Goal: Task Accomplishment & Management: Manage account settings

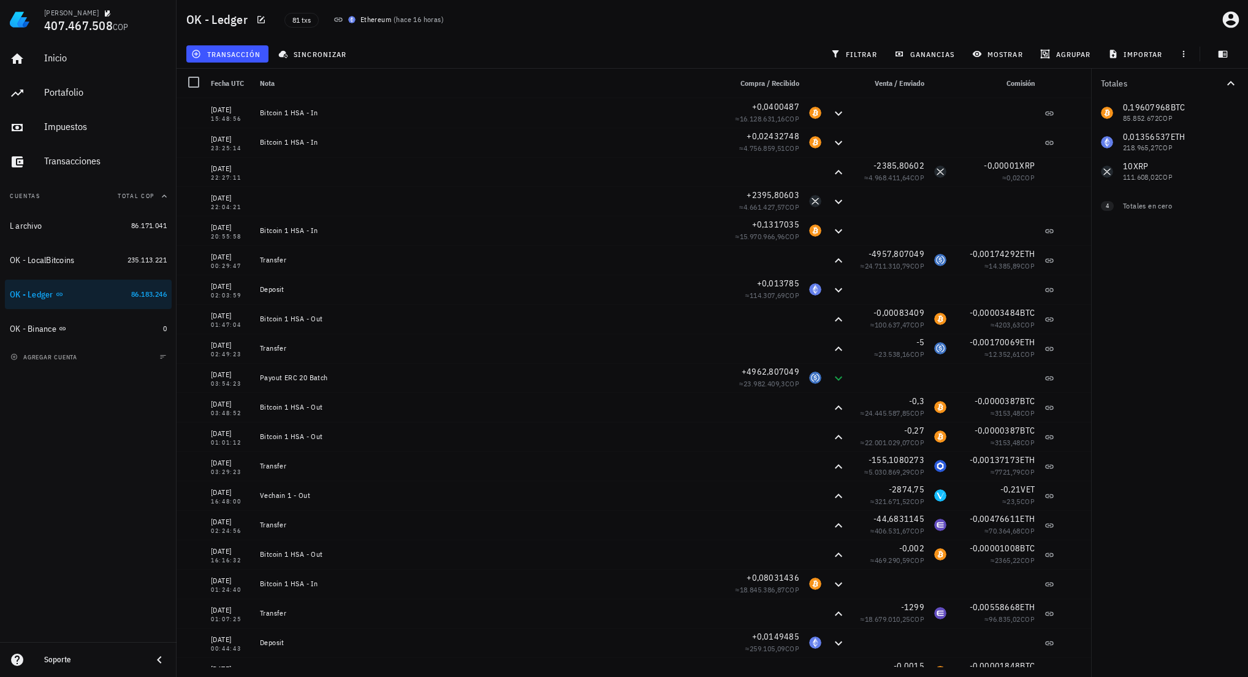
click at [113, 492] on div "Inicio Portafolio Impuestos Transacciones Cuentas Total COP L archivo 86.171.04…" at bounding box center [88, 340] width 177 height 603
click at [1229, 21] on icon "button" at bounding box center [1231, 20] width 20 height 20
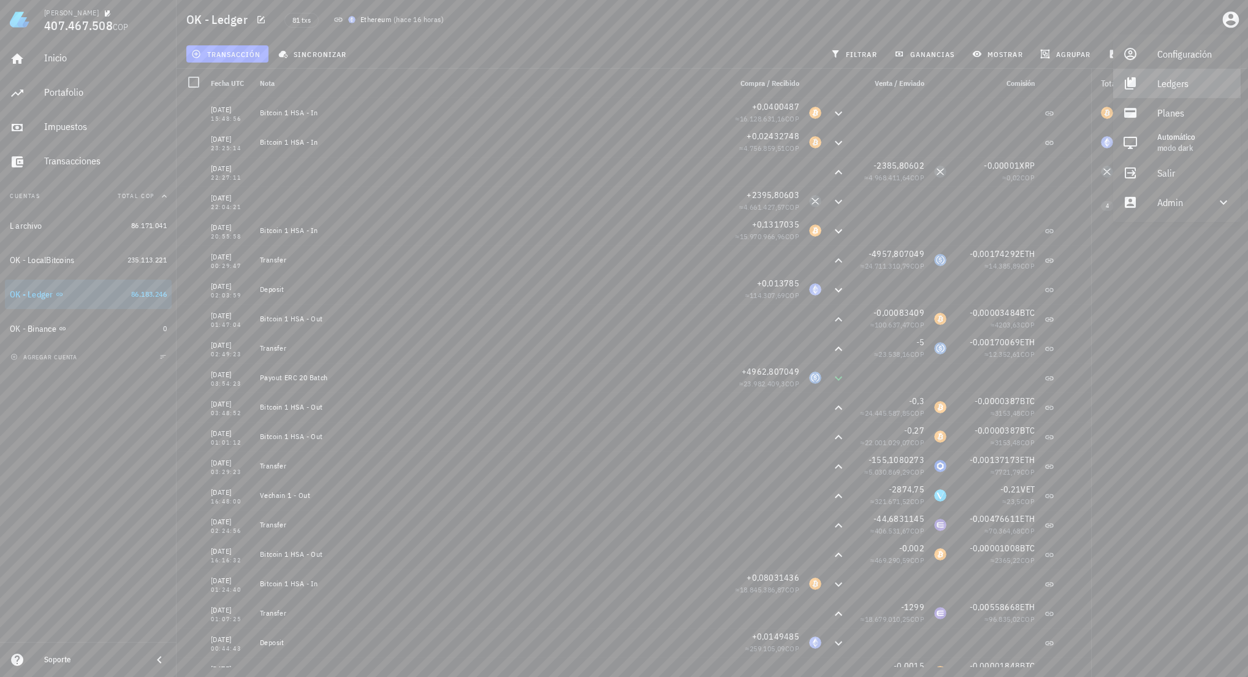
click at [1183, 83] on div "Ledgers" at bounding box center [1195, 83] width 74 height 25
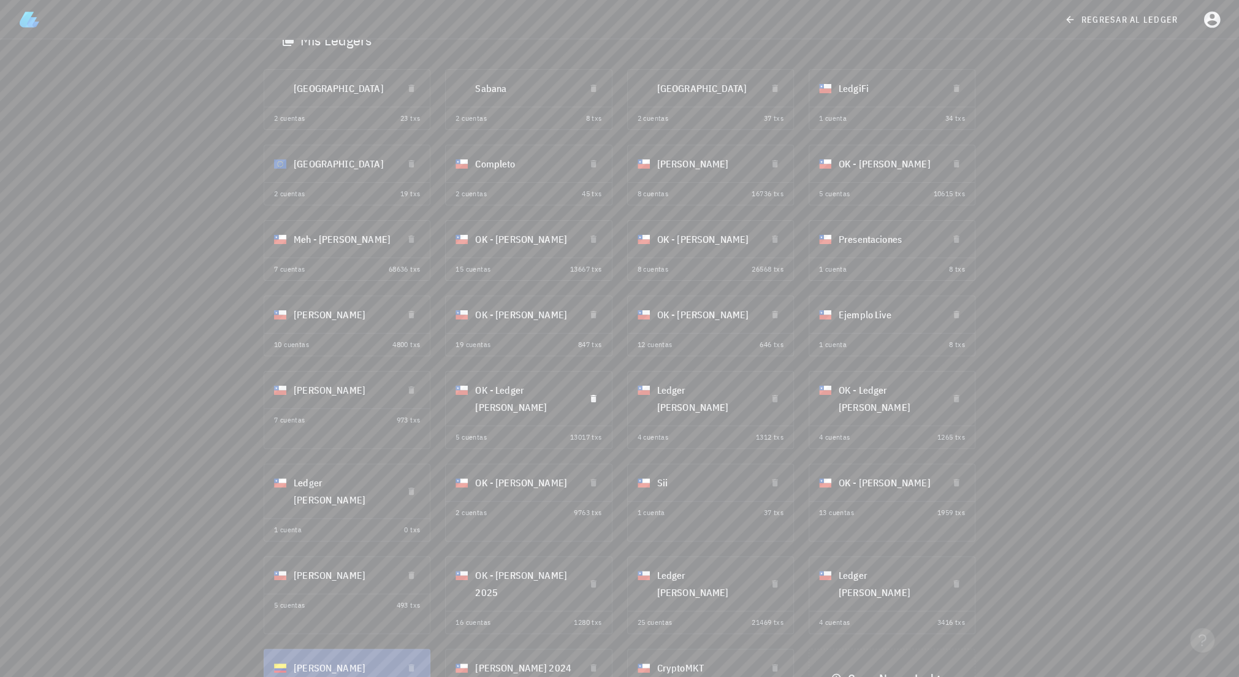
scroll to position [54, 0]
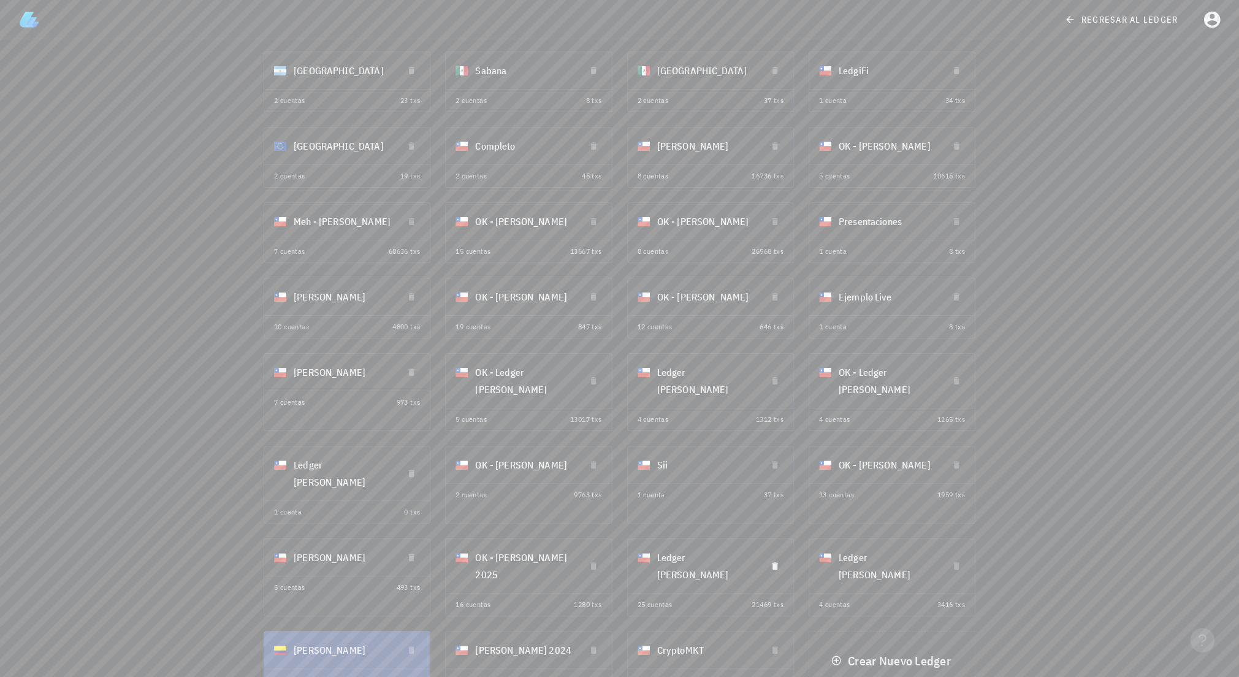
click at [685, 546] on div "Ledger [PERSON_NAME]" at bounding box center [706, 565] width 99 height 49
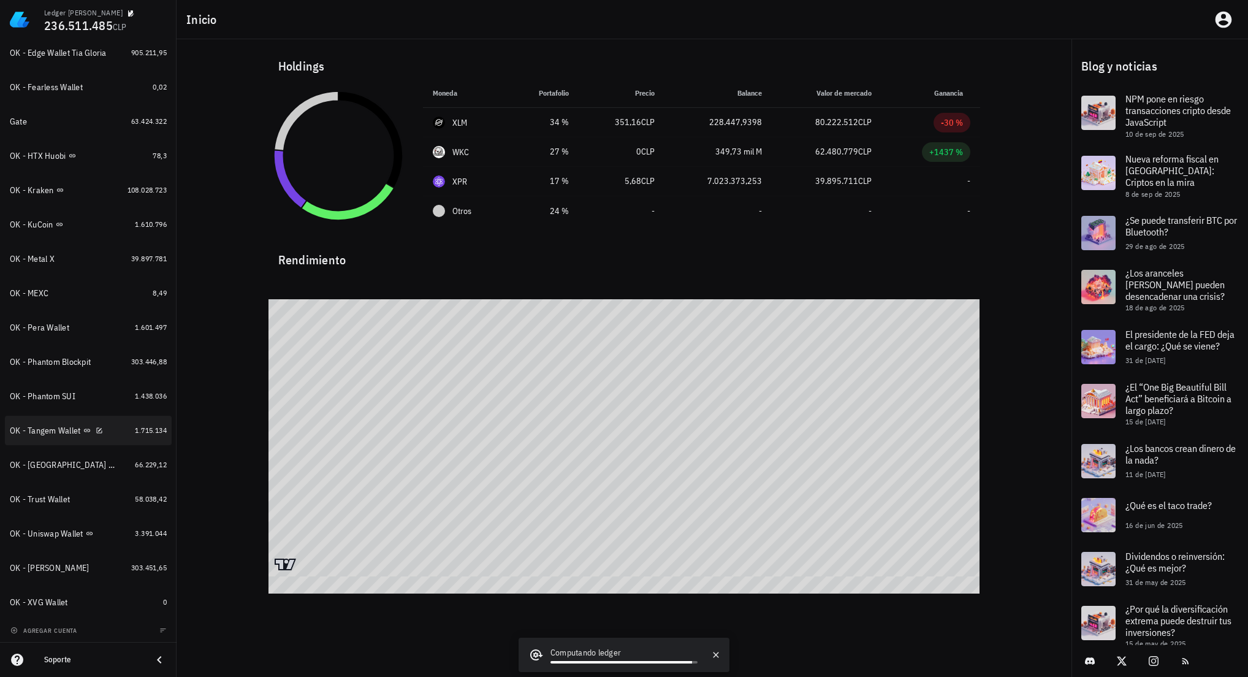
scroll to position [449, 0]
click at [72, 628] on span "agregar cuenta" at bounding box center [45, 629] width 64 height 8
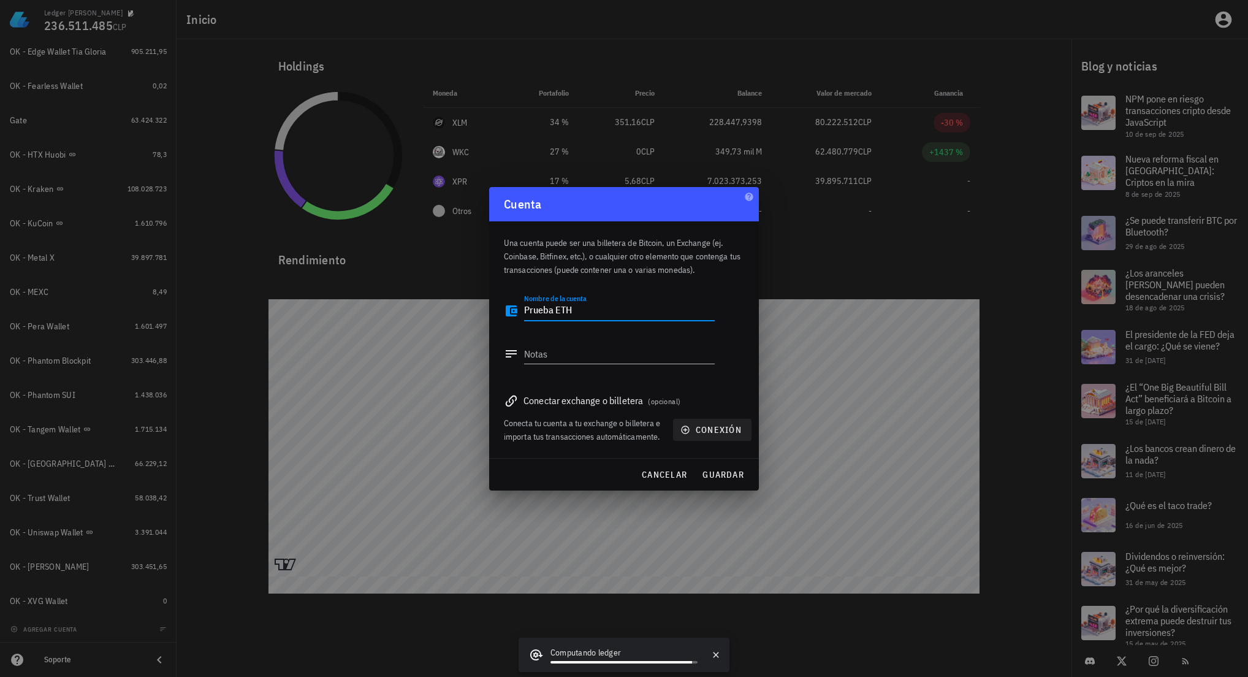
type textarea "Prueba ETH"
click at [719, 430] on span "conexión" at bounding box center [712, 429] width 59 height 11
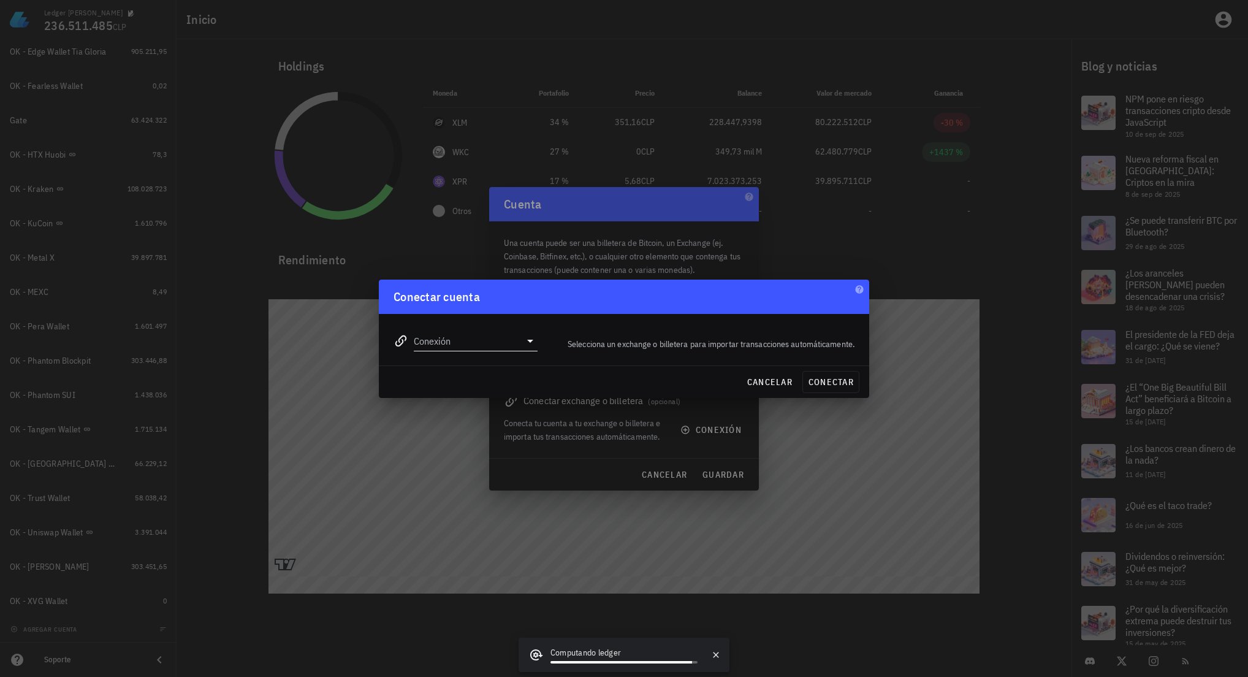
click at [513, 346] on input "Conexión" at bounding box center [467, 341] width 107 height 20
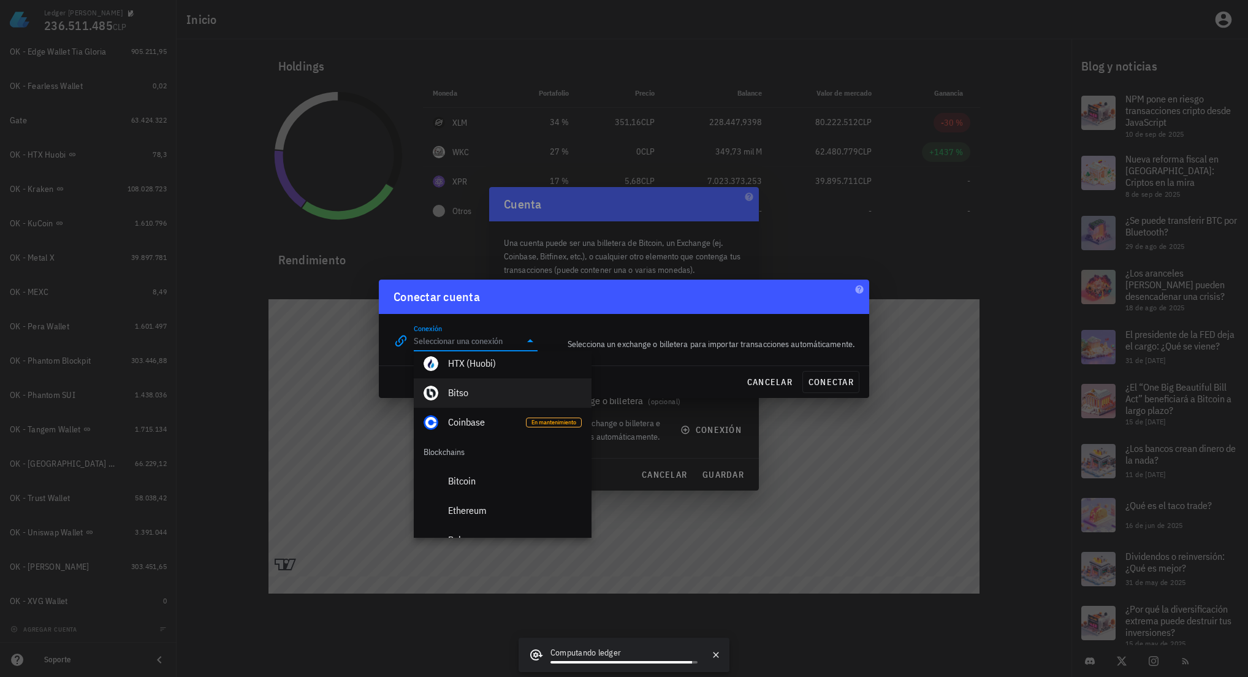
scroll to position [368, 0]
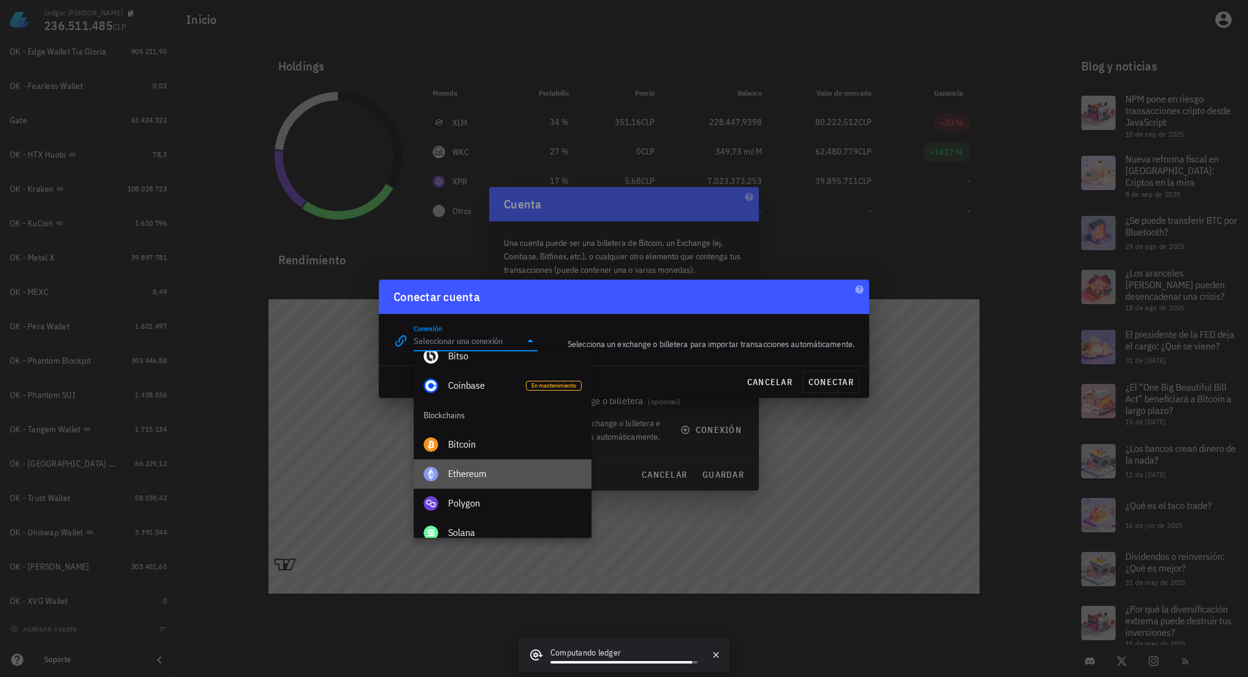
click at [493, 469] on div "Ethereum" at bounding box center [515, 474] width 134 height 12
type input "Ethereum"
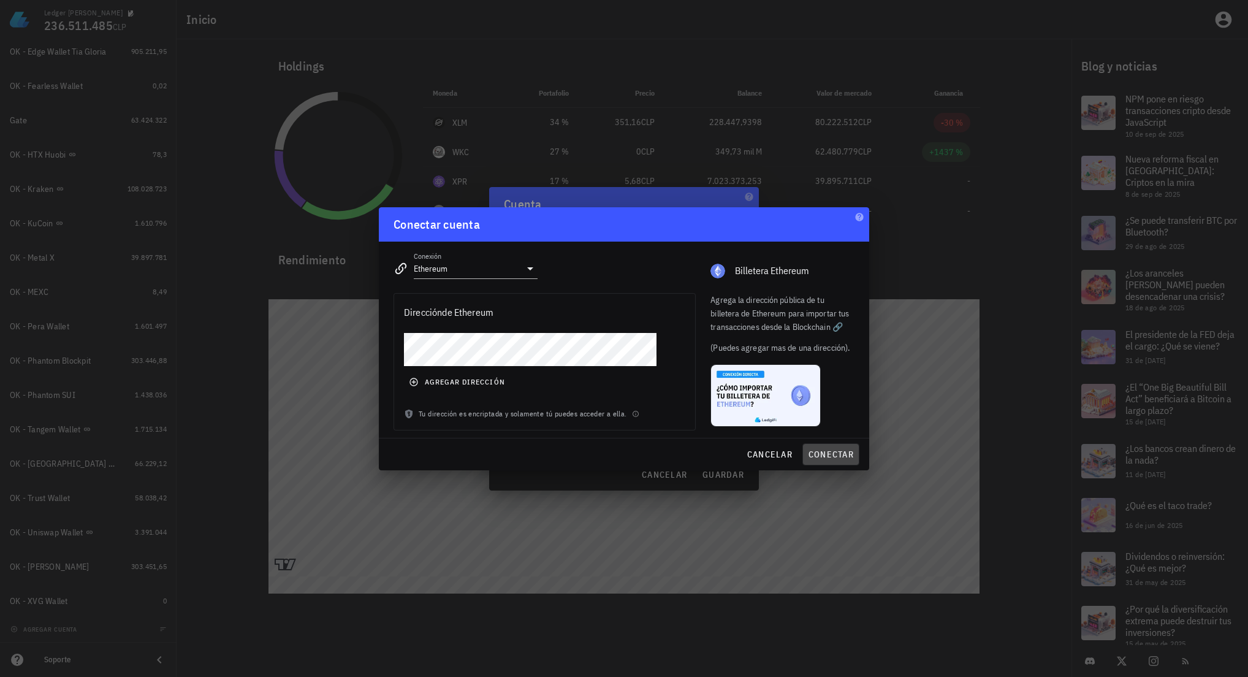
click at [852, 454] on span "conectar" at bounding box center [831, 454] width 46 height 11
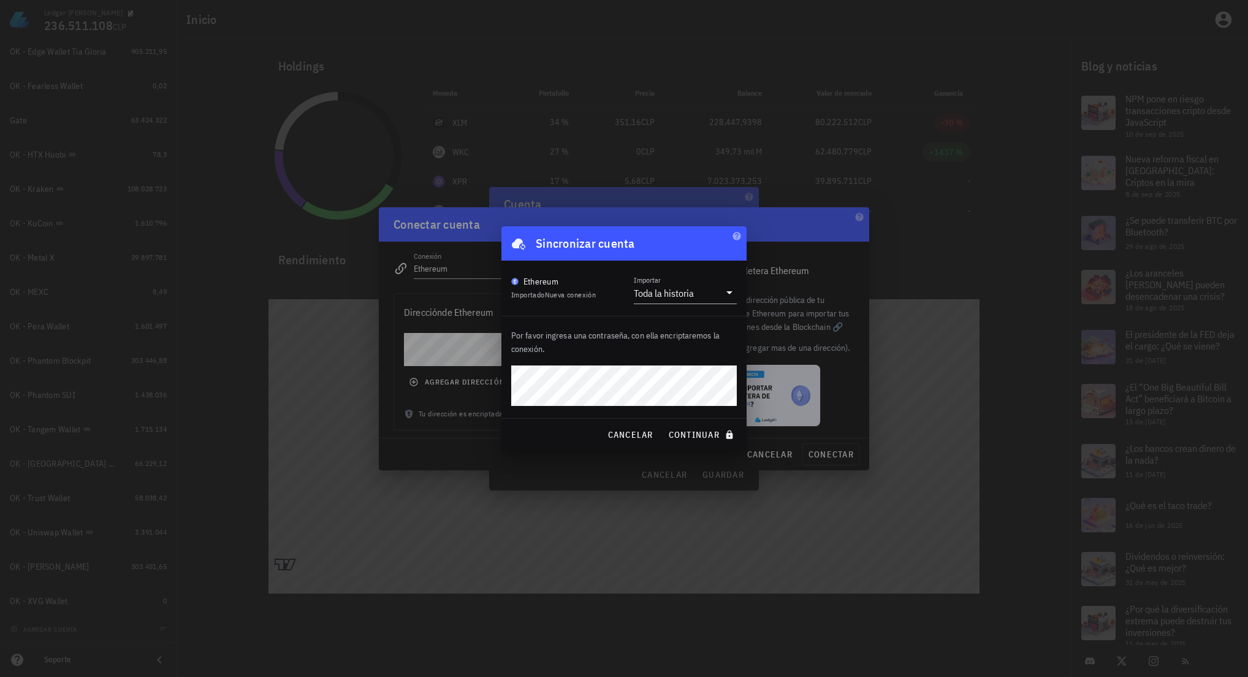
click button "continuar" at bounding box center [702, 435] width 78 height 22
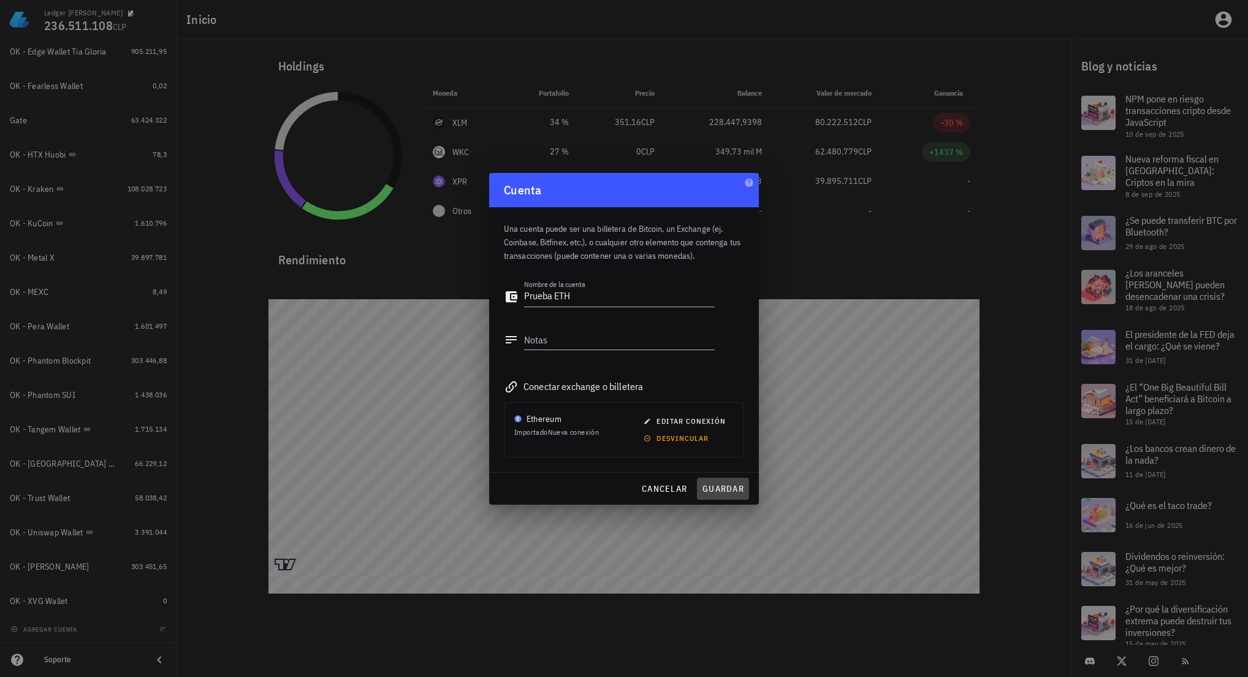
click at [733, 485] on span "guardar" at bounding box center [723, 488] width 42 height 11
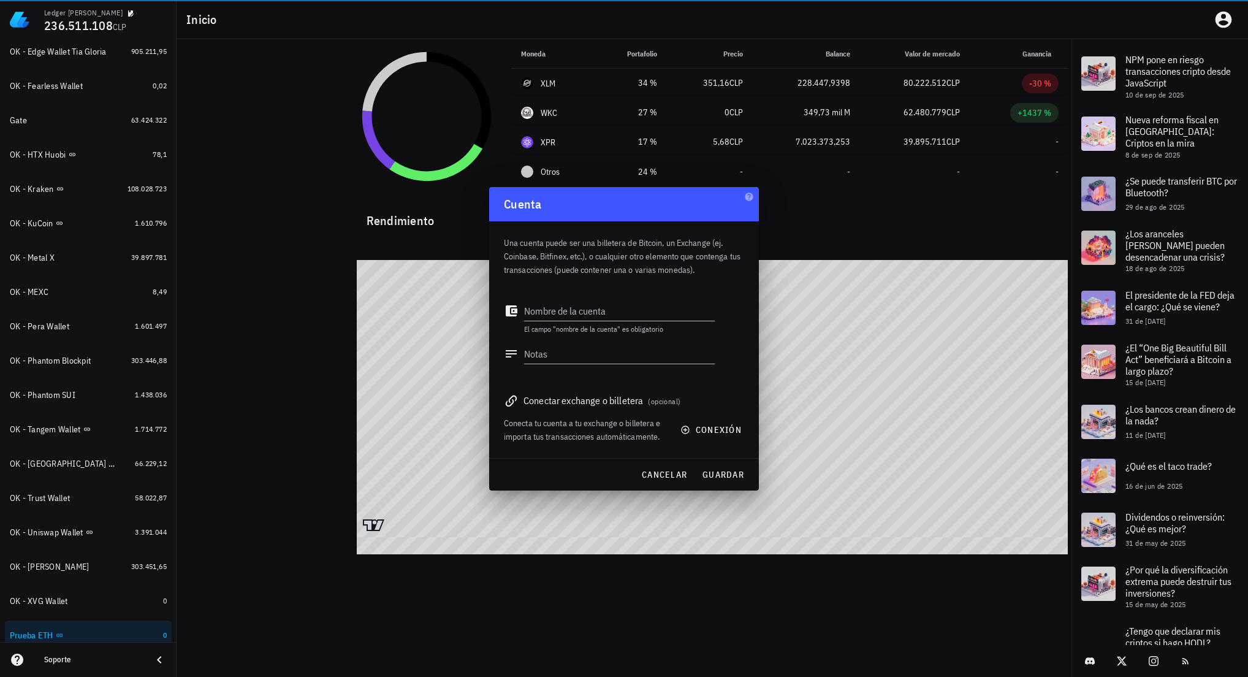
scroll to position [483, 0]
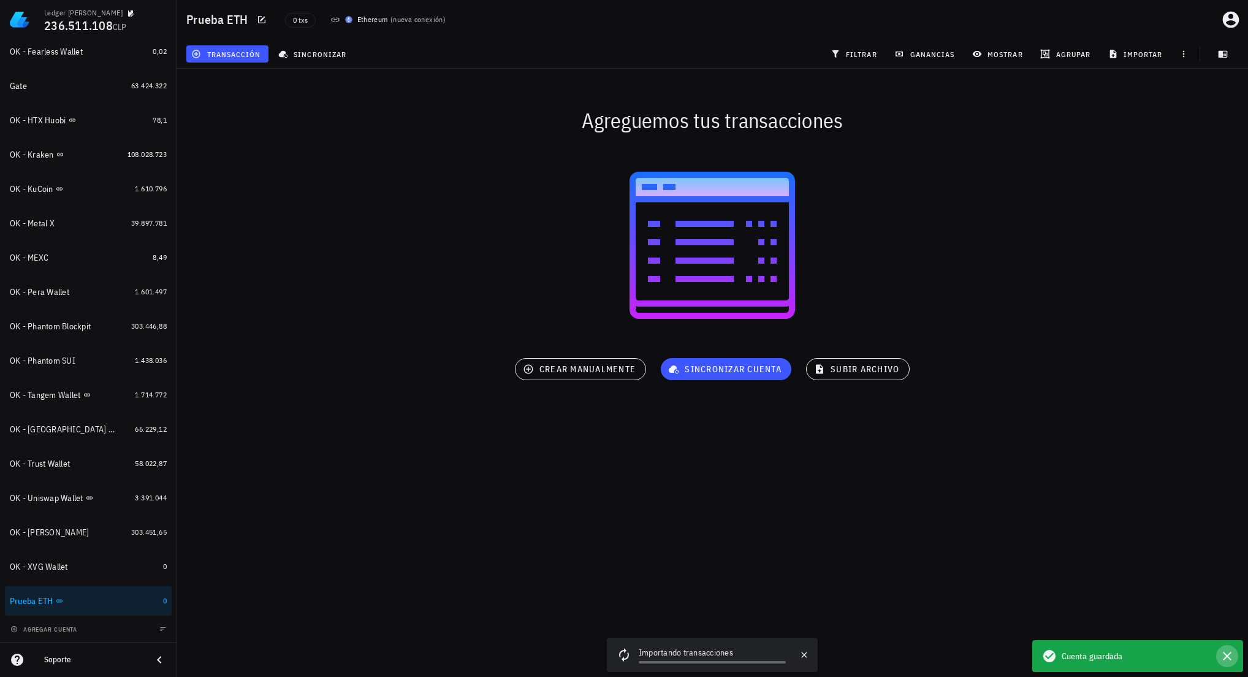
click at [1226, 659] on icon "button" at bounding box center [1227, 656] width 15 height 15
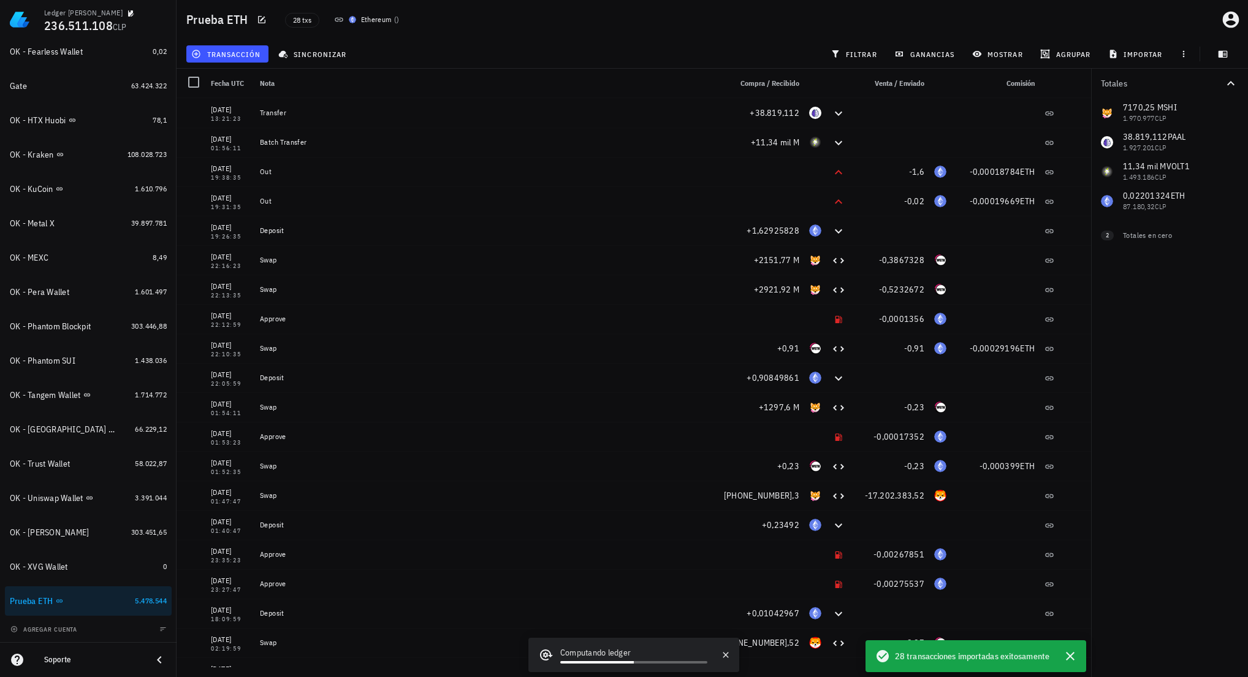
click at [1133, 355] on div "Totales 7170,25 M SHI 1.970.977 CLP 38.819,112 PAAL 1.927.201 CLP 11,34 mil M V…" at bounding box center [1169, 373] width 157 height 608
click at [1139, 540] on div "Totales 7170,25 M SHI 1.970.977 CLP 38.819,112 PAAL 1.927.201 CLP 11,34 mil M V…" at bounding box center [1169, 373] width 157 height 608
click at [1071, 657] on icon "button" at bounding box center [1070, 656] width 9 height 9
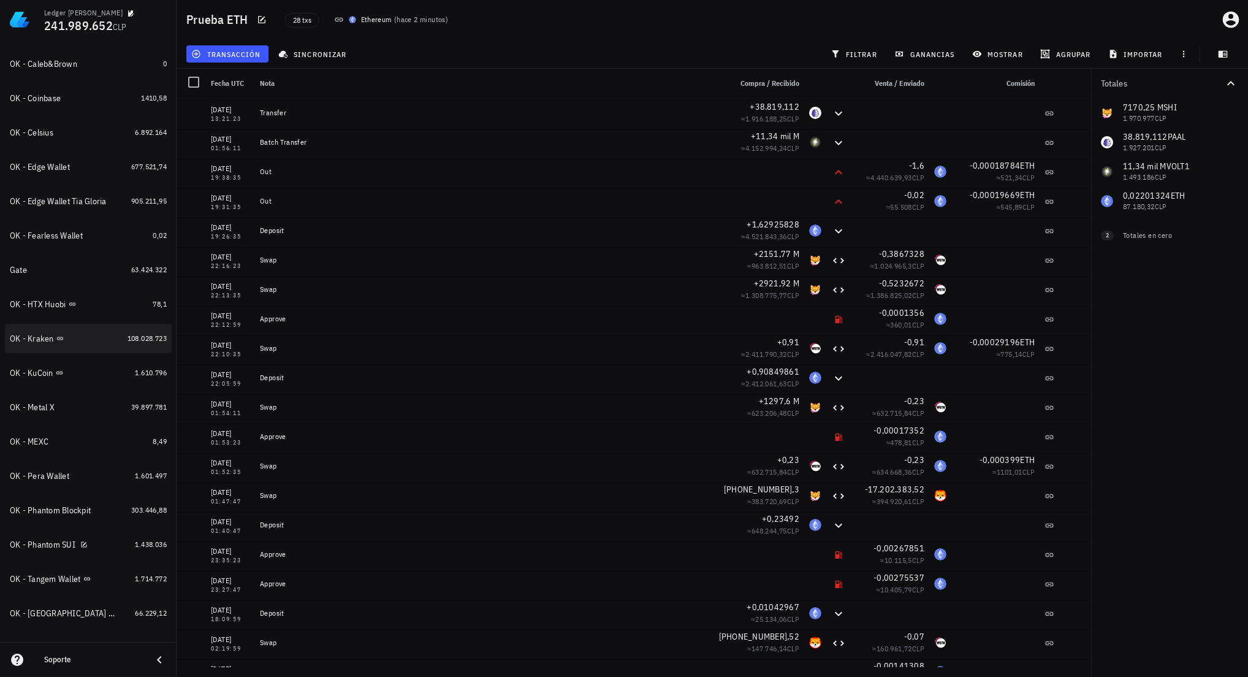
scroll to position [238, 0]
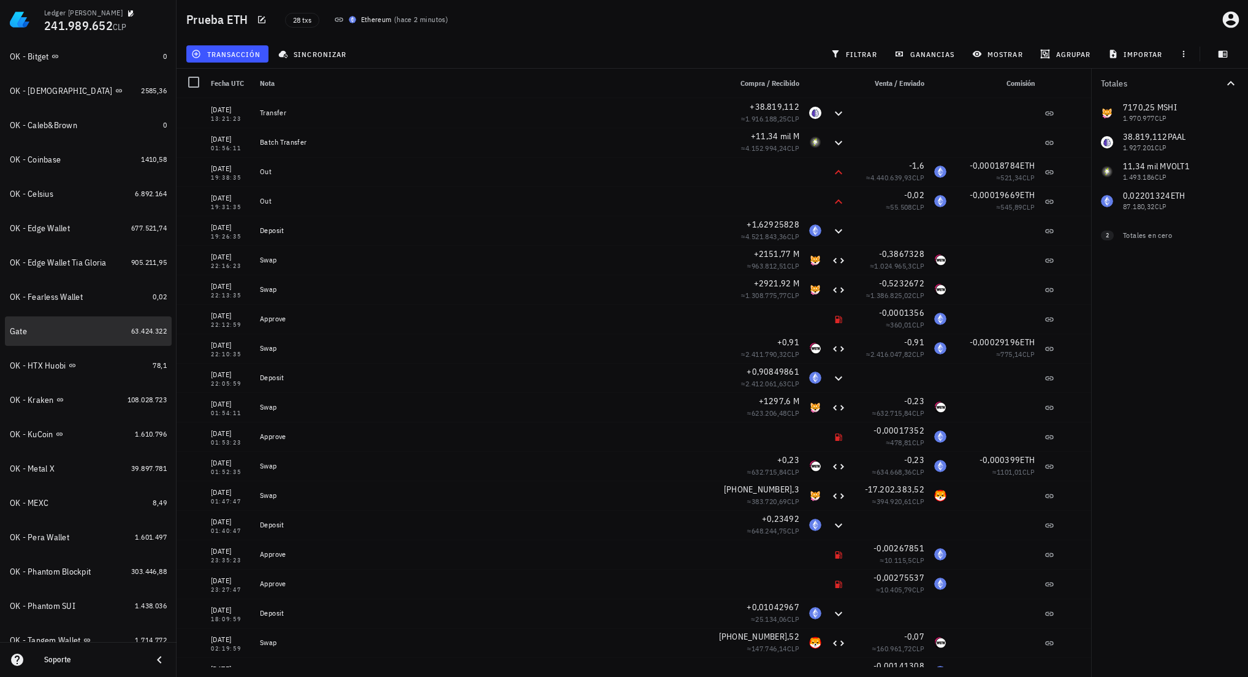
click at [82, 329] on div "Gate" at bounding box center [68, 332] width 116 height 12
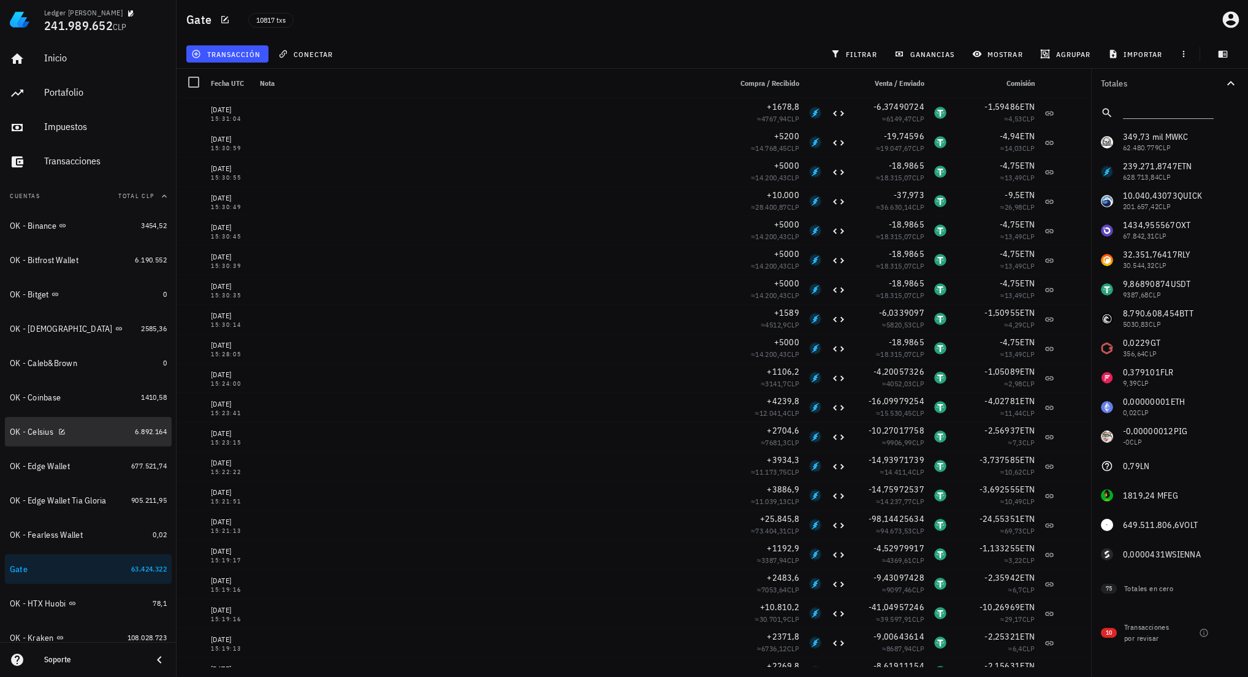
click at [104, 431] on div "OK - Celsius" at bounding box center [70, 432] width 120 height 12
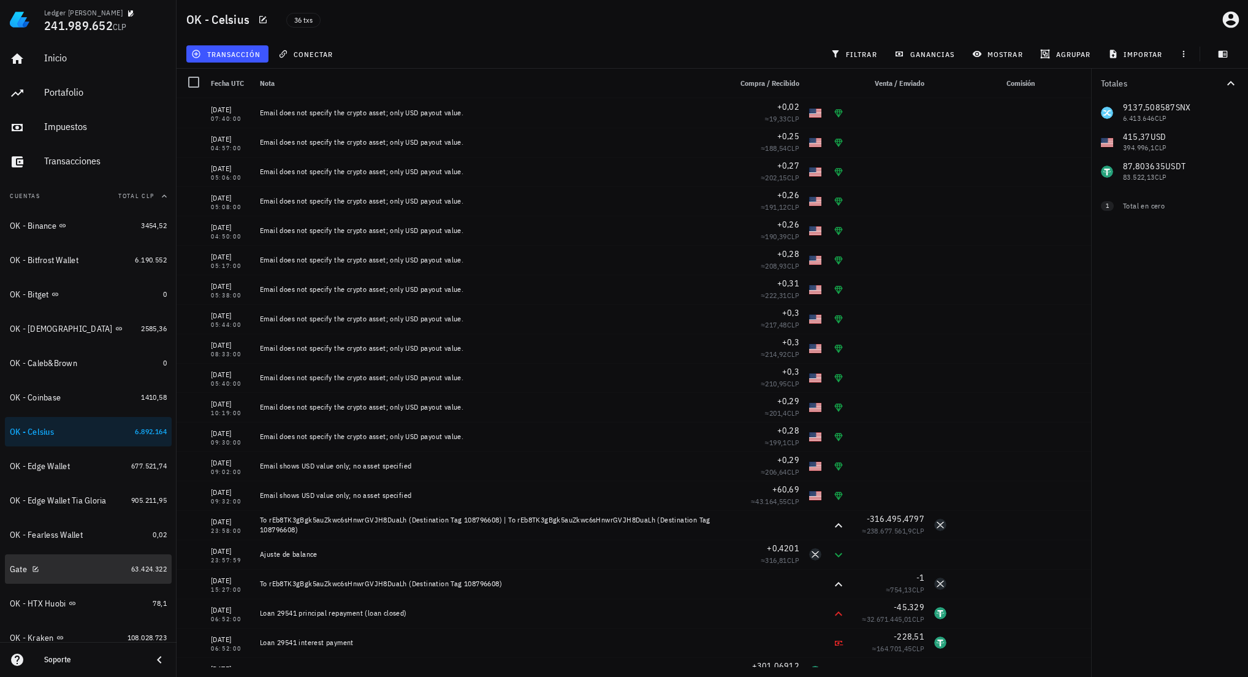
click at [77, 565] on div "Gate" at bounding box center [68, 569] width 116 height 12
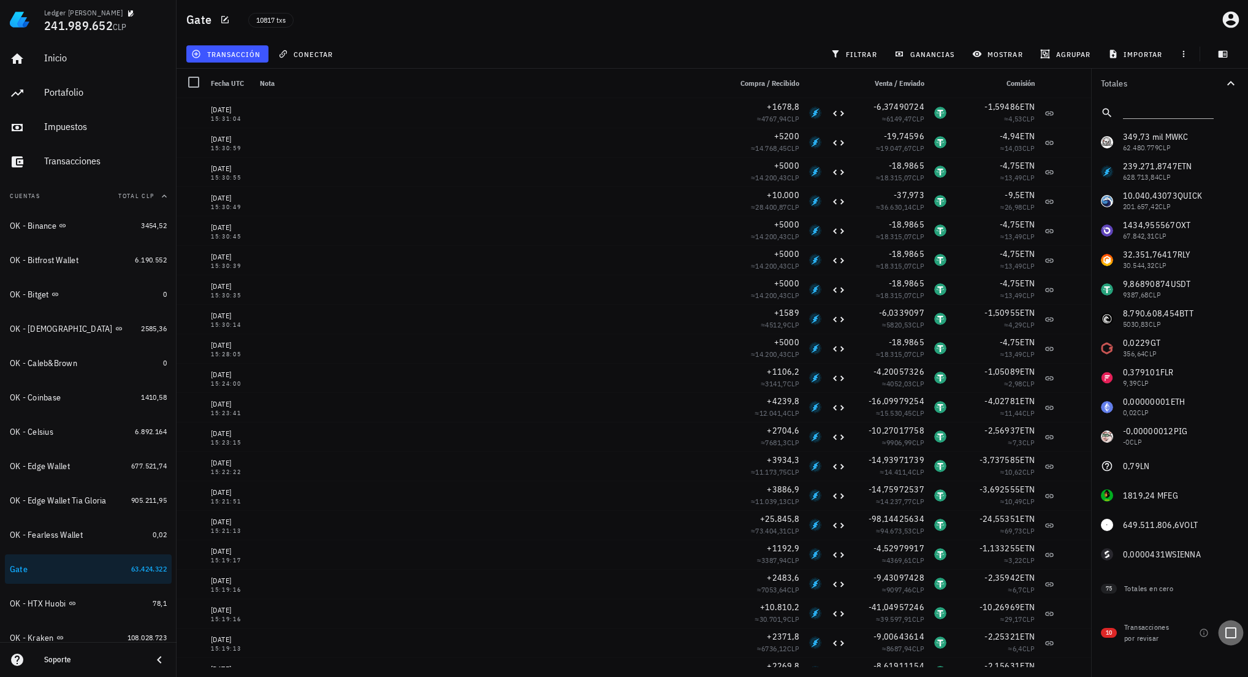
click at [1232, 633] on div at bounding box center [1231, 632] width 21 height 21
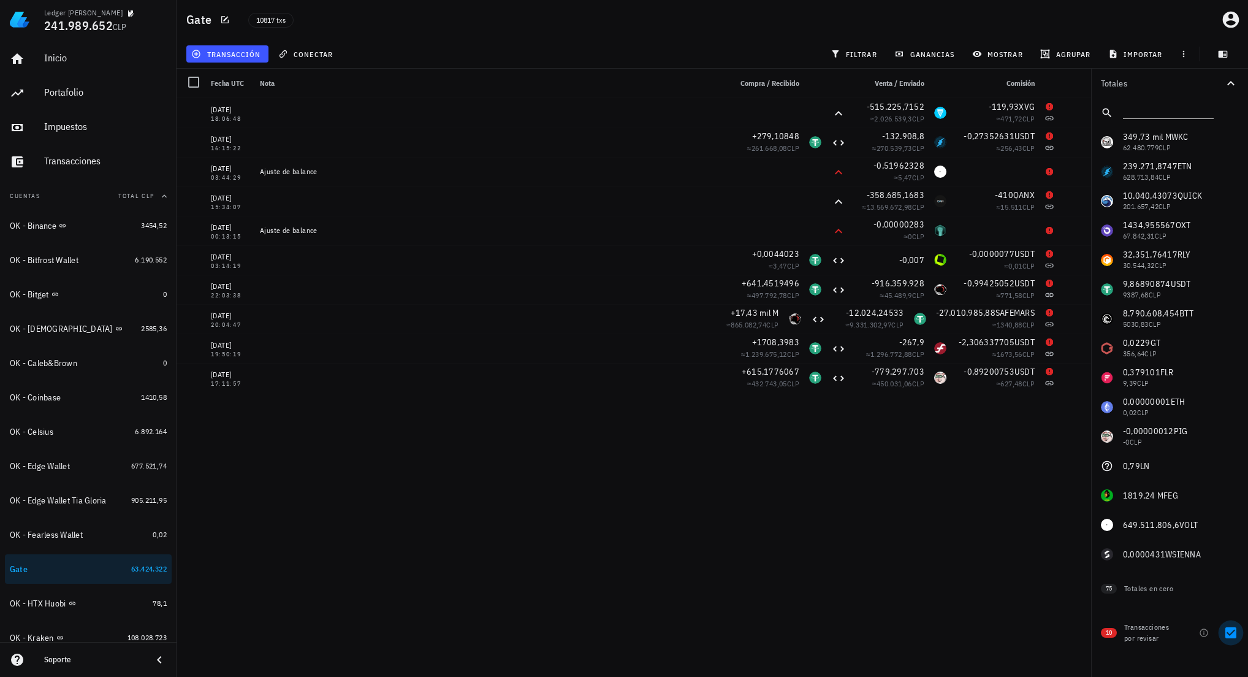
click at [1235, 631] on div at bounding box center [1231, 632] width 21 height 21
checkbox input "false"
click at [869, 51] on span "filtrar" at bounding box center [855, 54] width 44 height 10
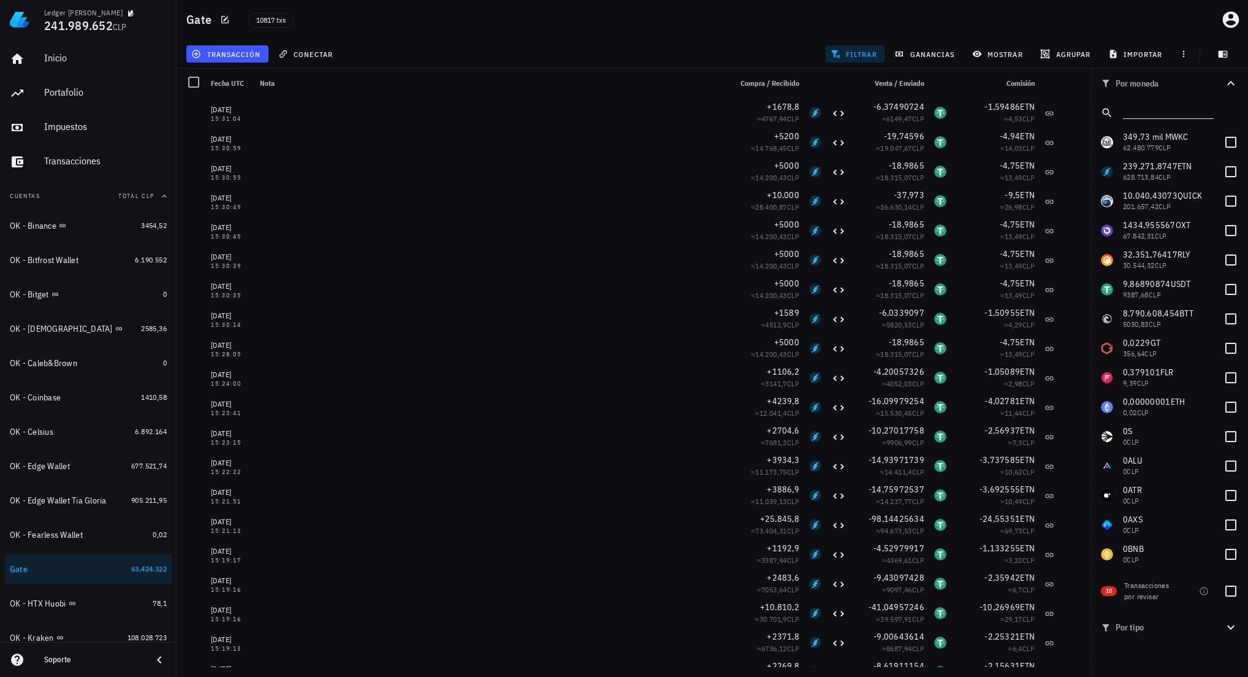
click at [1178, 105] on input "text" at bounding box center [1167, 110] width 88 height 16
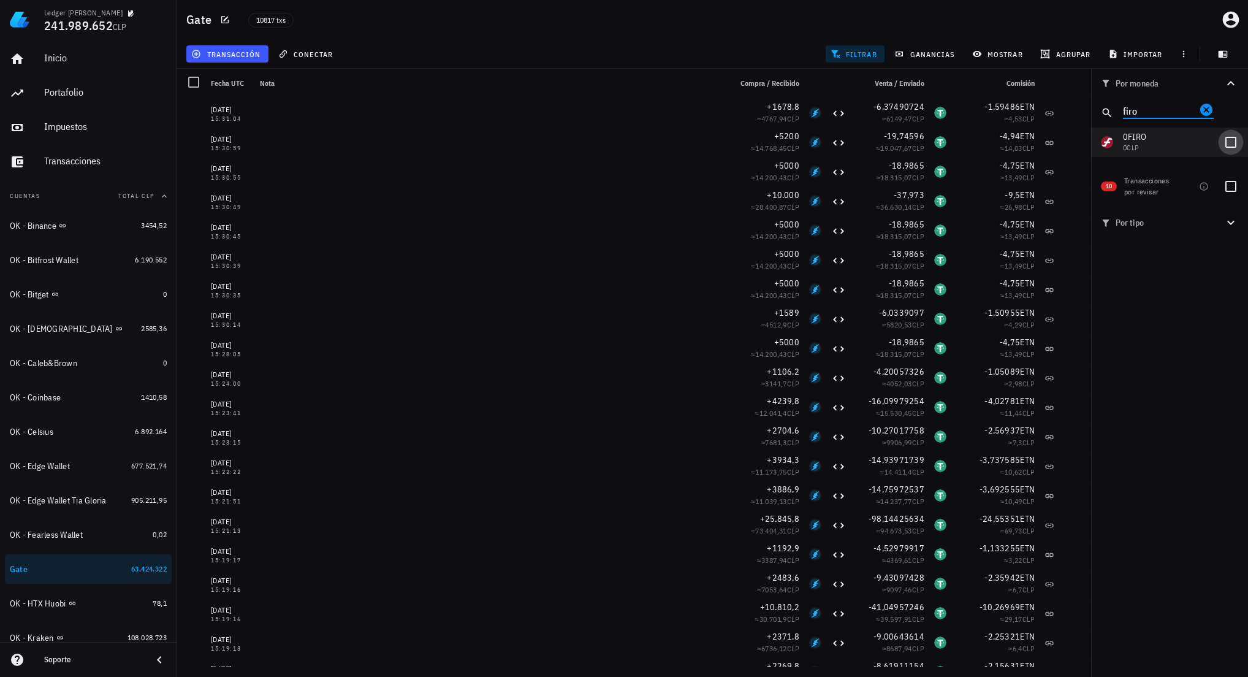
type input "firo"
click at [1235, 143] on div at bounding box center [1231, 142] width 21 height 21
checkbox input "true"
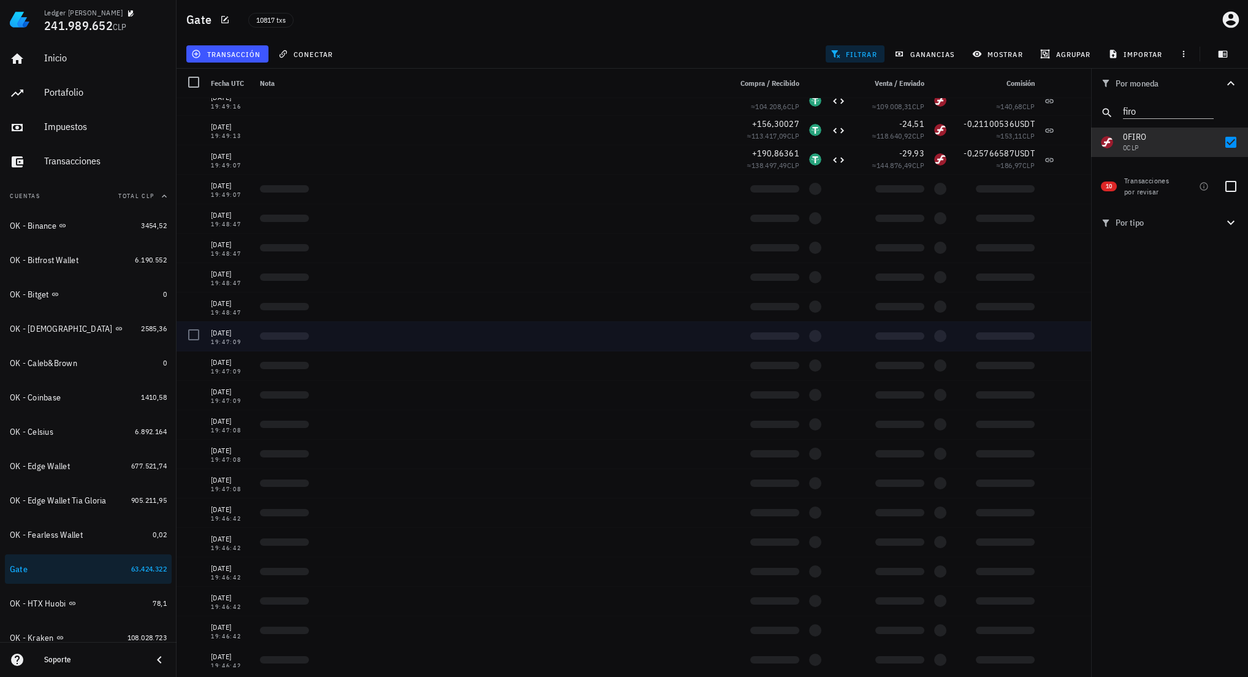
scroll to position [697, 0]
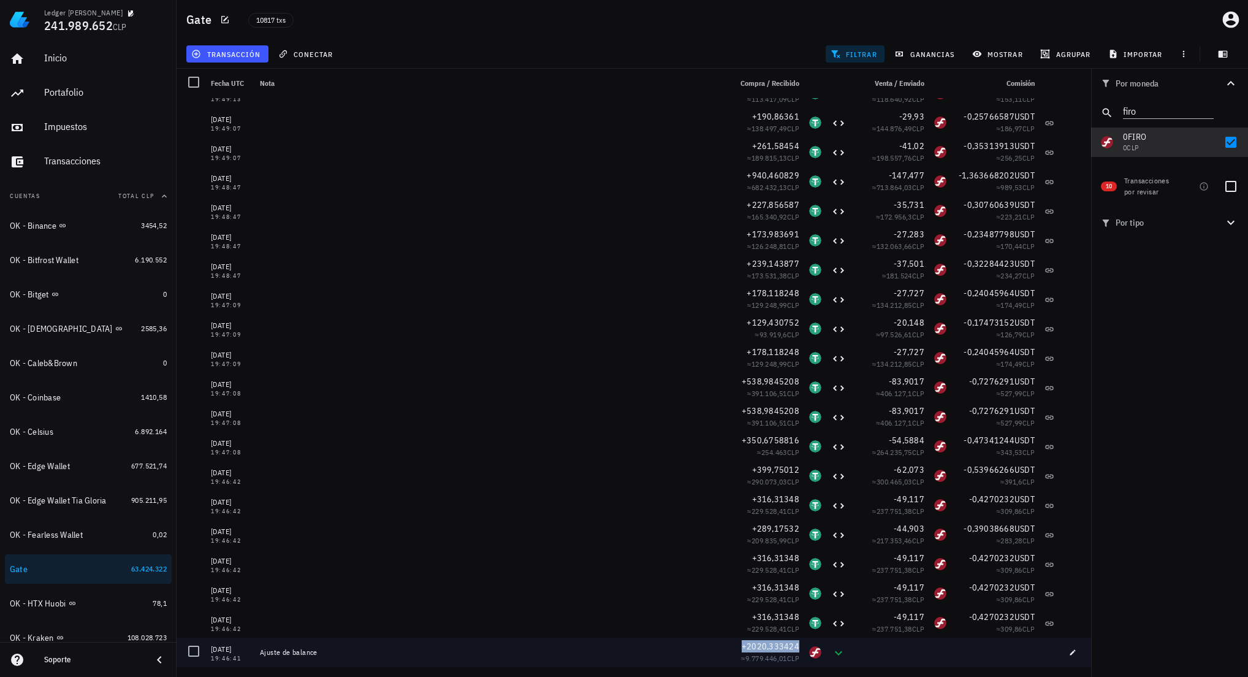
click at [779, 646] on span "+2020,333424" at bounding box center [771, 646] width 58 height 11
click at [750, 648] on span "+2020,333424" at bounding box center [771, 646] width 58 height 11
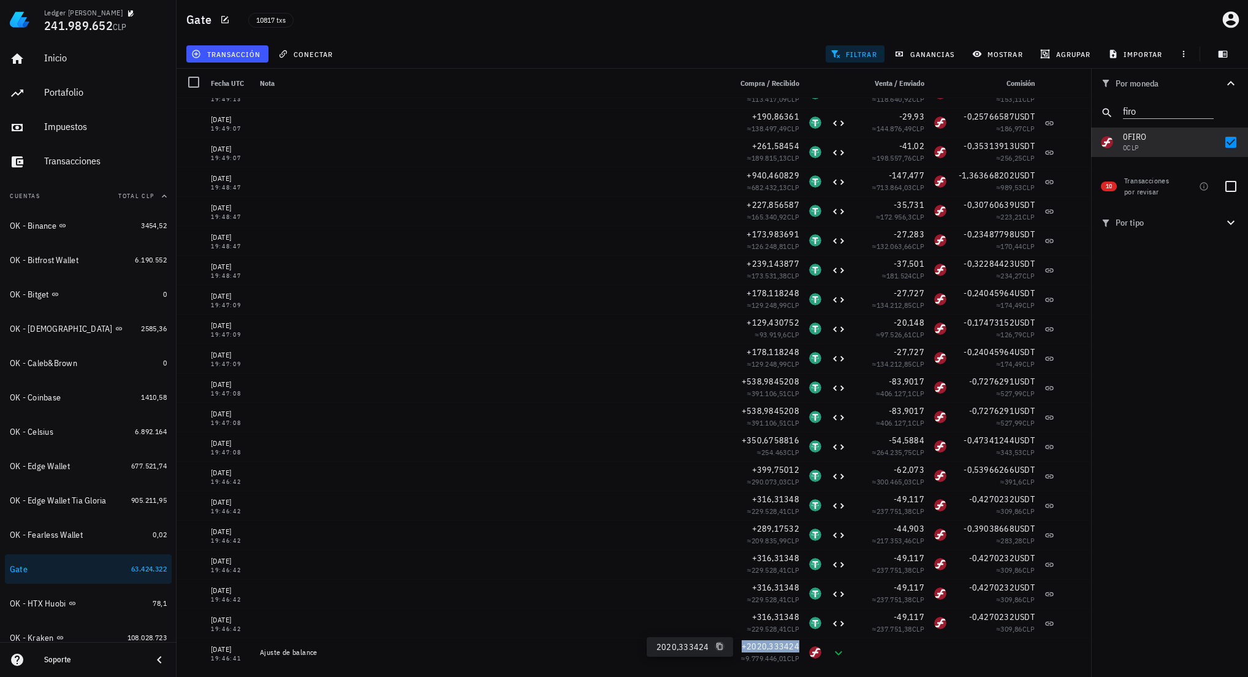
click at [717, 648] on icon "button" at bounding box center [719, 646] width 7 height 7
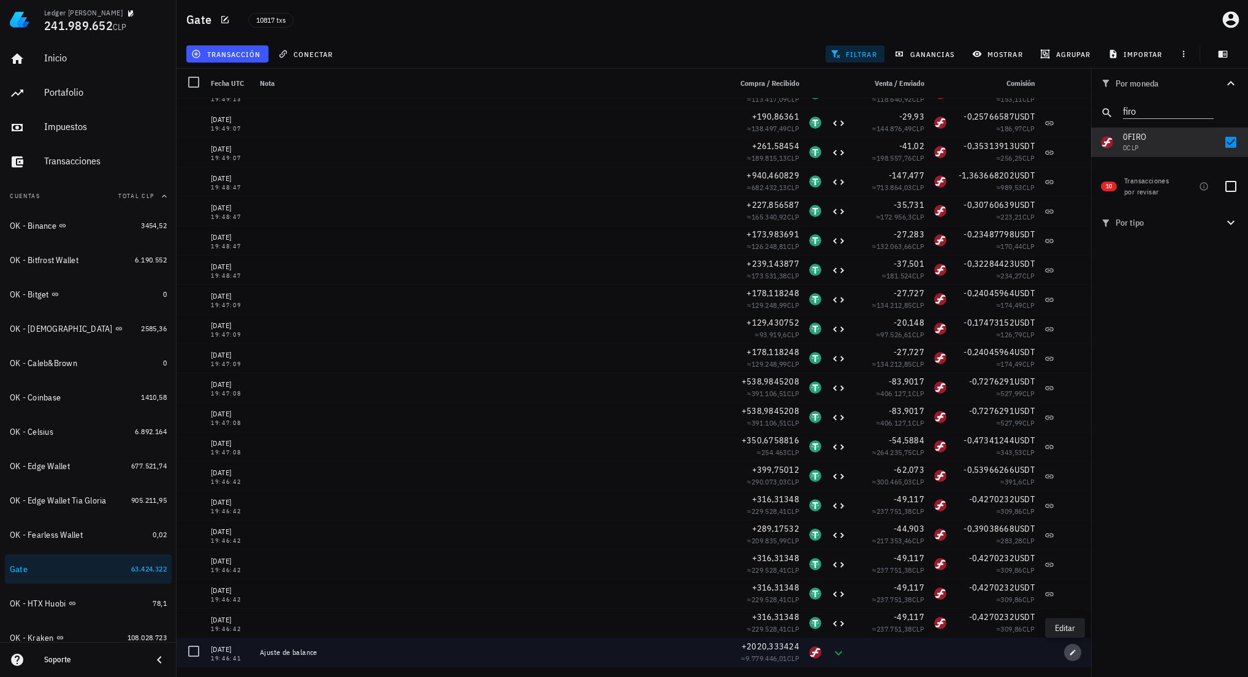
click at [1069, 652] on icon "button" at bounding box center [1072, 652] width 7 height 7
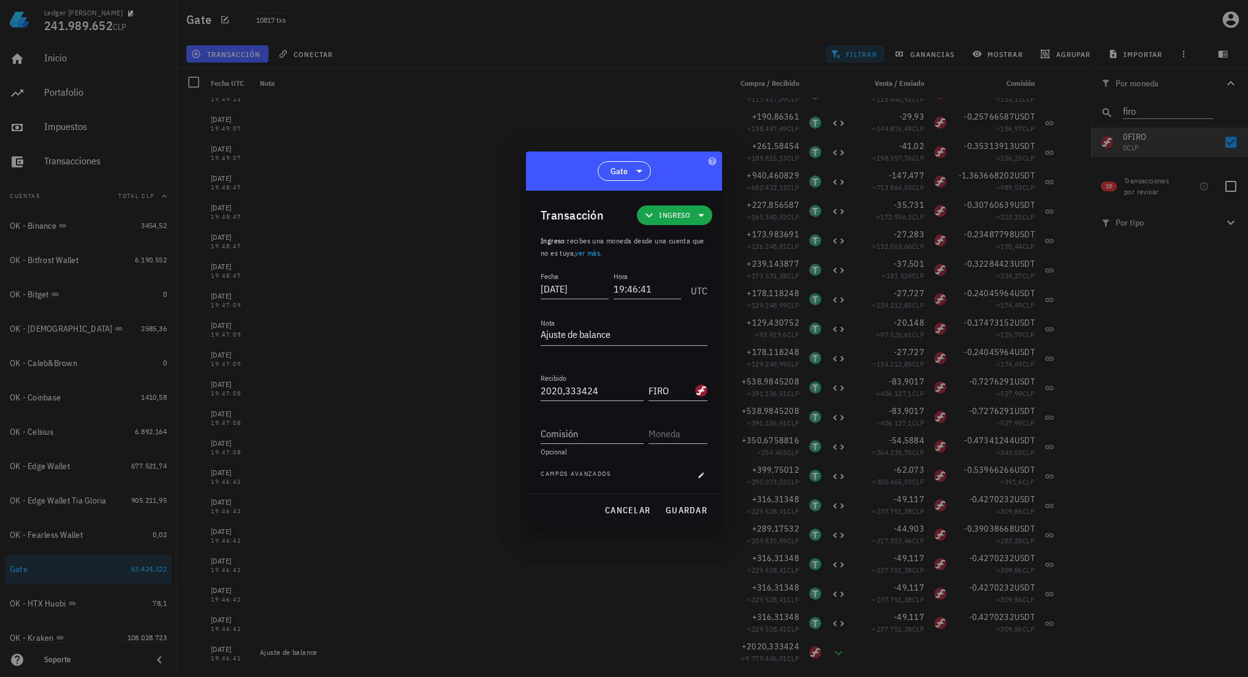
drag, startPoint x: 599, startPoint y: 391, endPoint x: 479, endPoint y: 384, distance: 119.7
click at [481, 384] on div "Ledger Francisco Arancibia 241.989.652 CLP Inicio Portafolio Impuestos Transacc…" at bounding box center [624, 338] width 1248 height 677
click at [580, 391] on input "2020,333424" at bounding box center [592, 391] width 103 height 20
drag, startPoint x: 581, startPoint y: 392, endPoint x: 619, endPoint y: 388, distance: 37.6
click at [619, 388] on input "2020,333424" at bounding box center [592, 391] width 103 height 20
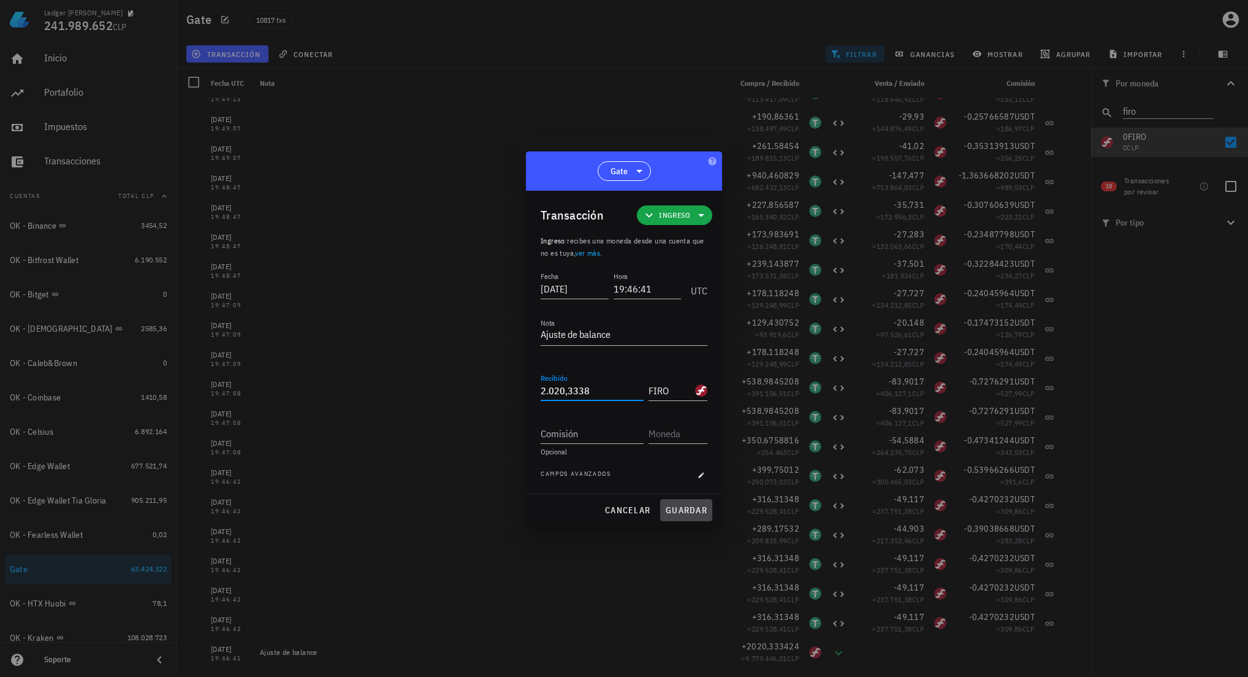
click at [683, 510] on span "guardar" at bounding box center [686, 510] width 42 height 11
type input "2.020,333424"
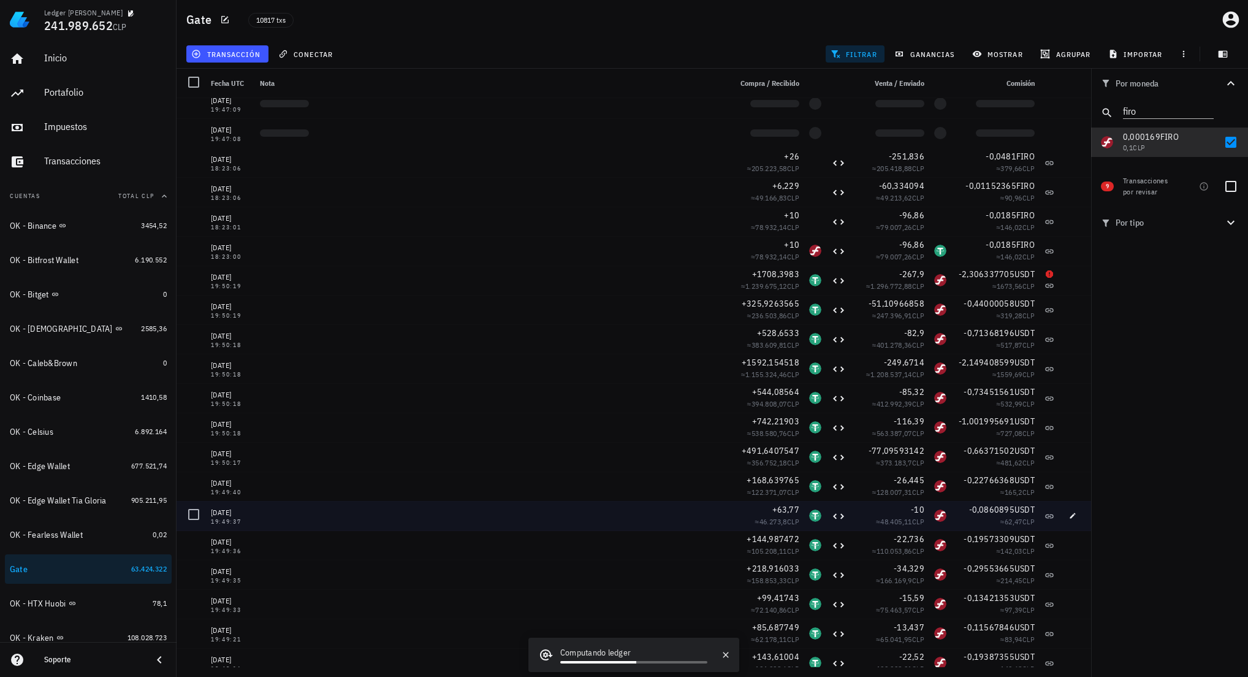
scroll to position [0, 0]
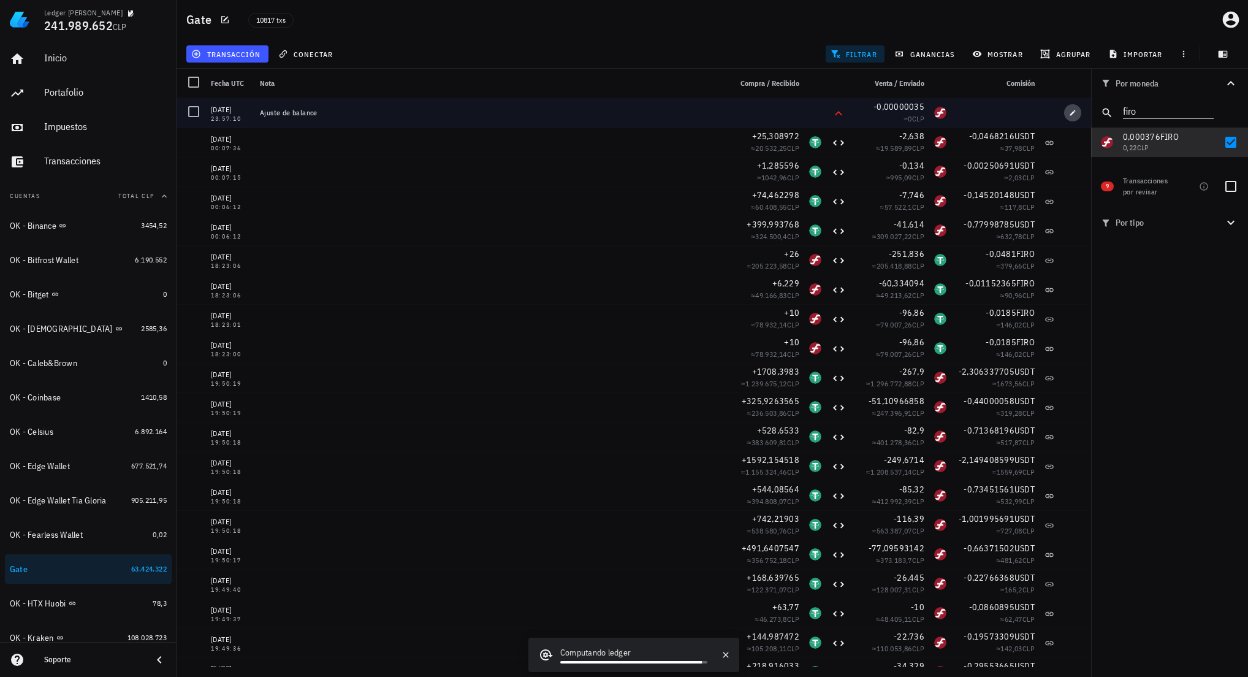
click at [1066, 109] on button "button" at bounding box center [1072, 112] width 17 height 17
type input "2025-08-07"
type input "23:57:10"
type input "0,00000035"
type input "FIRO"
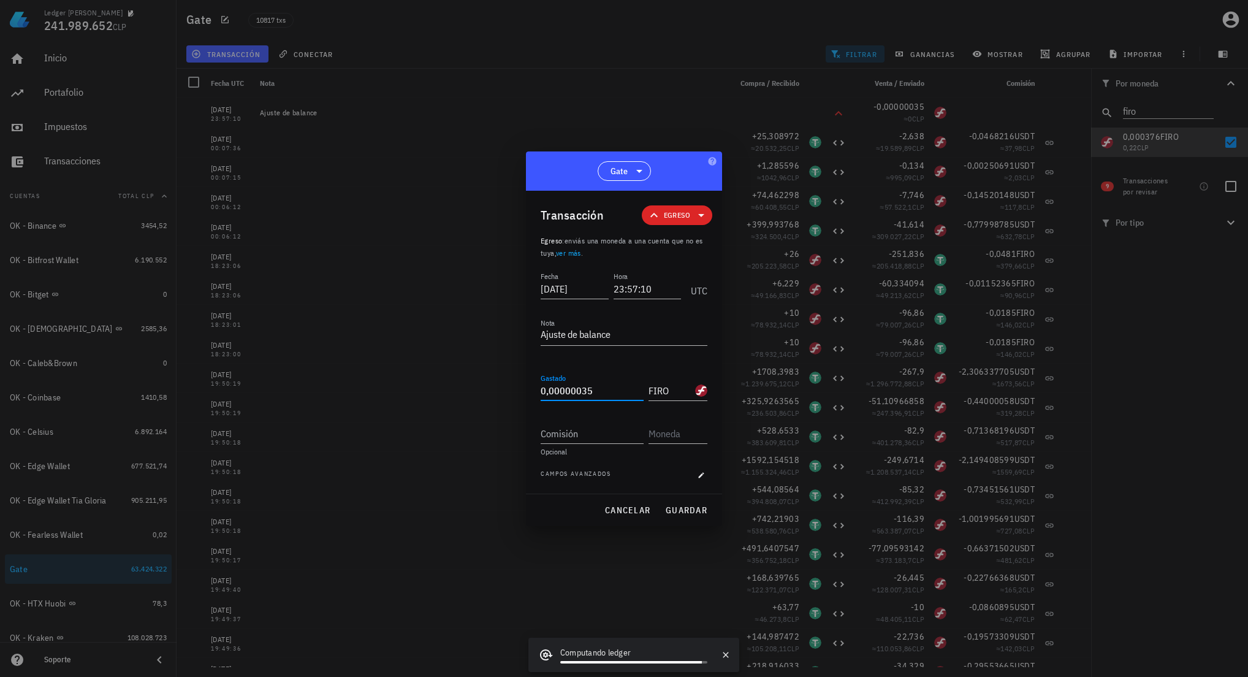
drag, startPoint x: 600, startPoint y: 395, endPoint x: 448, endPoint y: 379, distance: 152.3
click at [449, 379] on div "Ledger Francisco Arancibia 241.989.652 CLP Inicio Portafolio Impuestos Transacc…" at bounding box center [624, 338] width 1248 height 677
paste input "376"
click at [677, 506] on span "guardar" at bounding box center [686, 510] width 42 height 11
type input "0,00000035"
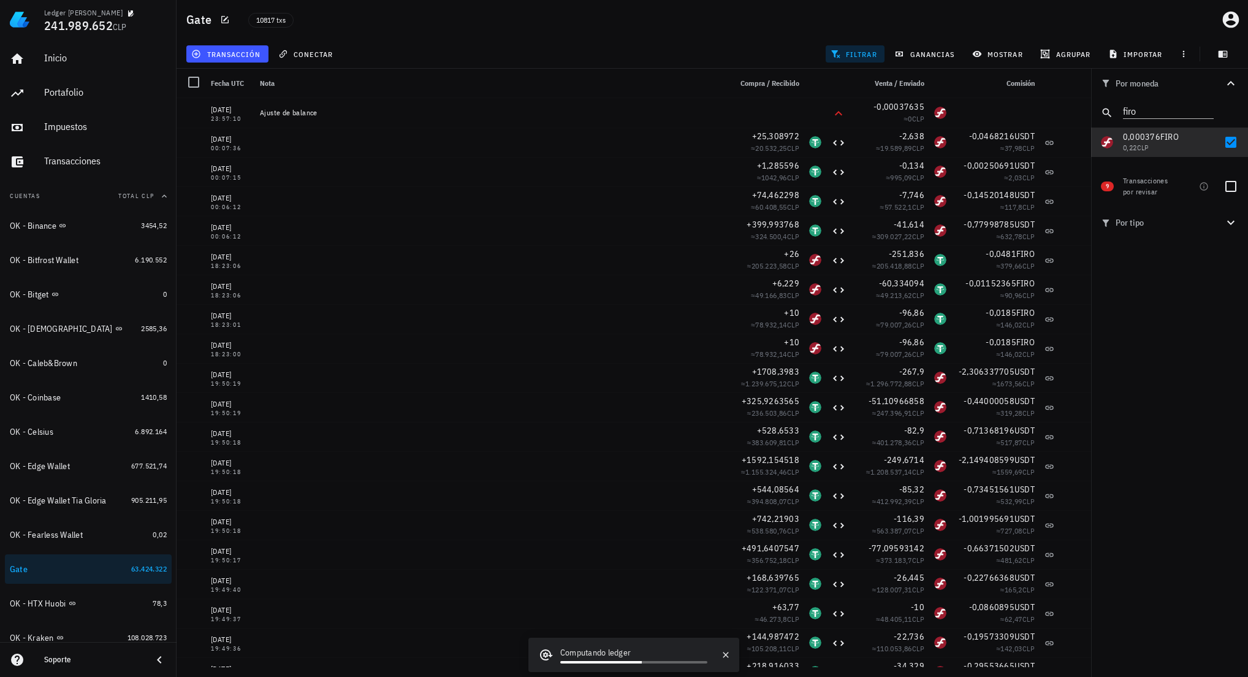
drag, startPoint x: 1126, startPoint y: 566, endPoint x: 1138, endPoint y: 543, distance: 26.3
click at [1128, 565] on div "Por moneda firo 349,73 mil M WKC 62.480.779 CLP 239.271,8747 ETN 628.713,84 CLP…" at bounding box center [1169, 373] width 157 height 608
click at [1230, 138] on div at bounding box center [1231, 142] width 21 height 21
click at [1228, 140] on div at bounding box center [1231, 142] width 21 height 21
checkbox input "true"
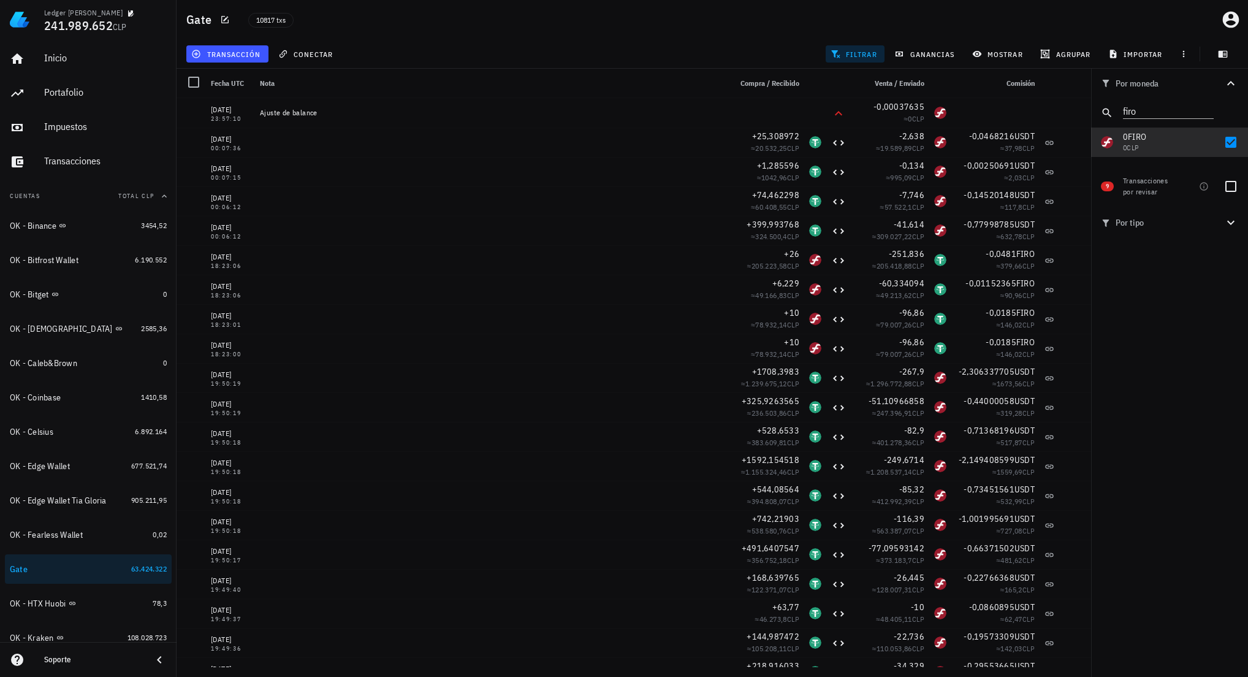
click at [1193, 622] on div "Por moneda firo 349,73 mil M WKC 62.480.779 CLP 239.271,8747 ETN 628.713,84 CLP…" at bounding box center [1169, 373] width 157 height 608
click at [1229, 144] on div at bounding box center [1231, 142] width 21 height 21
checkbox input "false"
click at [1207, 113] on icon "Clear" at bounding box center [1207, 110] width 12 height 12
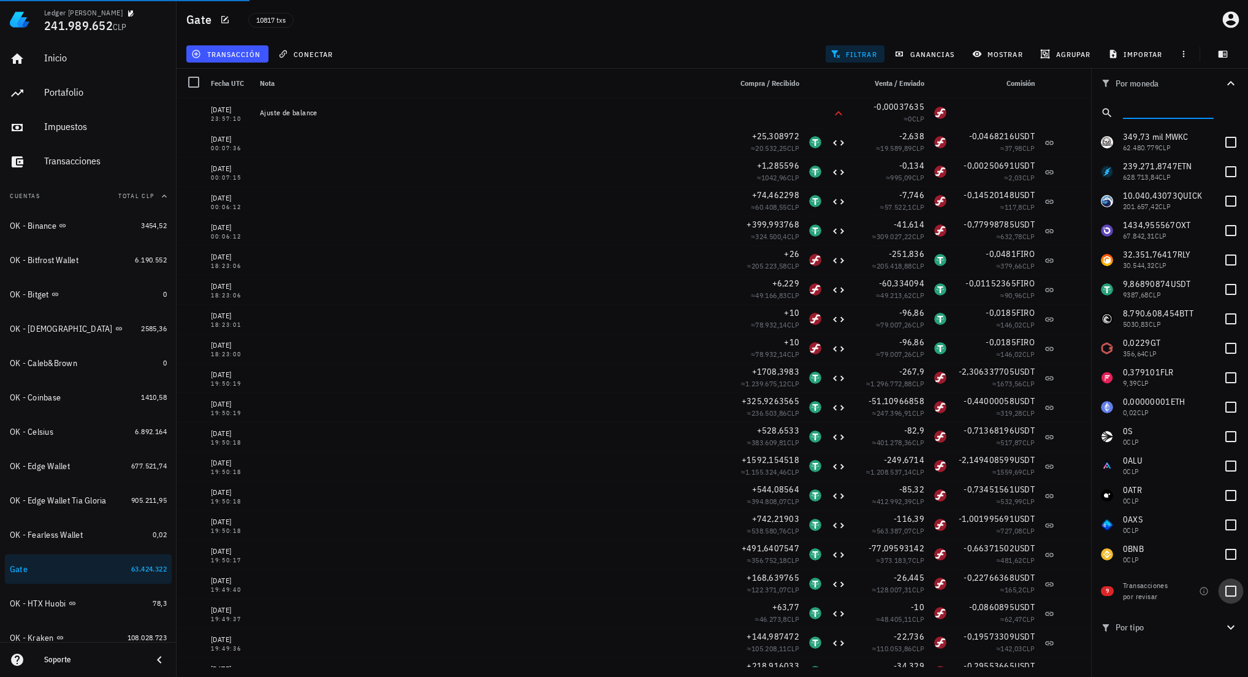
click at [1236, 592] on div at bounding box center [1231, 591] width 21 height 21
checkbox input "true"
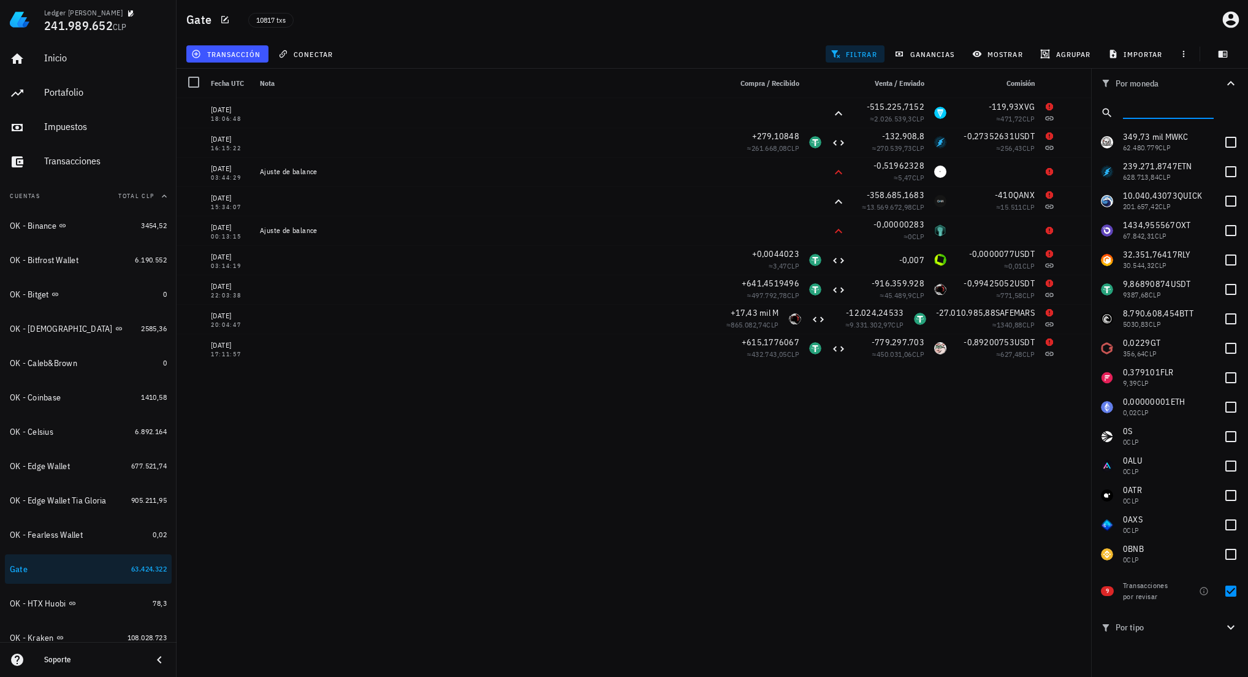
click at [1157, 113] on input "text" at bounding box center [1167, 110] width 88 height 16
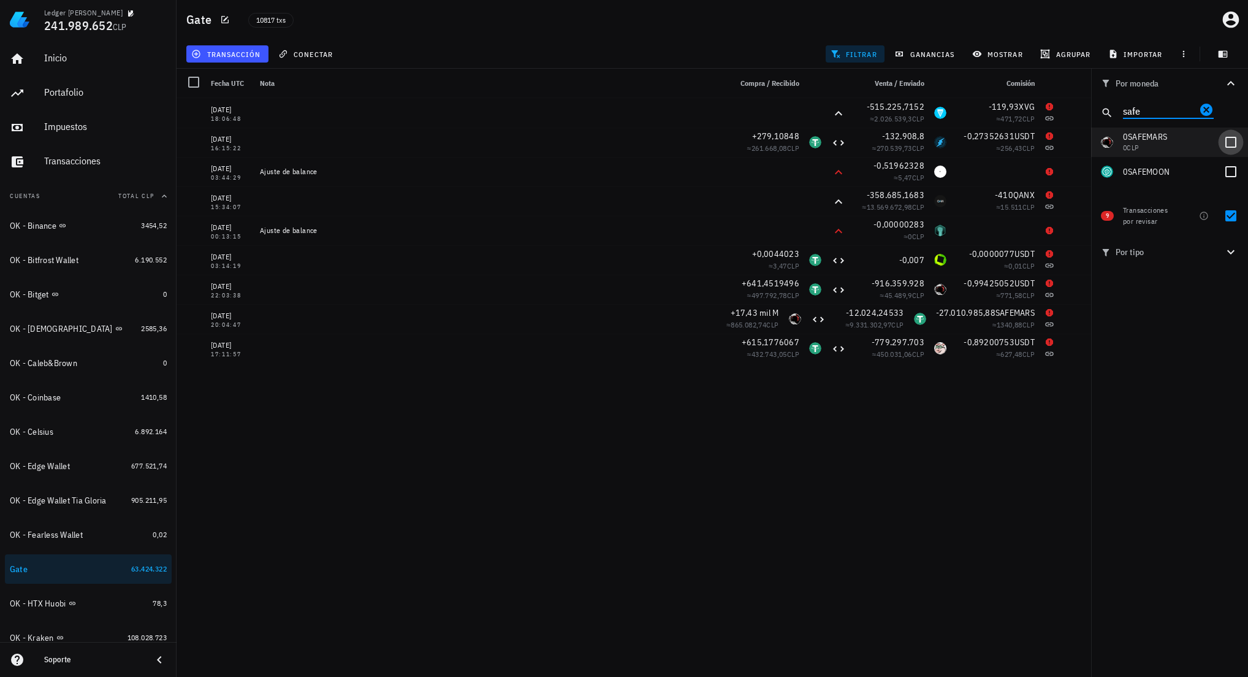
type input "safe"
click at [1228, 143] on div at bounding box center [1231, 142] width 21 height 21
checkbox input "true"
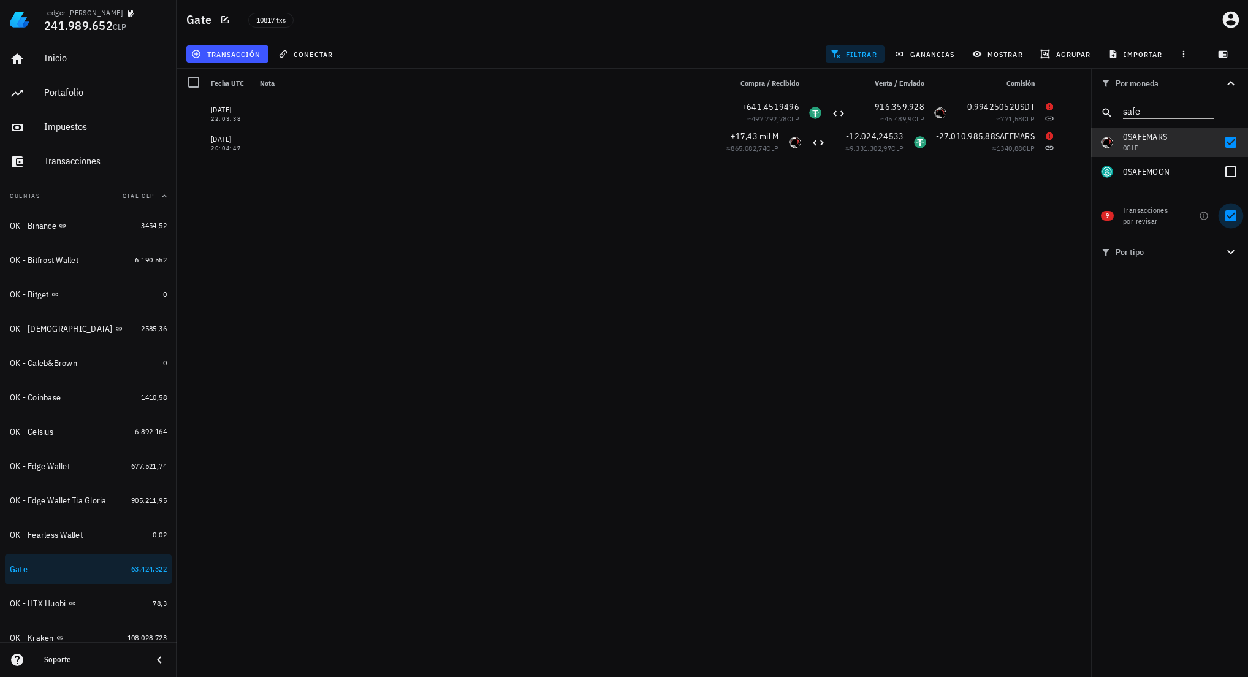
click at [1232, 216] on div at bounding box center [1231, 215] width 21 height 21
checkbox input "false"
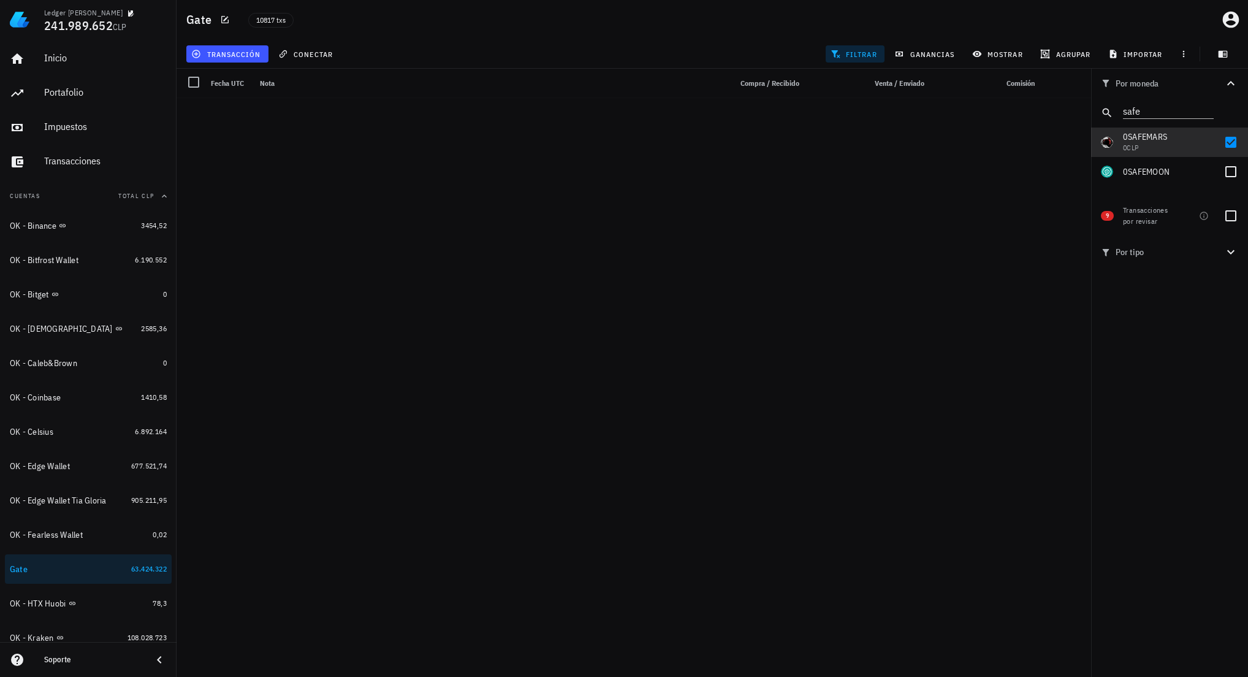
scroll to position [26654, 0]
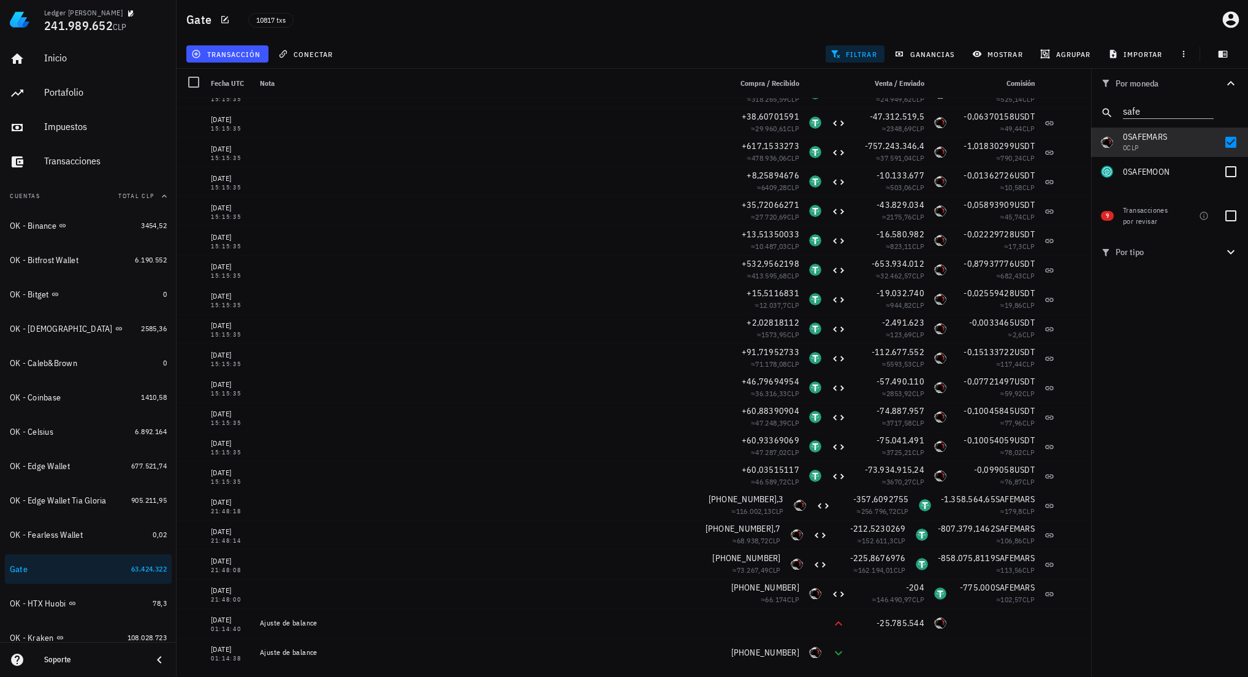
click at [1203, 519] on div "Por moneda safe 349,73 mil M WKC 62.480.779 CLP 239.271,8747 ETN 628.713,84 CLP…" at bounding box center [1169, 373] width 157 height 608
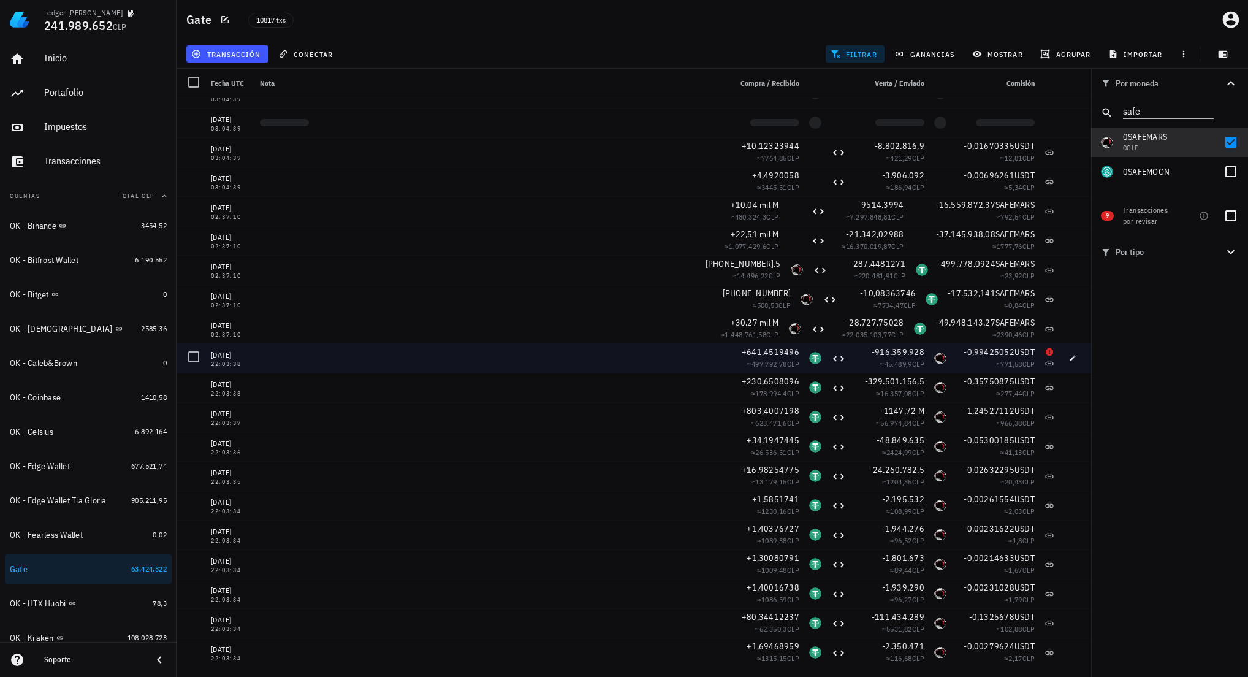
scroll to position [20400, 0]
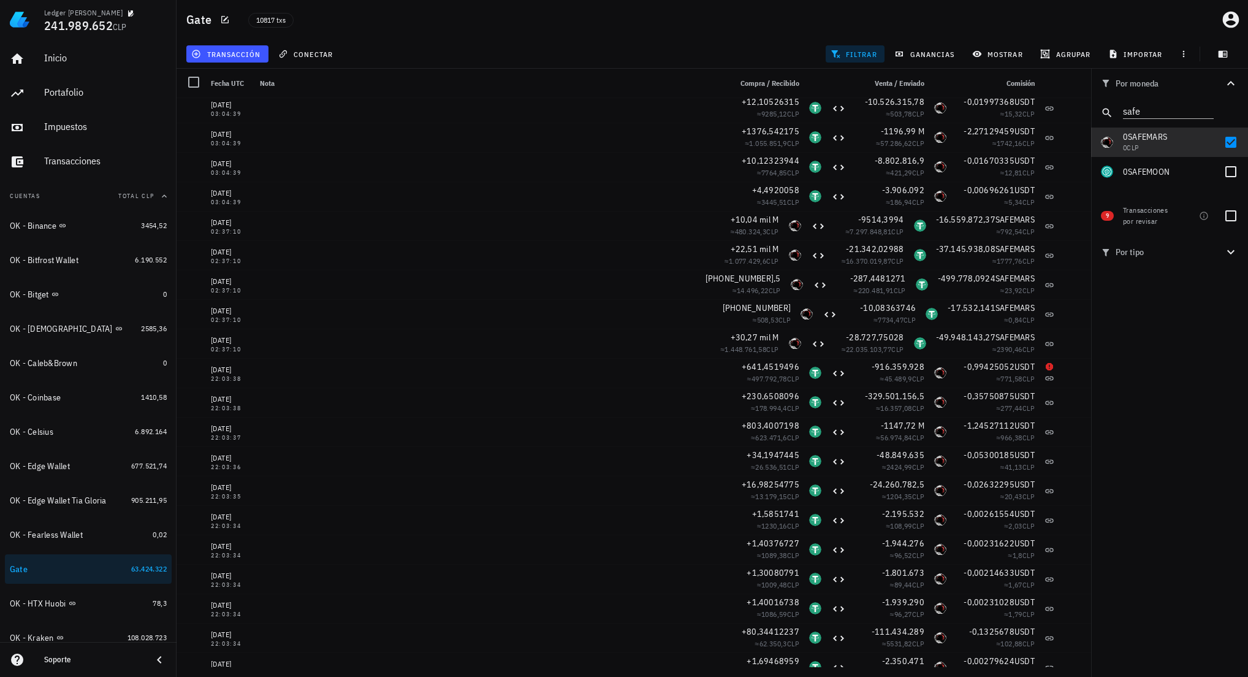
click at [1155, 444] on div "Por moneda safe 349,73 mil M WKC 62.480.779 CLP 239.271,8747 ETN 628.713,84 CLP…" at bounding box center [1169, 373] width 157 height 608
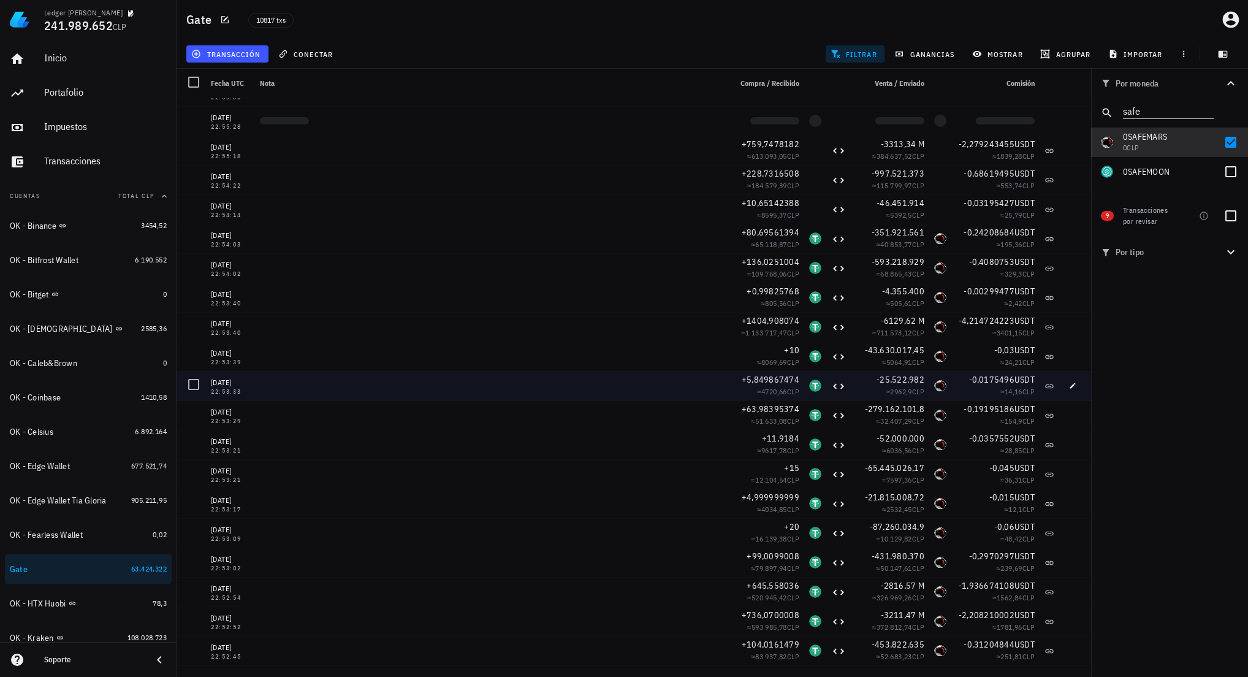
scroll to position [9834, 0]
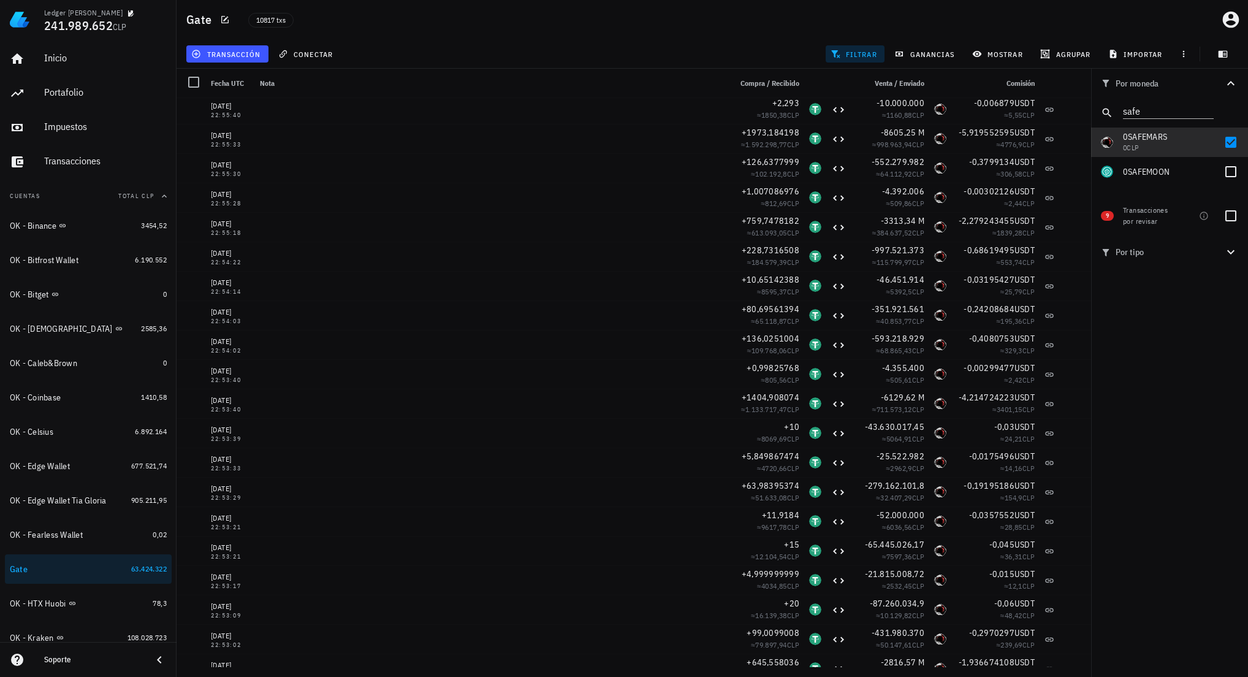
click at [1131, 489] on div "Por moneda safe 349,73 mil M WKC 62.480.779 CLP 239.271,8747 ETN 628.713,84 CLP…" at bounding box center [1169, 373] width 157 height 608
click at [1142, 383] on div "Por moneda safe 349,73 mil M WKC 62.480.779 CLP 239.271,8747 ETN 628.713,84 CLP…" at bounding box center [1169, 373] width 157 height 608
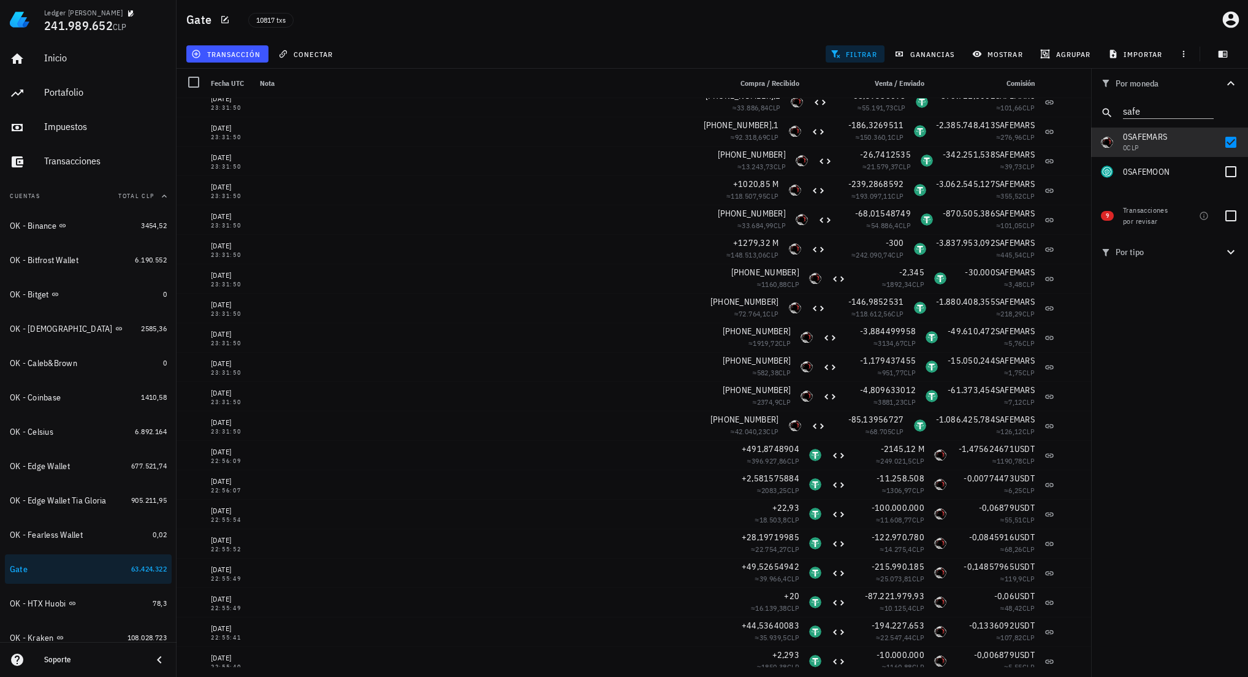
scroll to position [9251, 0]
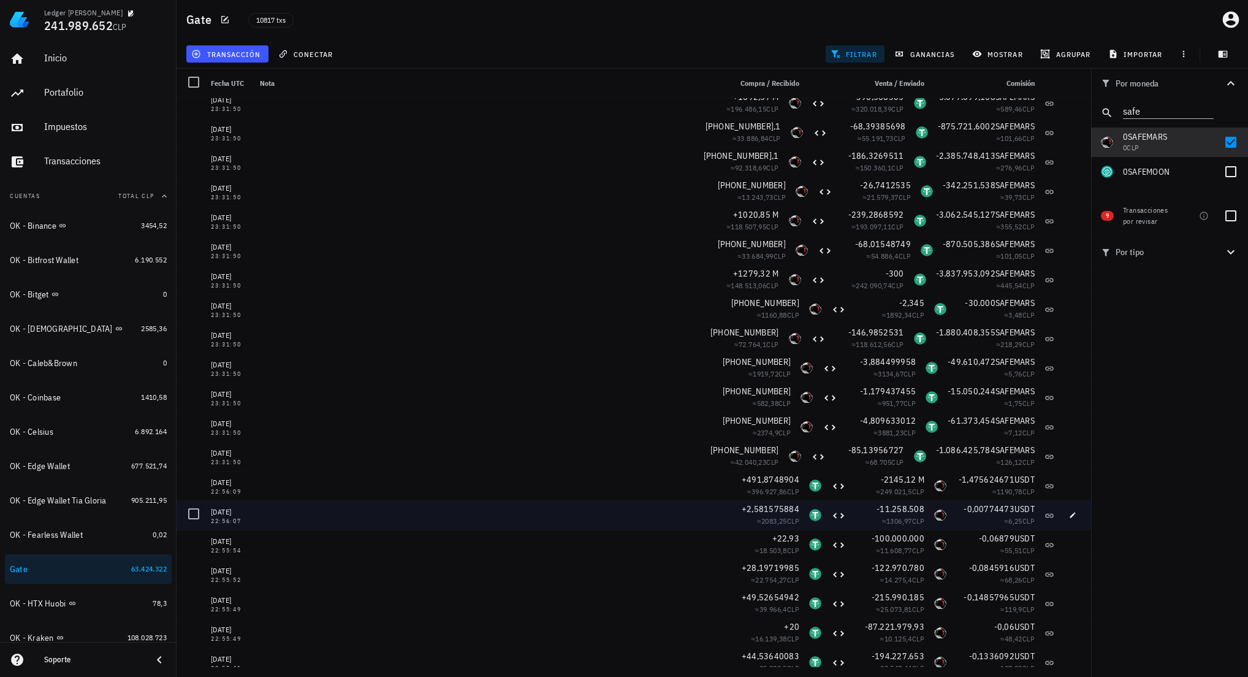
click at [1143, 508] on div "Por moneda safe 349,73 mil M WKC 62.480.779 CLP 239.271,8747 ETN 628.713,84 CLP…" at bounding box center [1169, 373] width 157 height 608
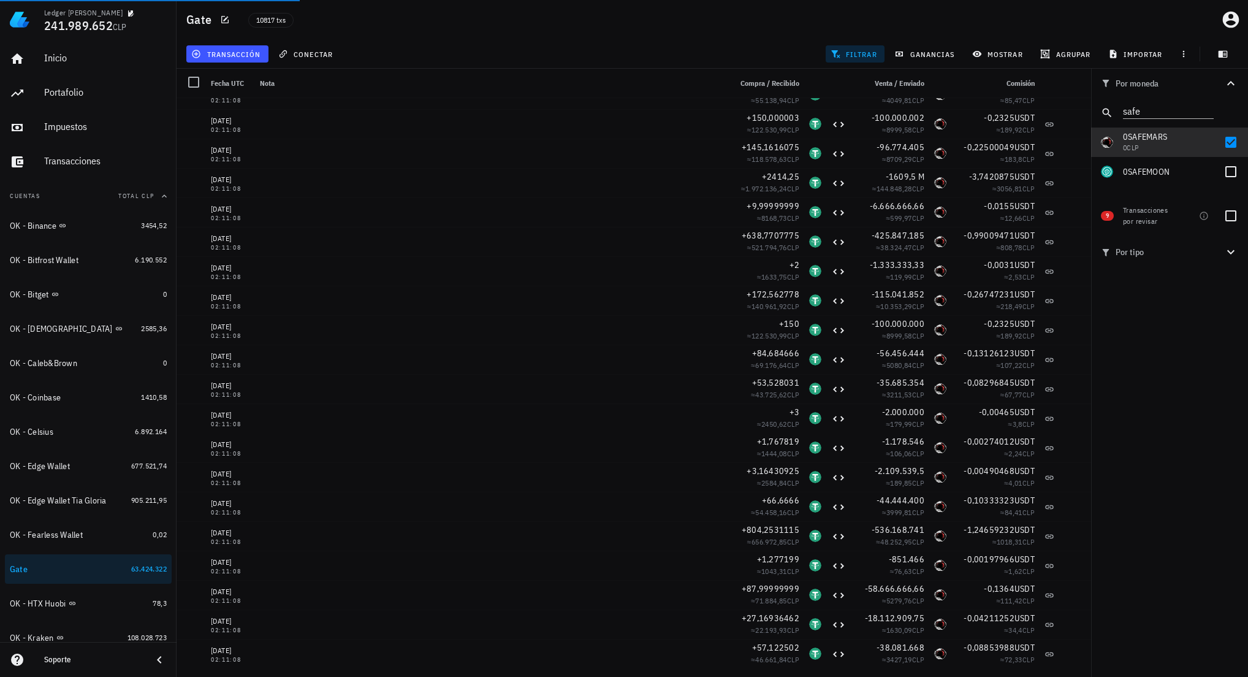
scroll to position [2547, 0]
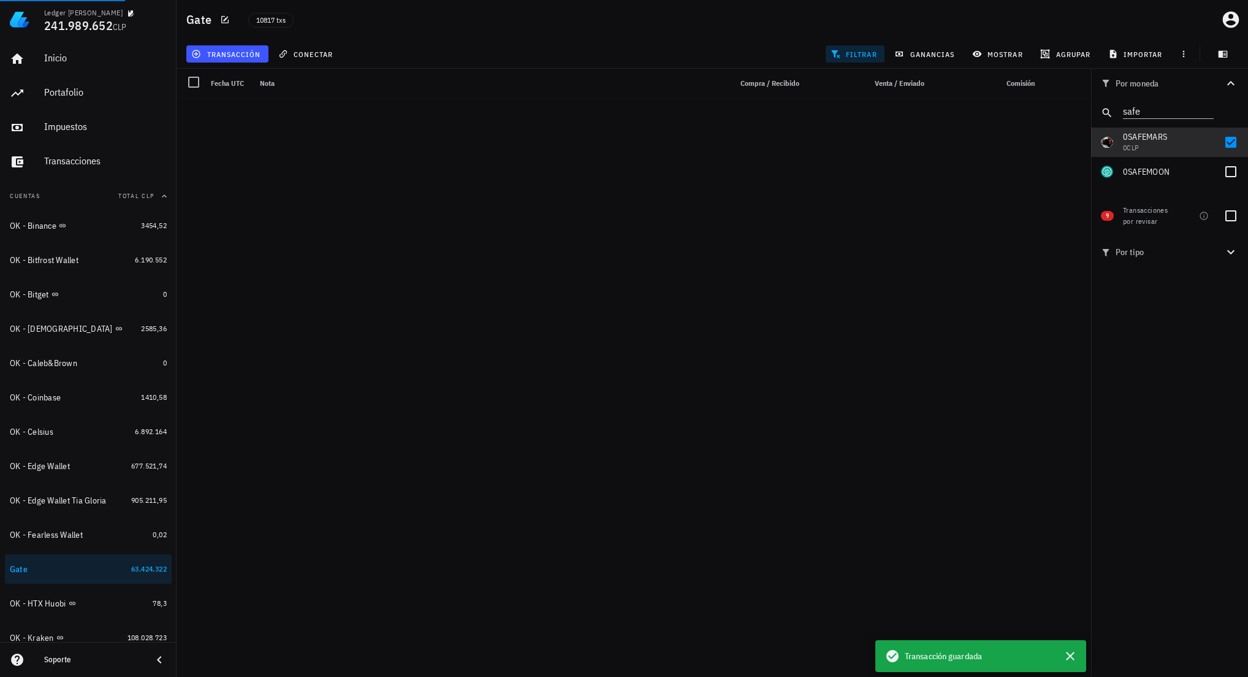
scroll to position [5339, 0]
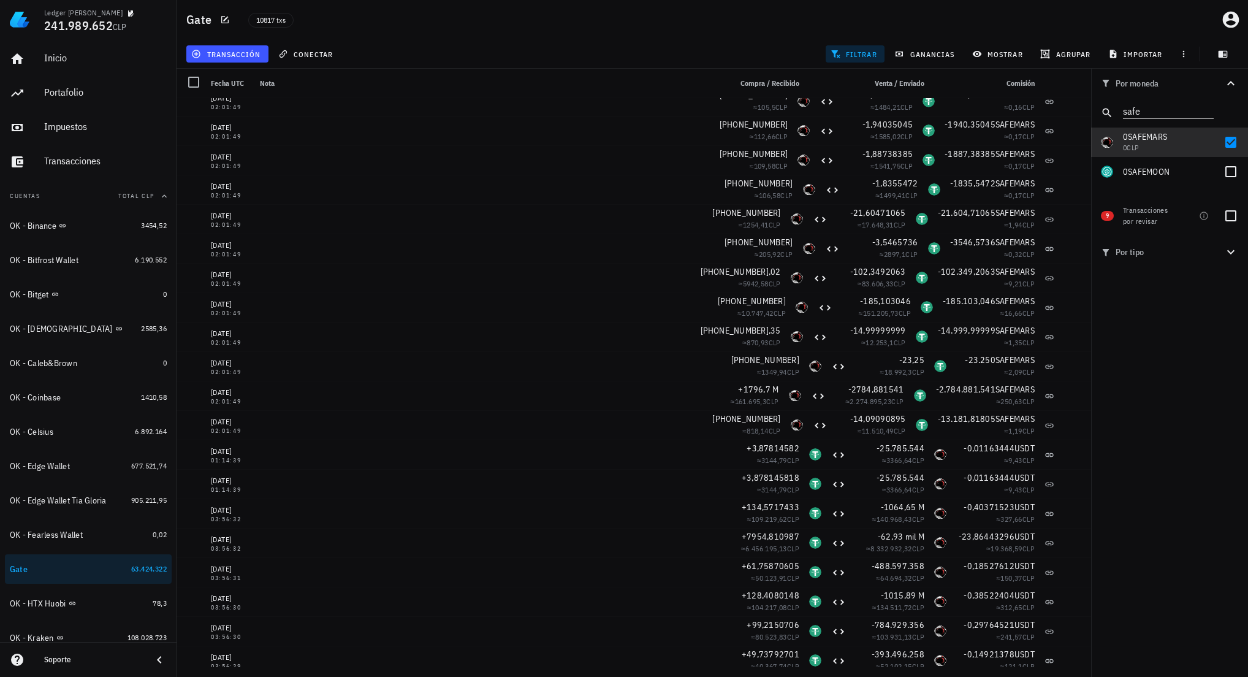
click at [1171, 463] on div "Por moneda safe 349,73 mil M WKC 62.480.779 CLP 239.271,8747 ETN 628.713,84 CLP…" at bounding box center [1169, 373] width 157 height 608
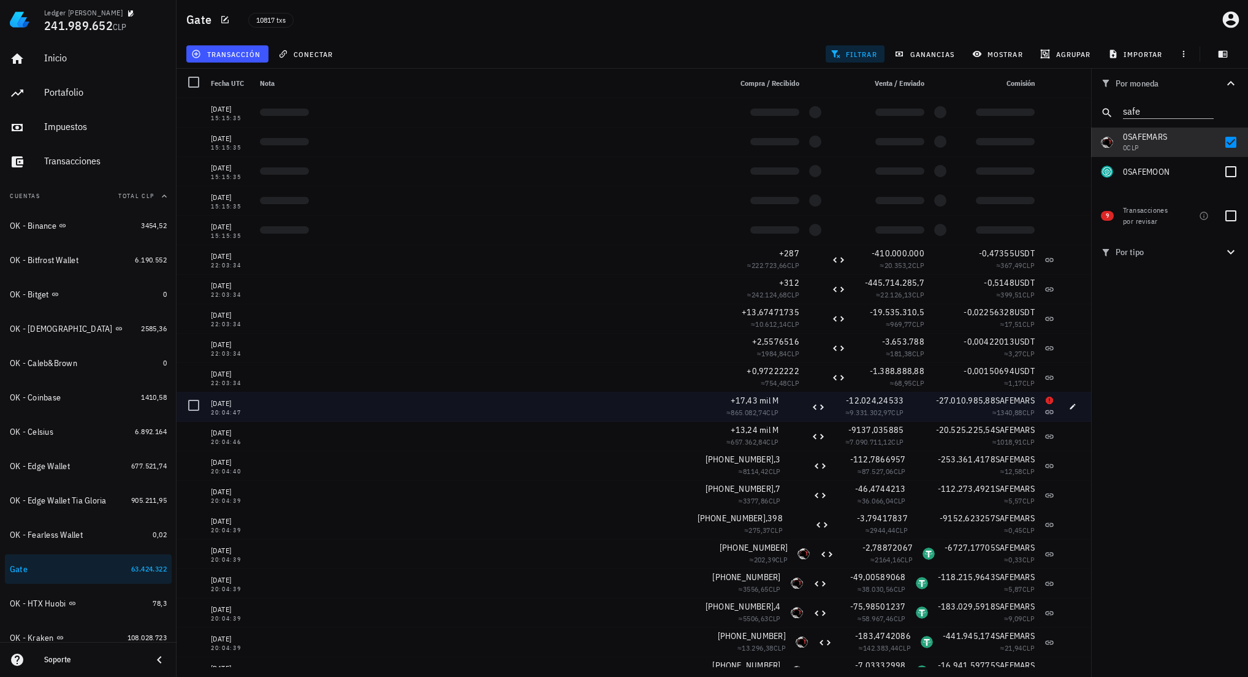
scroll to position [25489, 0]
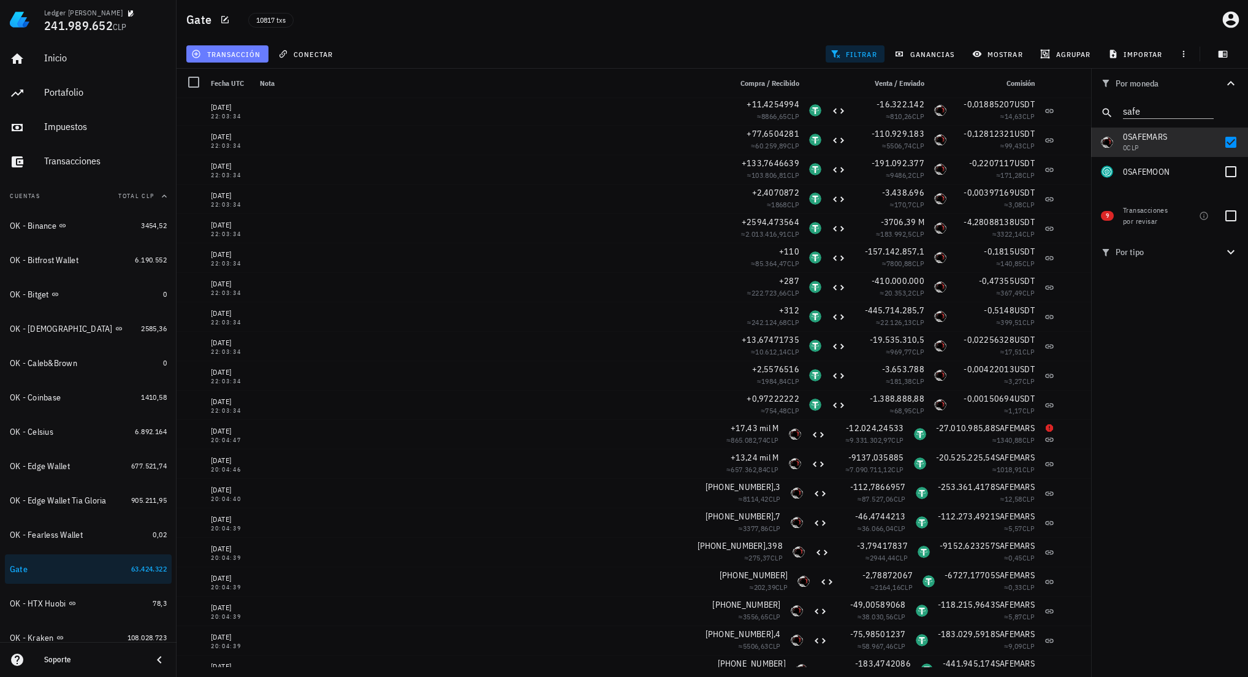
click at [226, 56] on span "transacción" at bounding box center [227, 54] width 67 height 10
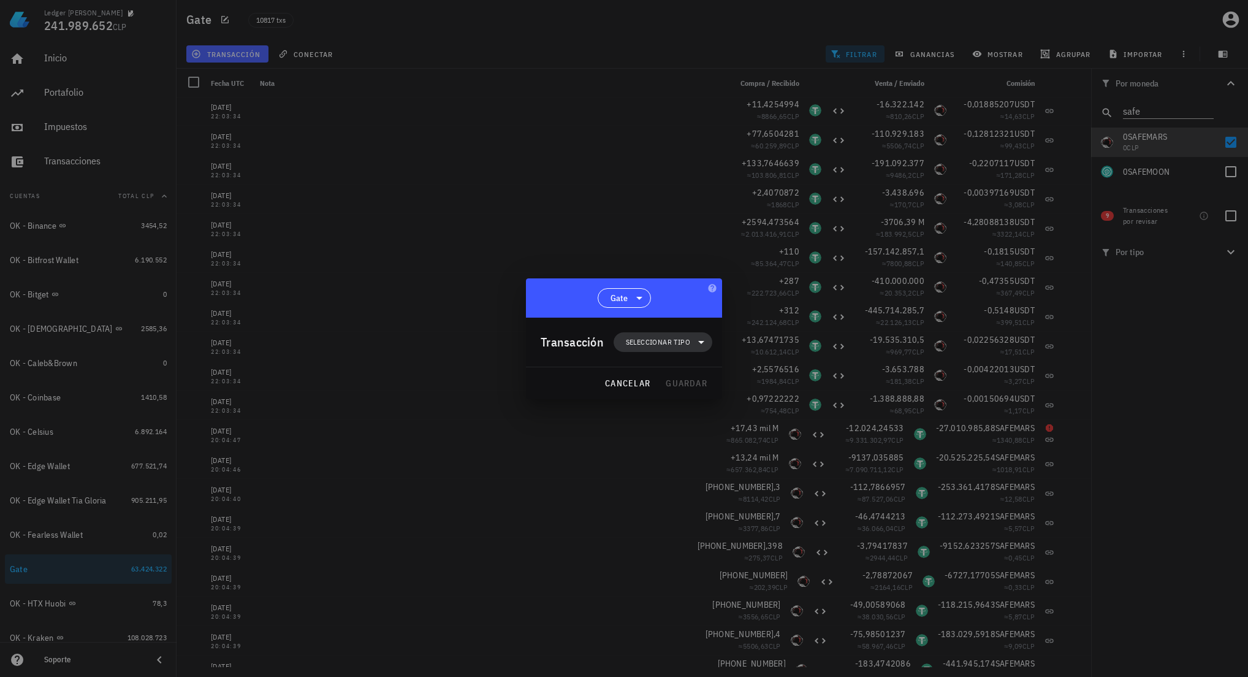
click at [650, 338] on span "Seleccionar tipo" at bounding box center [658, 342] width 64 height 12
click at [651, 392] on div "Ingreso" at bounding box center [670, 396] width 48 height 10
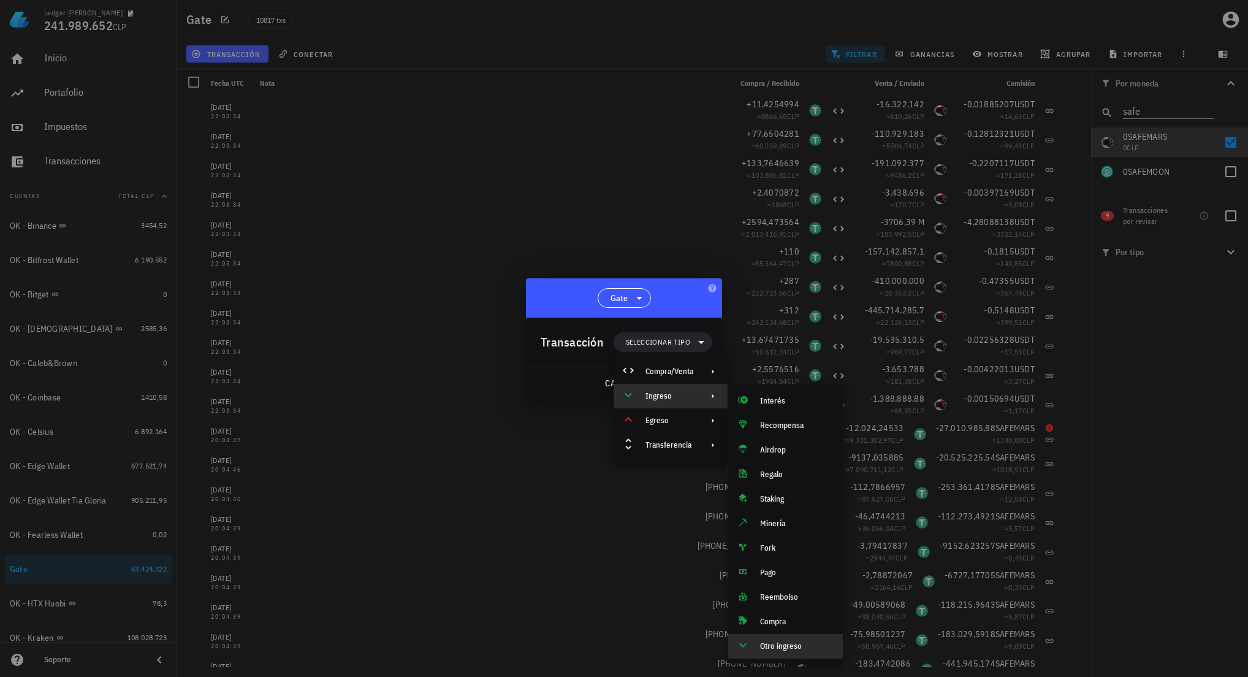
click at [781, 647] on div "Otro ingreso" at bounding box center [796, 646] width 73 height 10
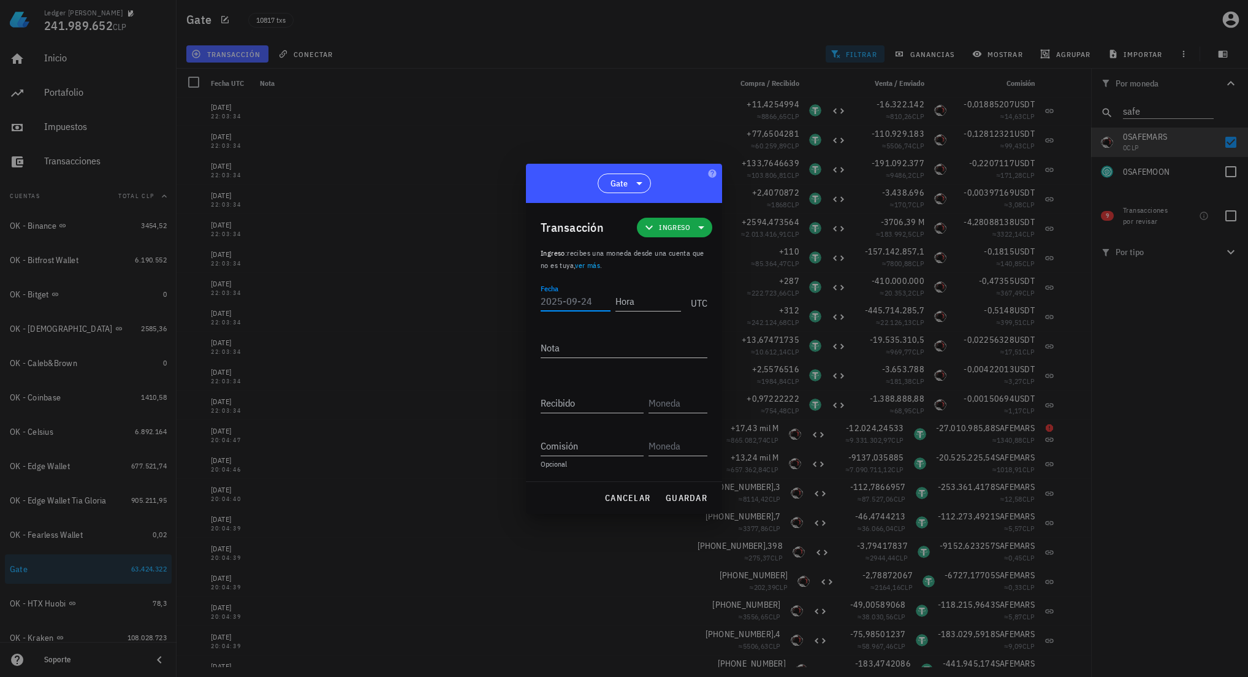
click at [565, 299] on input "Fecha" at bounding box center [576, 301] width 70 height 20
type input "2021-08-05"
type input "20:04:46"
type textarea "Ajuste de balance"
paste input "4,75541053"
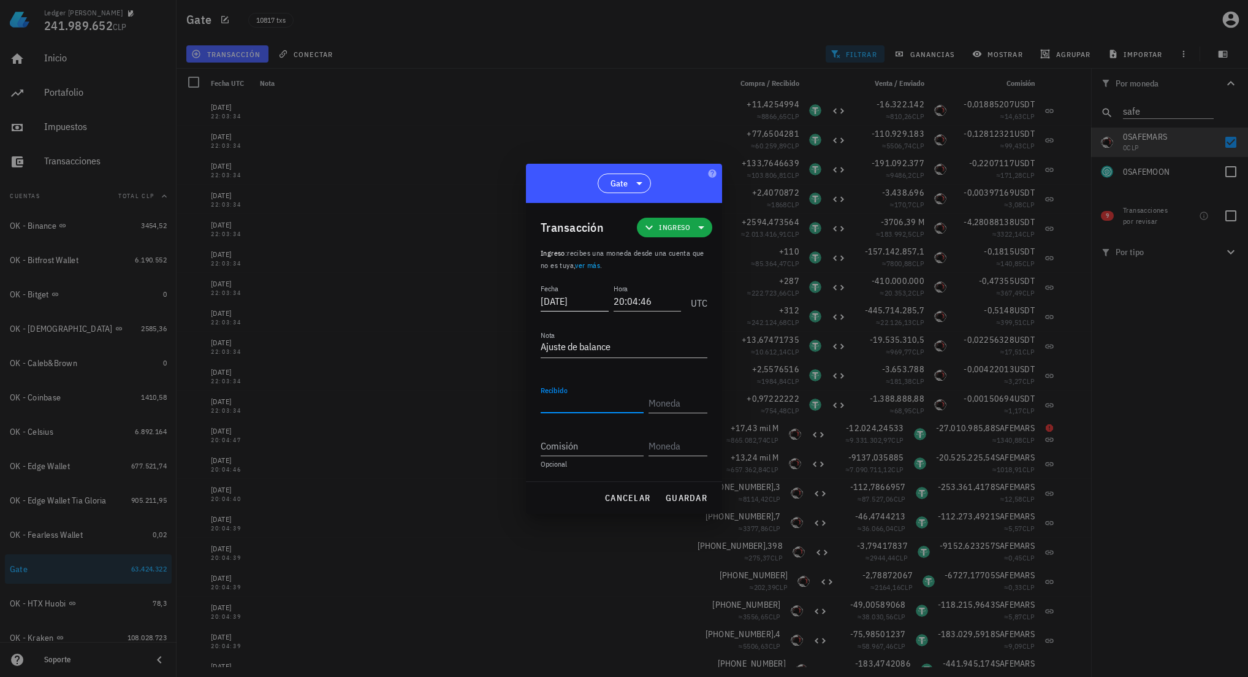
type input "4,75541053"
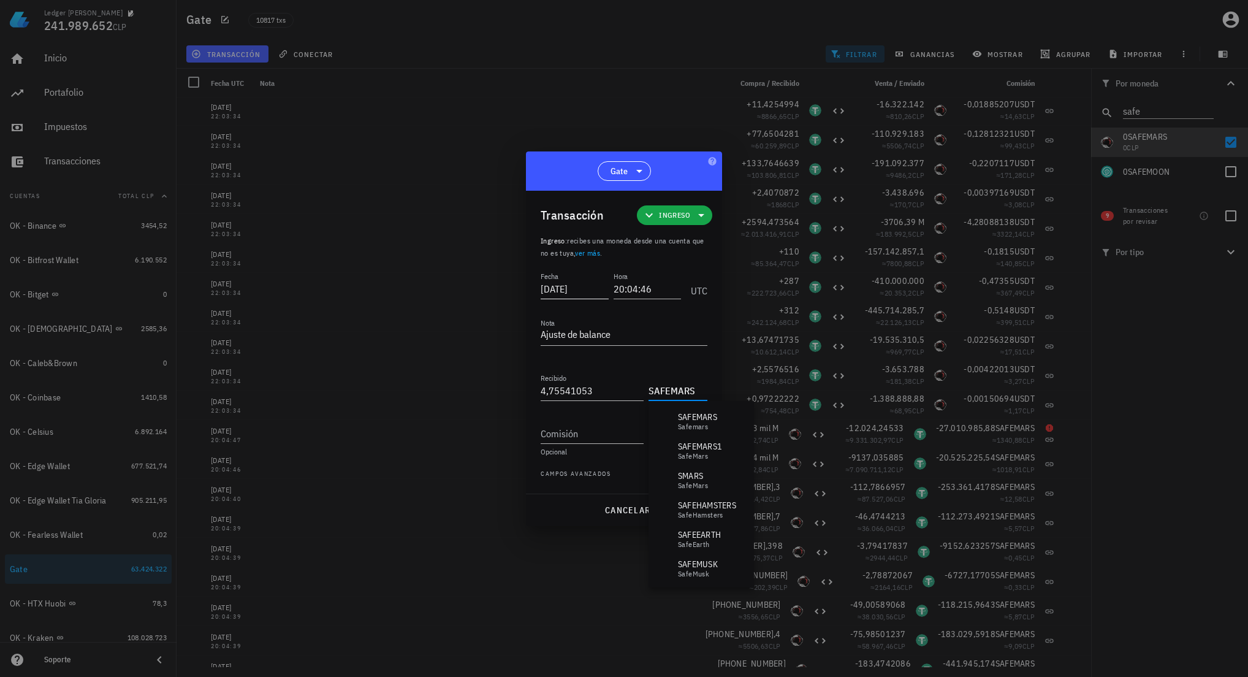
type input "SAFEMARS"
click at [694, 512] on span "guardar" at bounding box center [686, 510] width 42 height 11
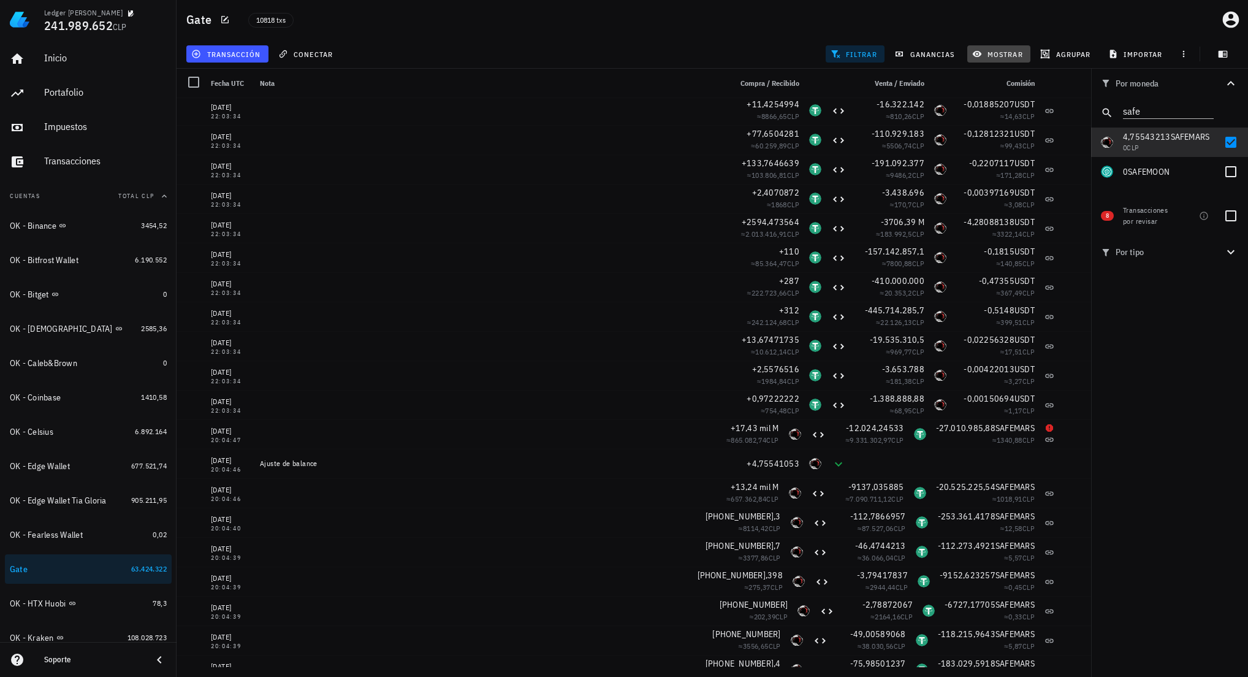
click at [987, 58] on span "mostrar" at bounding box center [999, 54] width 48 height 10
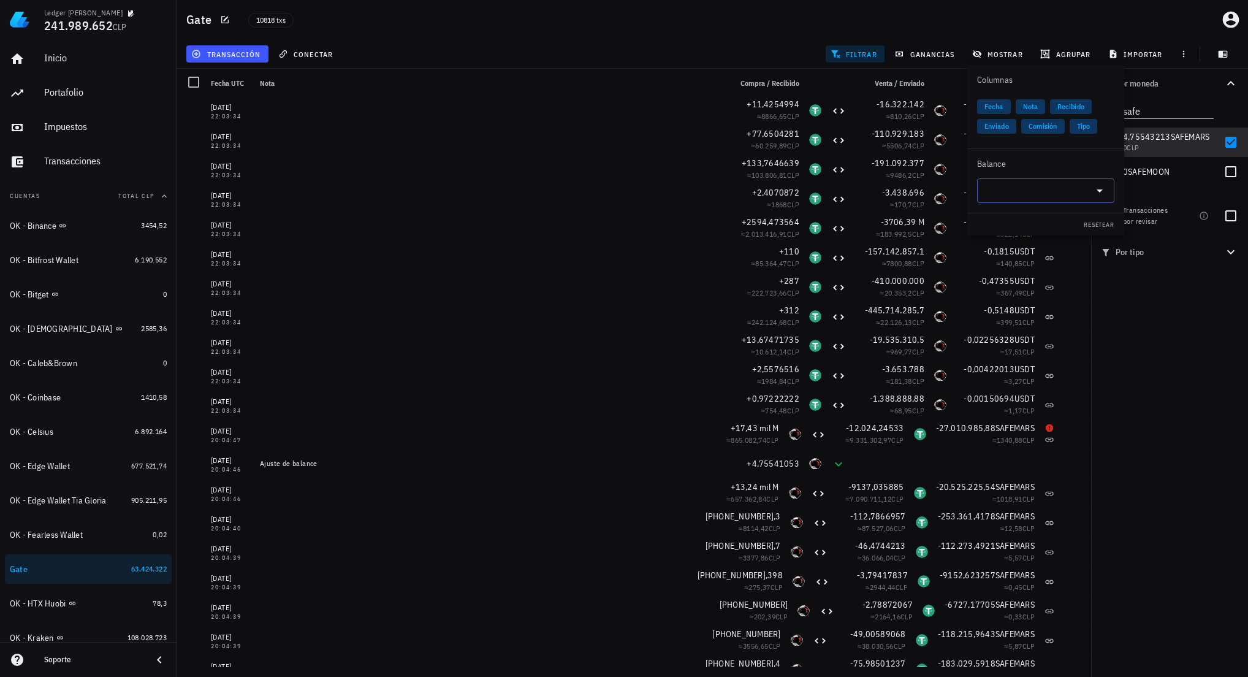
click at [1009, 198] on input "text" at bounding box center [1036, 191] width 103 height 20
click at [1012, 223] on div "Safemars" at bounding box center [1026, 226] width 39 height 7
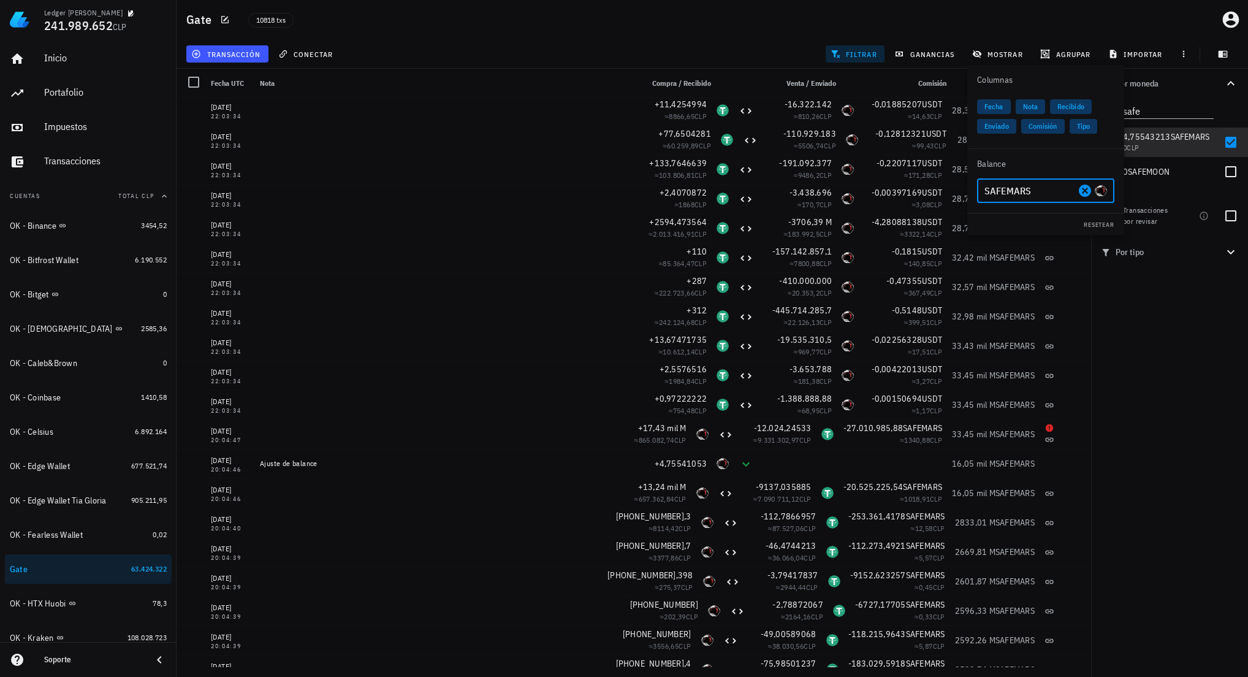
type input "SAFEMARS"
click at [1165, 403] on div "Por moneda safe 349,73 mil M WKC 62.480.779 CLP 239.271,8747 ETN 628.713,84 CLP…" at bounding box center [1169, 373] width 157 height 608
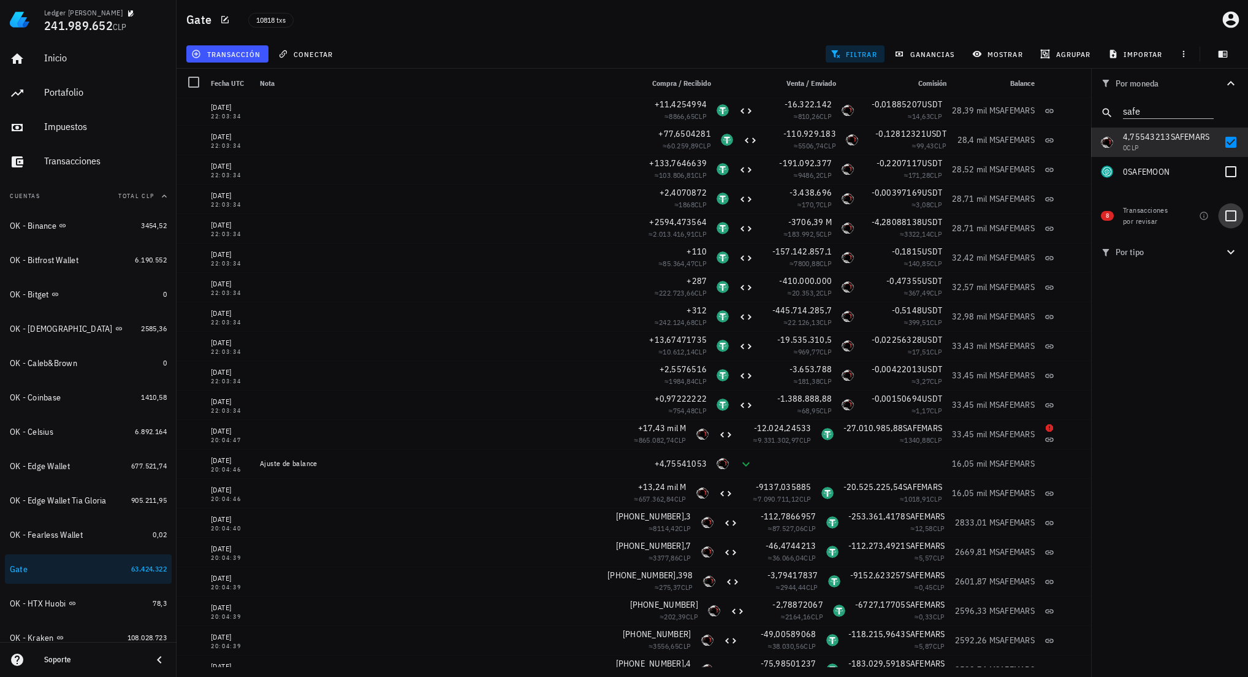
click at [1232, 215] on div at bounding box center [1231, 215] width 21 height 21
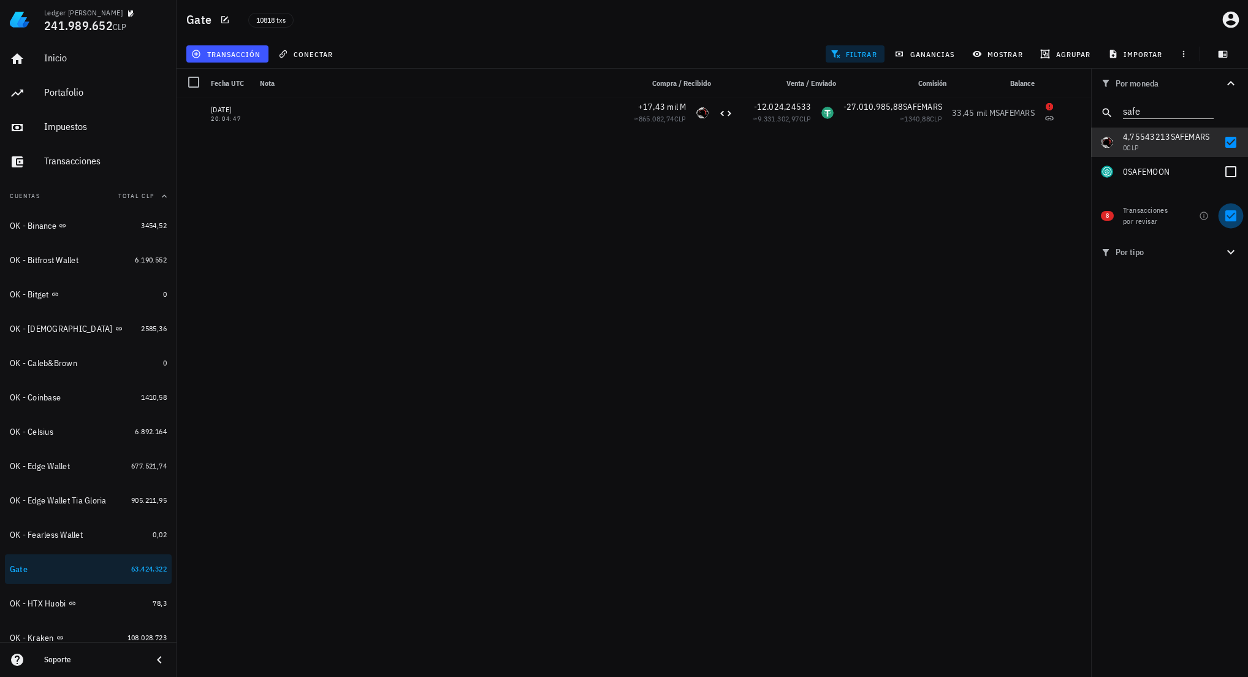
click at [1230, 216] on div at bounding box center [1231, 215] width 21 height 21
checkbox input "false"
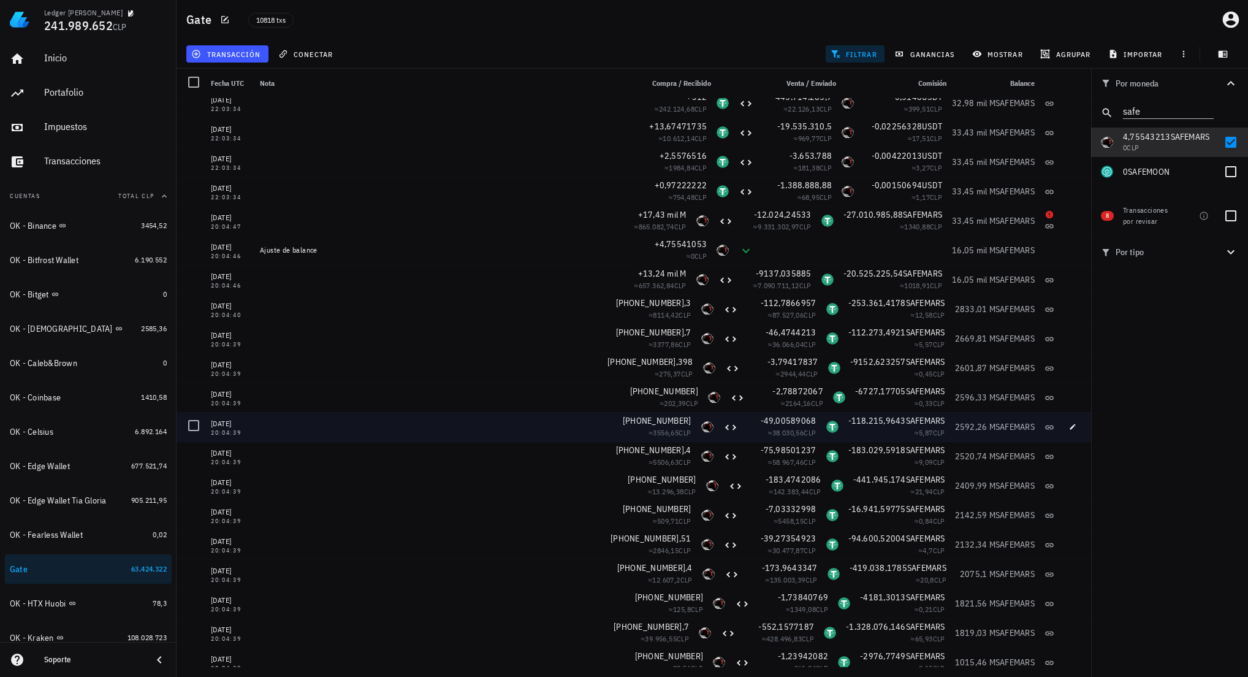
scroll to position [25641, 0]
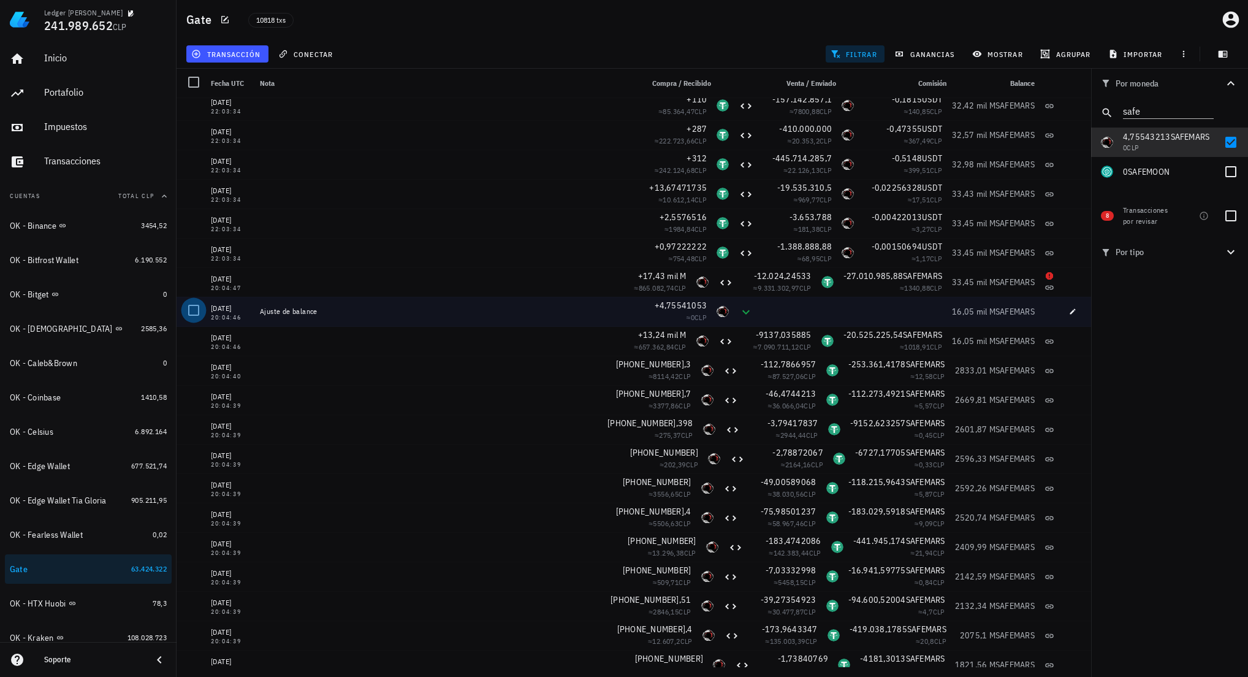
click at [197, 310] on div at bounding box center [193, 310] width 21 height 21
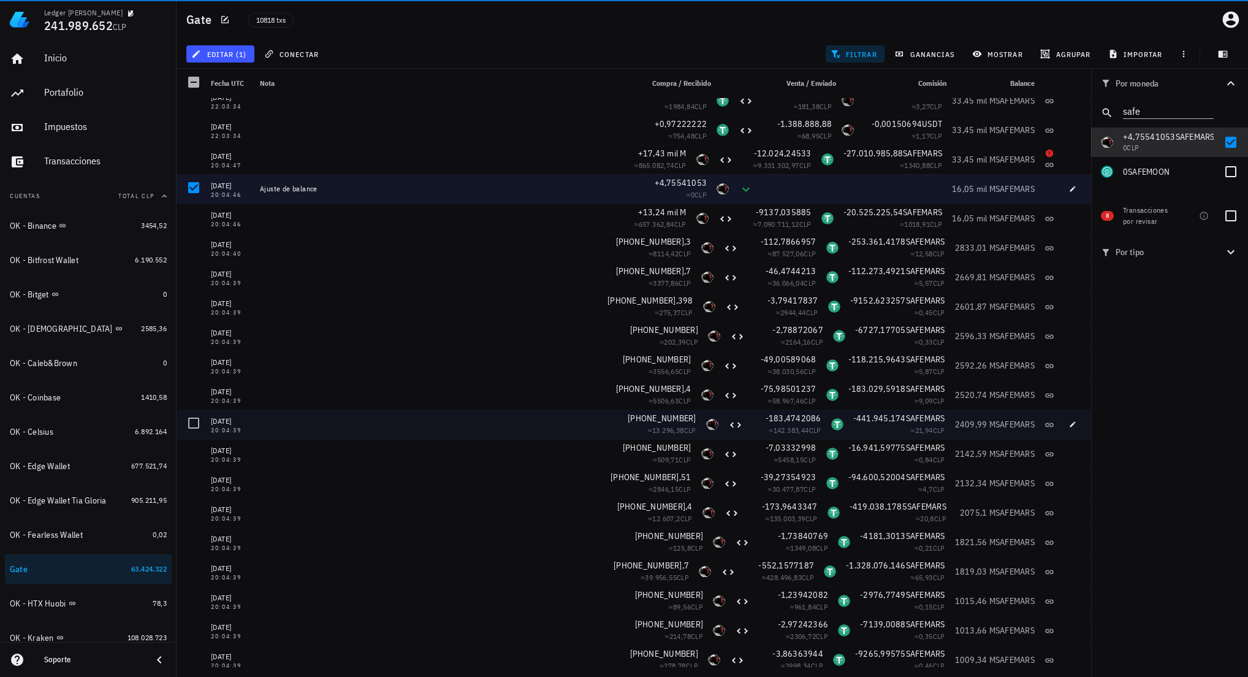
scroll to position [25703, 0]
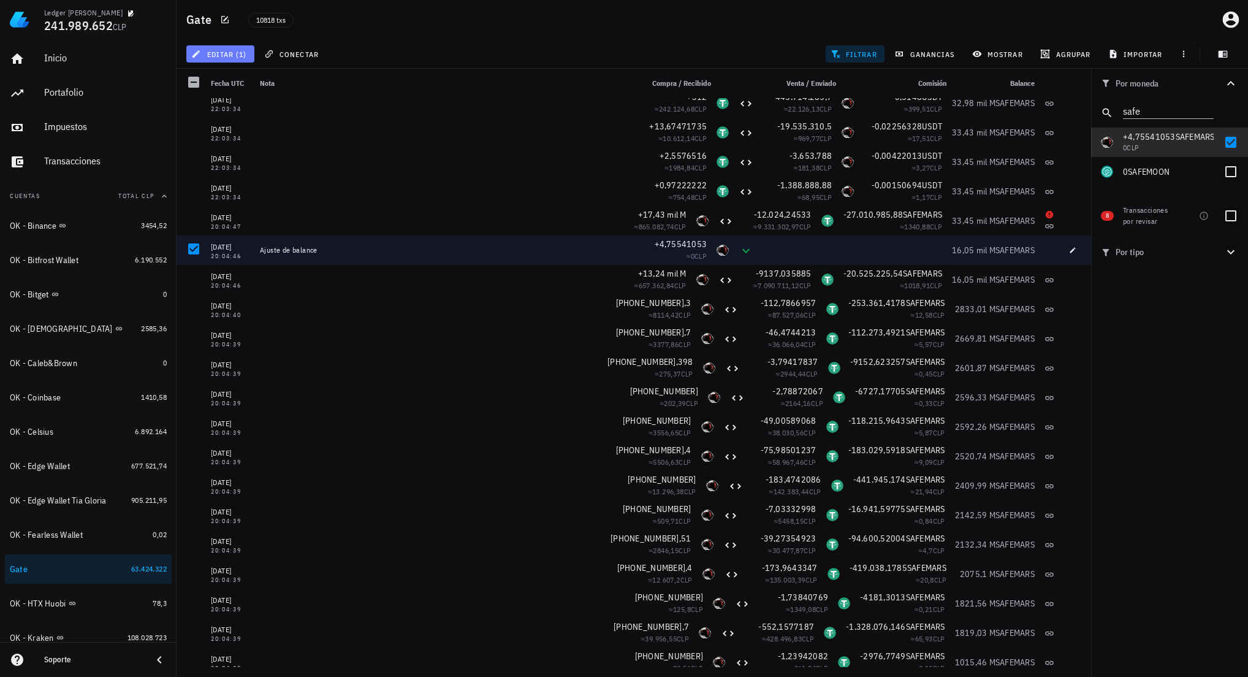
click at [244, 56] on span "editar (1)" at bounding box center [220, 54] width 53 height 10
click at [256, 136] on div "Eliminar" at bounding box center [259, 131] width 86 height 10
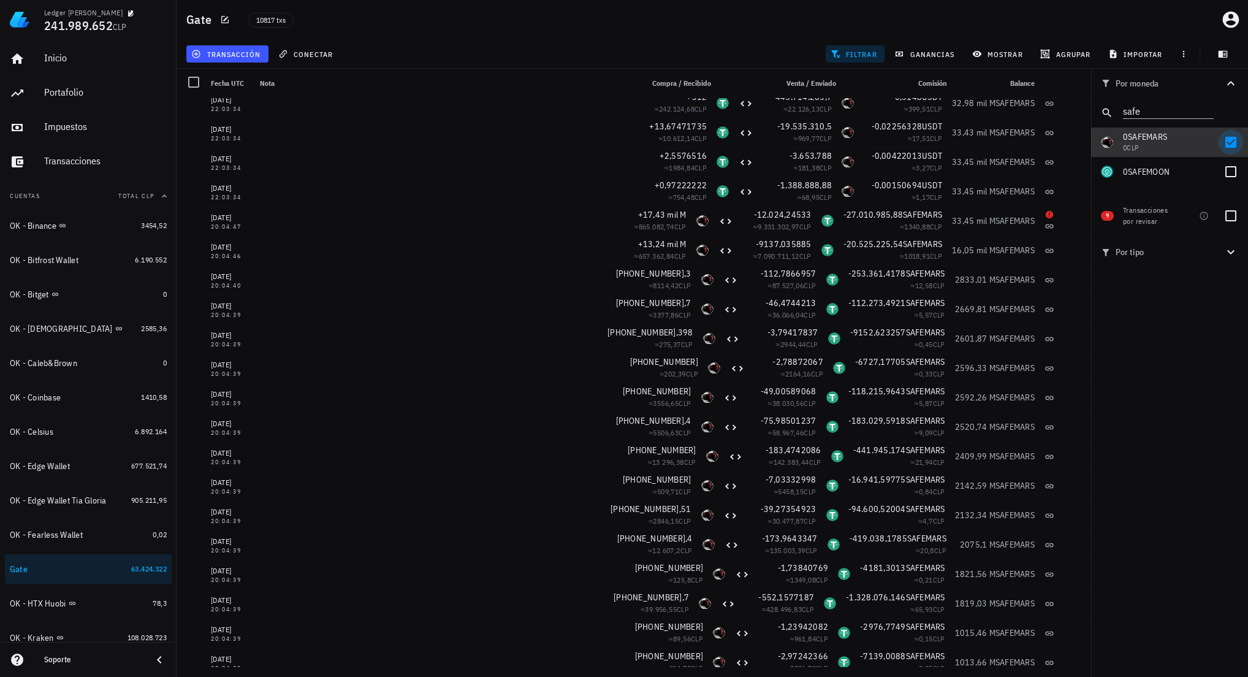
drag, startPoint x: 1229, startPoint y: 143, endPoint x: 1230, endPoint y: 151, distance: 8.0
click at [1229, 144] on div at bounding box center [1231, 142] width 21 height 21
checkbox input "false"
click at [1232, 218] on div at bounding box center [1231, 215] width 21 height 21
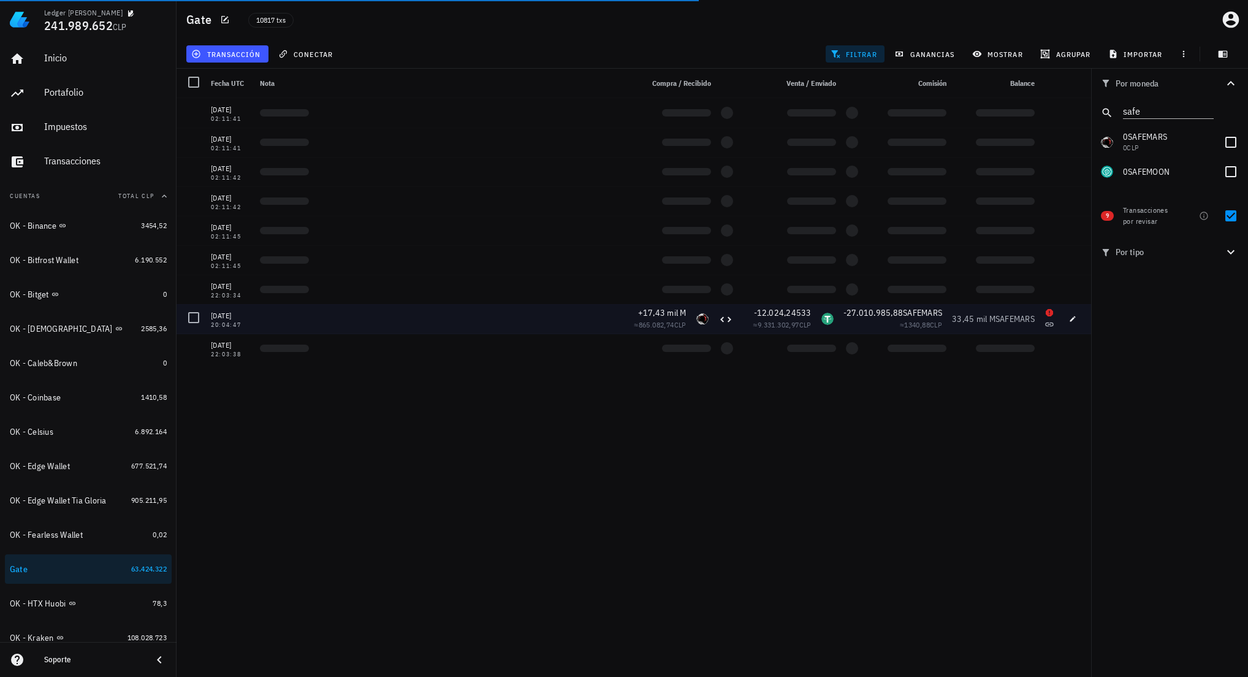
scroll to position [0, 0]
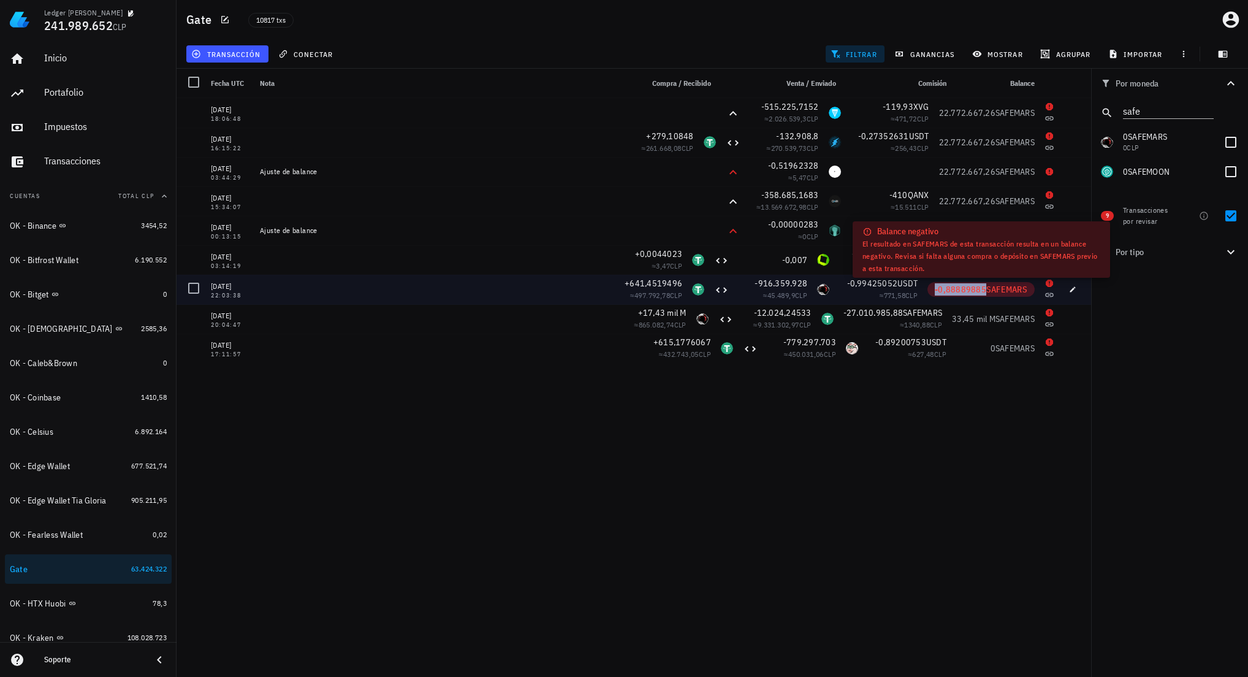
click at [972, 291] on span "-0,88889885" at bounding box center [961, 289] width 52 height 11
click at [956, 294] on span "-0,88889885" at bounding box center [961, 289] width 52 height 11
click at [955, 292] on span "-0,88889885" at bounding box center [961, 289] width 52 height 11
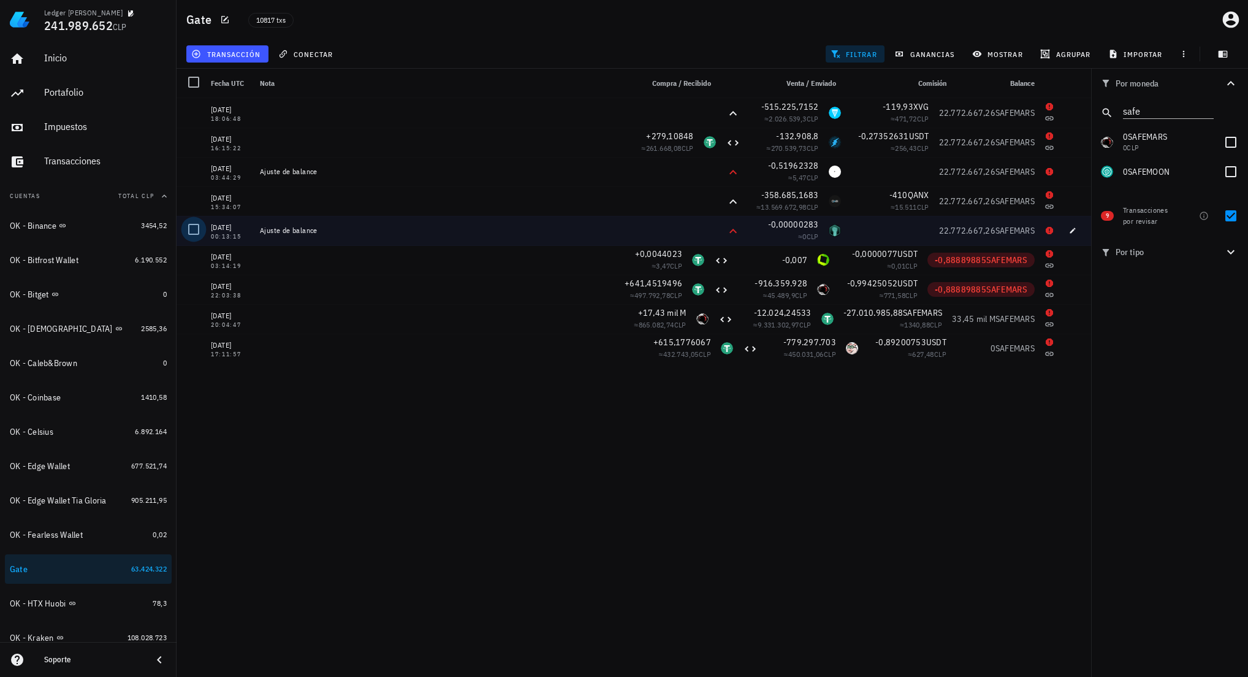
click at [196, 231] on div at bounding box center [193, 229] width 21 height 21
click at [1230, 218] on div at bounding box center [1231, 215] width 21 height 21
checkbox input "false"
click at [1183, 115] on input "safe" at bounding box center [1160, 110] width 74 height 16
click at [1204, 112] on icon "Clear" at bounding box center [1206, 109] width 15 height 15
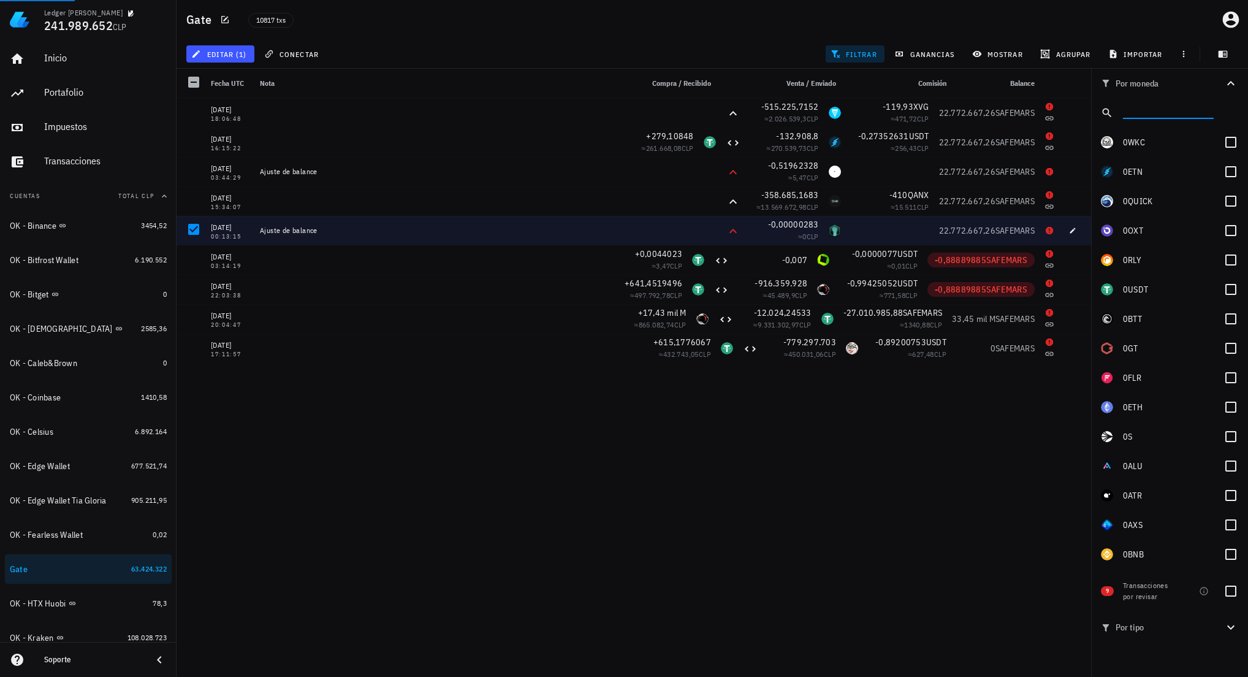
click at [1141, 118] on div at bounding box center [1168, 110] width 91 height 16
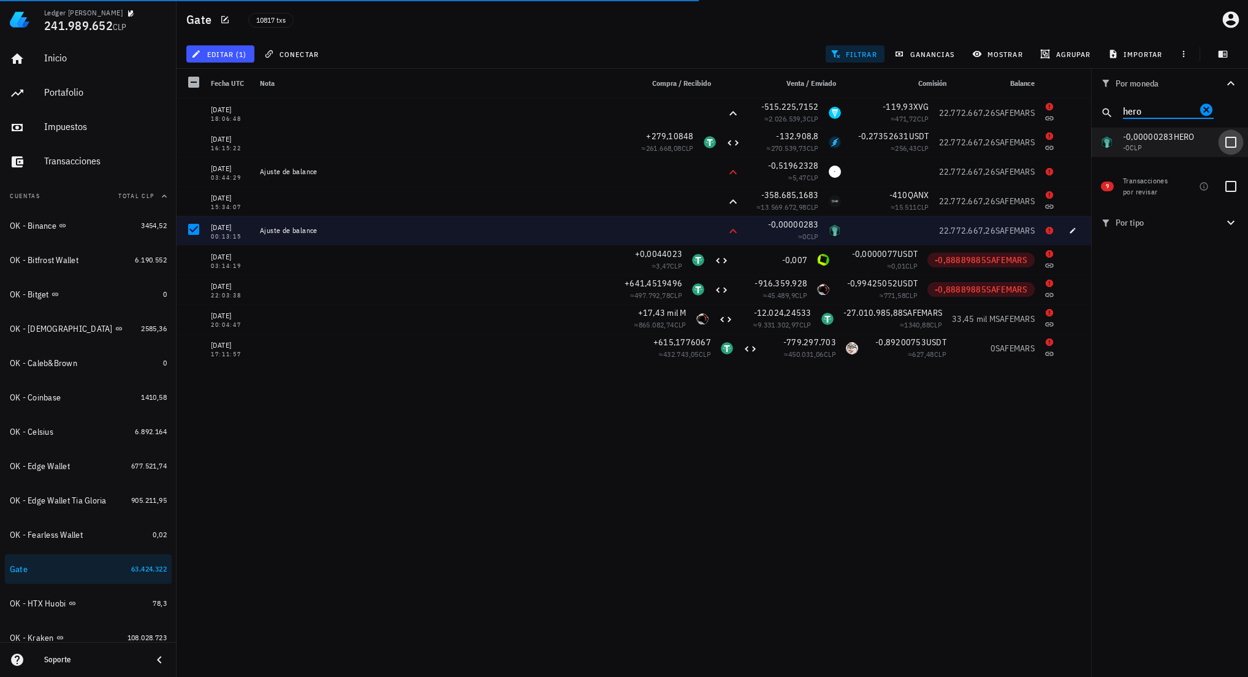
type input "hero"
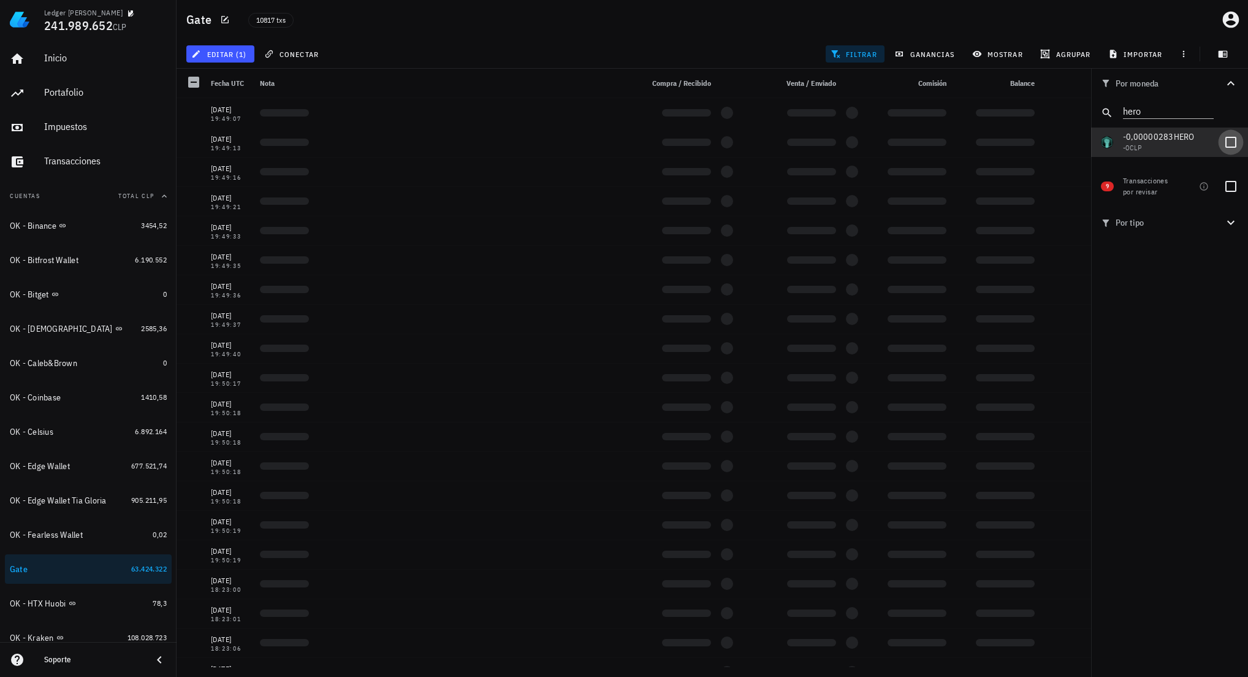
click at [1232, 142] on div at bounding box center [1231, 142] width 21 height 21
checkbox input "true"
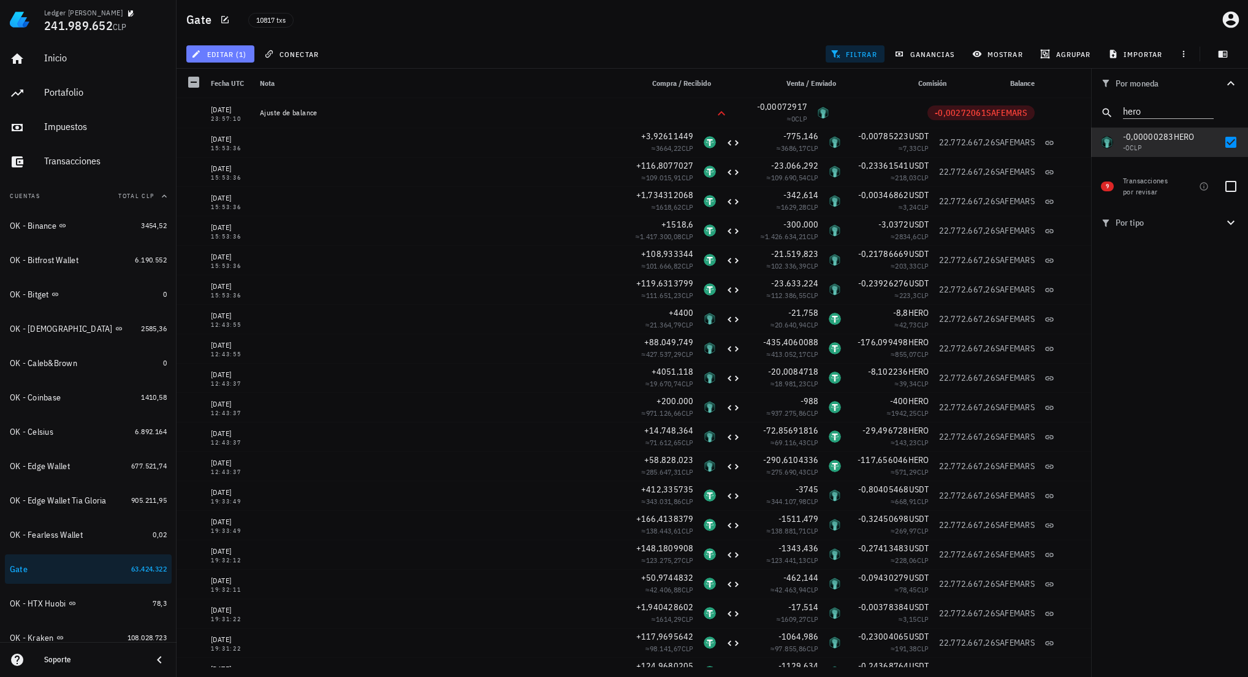
click at [238, 53] on span "editar (1)" at bounding box center [220, 54] width 53 height 10
click at [250, 133] on div "Eliminar" at bounding box center [259, 131] width 86 height 10
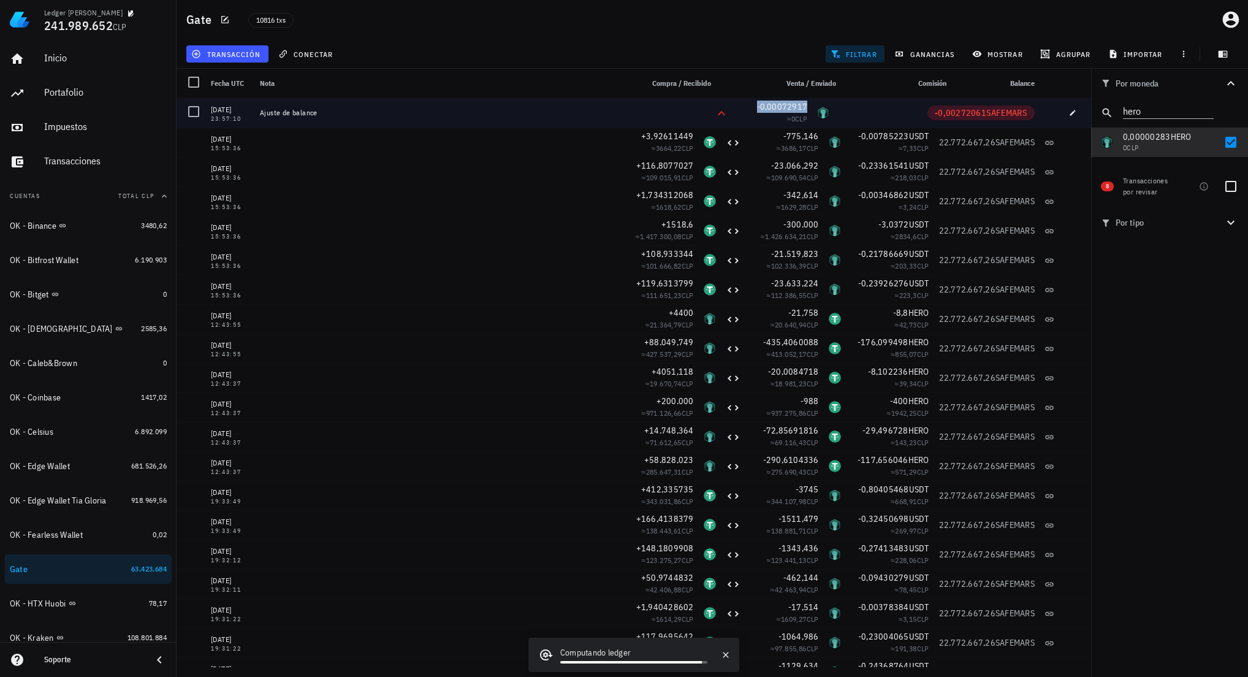
click at [775, 109] on span "-0,00072917" at bounding box center [782, 106] width 51 height 11
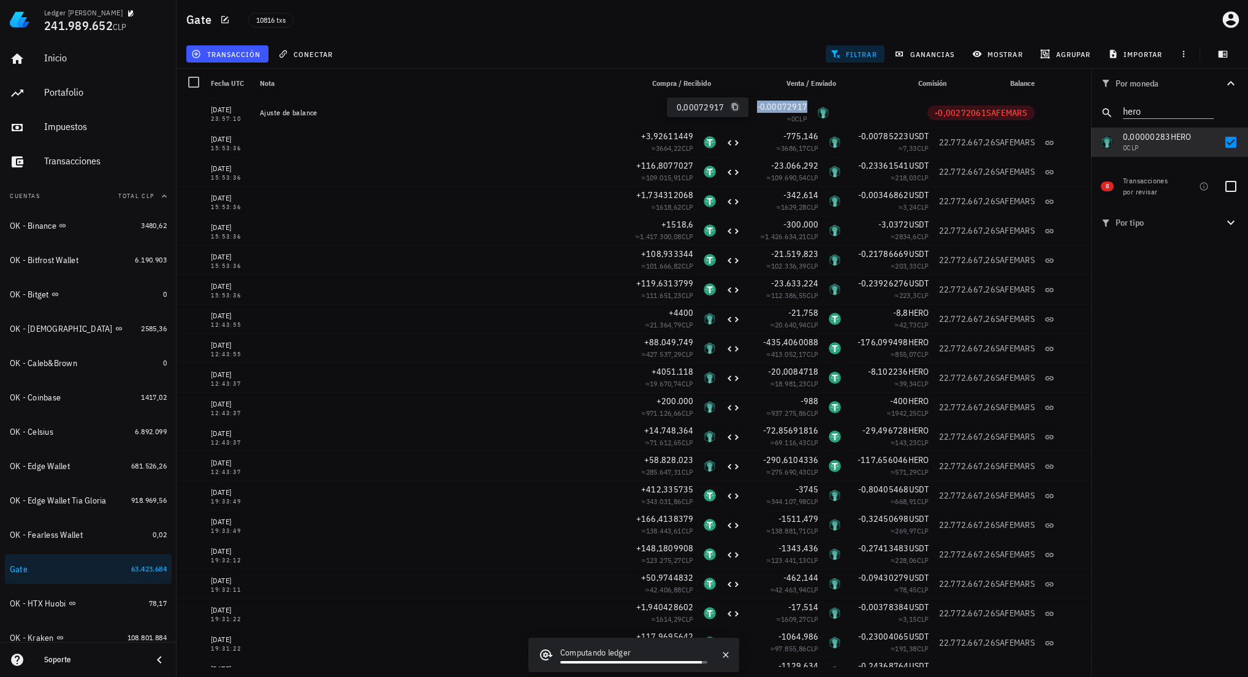
click at [733, 109] on icon "button" at bounding box center [734, 106] width 7 height 7
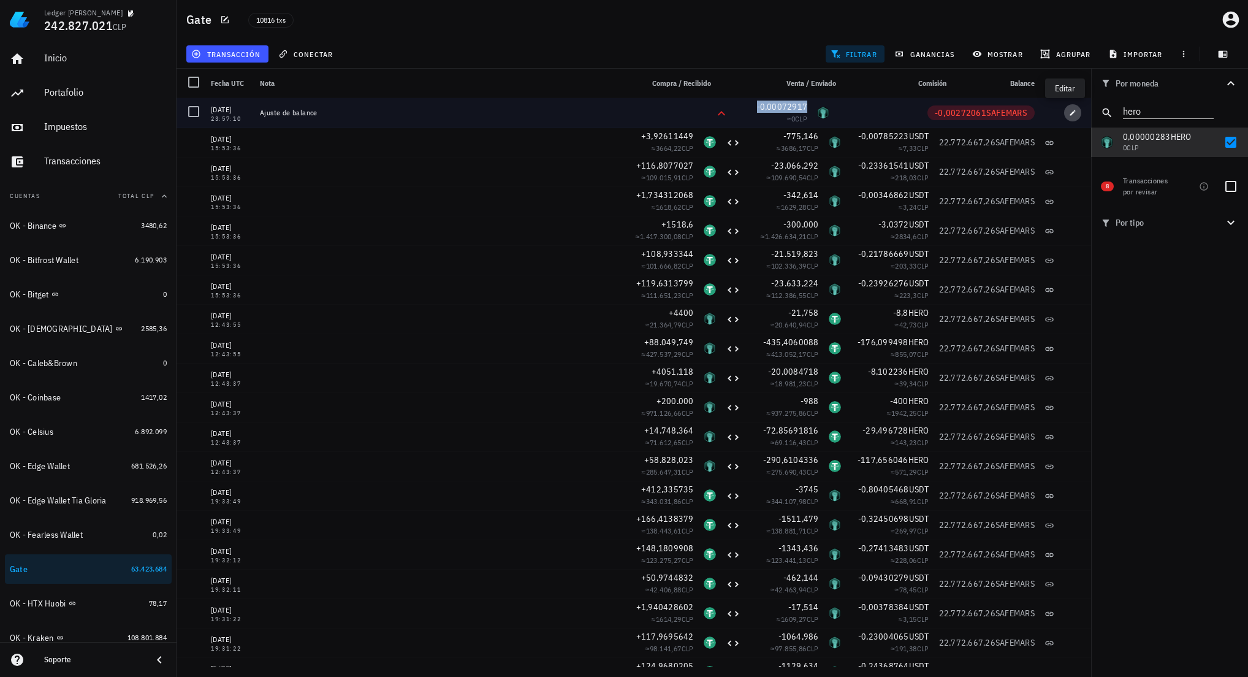
drag, startPoint x: 1066, startPoint y: 111, endPoint x: 1055, endPoint y: 113, distance: 11.3
click at [1071, 111] on icon "button" at bounding box center [1074, 113] width 6 height 6
type input "[DATE]"
type input "23:57:10"
type textarea "Ajuste de balance"
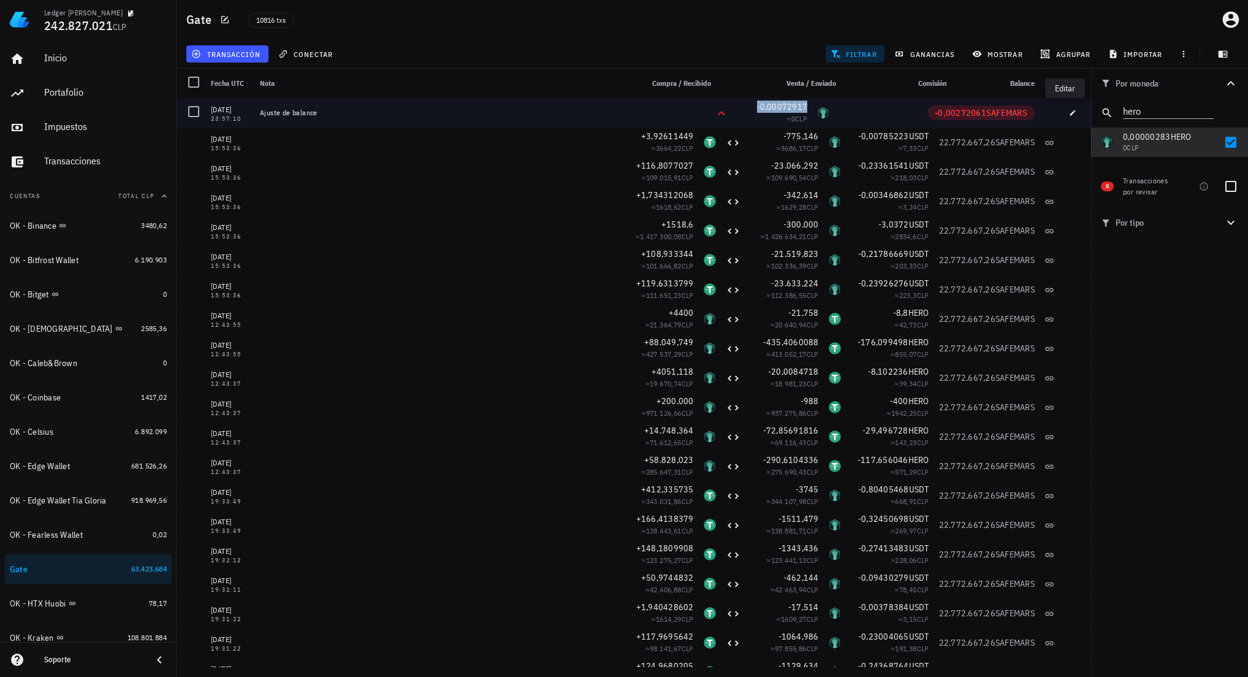
type input "0,00072917"
type input "HERO"
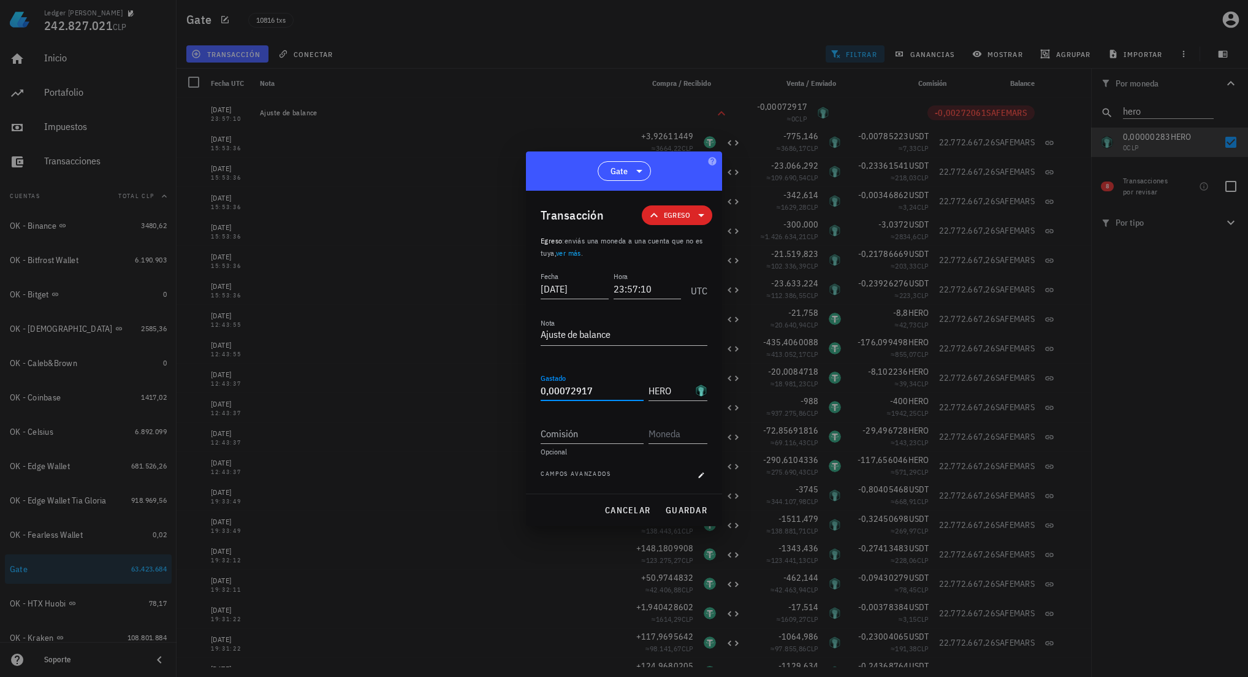
click at [569, 393] on input "0,00072917" at bounding box center [592, 391] width 103 height 20
drag, startPoint x: 570, startPoint y: 393, endPoint x: 594, endPoint y: 392, distance: 23.9
click at [594, 392] on input "0,00072917" at bounding box center [592, 391] width 103 height 20
click at [697, 514] on span "guardar" at bounding box center [686, 510] width 42 height 11
type input "0,00072917"
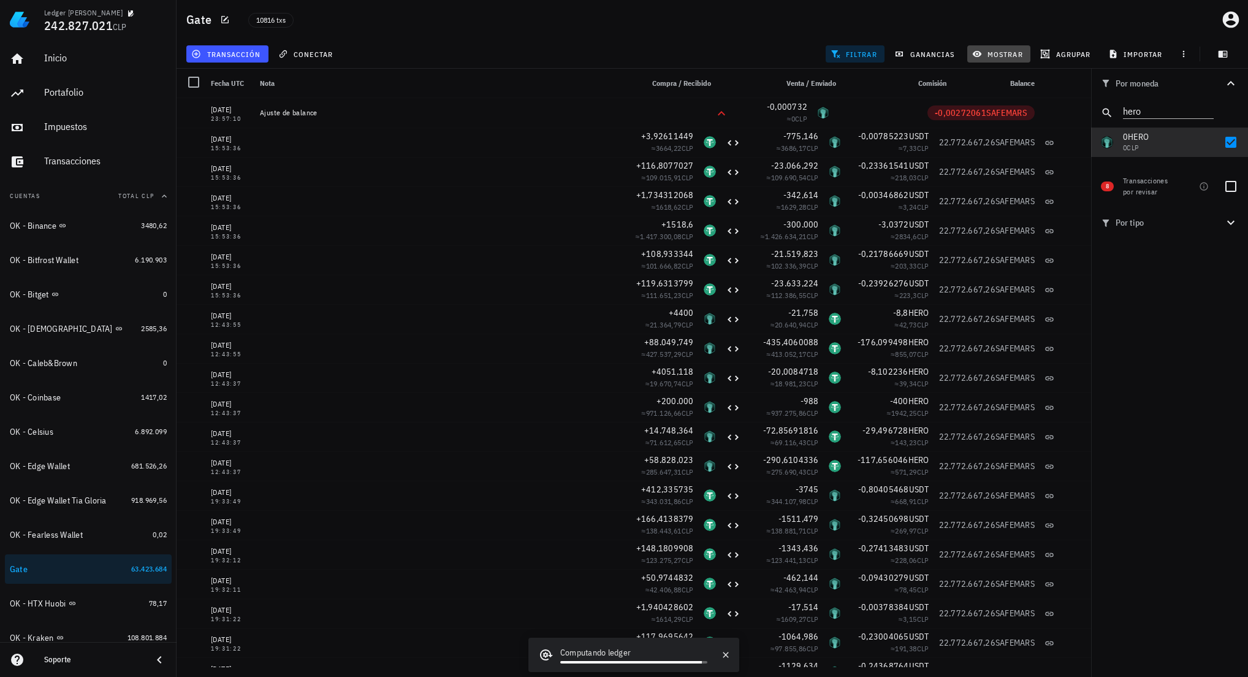
click at [993, 59] on button "mostrar" at bounding box center [999, 53] width 63 height 17
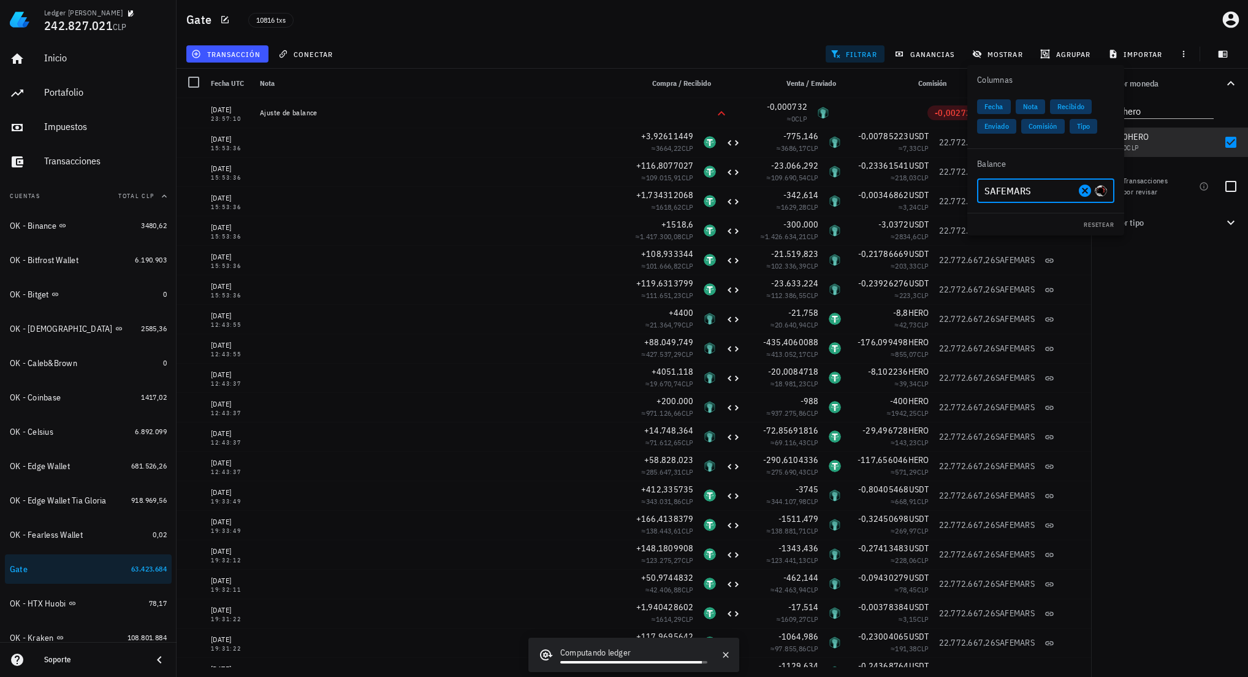
click at [1007, 186] on input "SAFEMARS" at bounding box center [1030, 191] width 91 height 20
drag, startPoint x: 1026, startPoint y: 228, endPoint x: 1034, endPoint y: 225, distance: 8.0
click at [1028, 227] on div "Metahero" at bounding box center [1022, 226] width 31 height 7
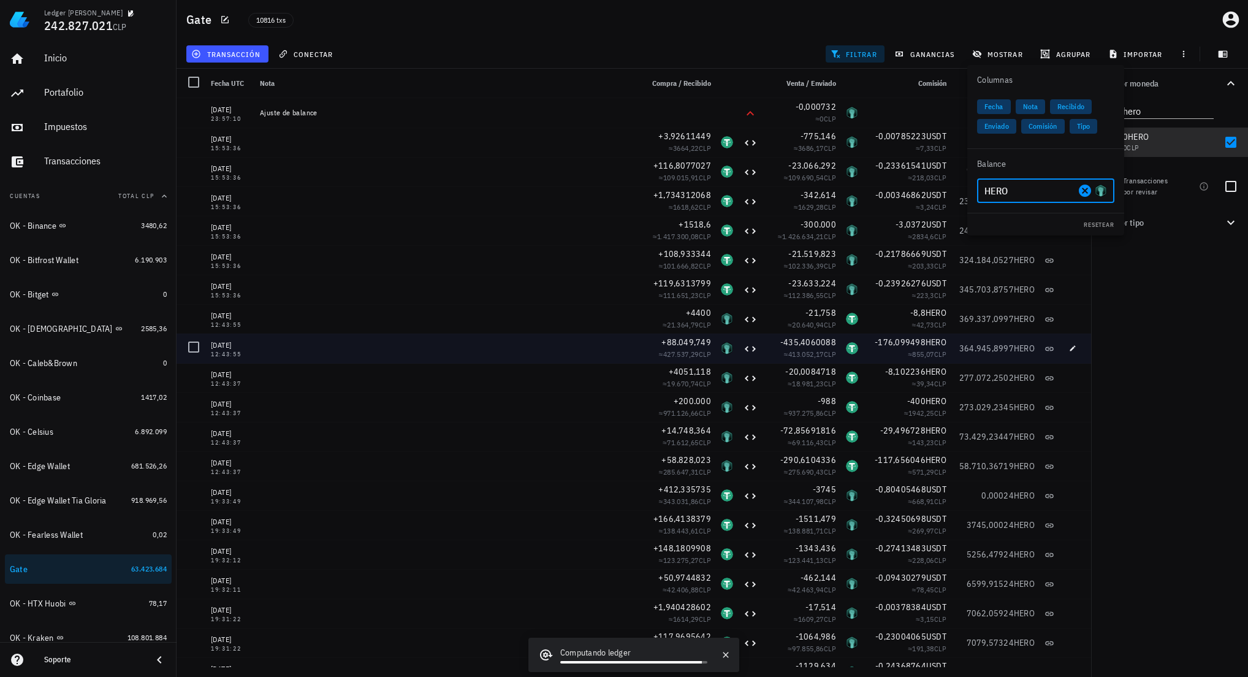
type input "HERO"
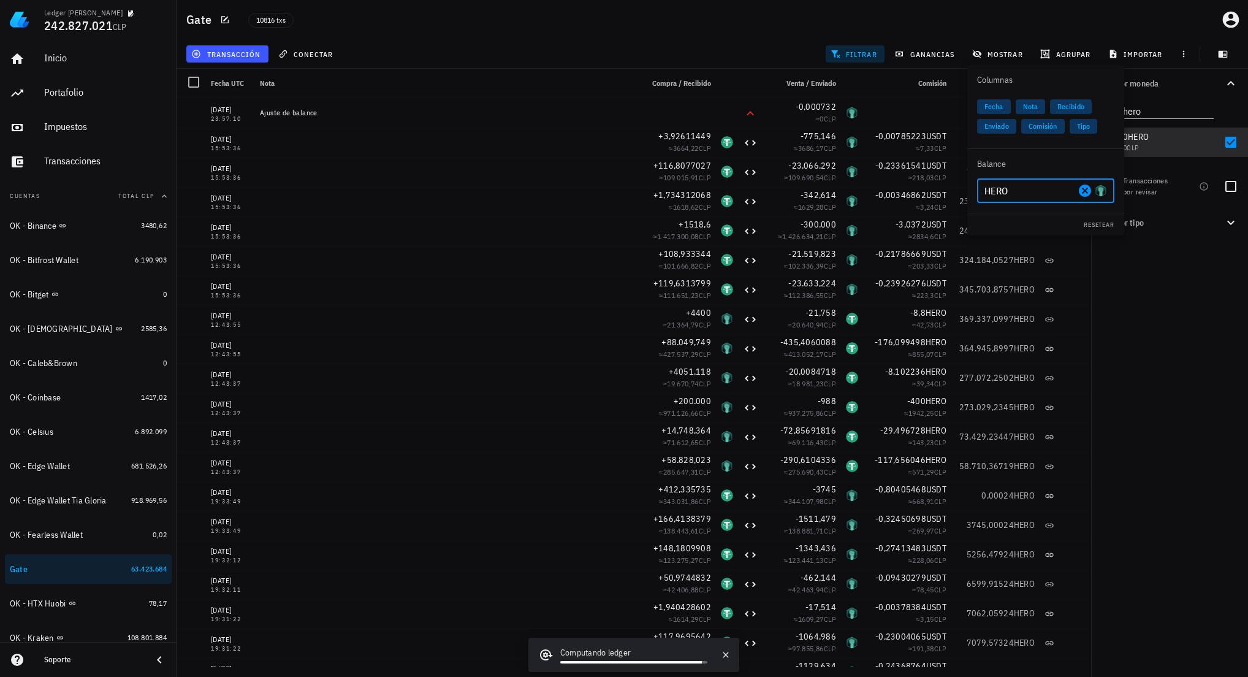
click at [1213, 432] on div "Por moneda hero 349,73 mil M WKC 62.480.122 CLP 239.271,8747 ETN 628.707,23 CLP…" at bounding box center [1169, 373] width 157 height 608
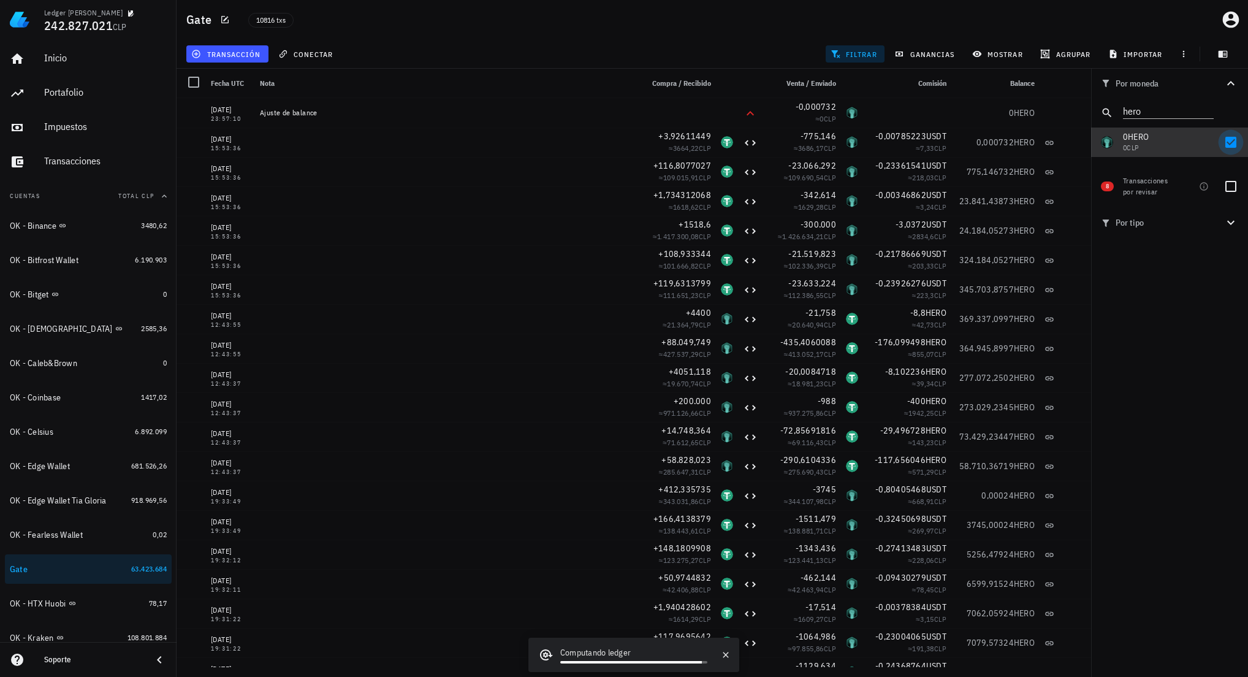
click at [1230, 142] on div at bounding box center [1231, 142] width 21 height 21
checkbox input "false"
click at [1208, 111] on icon "Clear" at bounding box center [1206, 109] width 15 height 15
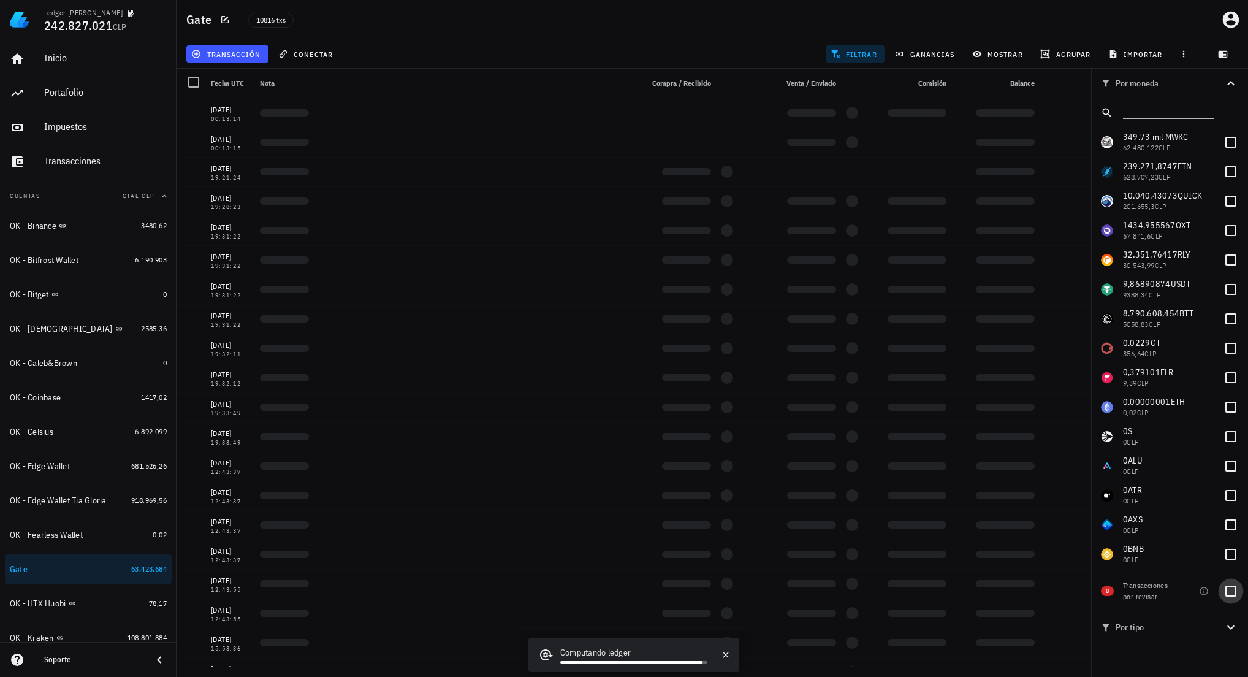
click at [1231, 591] on div at bounding box center [1231, 591] width 21 height 21
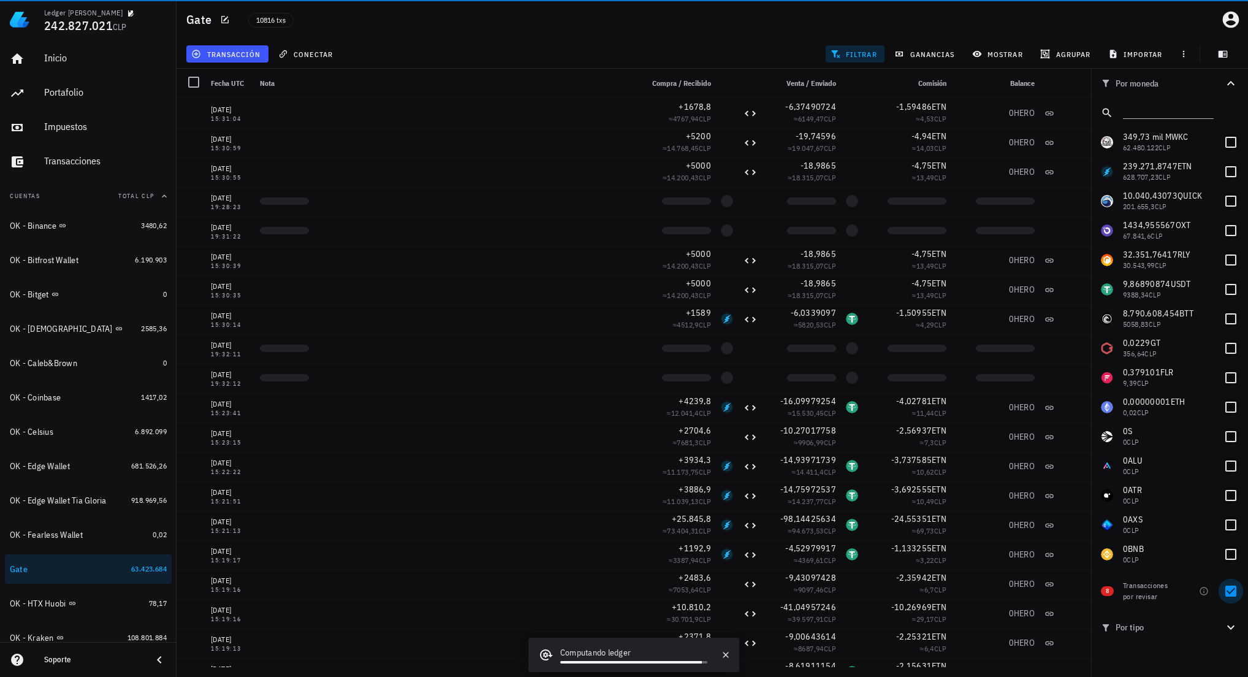
checkbox input "true"
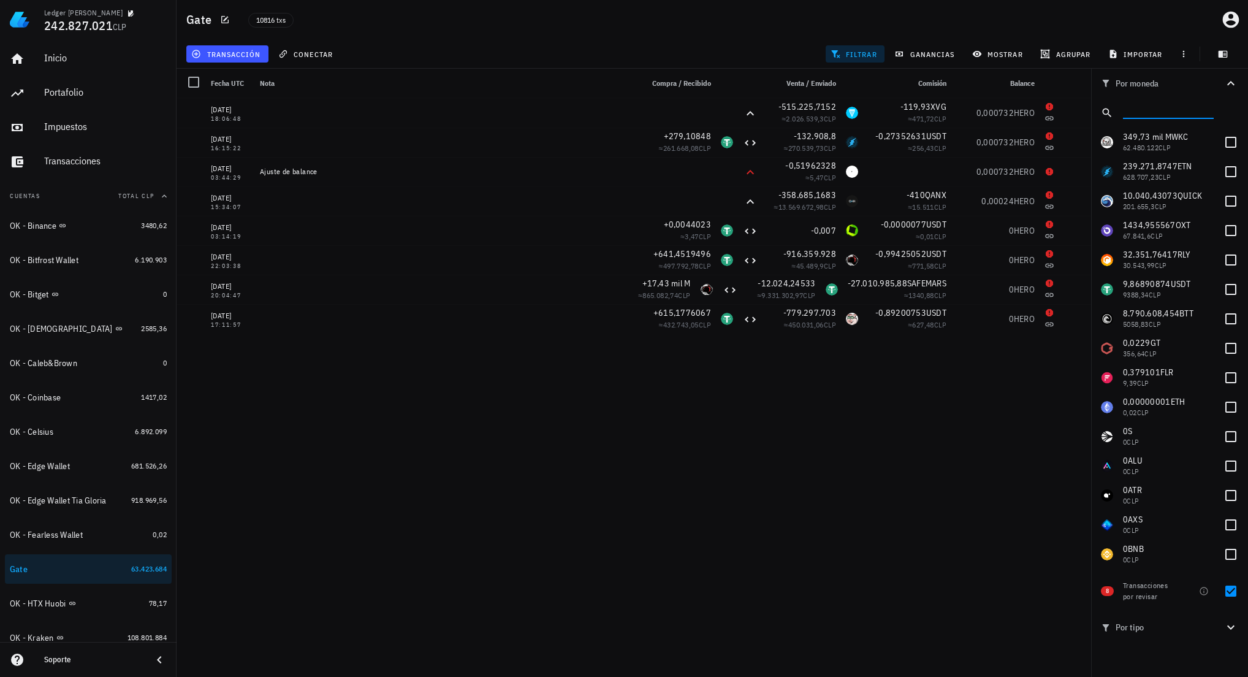
click at [1165, 111] on input "text" at bounding box center [1167, 110] width 88 height 16
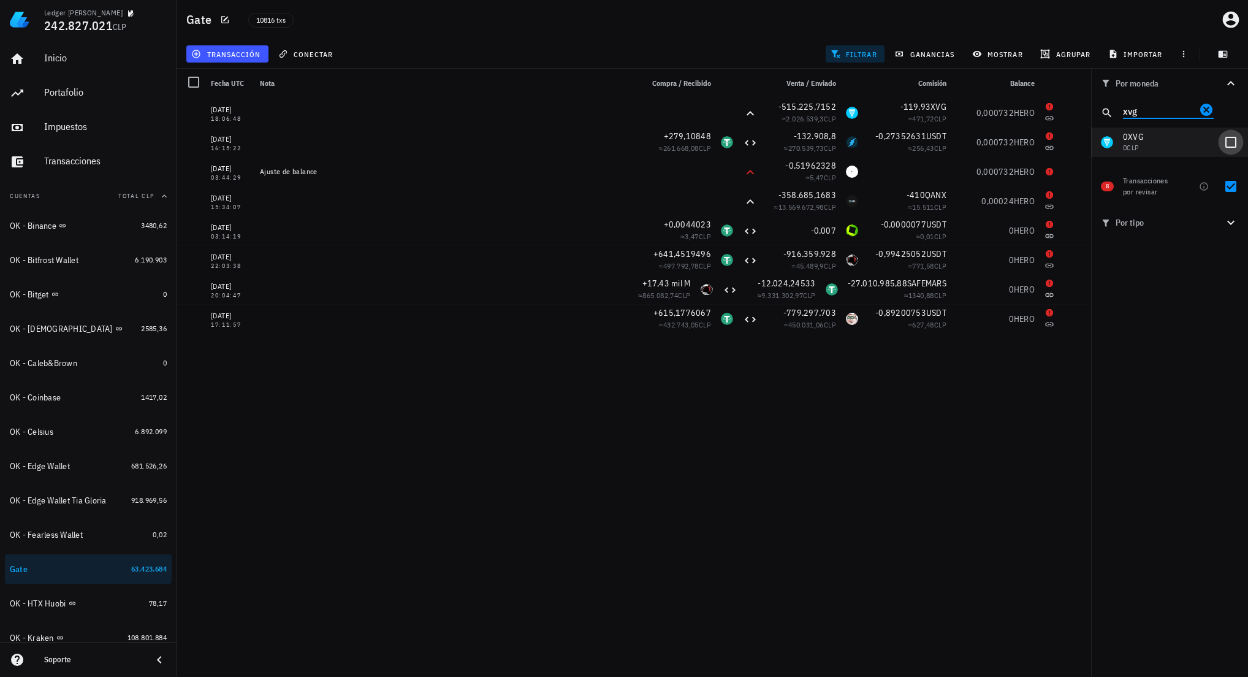
type input "xvg"
click at [1231, 143] on div at bounding box center [1231, 142] width 21 height 21
checkbox input "true"
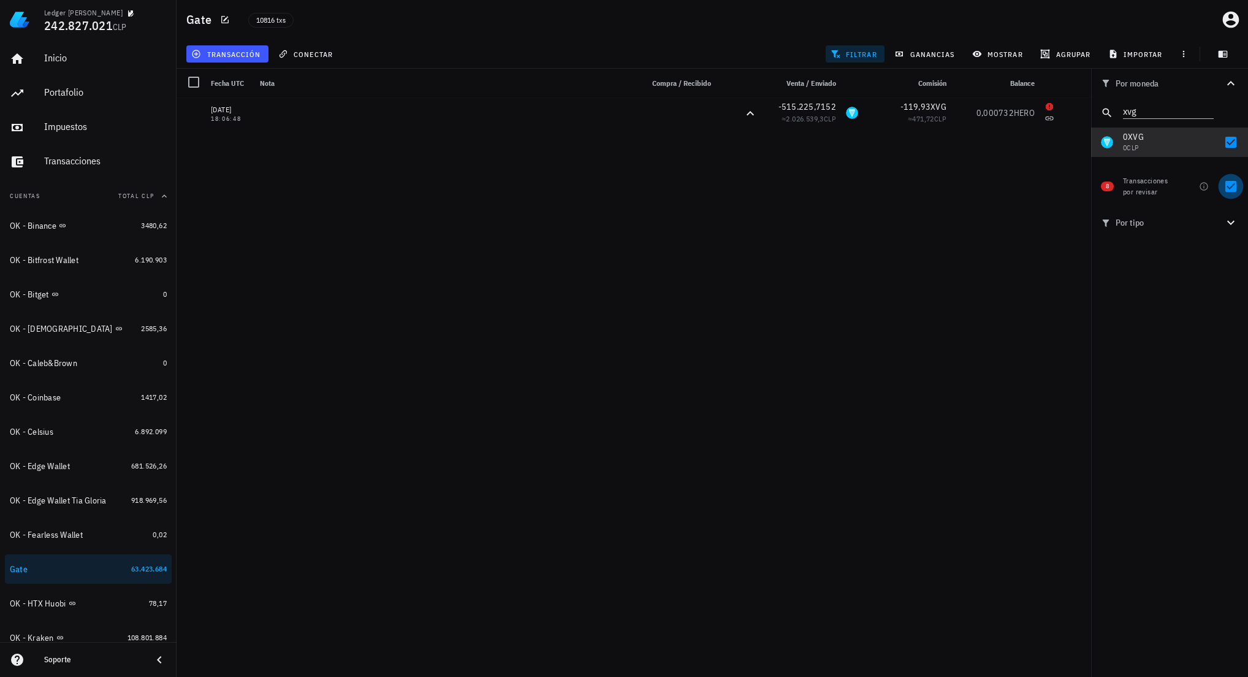
click at [1232, 183] on div at bounding box center [1231, 186] width 21 height 21
checkbox input "false"
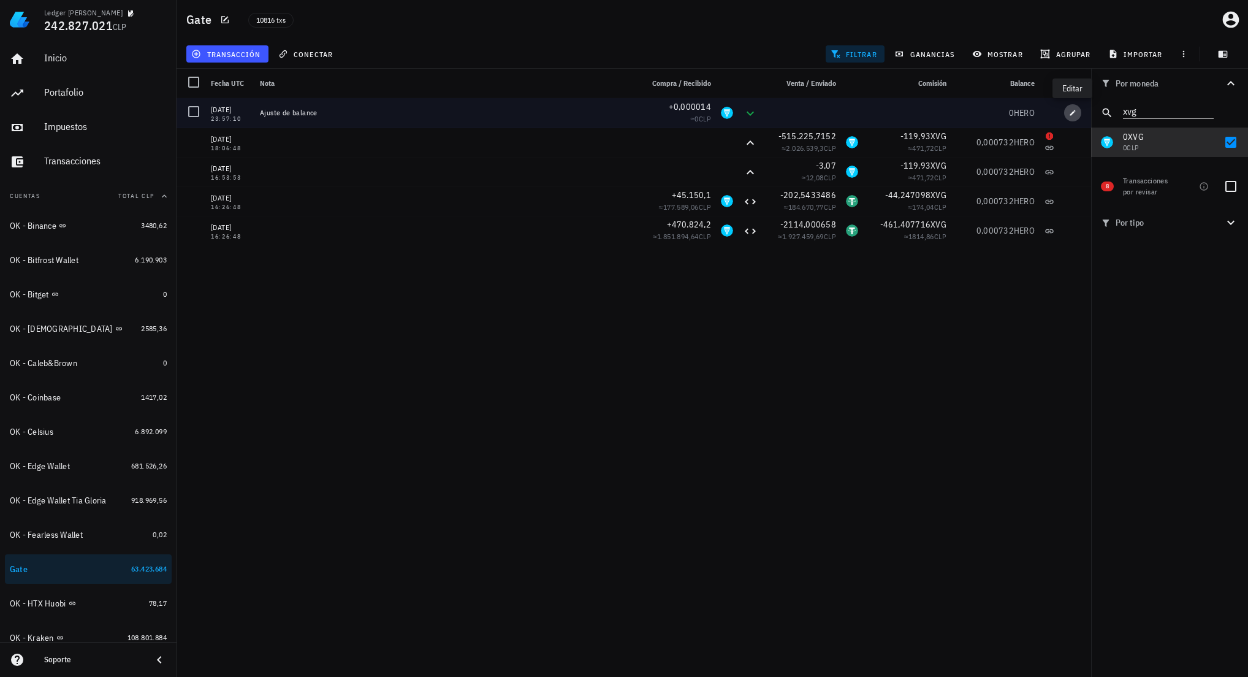
click at [1073, 112] on icon "button" at bounding box center [1074, 113] width 6 height 6
type input "0,000014"
type input "XVG"
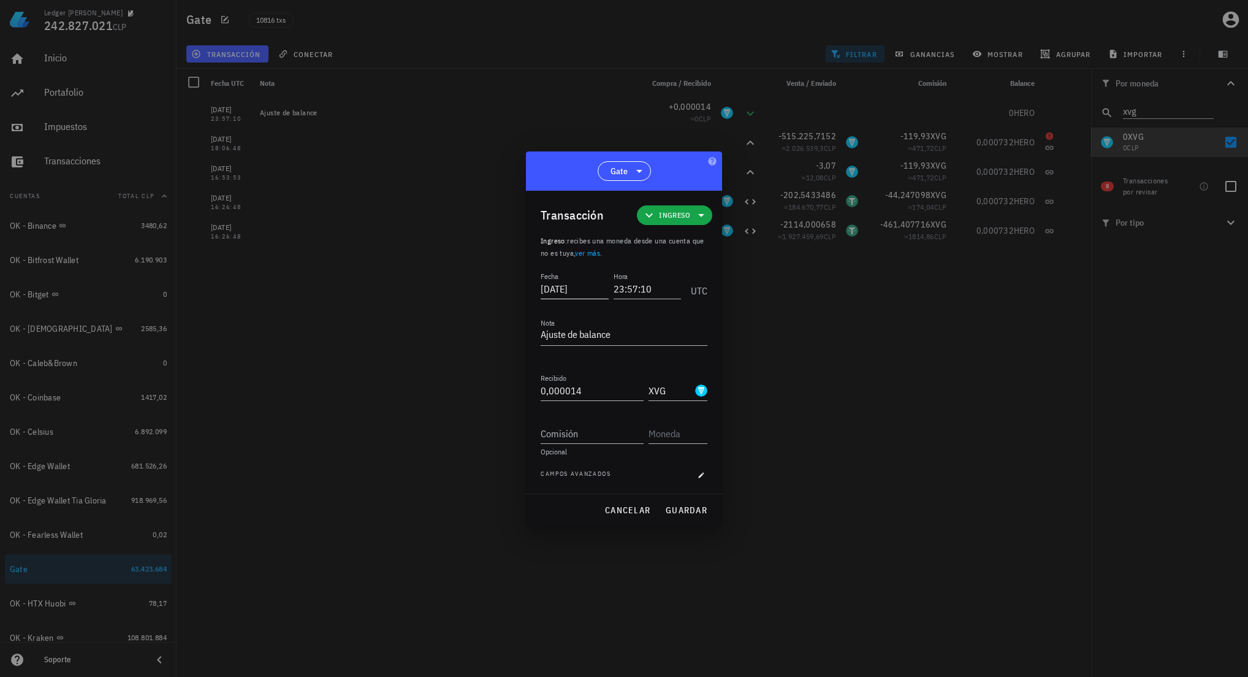
click at [557, 289] on input "[DATE]" at bounding box center [575, 289] width 68 height 20
click at [578, 289] on input "2024-08-07" at bounding box center [575, 289] width 68 height 20
type input "2024-08-24"
type input "18:06:47"
click at [701, 516] on button "guardar" at bounding box center [686, 510] width 52 height 22
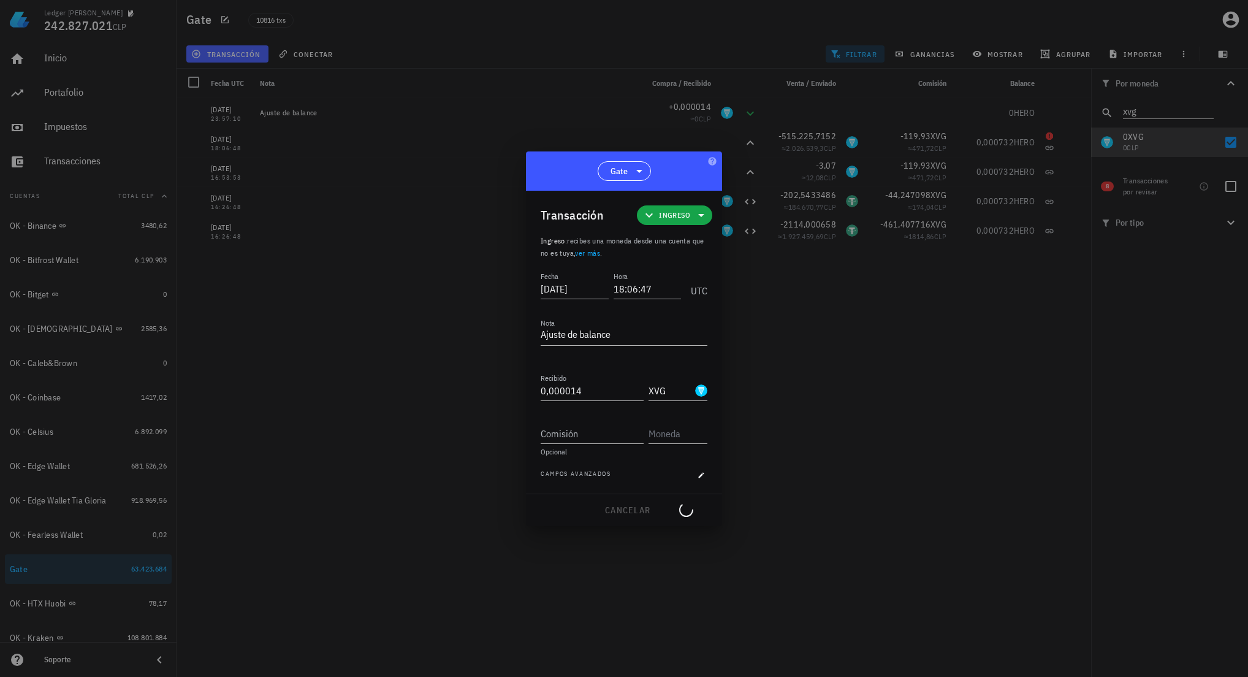
type input "[DATE]"
type input "23:57:10"
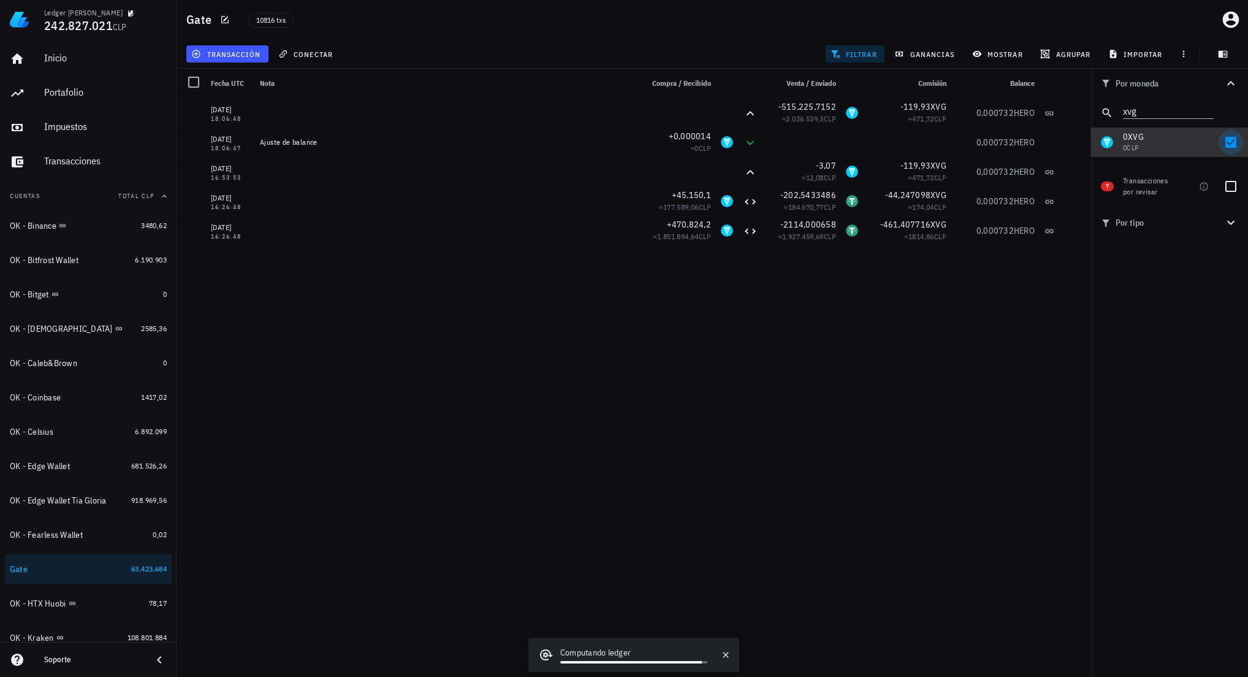
click at [1228, 139] on div at bounding box center [1231, 142] width 21 height 21
checkbox input "false"
click at [1205, 111] on icon "Clear" at bounding box center [1206, 109] width 15 height 15
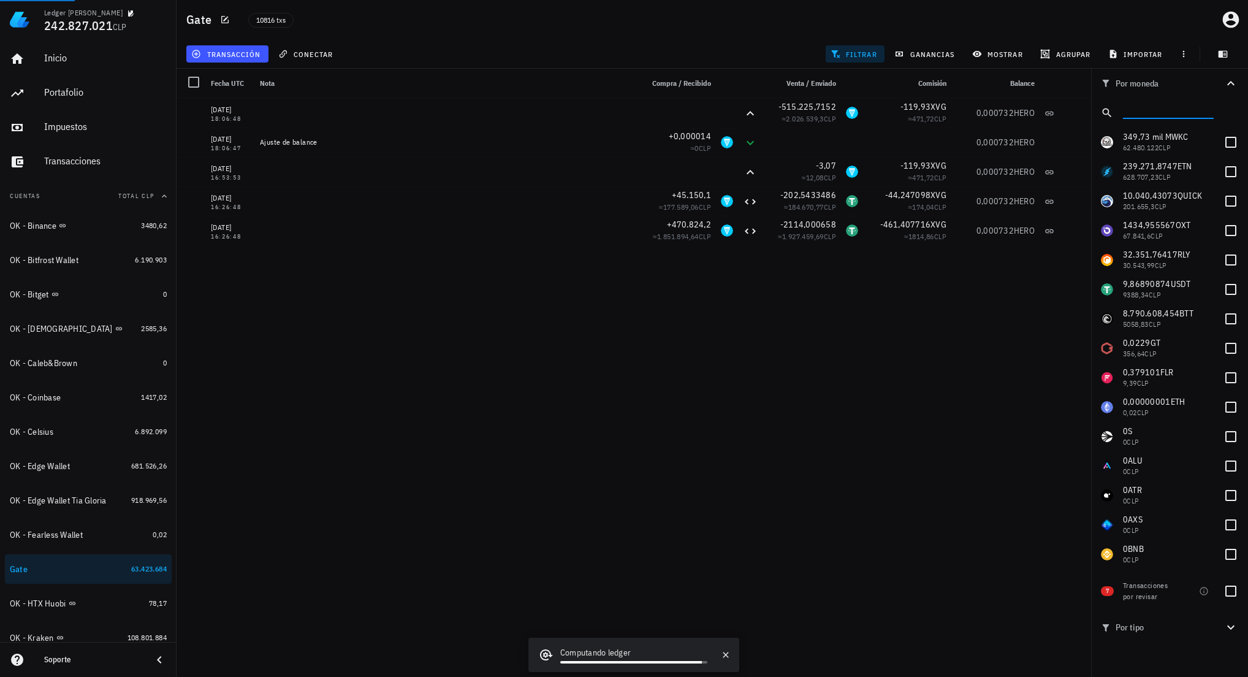
click at [892, 381] on div "07/08/2025 23:57:10 Ajuste de balance -0,000732 ≈ 0 CLP 0 HERO 19/08/2025 15:31…" at bounding box center [634, 382] width 915 height 569
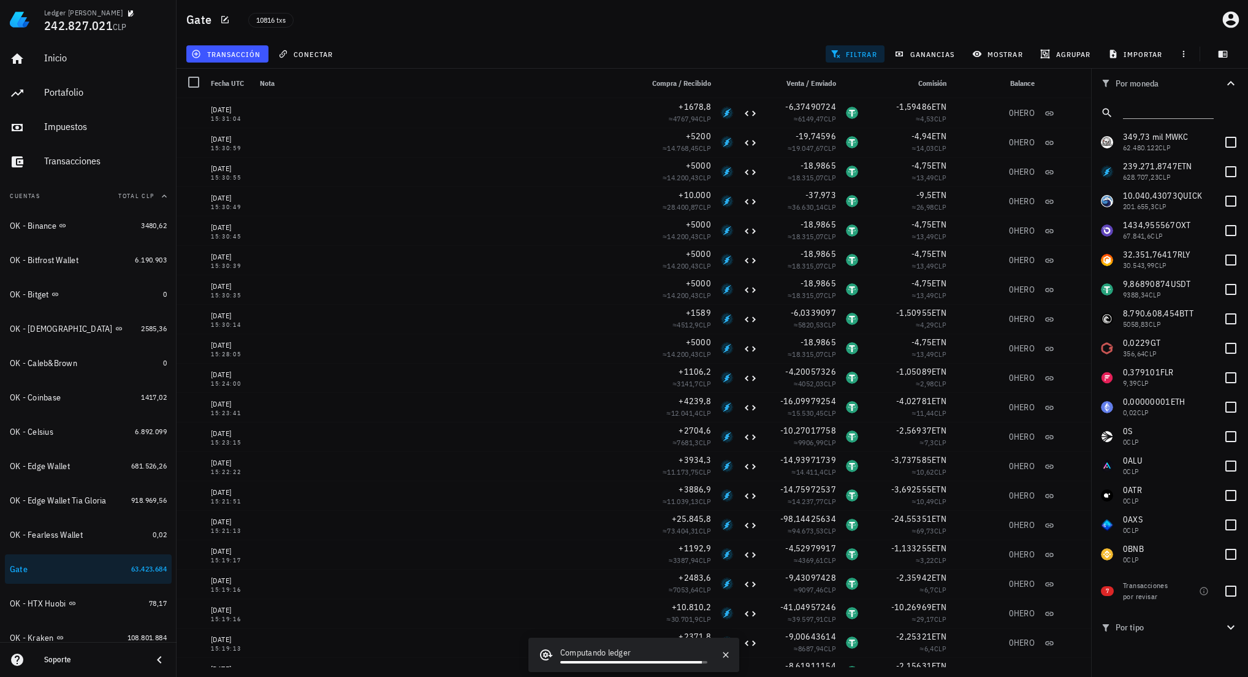
click at [726, 35] on div "Gate 10816 txs" at bounding box center [713, 19] width 1072 height 39
click at [1234, 597] on div at bounding box center [1231, 591] width 21 height 21
checkbox input "true"
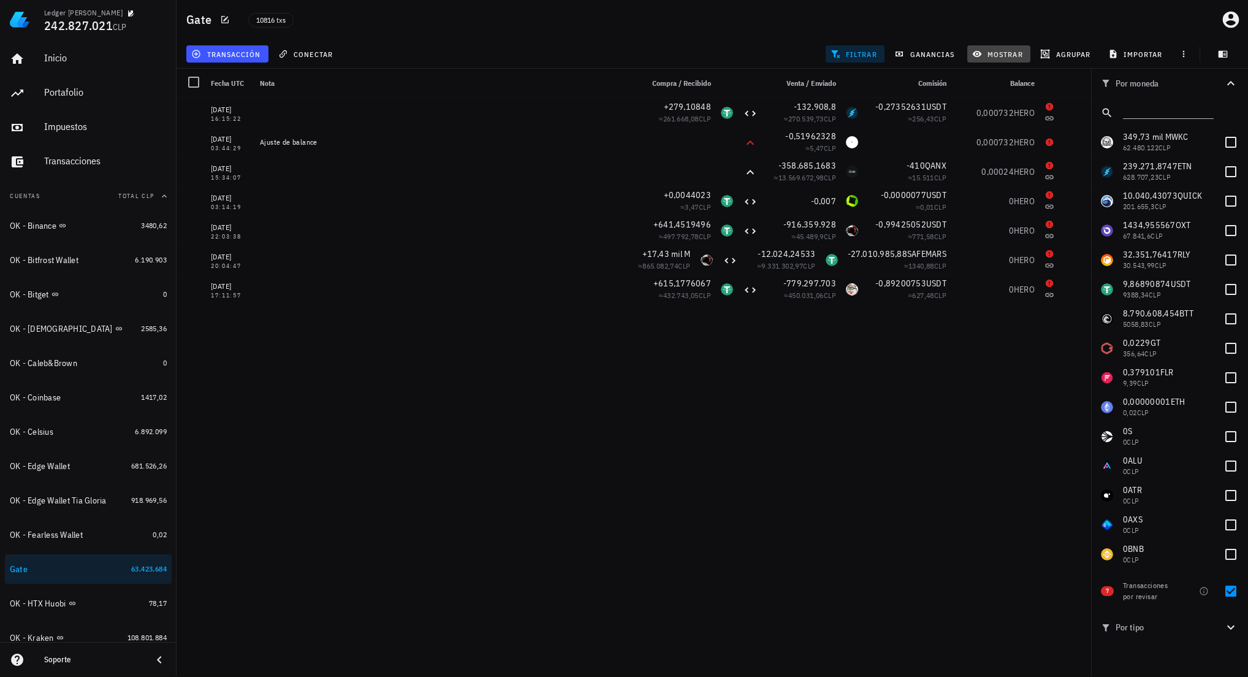
click at [1001, 56] on span "mostrar" at bounding box center [999, 54] width 48 height 10
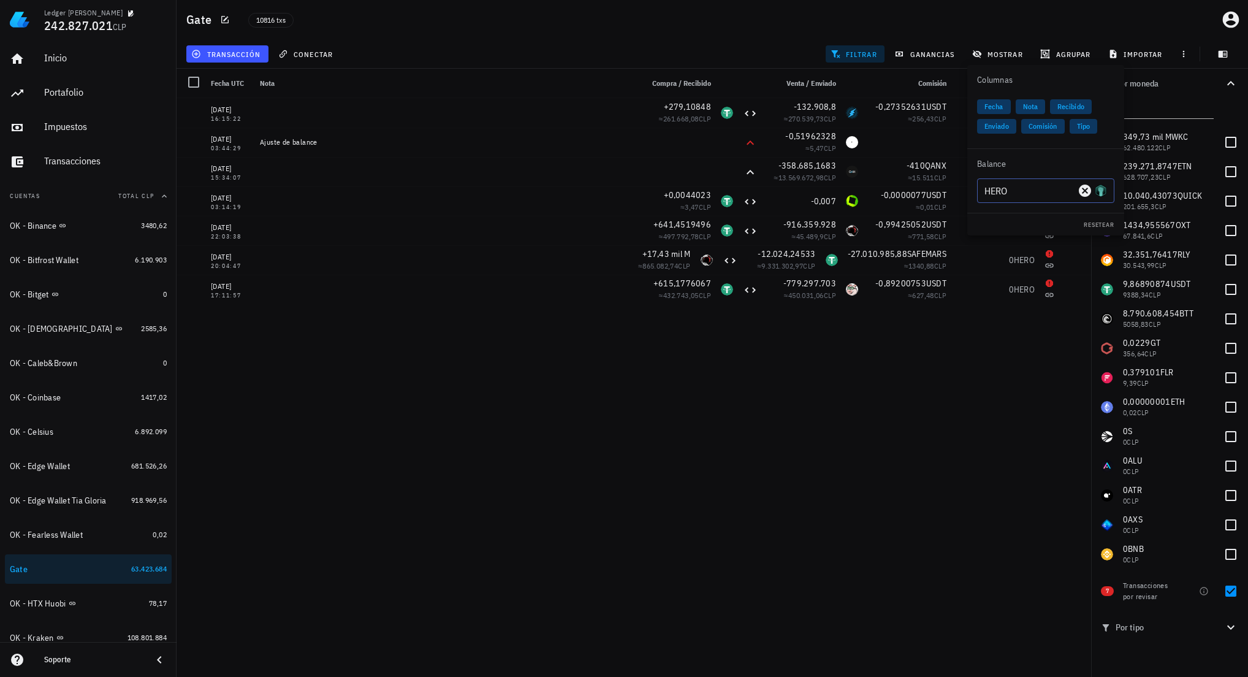
click at [1002, 192] on input "HERO" at bounding box center [1030, 191] width 91 height 20
click at [1025, 212] on div "ETN" at bounding box center [1027, 216] width 40 height 12
type input "ETN"
click at [986, 432] on div "19/08/2025 15:31:04 +1678,8 ≈ 4767,94 CLP -6,37490724 ≈ 6149,47 CLP -1,59486 ET…" at bounding box center [634, 382] width 915 height 569
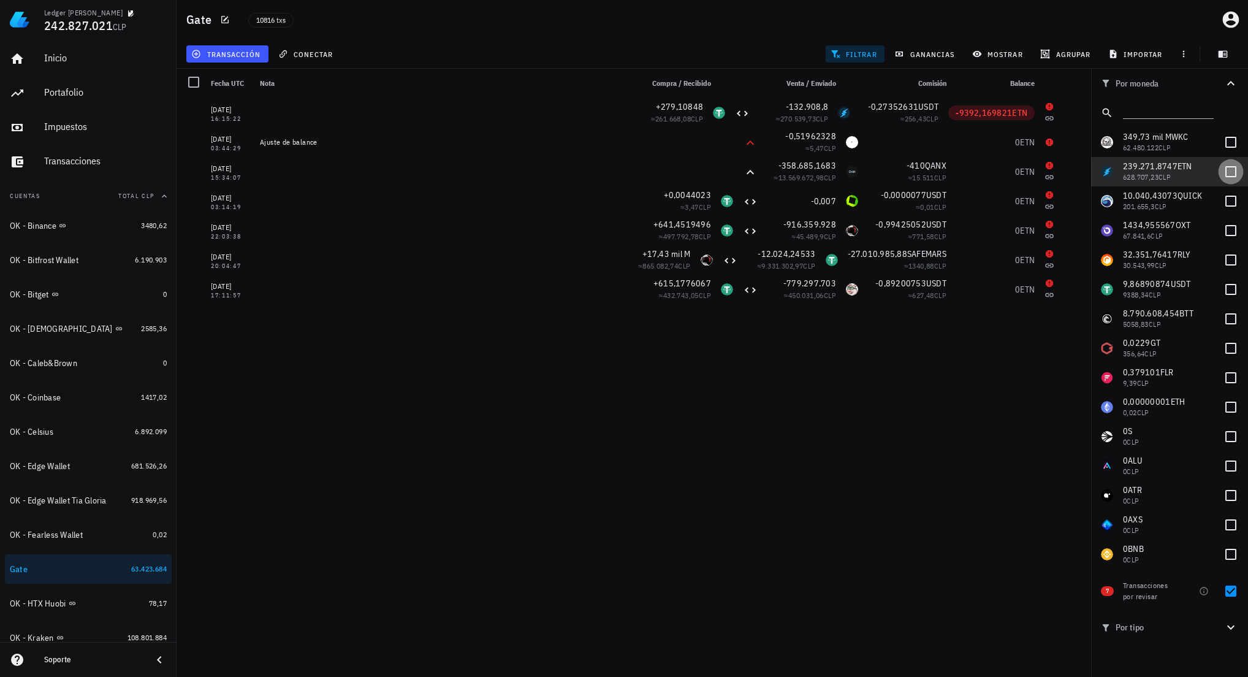
click at [1224, 169] on div at bounding box center [1231, 171] width 21 height 21
checkbox input "true"
click at [1229, 590] on div at bounding box center [1231, 591] width 21 height 21
checkbox input "false"
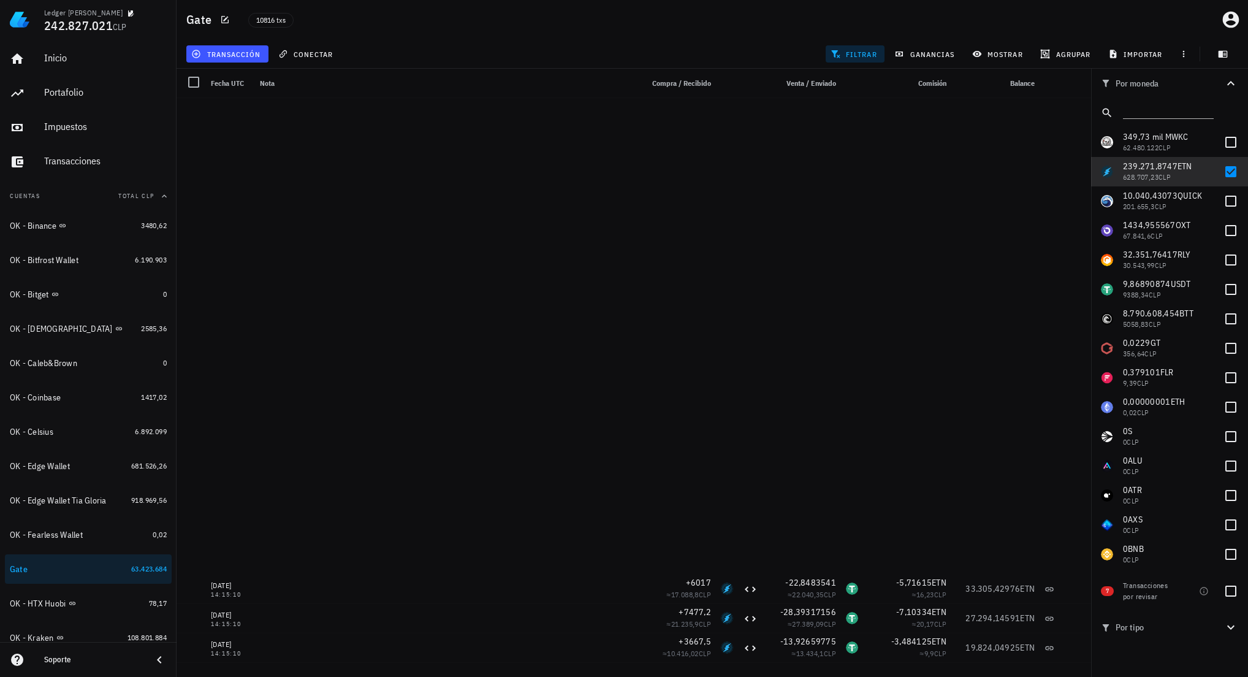
scroll to position [1226, 0]
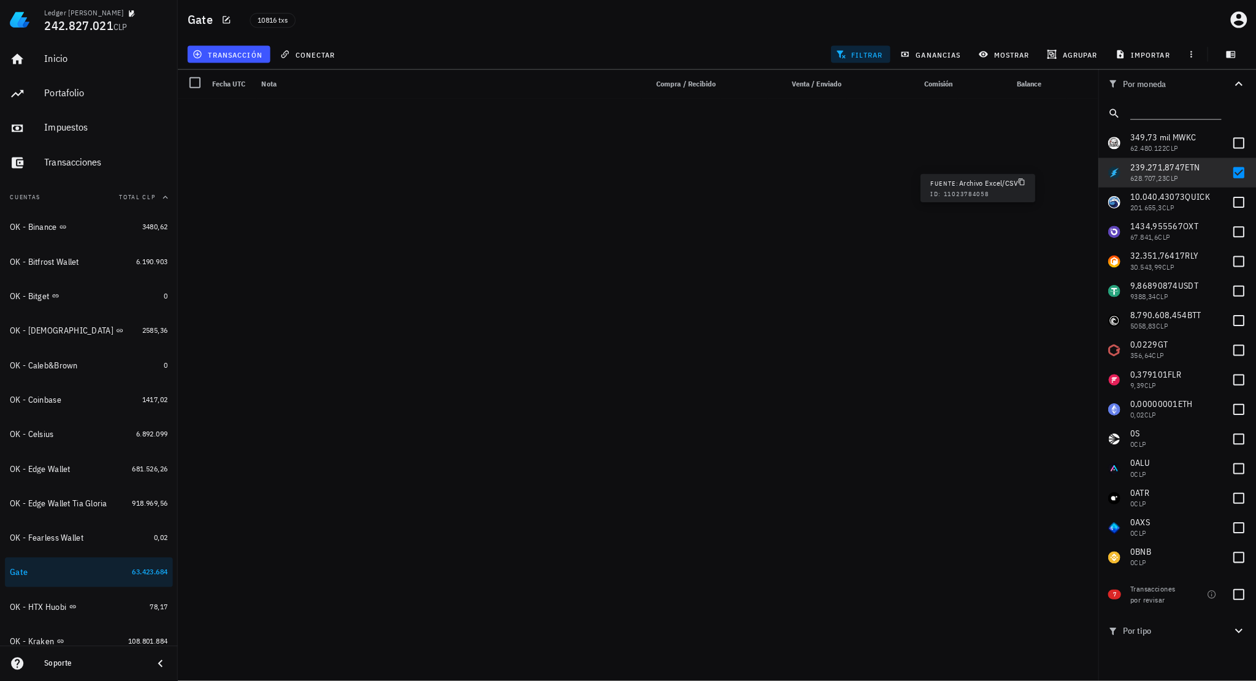
scroll to position [1226, 0]
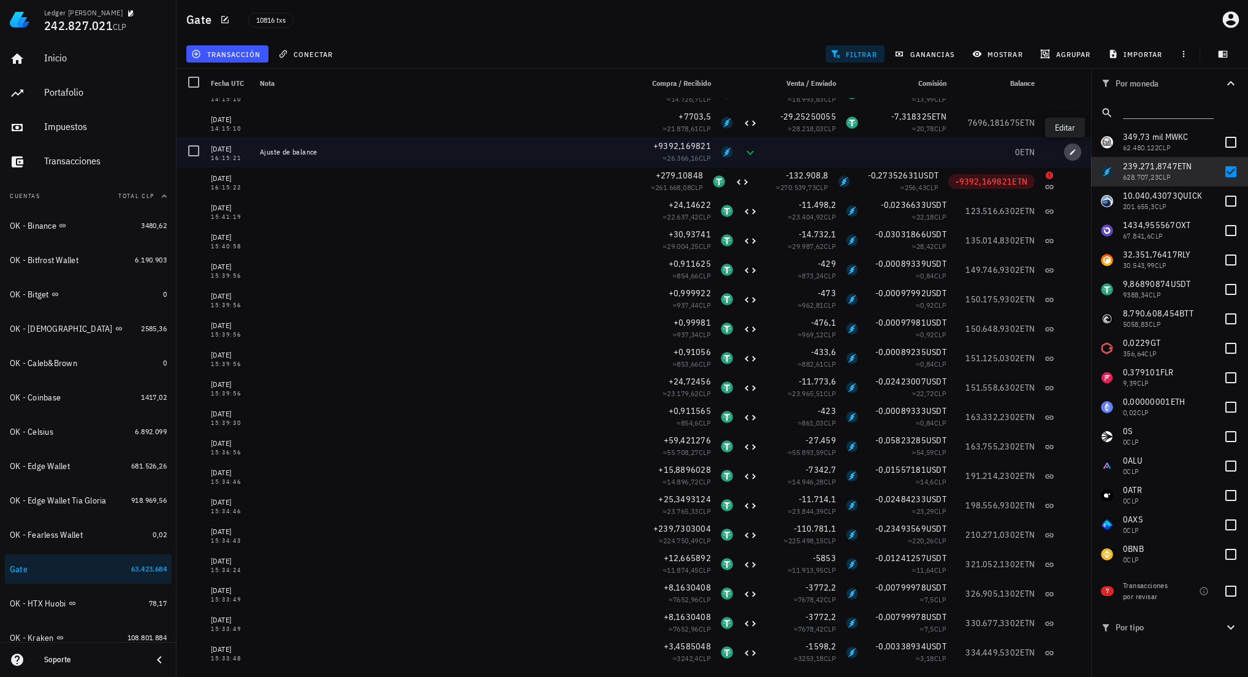
click at [1071, 152] on icon "button" at bounding box center [1074, 152] width 6 height 6
type input "[DATE]"
type input "16:15:21"
type input "9.392,169821"
type input "ETN"
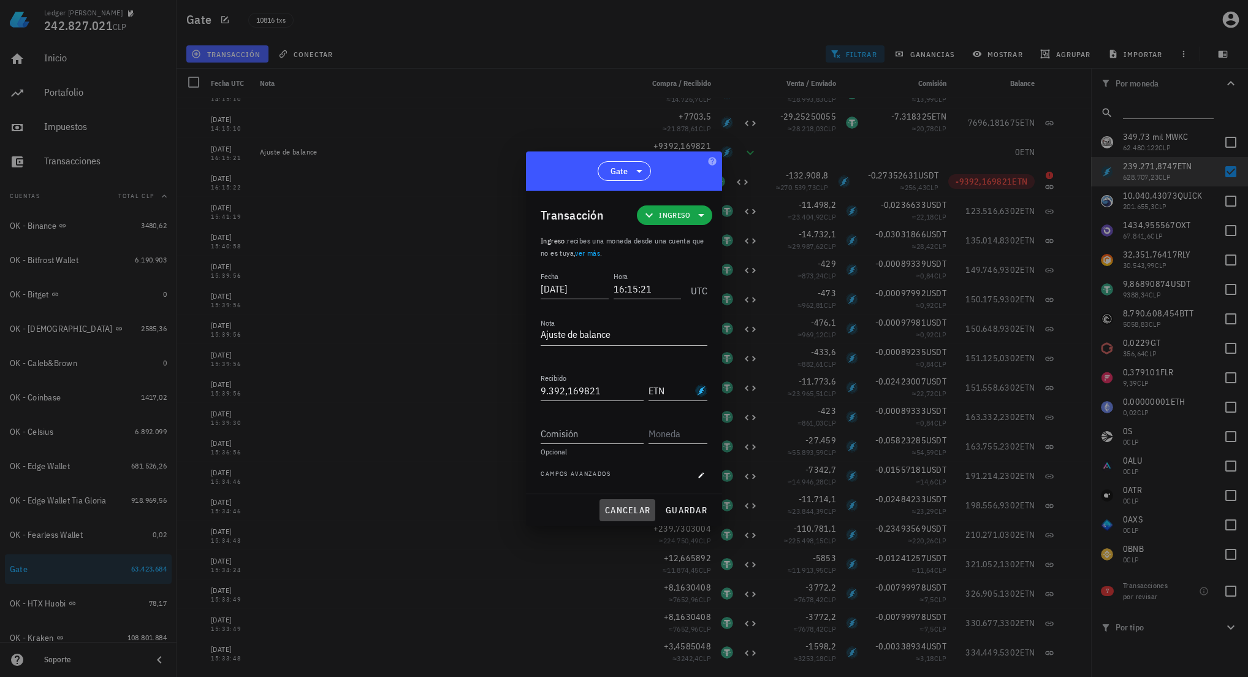
click at [633, 513] on span "cancelar" at bounding box center [628, 510] width 46 height 11
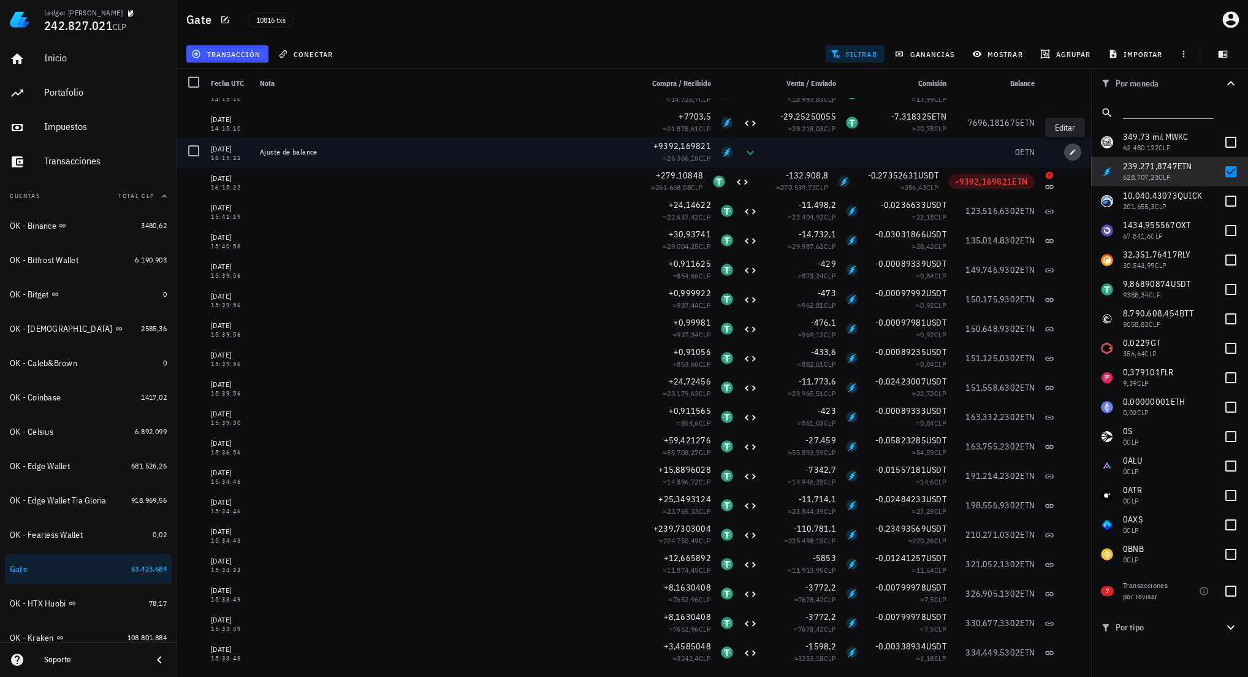
click at [1069, 154] on icon "button" at bounding box center [1072, 151] width 7 height 7
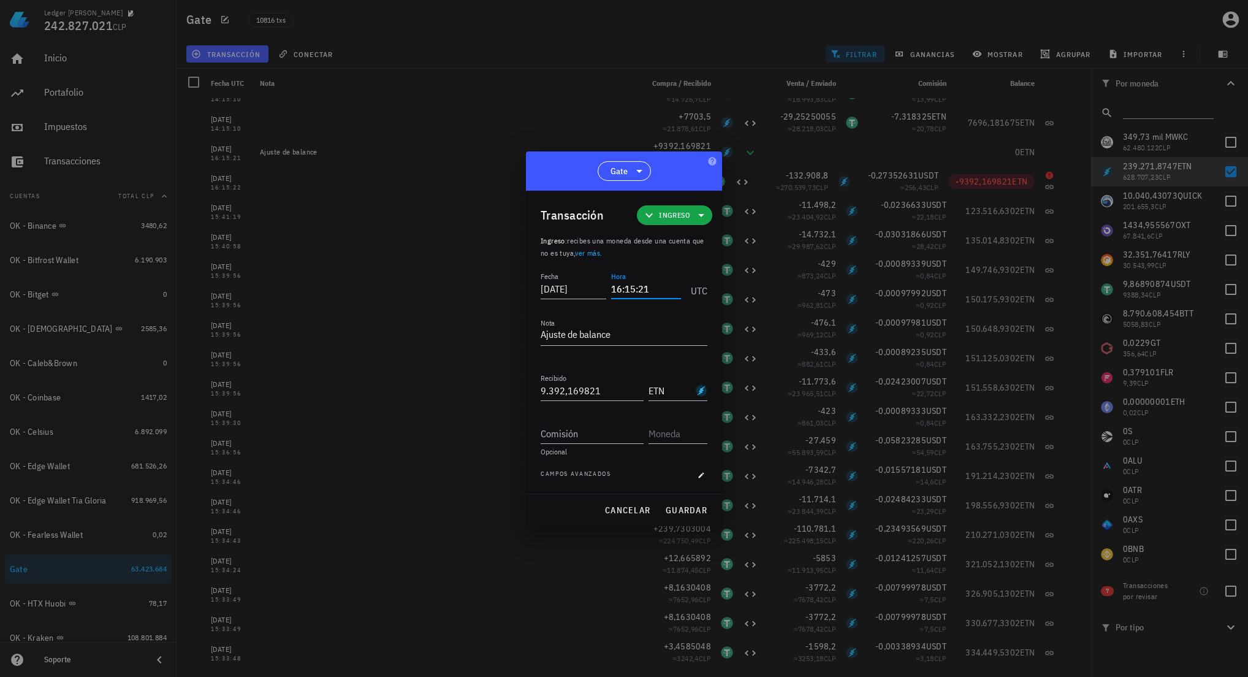
click at [645, 292] on input "16:15:21" at bounding box center [646, 289] width 70 height 20
click at [685, 505] on span "guardar" at bounding box center [686, 510] width 42 height 11
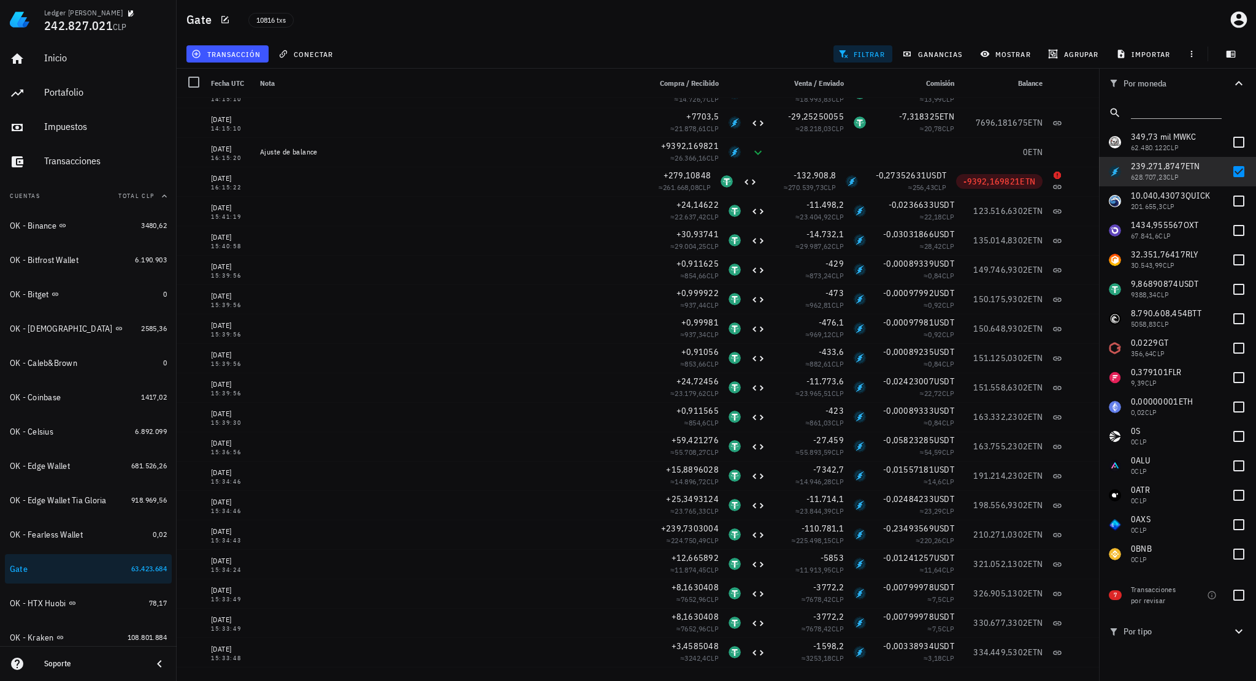
click at [654, 42] on div "transacción conectar filtrar ganancias mostrar agrupar importar" at bounding box center [716, 53] width 1064 height 29
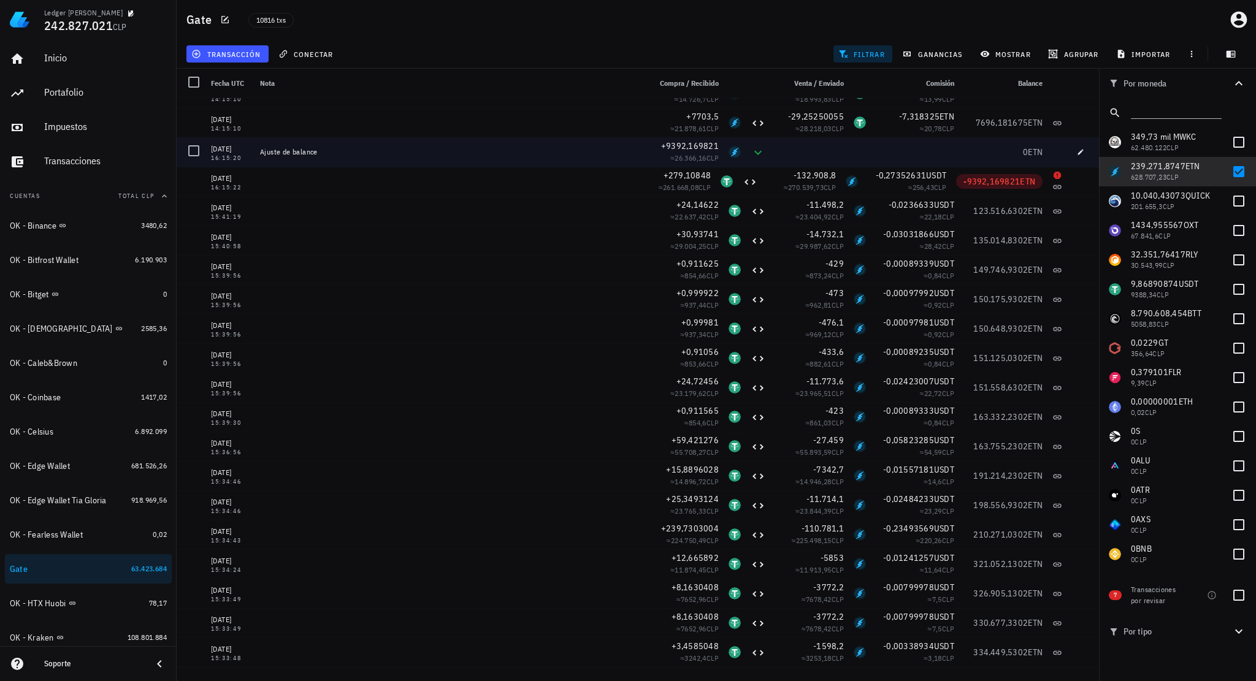
click at [198, 151] on div at bounding box center [193, 150] width 21 height 21
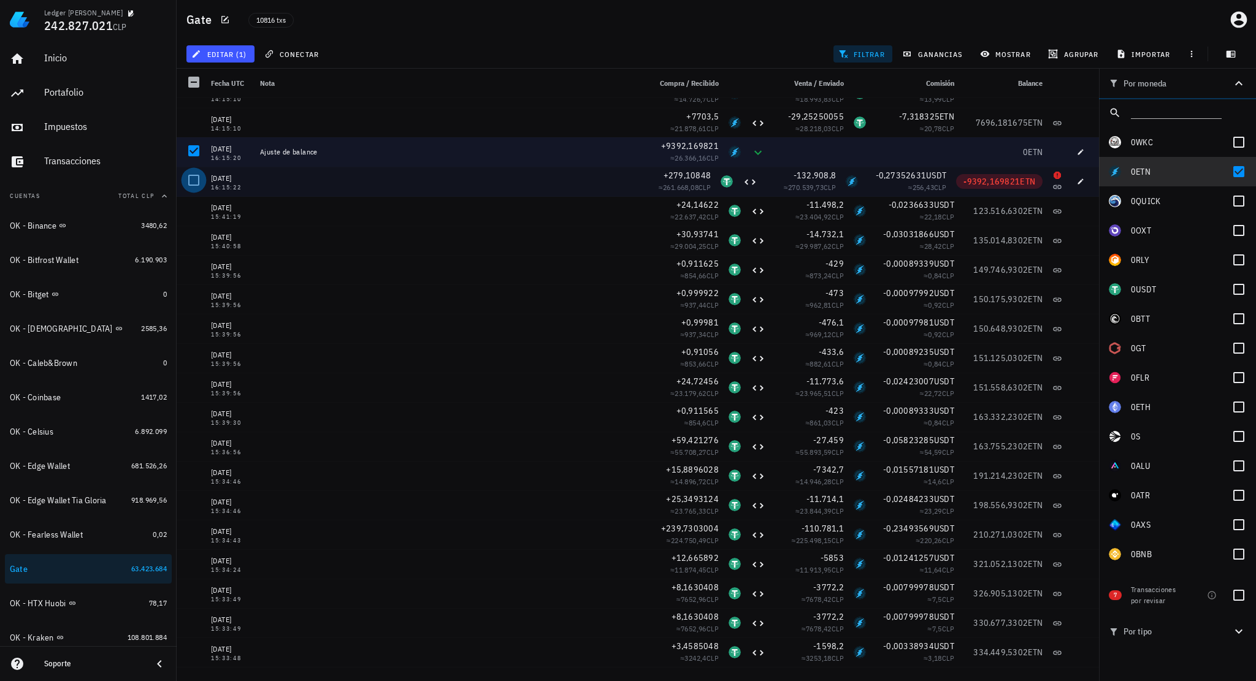
click at [193, 181] on div at bounding box center [193, 180] width 21 height 21
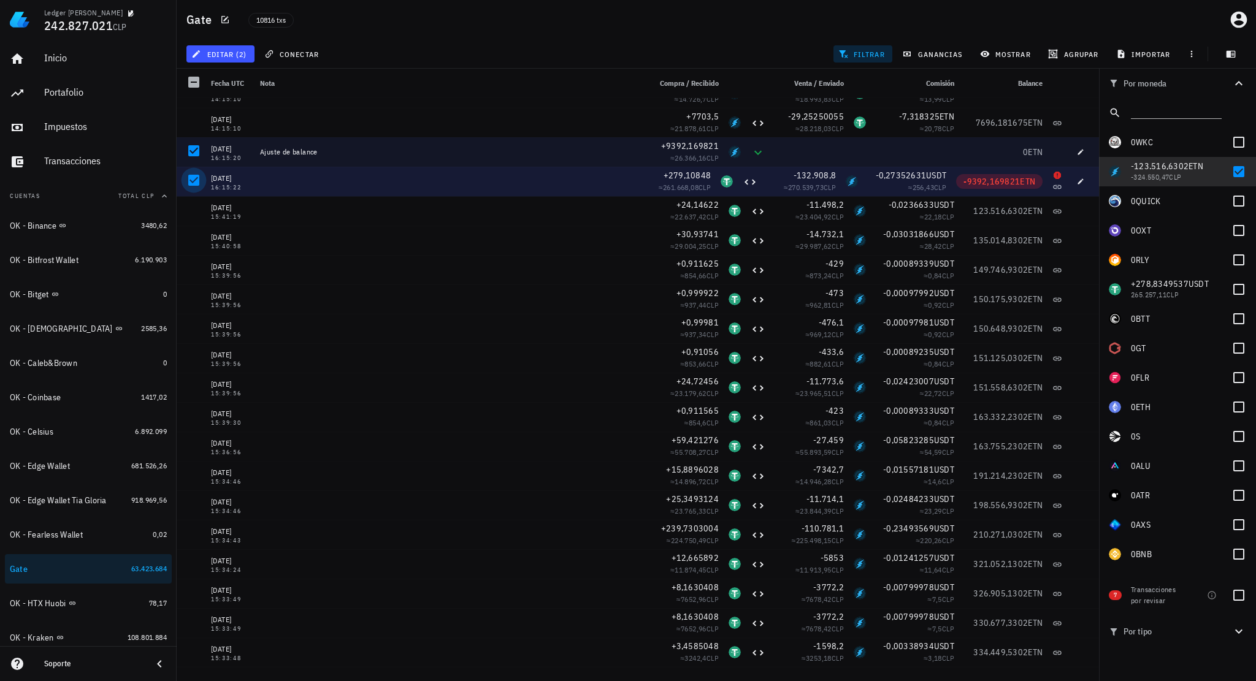
drag, startPoint x: 196, startPoint y: 178, endPoint x: 196, endPoint y: 170, distance: 8.0
click at [196, 179] on div at bounding box center [193, 180] width 21 height 21
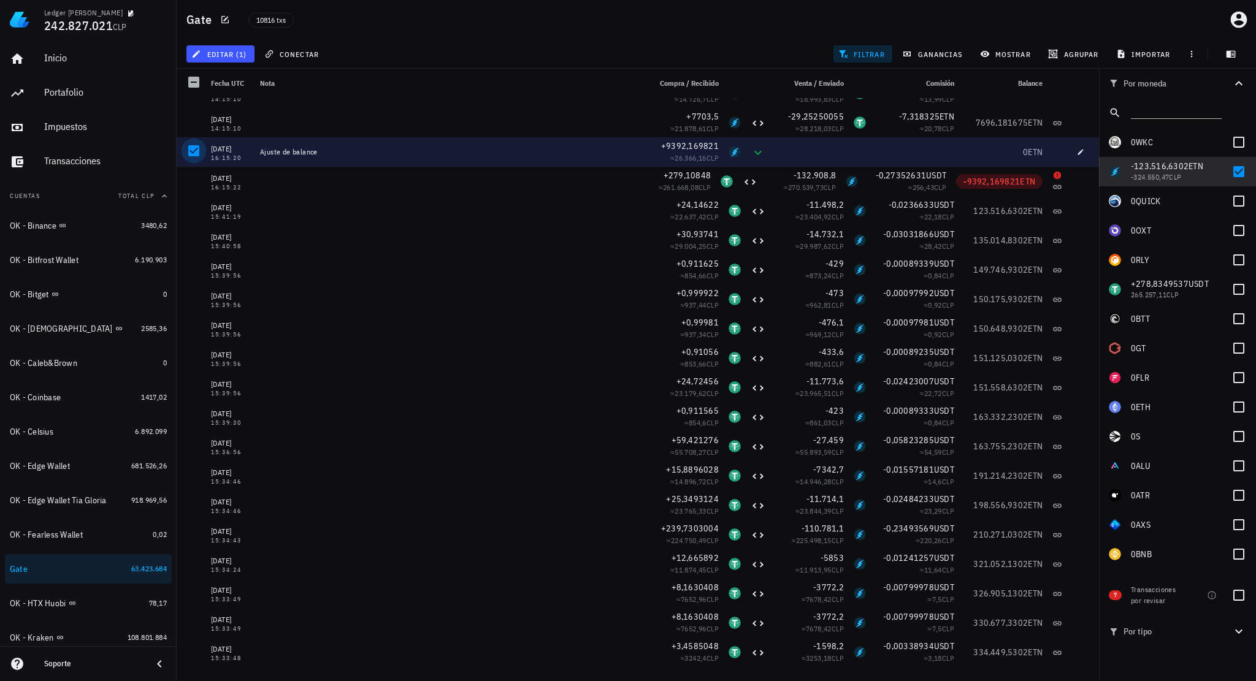
click at [197, 153] on div at bounding box center [193, 150] width 21 height 21
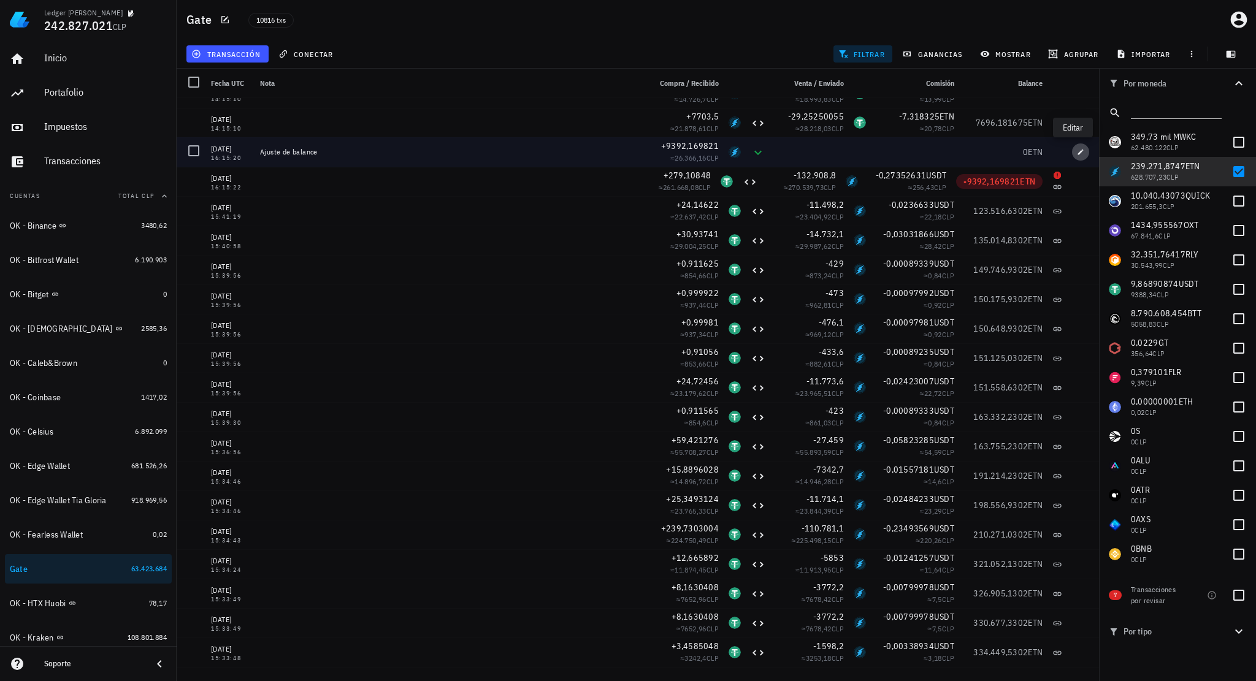
click at [1077, 151] on icon "button" at bounding box center [1080, 151] width 7 height 7
type input "16:15:20"
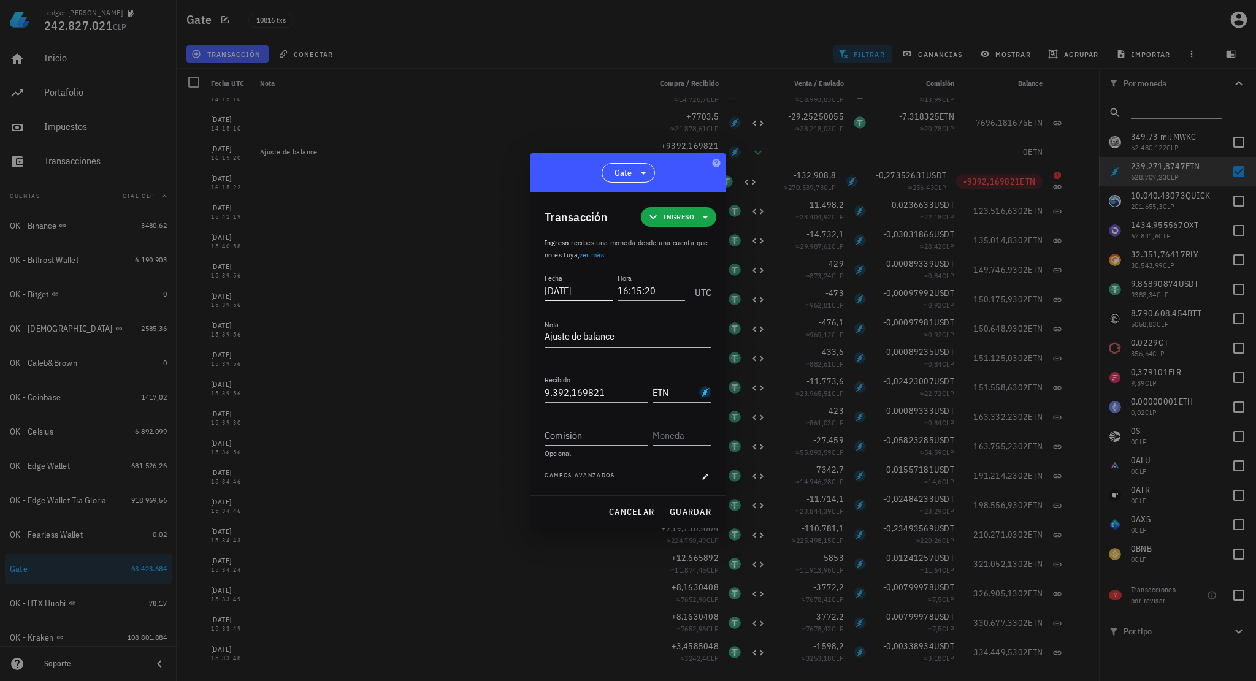
click at [560, 292] on input "2025-08-09" at bounding box center [578, 291] width 68 height 20
click at [563, 298] on input "2025-08-09" at bounding box center [579, 291] width 70 height 20
type input "2024-08-09"
type input "16:15:21"
click at [684, 500] on div "cancelar guardar" at bounding box center [628, 512] width 196 height 32
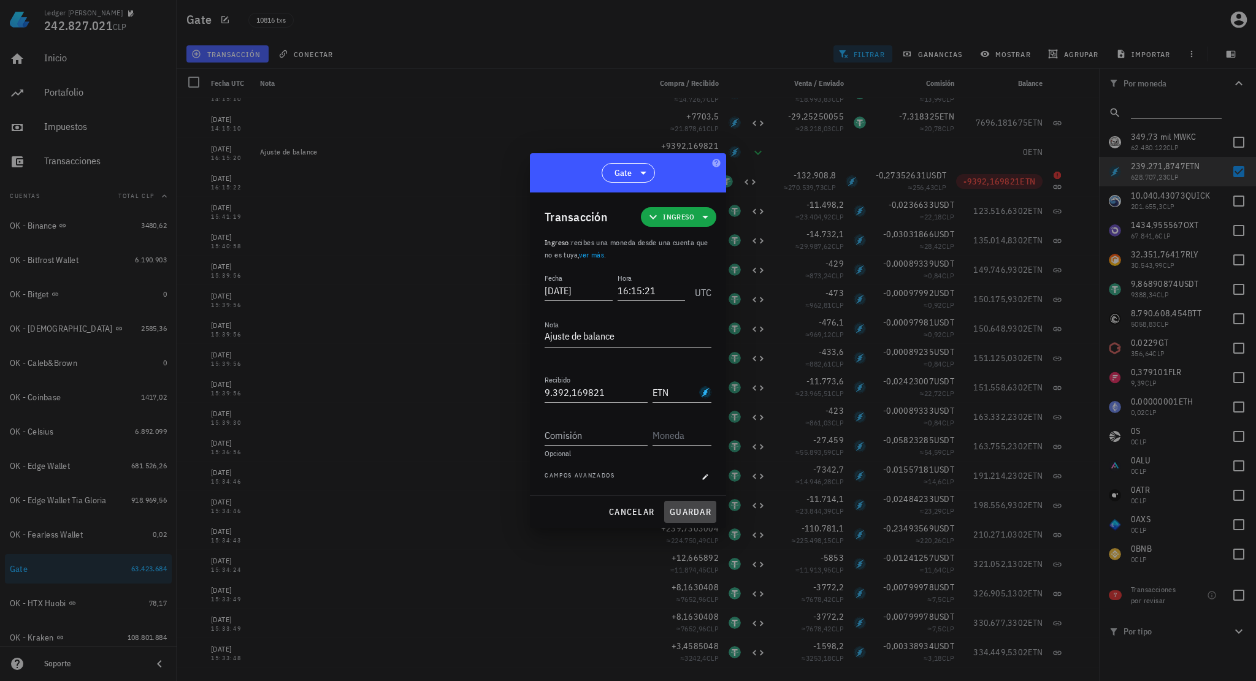
click at [688, 508] on span "guardar" at bounding box center [690, 511] width 42 height 11
type input "2025-08-09"
type input "16:15:20"
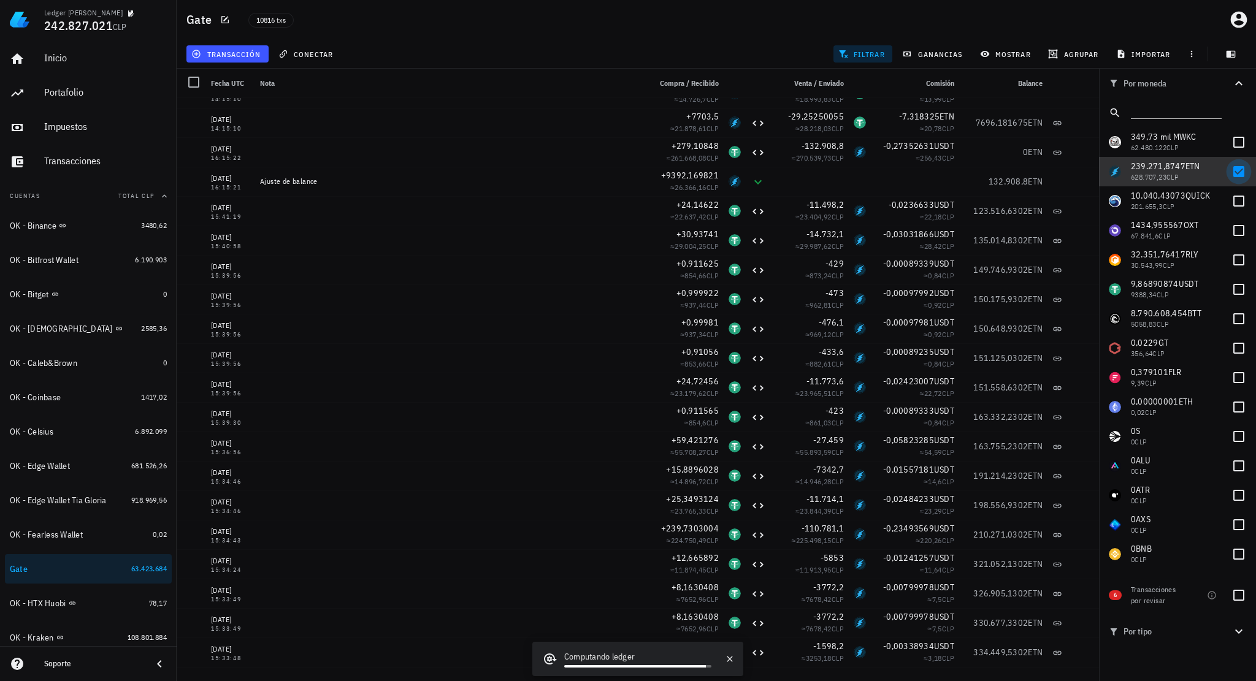
click at [1230, 173] on div at bounding box center [1238, 171] width 21 height 21
checkbox input "false"
click at [1239, 593] on div at bounding box center [1238, 595] width 21 height 21
checkbox input "true"
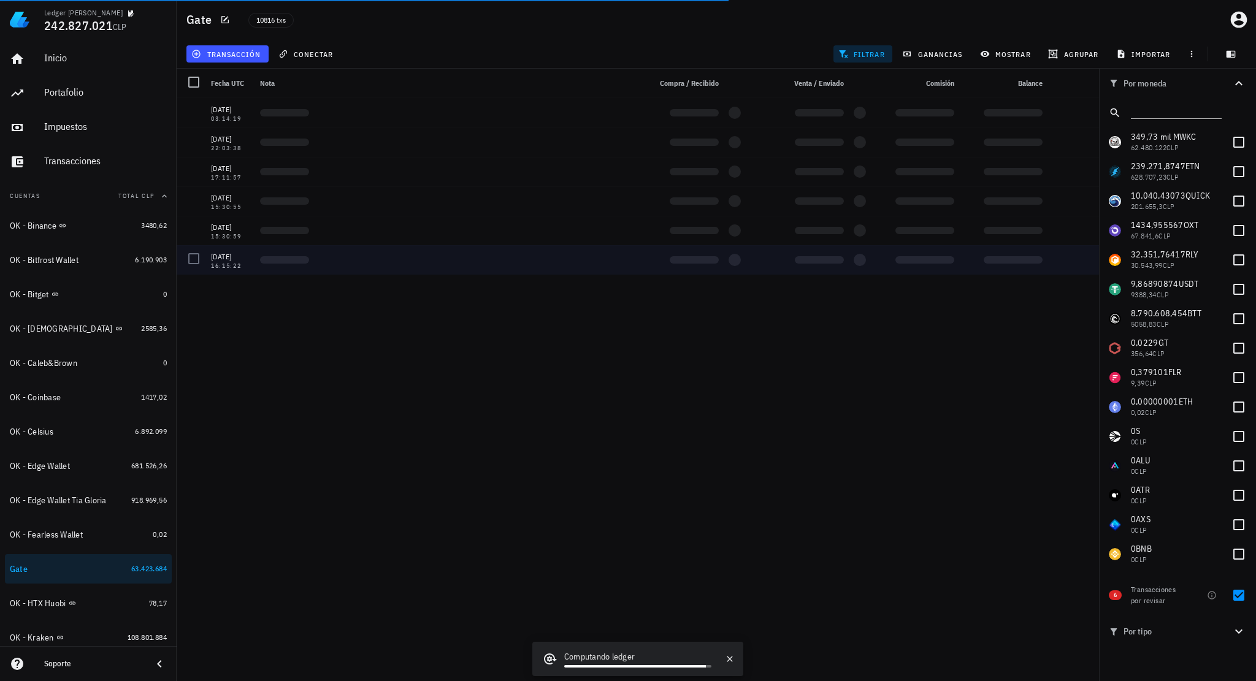
scroll to position [0, 0]
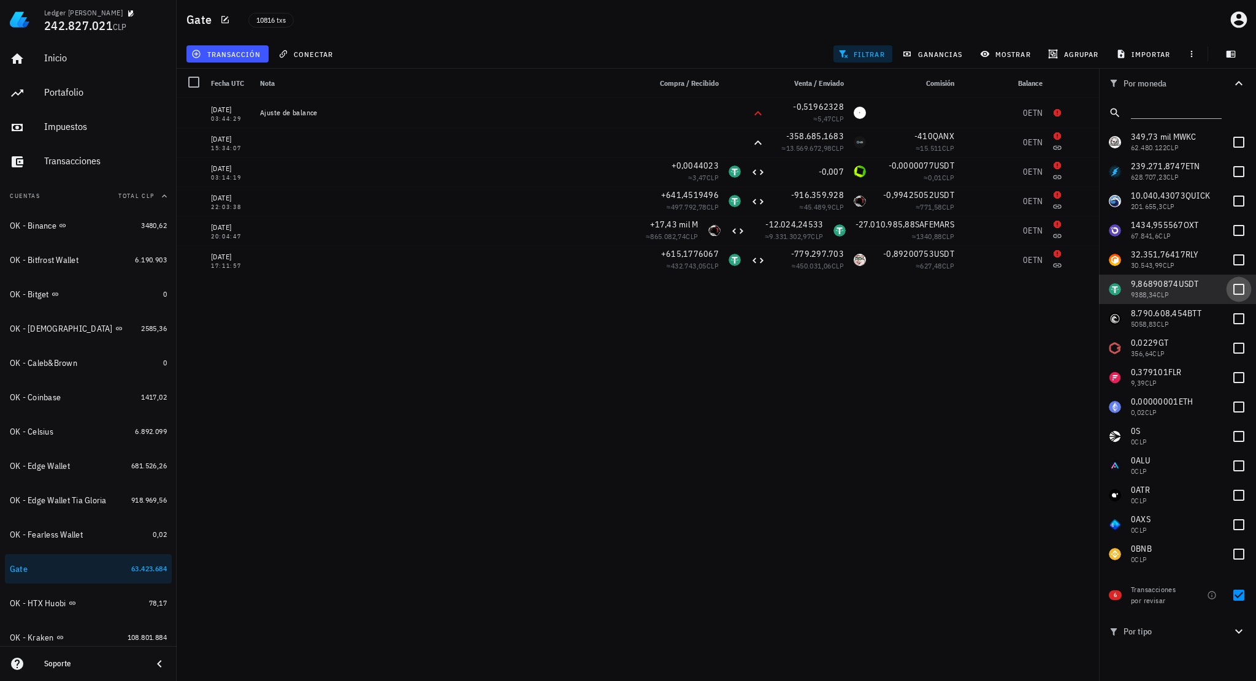
click at [1230, 289] on div at bounding box center [1238, 289] width 21 height 21
checkbox input "true"
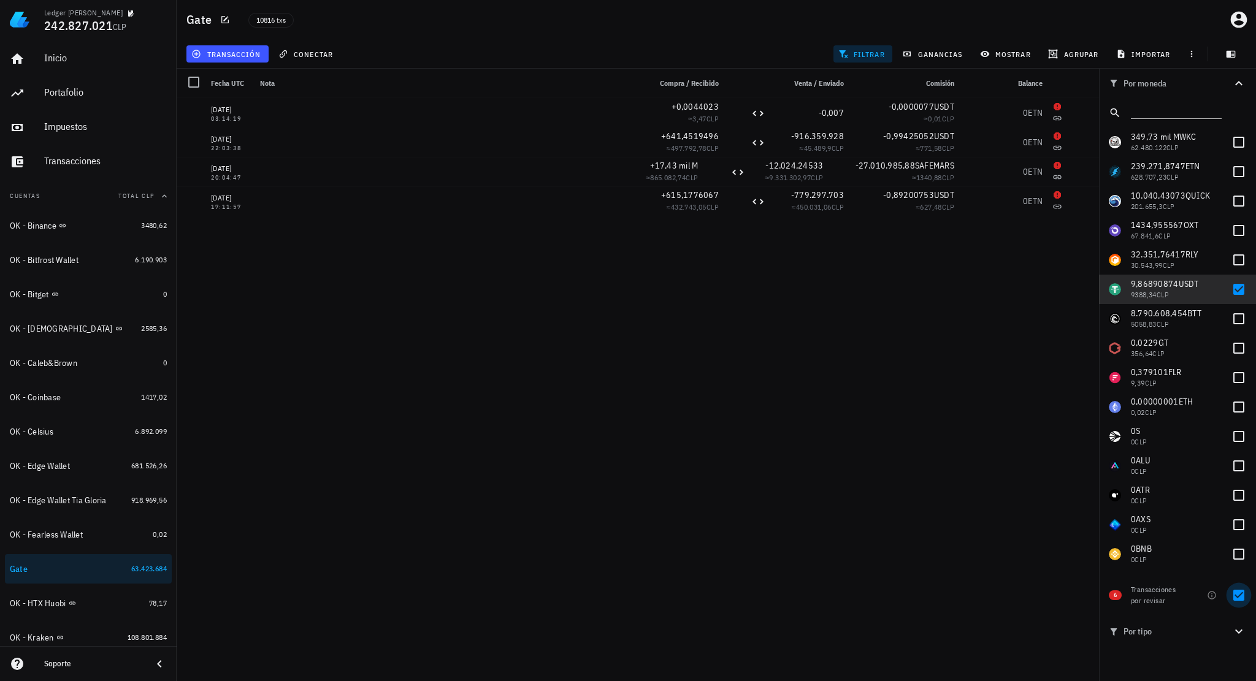
click at [1235, 598] on div at bounding box center [1238, 595] width 21 height 21
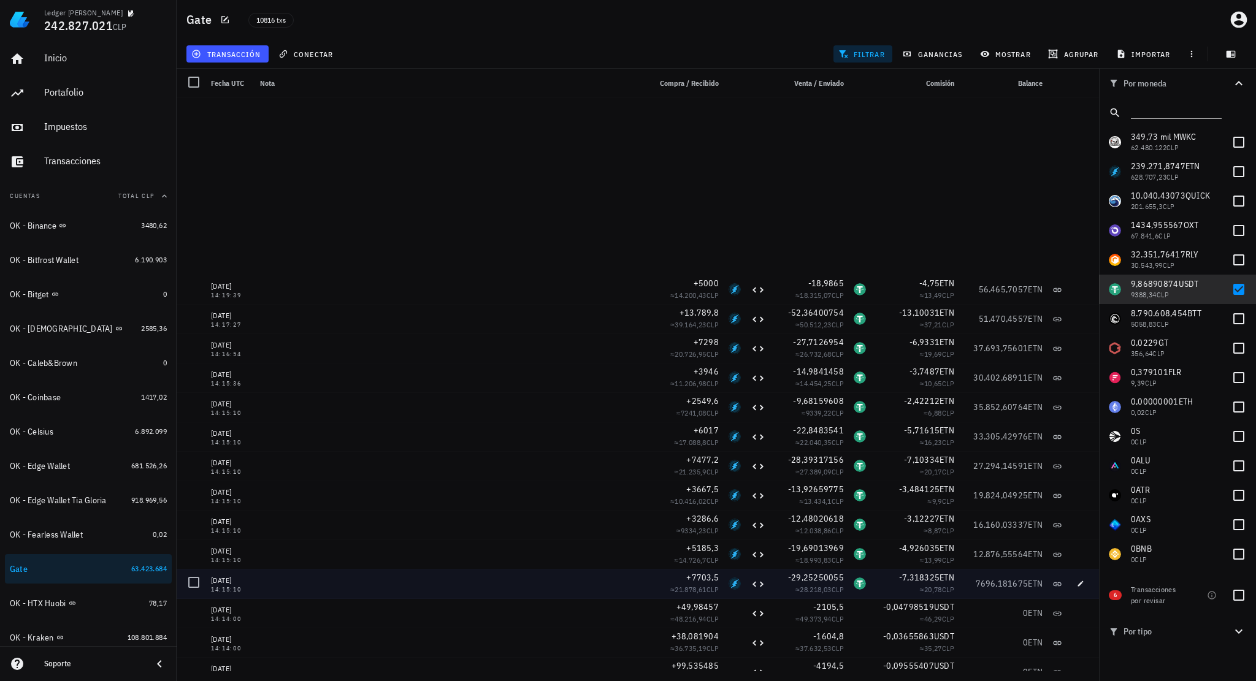
scroll to position [1104, 0]
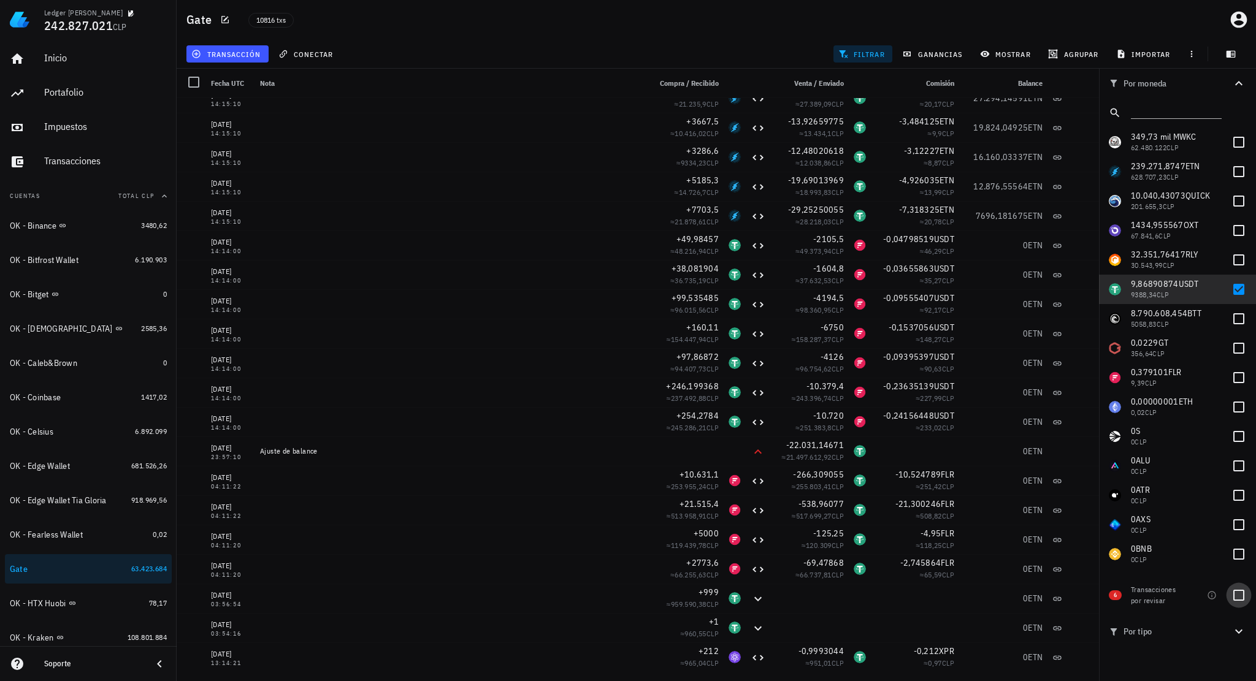
click at [1237, 593] on div at bounding box center [1238, 595] width 21 height 21
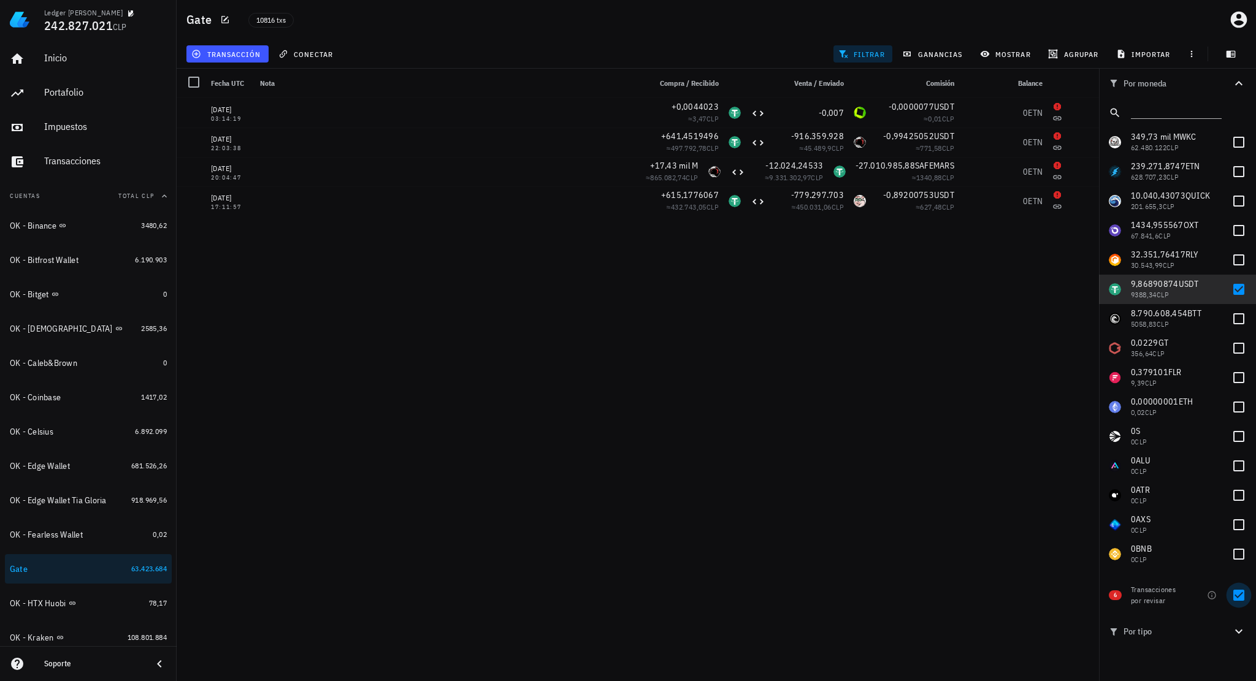
click at [1236, 594] on div at bounding box center [1238, 595] width 21 height 21
checkbox input "false"
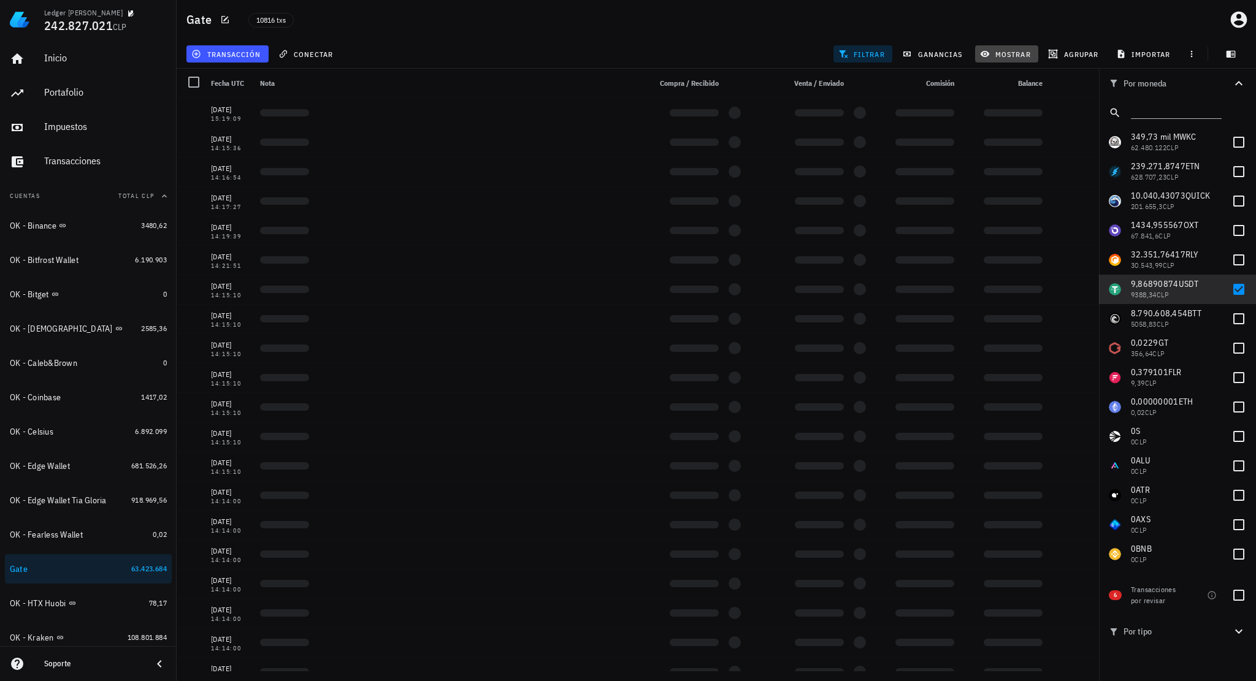
click at [1016, 56] on span "mostrar" at bounding box center [1006, 54] width 48 height 10
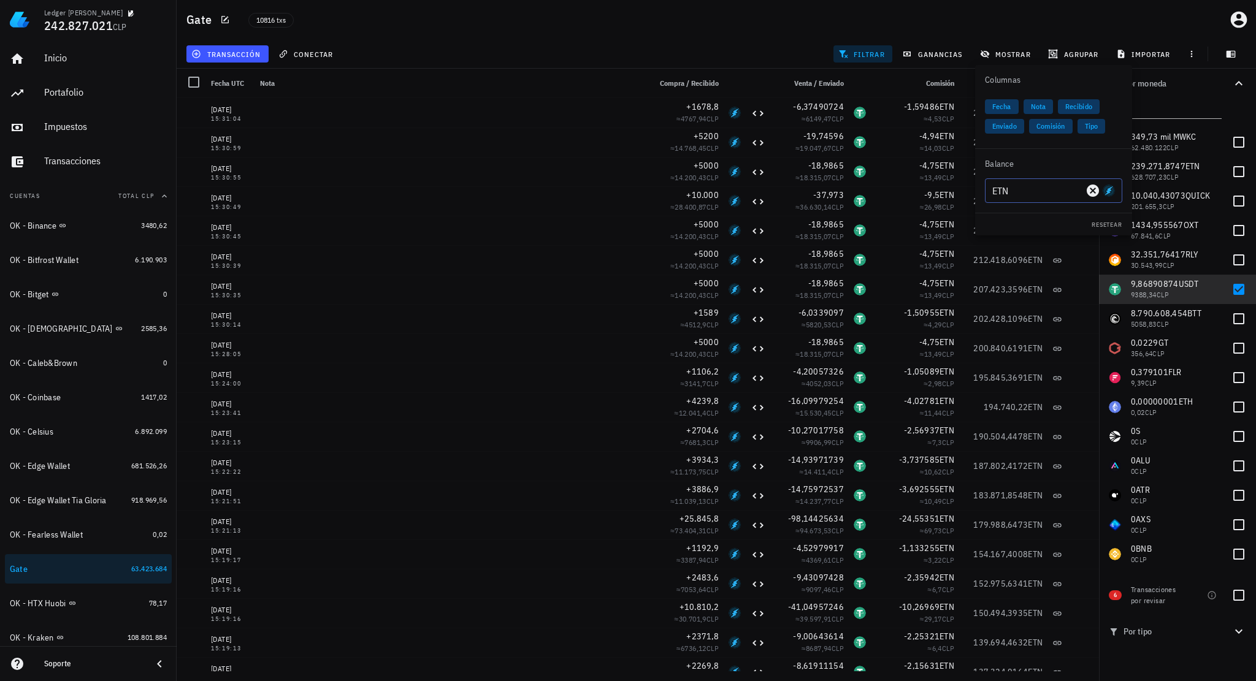
click at [1010, 186] on input "ETN" at bounding box center [1037, 191] width 91 height 20
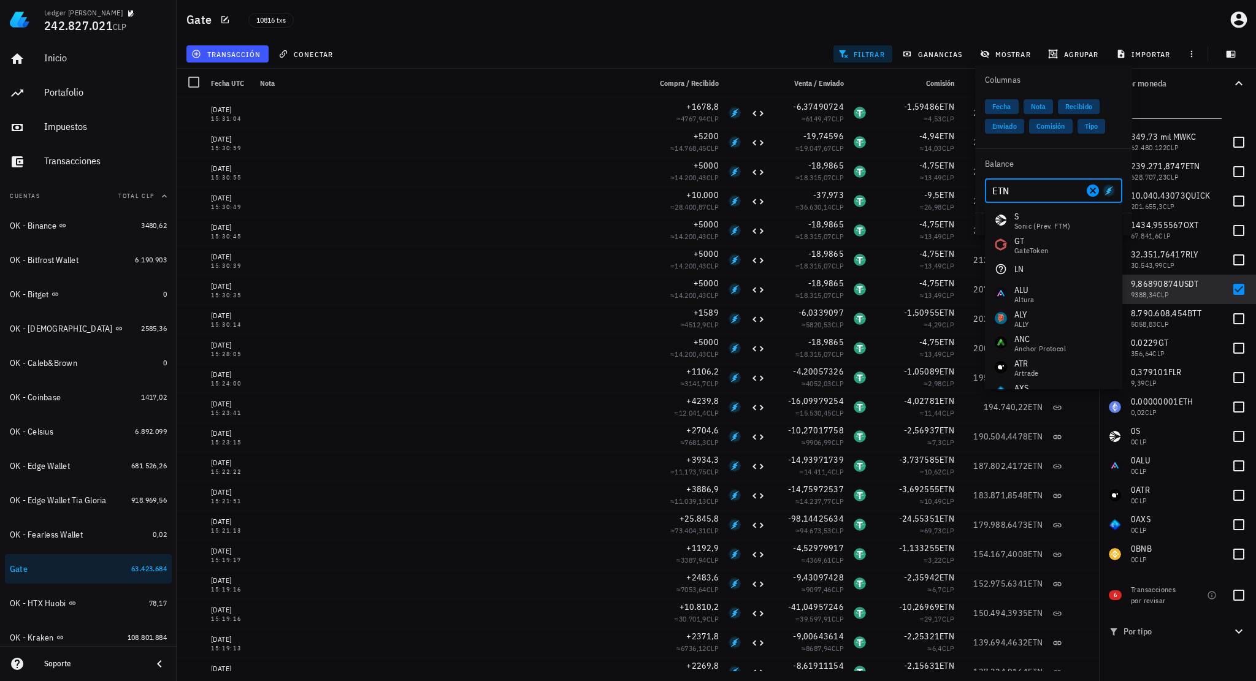
type input "u"
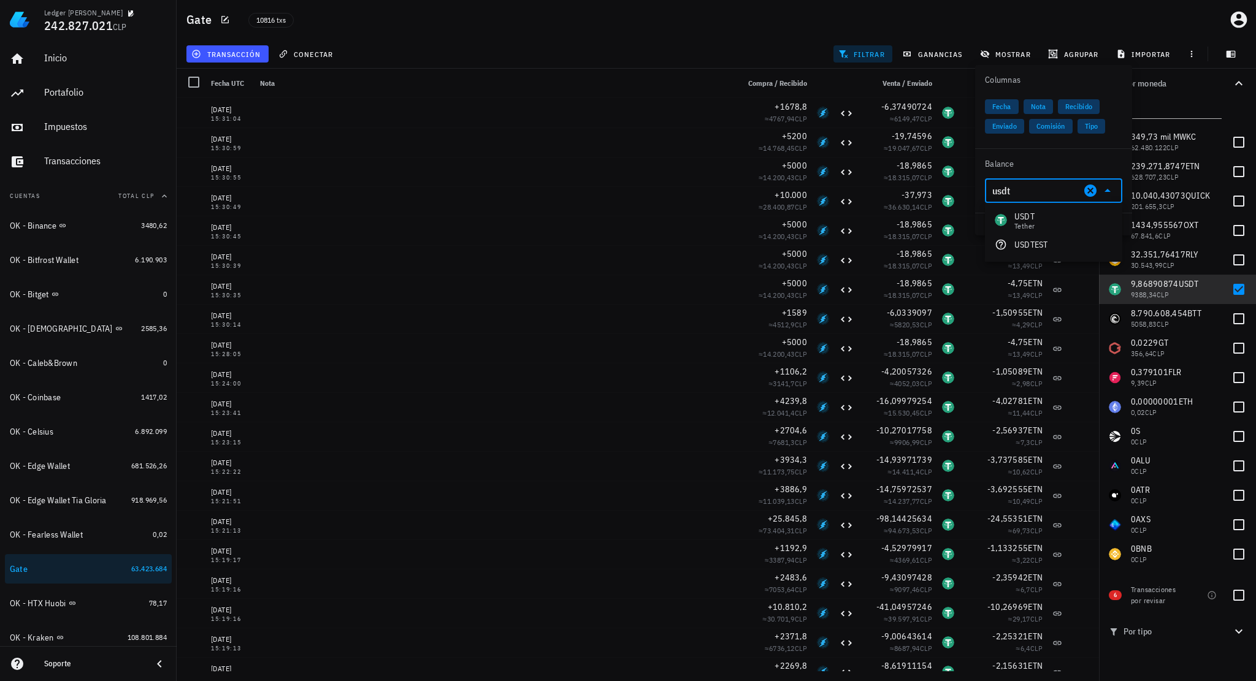
click at [1047, 227] on div "USDT Tether" at bounding box center [1053, 220] width 137 height 25
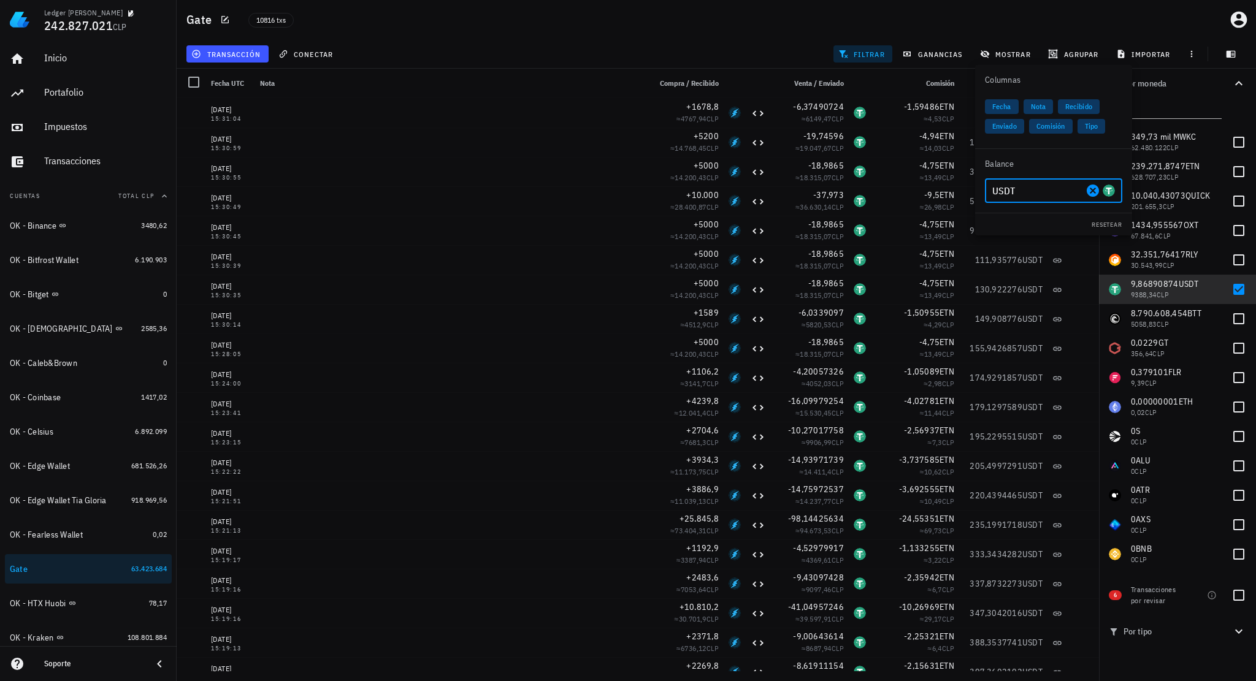
type input "USDT"
click at [771, 48] on div "transacción conectar filtrar ganancias mostrar agrupar importar" at bounding box center [716, 53] width 1064 height 29
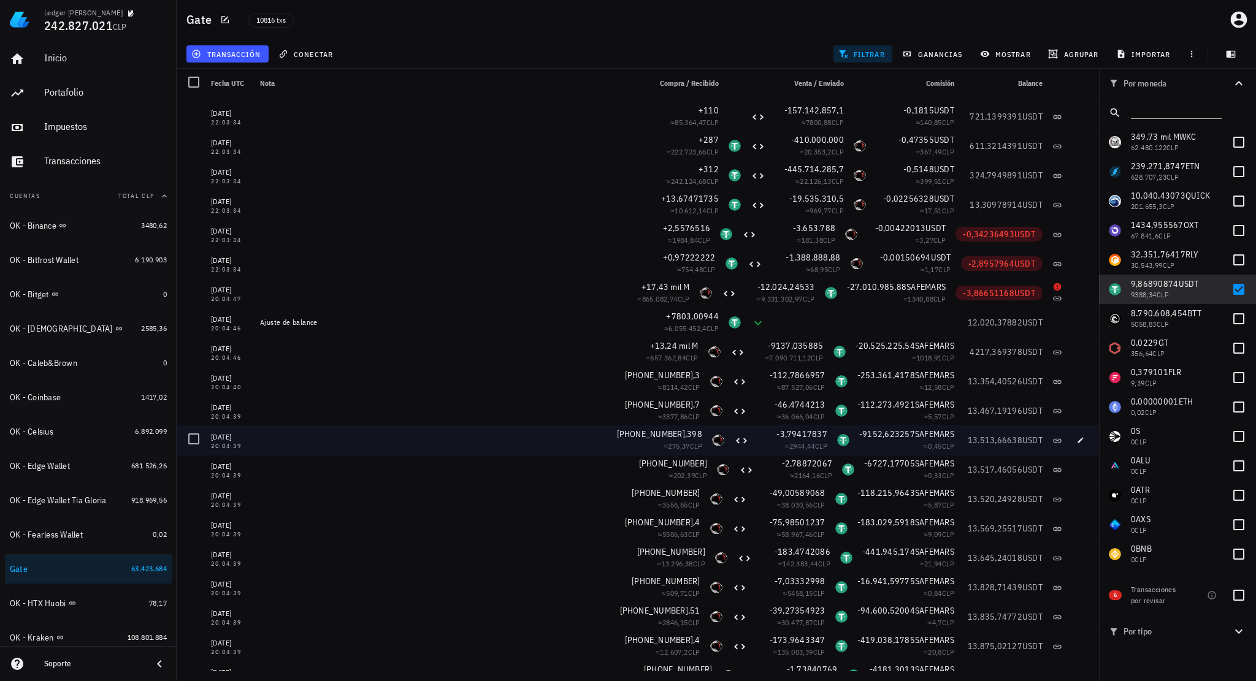
scroll to position [155904, 0]
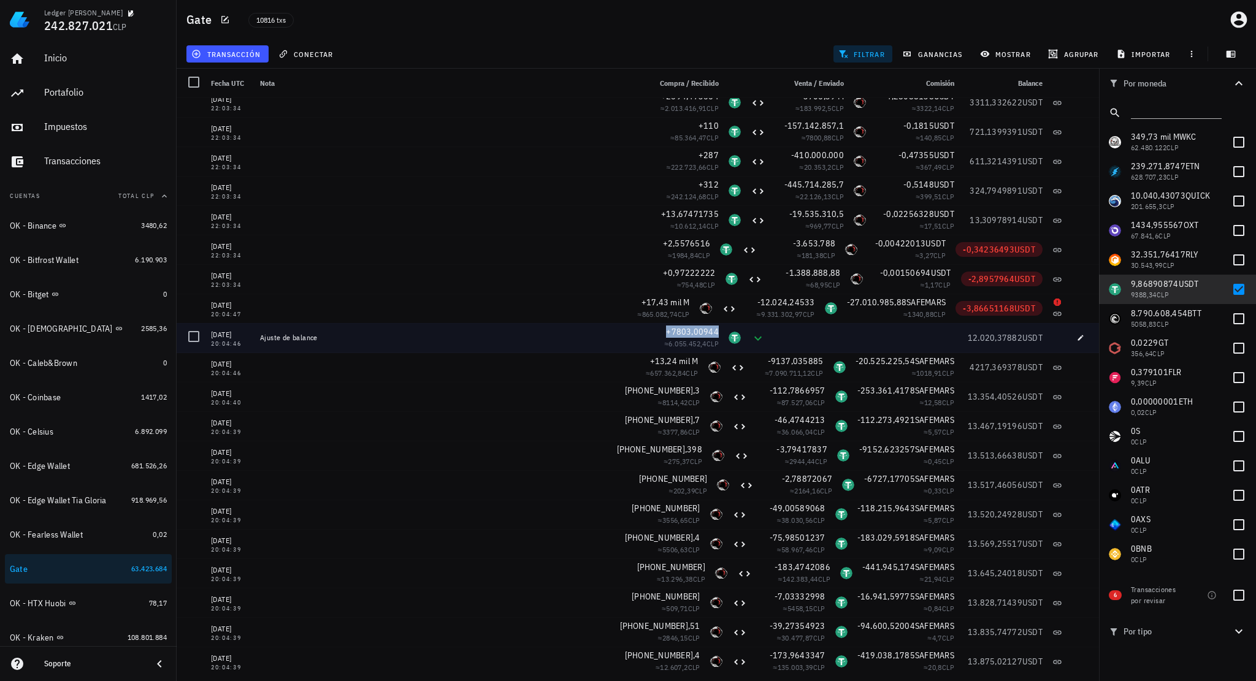
click at [698, 331] on span "+7803,00944" at bounding box center [692, 331] width 53 height 11
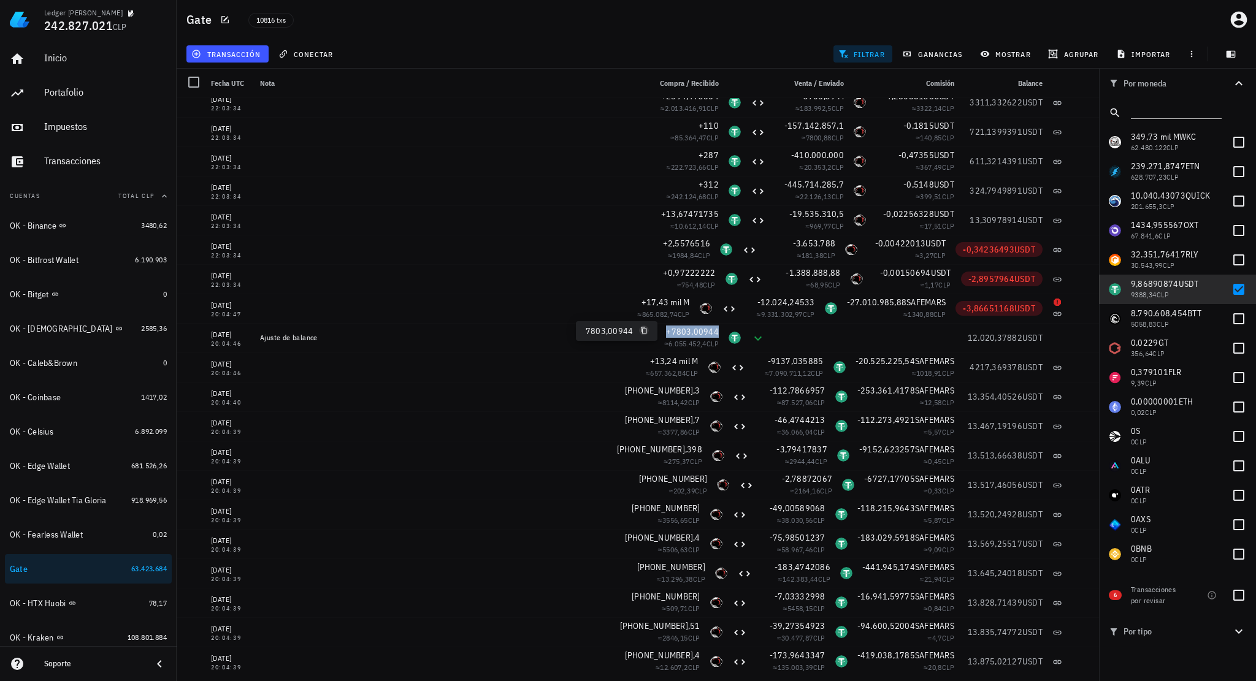
click at [640, 331] on icon "button" at bounding box center [643, 330] width 7 height 7
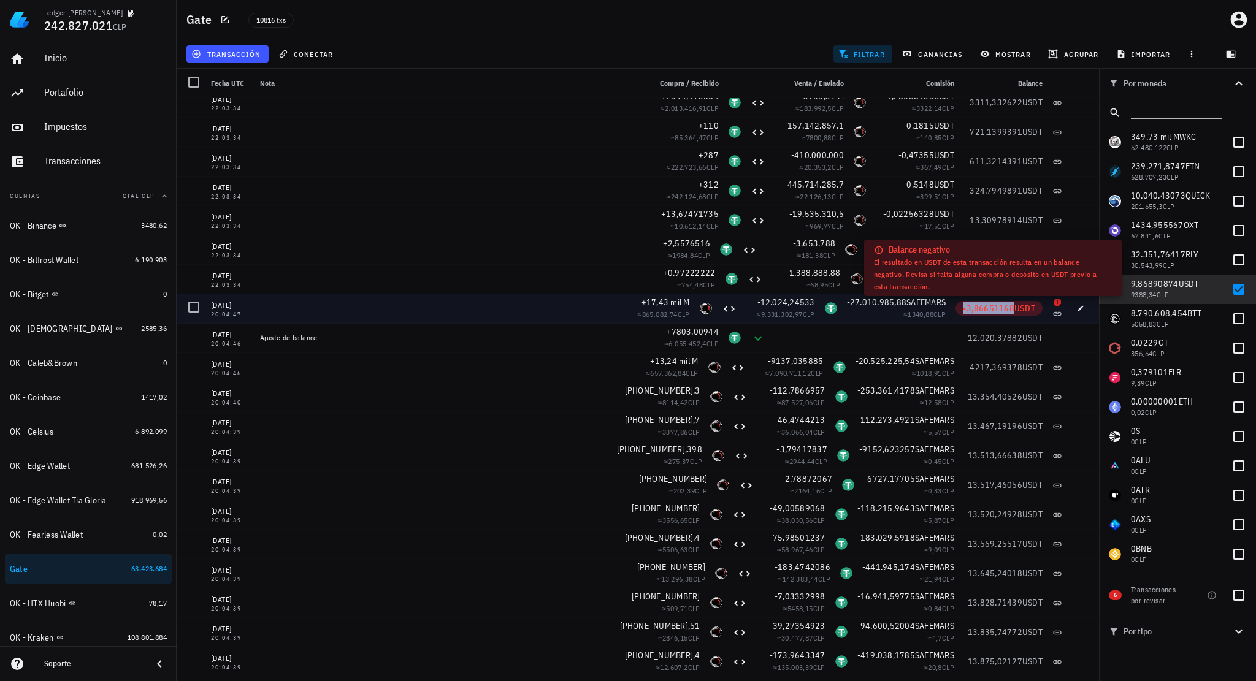
click at [981, 312] on span "-3,86651168" at bounding box center [989, 308] width 52 height 11
copy span "-3,86651168"
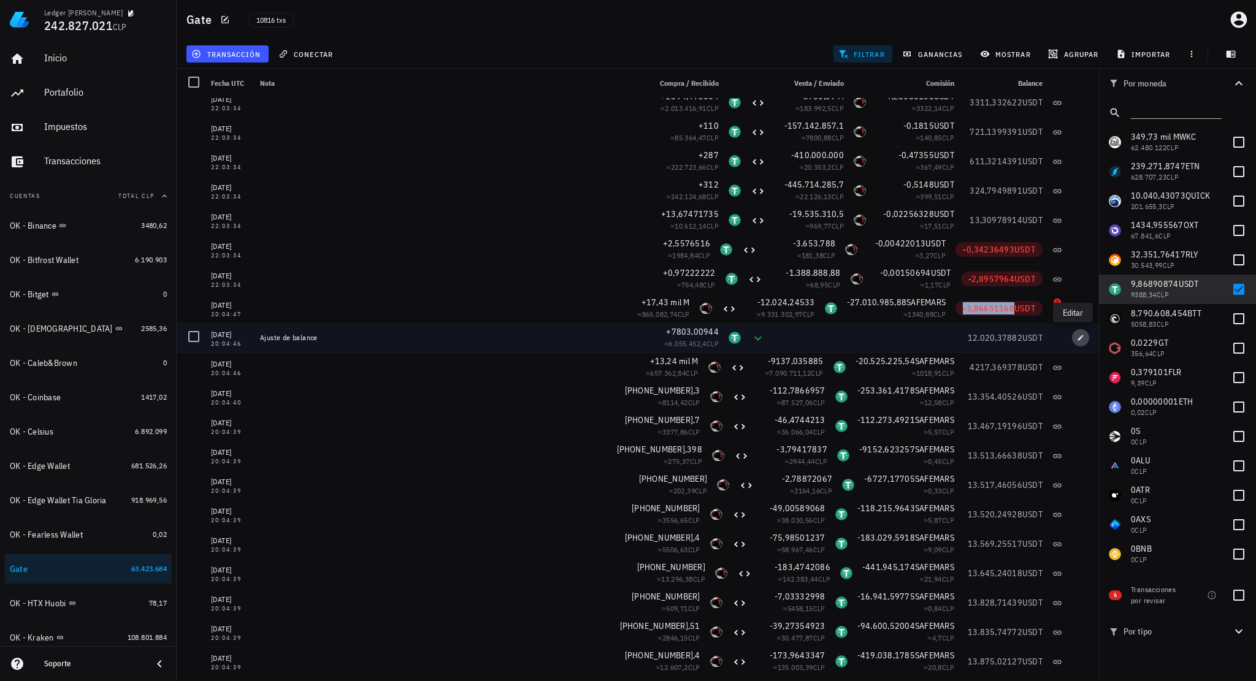
drag, startPoint x: 1069, startPoint y: 340, endPoint x: 1060, endPoint y: 340, distance: 9.8
click at [1077, 340] on icon "button" at bounding box center [1080, 337] width 7 height 7
type input "2021-08-05"
type input "20:04:46"
type input "7.803,00944"
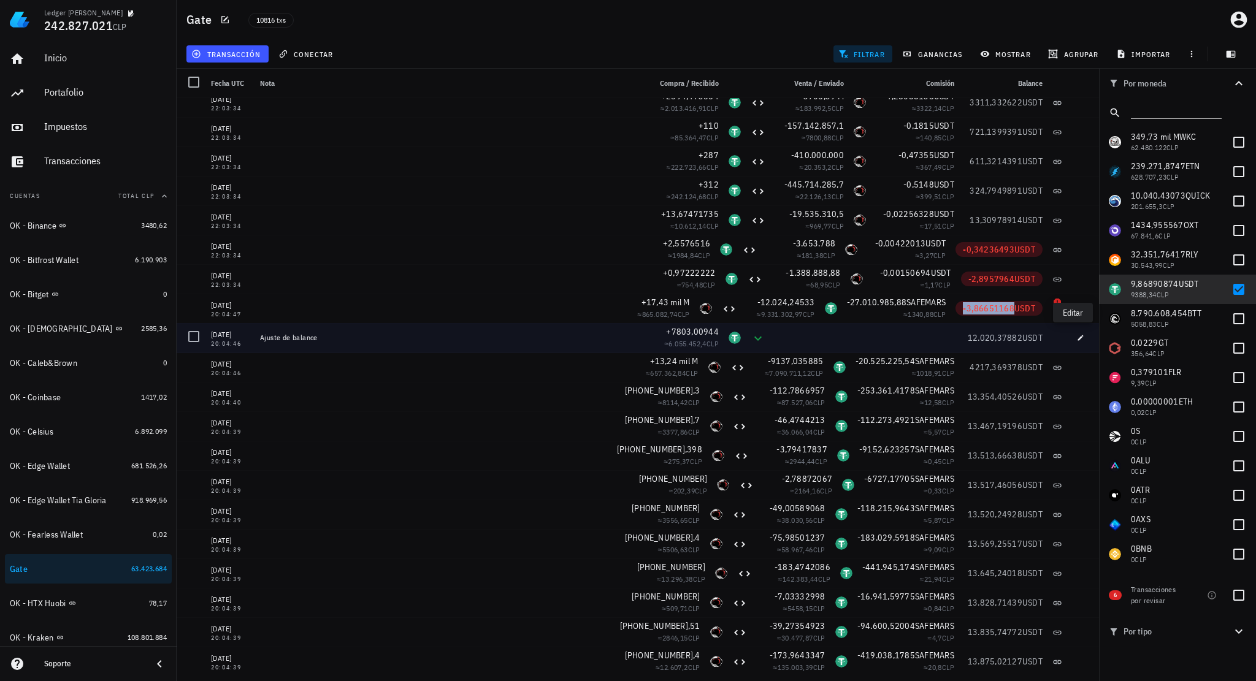
type input "USDT"
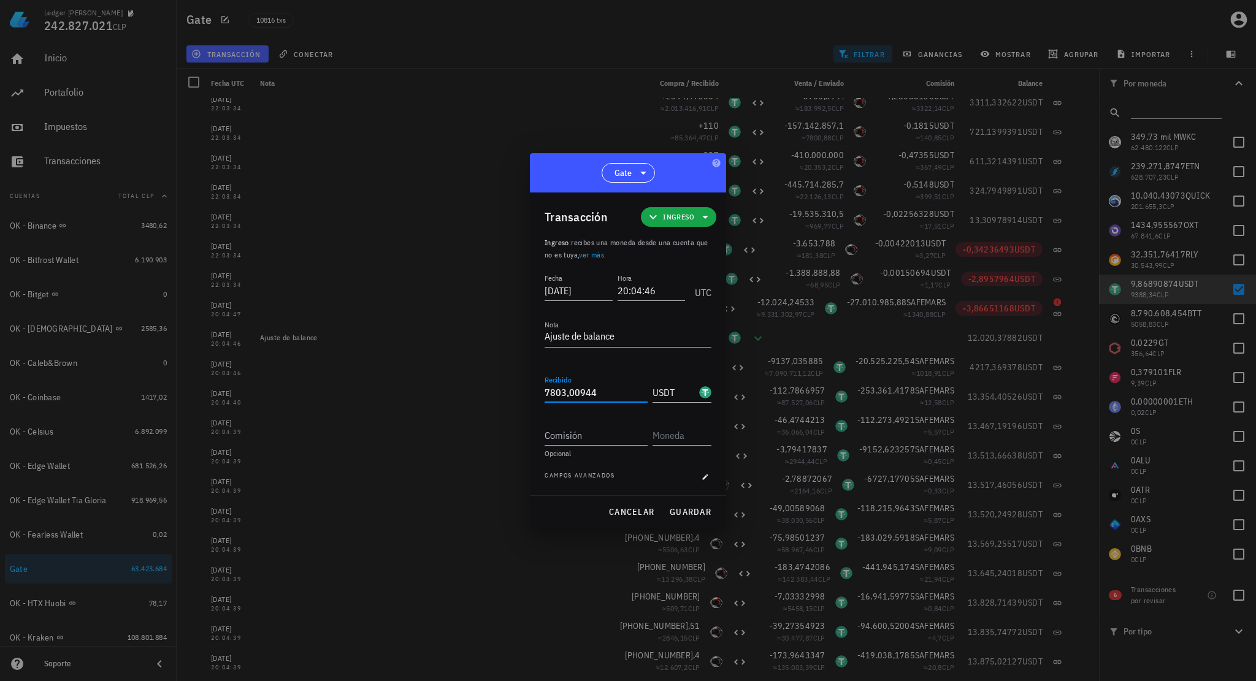
drag, startPoint x: 613, startPoint y: 392, endPoint x: 380, endPoint y: 370, distance: 234.1
click at [392, 372] on div "Ledger Francisco Arancibia 242.827.021 CLP Inicio Portafolio Impuestos Transacc…" at bounding box center [628, 340] width 1256 height 681
paste input "6,87595168"
click at [690, 516] on span "guardar" at bounding box center [690, 511] width 42 height 11
type input "7.803,00944"
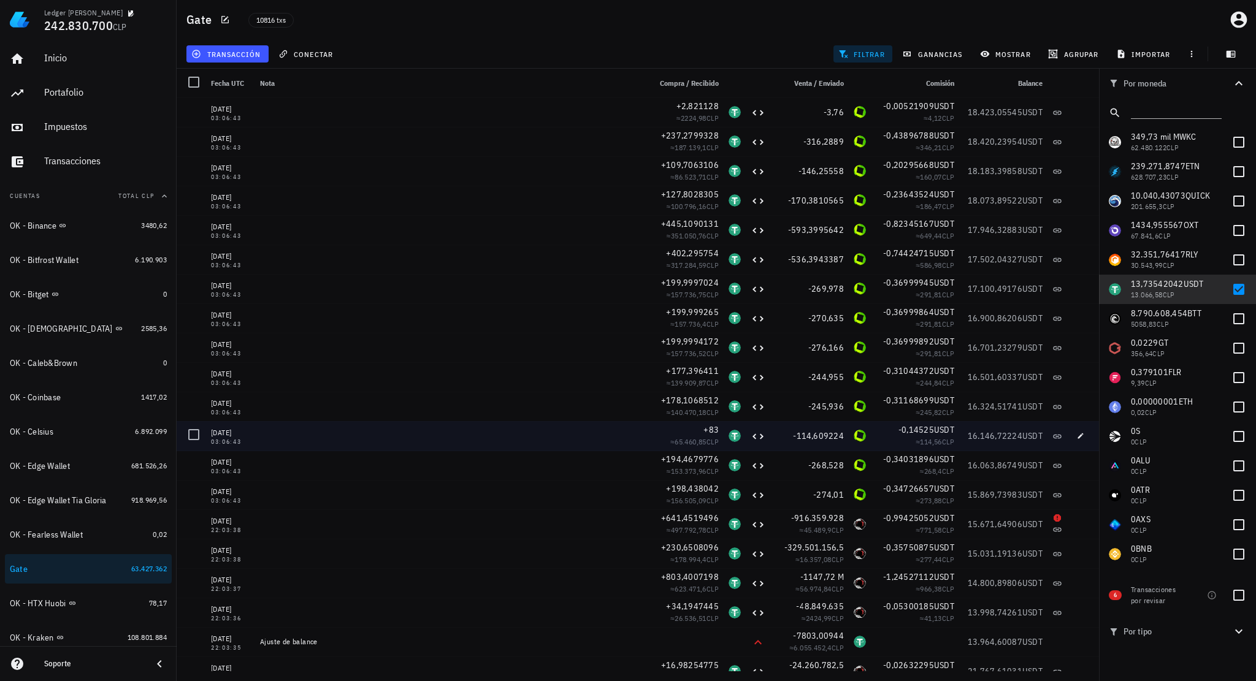
scroll to position [150570, 0]
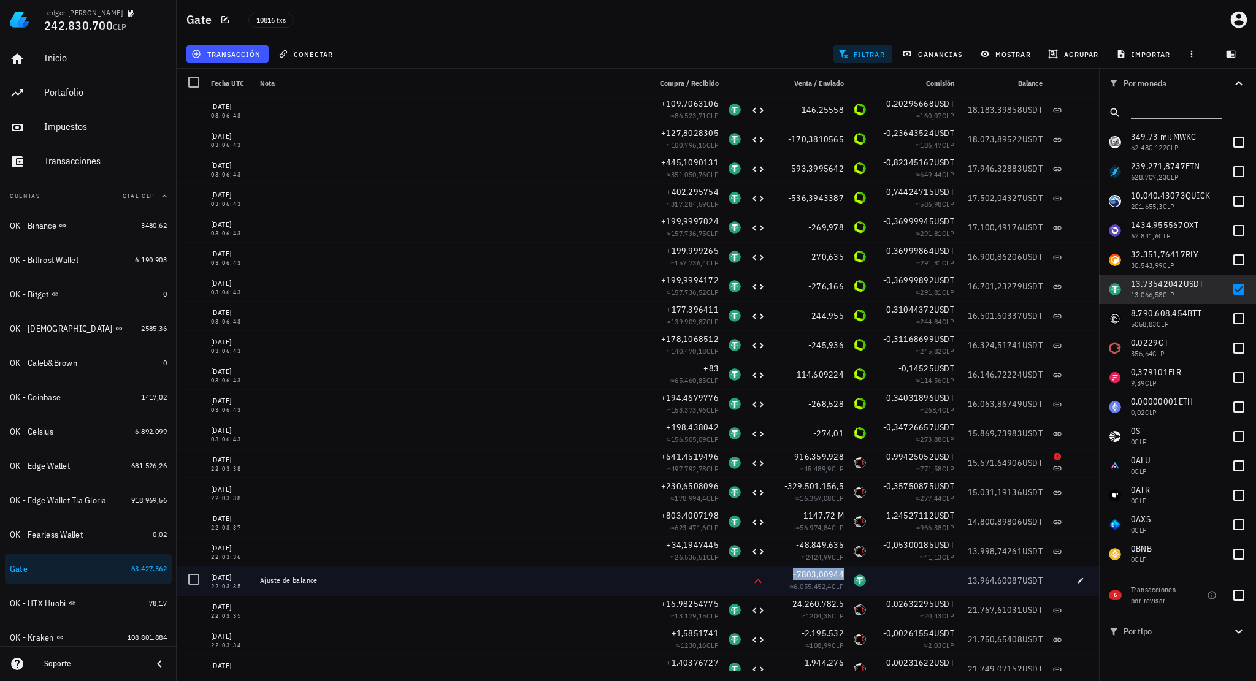
click at [819, 571] on span "-7803,00944" at bounding box center [818, 574] width 51 height 11
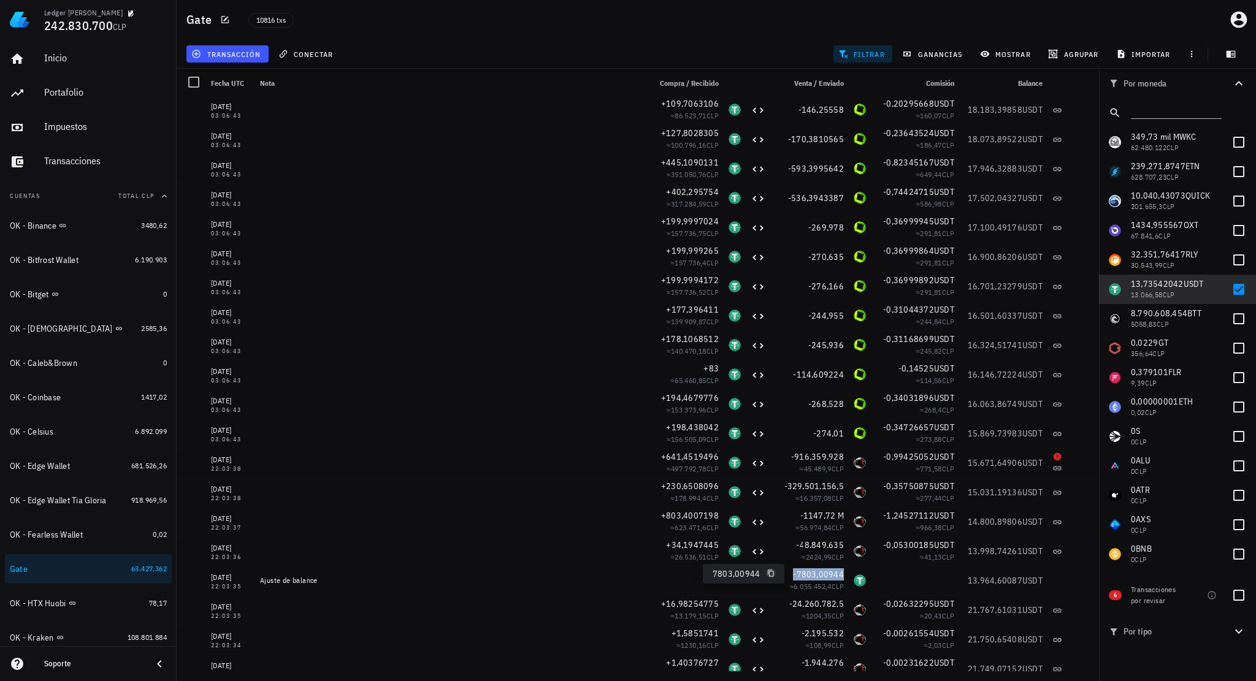
click at [769, 576] on icon "button" at bounding box center [770, 573] width 7 height 7
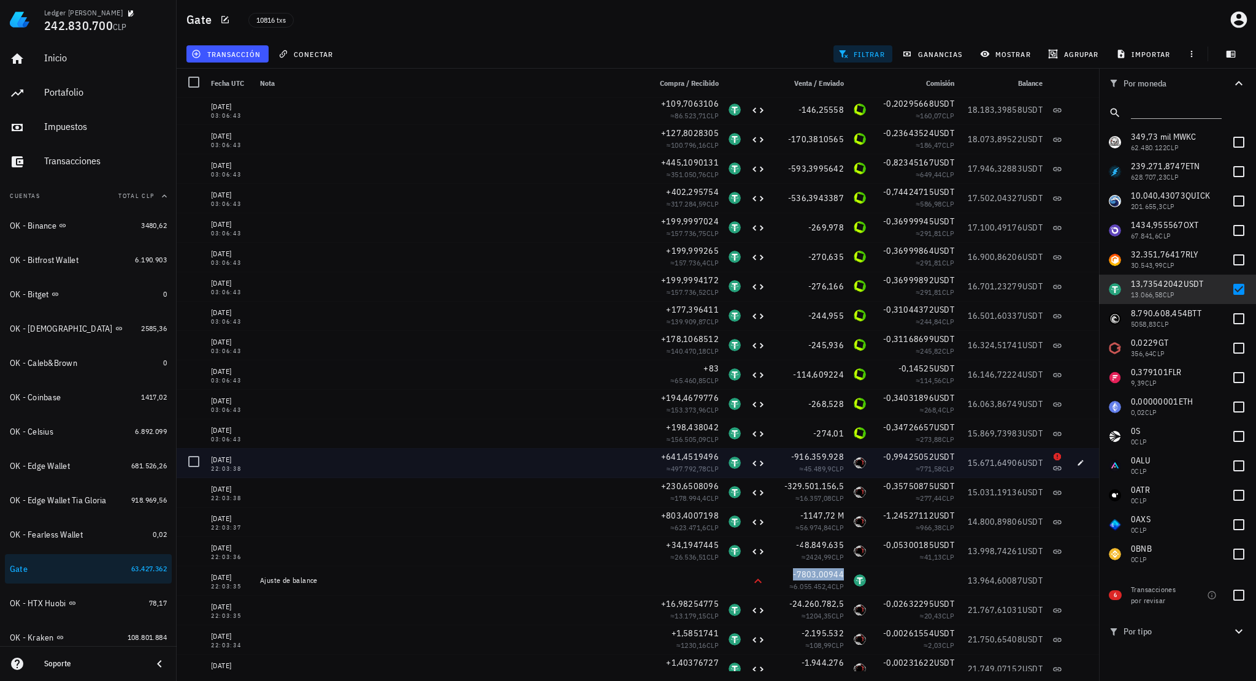
click at [1053, 457] on icon at bounding box center [1056, 456] width 7 height 7
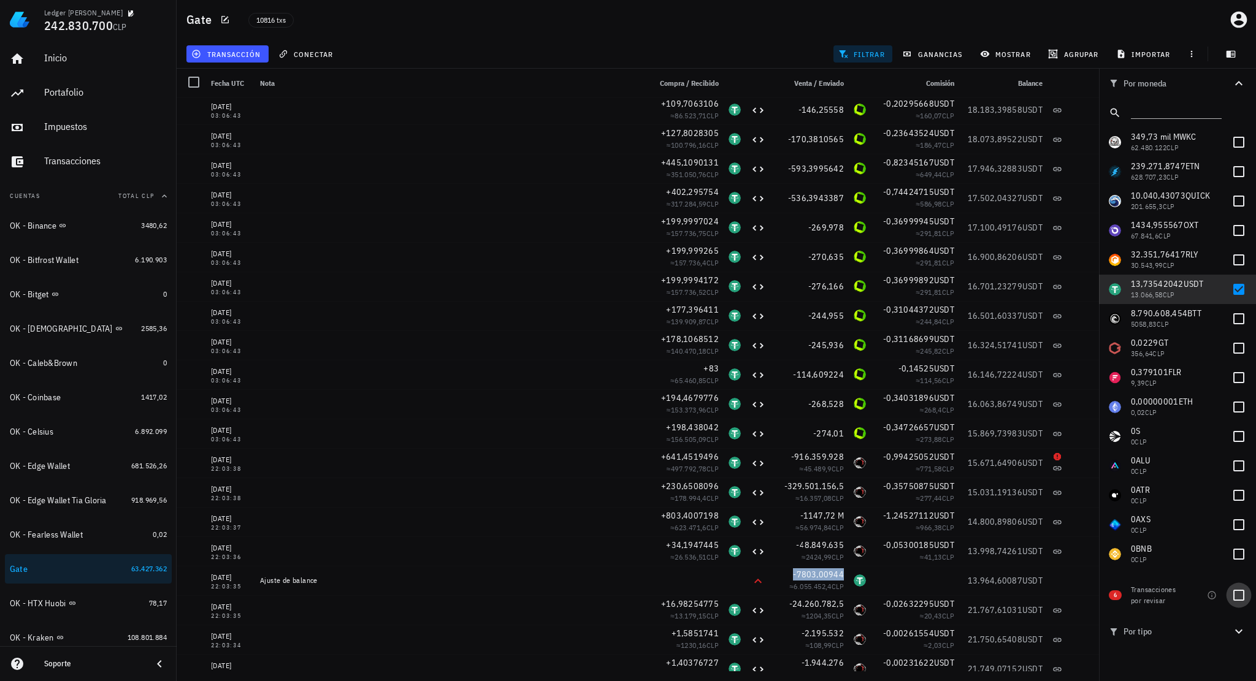
click at [1237, 599] on div at bounding box center [1238, 595] width 21 height 21
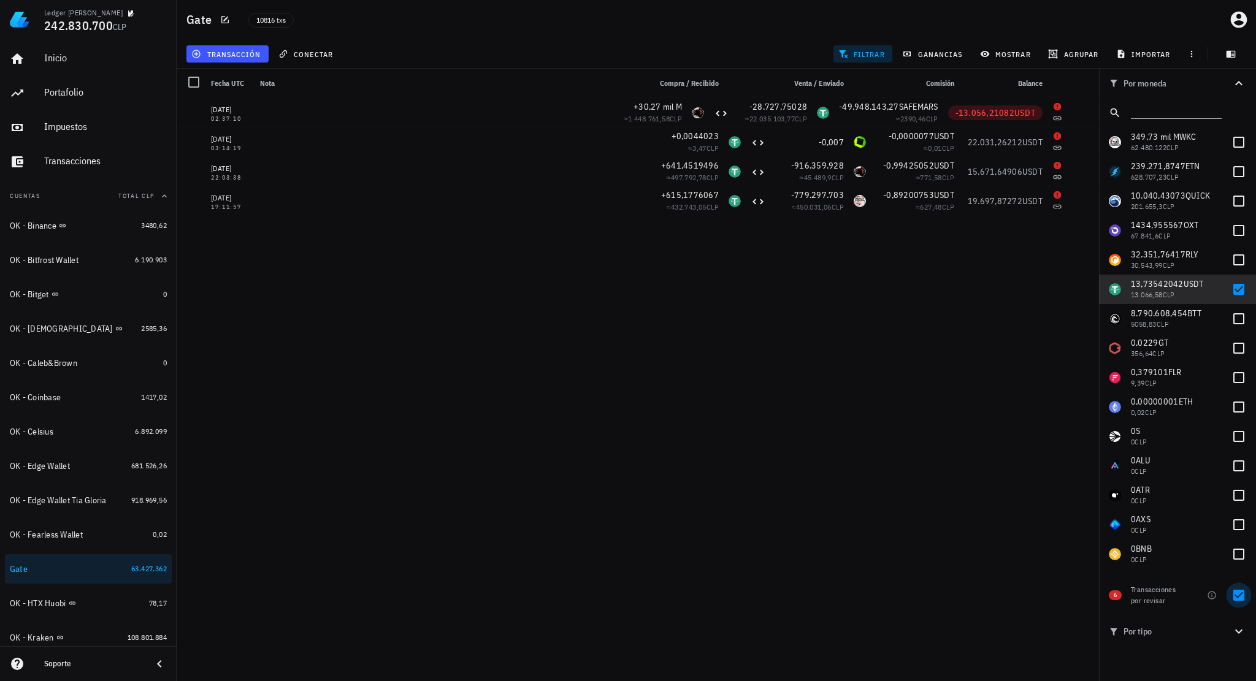
click at [1239, 598] on div at bounding box center [1238, 595] width 21 height 21
checkbox input "false"
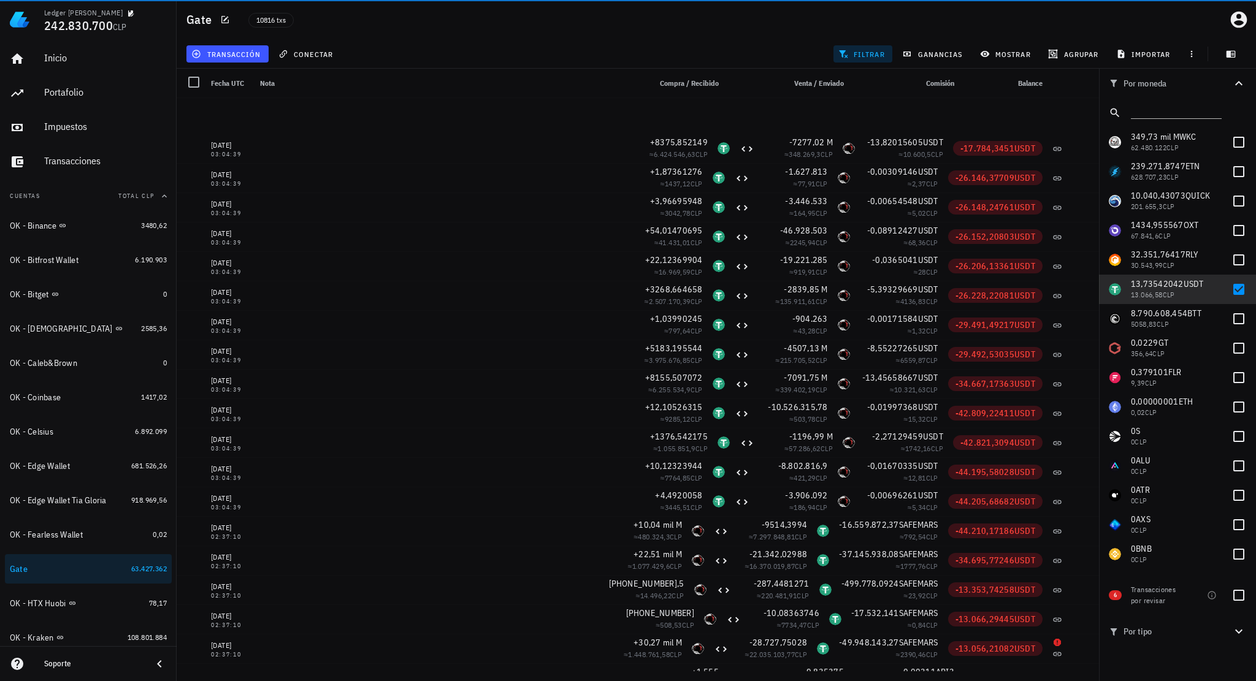
scroll to position [148832, 0]
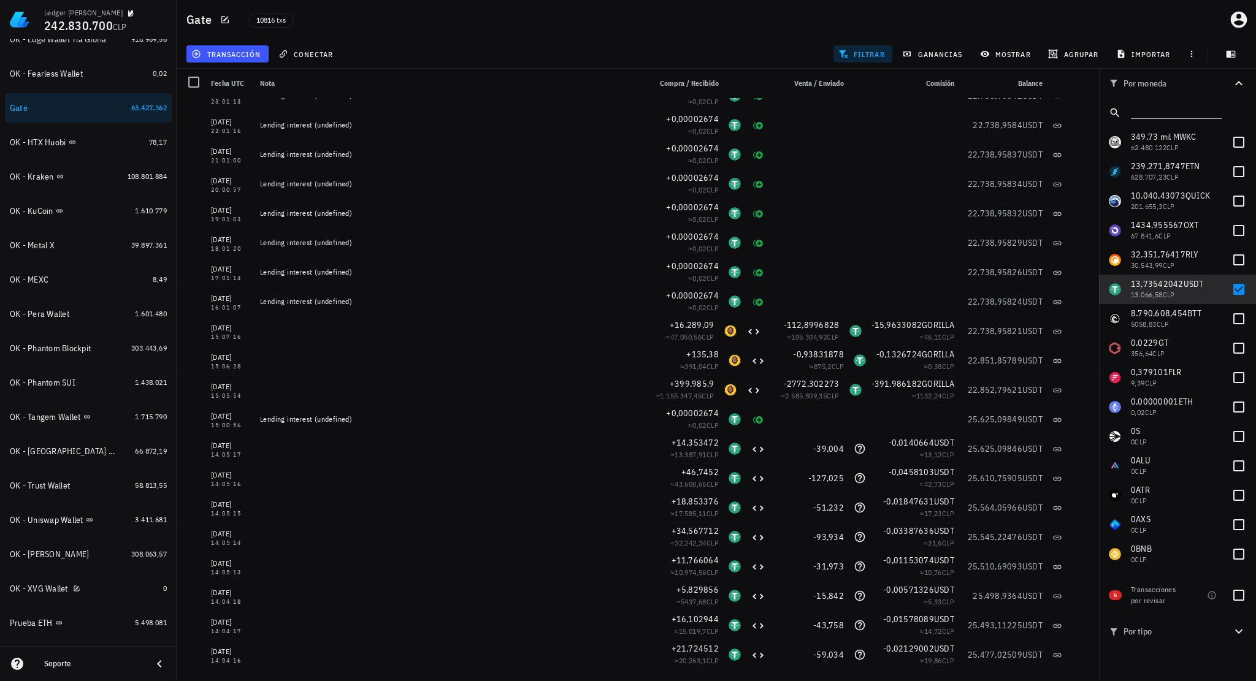
scroll to position [479, 0]
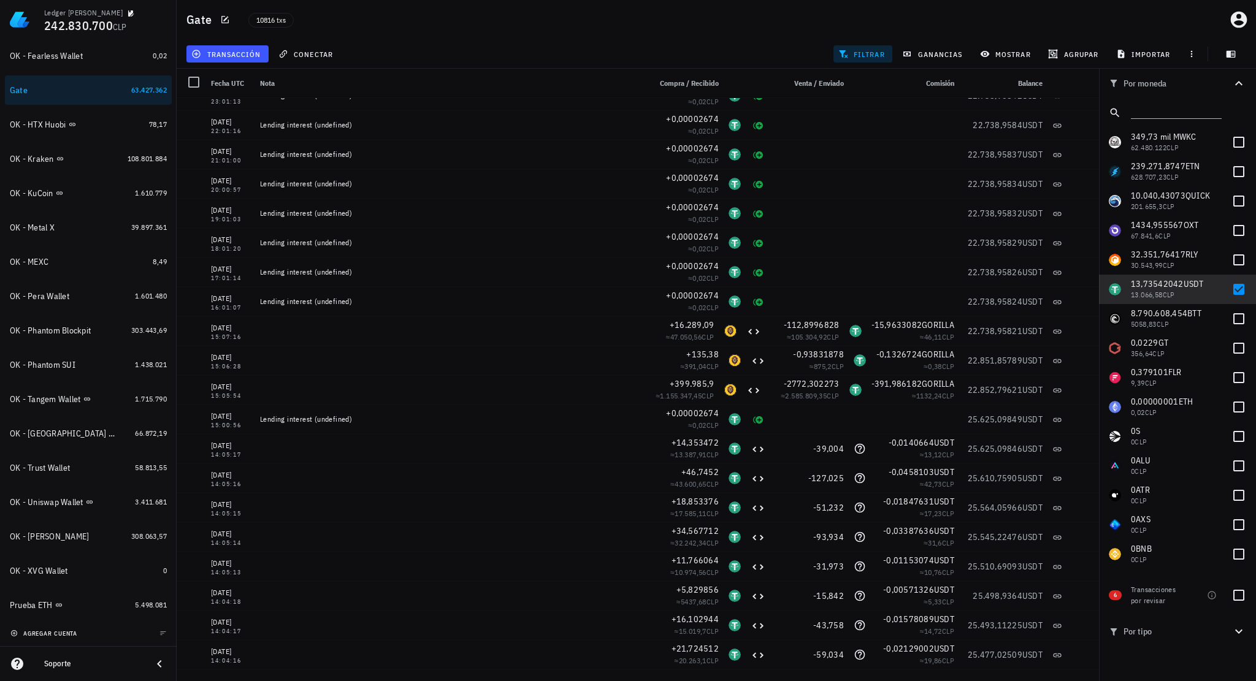
click at [57, 635] on span "agregar cuenta" at bounding box center [45, 634] width 64 height 8
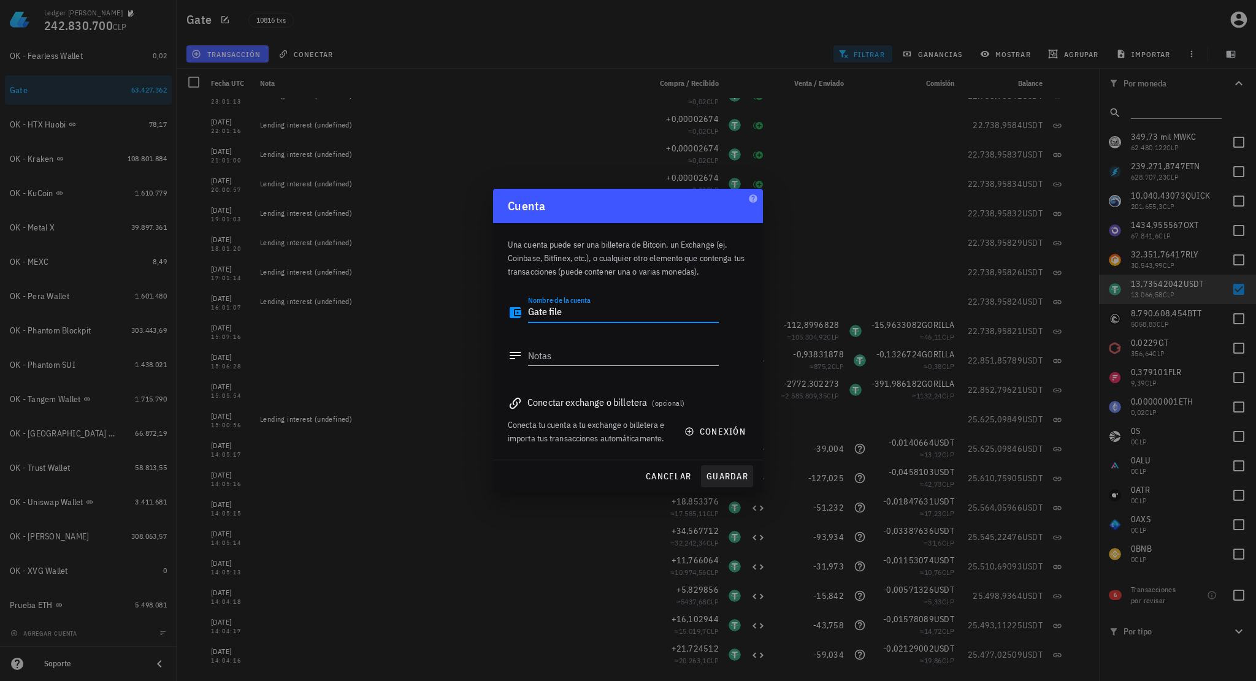
type textarea "Gate file"
click at [716, 473] on span "guardar" at bounding box center [727, 476] width 42 height 11
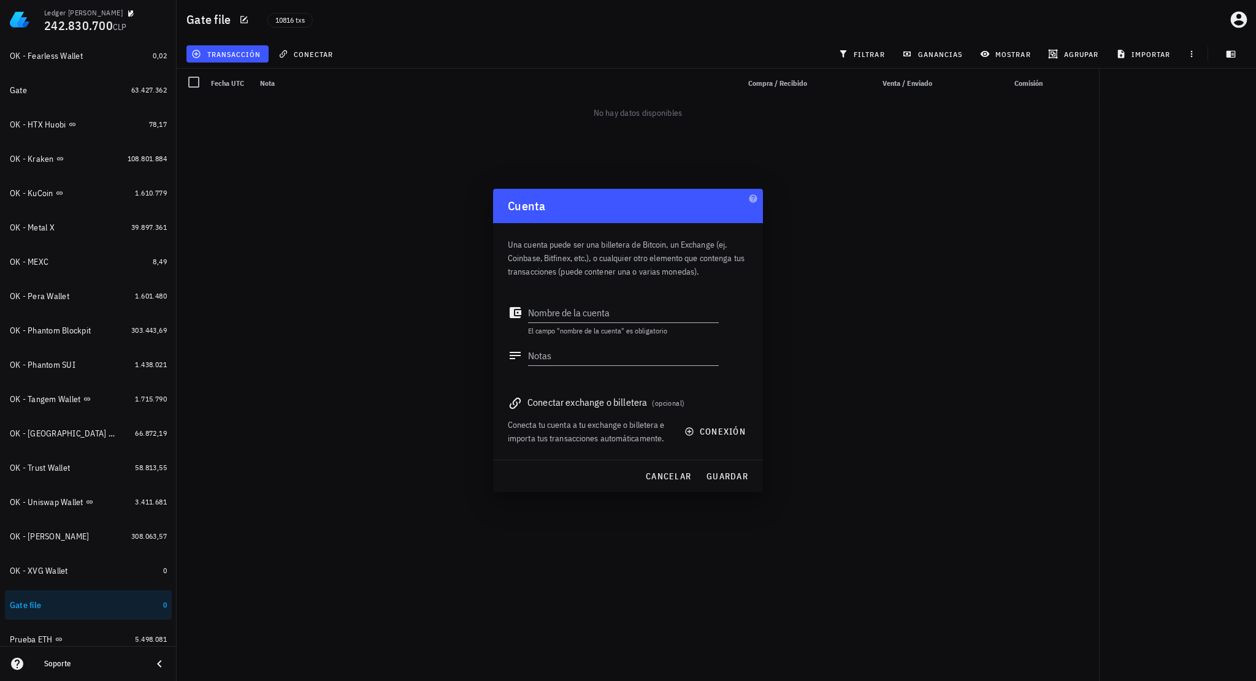
scroll to position [513, 0]
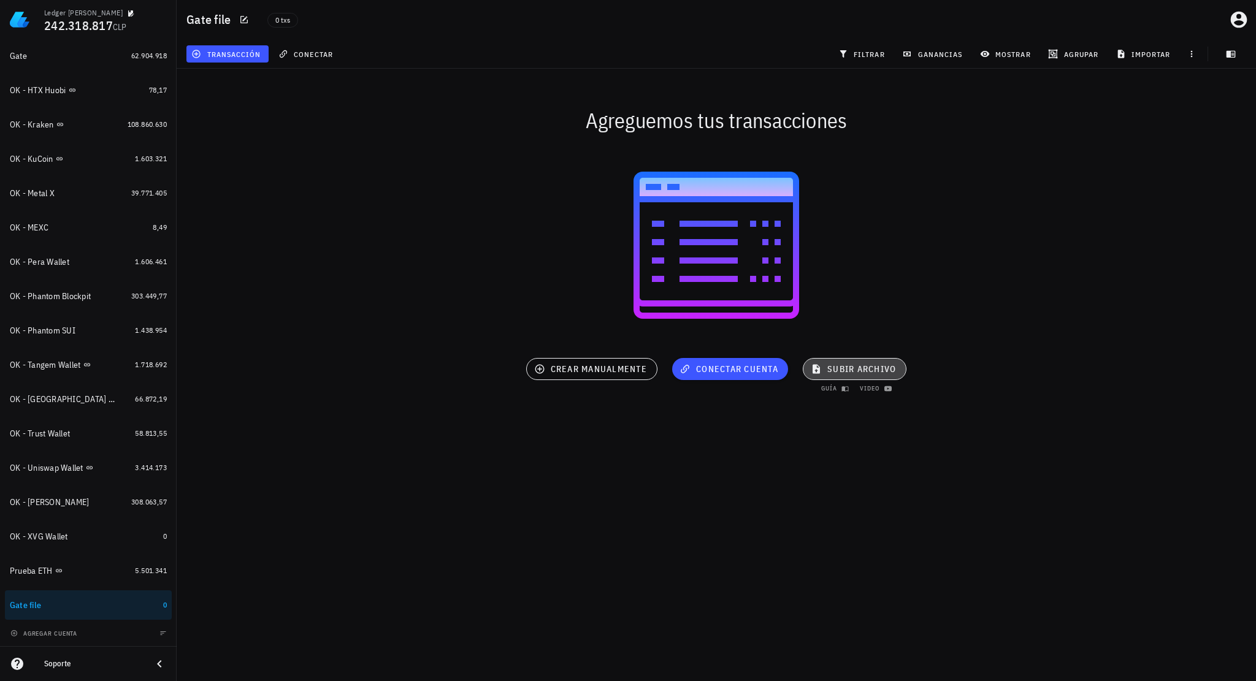
click at [861, 367] on span "subir archivo" at bounding box center [854, 369] width 83 height 11
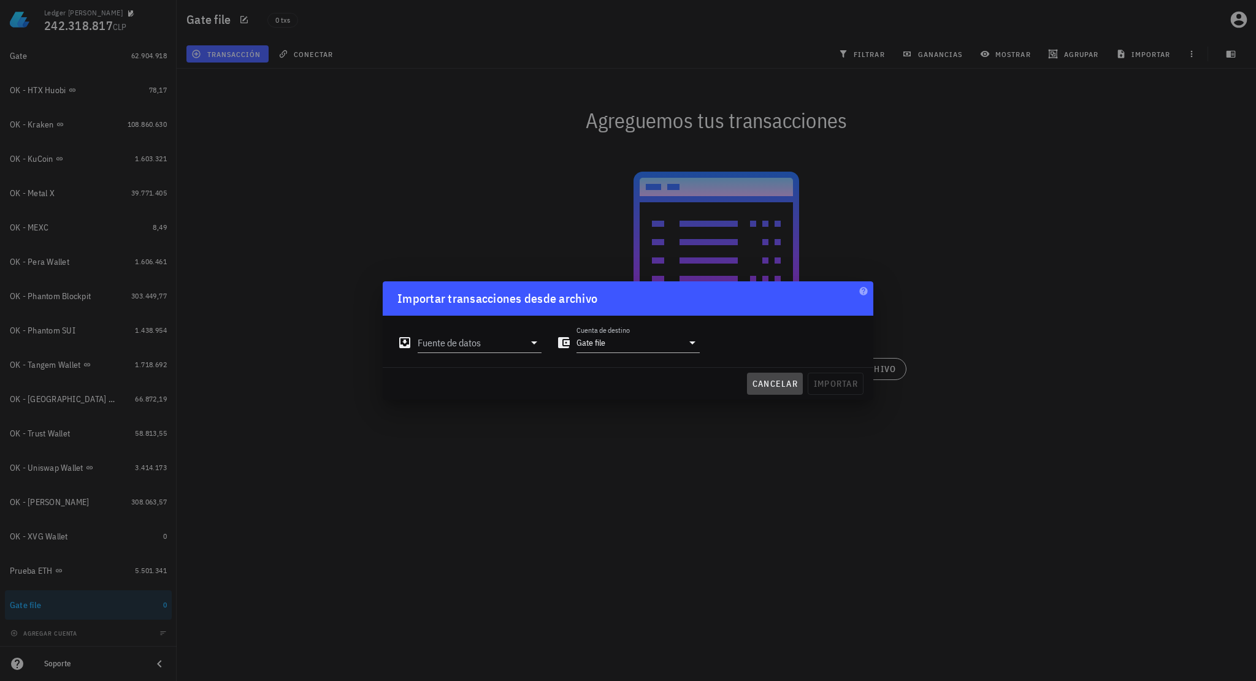
click at [763, 389] on button "cancelar" at bounding box center [775, 384] width 56 height 22
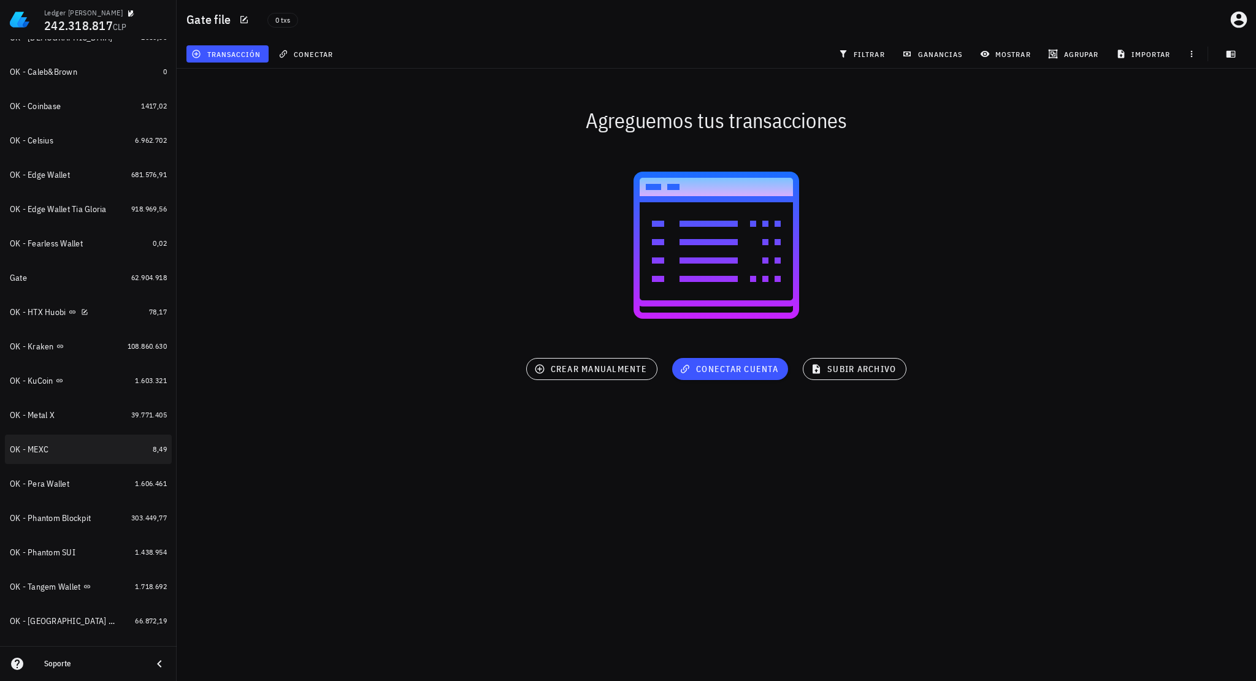
scroll to position [268, 0]
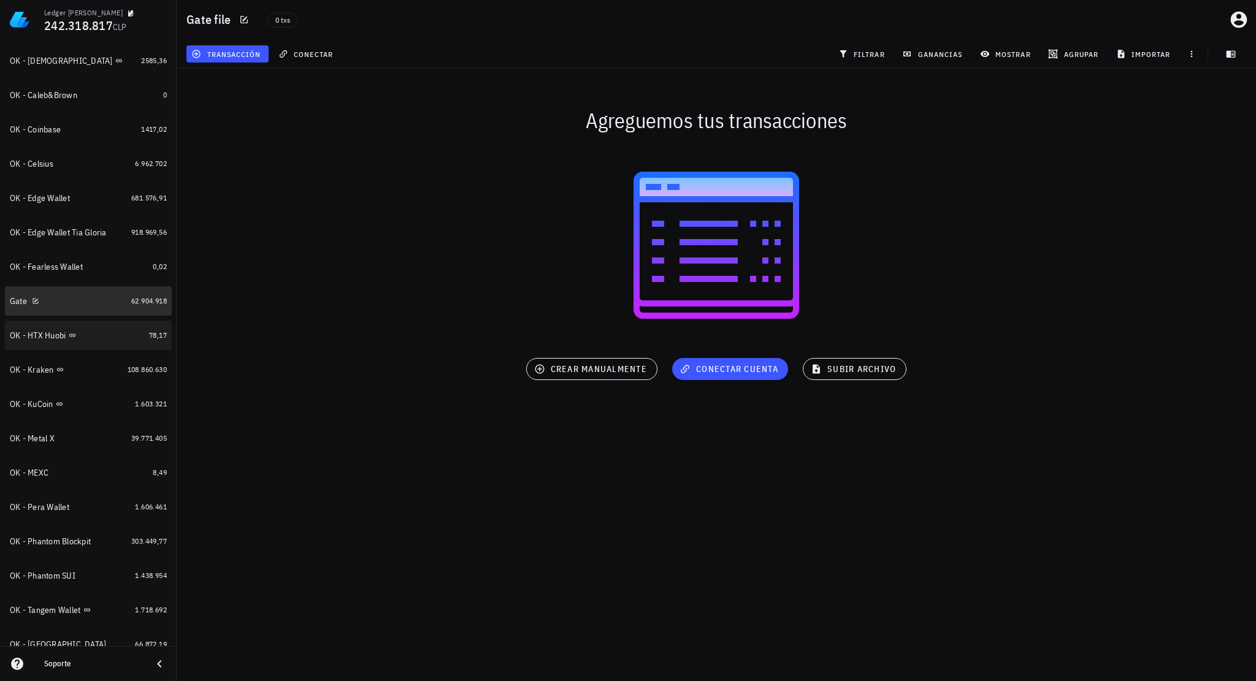
drag, startPoint x: 59, startPoint y: 291, endPoint x: 105, endPoint y: 324, distance: 56.8
click at [59, 291] on div "Gate" at bounding box center [68, 301] width 116 height 26
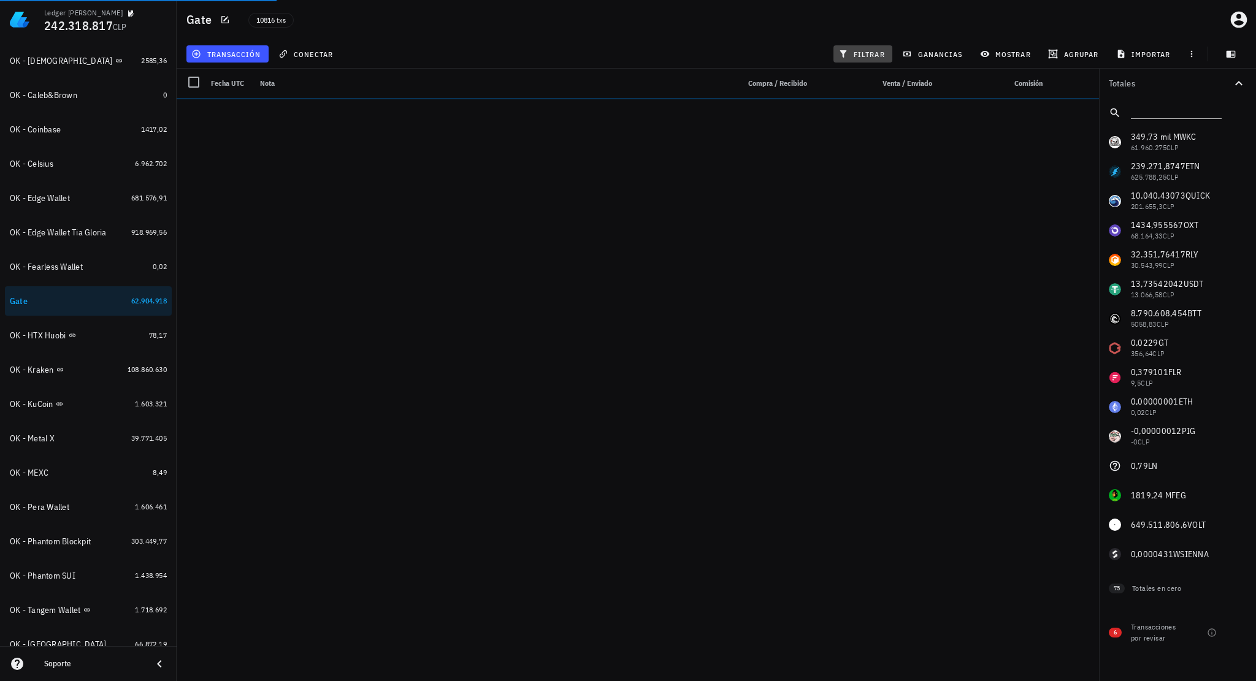
click at [873, 53] on span "filtrar" at bounding box center [863, 54] width 44 height 10
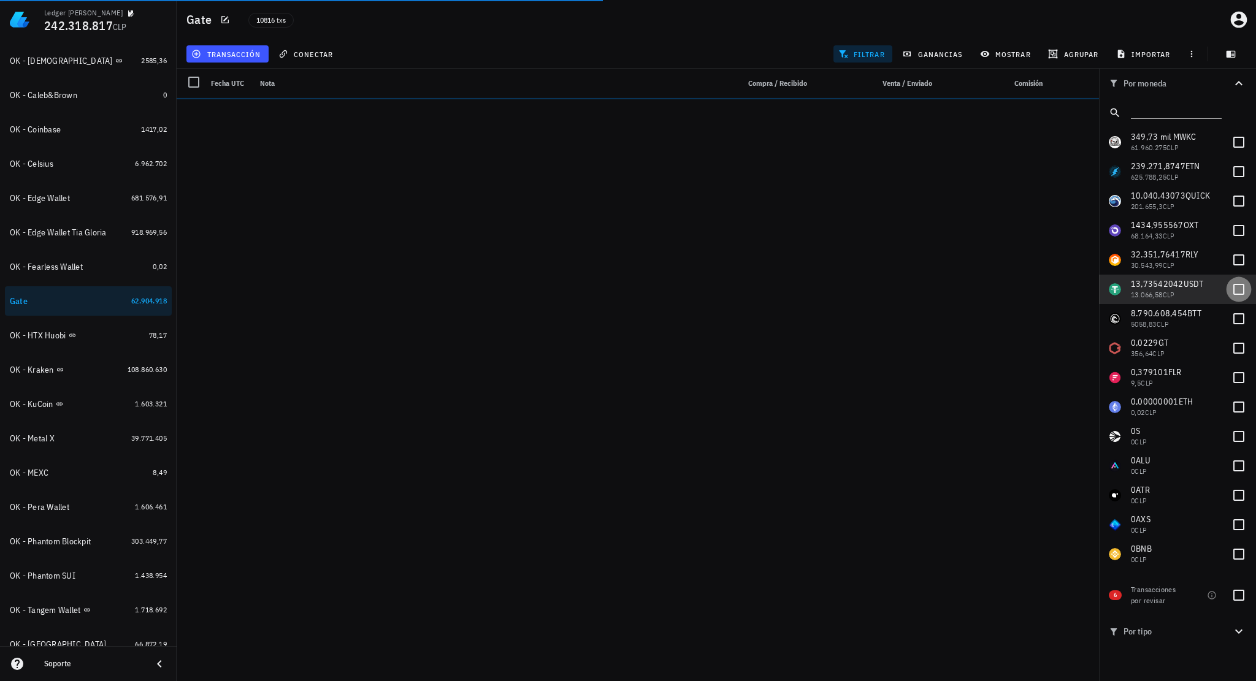
click at [1230, 285] on div at bounding box center [1238, 289] width 21 height 21
checkbox input "true"
click at [1241, 598] on div at bounding box center [1238, 595] width 21 height 21
click at [1242, 598] on div at bounding box center [1238, 595] width 21 height 21
checkbox input "false"
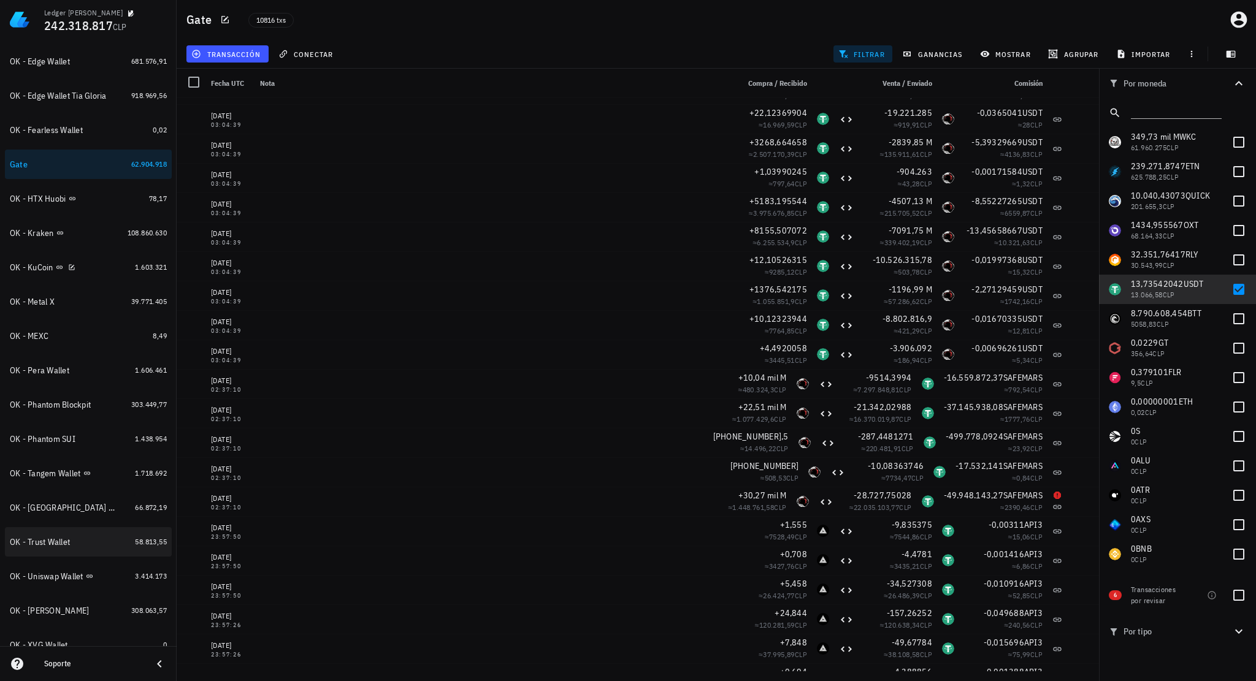
scroll to position [513, 0]
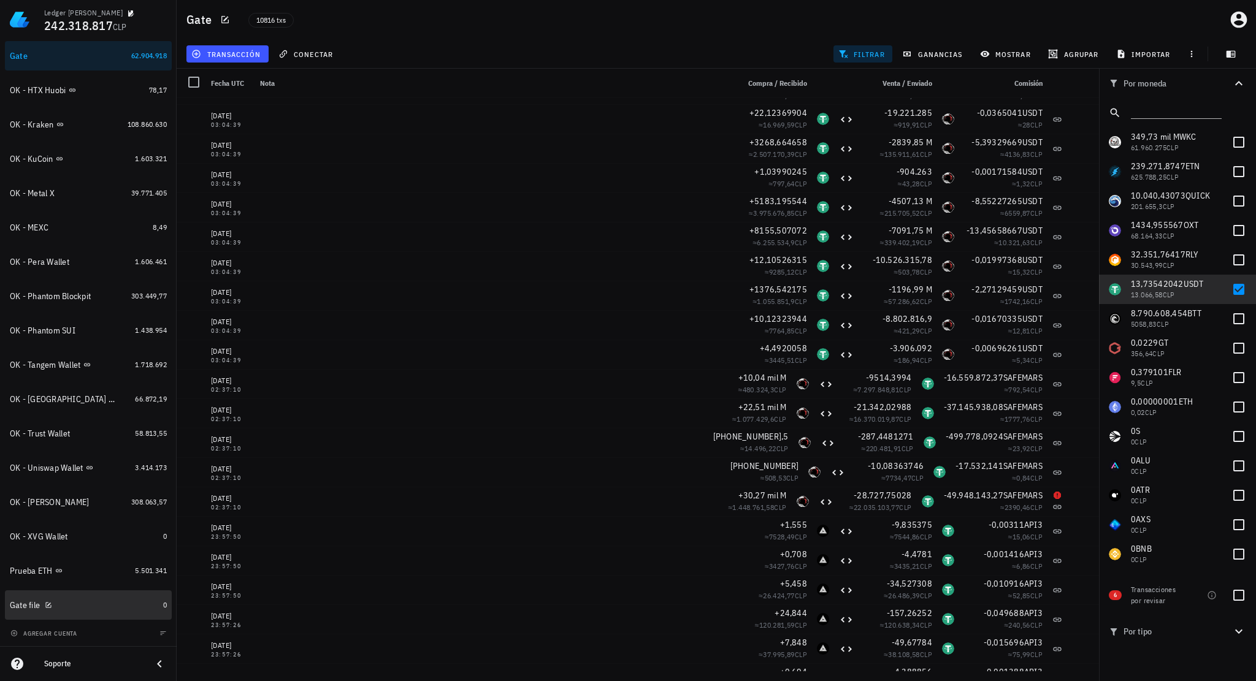
click at [96, 601] on div "Gate file" at bounding box center [84, 606] width 148 height 12
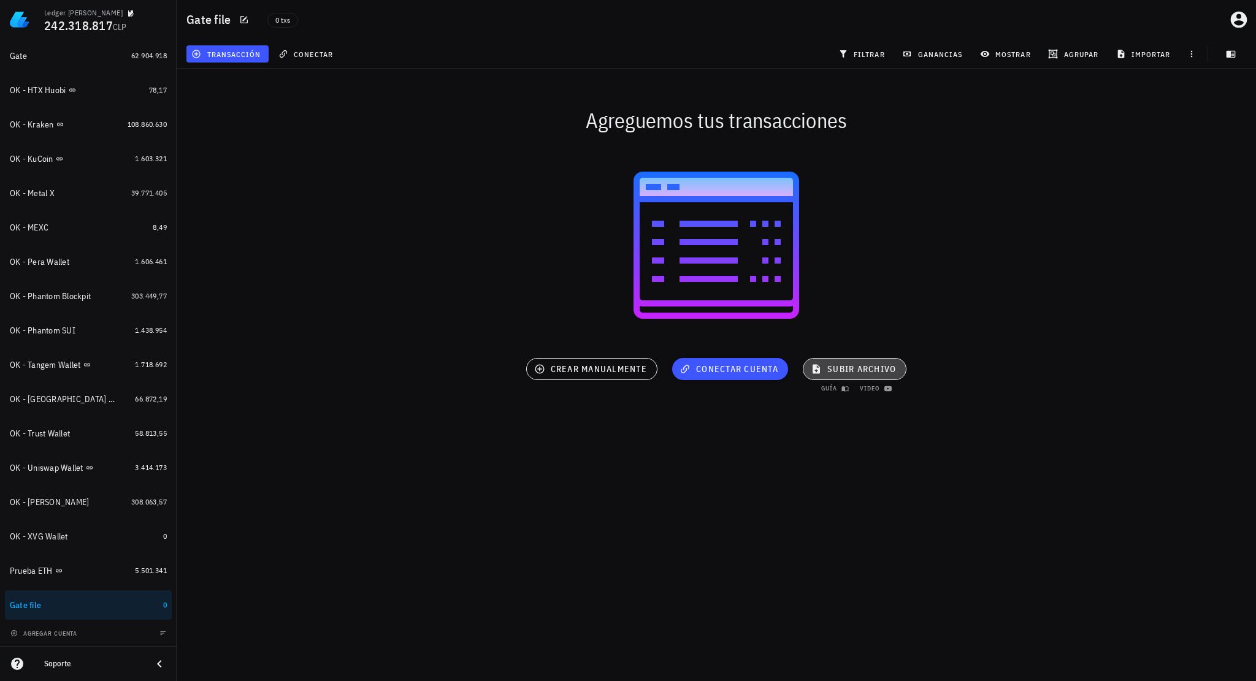
click at [862, 371] on span "subir archivo" at bounding box center [854, 369] width 83 height 11
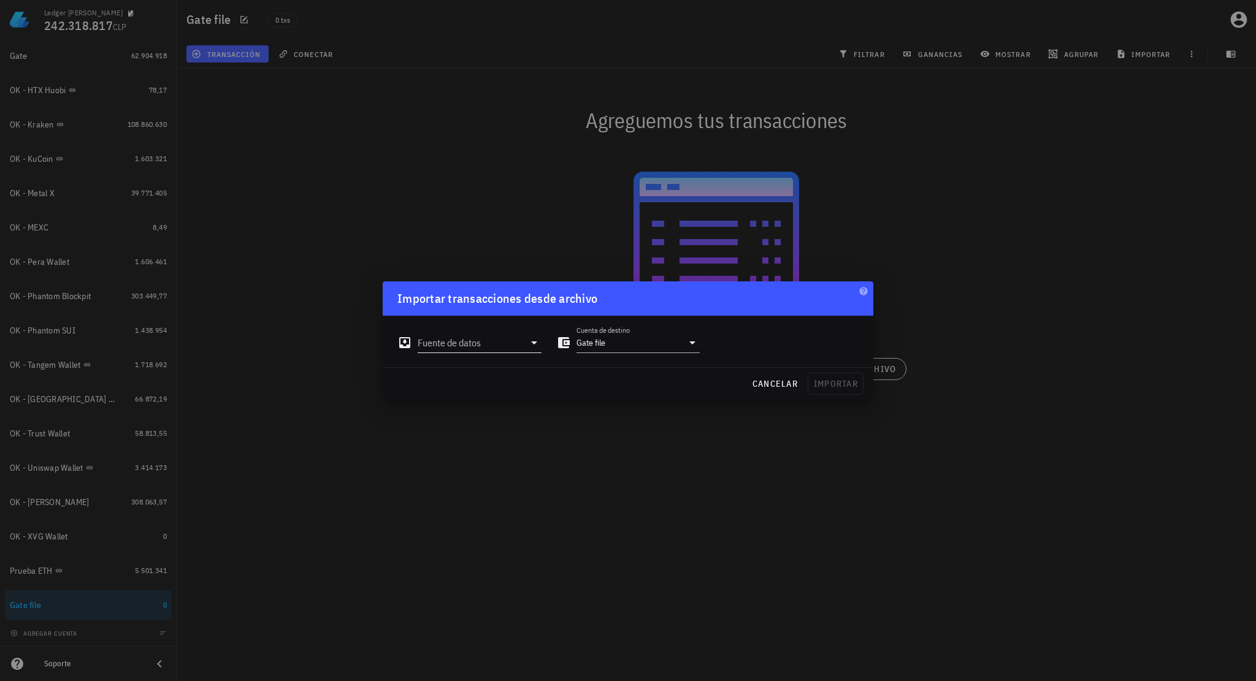
click at [515, 340] on input "Fuente de datos" at bounding box center [471, 343] width 107 height 20
click at [501, 484] on div "Archivo Excel/CSV" at bounding box center [533, 482] width 163 height 12
type input "Archivo Excel/CSV"
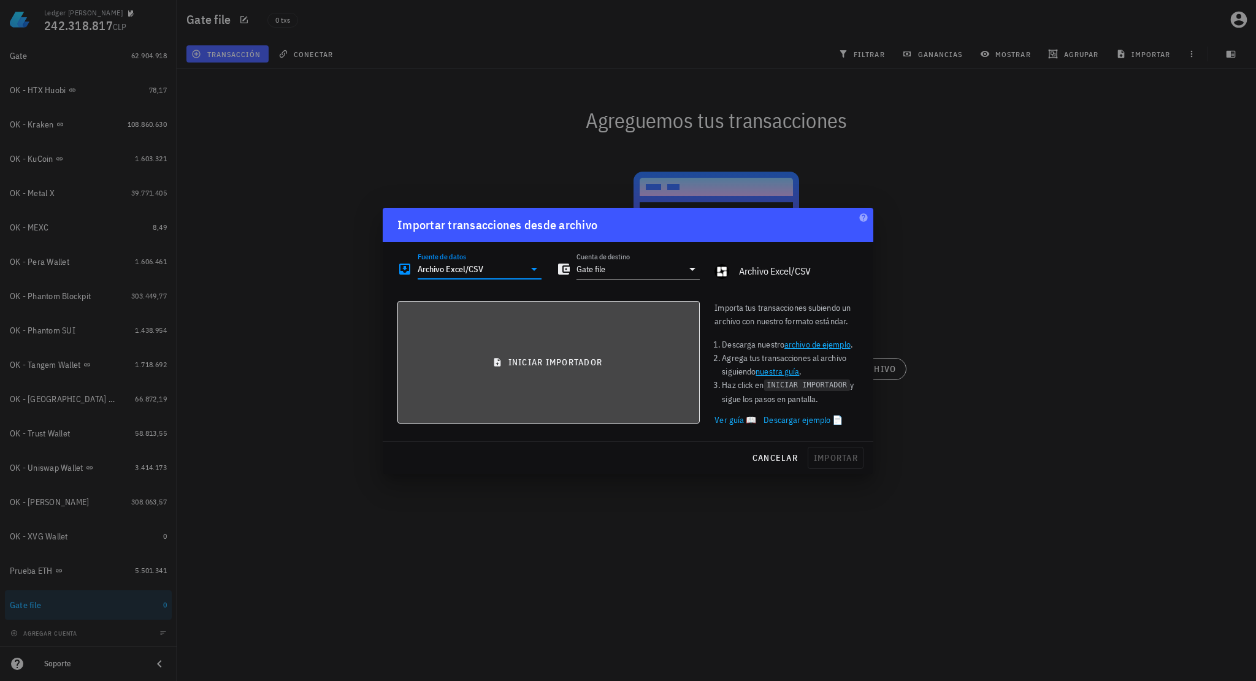
click at [527, 374] on button "iniciar importador" at bounding box center [548, 362] width 302 height 123
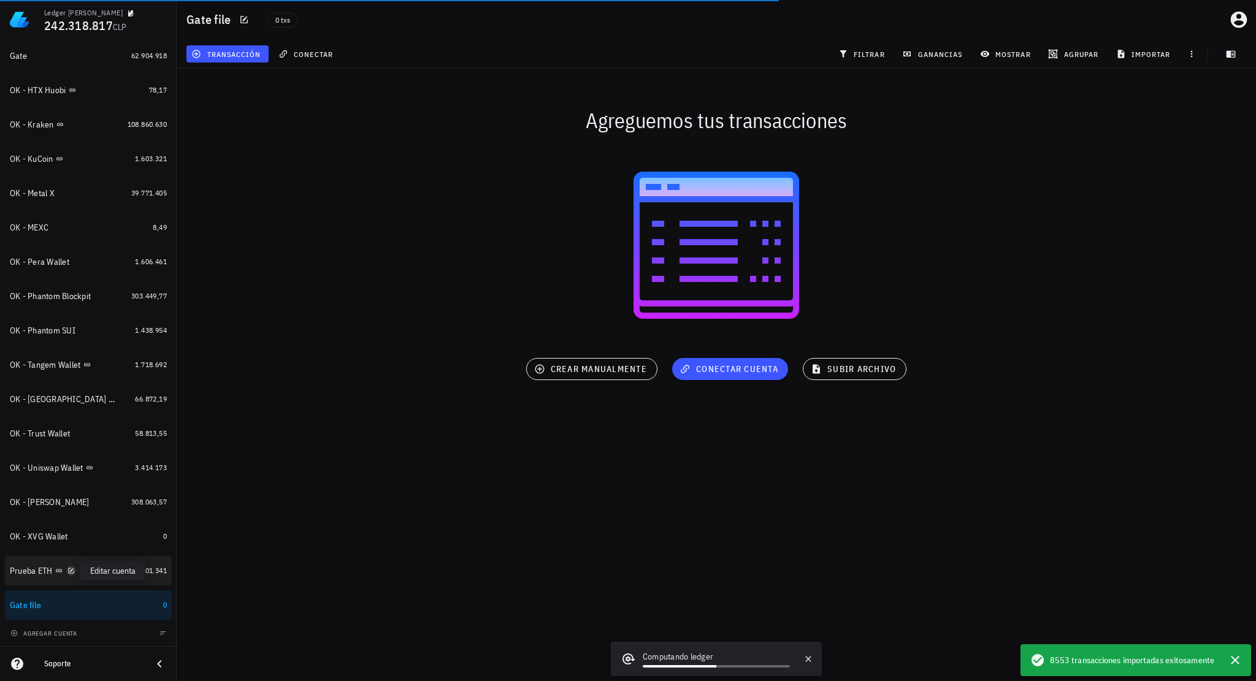
click at [71, 572] on icon "button" at bounding box center [70, 570] width 7 height 7
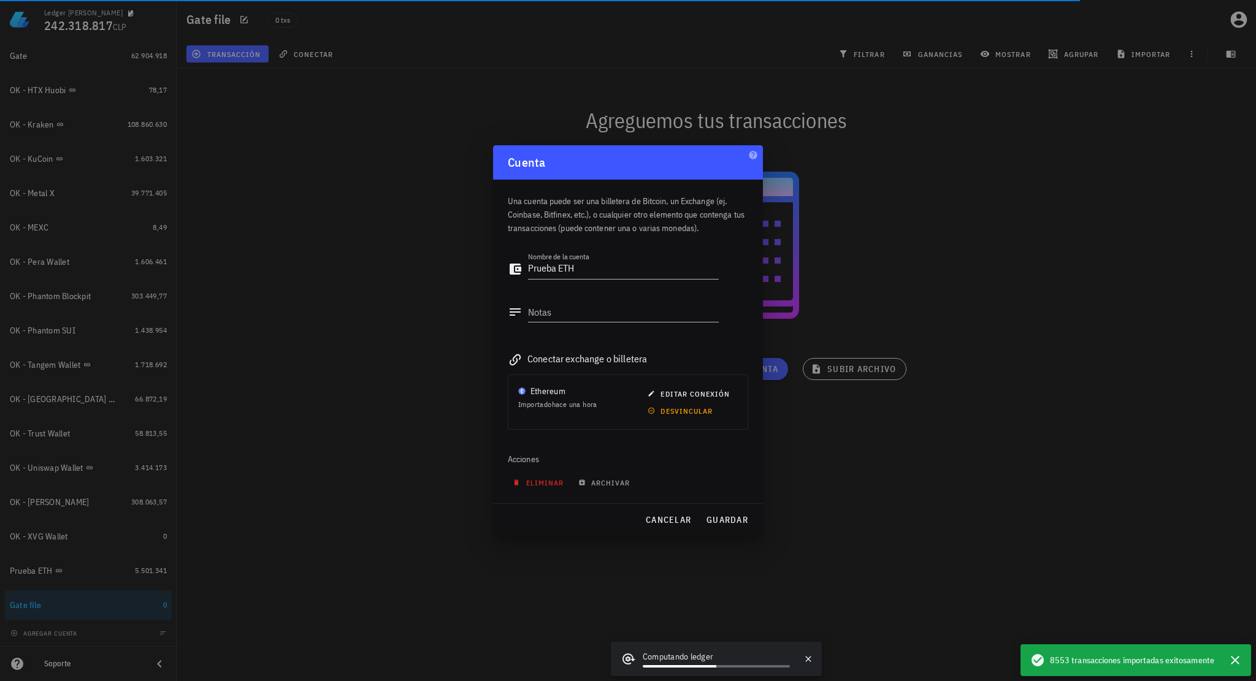
click at [544, 476] on button "eliminar" at bounding box center [540, 482] width 64 height 17
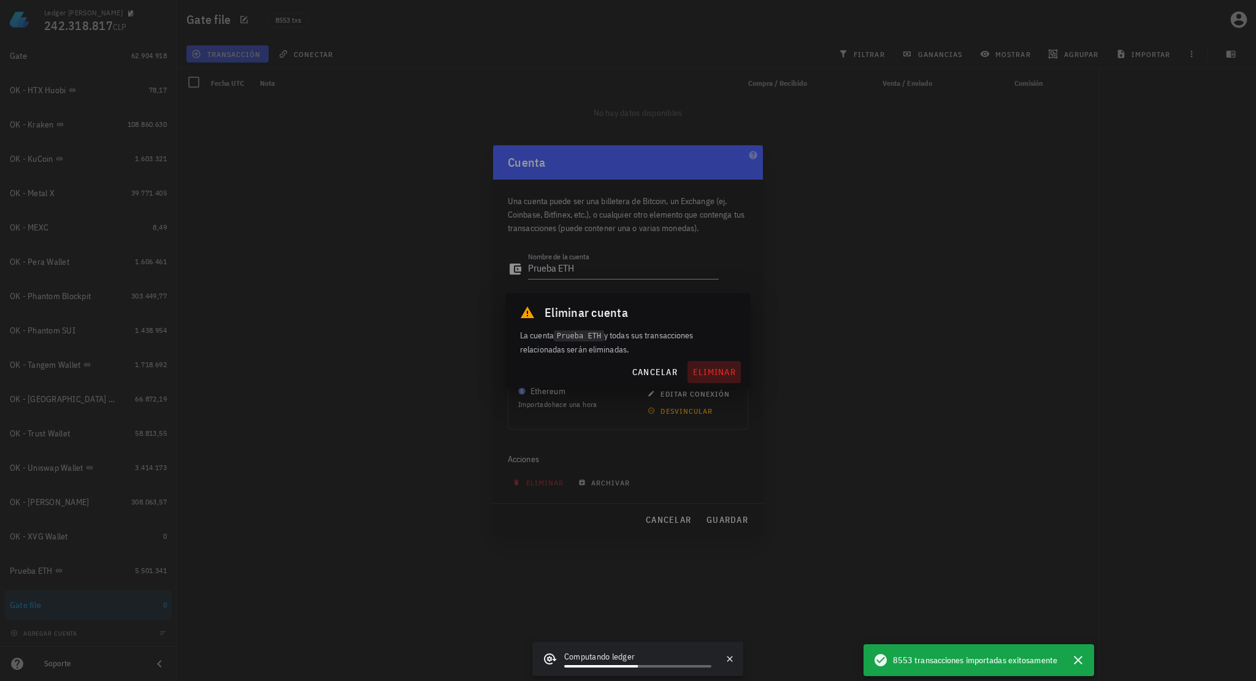
click at [719, 374] on span "eliminar" at bounding box center [714, 372] width 44 height 11
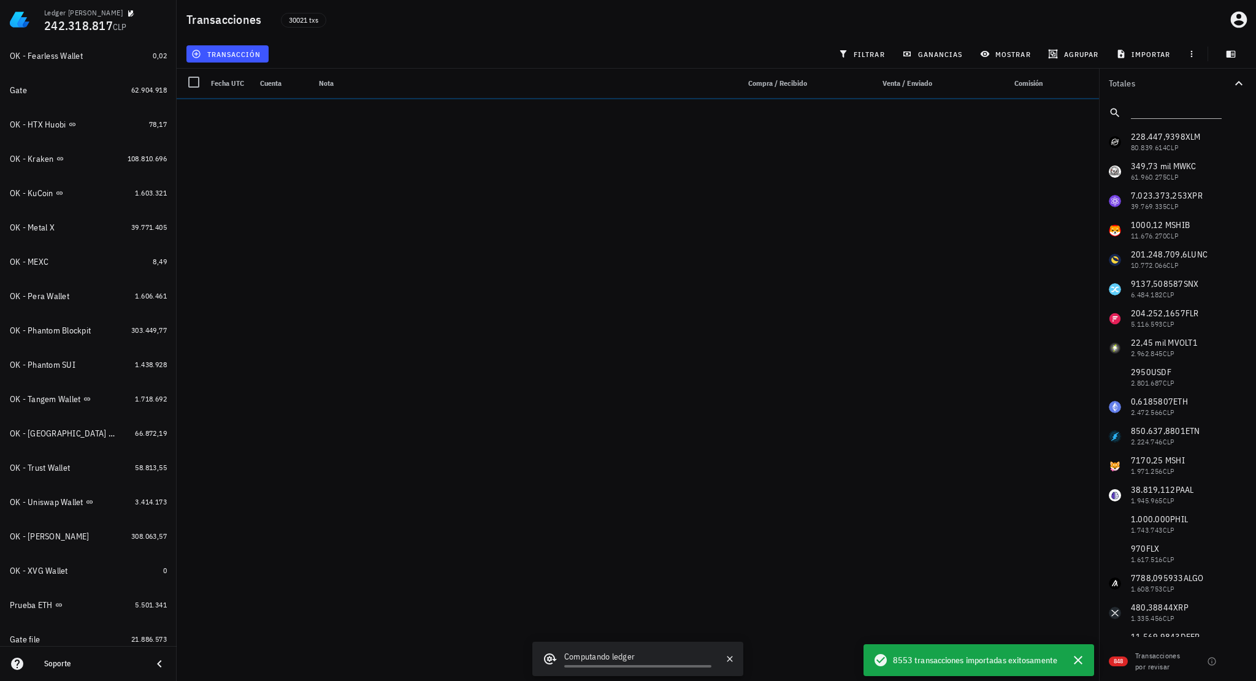
scroll to position [513, 0]
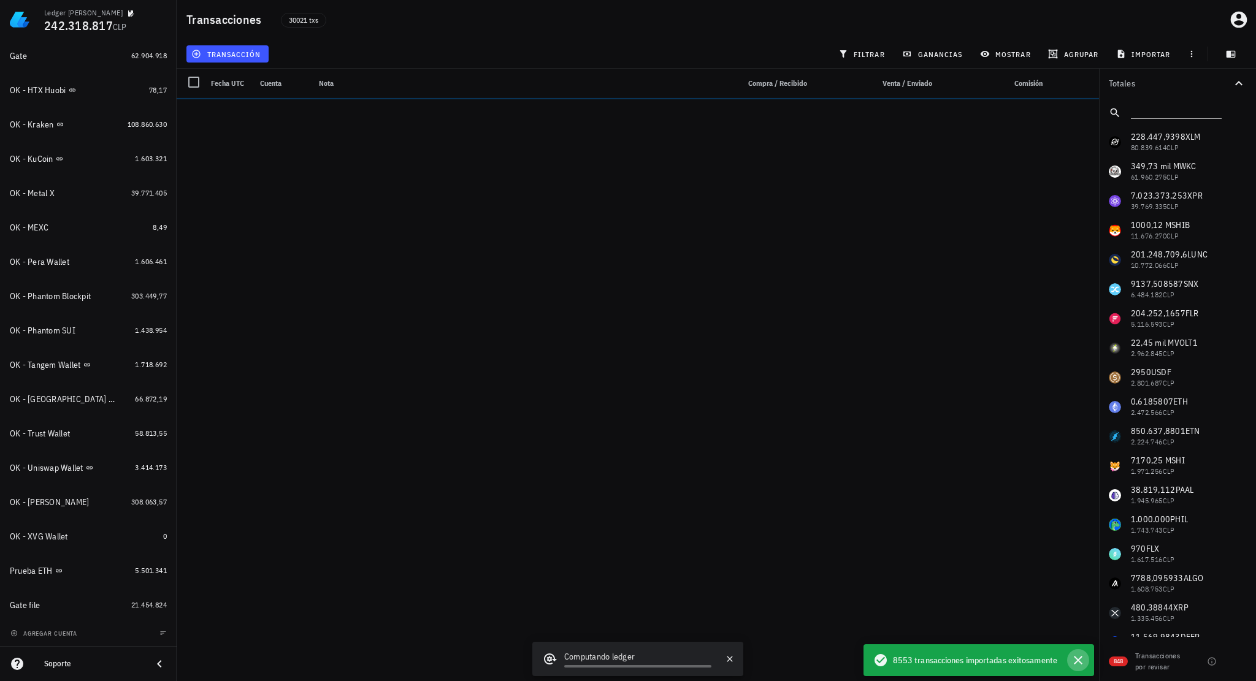
click at [1076, 663] on icon "button" at bounding box center [1078, 660] width 9 height 9
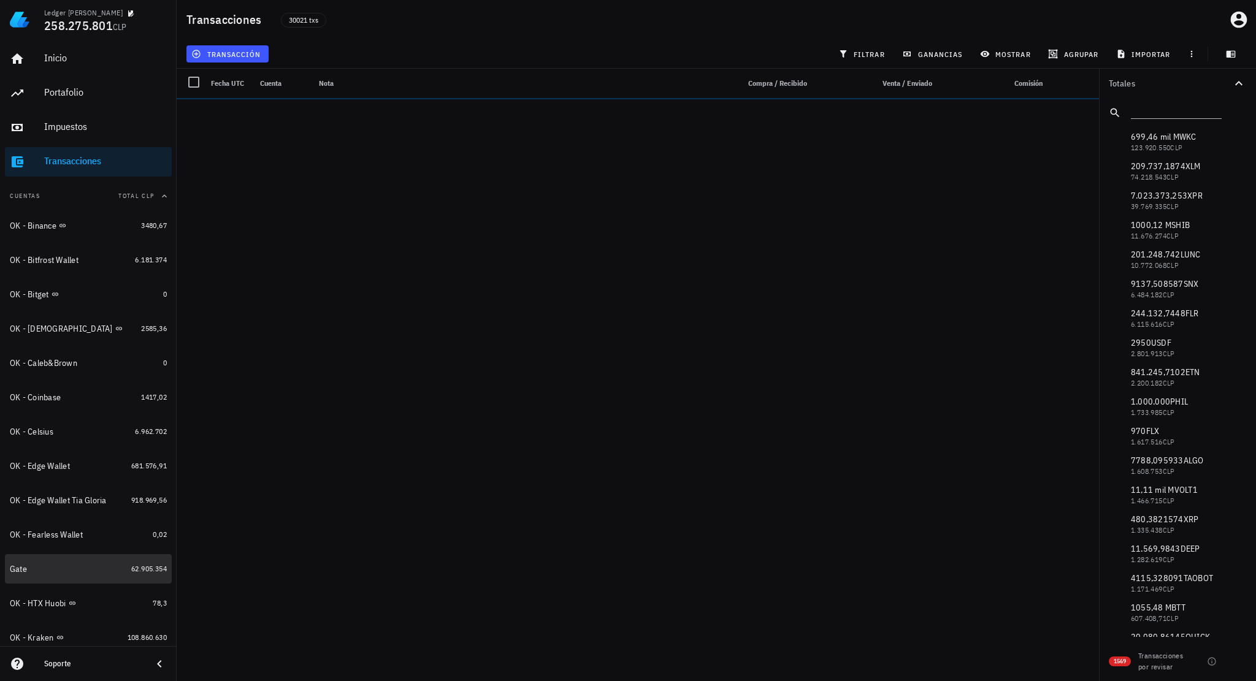
click at [95, 567] on div "Gate" at bounding box center [68, 569] width 116 height 10
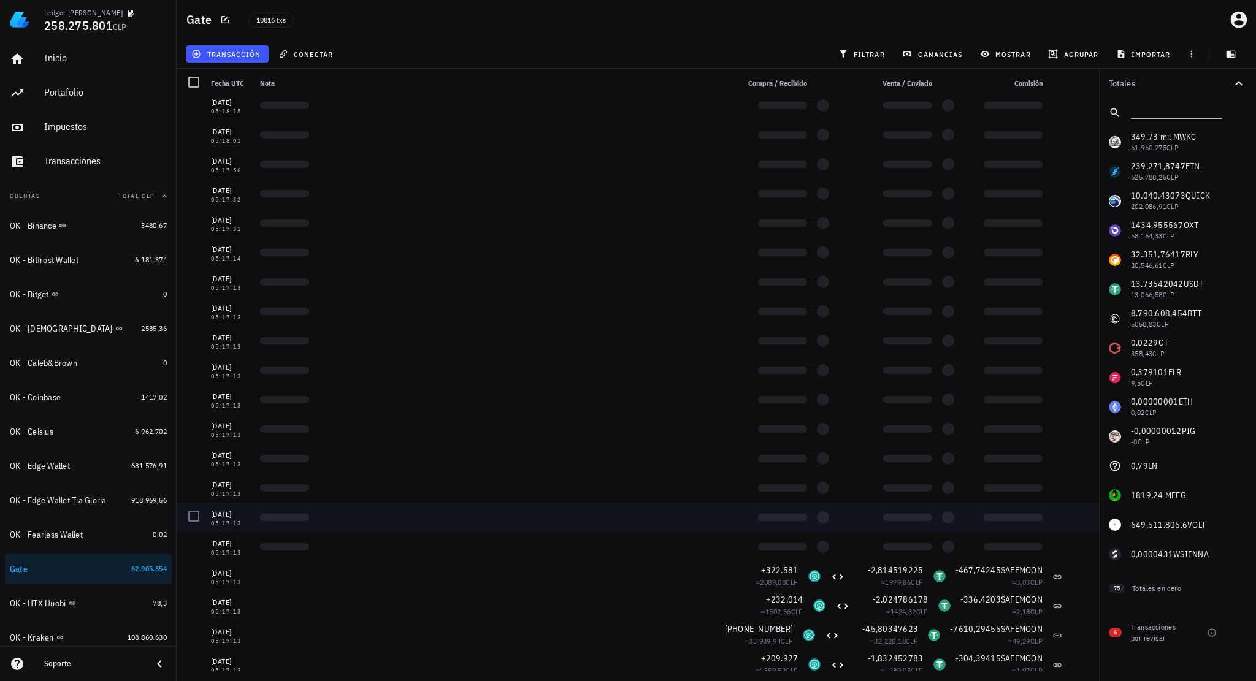
scroll to position [308244, 0]
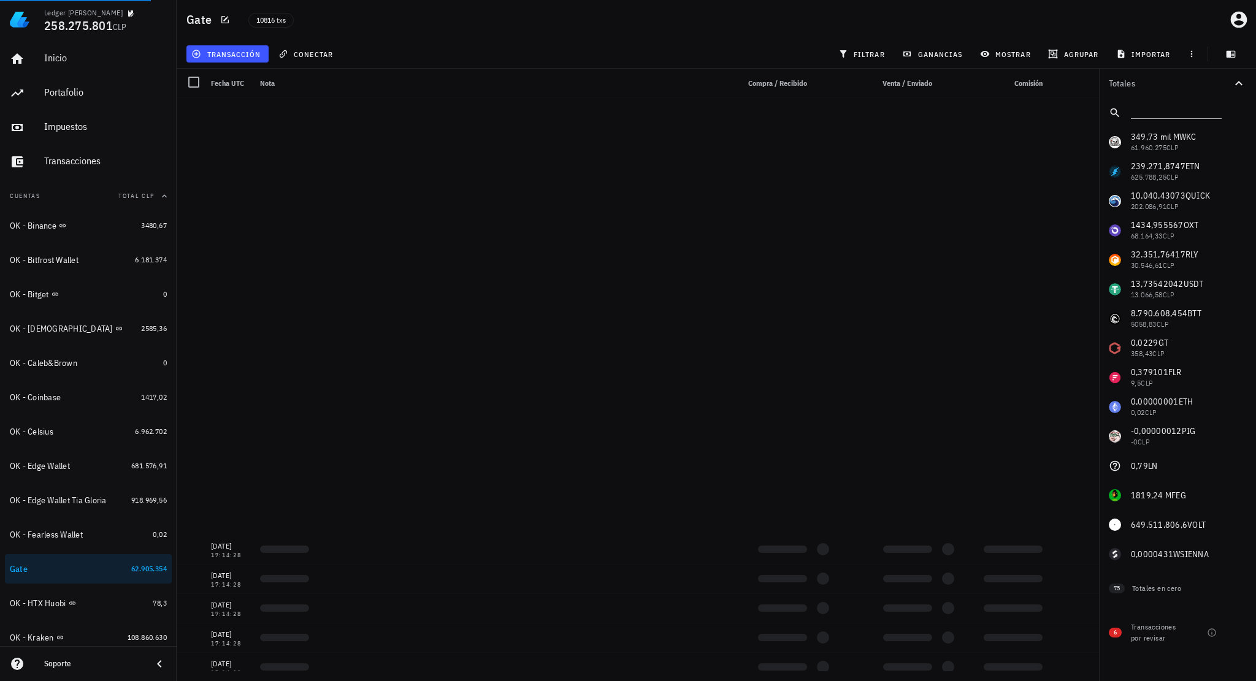
drag, startPoint x: 594, startPoint y: 504, endPoint x: 578, endPoint y: 279, distance: 225.6
drag, startPoint x: 587, startPoint y: 498, endPoint x: 544, endPoint y: 200, distance: 300.5
drag, startPoint x: 568, startPoint y: 500, endPoint x: 513, endPoint y: 108, distance: 395.7
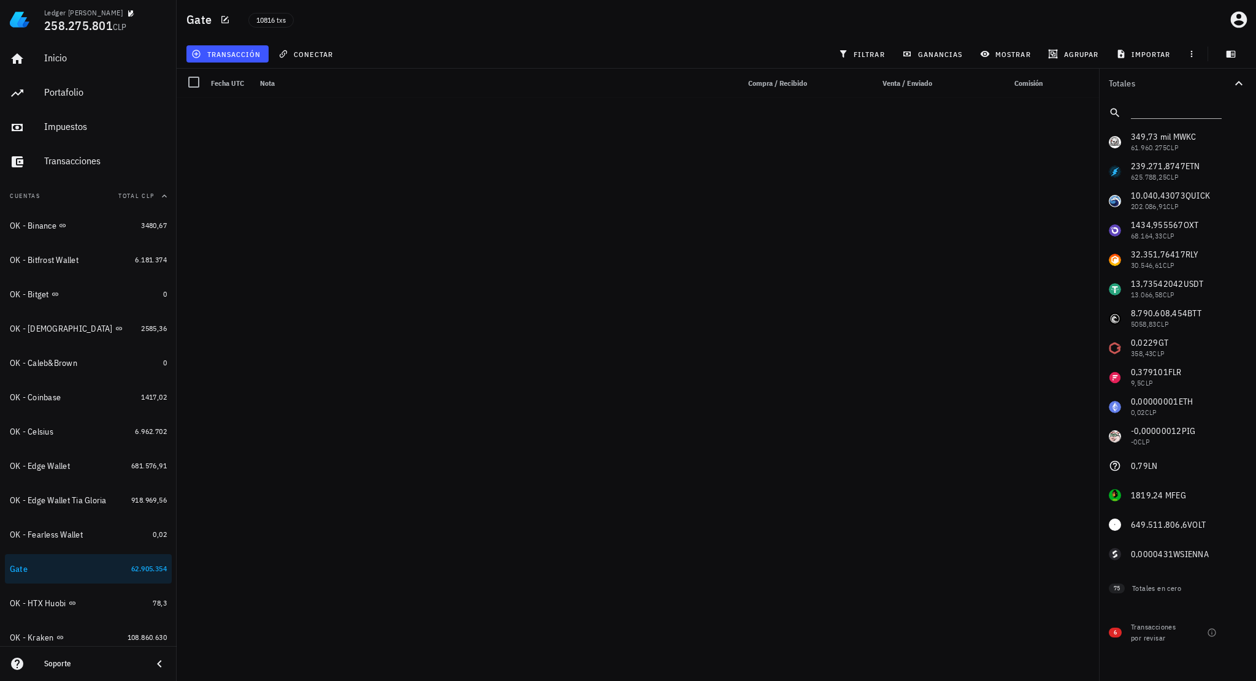
scroll to position [282033, 0]
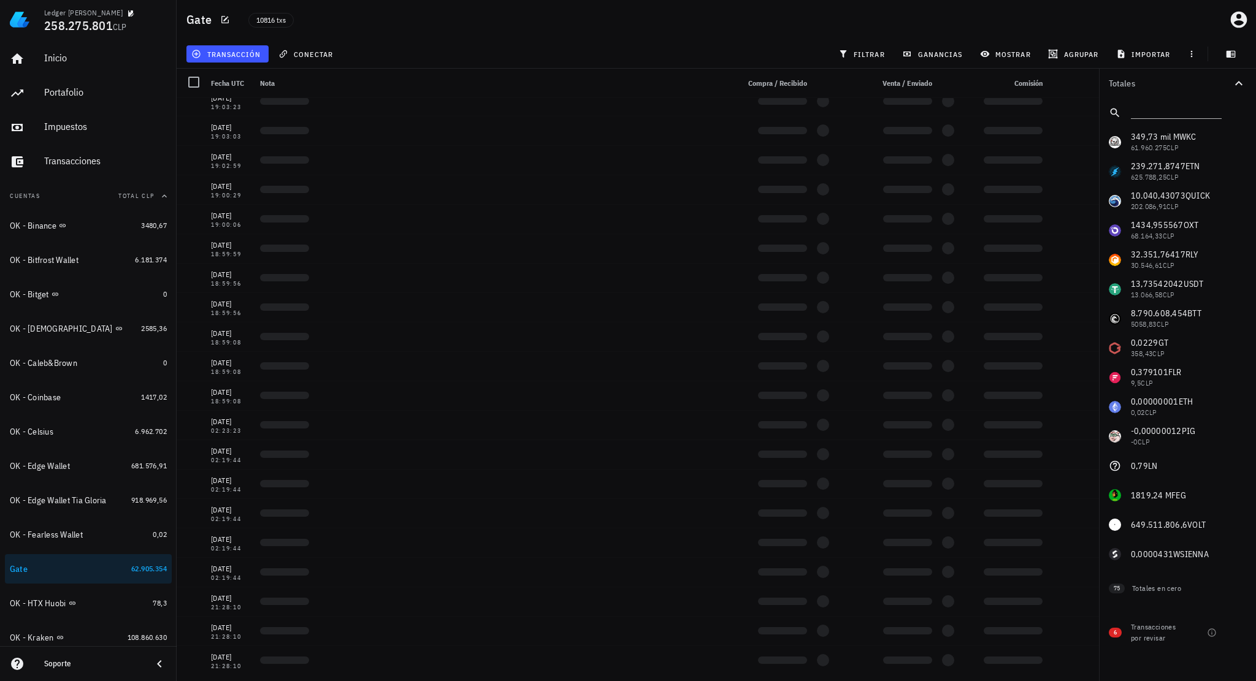
drag, startPoint x: 532, startPoint y: 110, endPoint x: 532, endPoint y: 103, distance: 7.4
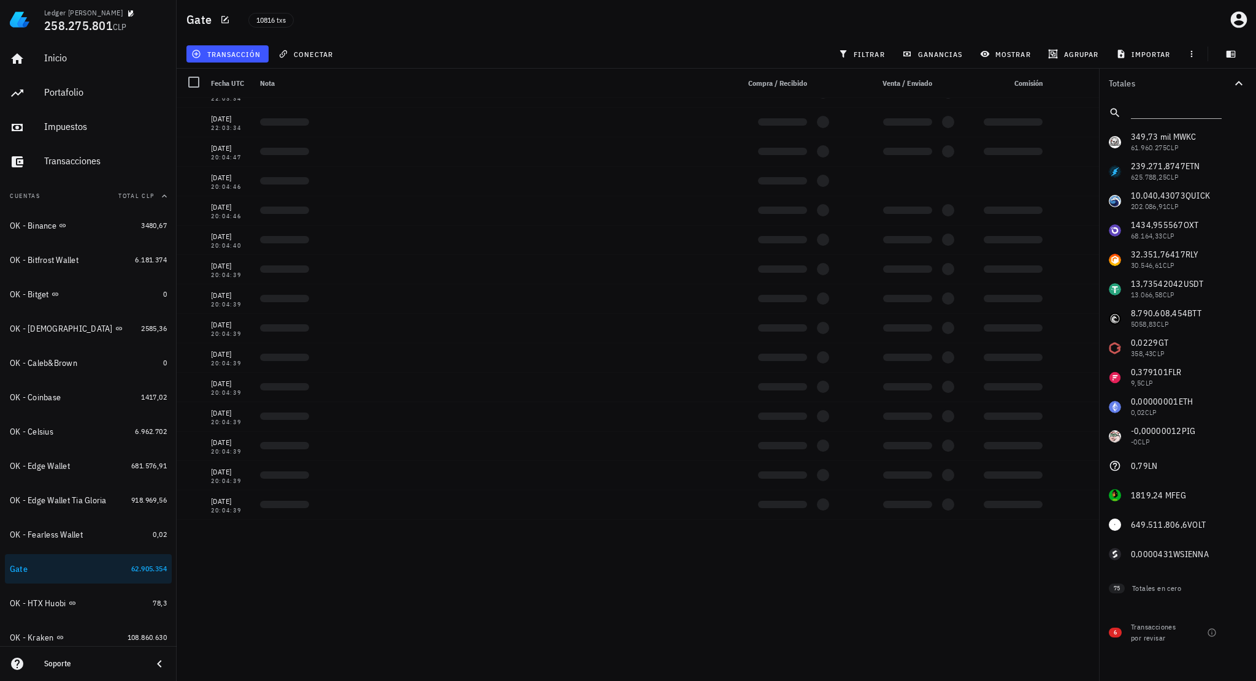
drag, startPoint x: 535, startPoint y: 419, endPoint x: 513, endPoint y: 161, distance: 259.0
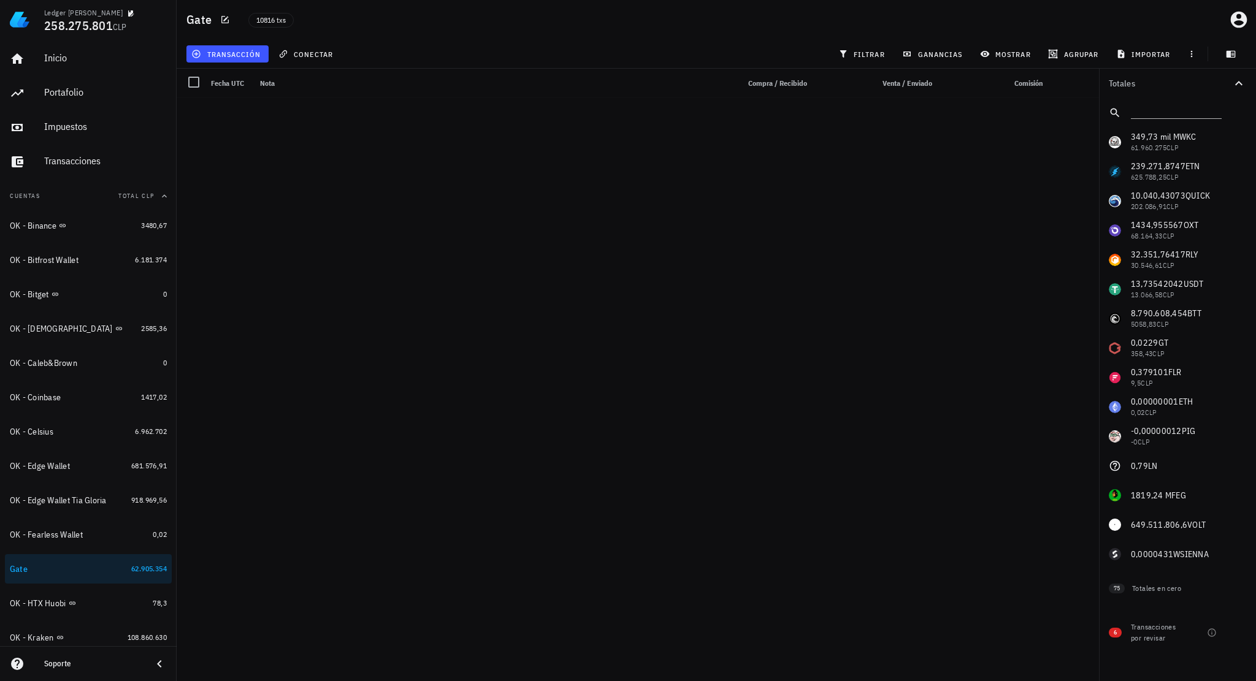
drag, startPoint x: 508, startPoint y: 404, endPoint x: 472, endPoint y: 84, distance: 322.0
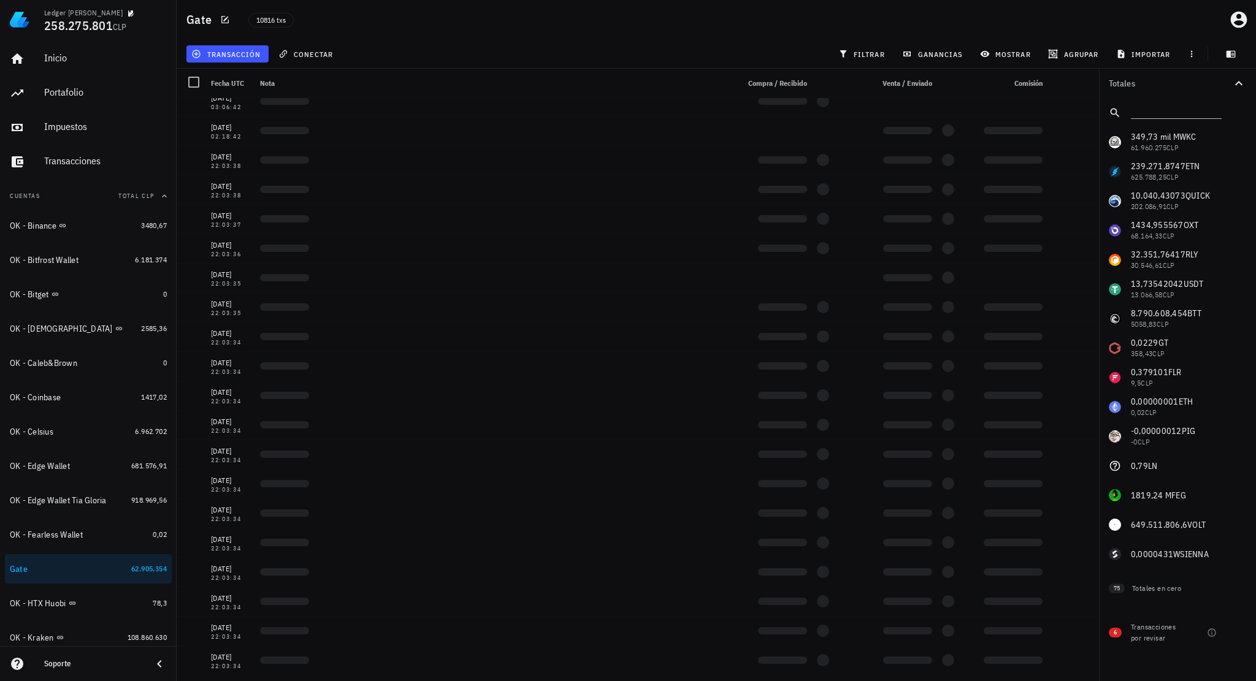
drag, startPoint x: 481, startPoint y: 217, endPoint x: 456, endPoint y: 4, distance: 214.2
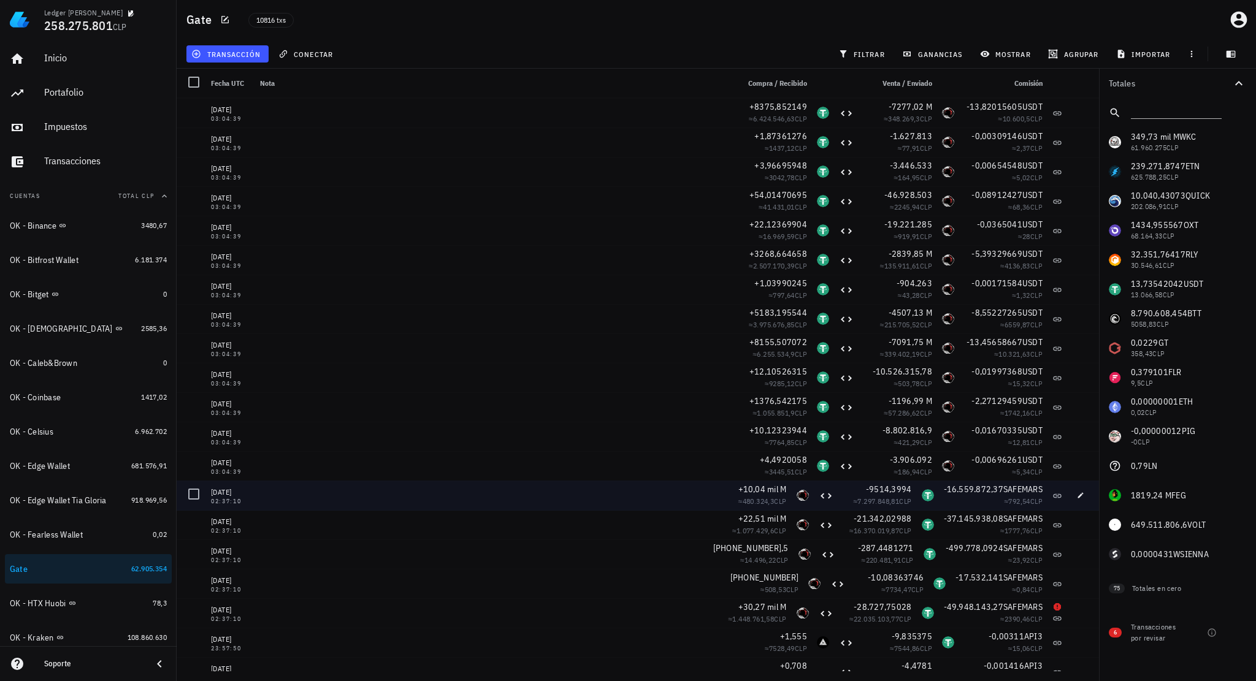
scroll to position [264830, 0]
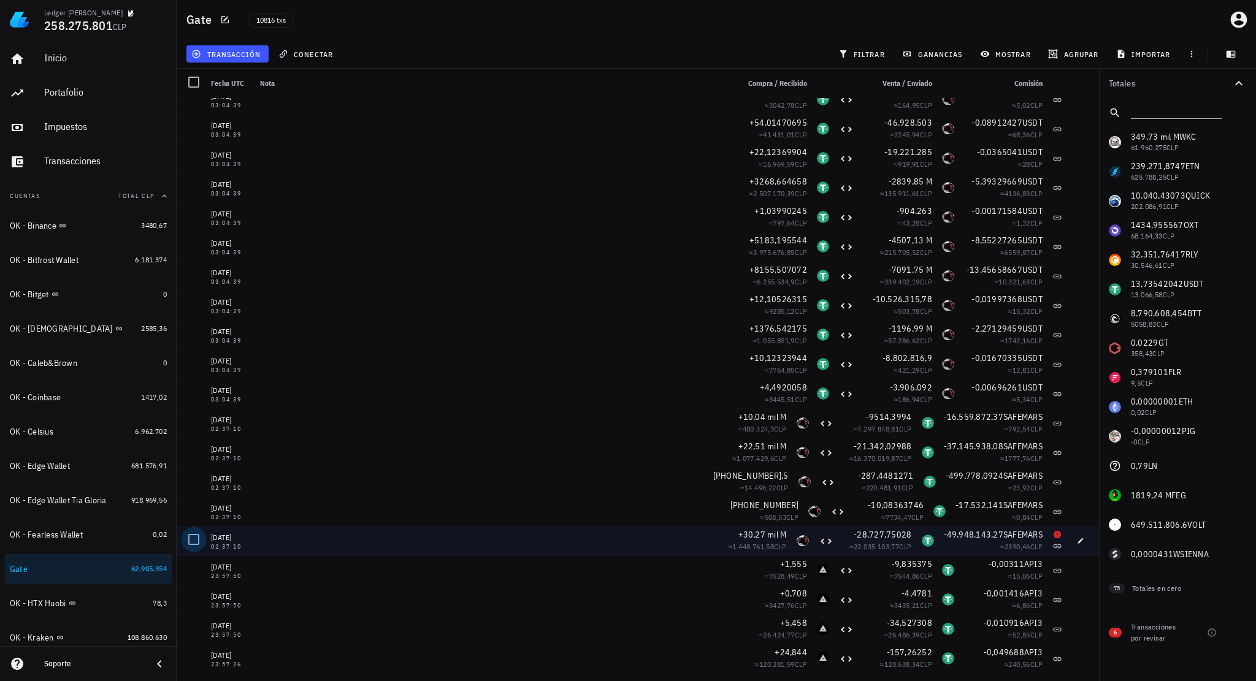
click at [197, 536] on div at bounding box center [193, 539] width 21 height 21
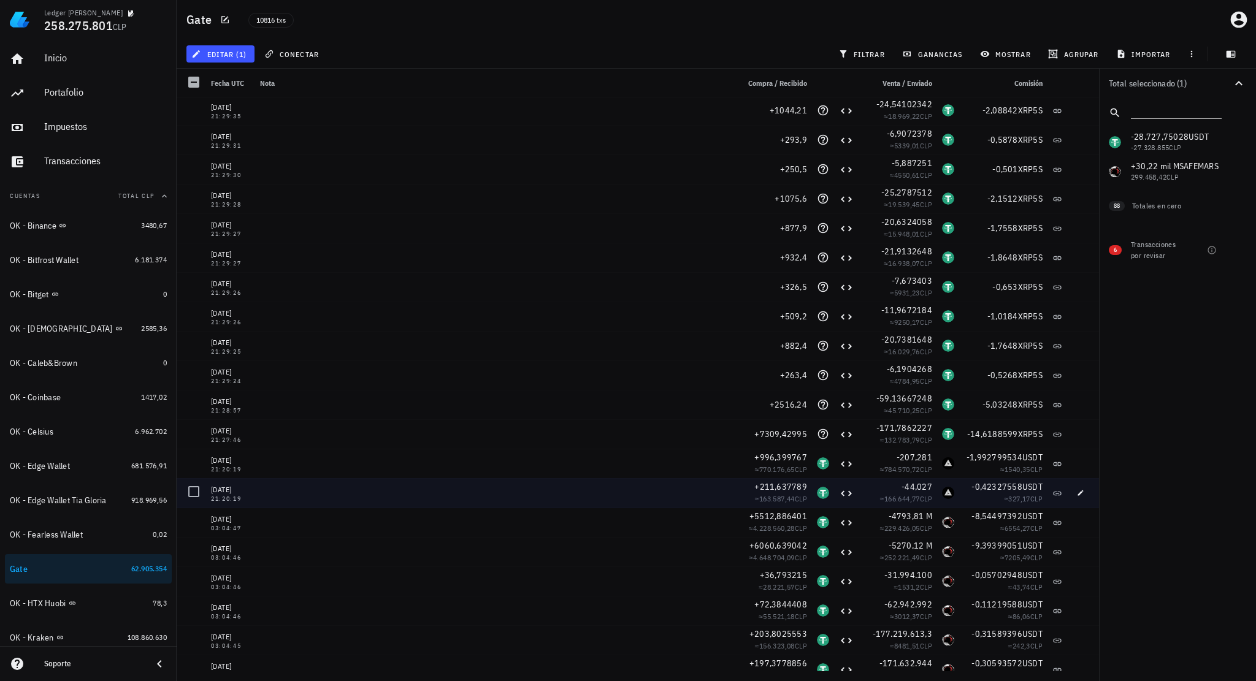
scroll to position [263359, 0]
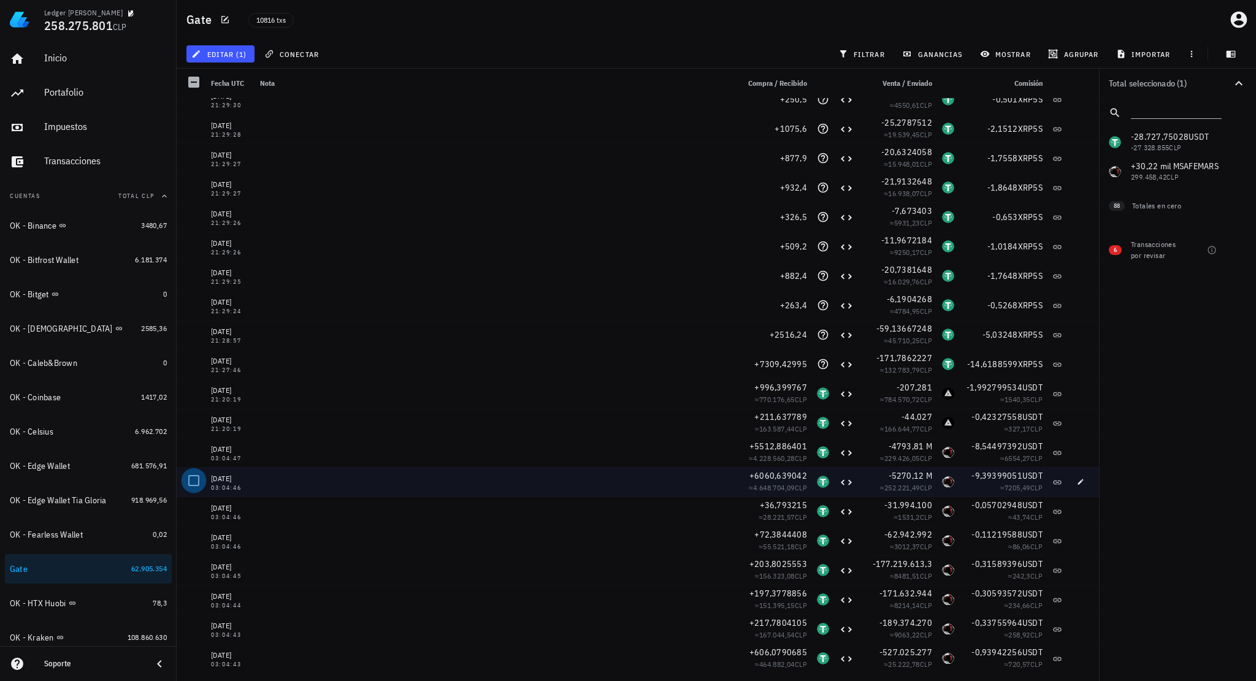
click at [193, 478] on div at bounding box center [193, 480] width 21 height 21
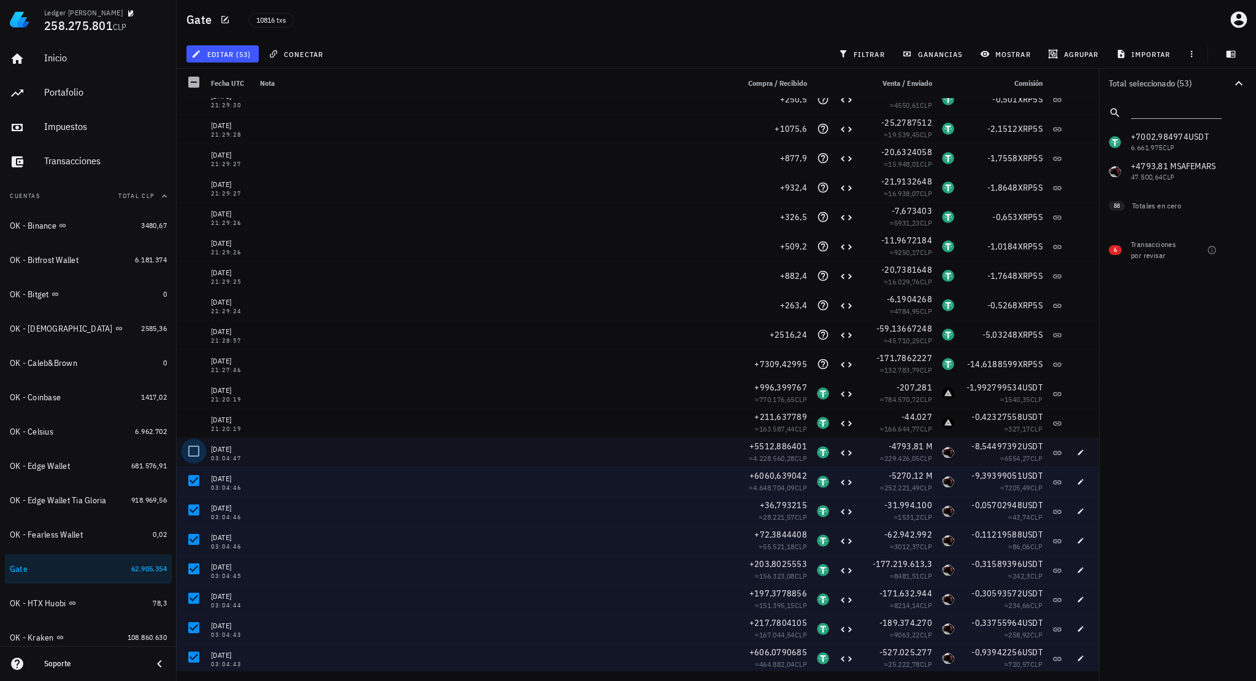
click at [194, 456] on div at bounding box center [193, 451] width 21 height 21
click at [231, 57] on span "editar (54)" at bounding box center [222, 54] width 57 height 10
click at [243, 130] on div "Eliminar" at bounding box center [259, 131] width 86 height 10
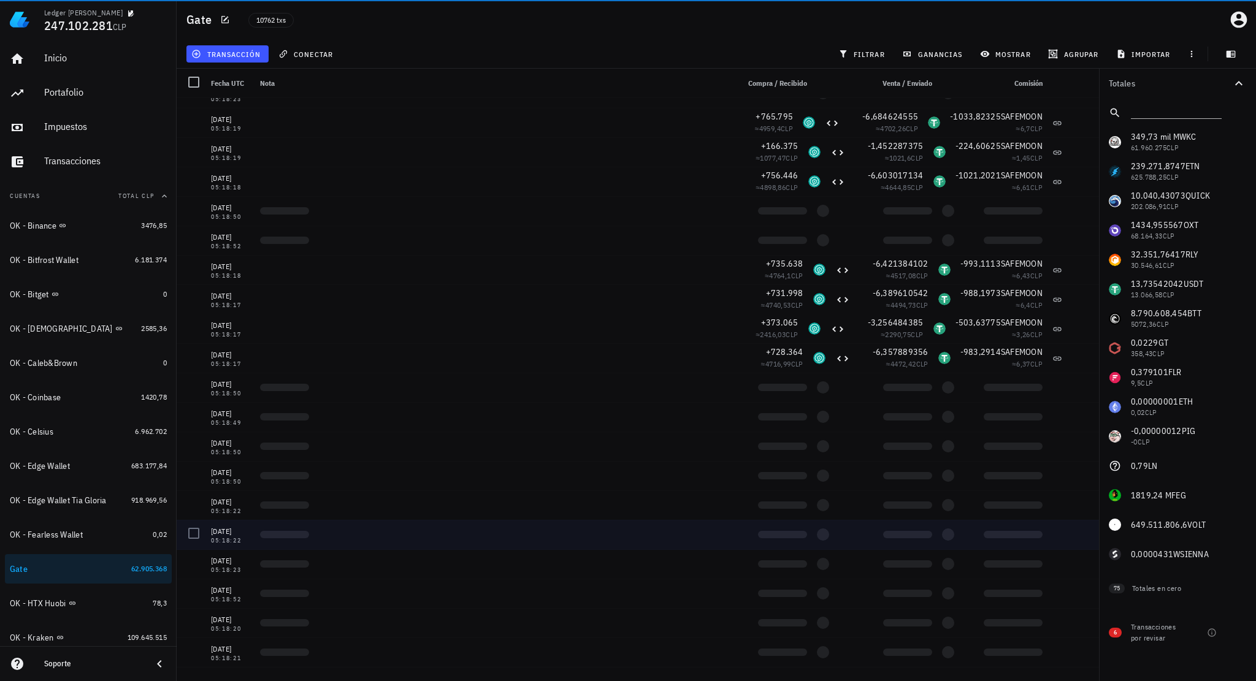
scroll to position [306663, 0]
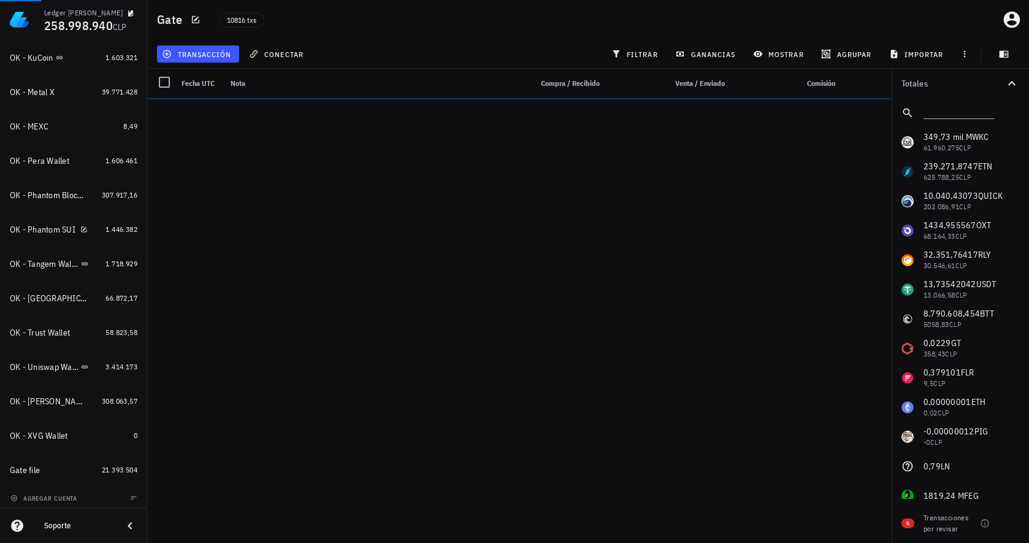
scroll to position [617, 0]
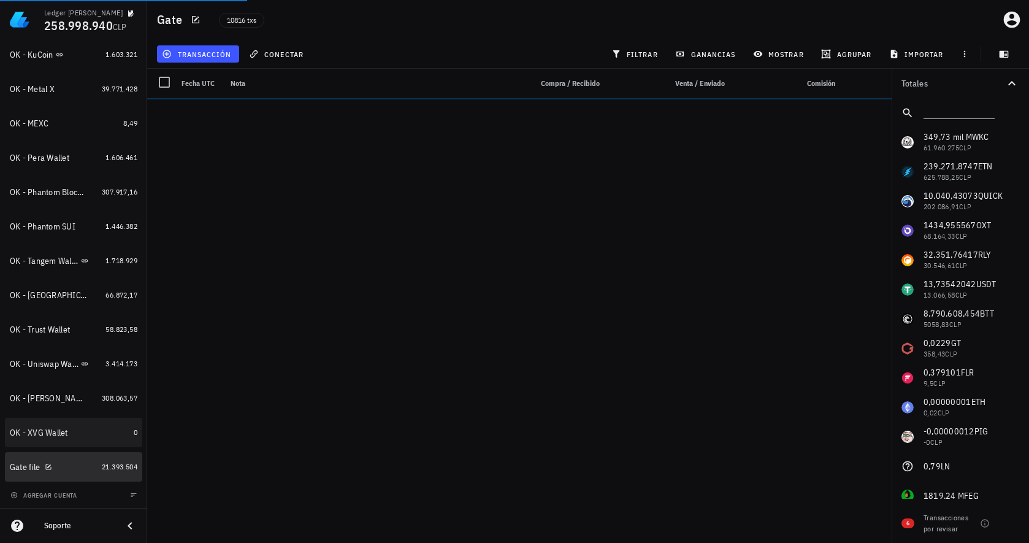
drag, startPoint x: 82, startPoint y: 462, endPoint x: 124, endPoint y: 432, distance: 51.4
click at [82, 462] on div "Gate file" at bounding box center [53, 467] width 87 height 12
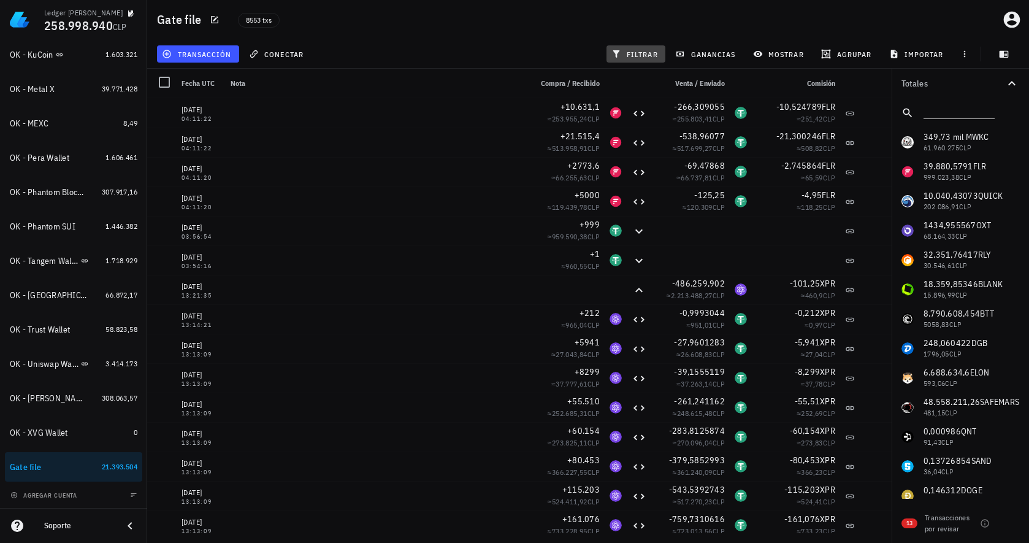
click at [630, 48] on button "filtrar" at bounding box center [635, 53] width 59 height 17
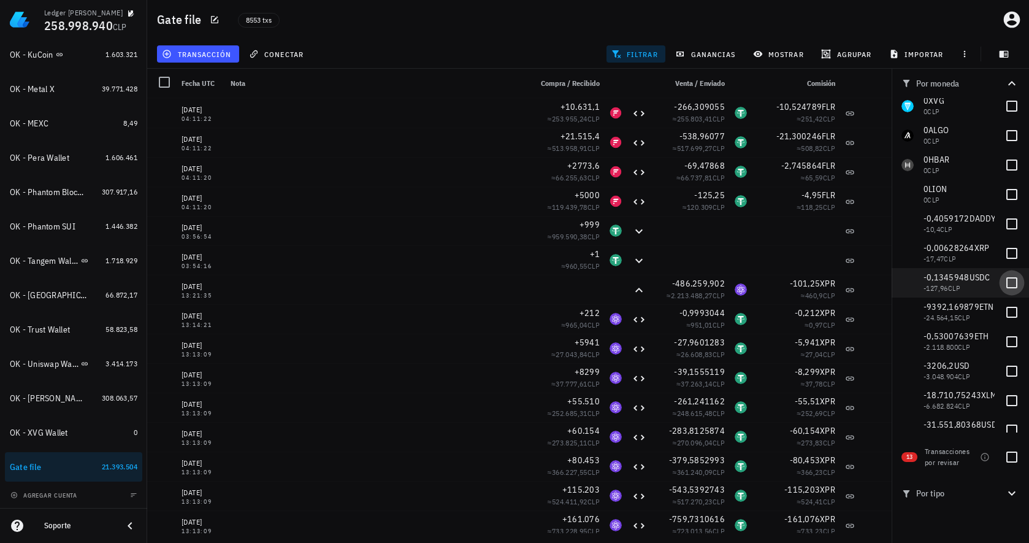
scroll to position [2023, 0]
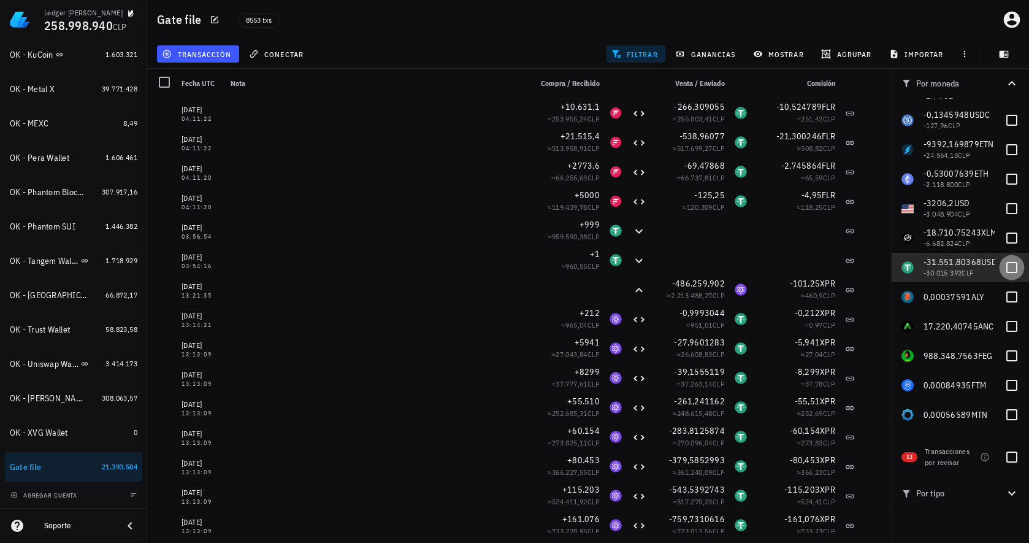
click at [1009, 269] on div at bounding box center [1011, 267] width 21 height 21
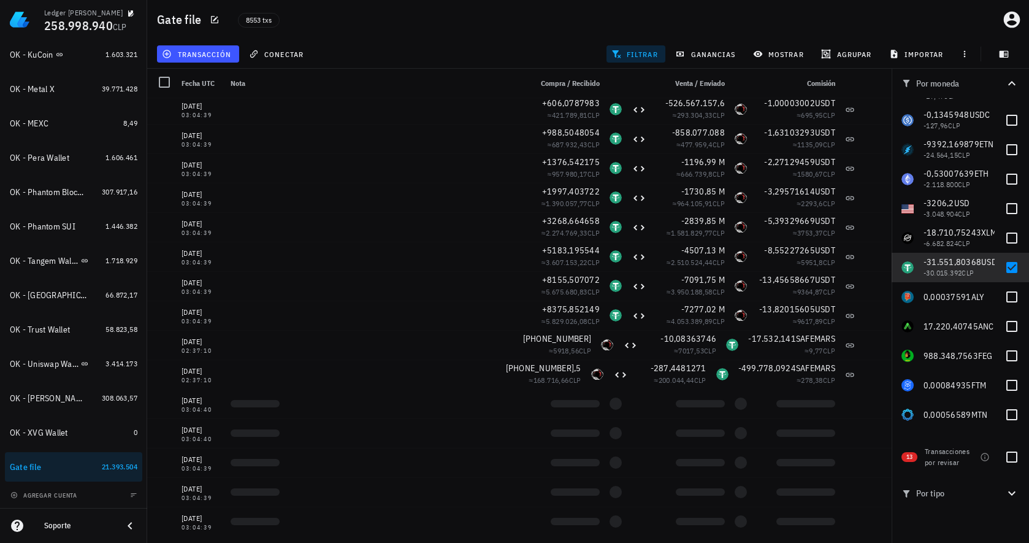
scroll to position [218114, 0]
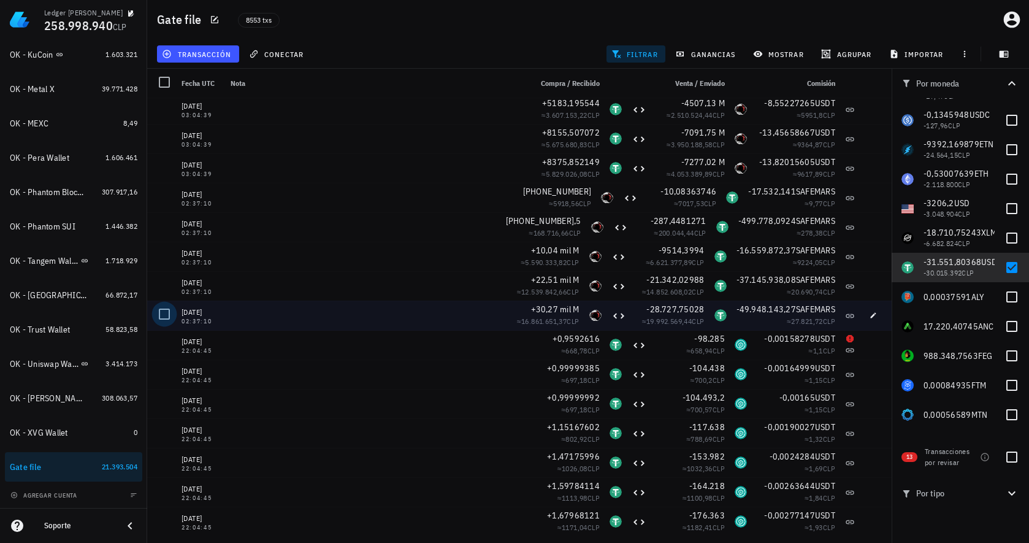
click at [164, 312] on div at bounding box center [164, 314] width 21 height 21
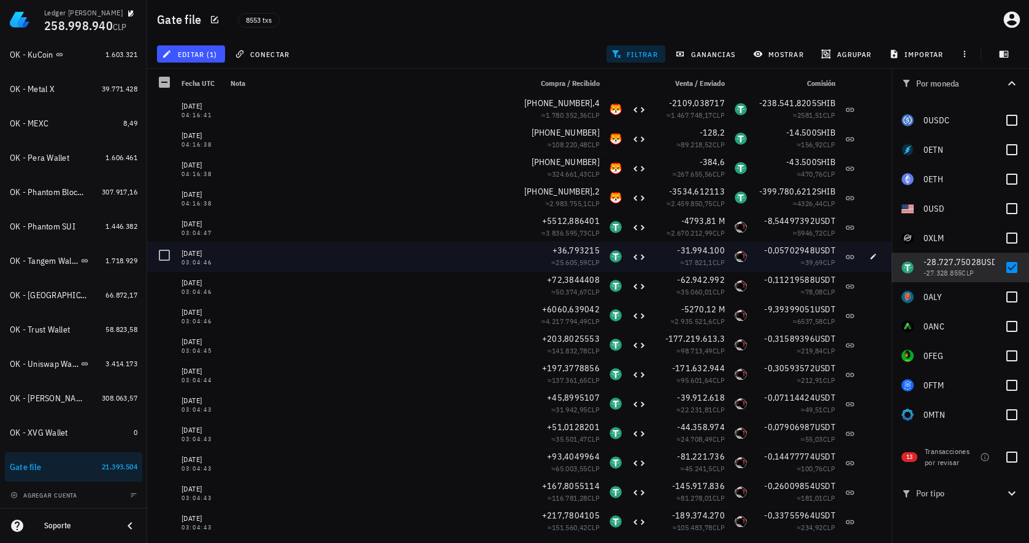
scroll to position [216581, 0]
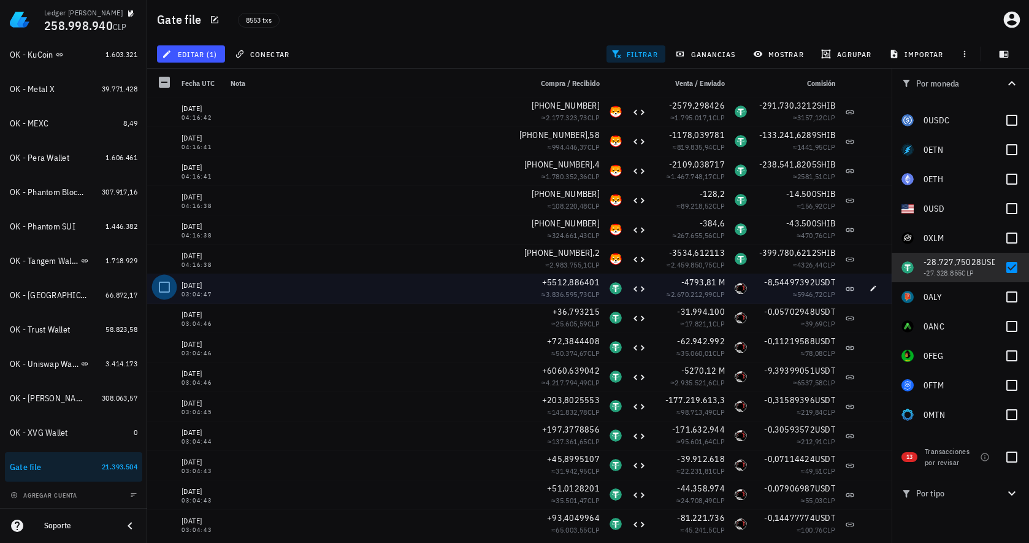
click at [161, 288] on div at bounding box center [164, 287] width 21 height 21
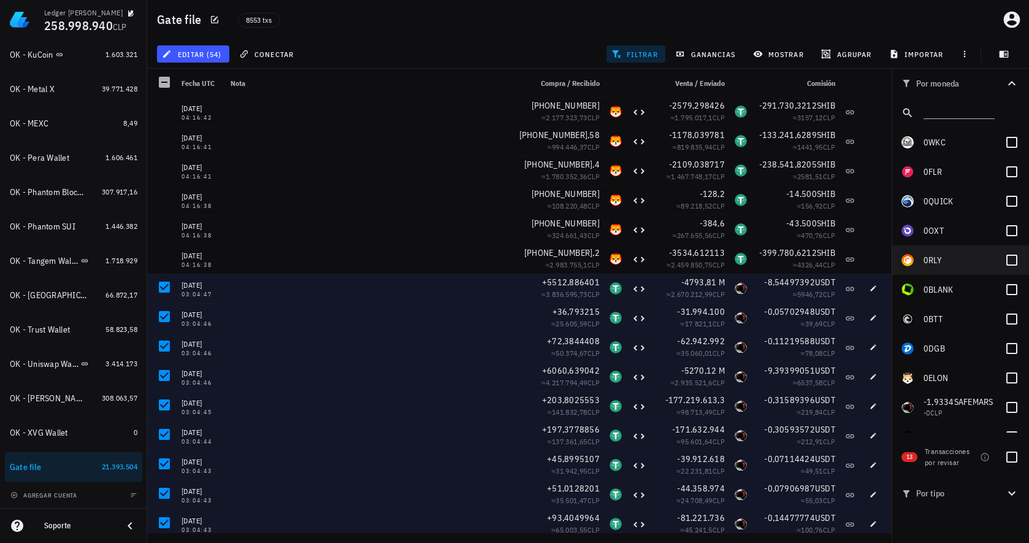
scroll to position [245, 0]
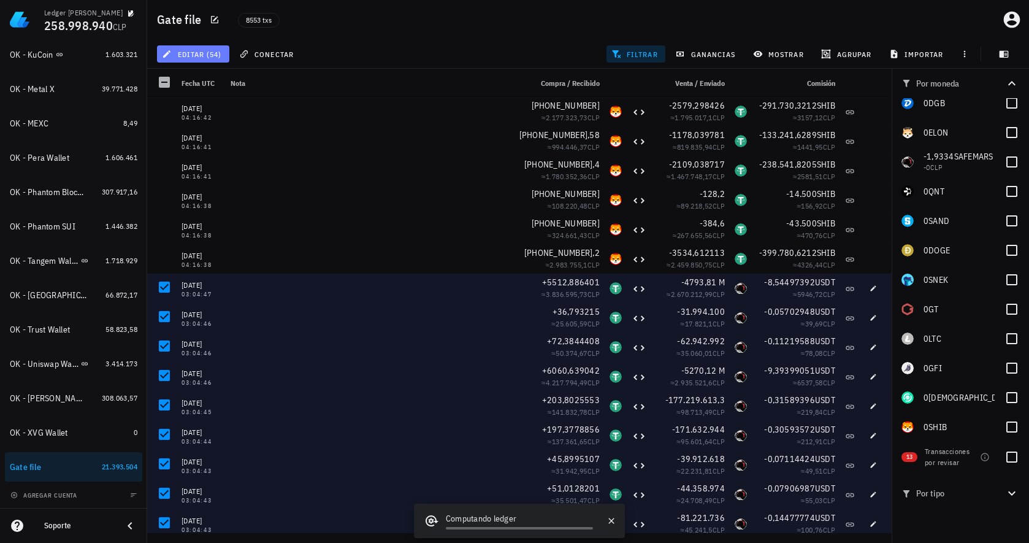
click at [211, 52] on span "editar (54)" at bounding box center [192, 54] width 57 height 10
click at [357, 49] on div "editar (54) conectar filtrar ganancias mostrar agrupar importar" at bounding box center [588, 53] width 867 height 29
click at [411, 61] on div "editar (54) conectar filtrar ganancias mostrar agrupar importar" at bounding box center [588, 53] width 867 height 29
click at [391, 50] on div "editar (54) conectar filtrar ganancias mostrar agrupar importar" at bounding box center [588, 53] width 867 height 29
click at [210, 59] on button "editar (54)" at bounding box center [193, 53] width 72 height 17
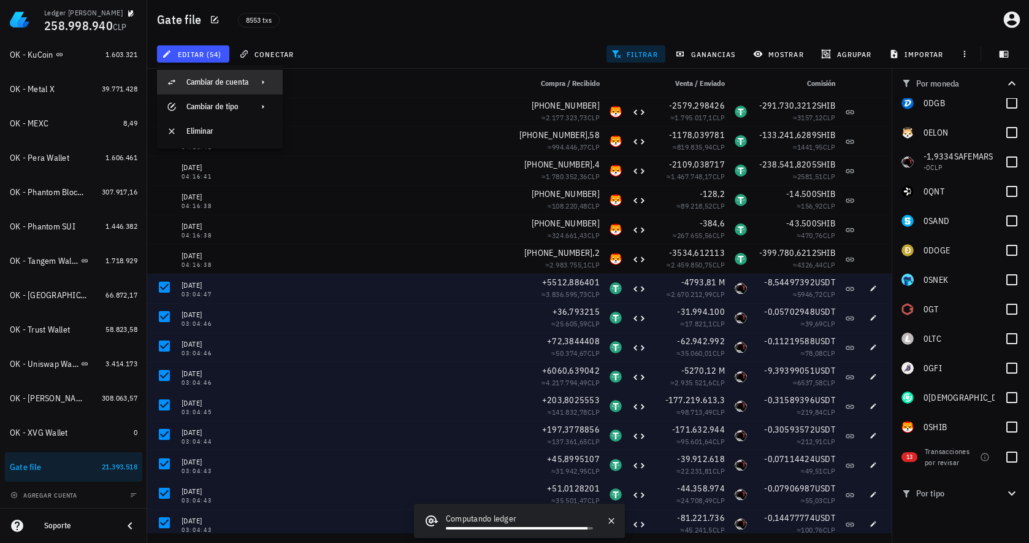
click at [230, 80] on div "Cambiar de cuenta" at bounding box center [217, 82] width 62 height 10
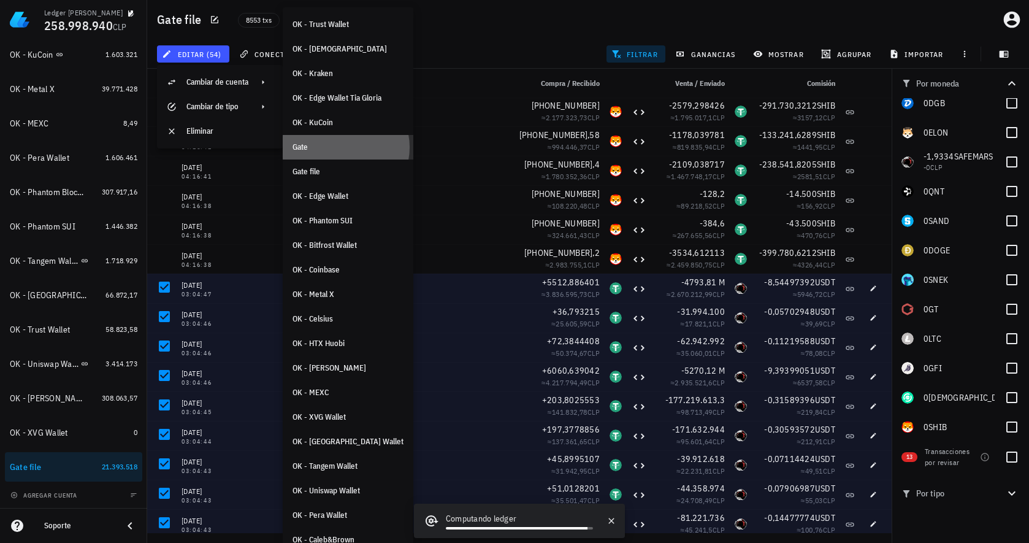
click at [322, 147] on div "Gate" at bounding box center [347, 147] width 111 height 10
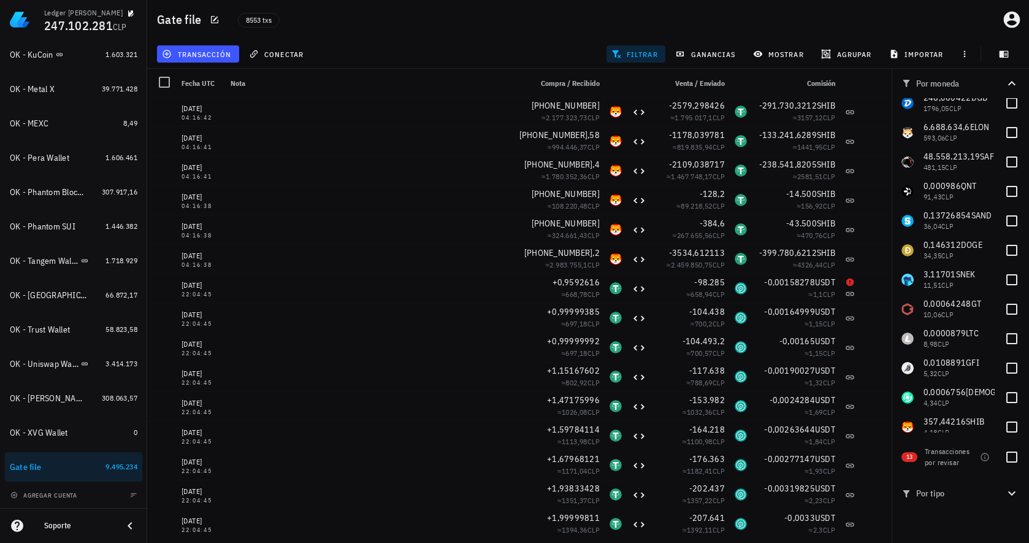
click at [860, 23] on div "Gate file 8553 txs" at bounding box center [588, 19] width 882 height 39
click at [519, 31] on div "8553 txs" at bounding box center [438, 19] width 415 height 31
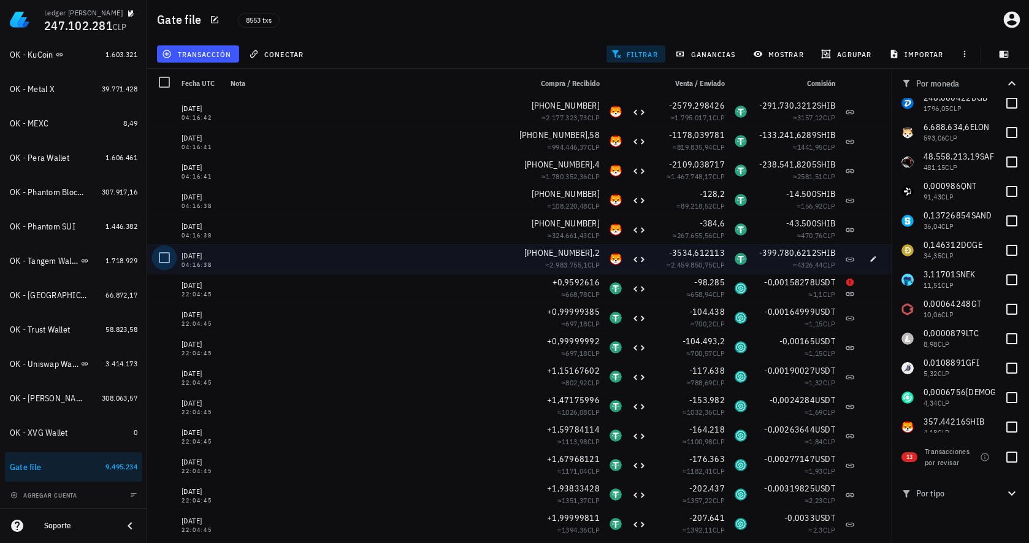
click at [162, 255] on div at bounding box center [164, 257] width 21 height 21
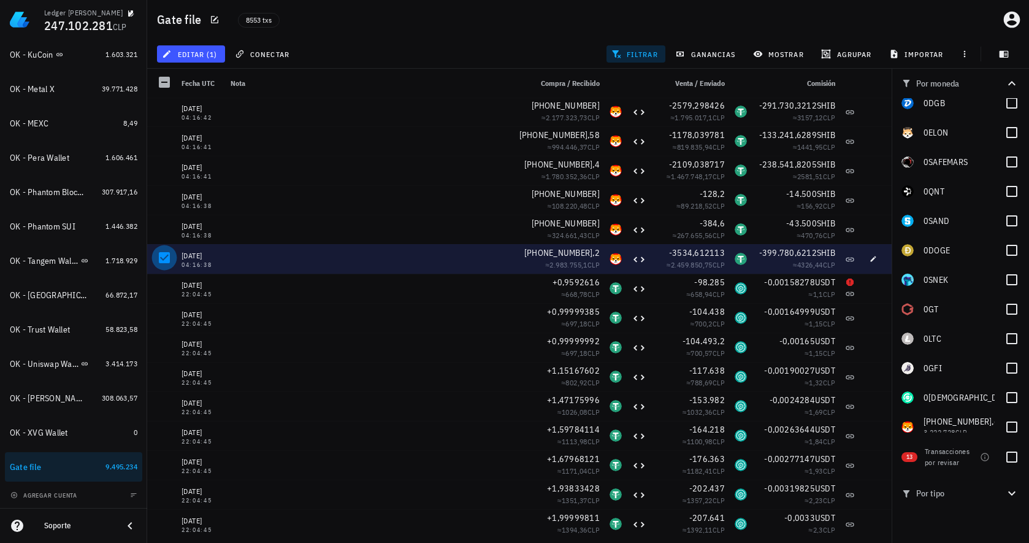
click at [162, 258] on div at bounding box center [164, 257] width 21 height 21
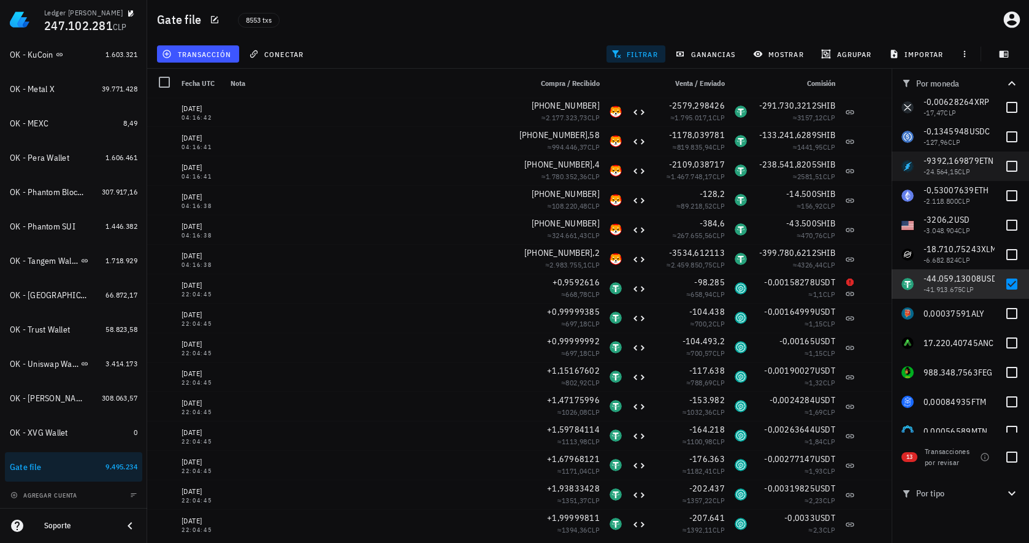
scroll to position [1951, 0]
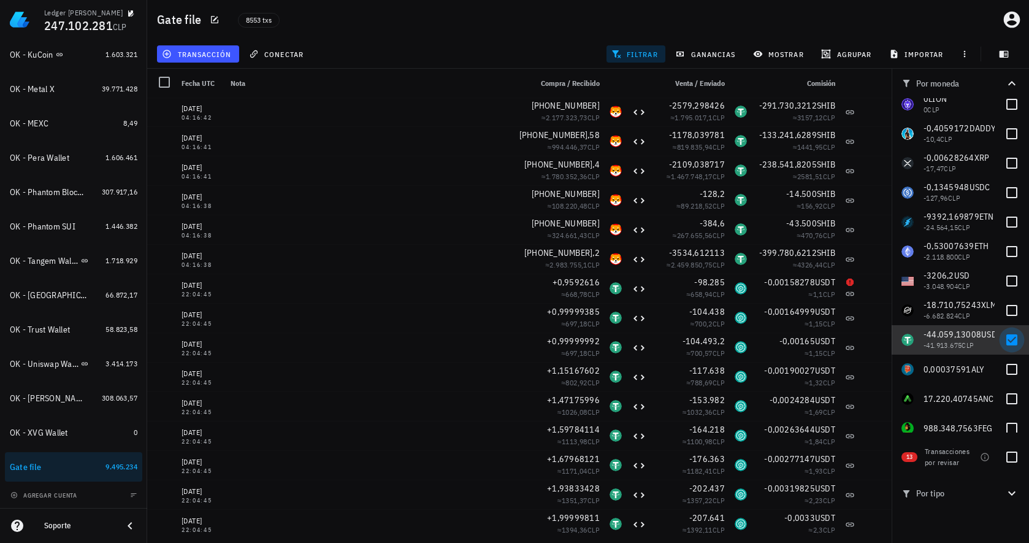
click at [1007, 335] on div at bounding box center [1011, 339] width 21 height 21
checkbox input "false"
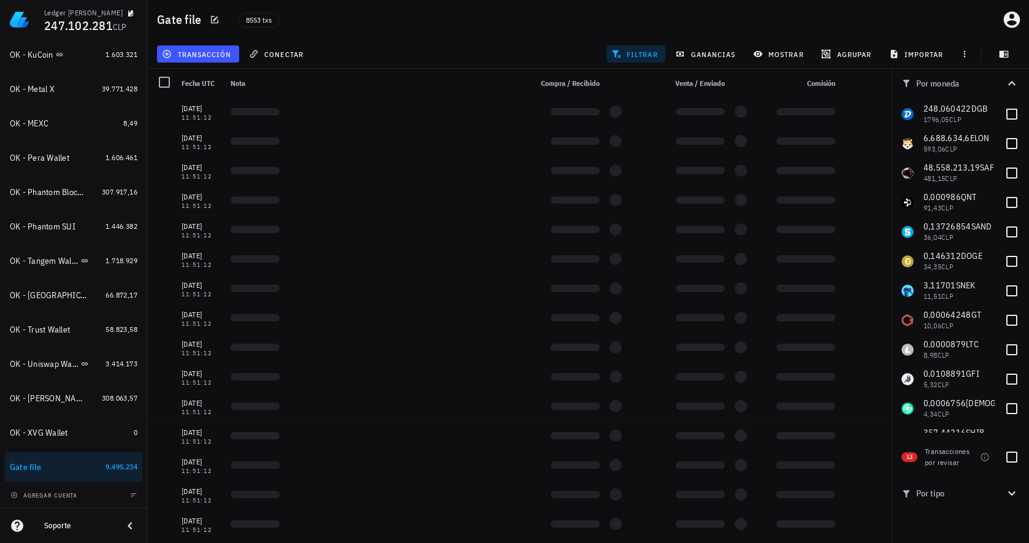
scroll to position [0, 0]
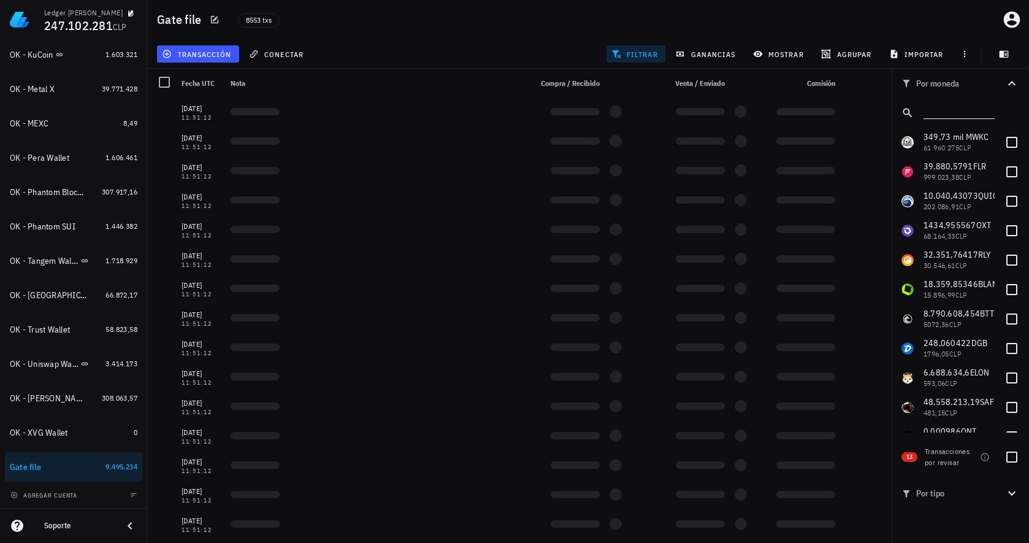
click at [936, 117] on input "text" at bounding box center [957, 110] width 69 height 16
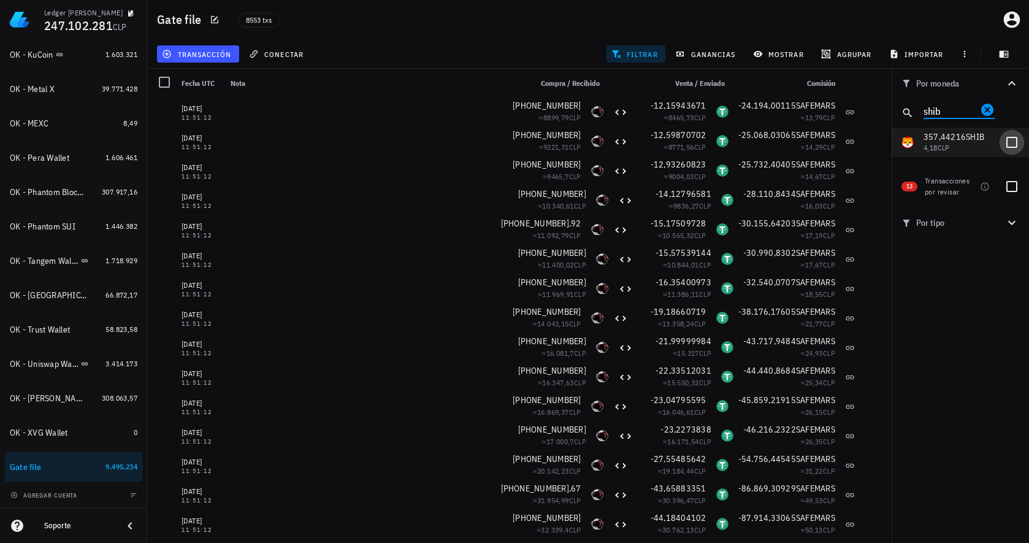
type input "shib"
click at [1015, 140] on div at bounding box center [1011, 142] width 21 height 21
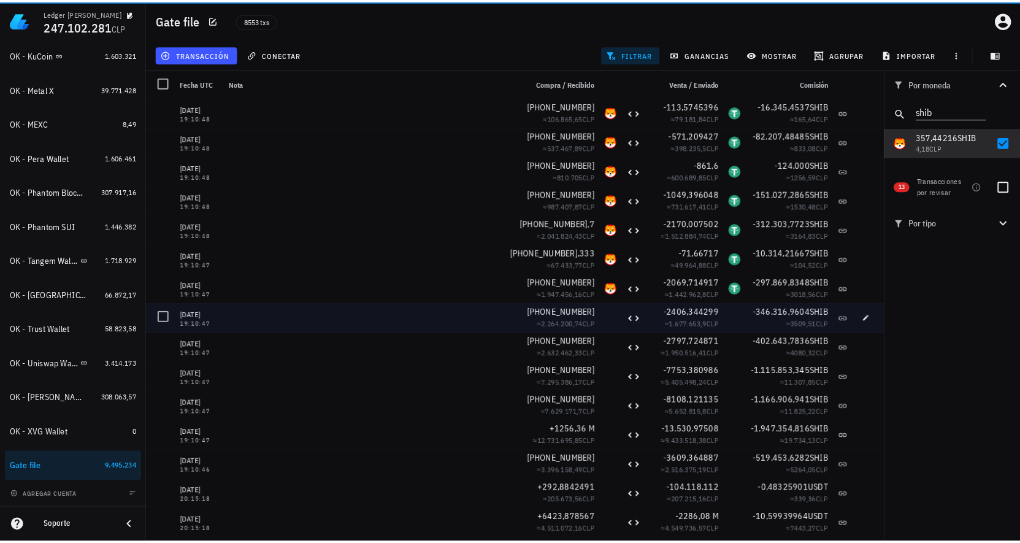
scroll to position [6952, 0]
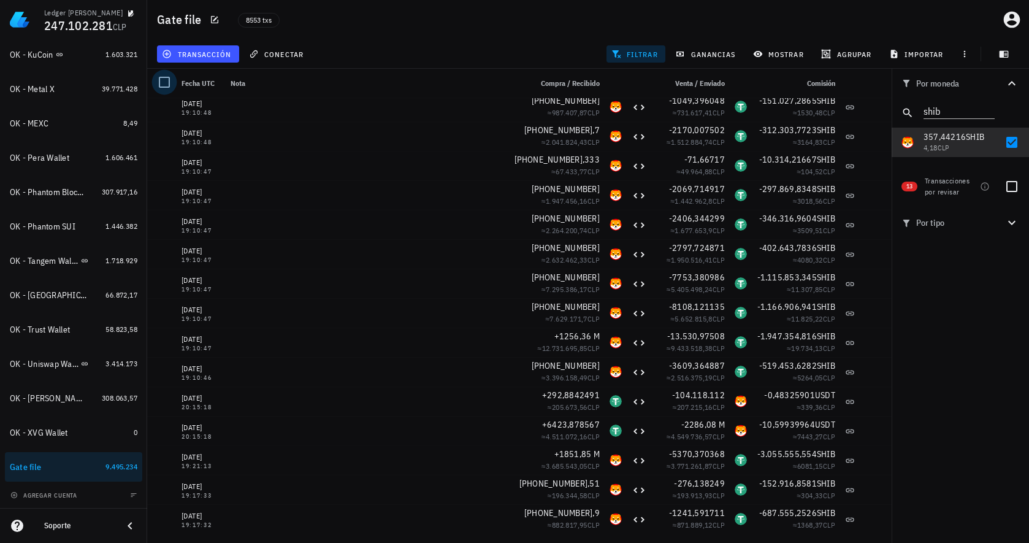
click at [166, 85] on div at bounding box center [164, 82] width 21 height 21
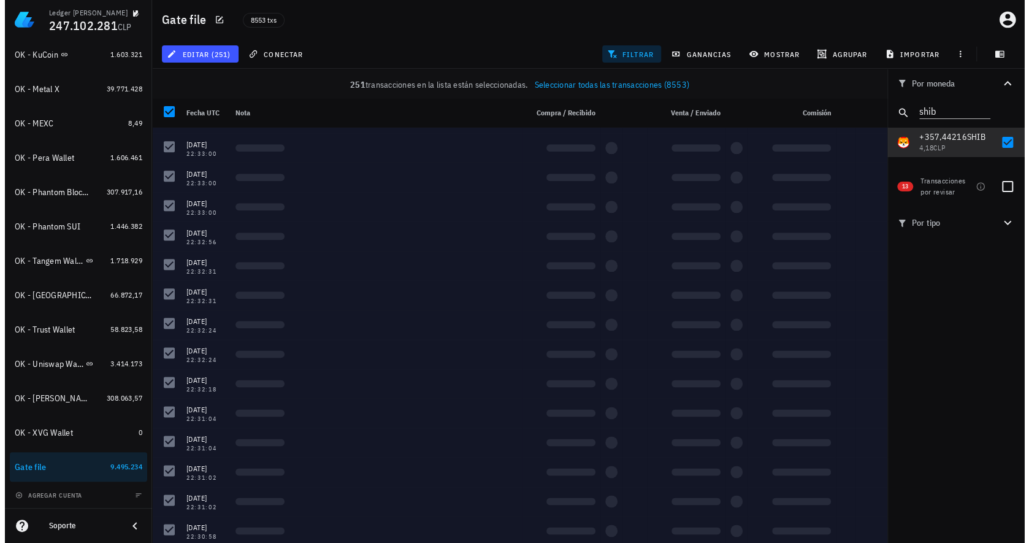
scroll to position [0, 0]
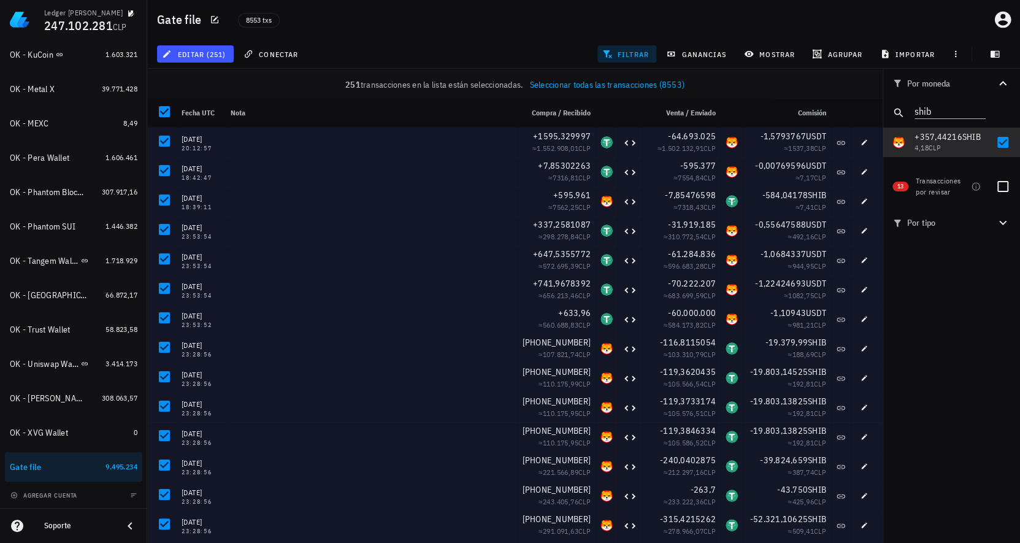
click at [941, 317] on div "Por moneda shib 0 WKC 0 FLR 0 QUICK 0 OXT 0 RLY 0 BLANK 0 BTT 0 DGB 0 ELON 0 SA…" at bounding box center [950, 306] width 137 height 474
click at [1003, 140] on div at bounding box center [1002, 142] width 21 height 21
checkbox input "false"
click at [976, 104] on icon "Clear" at bounding box center [978, 109] width 15 height 15
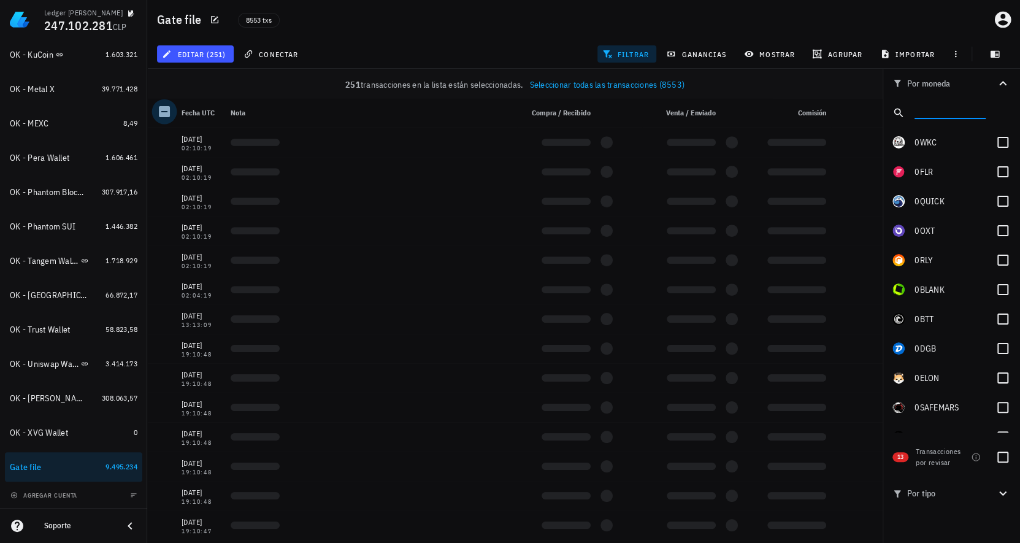
click at [162, 112] on div at bounding box center [164, 111] width 21 height 21
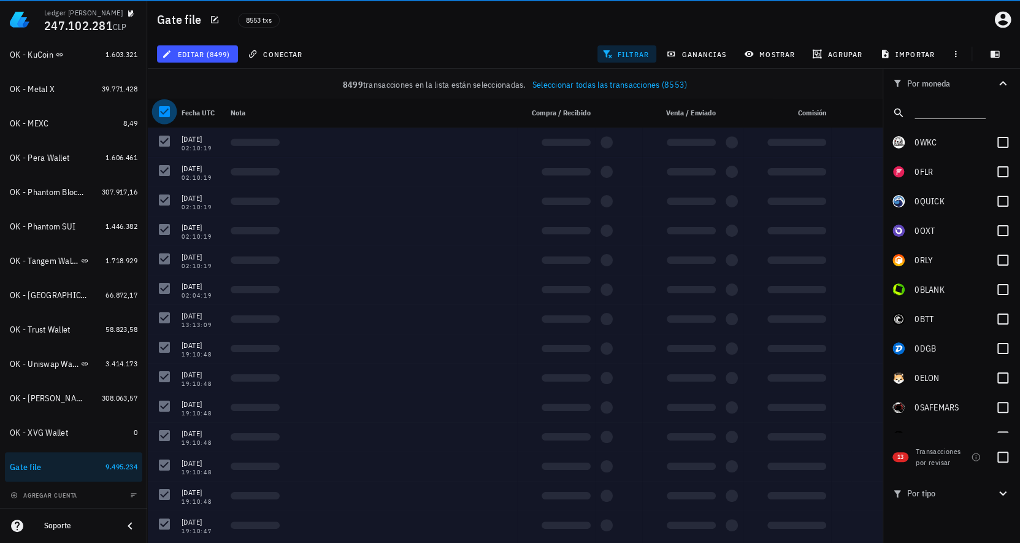
click at [163, 112] on div at bounding box center [164, 111] width 21 height 21
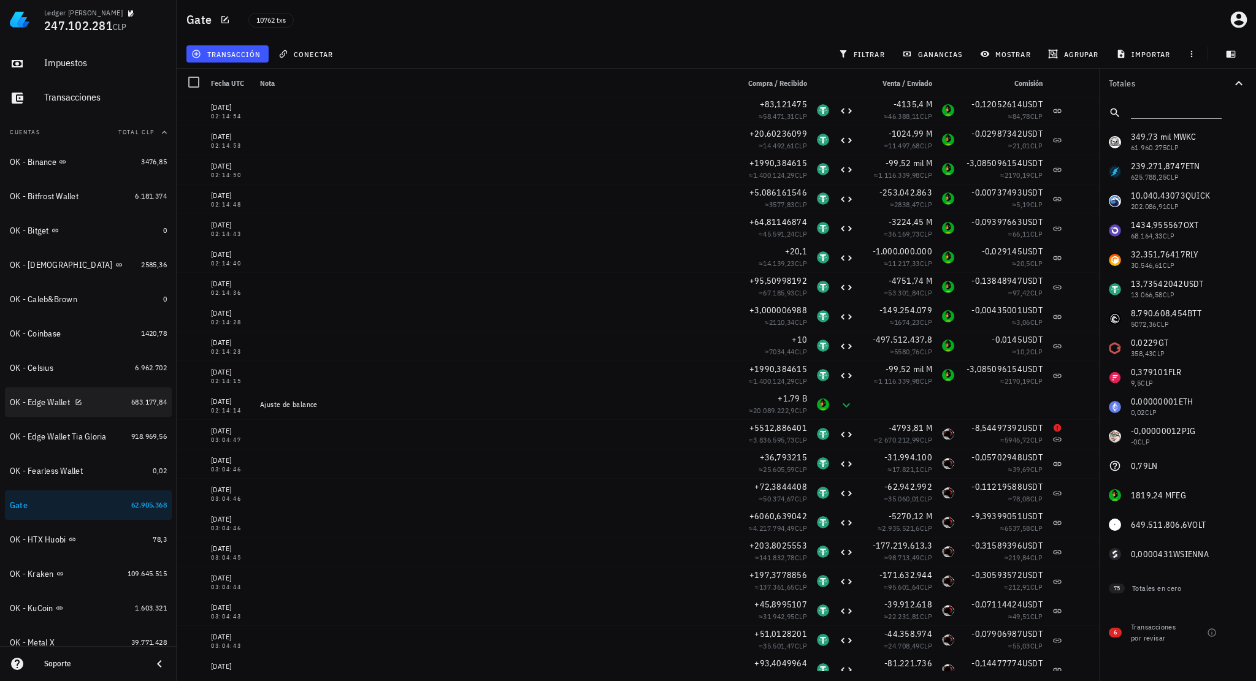
scroll to position [479, 0]
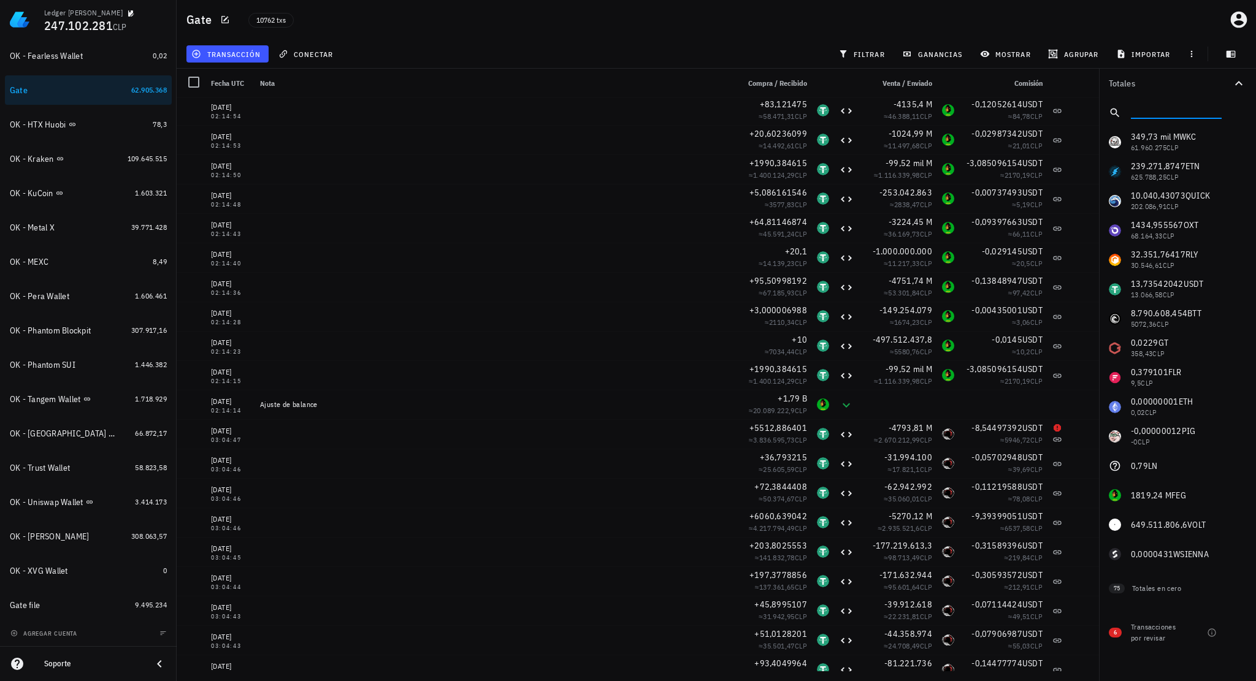
click at [1153, 117] on input "text" at bounding box center [1175, 110] width 88 height 16
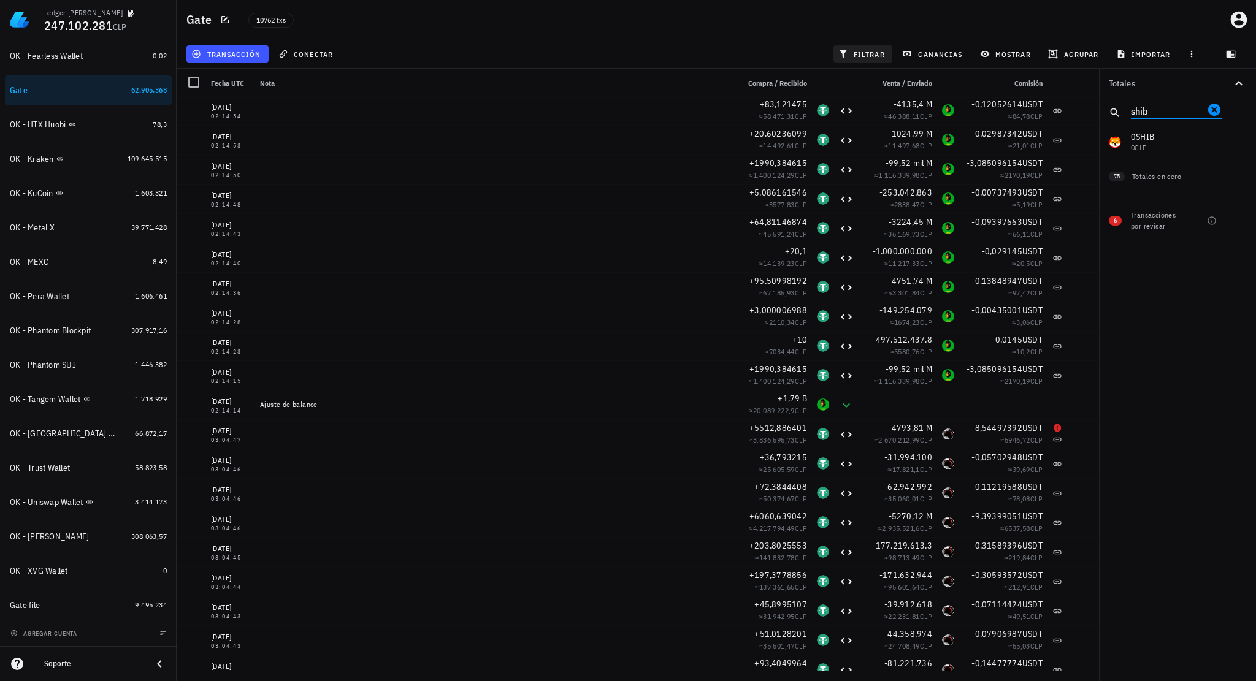
type input "shib"
click at [878, 52] on span "filtrar" at bounding box center [863, 54] width 44 height 10
click at [1236, 142] on div at bounding box center [1238, 142] width 21 height 21
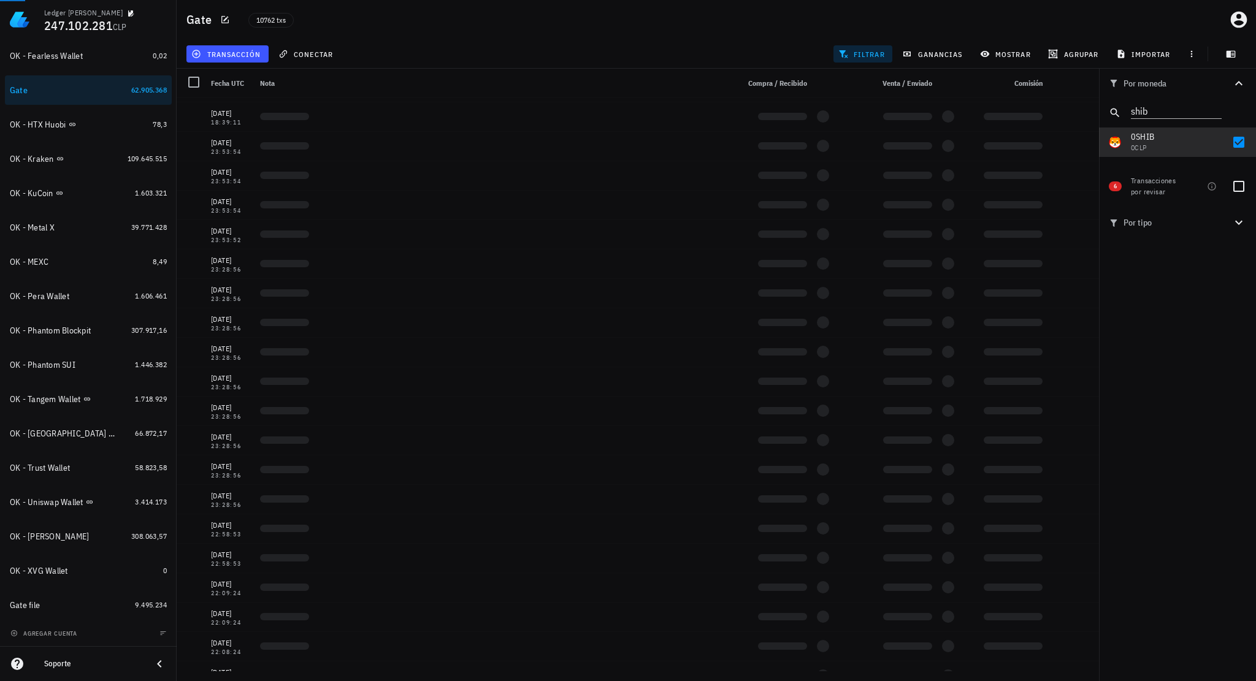
scroll to position [0, 0]
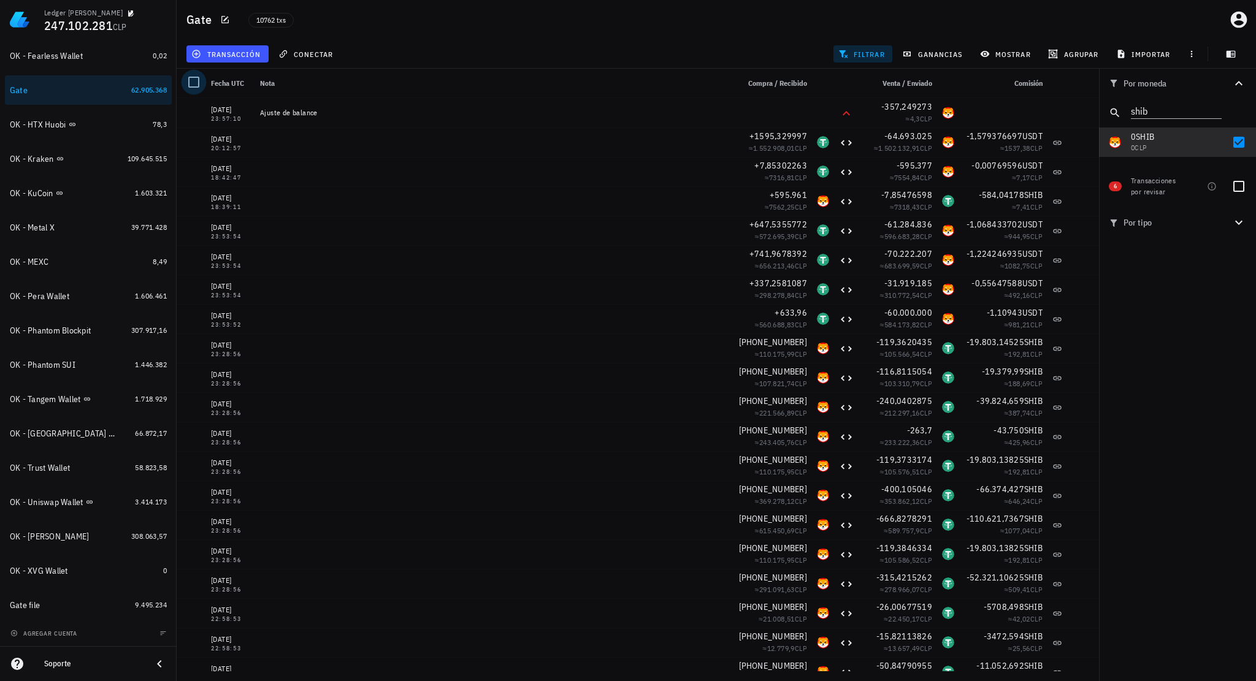
click at [196, 86] on div at bounding box center [193, 82] width 21 height 21
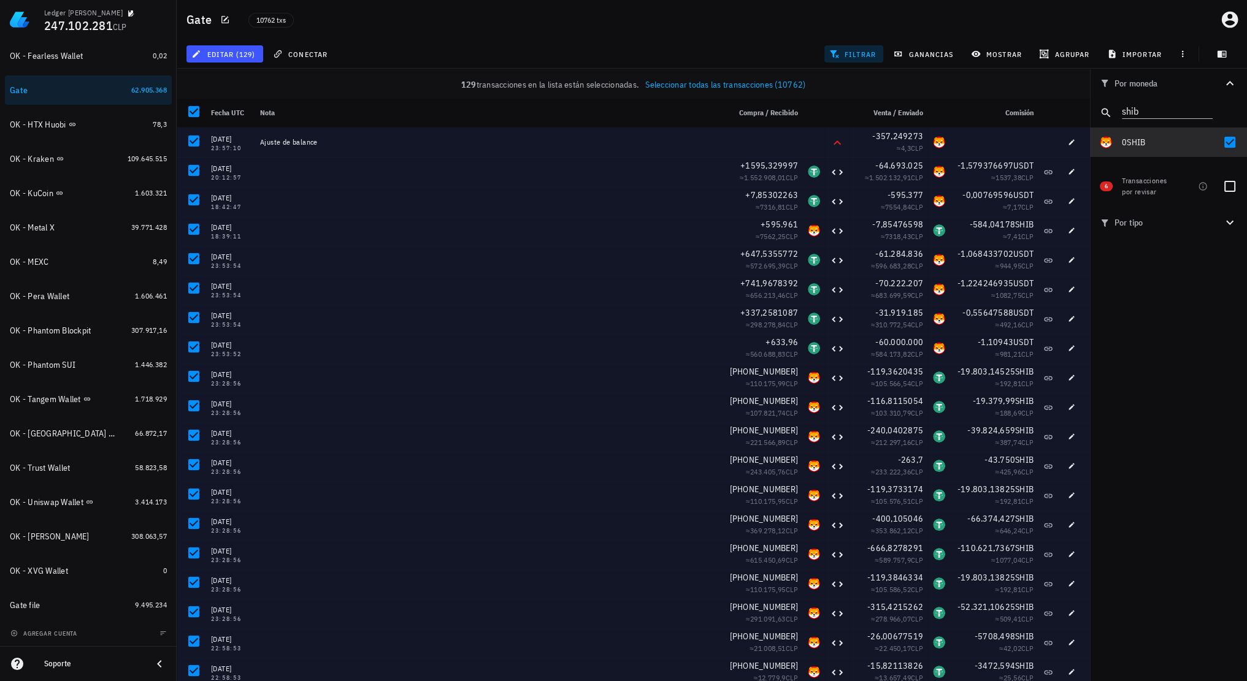
click at [193, 115] on div at bounding box center [193, 111] width 21 height 21
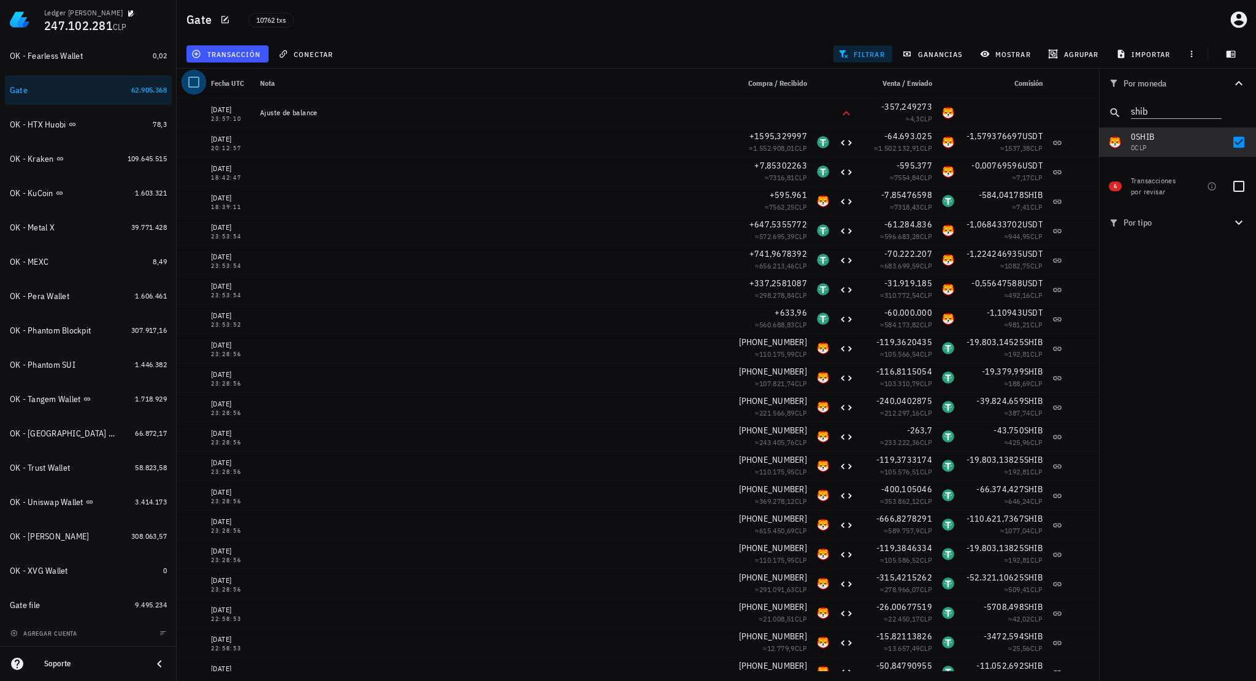
click at [196, 86] on div at bounding box center [193, 82] width 21 height 21
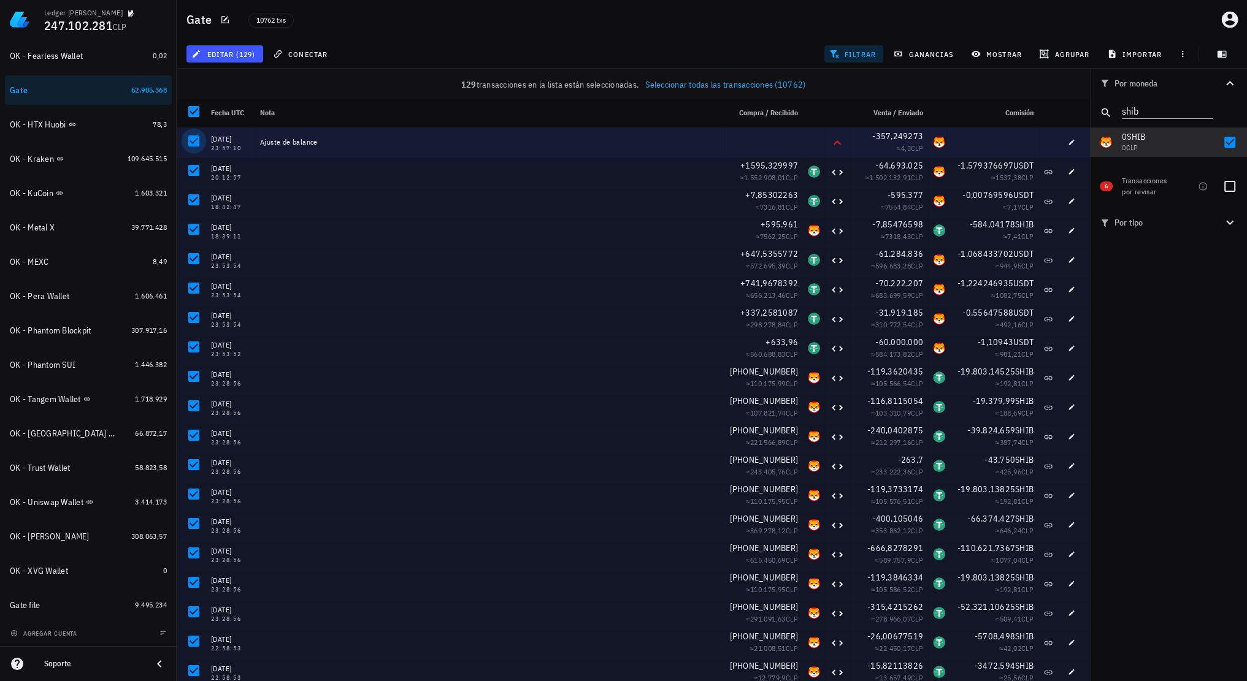
click at [194, 144] on div at bounding box center [193, 141] width 21 height 21
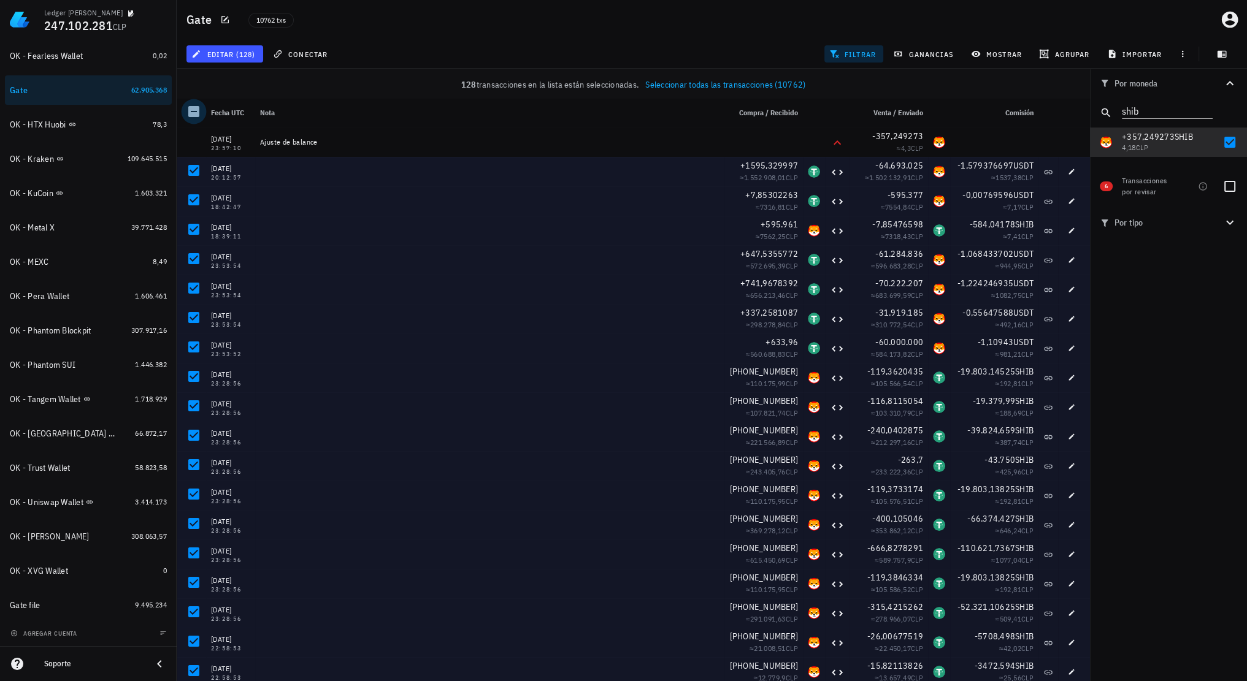
click at [197, 110] on div at bounding box center [193, 111] width 21 height 21
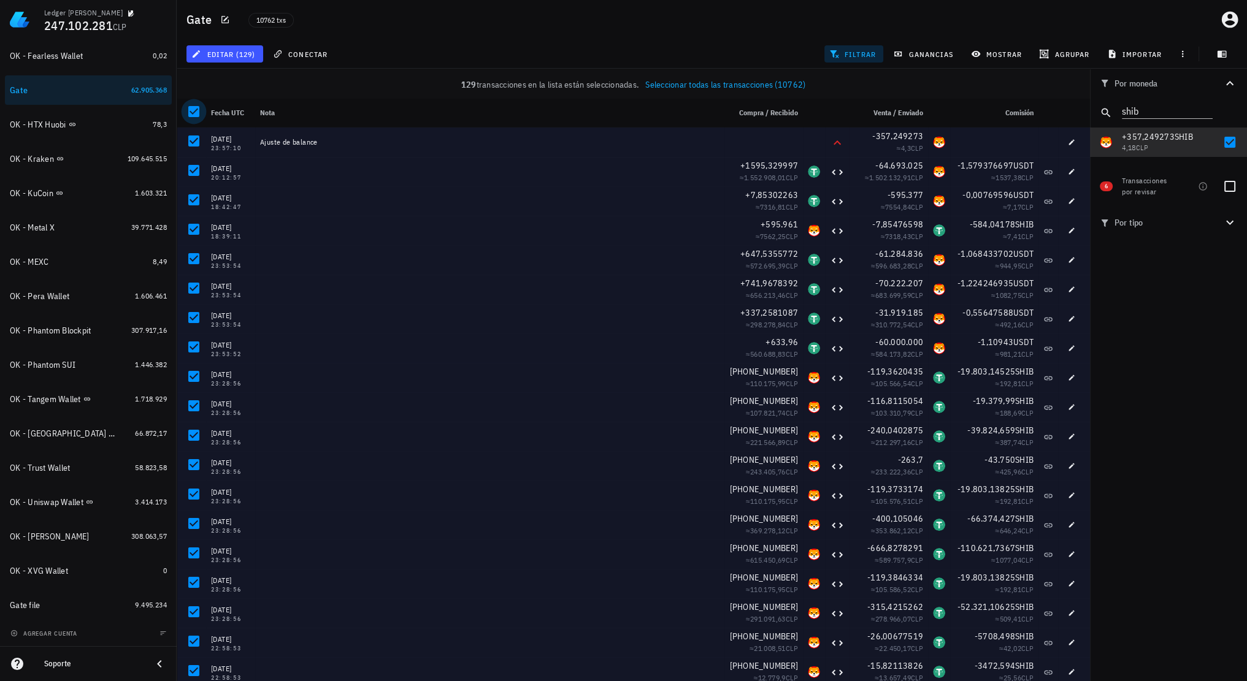
click at [194, 113] on div at bounding box center [193, 111] width 21 height 21
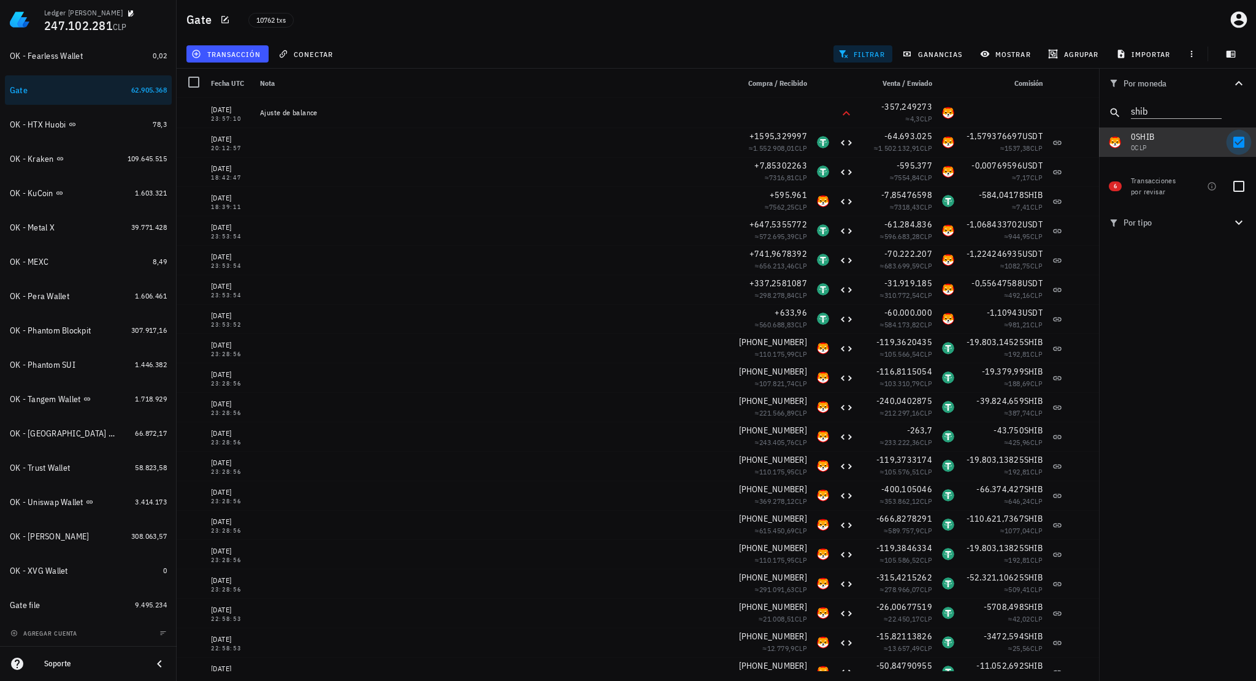
click at [1241, 146] on div at bounding box center [1238, 142] width 21 height 21
checkbox input "false"
click at [1214, 108] on icon "Clear" at bounding box center [1214, 110] width 12 height 12
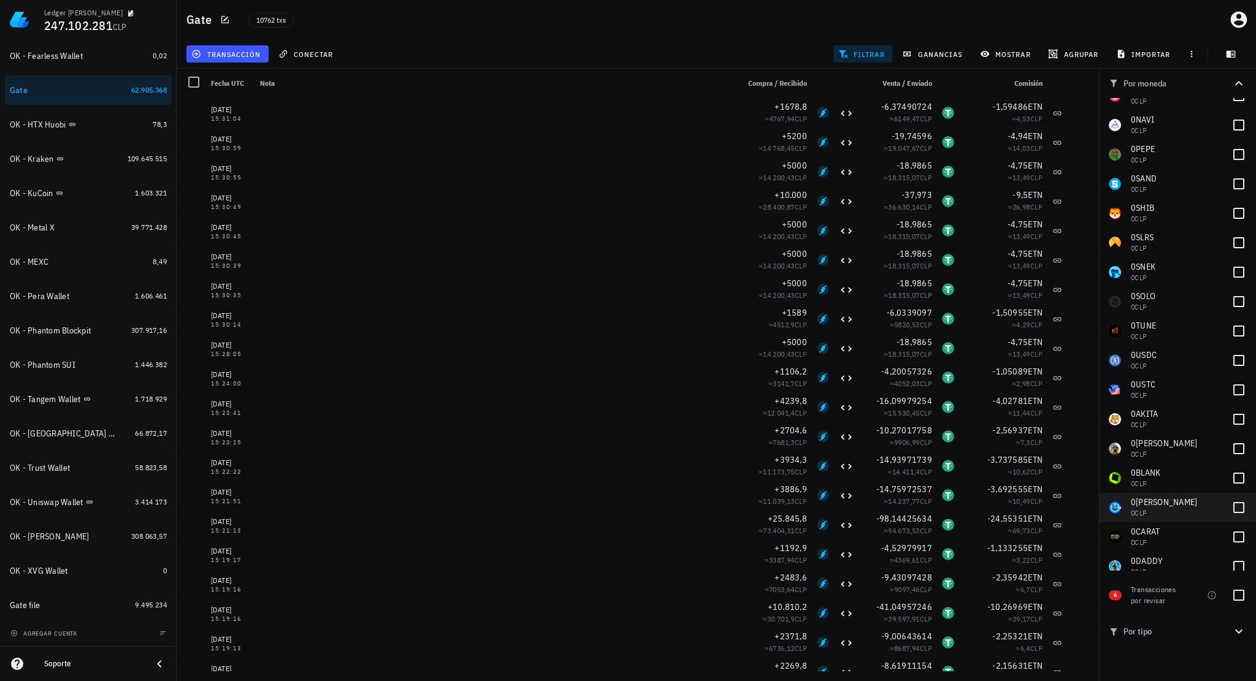
scroll to position [1655, 0]
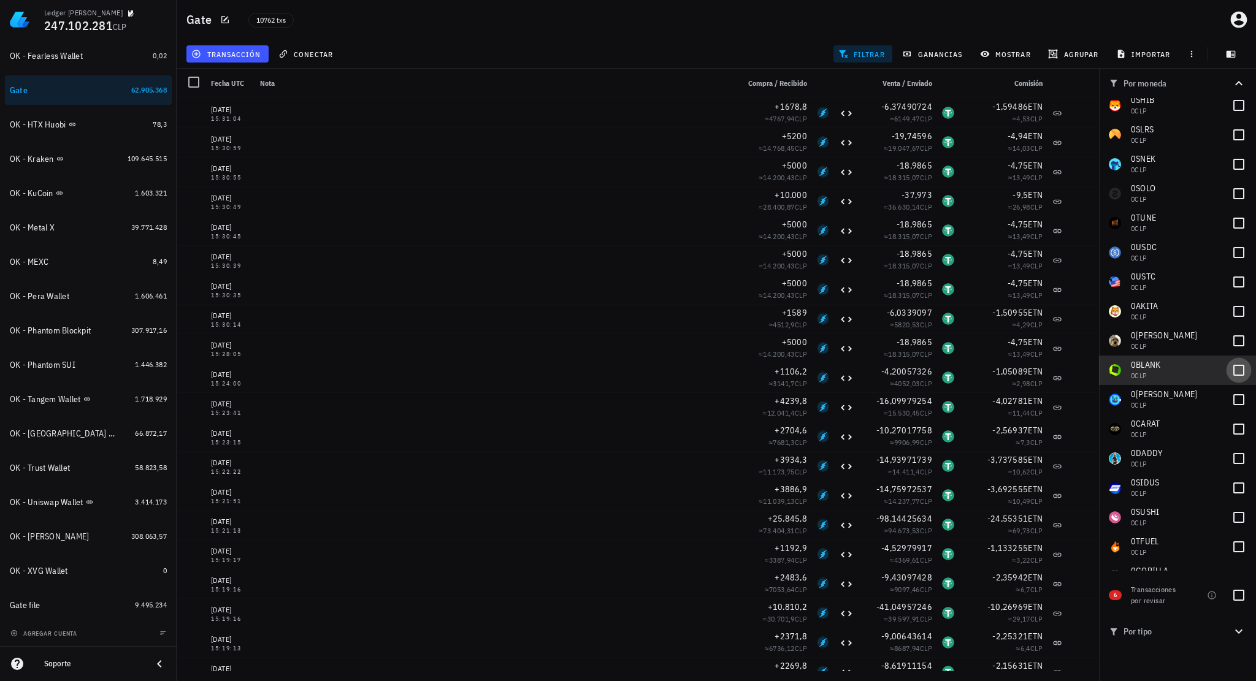
click at [1228, 372] on div at bounding box center [1238, 370] width 21 height 21
checkbox input "true"
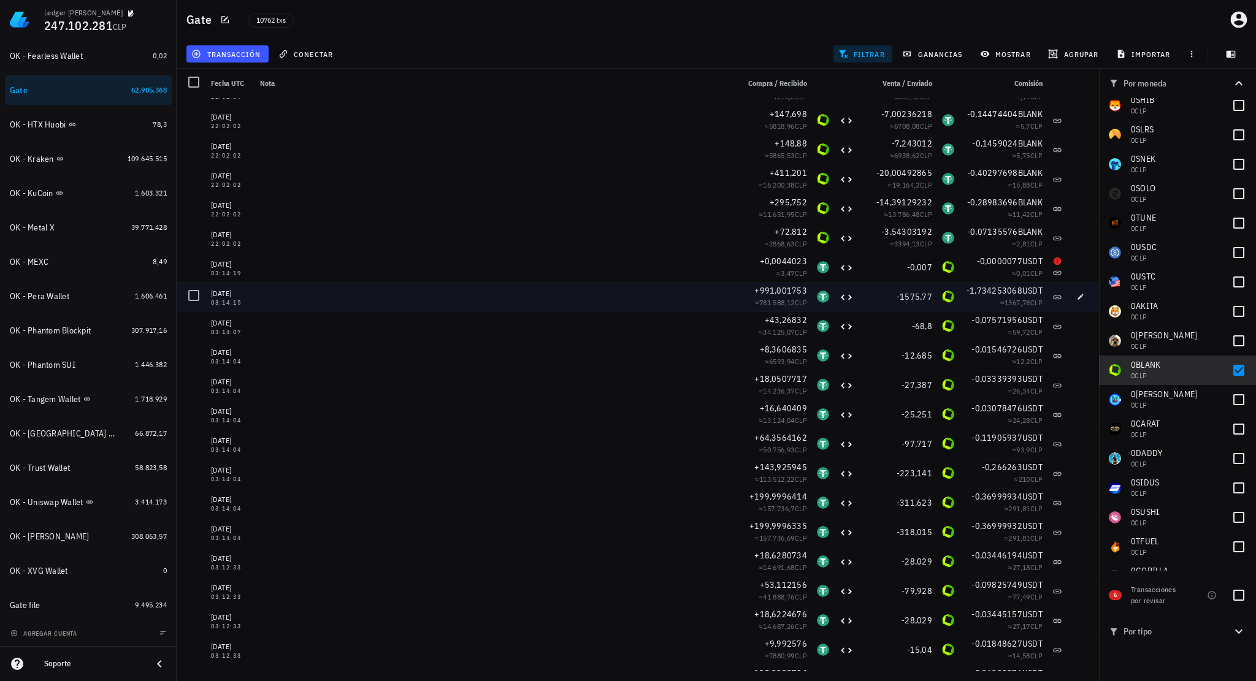
scroll to position [1288, 0]
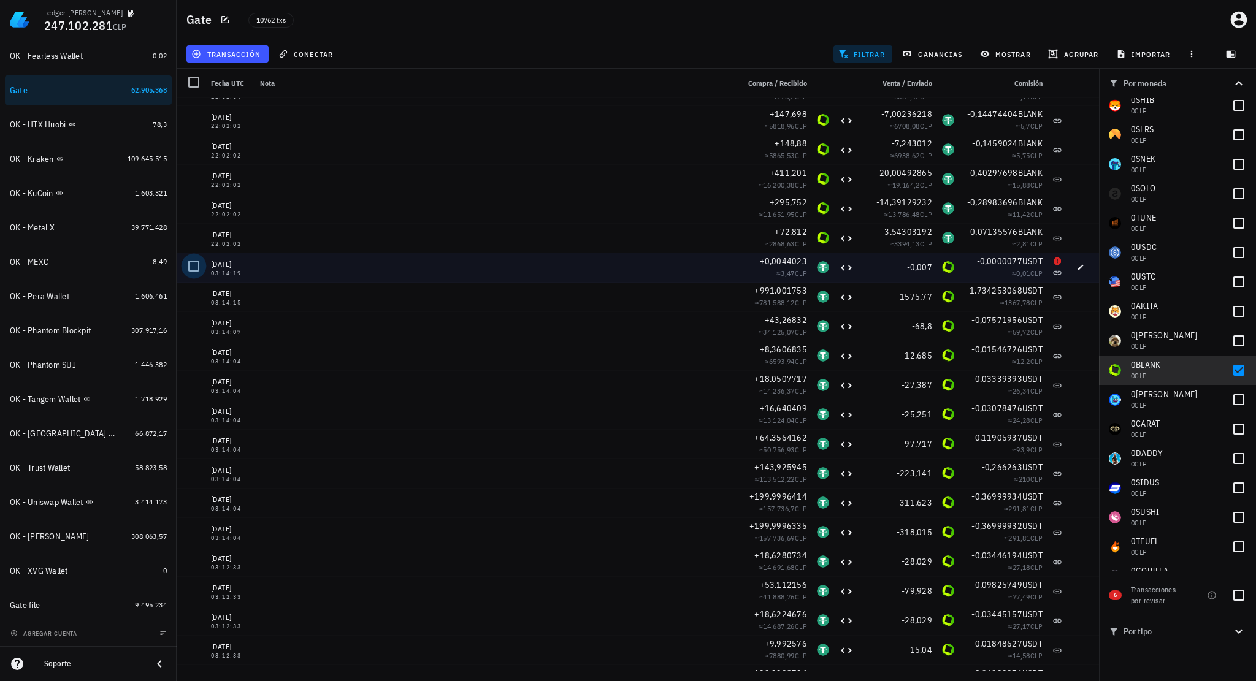
click at [190, 273] on div at bounding box center [193, 266] width 21 height 21
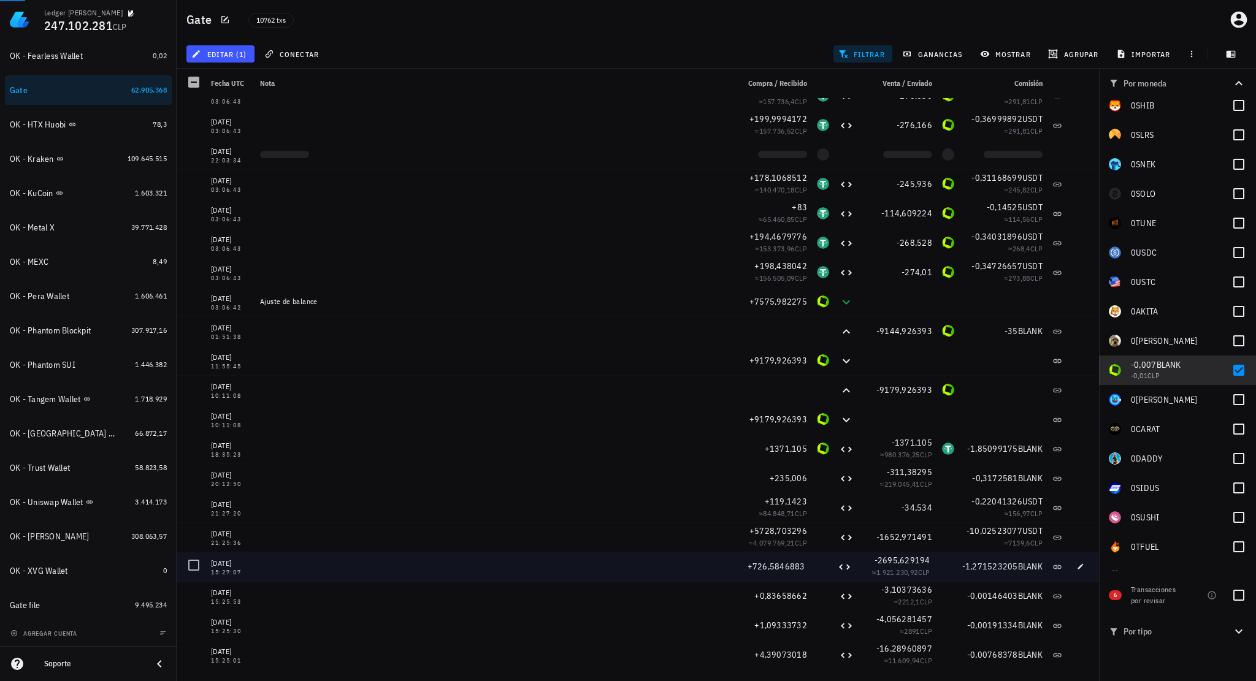
scroll to position [2636, 0]
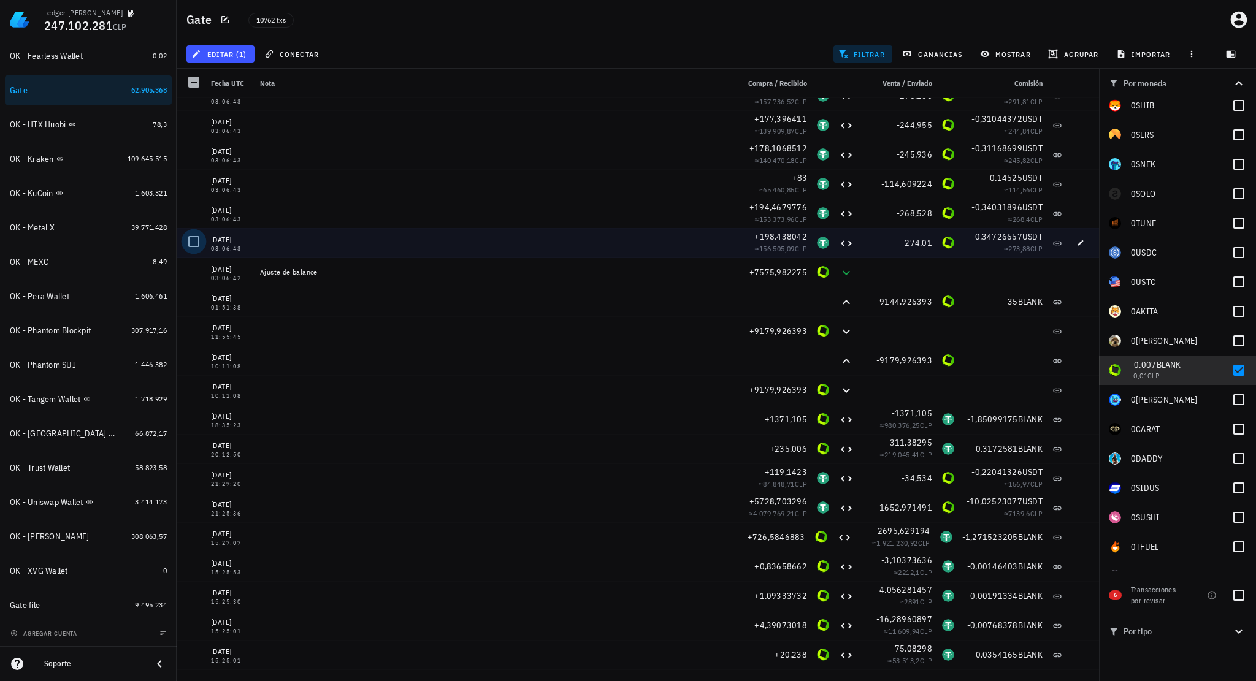
click at [193, 248] on div at bounding box center [193, 241] width 21 height 21
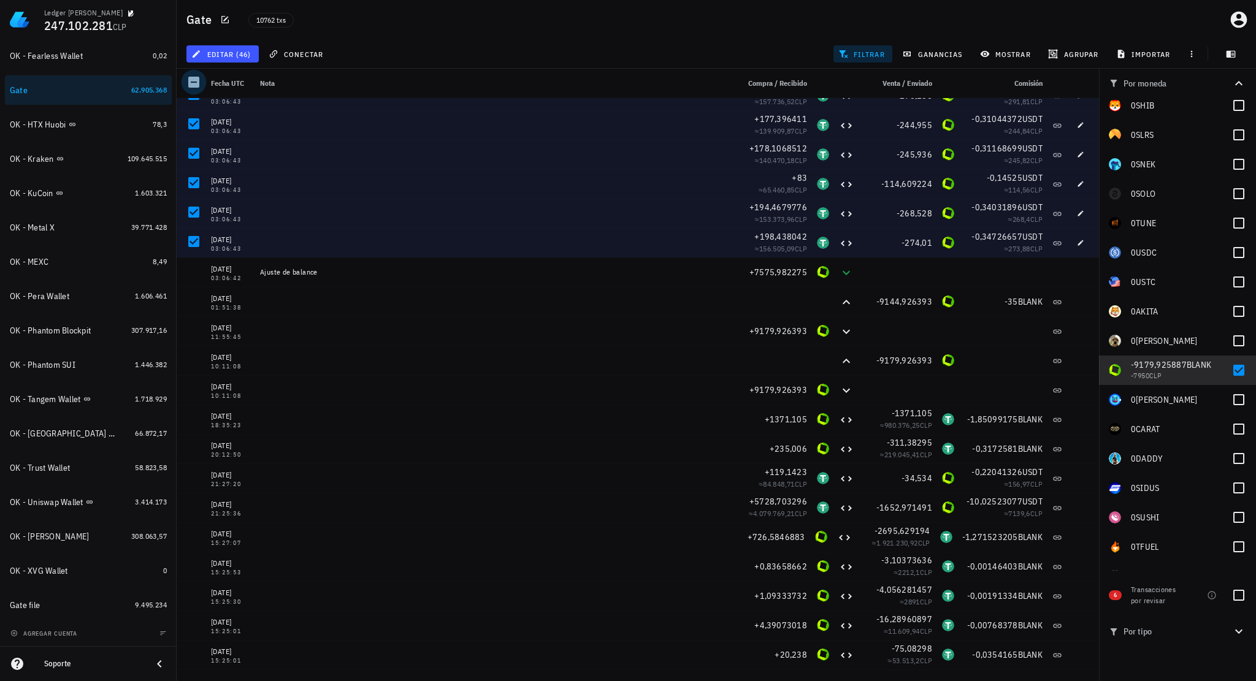
click at [196, 85] on div at bounding box center [193, 82] width 21 height 21
click at [0, 0] on div "46 transacciones en la lista están seleccionadas. Seleccionar todas las transac…" at bounding box center [0, 0] width 0 height 0
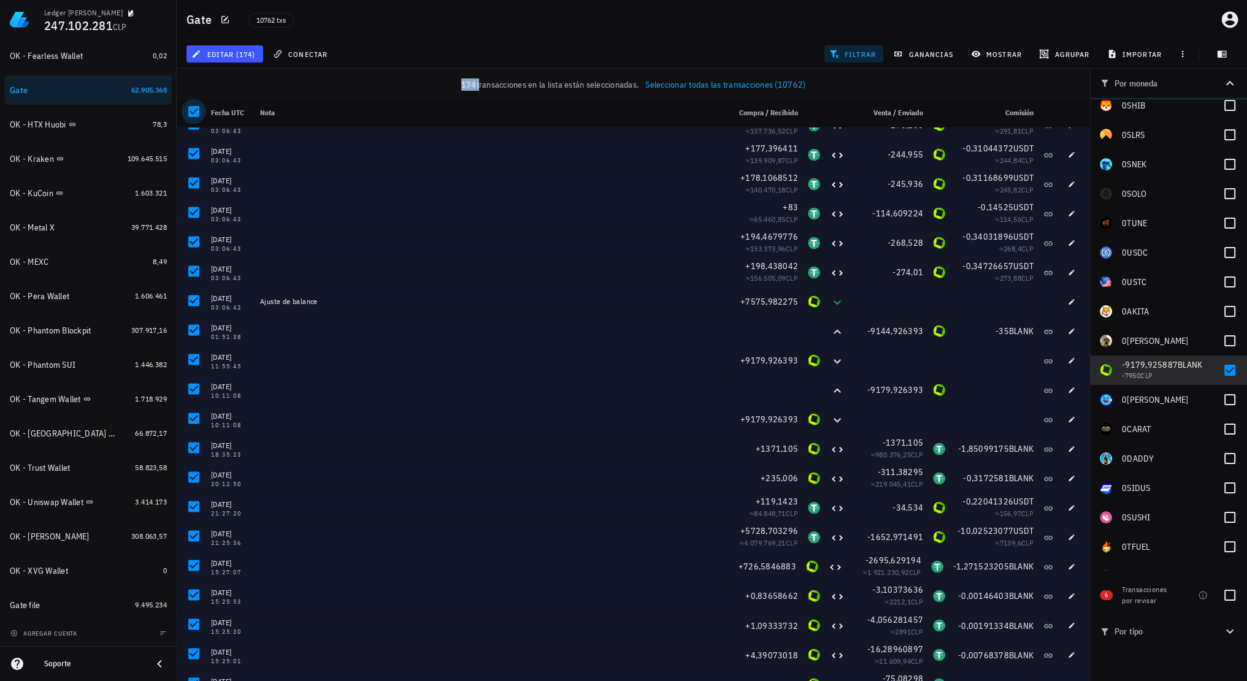
click at [189, 106] on div at bounding box center [193, 111] width 21 height 21
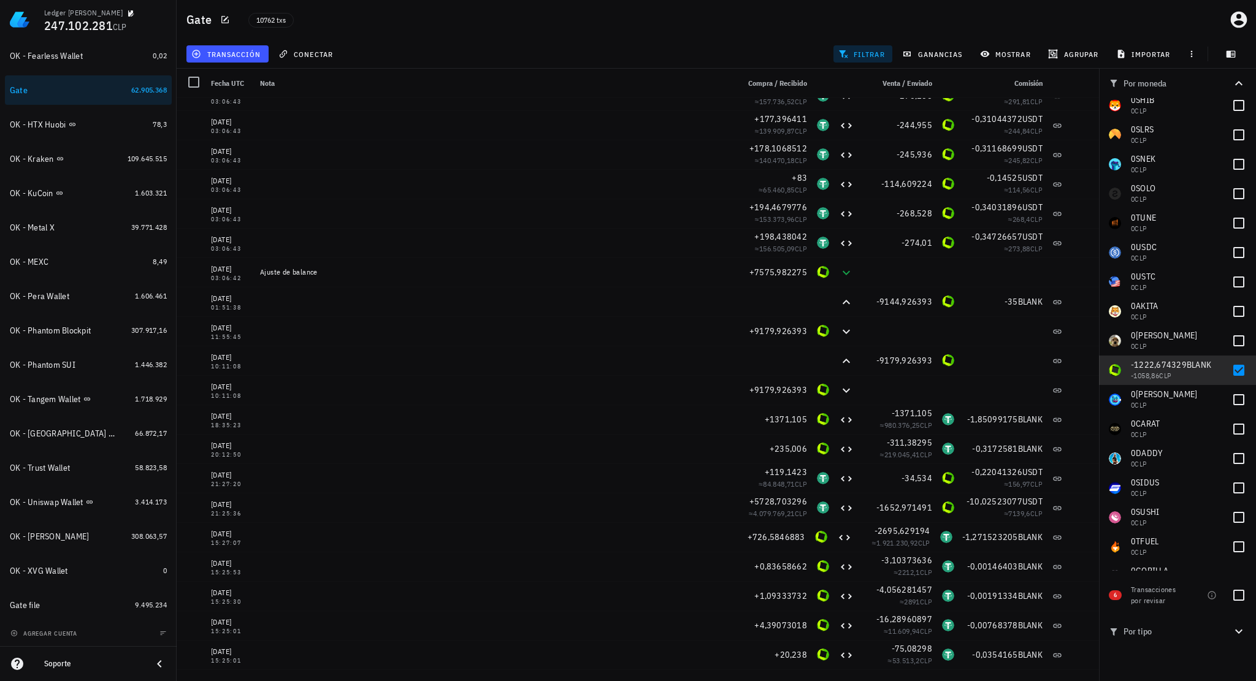
click at [375, 56] on div "transacción conectar filtrar ganancias mostrar [GEOGRAPHIC_DATA] importar" at bounding box center [716, 53] width 1064 height 29
click at [62, 639] on button "agregar cuenta" at bounding box center [44, 633] width 75 height 12
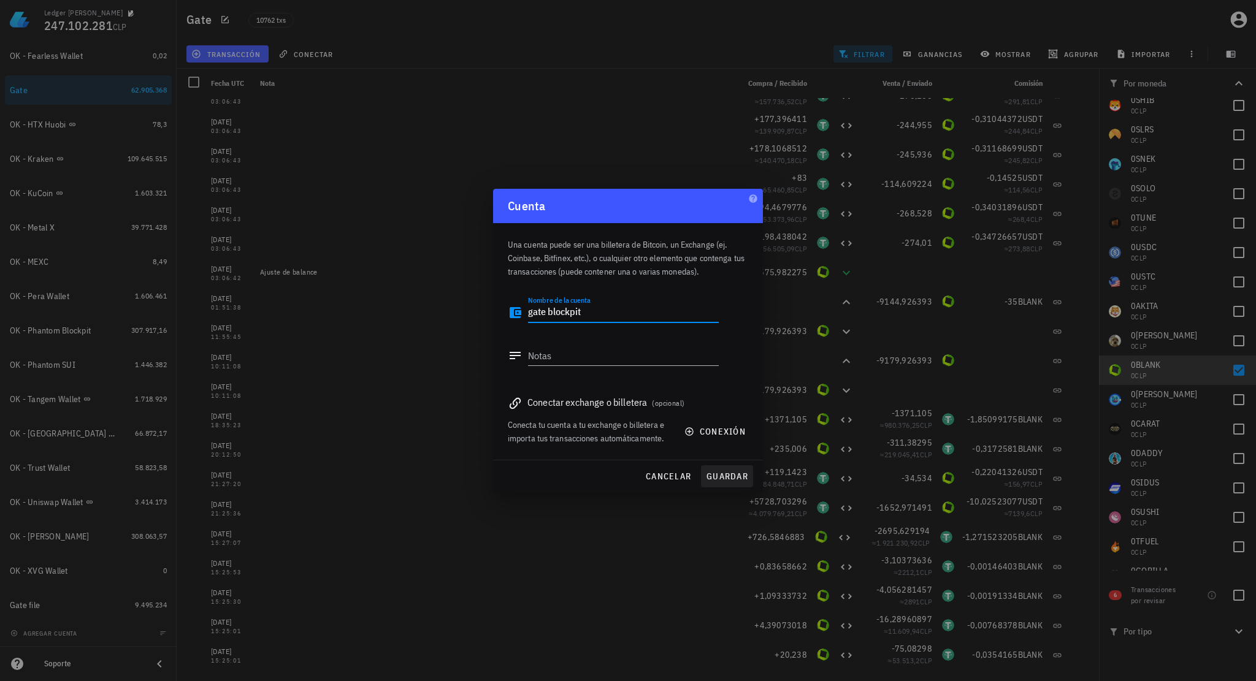
type textarea "gate blockpit"
click at [728, 483] on button "guardar" at bounding box center [727, 476] width 52 height 22
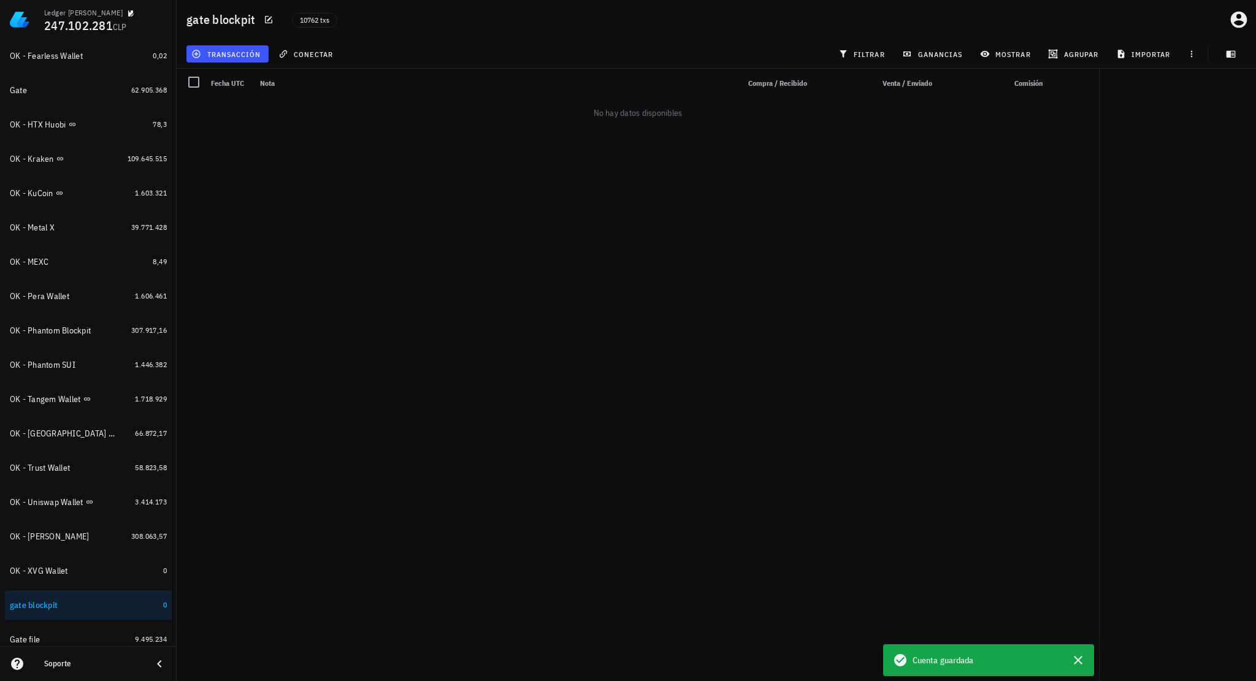
scroll to position [513, 0]
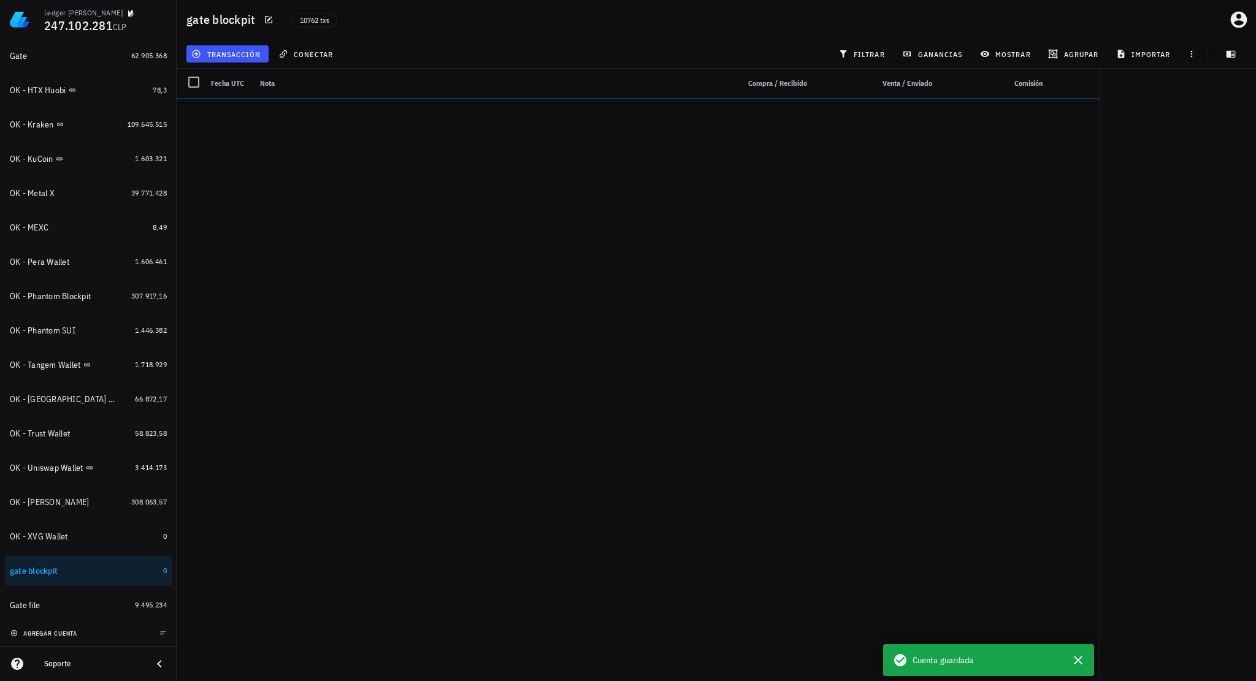
click at [66, 632] on span "agregar cuenta" at bounding box center [45, 634] width 64 height 8
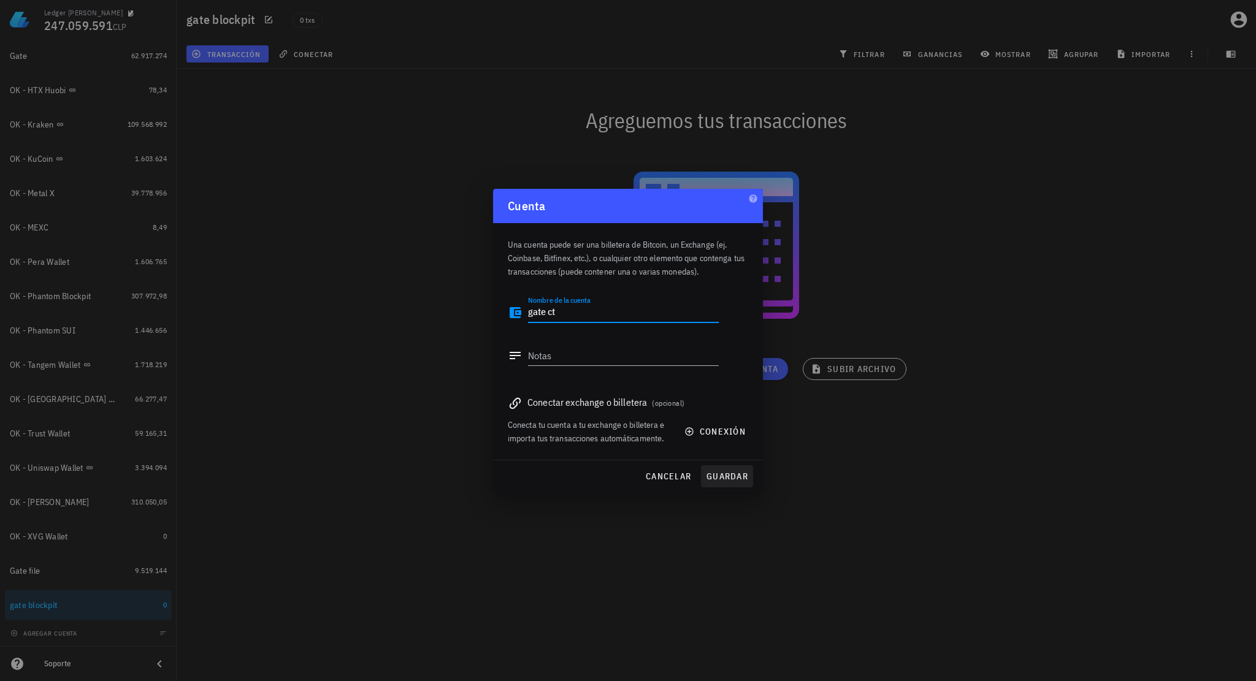
type textarea "gate ct"
click at [729, 472] on span "guardar" at bounding box center [727, 476] width 42 height 11
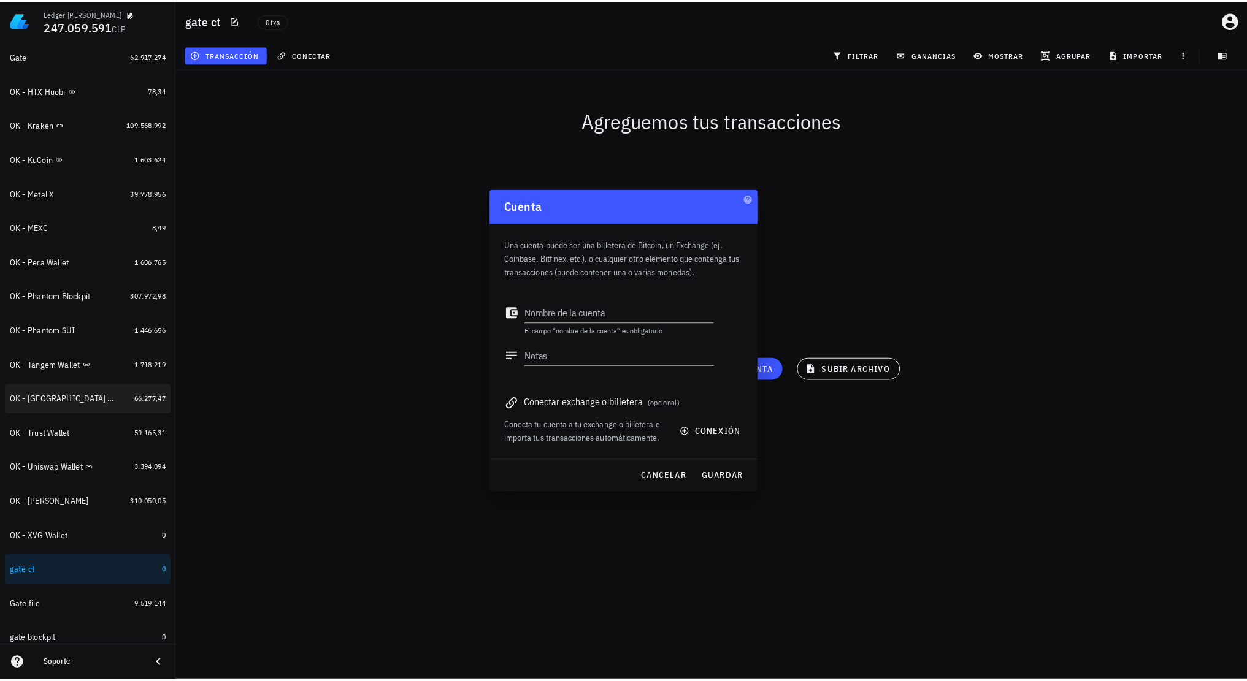
scroll to position [548, 0]
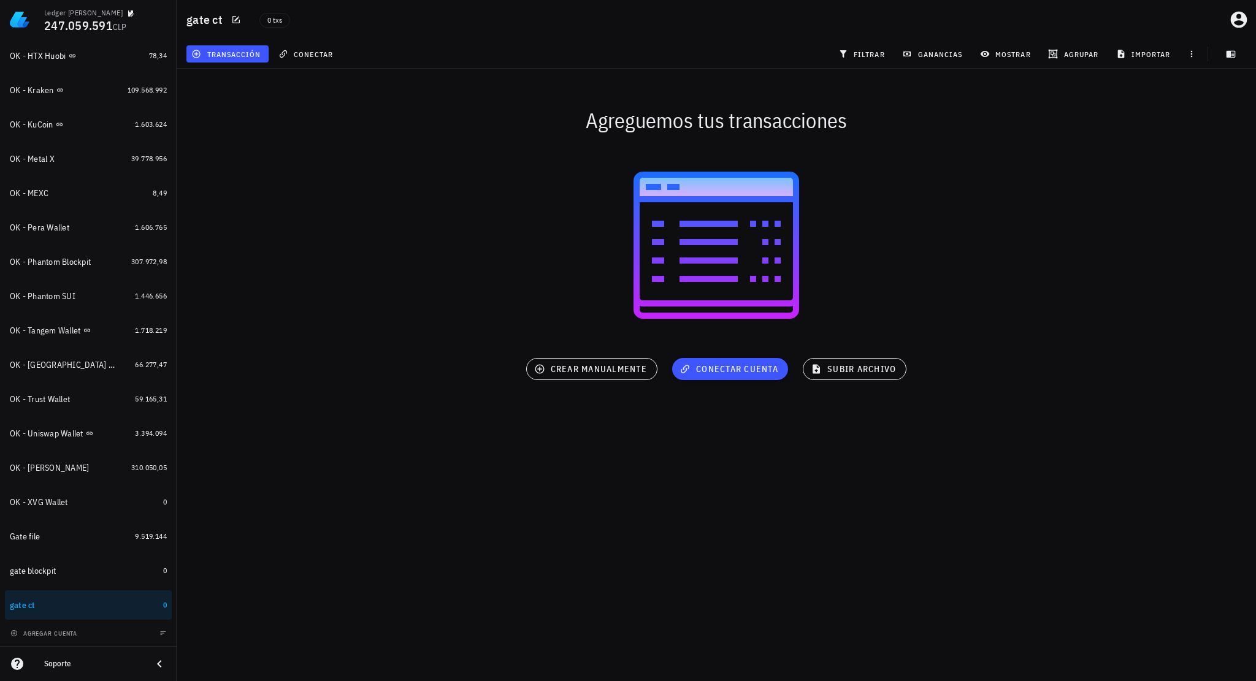
click at [1163, 25] on div "gate ct 0 txs" at bounding box center [716, 19] width 1079 height 39
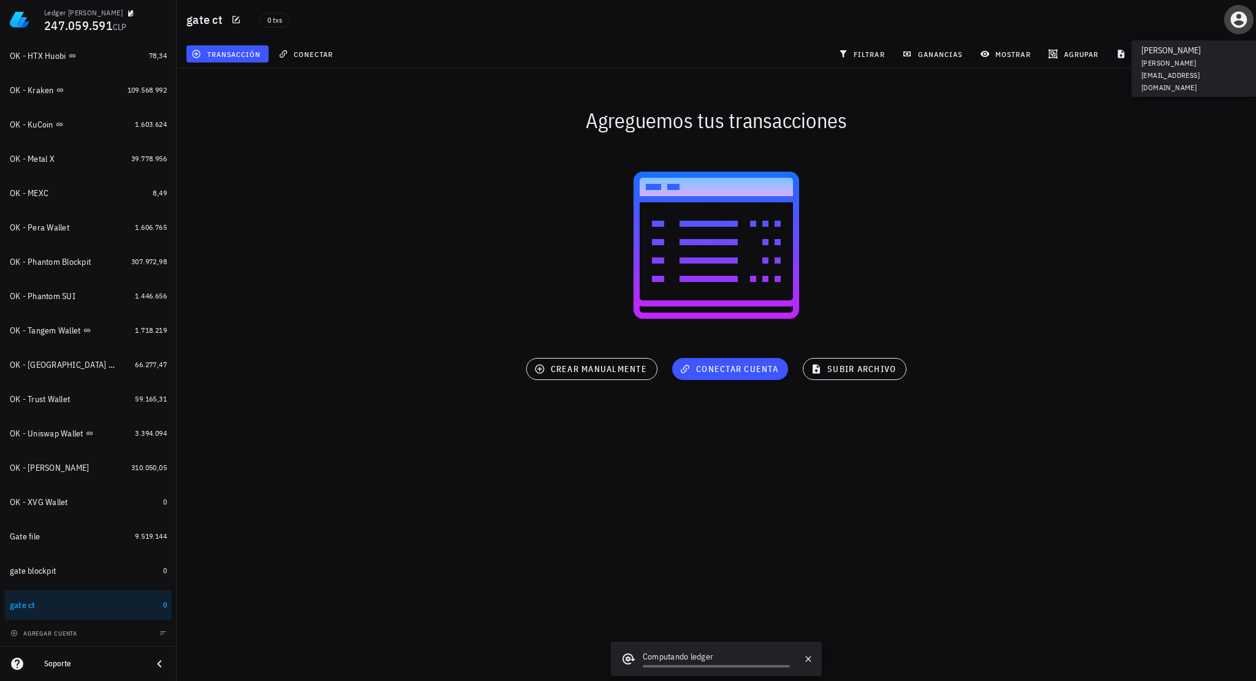
click at [1238, 21] on icon "button" at bounding box center [1239, 20] width 20 height 20
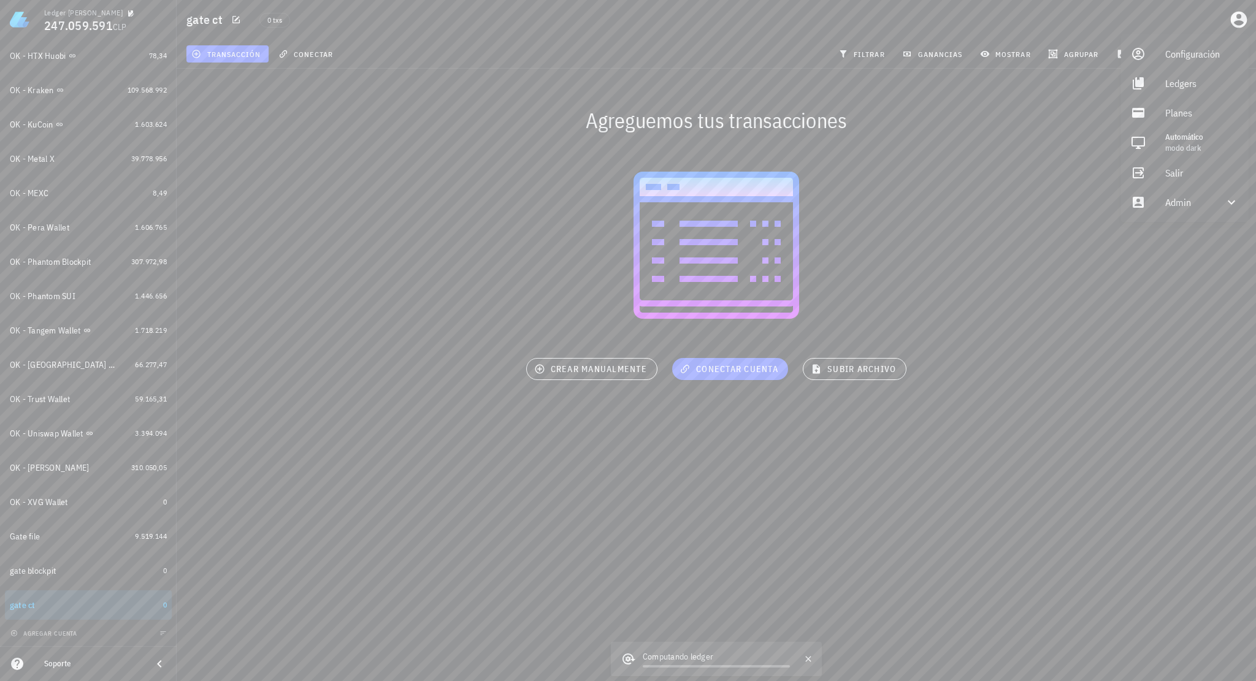
click at [1052, 26] on div "gate ct 0 txs" at bounding box center [716, 19] width 1079 height 39
click at [1240, 22] on icon "button" at bounding box center [1239, 20] width 20 height 20
click at [1161, 79] on link "Ledgers" at bounding box center [1185, 83] width 128 height 29
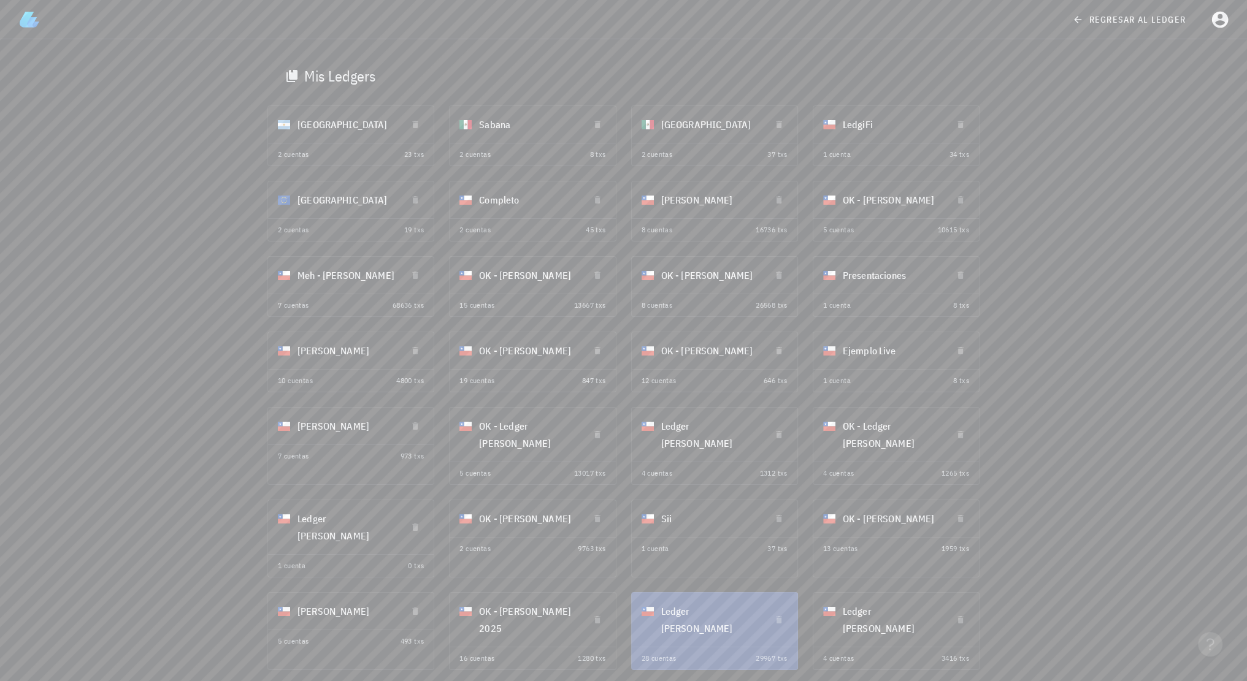
scroll to position [52, 0]
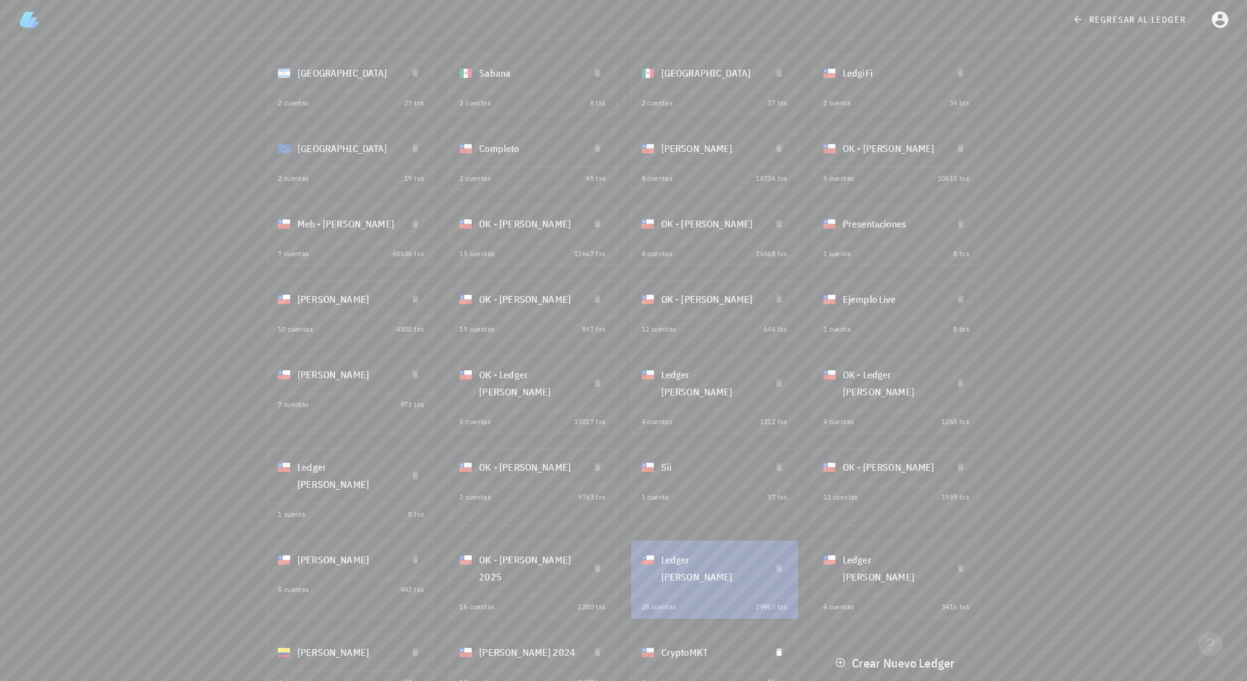
click at [689, 636] on div "CryptoMKT" at bounding box center [710, 652] width 99 height 32
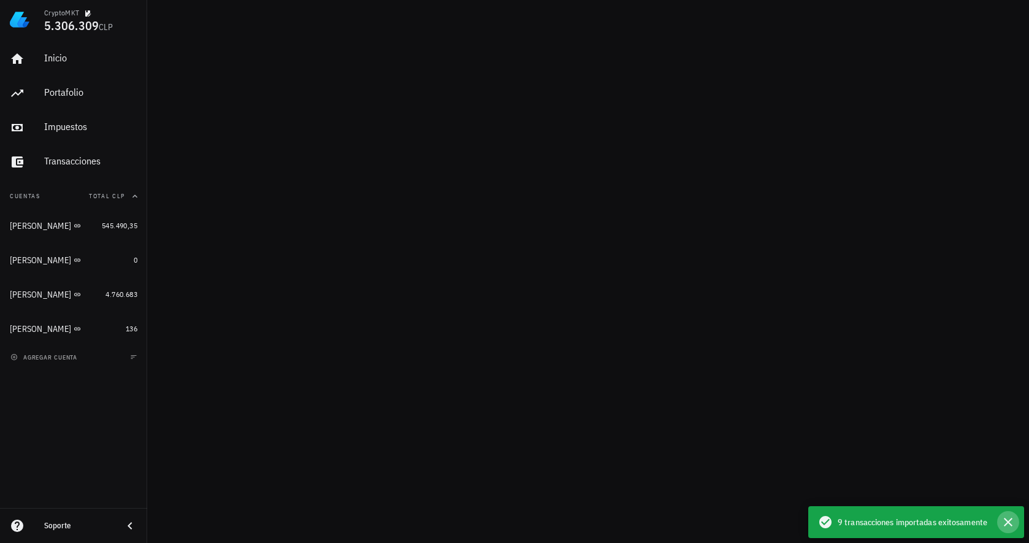
click at [1007, 523] on icon "button" at bounding box center [1008, 521] width 9 height 9
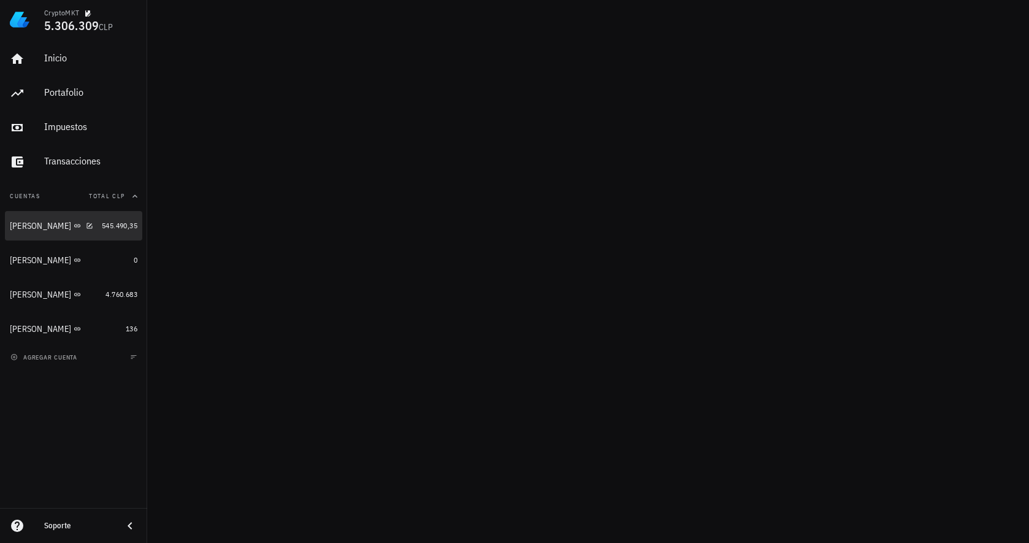
click at [32, 219] on div "[PERSON_NAME]" at bounding box center [53, 226] width 87 height 26
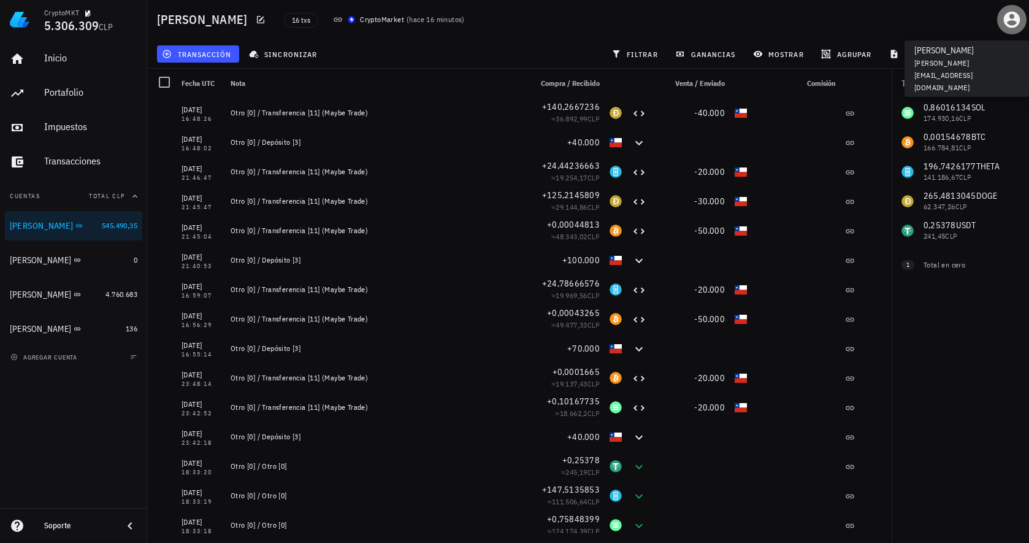
click at [1016, 22] on icon "button" at bounding box center [1012, 20] width 20 height 20
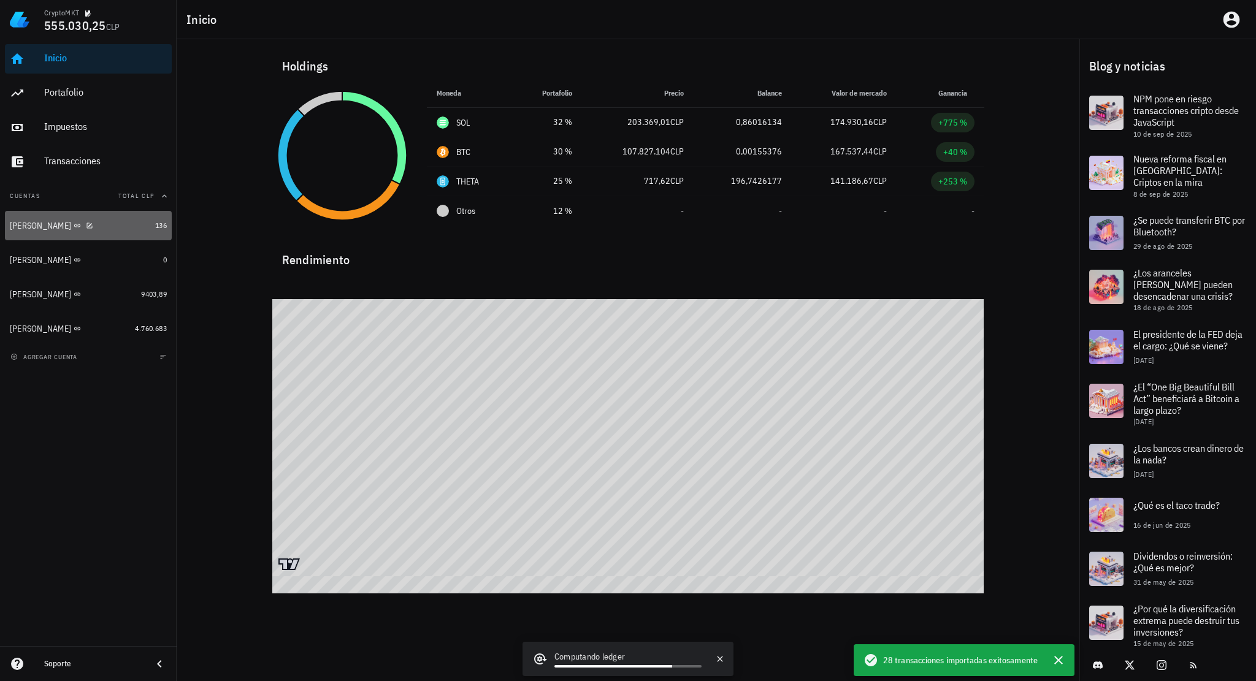
click at [54, 231] on div "[PERSON_NAME]" at bounding box center [80, 226] width 140 height 12
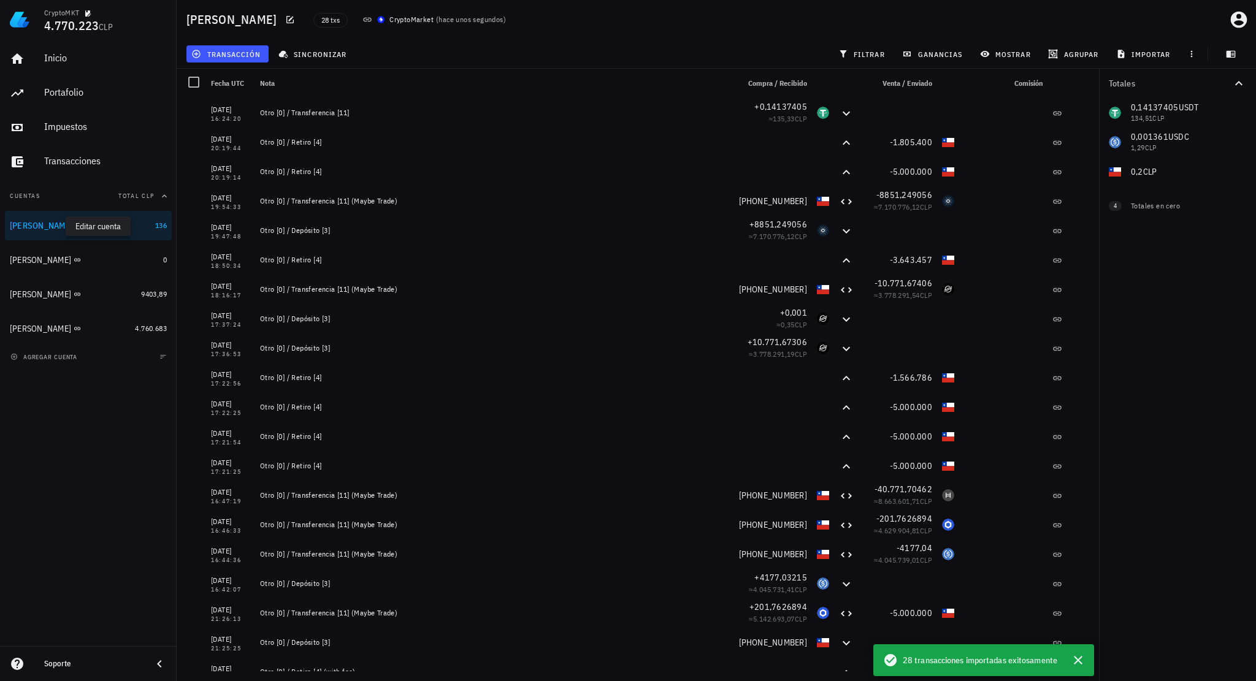
click at [88, 226] on icon "button" at bounding box center [91, 225] width 7 height 7
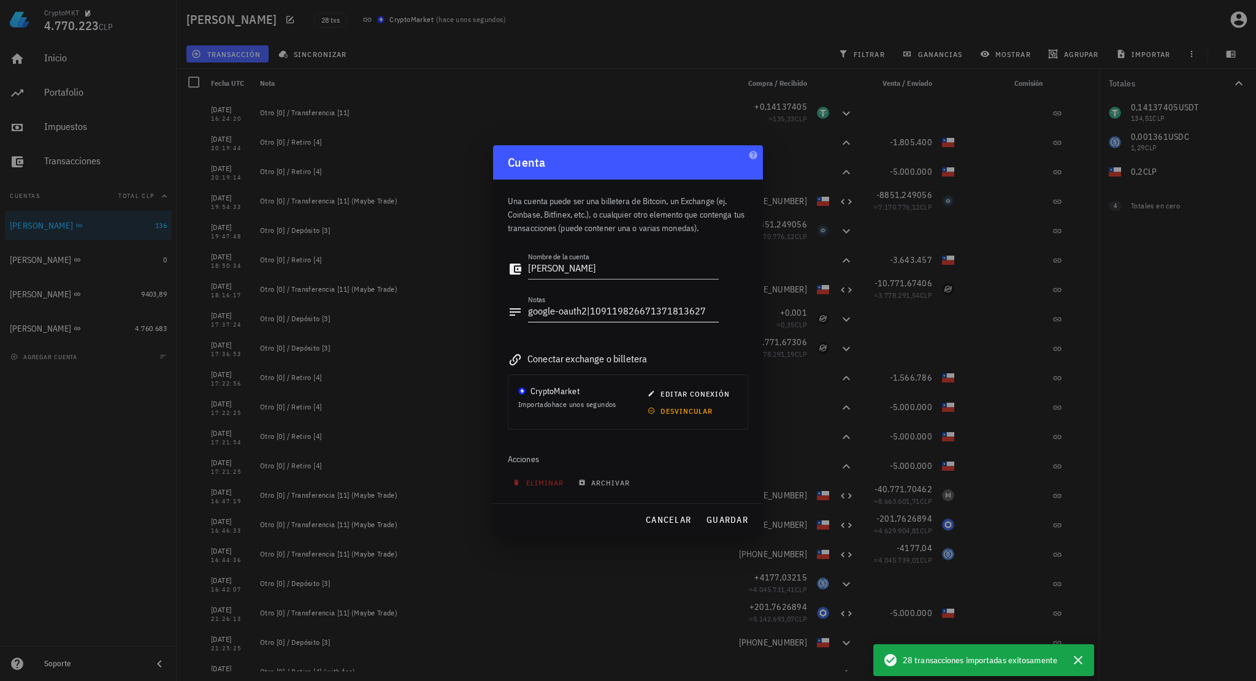
click at [677, 308] on textarea "google-oauth2|109119826671371813627" at bounding box center [623, 312] width 191 height 20
click at [670, 523] on span "cancelar" at bounding box center [668, 519] width 46 height 11
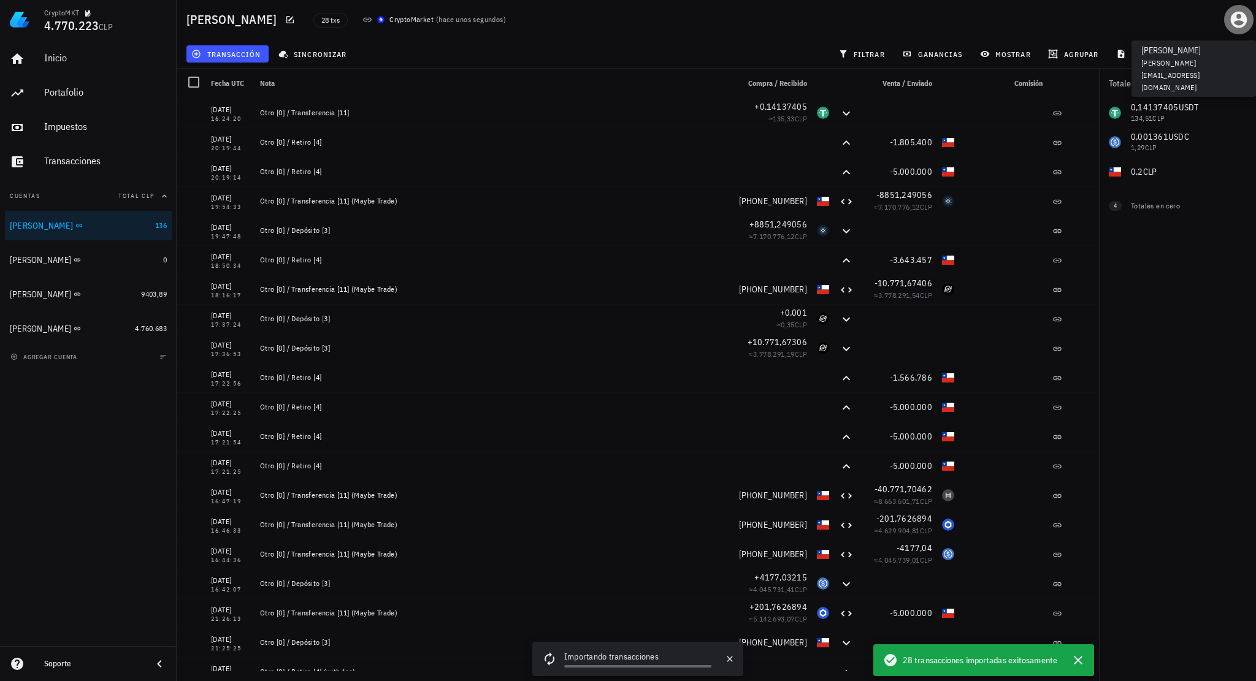
click at [1236, 17] on icon "button" at bounding box center [1239, 20] width 20 height 20
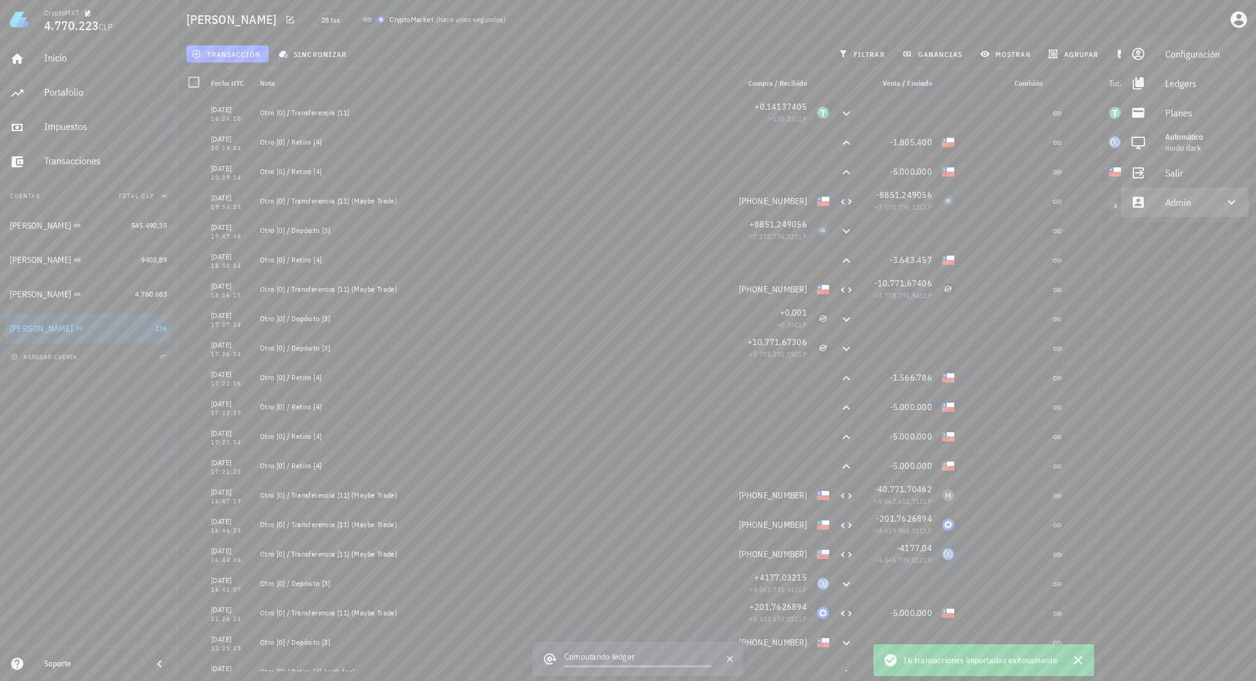
click at [1194, 200] on div "Admin" at bounding box center [1187, 202] width 44 height 25
click at [1185, 237] on div "Impersonar" at bounding box center [1202, 232] width 74 height 25
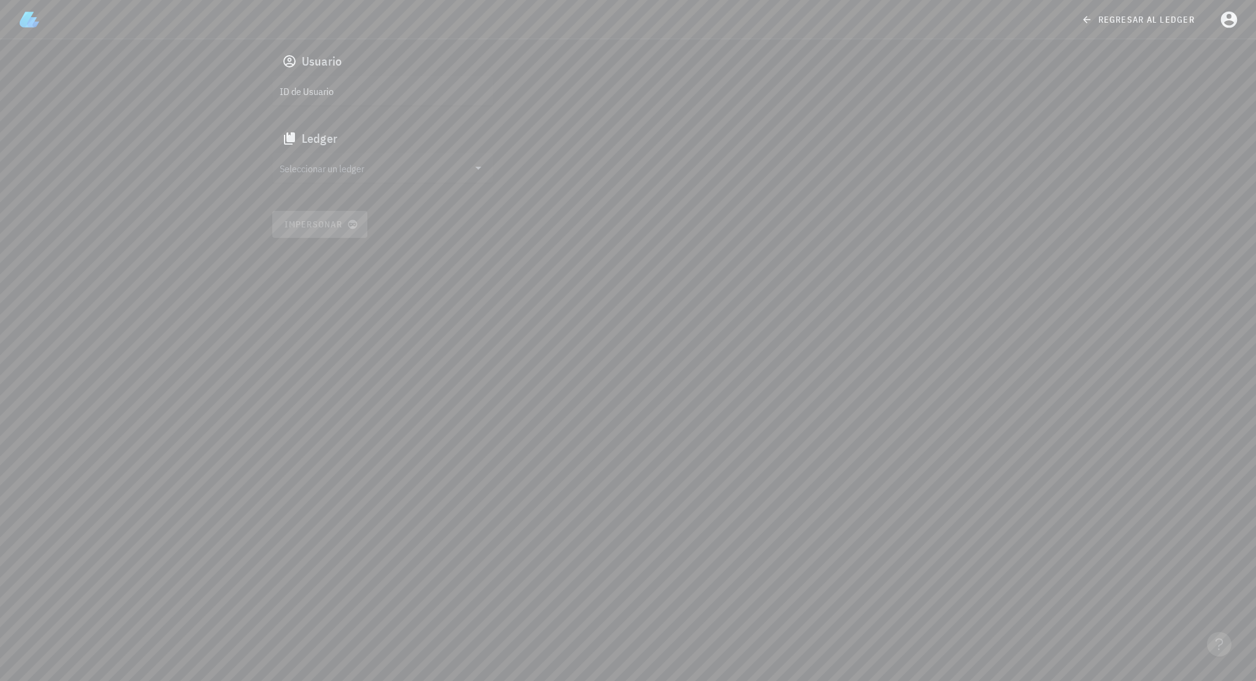
click at [419, 96] on input "ID de Usuario" at bounding box center [382, 91] width 204 height 20
paste input "google-oauth2|109119826671371813627"
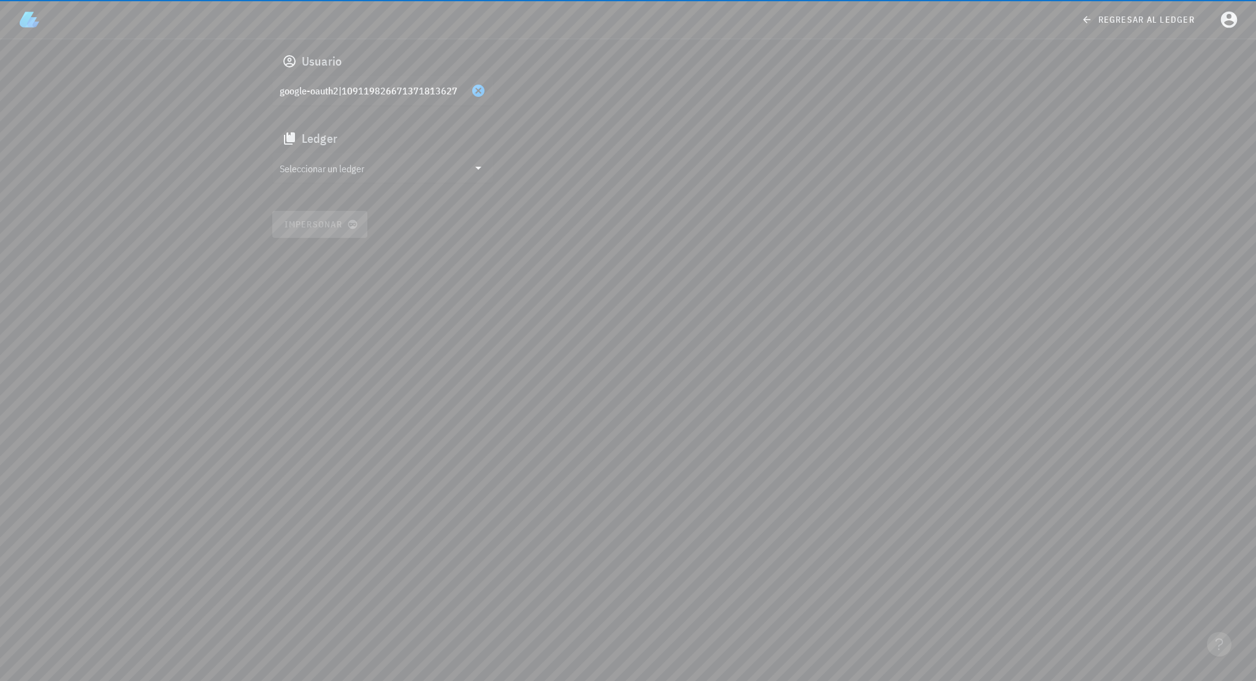
type input "google-oauth2|109119826671371813627"
click at [391, 164] on input "text" at bounding box center [374, 168] width 189 height 20
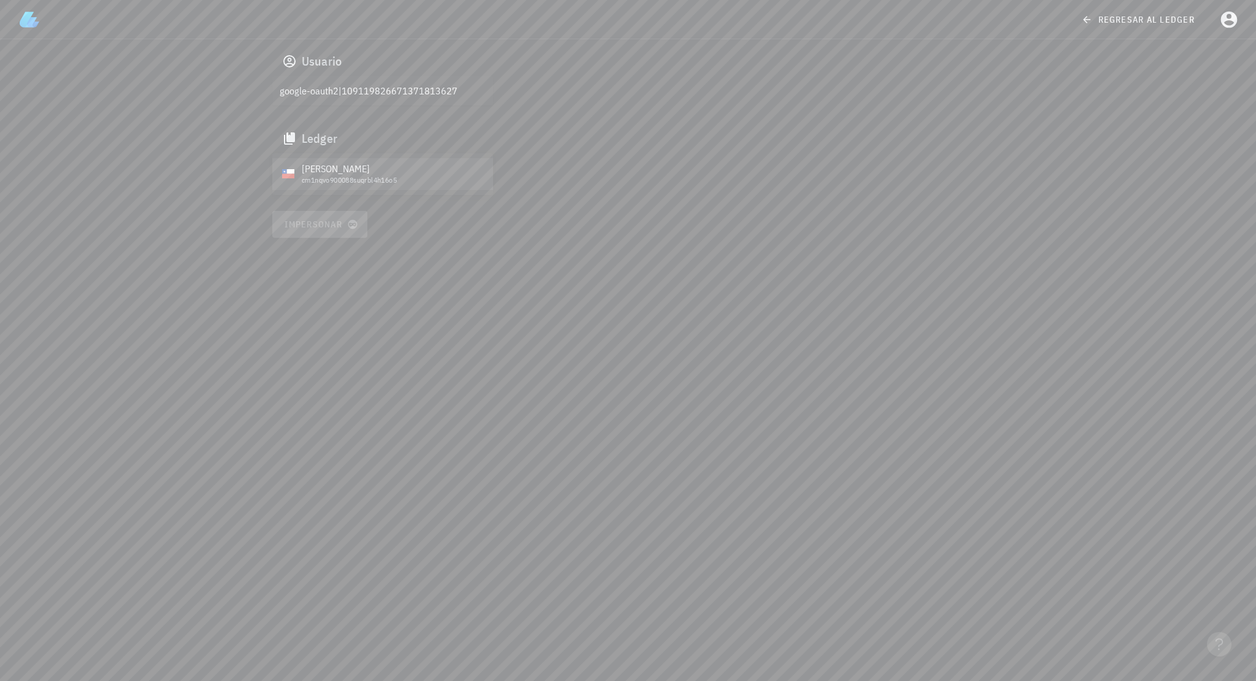
click at [351, 177] on div "cm1nqvo900088suqrbl4h16o5" at bounding box center [392, 180] width 181 height 9
click at [321, 219] on span "Impersonar" at bounding box center [320, 224] width 72 height 11
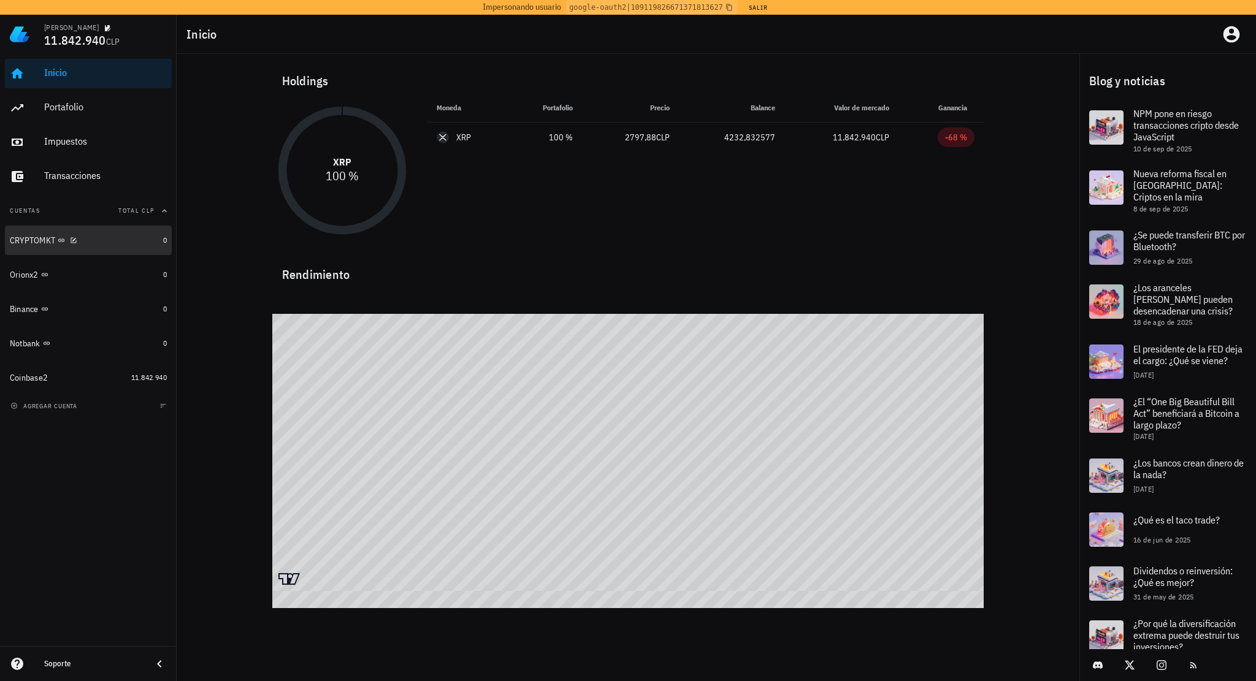
click at [123, 245] on div "CRYPTOMKT" at bounding box center [84, 241] width 148 height 12
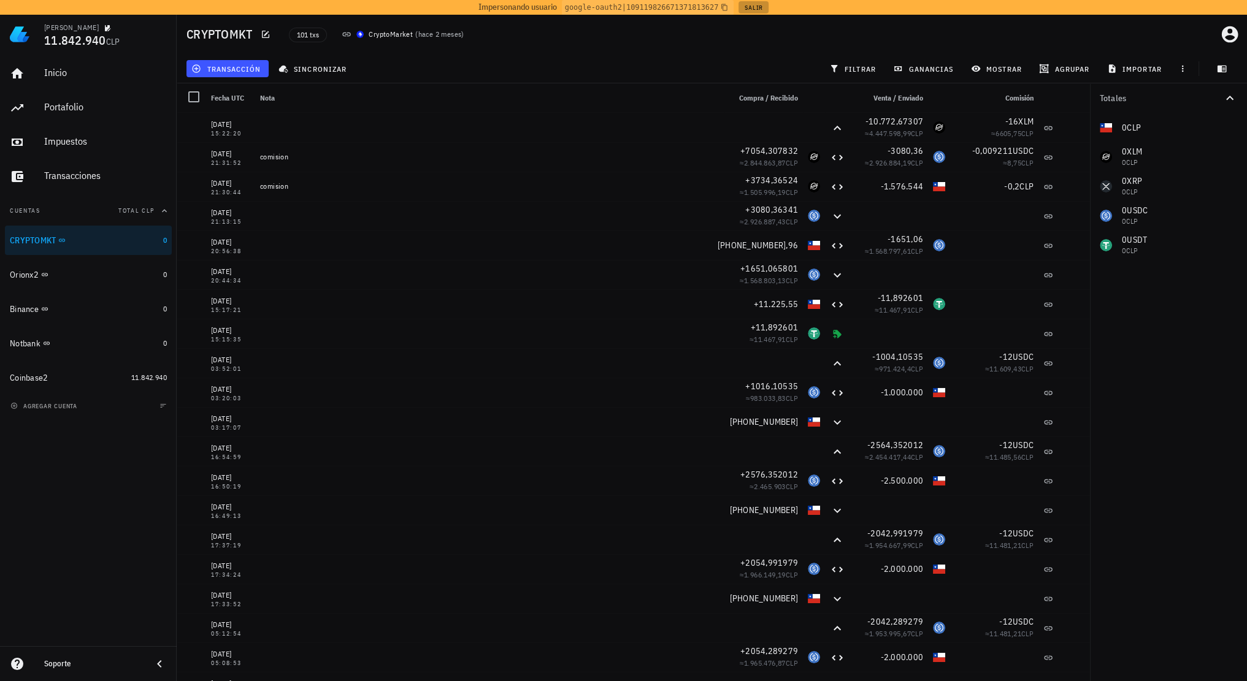
click at [745, 4] on button "Salir" at bounding box center [753, 7] width 30 height 12
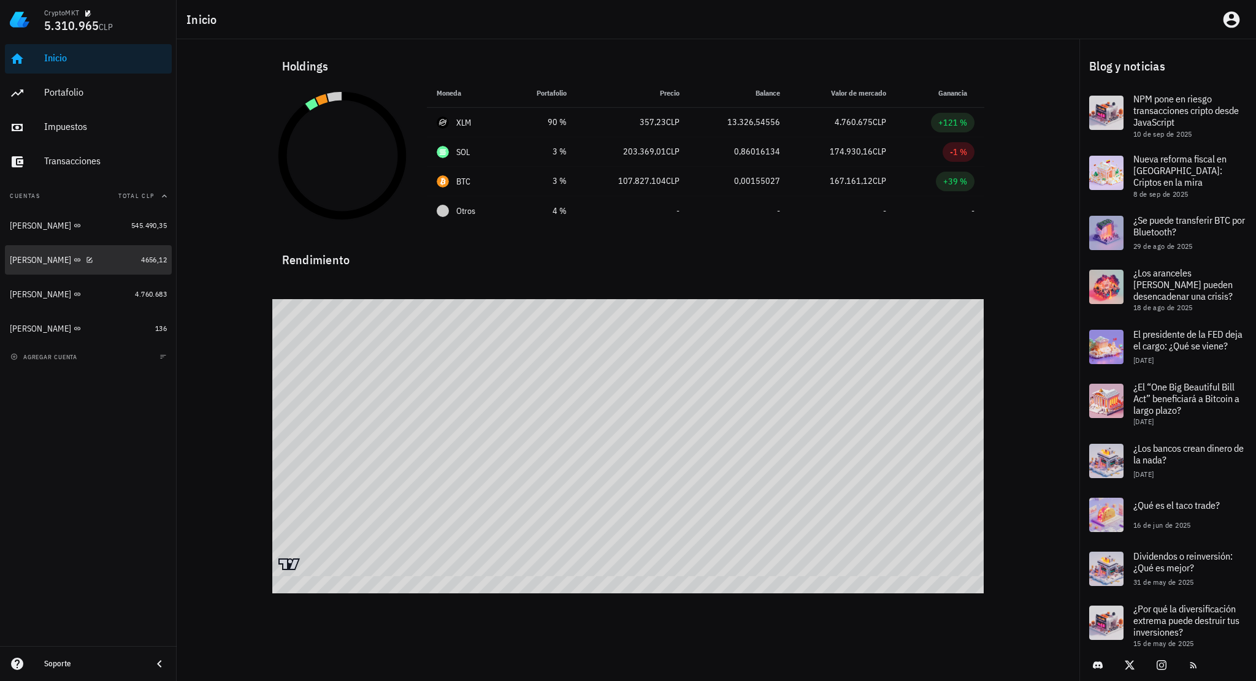
click at [100, 258] on div "[PERSON_NAME]" at bounding box center [73, 260] width 126 height 12
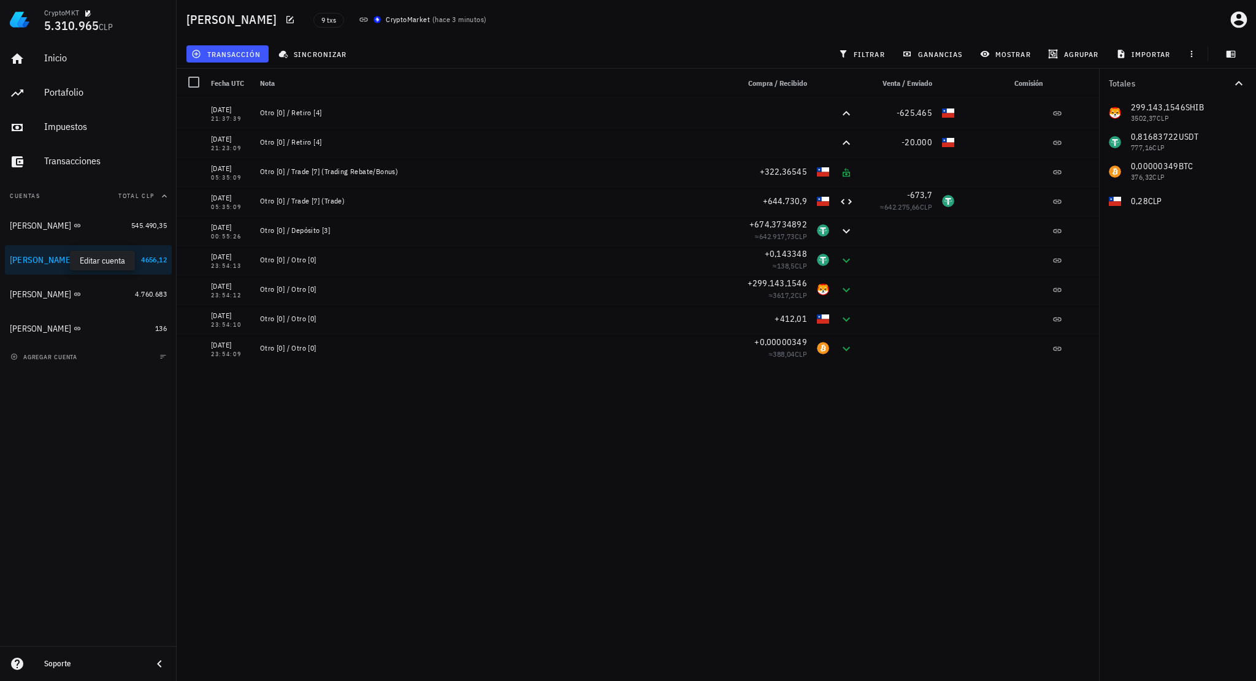
click at [89, 262] on icon "button" at bounding box center [92, 260] width 6 height 6
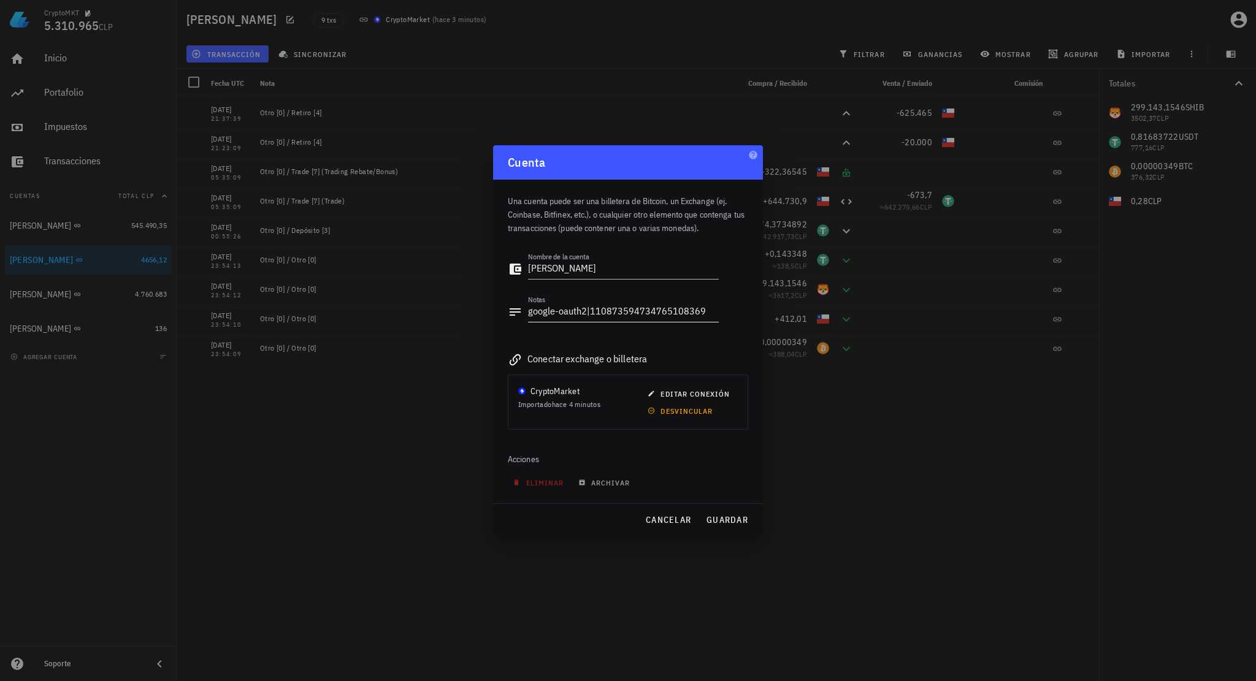
click at [671, 318] on textarea "google-oauth2|110873594734765108369" at bounding box center [623, 312] width 191 height 20
click at [660, 520] on span "cancelar" at bounding box center [668, 519] width 46 height 11
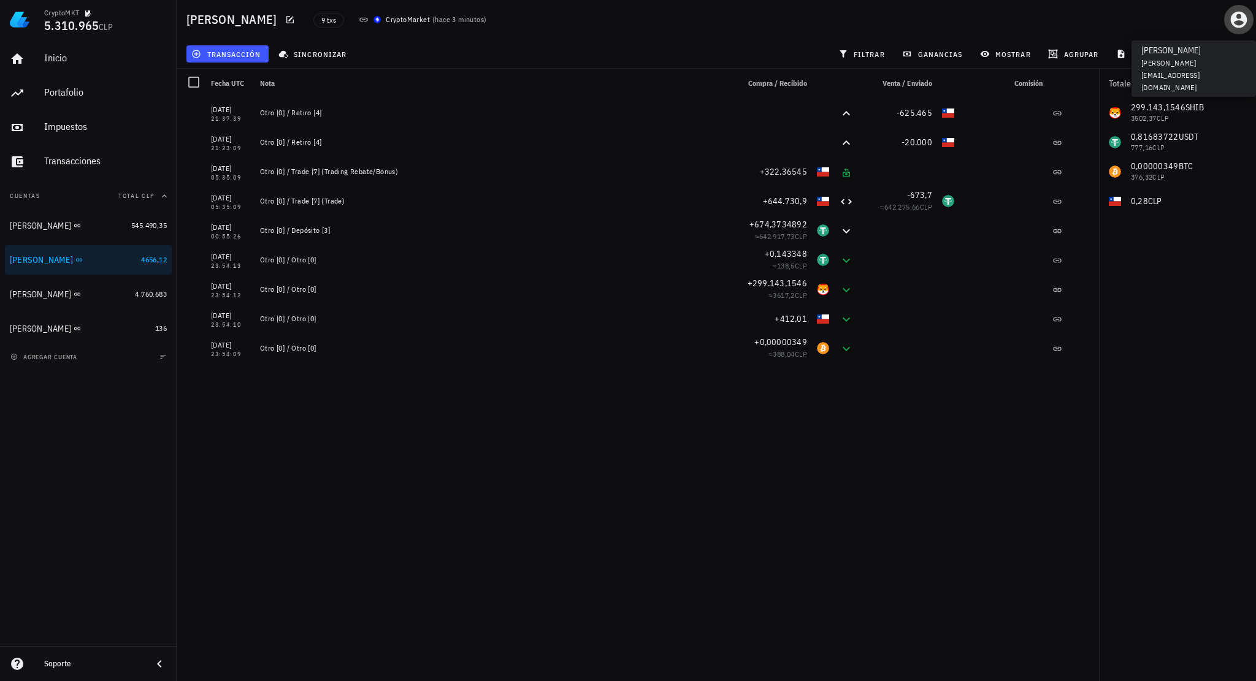
click at [1237, 24] on icon "button" at bounding box center [1239, 20] width 20 height 20
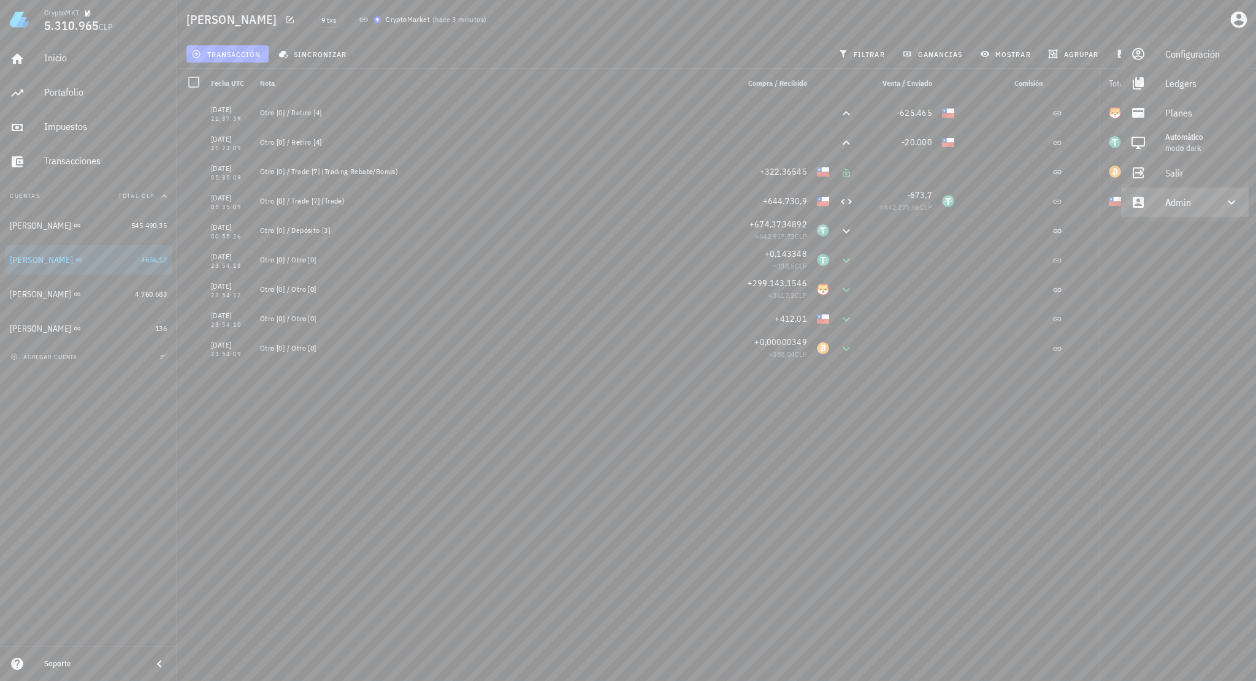
click at [1172, 198] on div "Admin" at bounding box center [1187, 202] width 44 height 25
click at [1150, 235] on link "Impersonar" at bounding box center [1185, 231] width 128 height 29
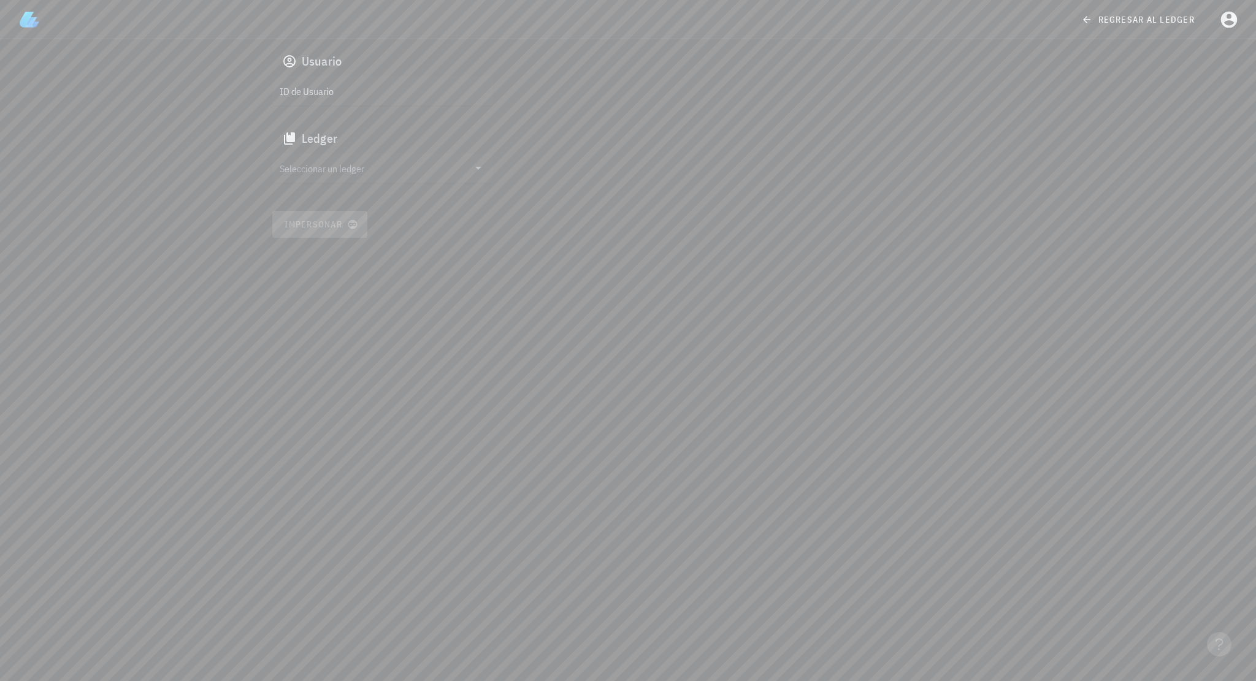
click at [378, 95] on input "ID de Usuario" at bounding box center [382, 91] width 204 height 20
paste input "google-oauth2|110873594734765108369"
type input "google-oauth2|110873594734765108369"
click at [348, 164] on input "text" at bounding box center [374, 168] width 189 height 20
click at [337, 179] on div "clvp8be9n001dw5pwh5nfufgd" at bounding box center [392, 180] width 181 height 9
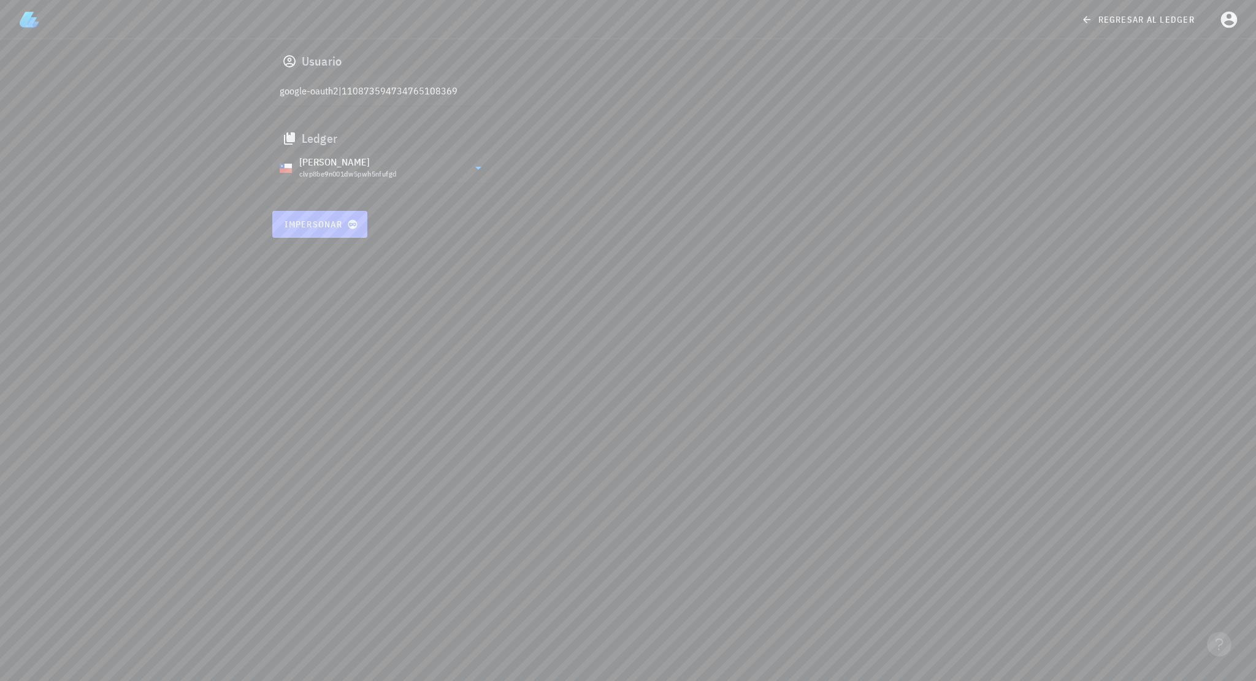
click at [310, 229] on span "Impersonar" at bounding box center [320, 224] width 72 height 11
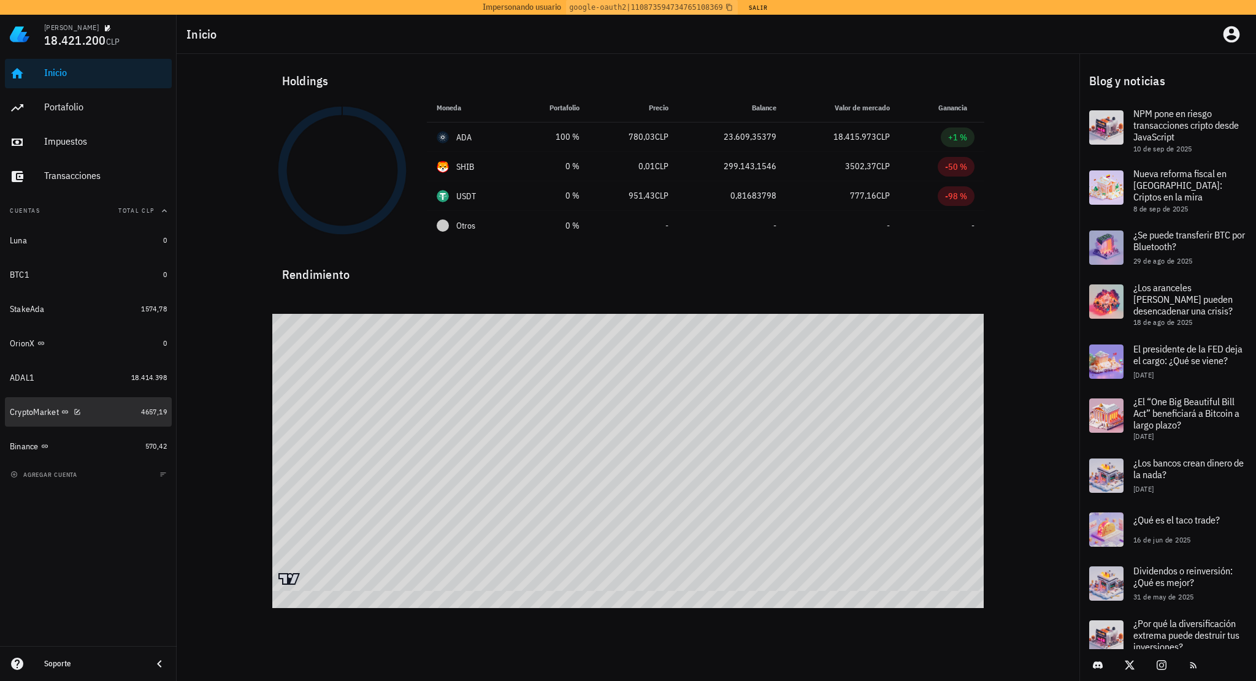
click at [38, 414] on div "CryptoMarket" at bounding box center [34, 412] width 49 height 10
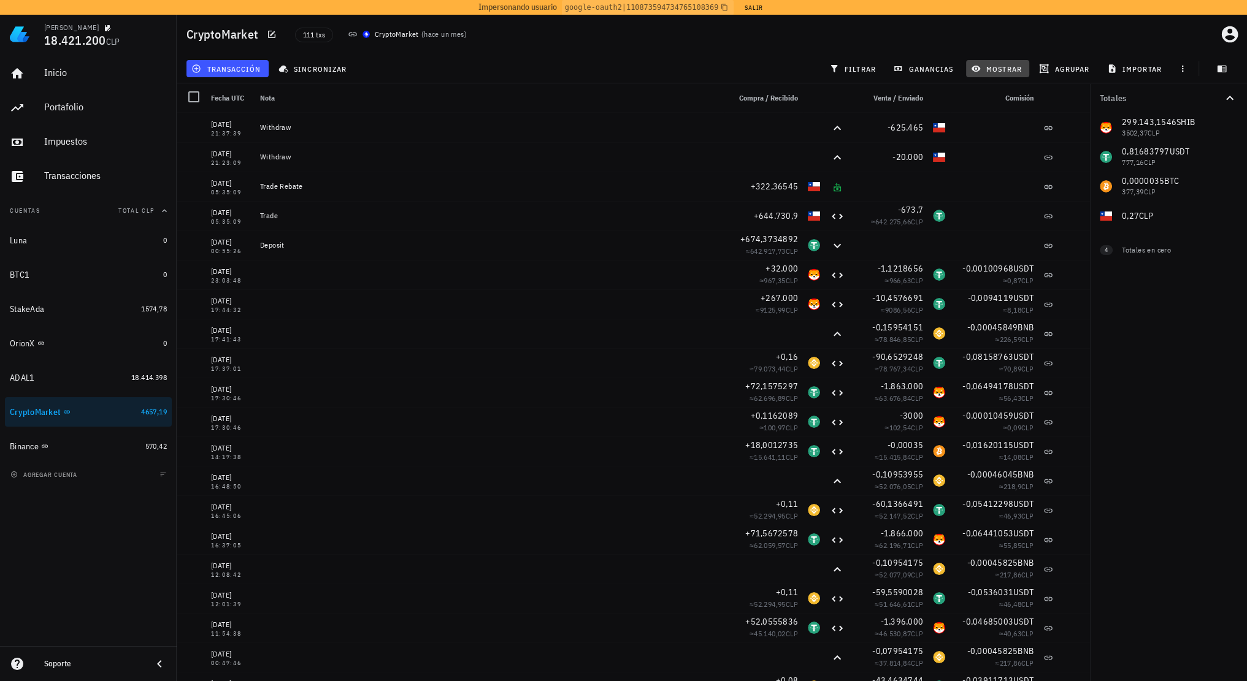
click at [1000, 68] on span "mostrar" at bounding box center [997, 69] width 48 height 10
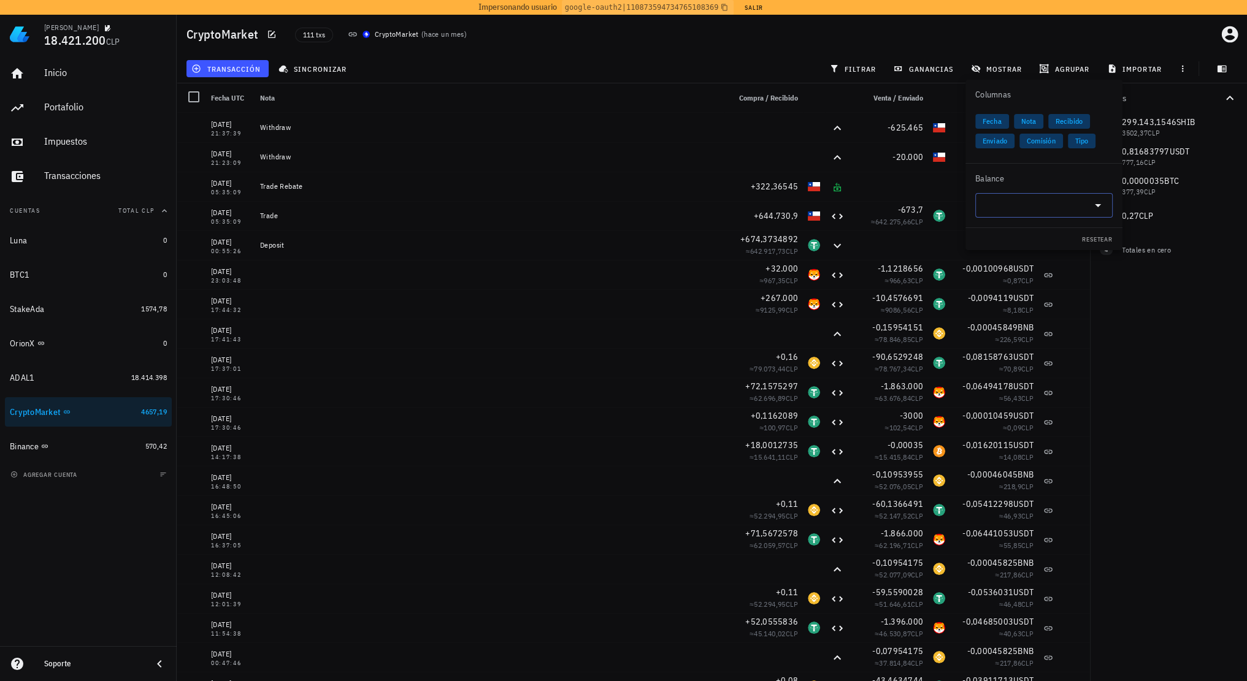
click at [1003, 207] on input "text" at bounding box center [1033, 206] width 103 height 20
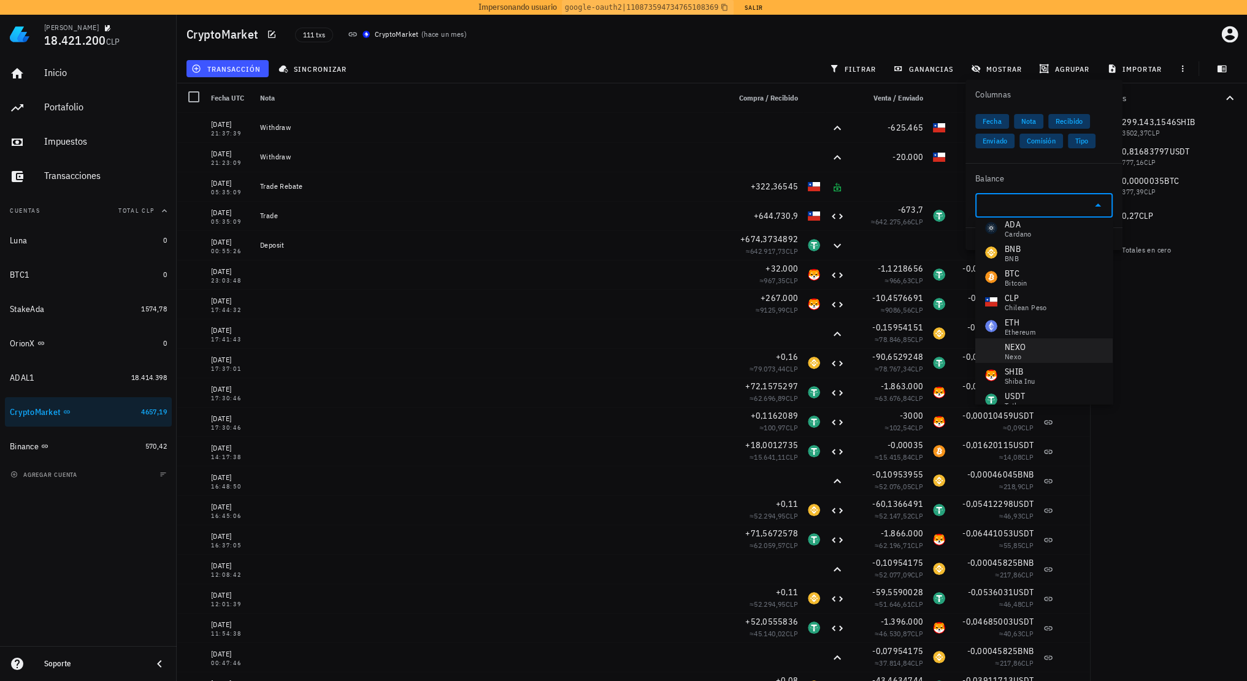
scroll to position [20, 0]
click at [1015, 384] on div "USDT" at bounding box center [1014, 383] width 20 height 12
type input "USDT"
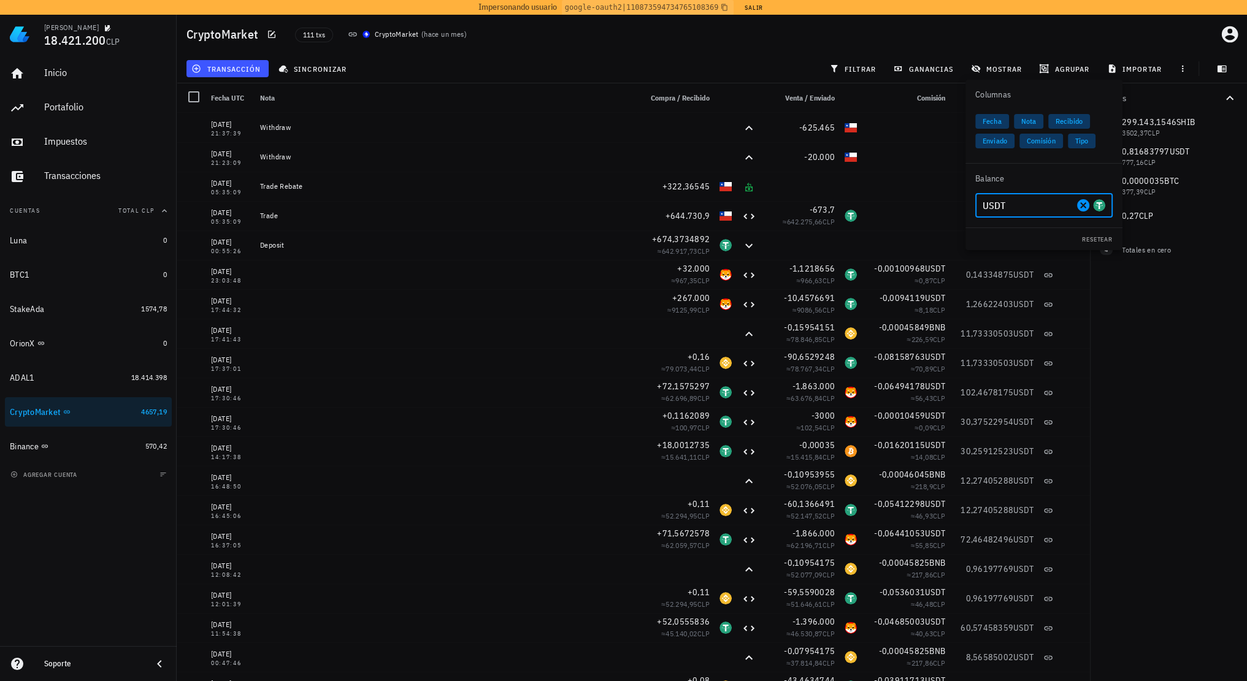
click at [1144, 407] on div "Totales 299.143,1546 SHIB 3502,37 CLP 0,81683797 USDT 777,16 CLP 0,0000035 BTC …" at bounding box center [1168, 382] width 157 height 598
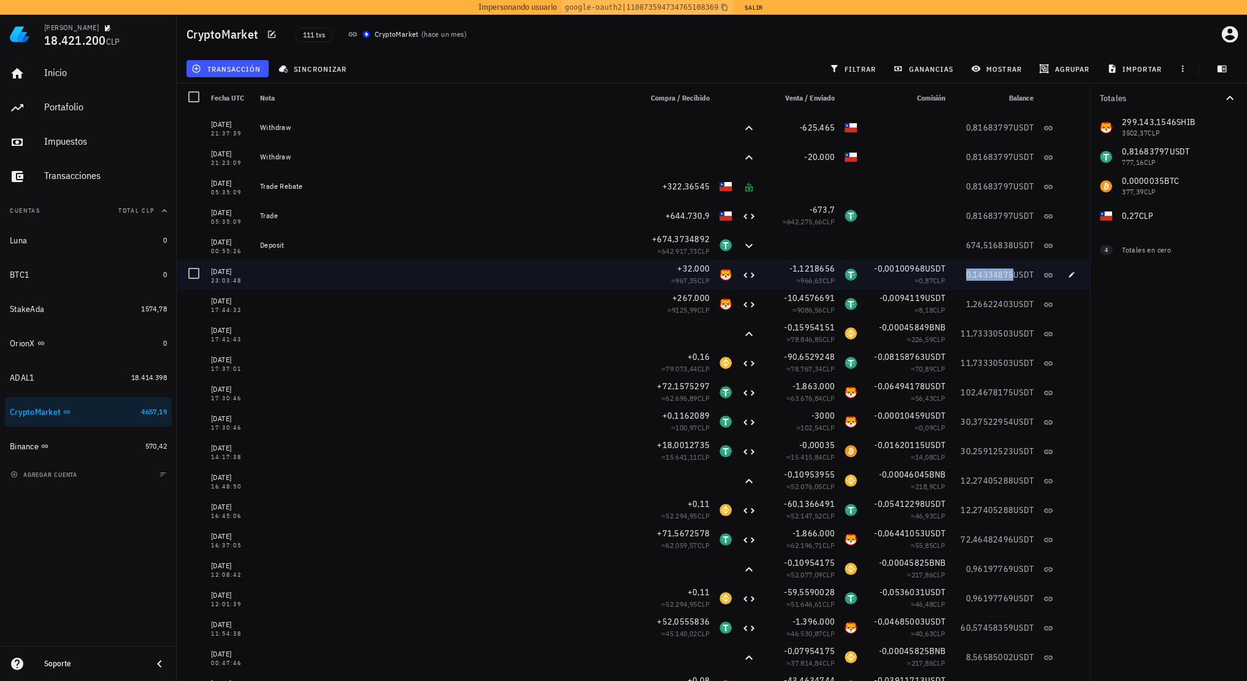
click at [982, 277] on span "0,14334875" at bounding box center [990, 274] width 48 height 11
click at [1001, 274] on span "0,14334875" at bounding box center [990, 274] width 48 height 11
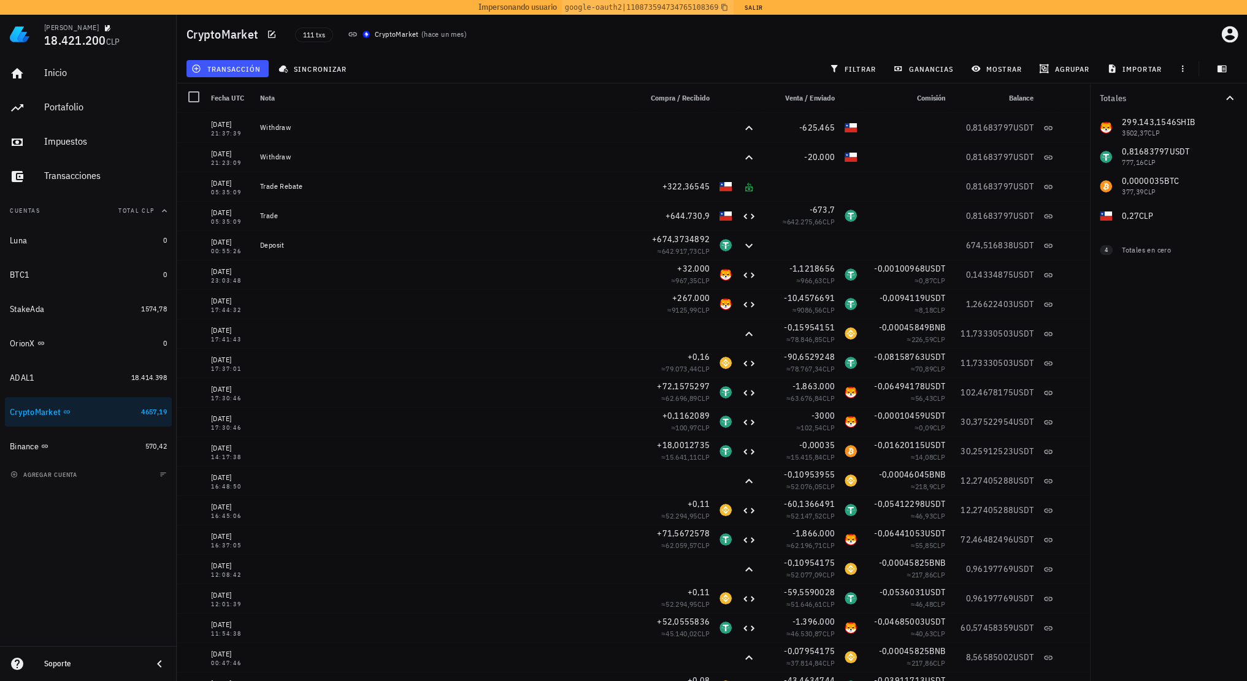
click at [1110, 347] on div "Totales 299.143,1546 SHIB 3502,37 CLP 0,81683797 USDT 777,16 CLP 0,0000035 BTC …" at bounding box center [1168, 382] width 157 height 598
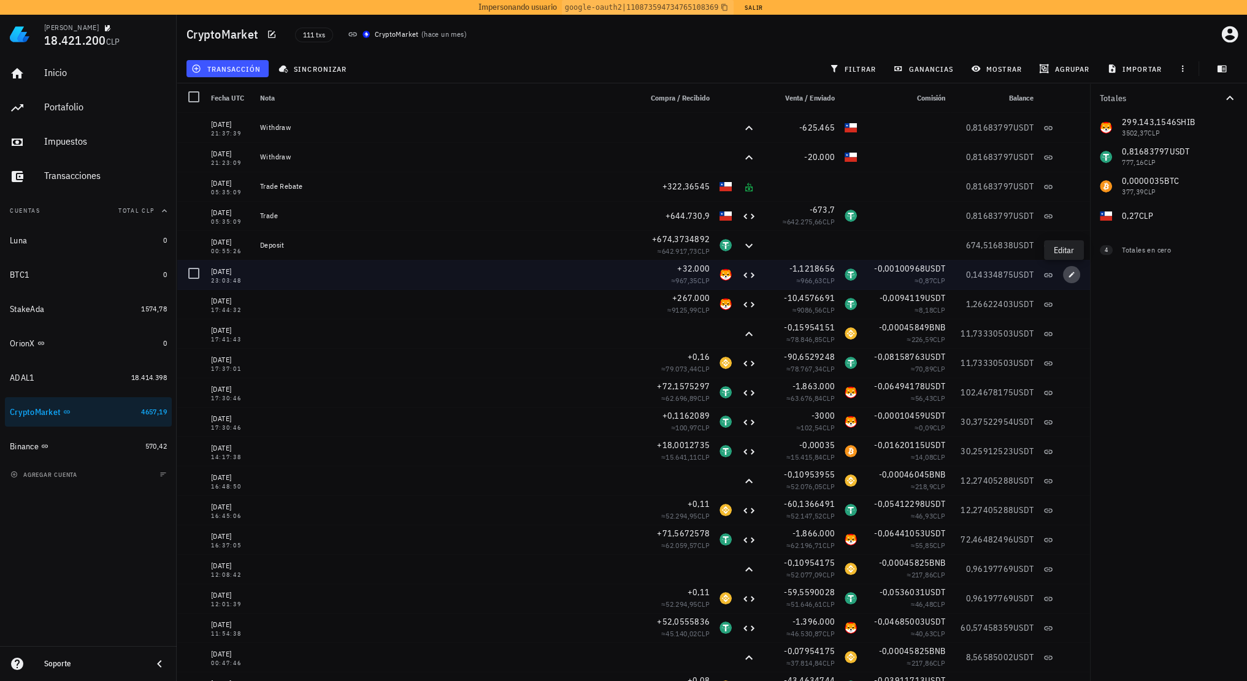
click at [1069, 277] on icon "button" at bounding box center [1072, 275] width 6 height 6
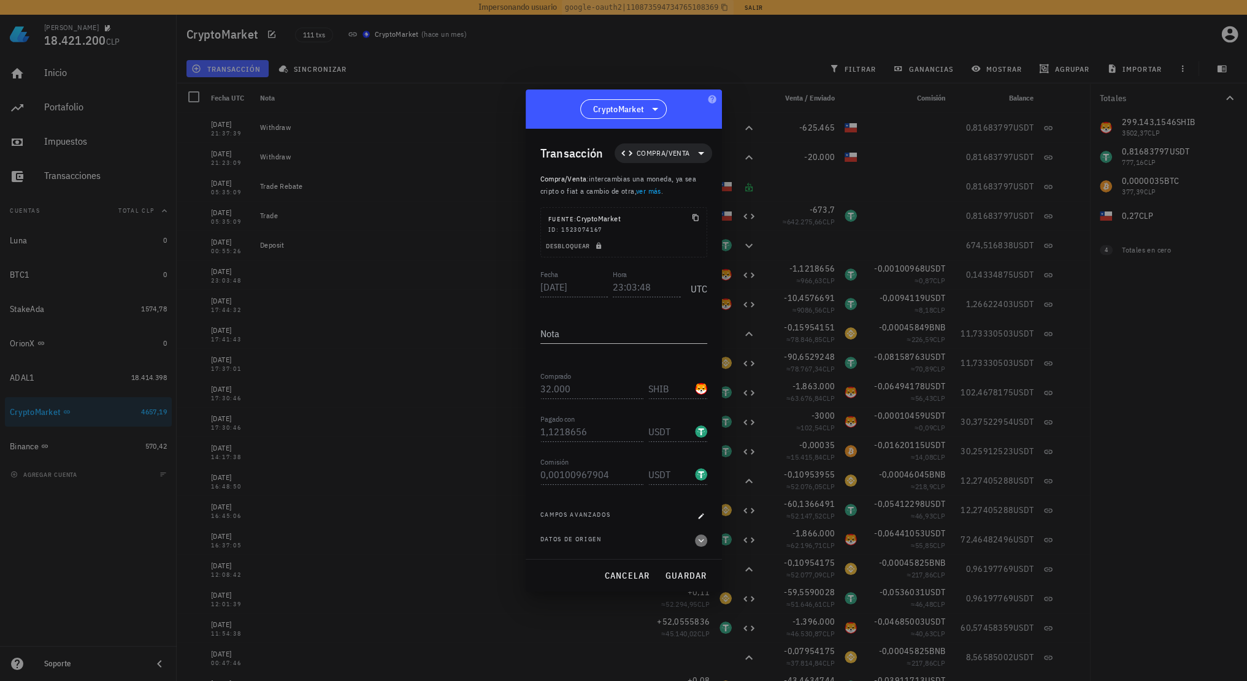
click at [700, 535] on icon "button" at bounding box center [700, 540] width 11 height 15
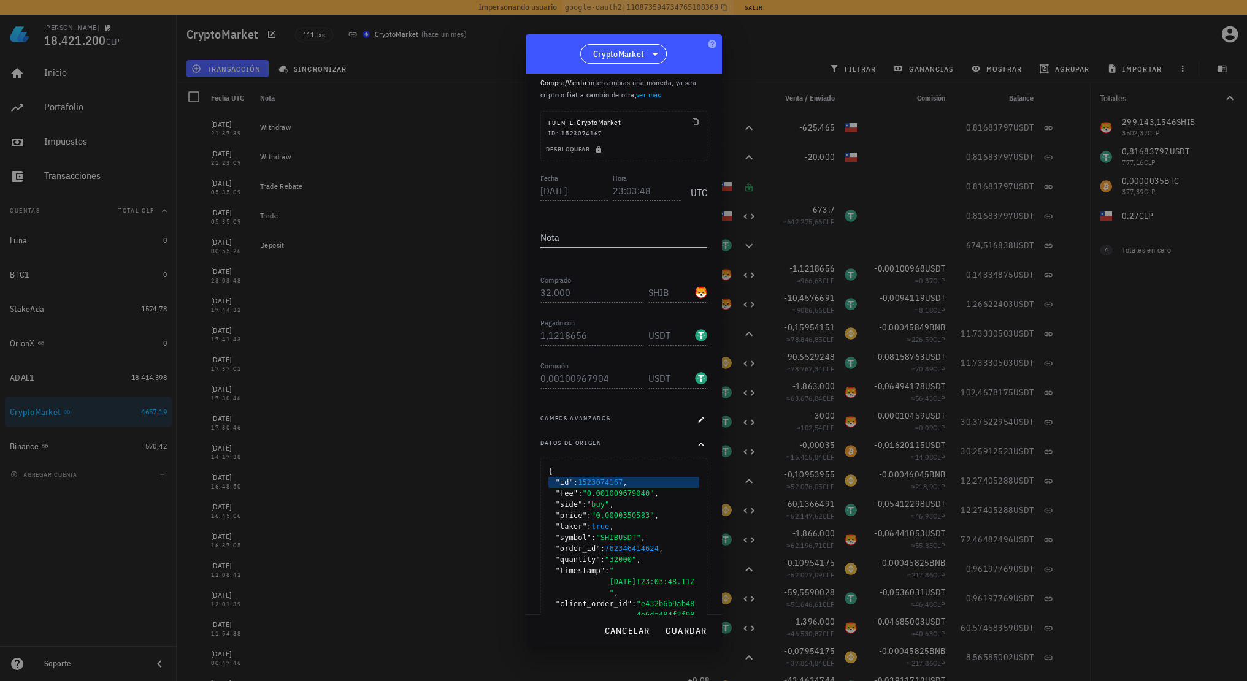
scroll to position [77, 0]
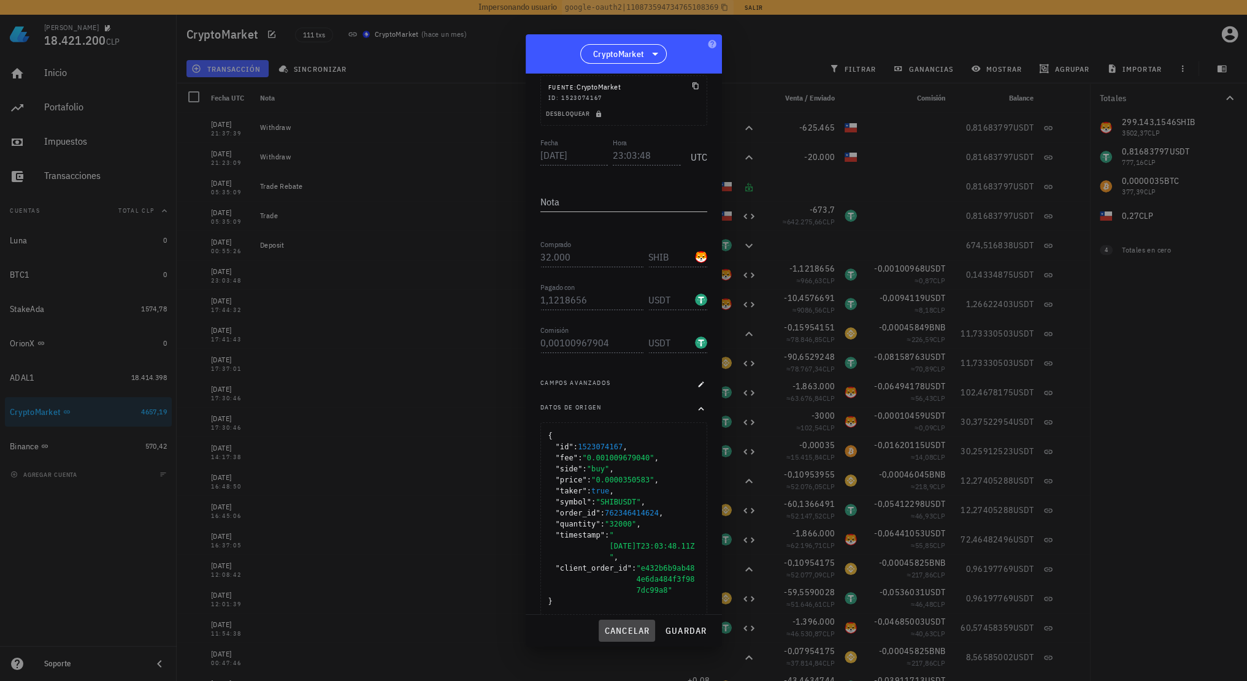
click at [632, 630] on span "cancelar" at bounding box center [626, 630] width 46 height 11
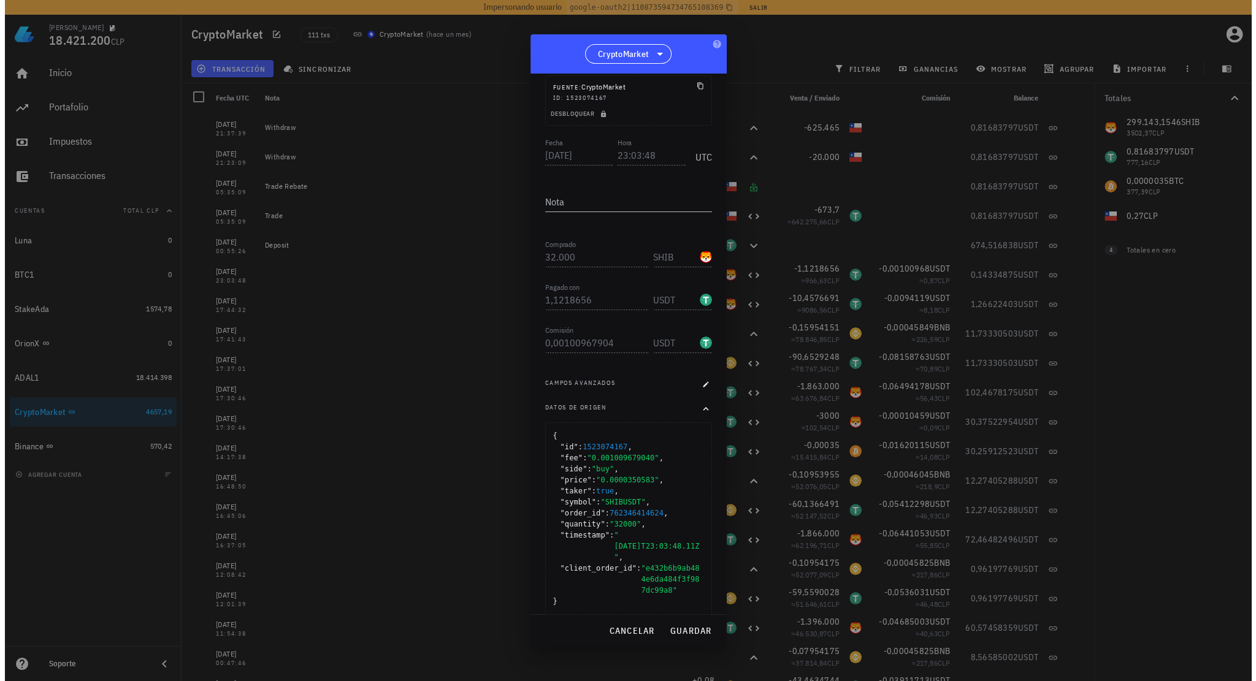
scroll to position [0, 0]
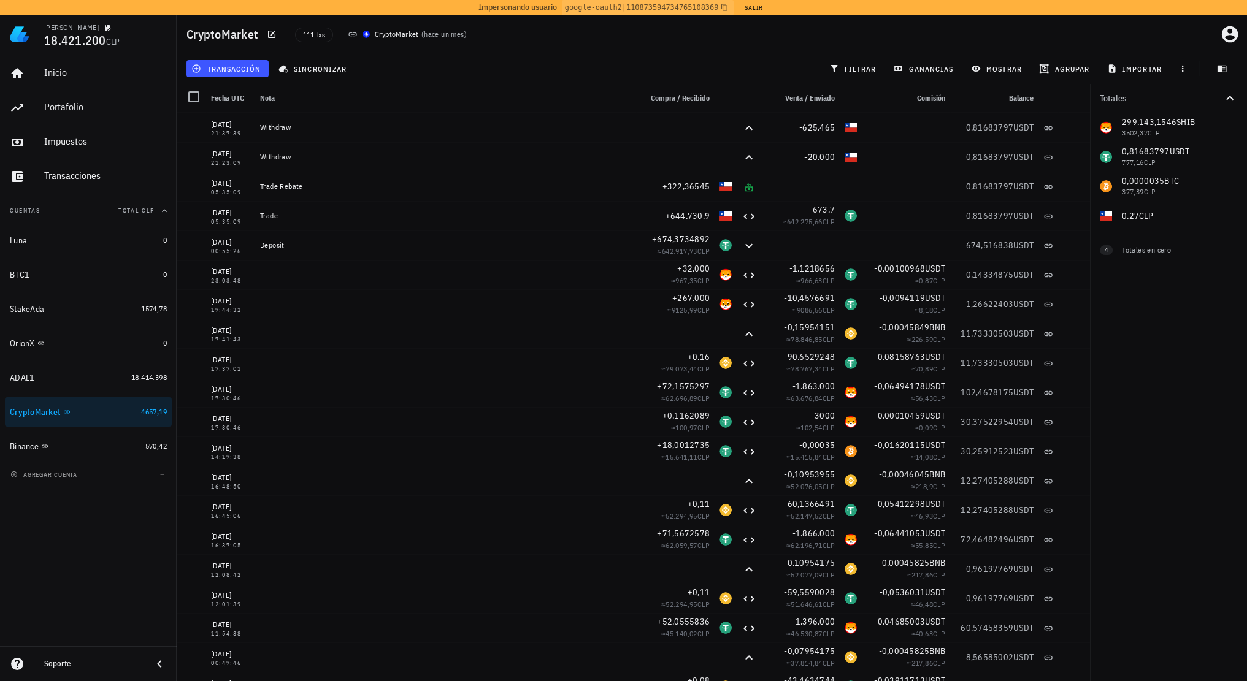
click at [1123, 418] on div "Totales 299.143,1546 SHIB 3502,37 CLP 0,81683797 USDT 777,16 CLP 0,0000035 BTC …" at bounding box center [1168, 382] width 157 height 598
click at [747, 11] on button "Salir" at bounding box center [753, 7] width 30 height 12
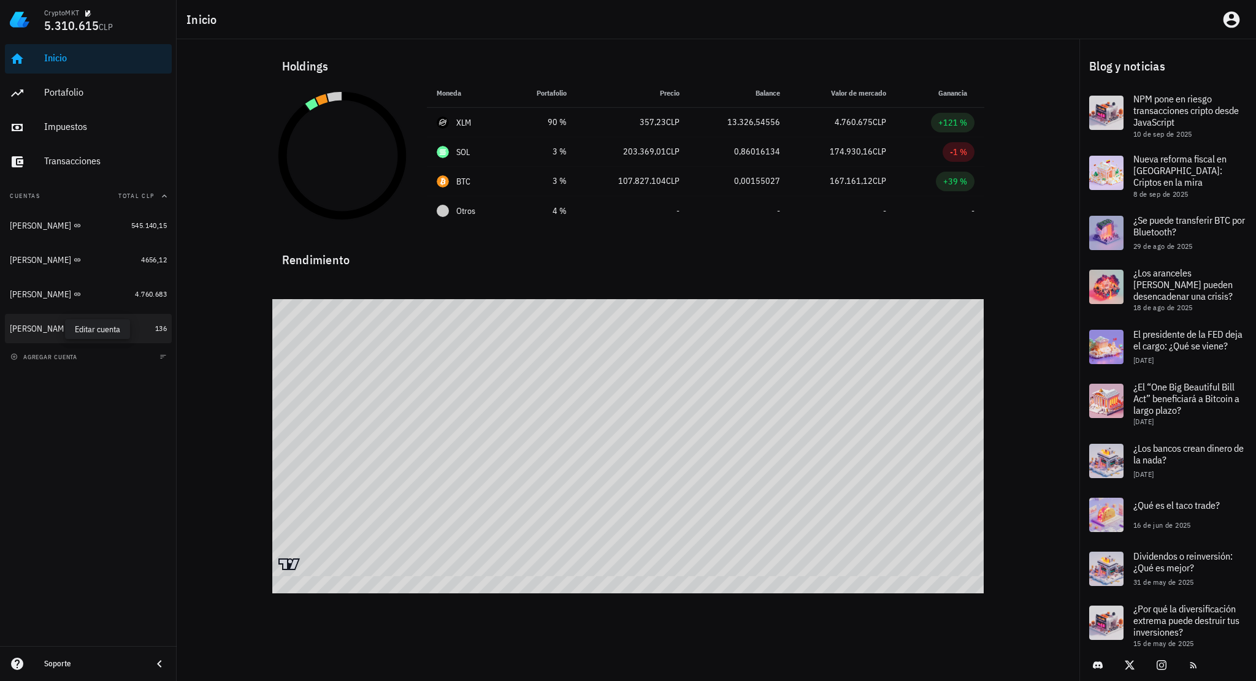
click at [86, 330] on icon "button" at bounding box center [89, 328] width 7 height 7
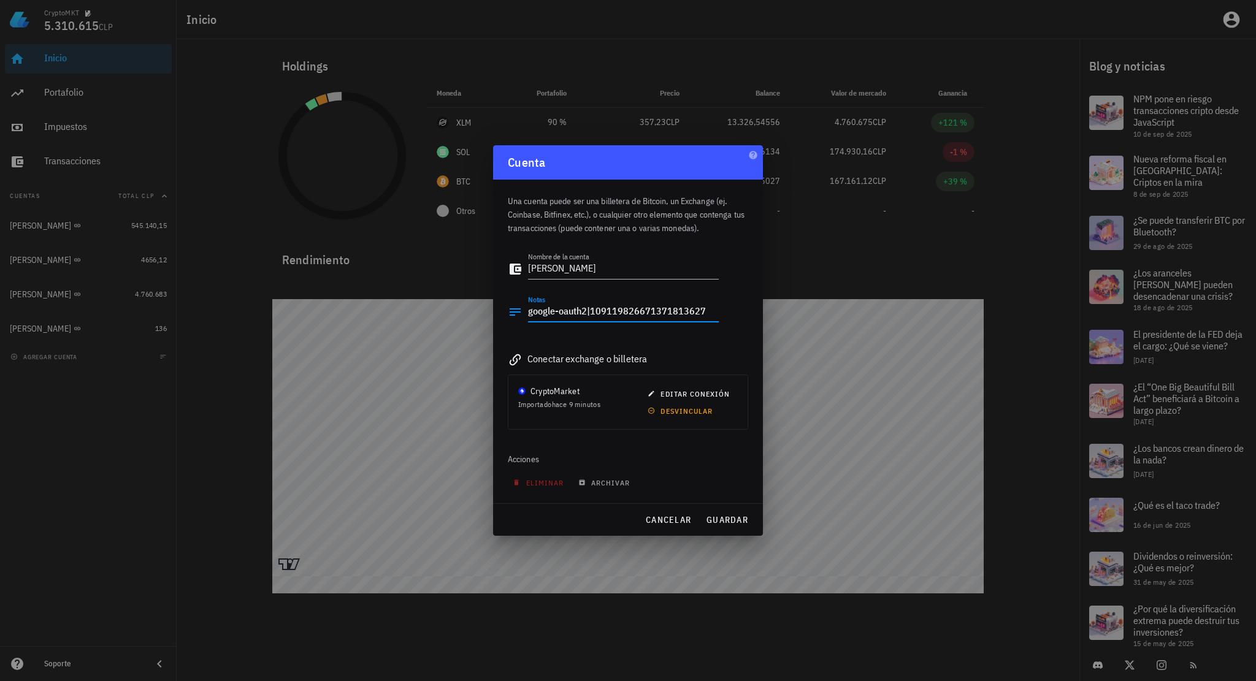
click at [668, 311] on textarea "google-oauth2|109119826671371813627" at bounding box center [623, 312] width 191 height 20
click at [656, 512] on button "cancelar" at bounding box center [668, 520] width 56 height 22
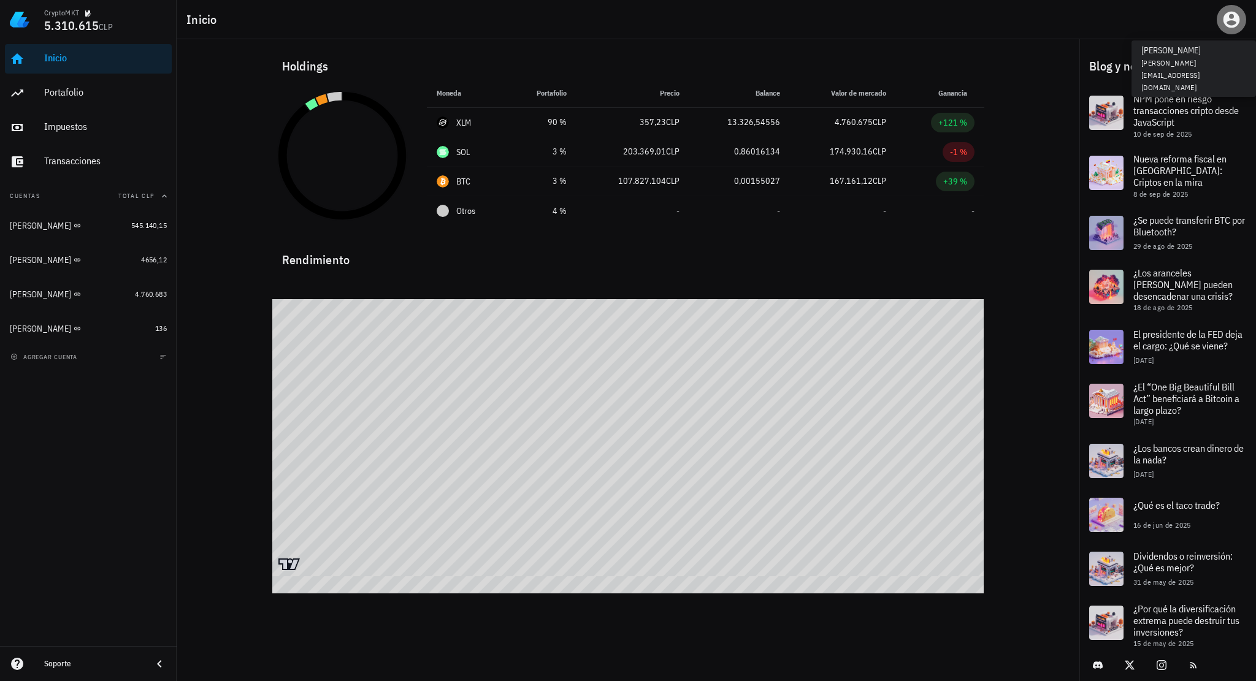
click at [1231, 15] on icon "button" at bounding box center [1231, 20] width 20 height 20
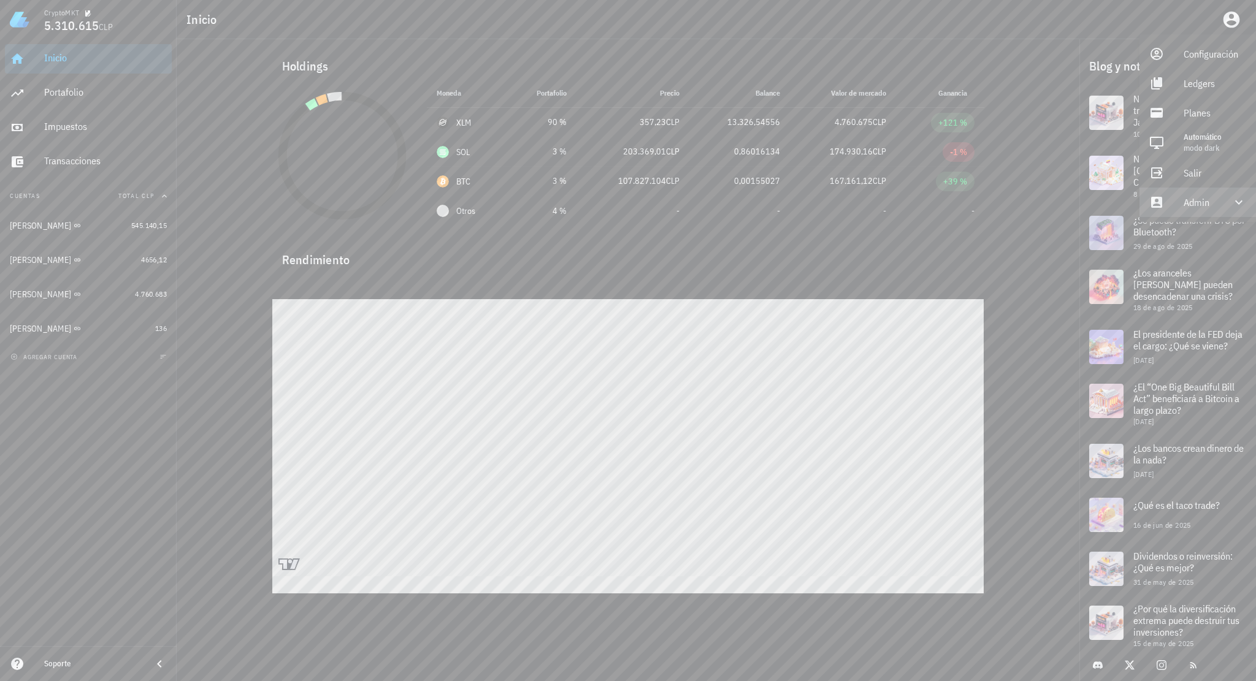
click at [1180, 207] on div "Admin" at bounding box center [1197, 202] width 116 height 29
click at [1175, 235] on link "Impersonar" at bounding box center [1197, 231] width 116 height 29
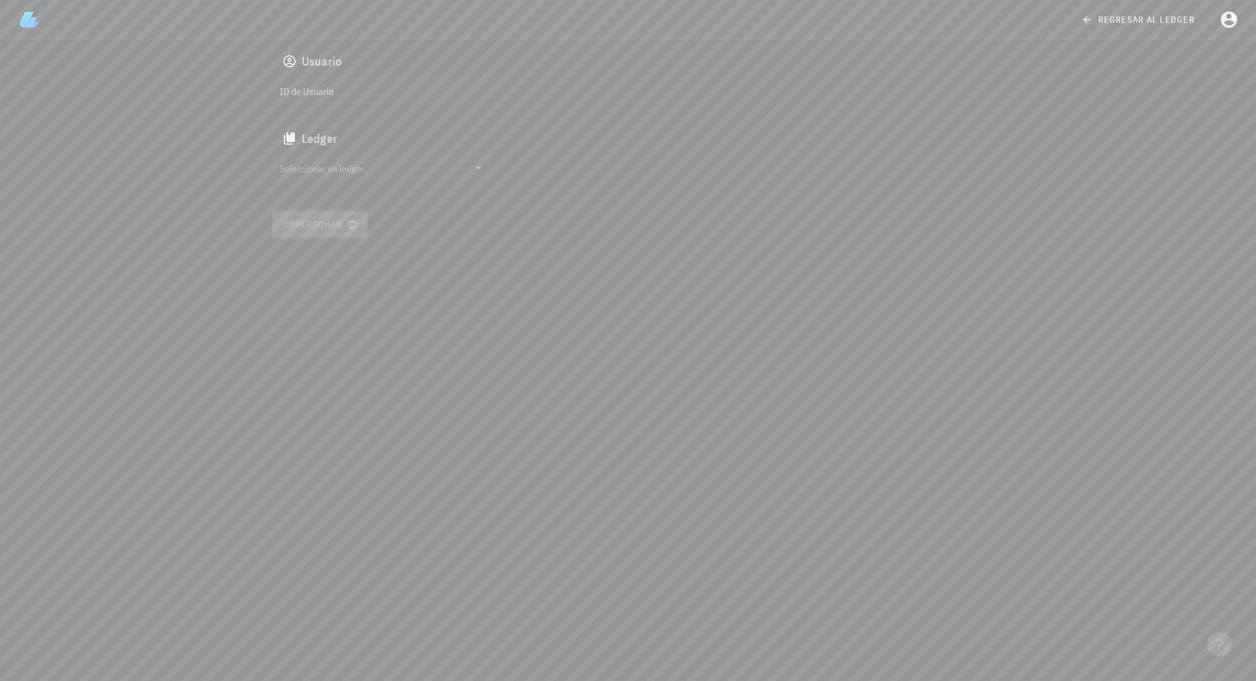
click at [362, 97] on input "ID de Usuario" at bounding box center [382, 91] width 204 height 20
paste input "google-oauth2|109119826671371813627"
type input "google-oauth2|109119826671371813627"
click at [346, 169] on input "text" at bounding box center [374, 168] width 189 height 20
click at [329, 174] on div "[PERSON_NAME]" at bounding box center [392, 169] width 181 height 12
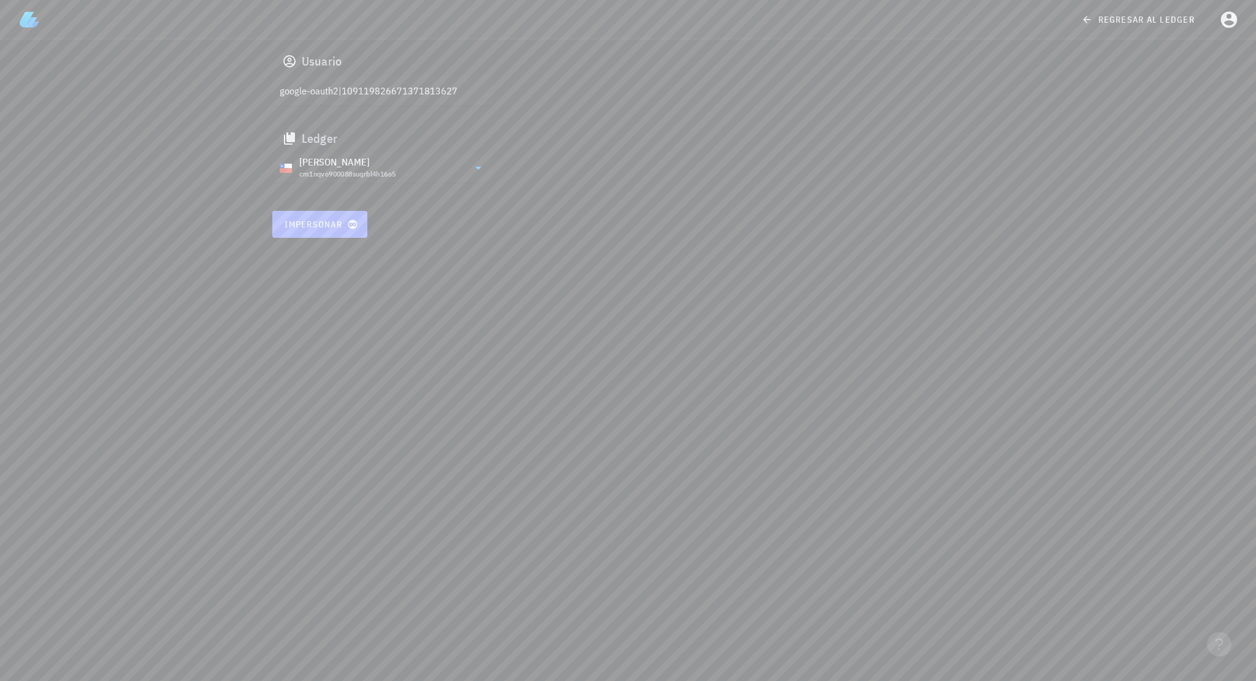
click at [316, 226] on span "Impersonar" at bounding box center [320, 224] width 72 height 11
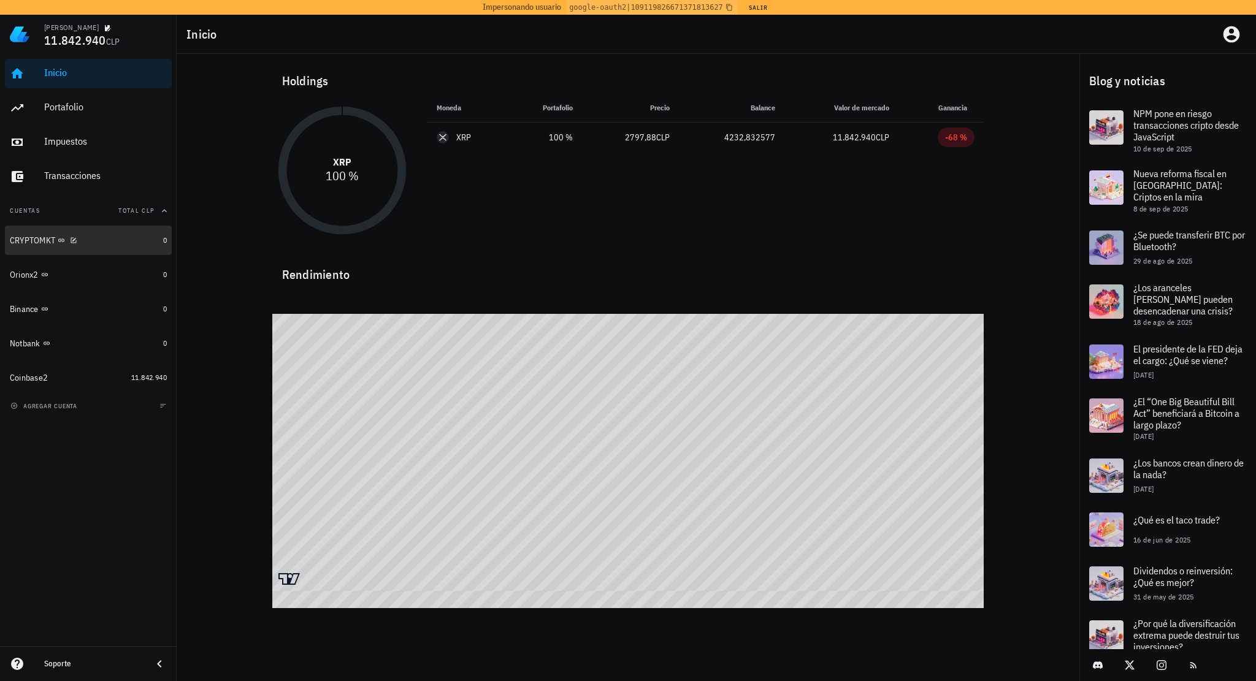
click at [97, 248] on div "CRYPTOMKT" at bounding box center [84, 240] width 148 height 26
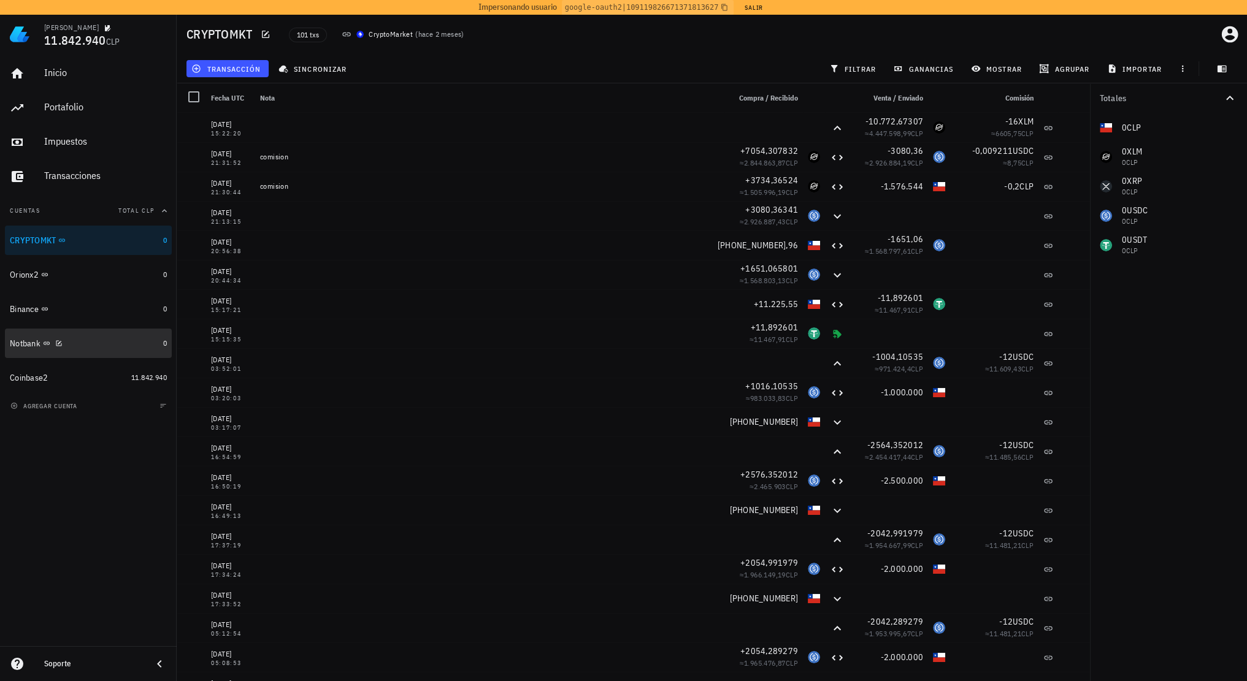
click at [108, 338] on div "Notbank" at bounding box center [84, 344] width 148 height 12
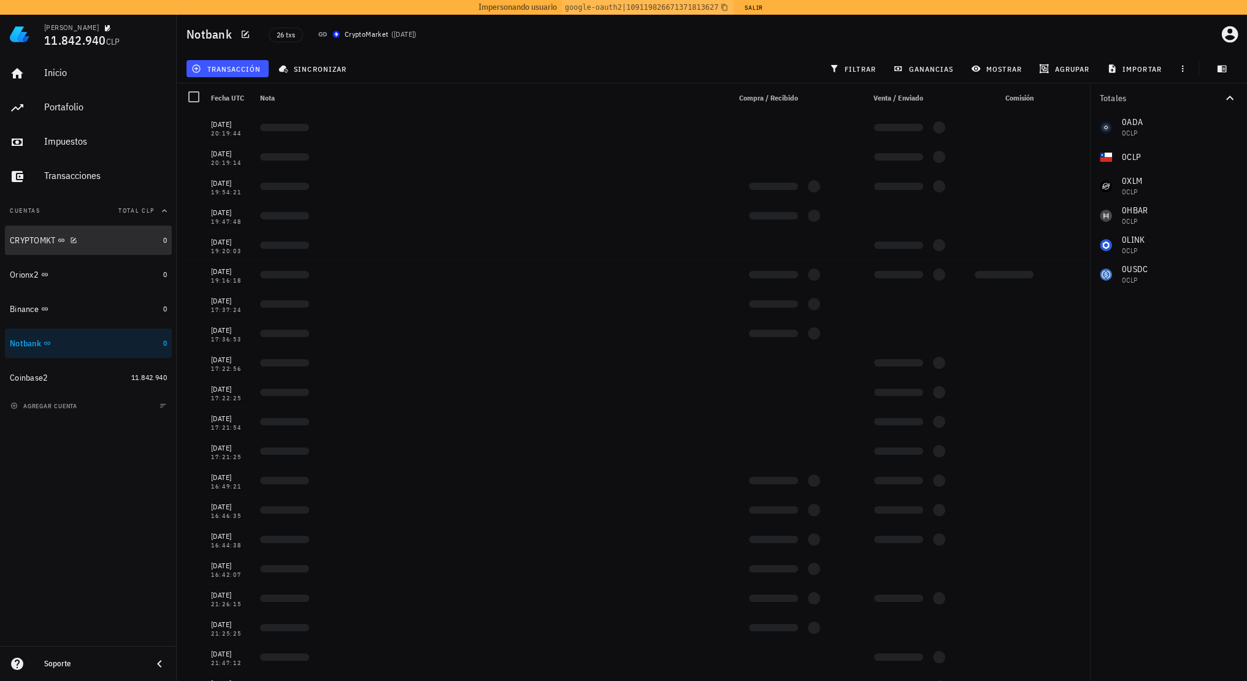
click at [100, 245] on div "CRYPTOMKT" at bounding box center [84, 241] width 148 height 12
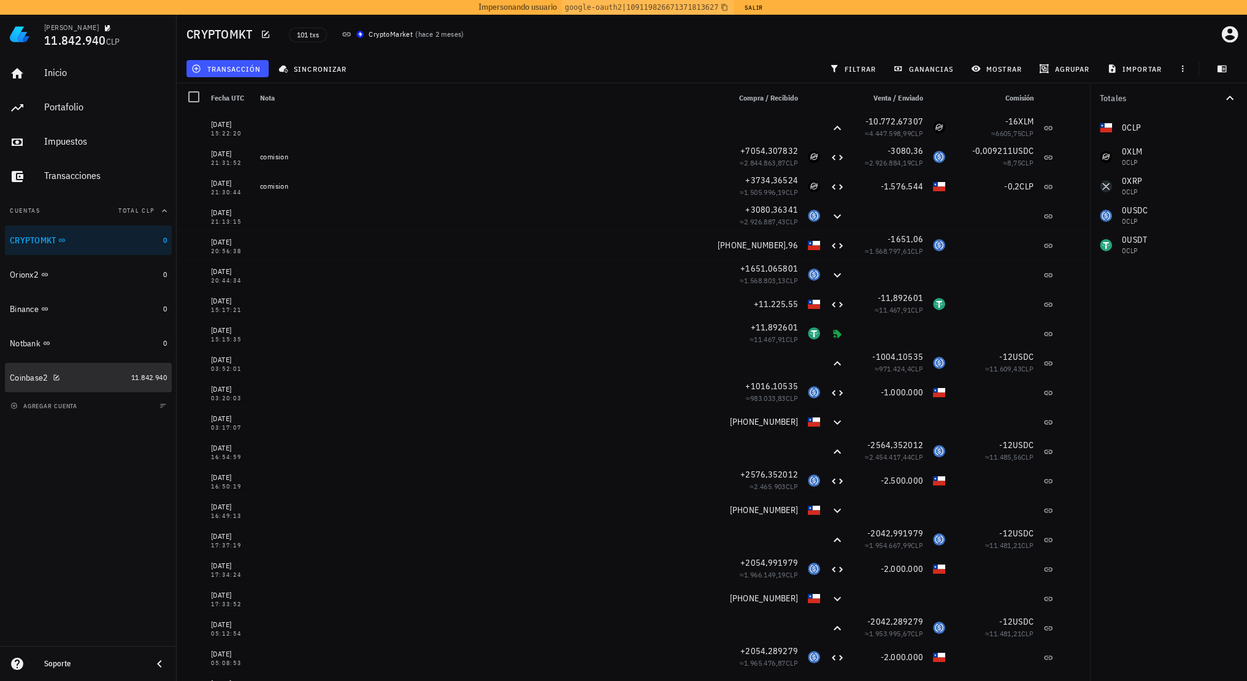
click at [111, 378] on div "Coinbase2" at bounding box center [68, 378] width 116 height 12
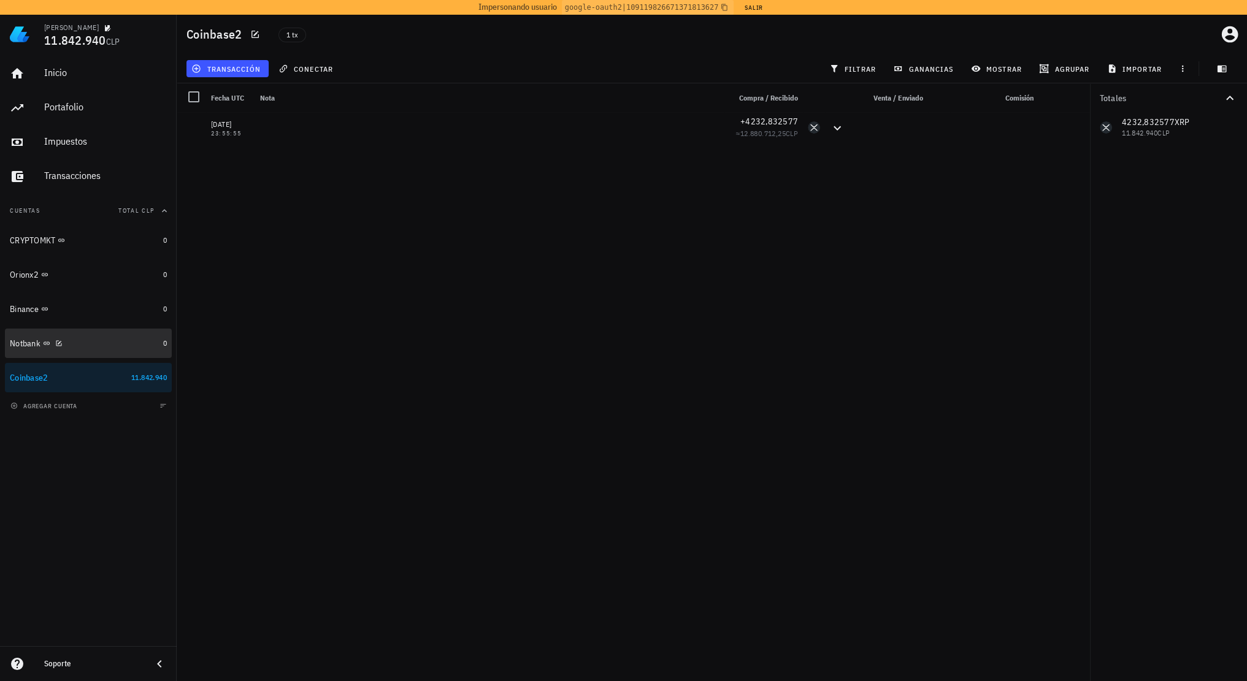
click at [109, 342] on div "Notbank" at bounding box center [84, 344] width 148 height 12
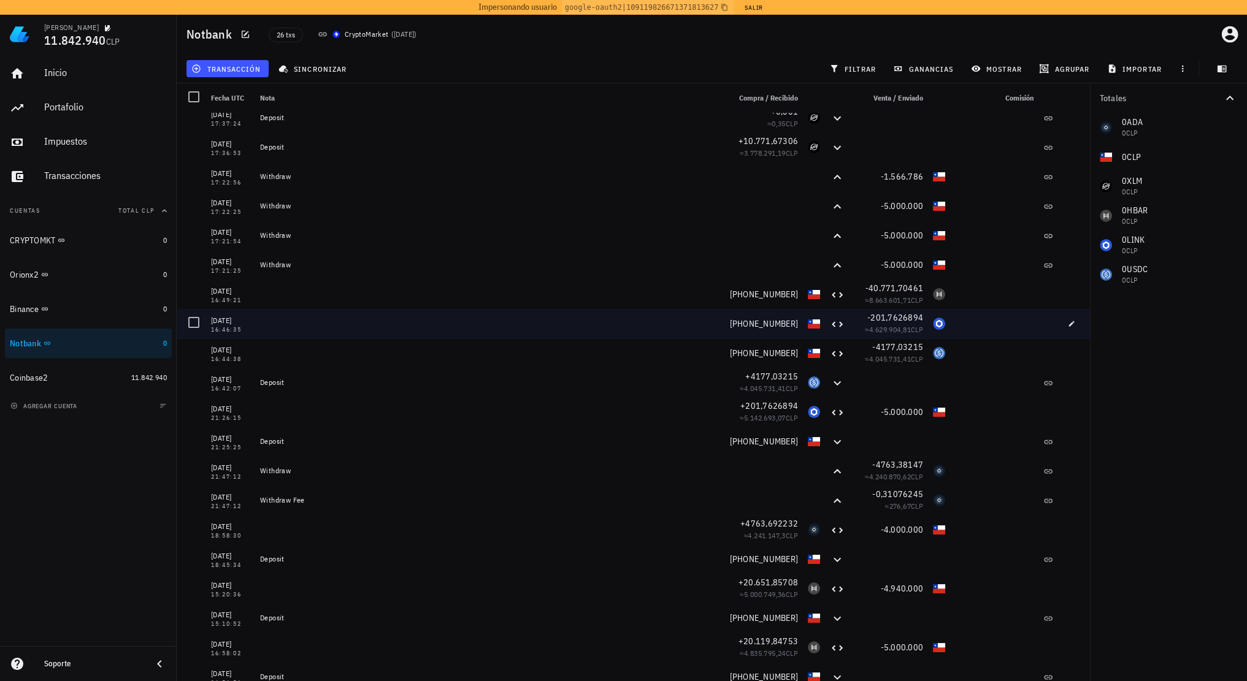
scroll to position [191, 0]
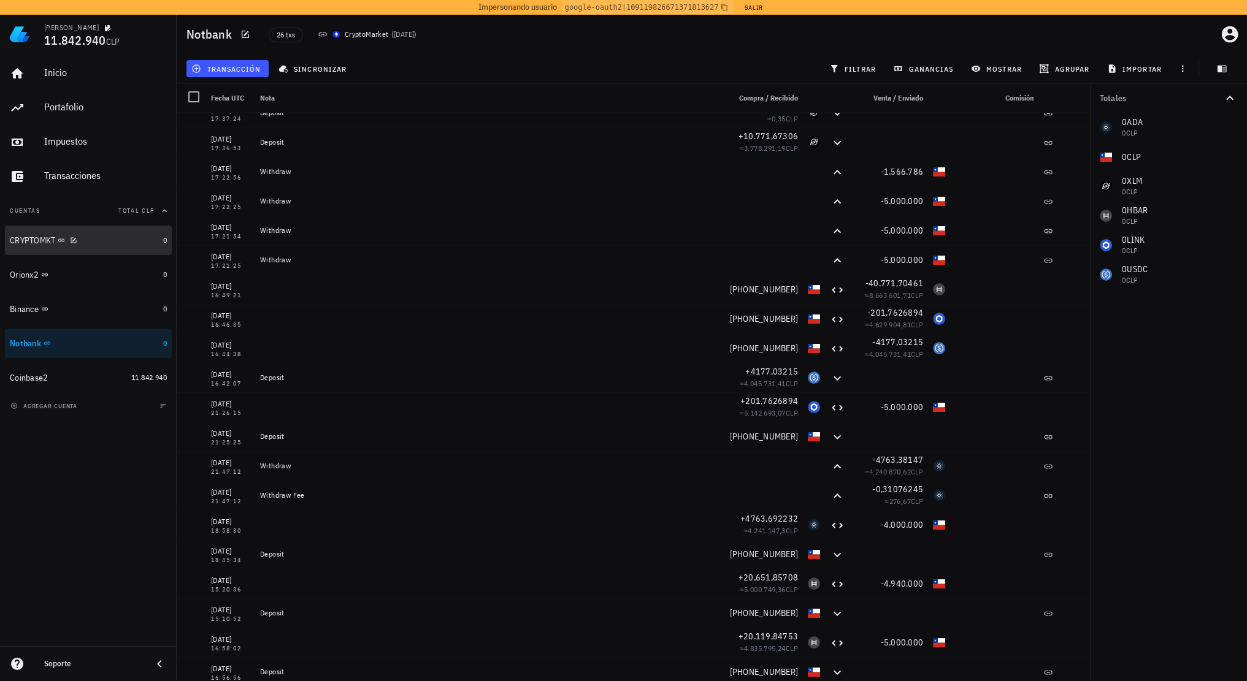
click at [101, 247] on div "CRYPTOMKT" at bounding box center [84, 240] width 148 height 26
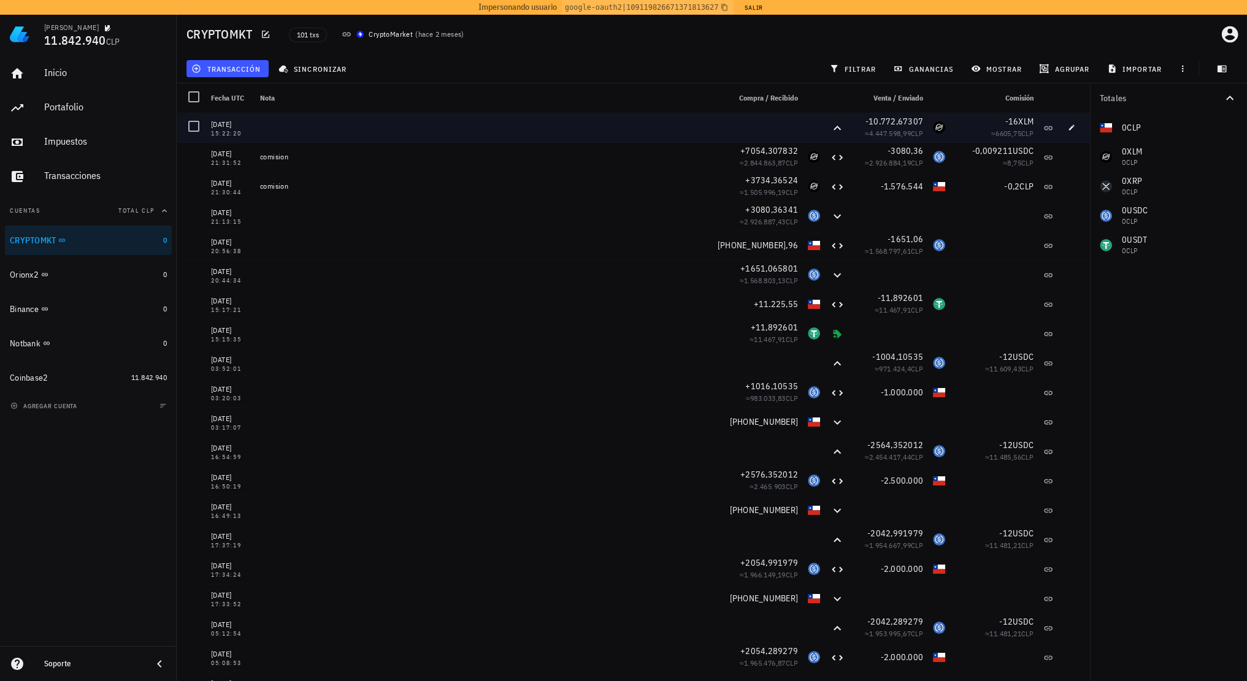
drag, startPoint x: 218, startPoint y: 126, endPoint x: 334, endPoint y: 132, distance: 115.4
click at [343, 123] on div "[DATE] 15:22:20 -10.772,67307 ≈ 4.447.598,99 CLP -16 XLM ≈ 6605,75 CLP" at bounding box center [633, 127] width 913 height 29
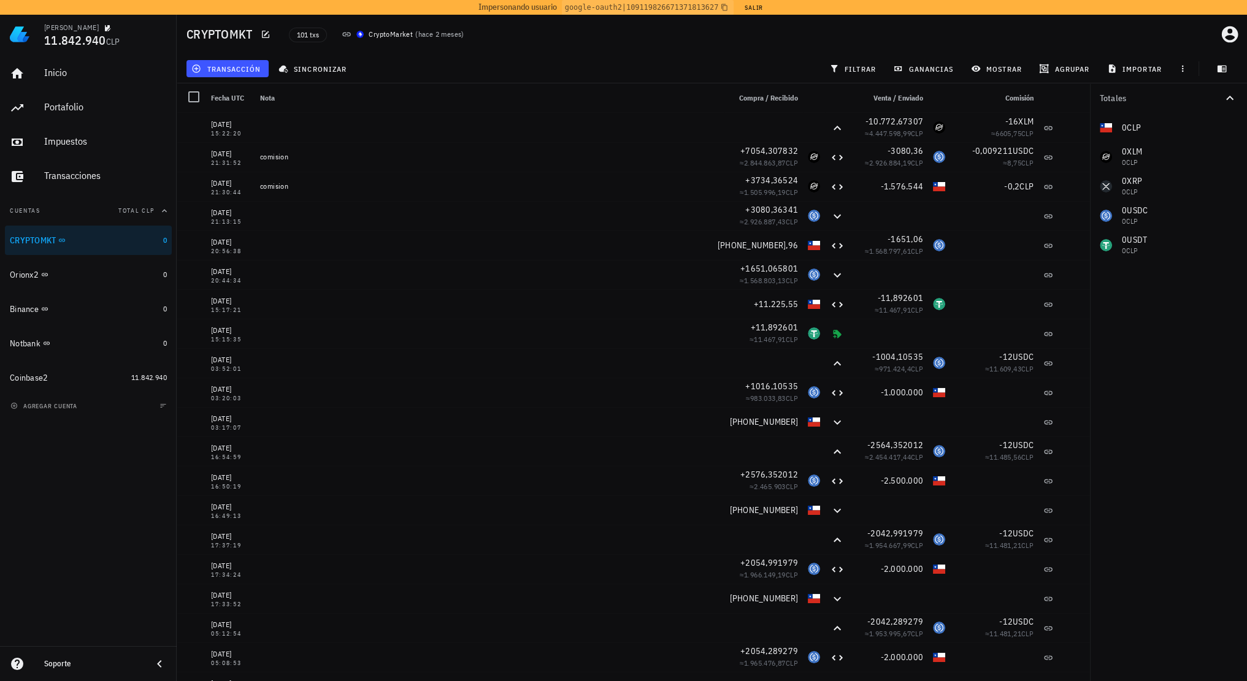
click at [547, 69] on div "transacción sincronizar filtrar ganancias mostrar [GEOGRAPHIC_DATA] importar" at bounding box center [711, 68] width 1055 height 29
click at [85, 343] on div "Notbank" at bounding box center [84, 344] width 148 height 12
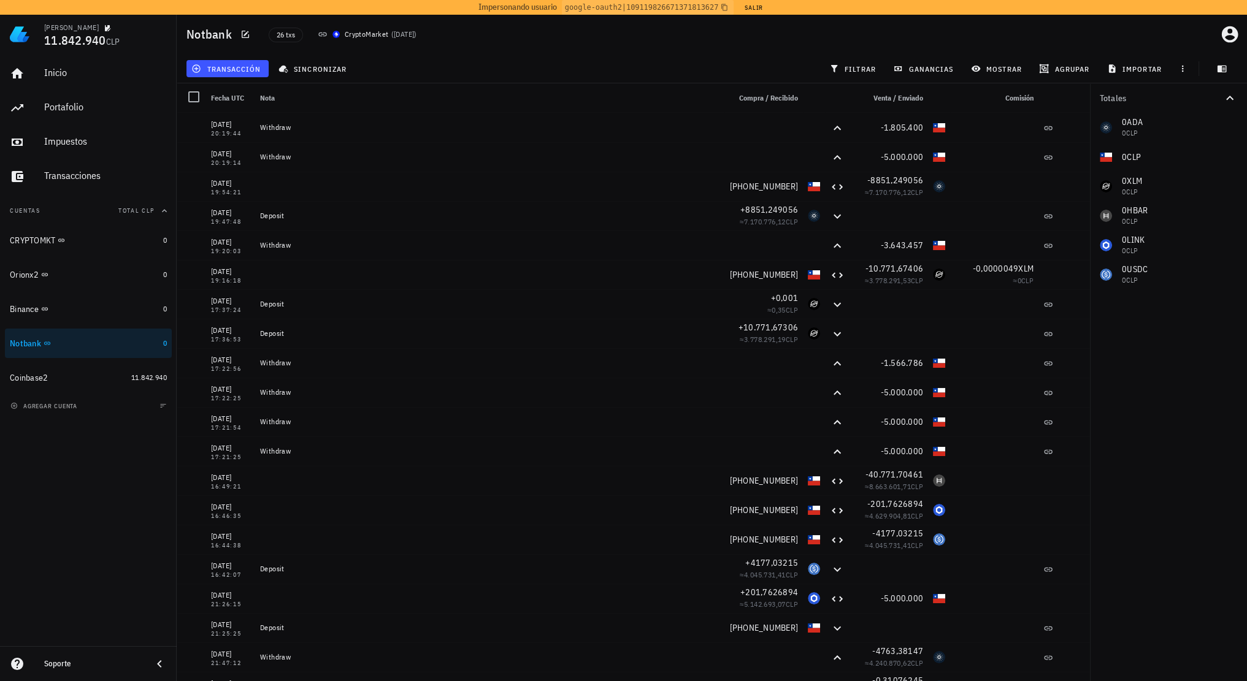
click at [579, 69] on div "transacción sincronizar filtrar ganancias mostrar [GEOGRAPHIC_DATA] importar" at bounding box center [711, 68] width 1055 height 29
click at [562, 67] on div "transacción sincronizar filtrar ganancias mostrar [GEOGRAPHIC_DATA] importar" at bounding box center [711, 68] width 1055 height 29
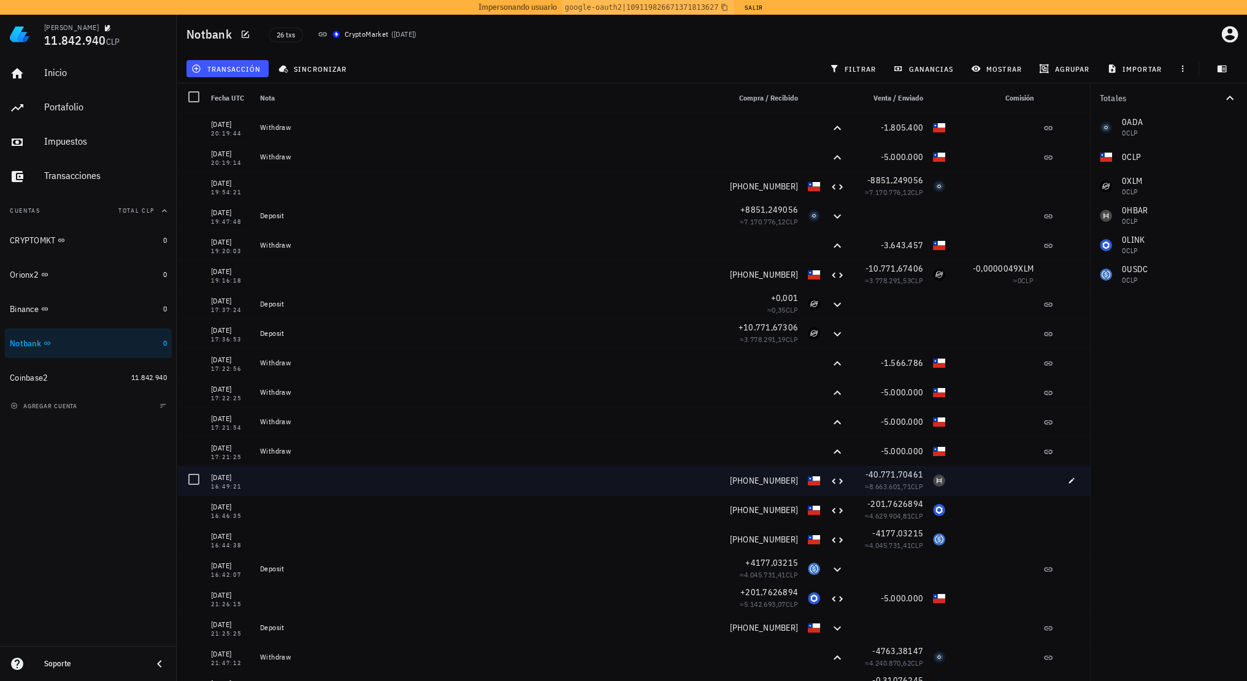
click at [963, 487] on div at bounding box center [994, 480] width 88 height 29
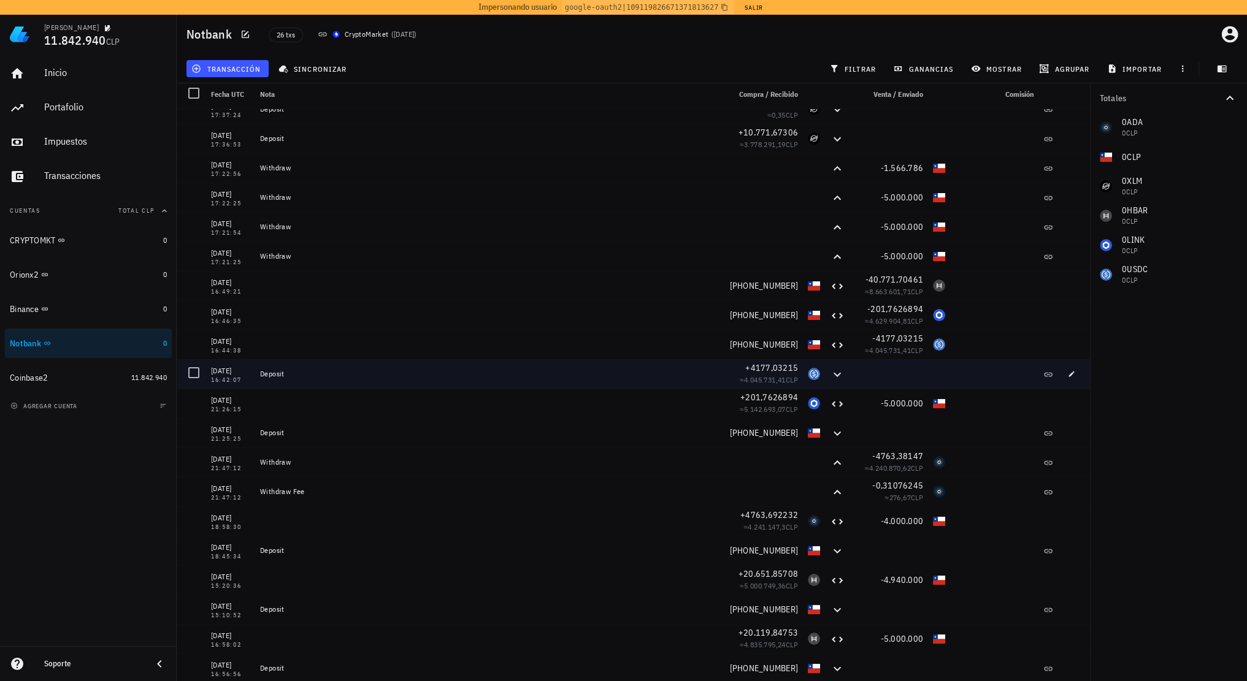
scroll to position [5, 0]
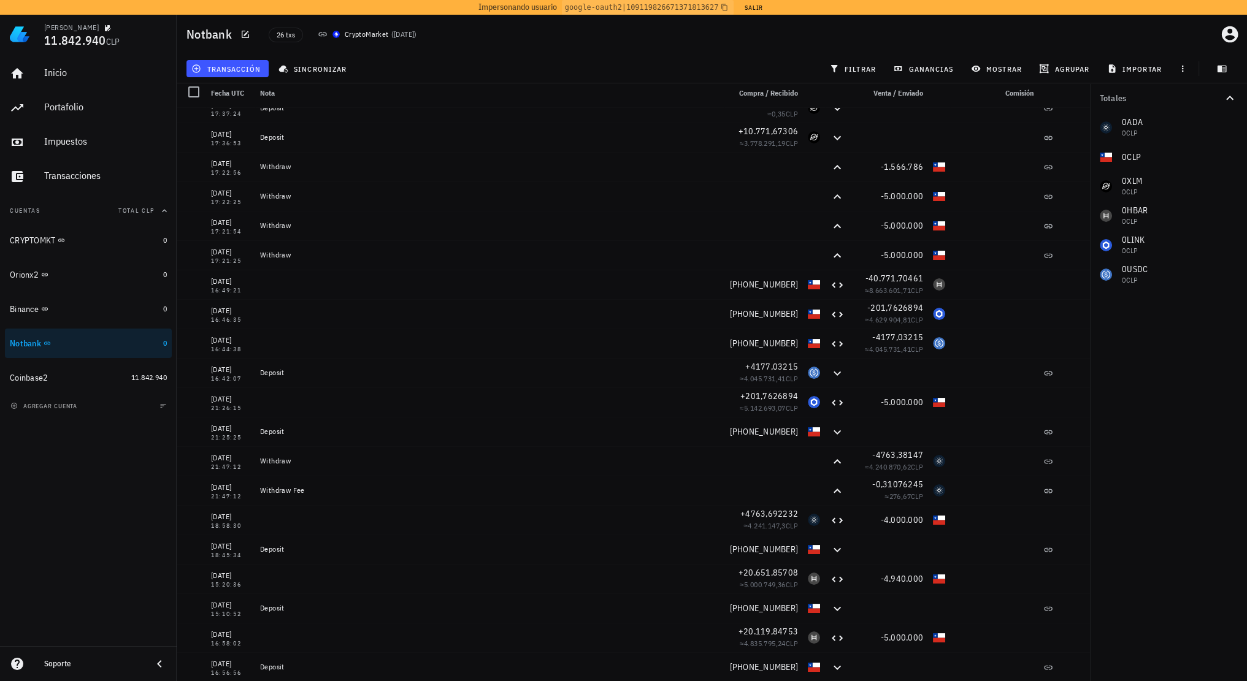
click at [1197, 379] on div "Totales 0 ADA 0 CLP 0 CLP 0 XLM 0 CLP 0 HBAR 0 CLP 0 LINK 0 CLP 0 USDC 0 CLP" at bounding box center [1168, 382] width 157 height 598
click at [751, 9] on button "Salir" at bounding box center [753, 7] width 30 height 12
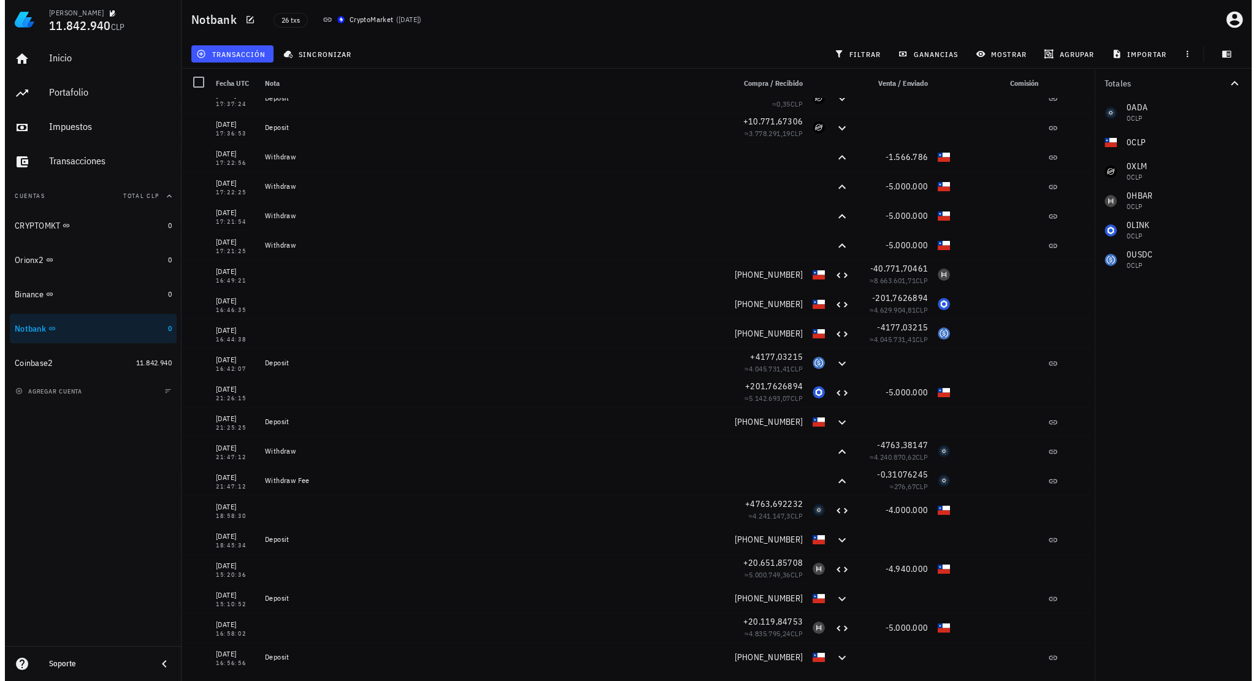
scroll to position [0, 0]
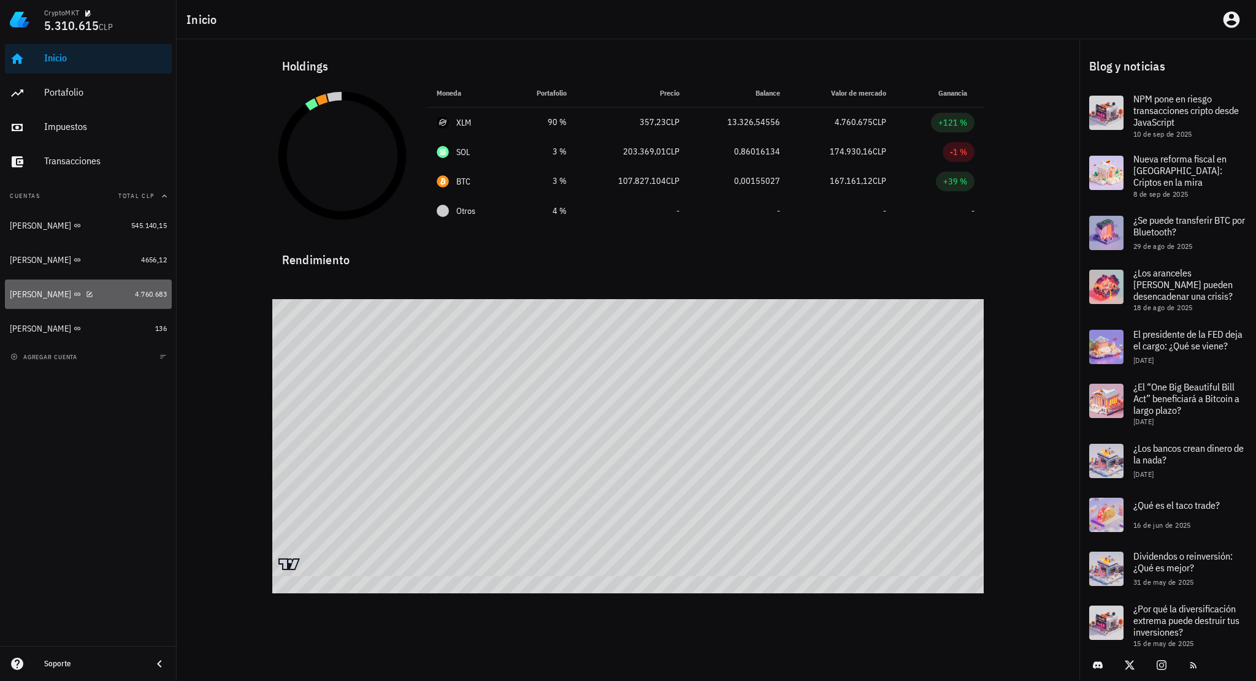
click at [80, 300] on div "[PERSON_NAME]" at bounding box center [70, 294] width 120 height 26
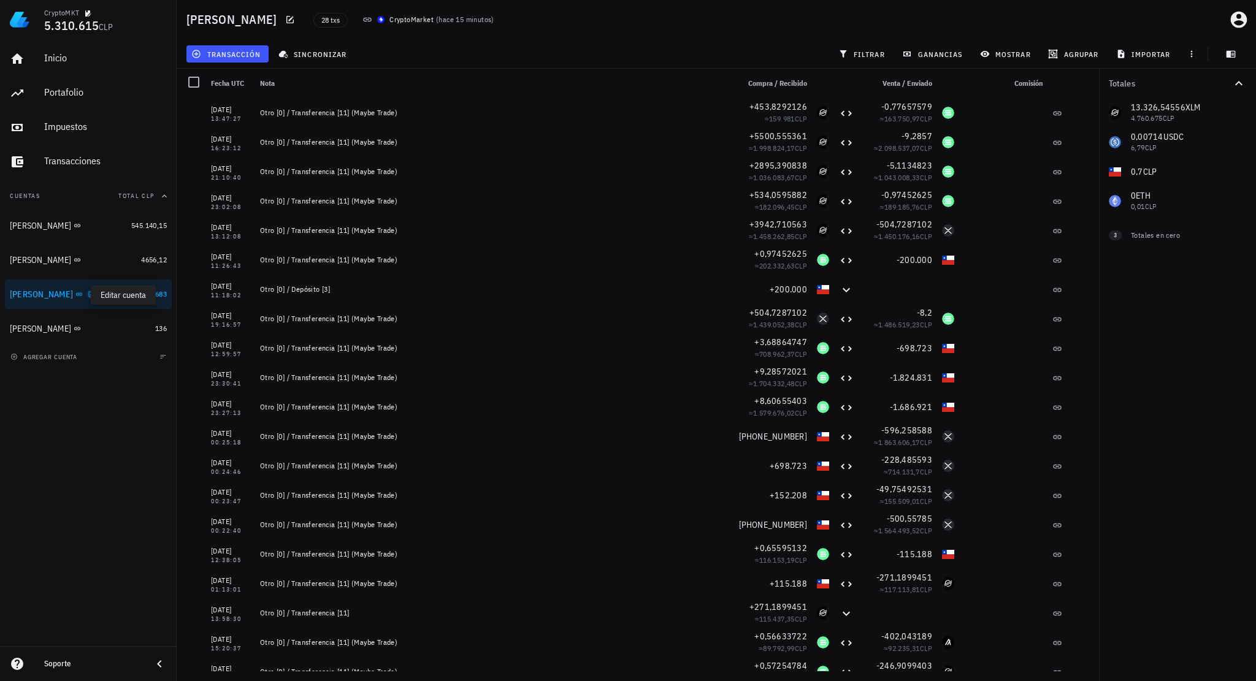
click at [88, 297] on icon "button" at bounding box center [91, 294] width 7 height 7
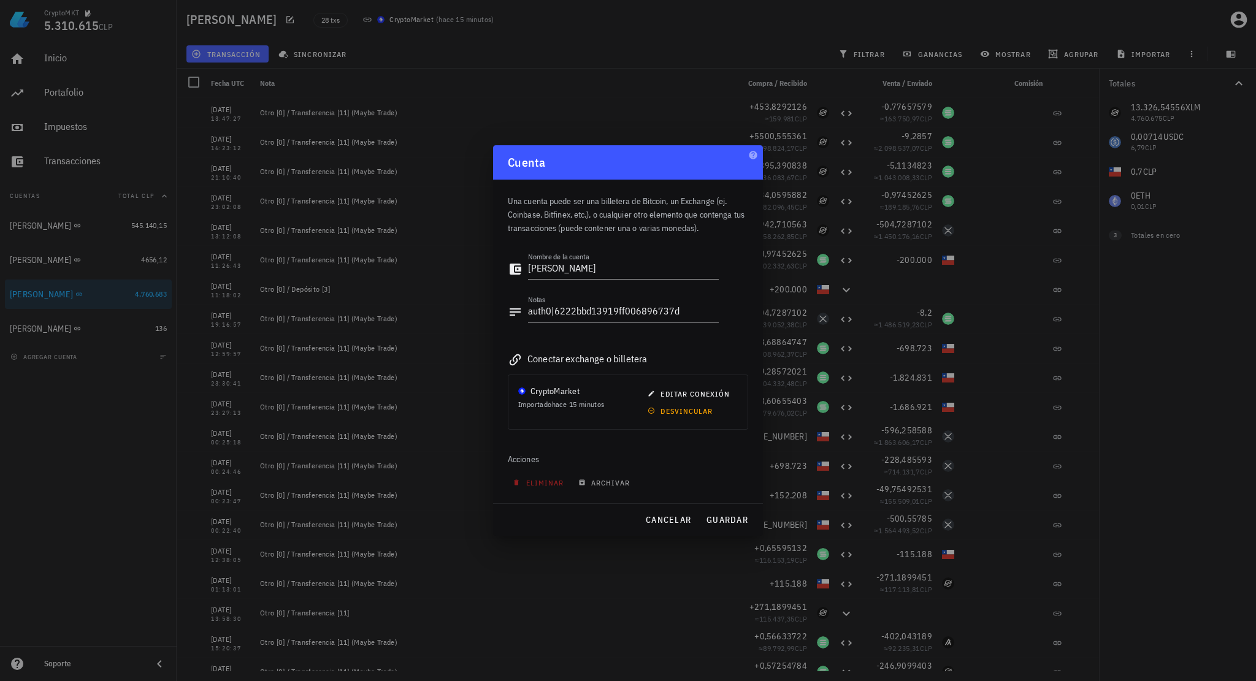
click at [564, 315] on textarea "auth0|6222bbd13919ff006896737d" at bounding box center [623, 312] width 191 height 20
click at [670, 519] on span "cancelar" at bounding box center [668, 519] width 46 height 11
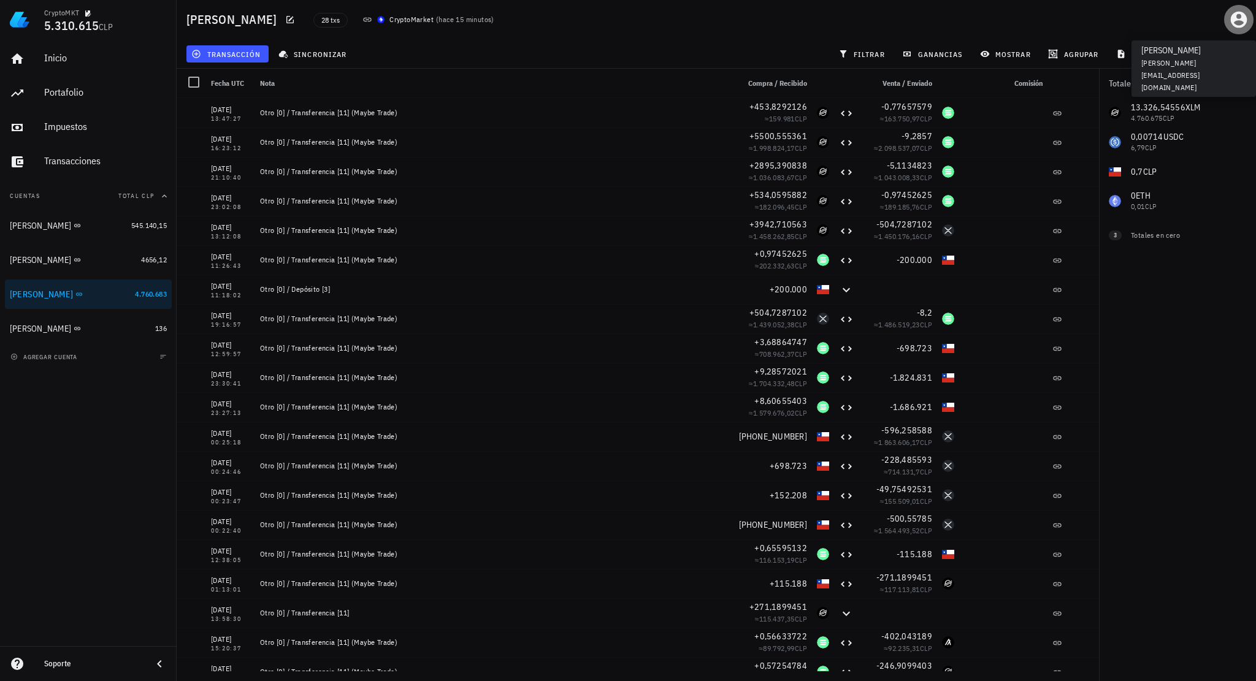
click at [1229, 23] on icon "button" at bounding box center [1239, 20] width 20 height 20
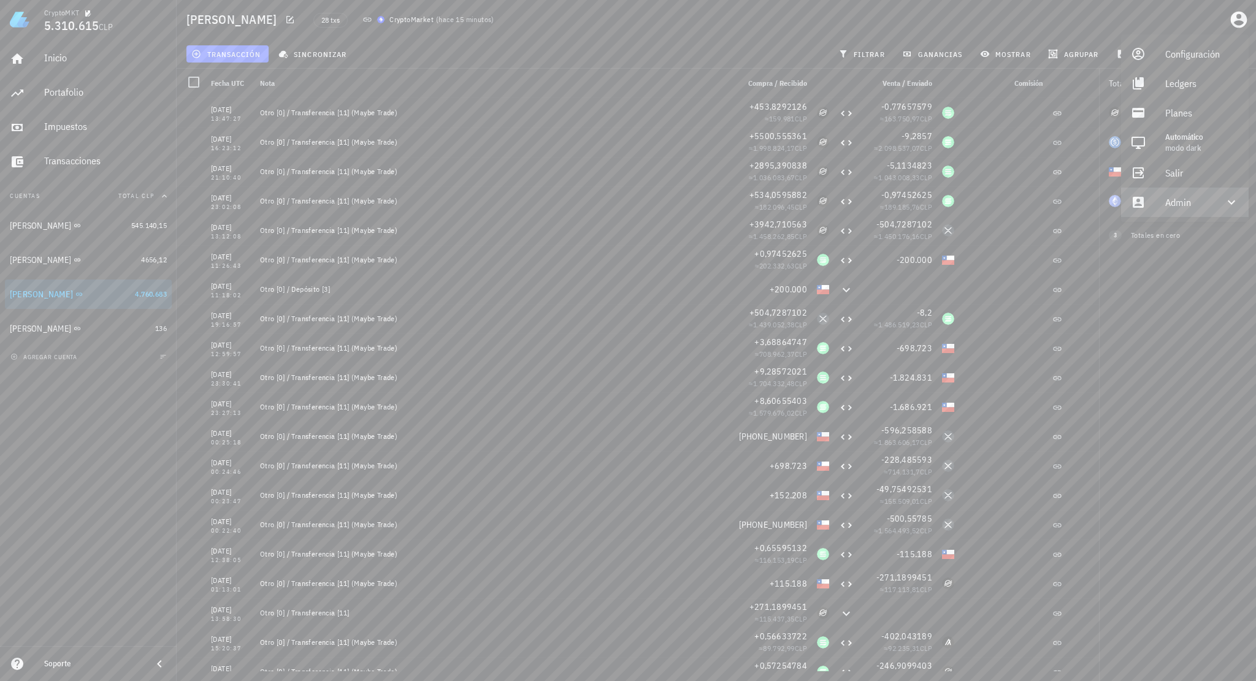
click at [1157, 209] on div "Admin" at bounding box center [1185, 202] width 128 height 29
click at [1157, 240] on link "Impersonar" at bounding box center [1185, 231] width 128 height 29
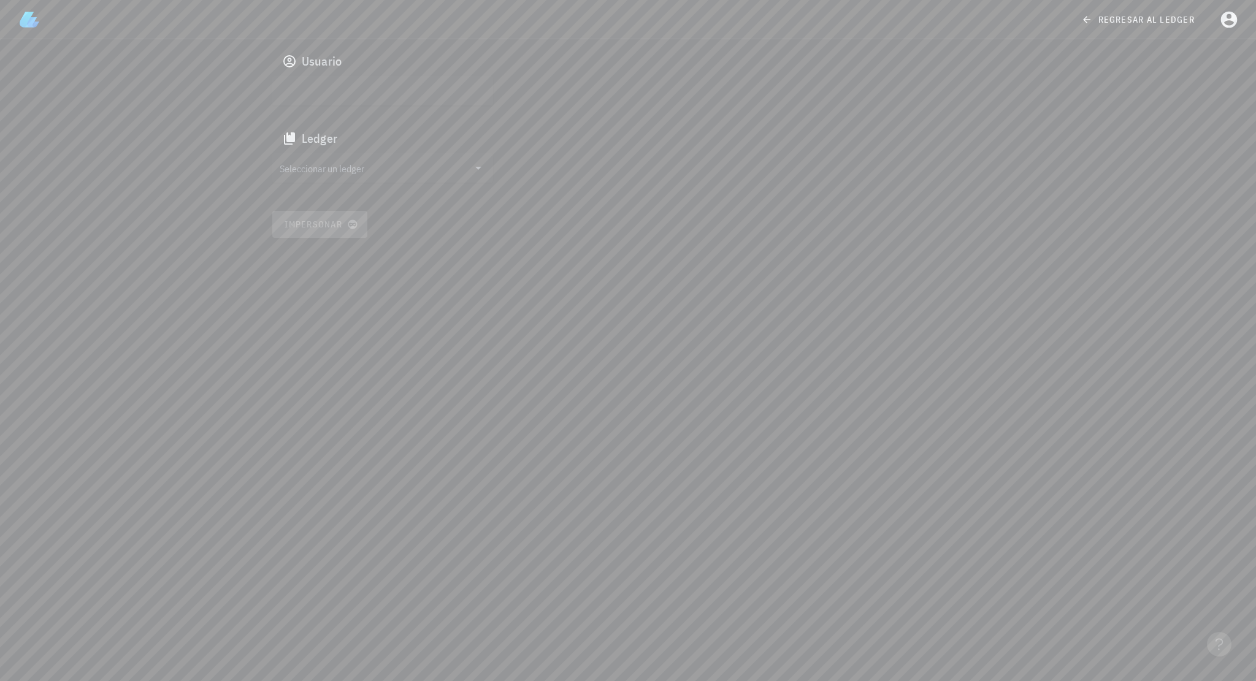
click at [382, 93] on input "text" at bounding box center [382, 91] width 204 height 20
paste input "auth0|6222bbd13919ff006896737d"
type input "auth0|6222bbd13919ff006896737d"
click at [370, 159] on input "Seleccionar un ledger" at bounding box center [374, 168] width 189 height 20
click at [353, 180] on div "clgn24mft00160k1b4lpf4tf2" at bounding box center [392, 180] width 181 height 9
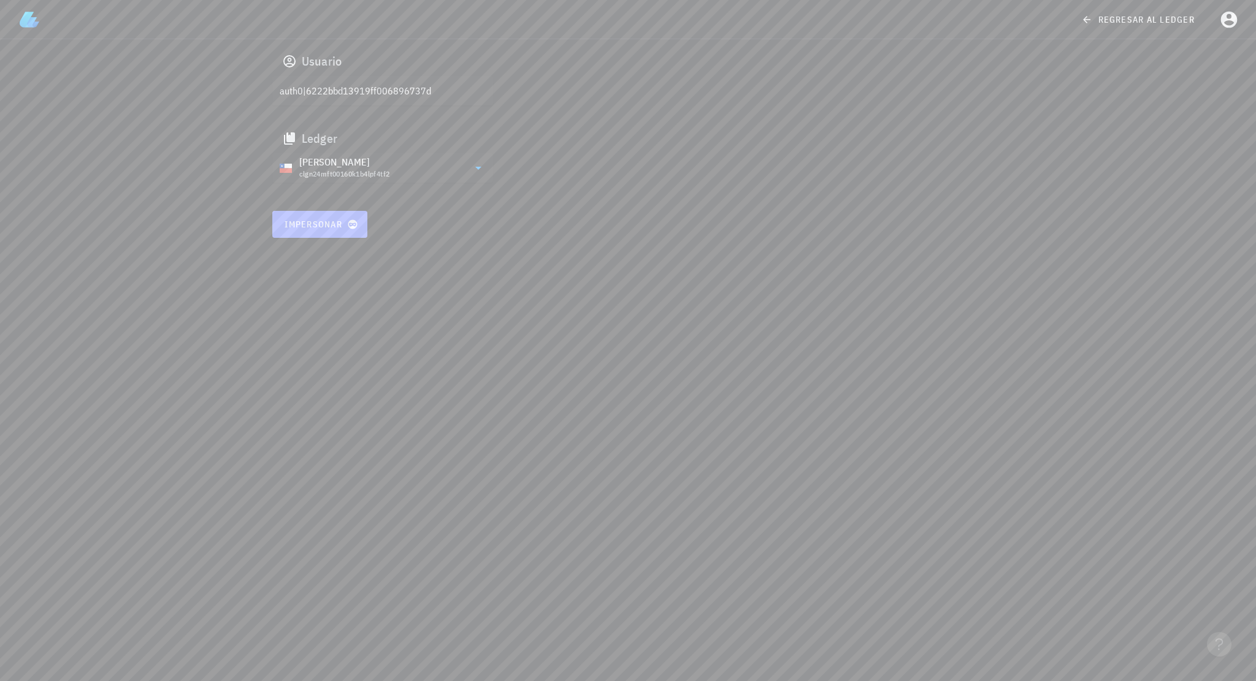
click at [340, 216] on button "Impersonar" at bounding box center [320, 224] width 96 height 27
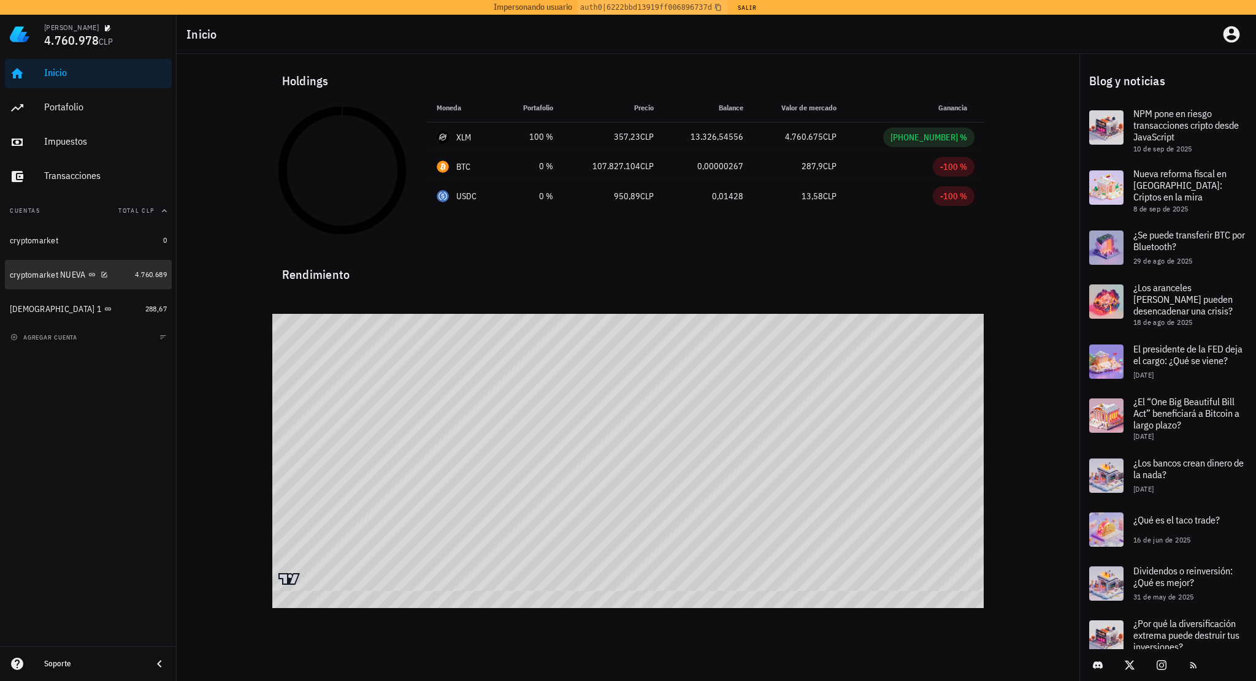
click at [58, 281] on div "cryptomarket NUEVA" at bounding box center [70, 275] width 120 height 26
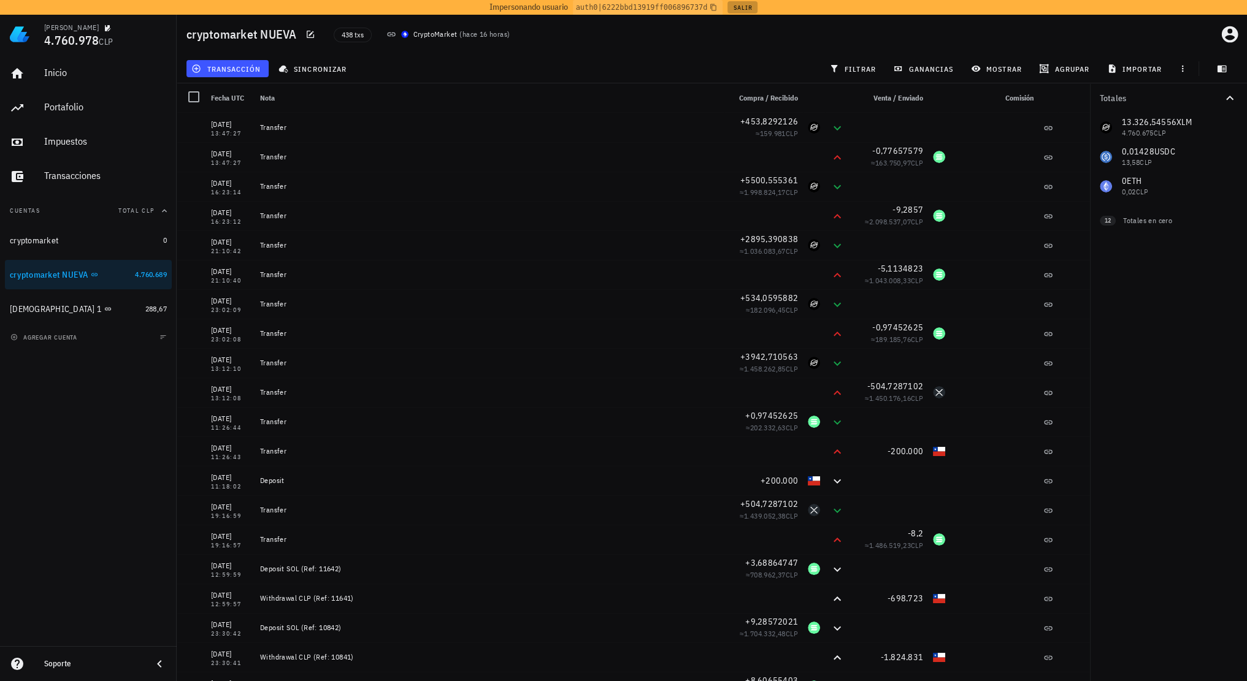
click at [741, 9] on button "Salir" at bounding box center [742, 7] width 30 height 12
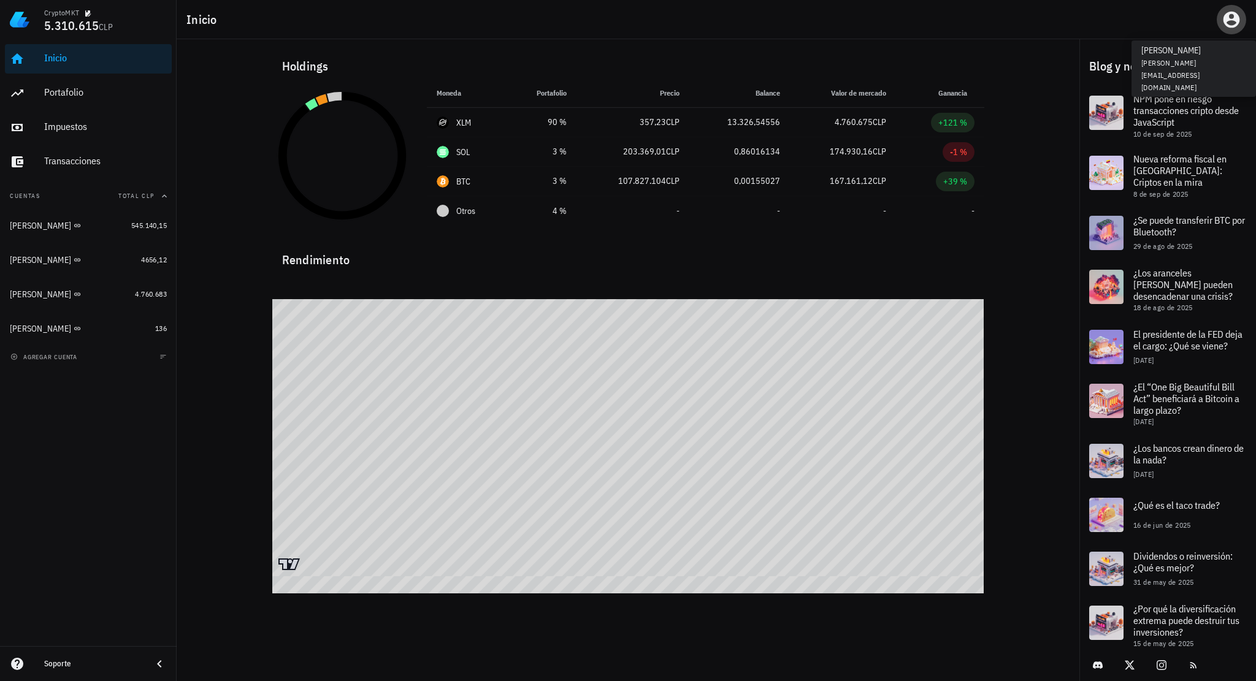
click at [1229, 22] on icon "button" at bounding box center [1231, 20] width 20 height 20
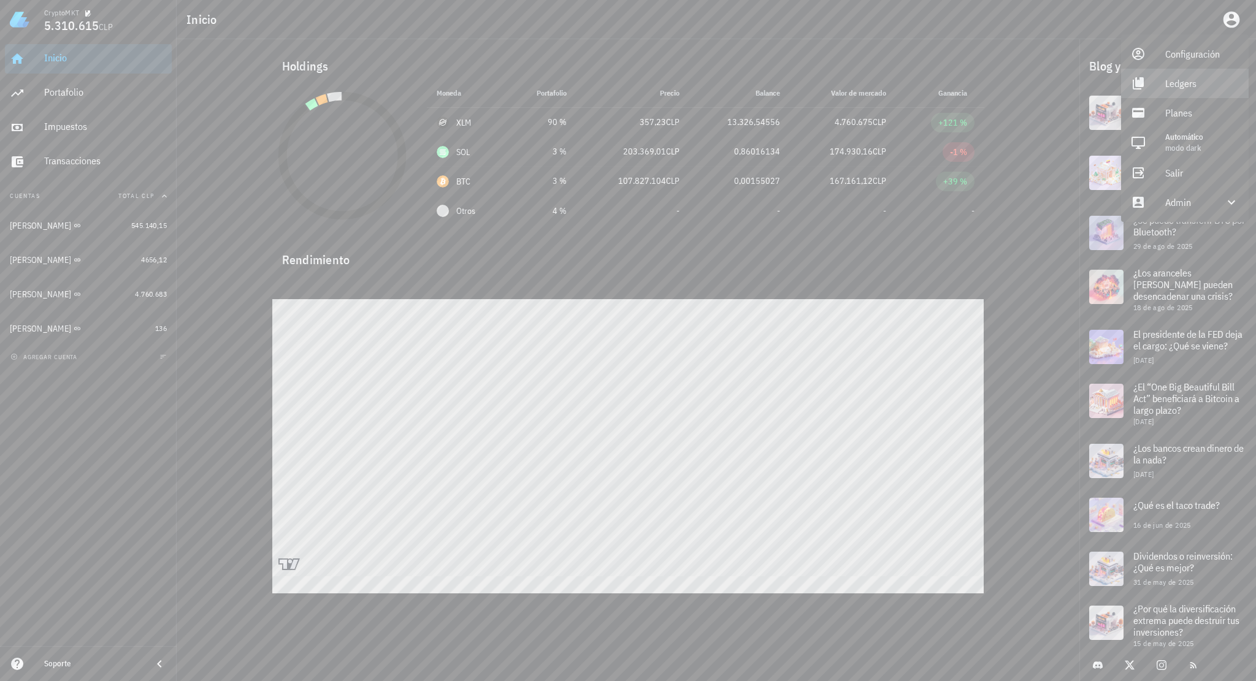
click at [1199, 88] on div "Ledgers" at bounding box center [1202, 83] width 74 height 25
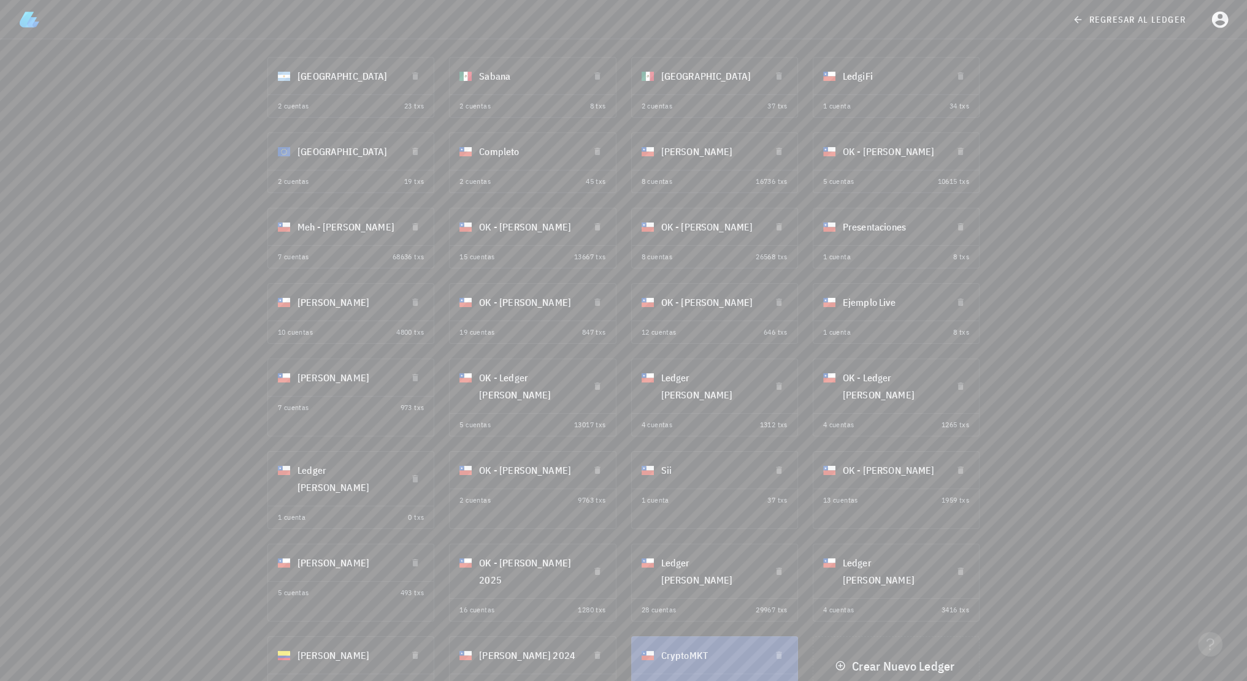
scroll to position [52, 0]
click at [700, 552] on div "Ledger [PERSON_NAME]" at bounding box center [710, 568] width 99 height 49
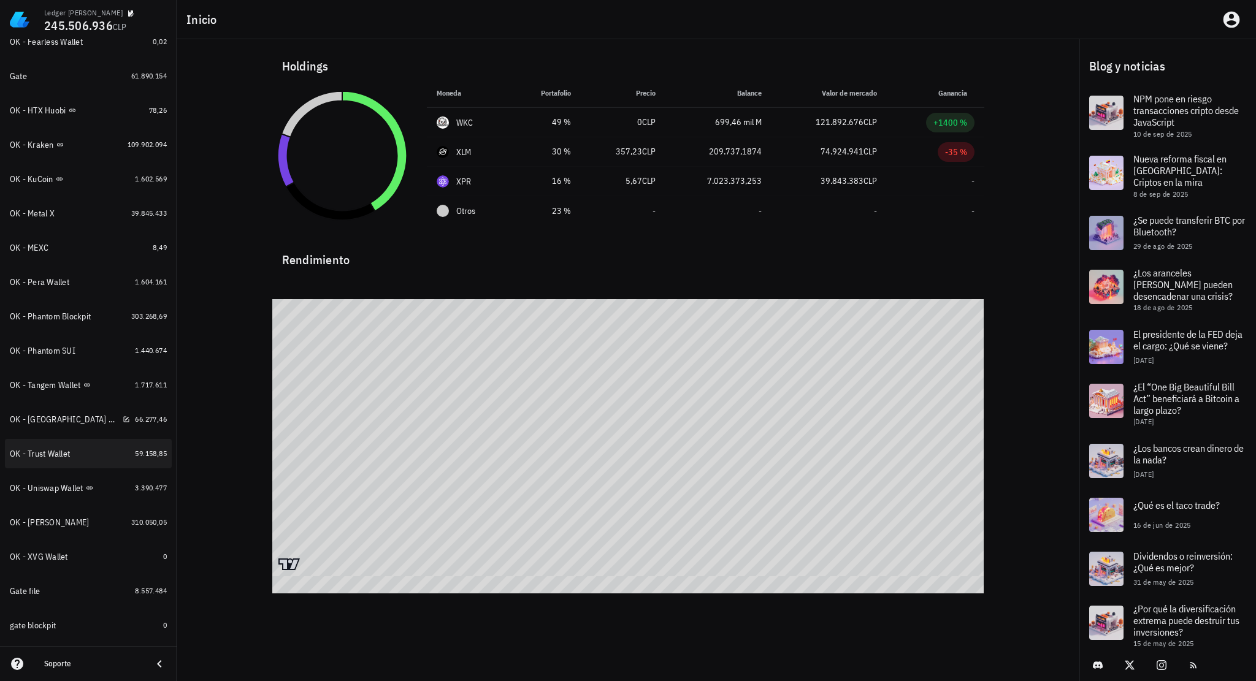
scroll to position [548, 0]
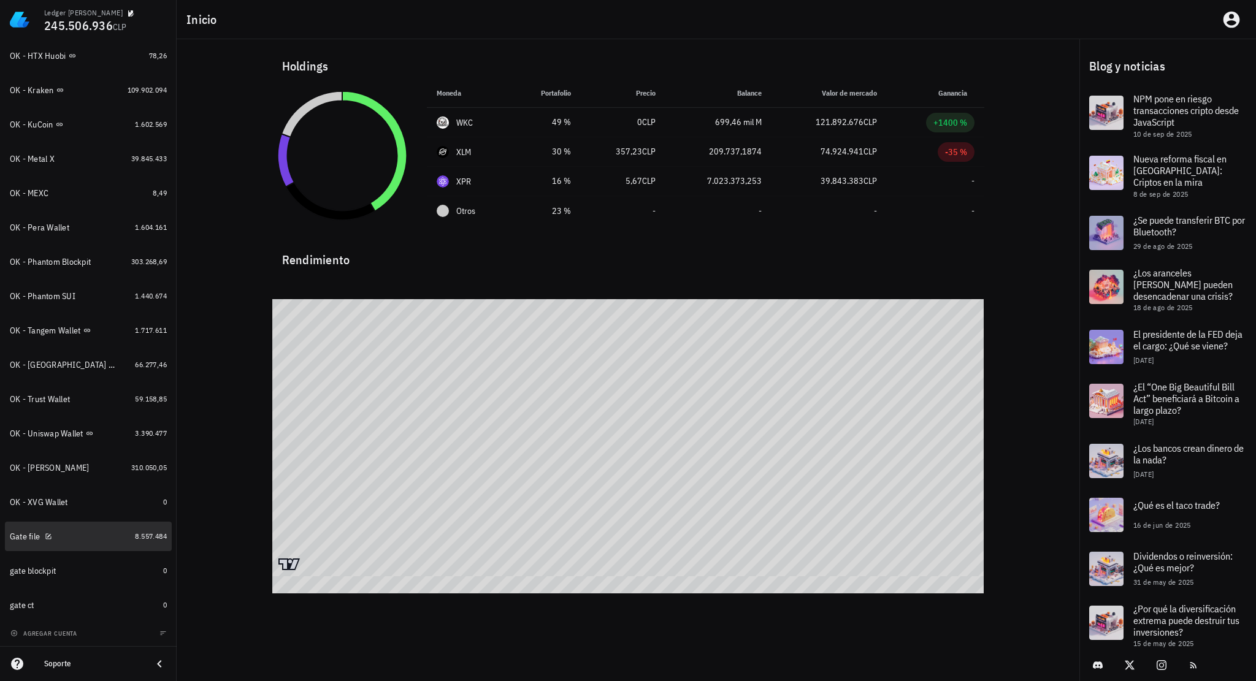
click at [91, 545] on div "Gate file" at bounding box center [70, 537] width 120 height 26
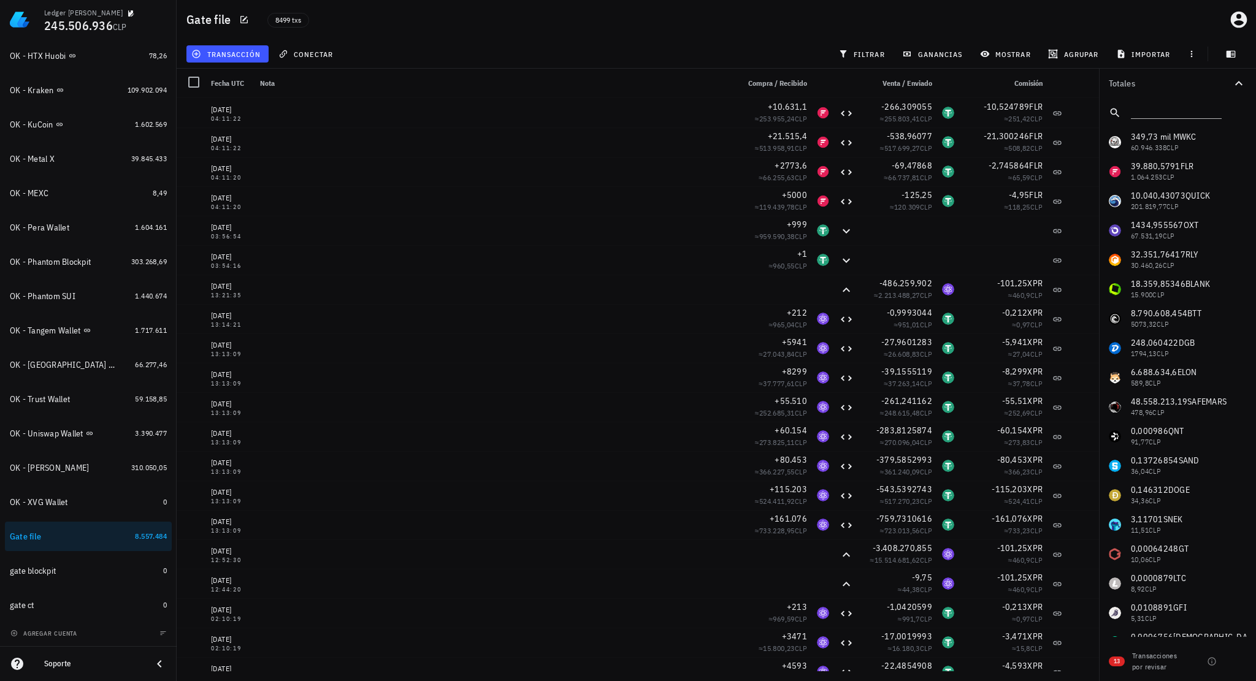
drag, startPoint x: 194, startPoint y: 82, endPoint x: 204, endPoint y: 97, distance: 18.2
click at [194, 82] on div at bounding box center [193, 82] width 21 height 21
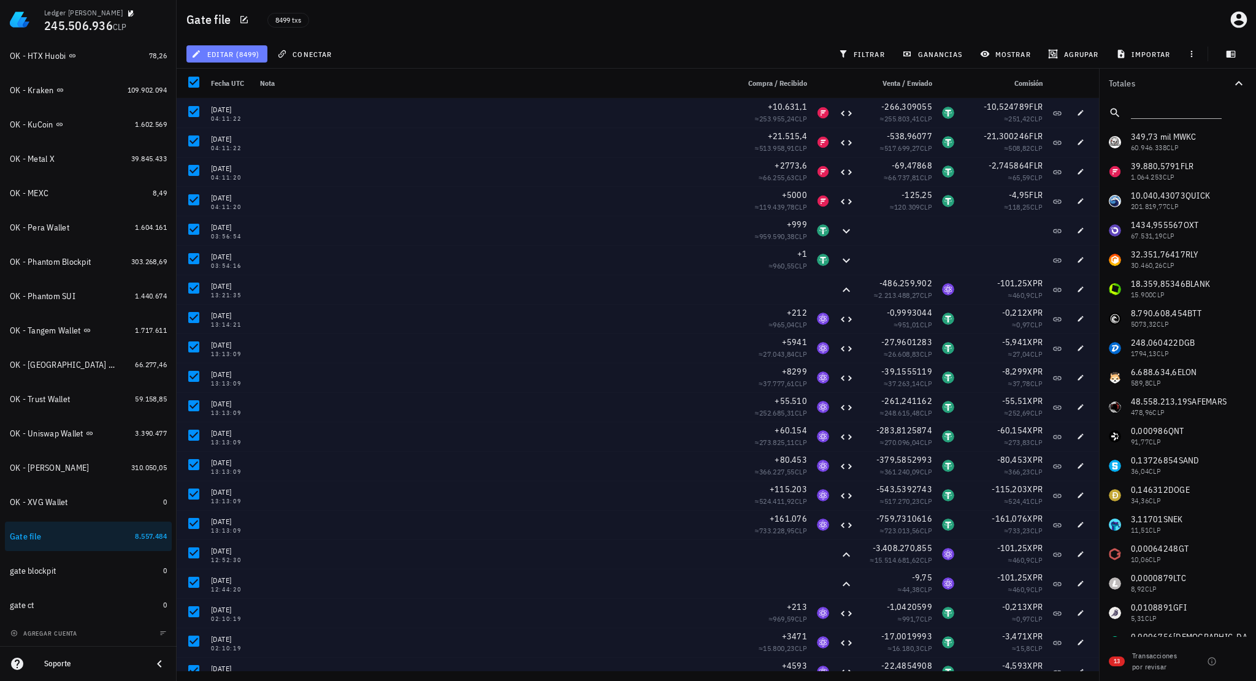
click at [243, 58] on span "editar (8499)" at bounding box center [227, 54] width 66 height 10
click at [220, 90] on div "Eliminar" at bounding box center [237, 82] width 43 height 20
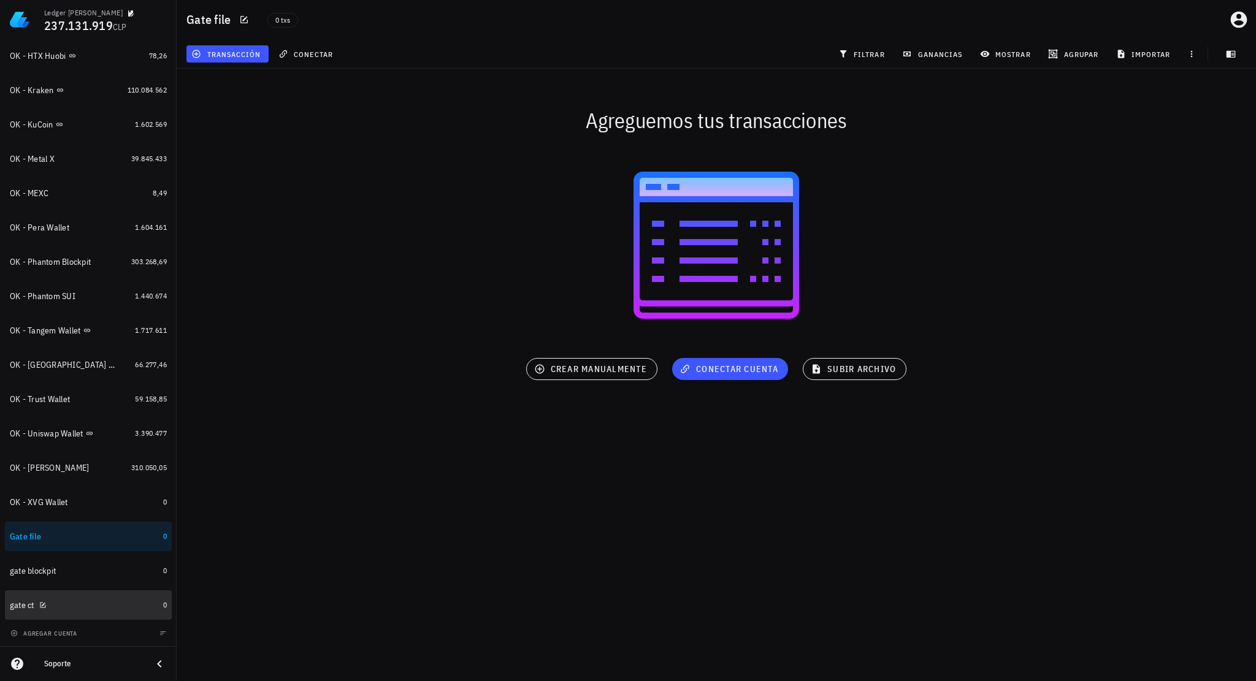
click at [97, 605] on div "gate ct" at bounding box center [84, 606] width 148 height 12
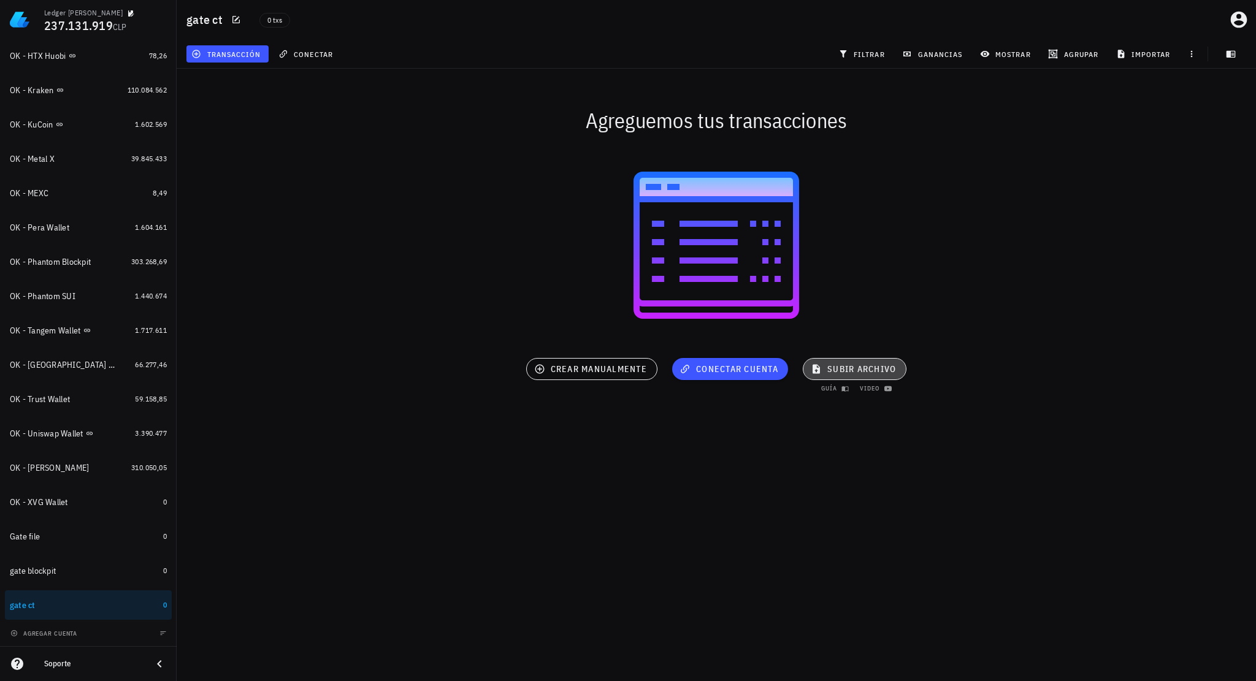
click at [830, 372] on span "subir archivo" at bounding box center [854, 369] width 83 height 11
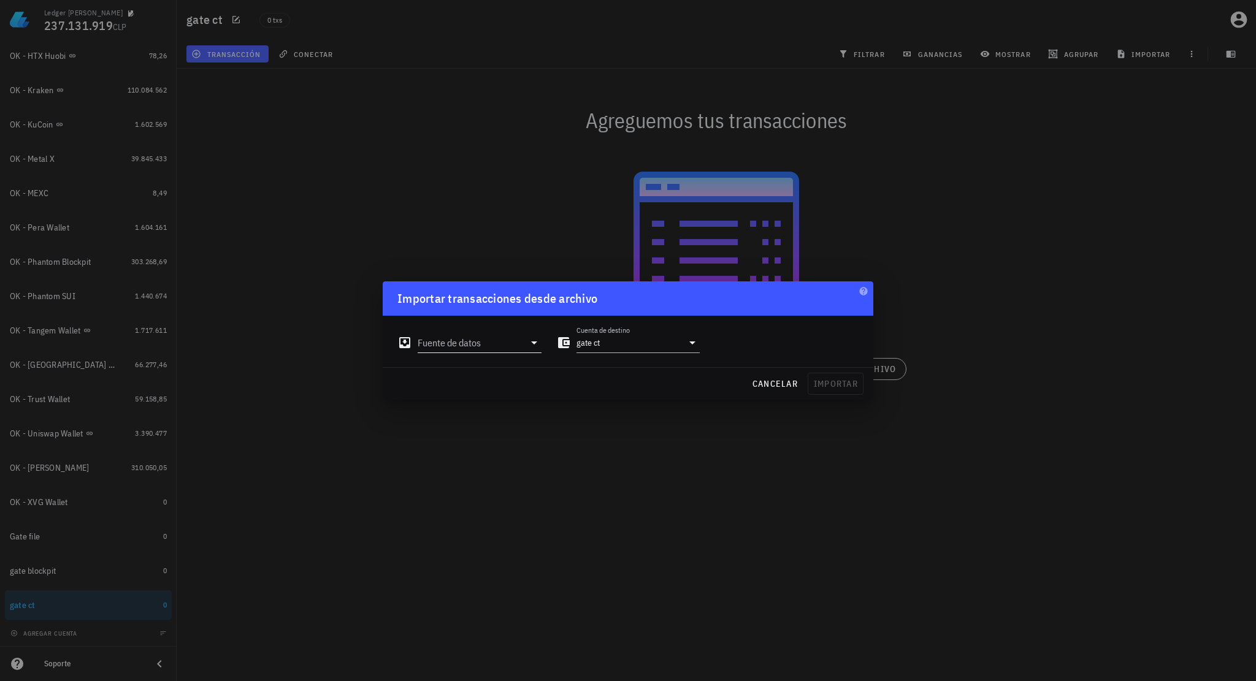
click at [507, 345] on input "Fuente de datos" at bounding box center [471, 343] width 107 height 20
click at [508, 479] on div "Archivo Excel/CSV" at bounding box center [533, 482] width 163 height 12
type input "Archivo Excel/CSV"
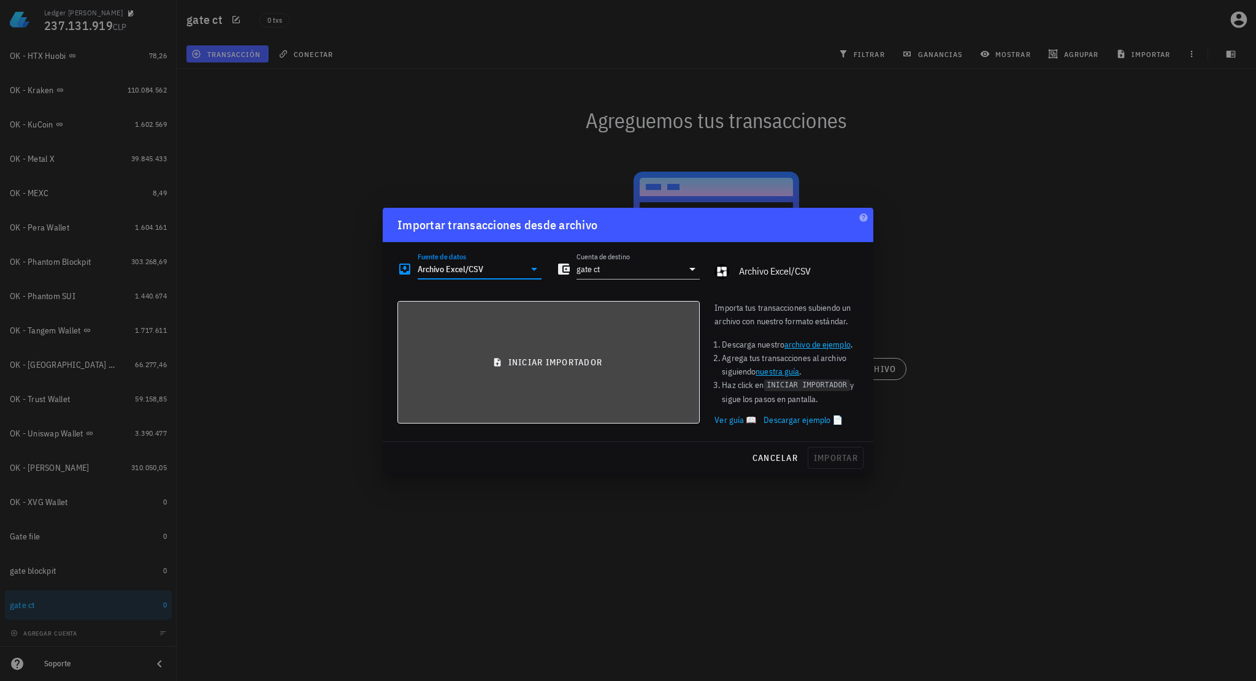
click at [517, 372] on button "iniciar importador" at bounding box center [548, 362] width 302 height 123
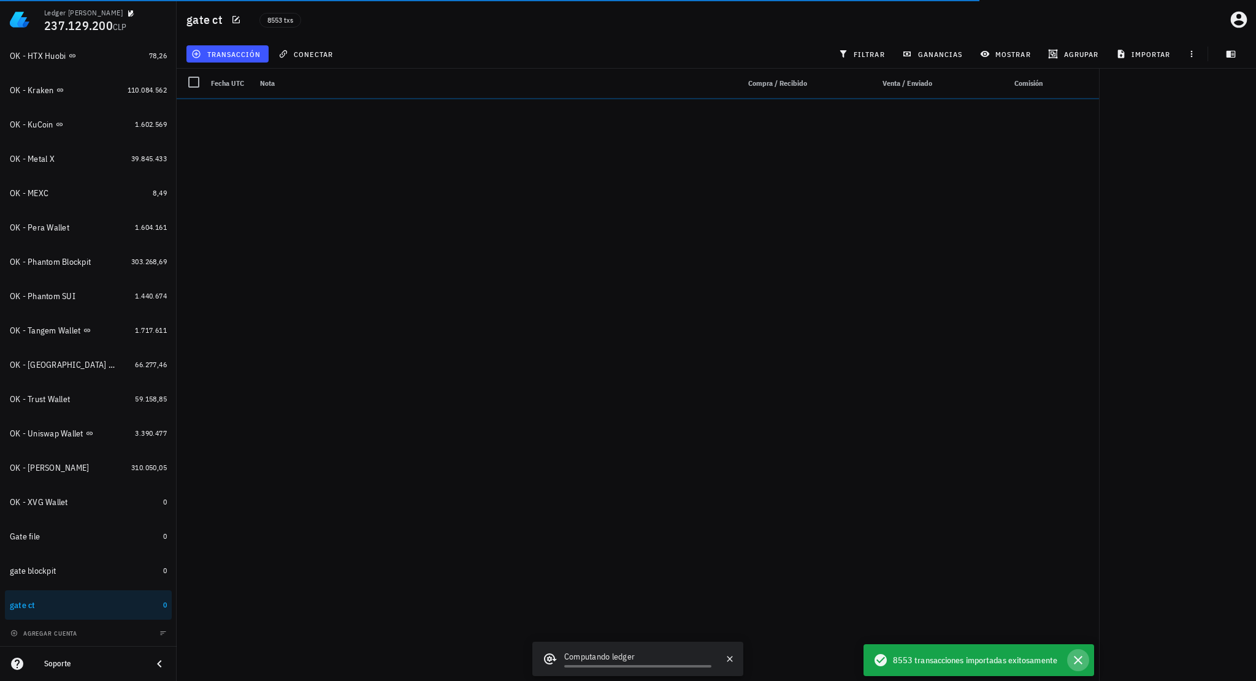
click at [1077, 662] on icon "button" at bounding box center [1078, 660] width 9 height 9
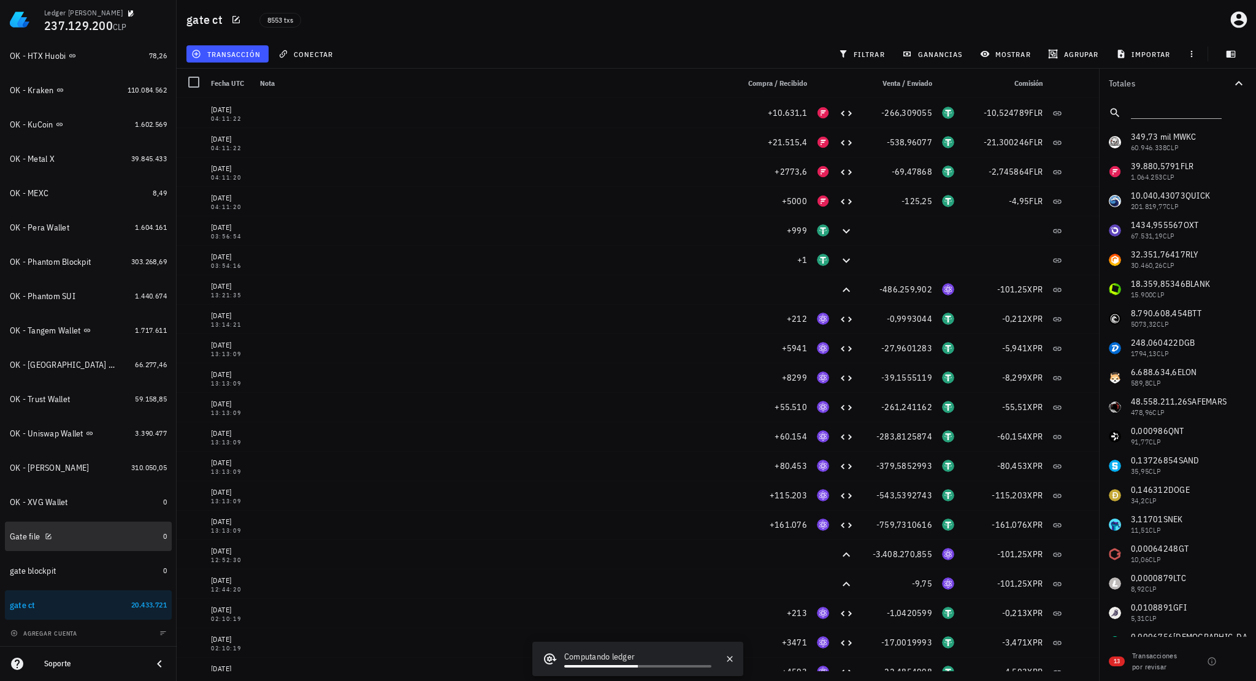
click at [96, 535] on div "Gate file" at bounding box center [84, 537] width 148 height 12
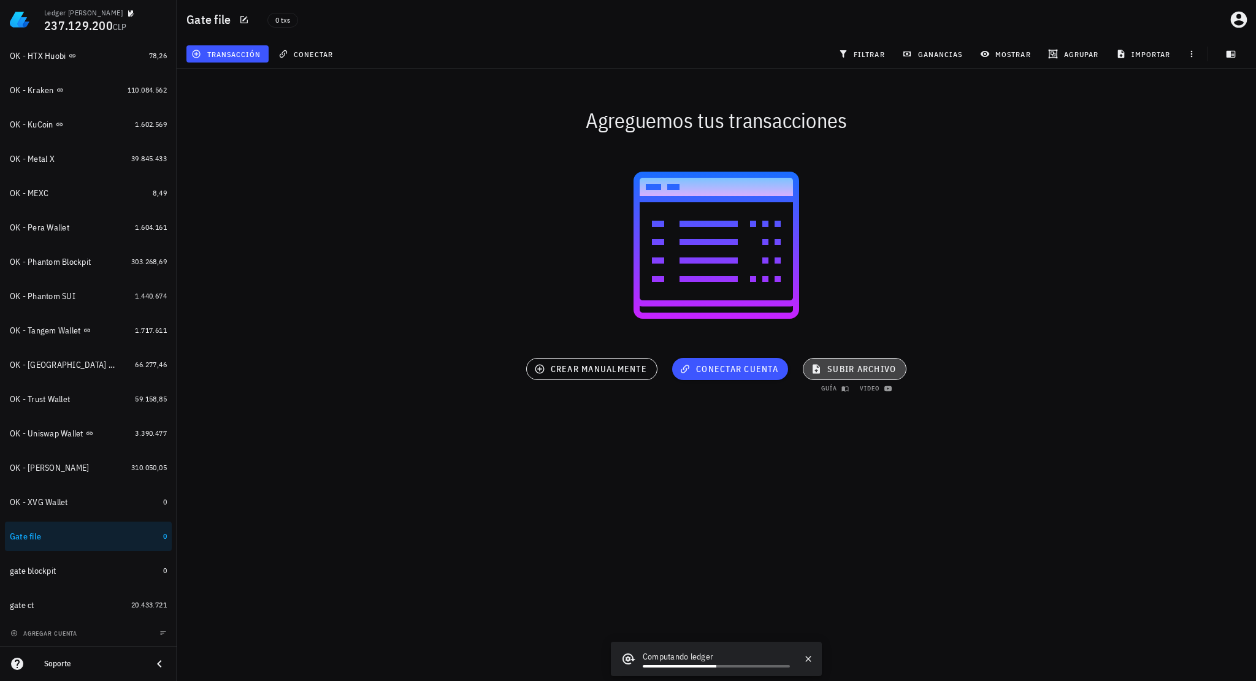
click at [836, 371] on span "subir archivo" at bounding box center [854, 369] width 83 height 11
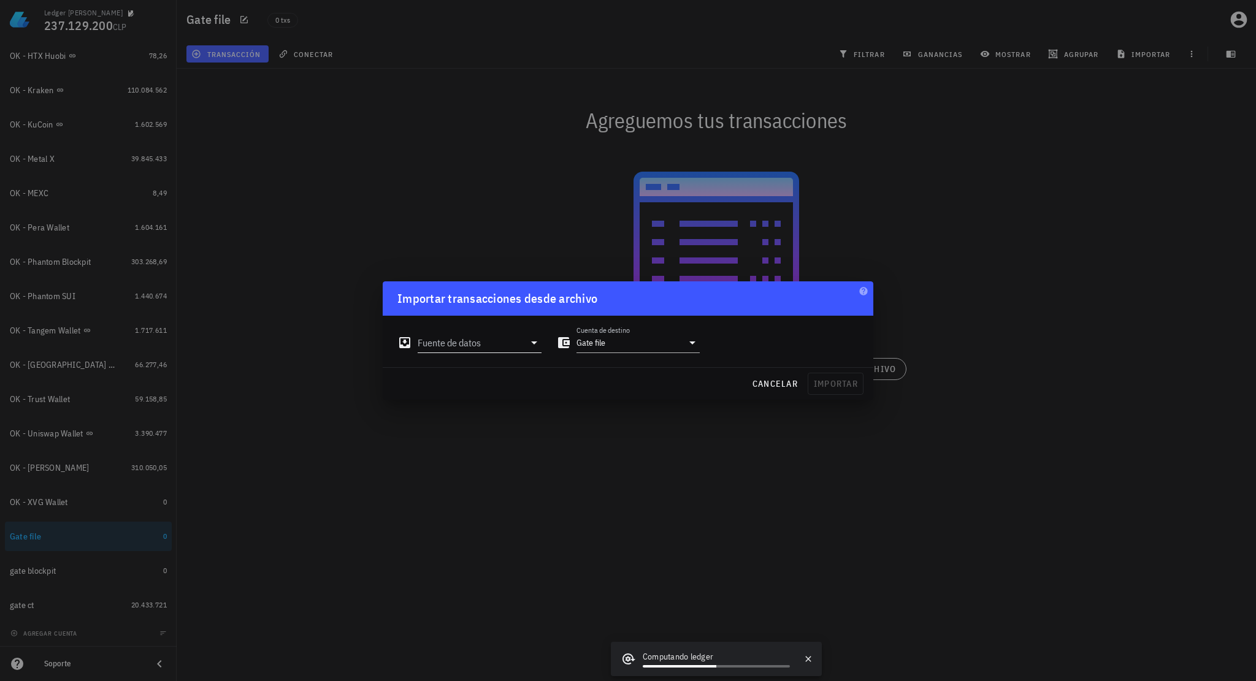
click at [534, 348] on icon at bounding box center [534, 342] width 15 height 15
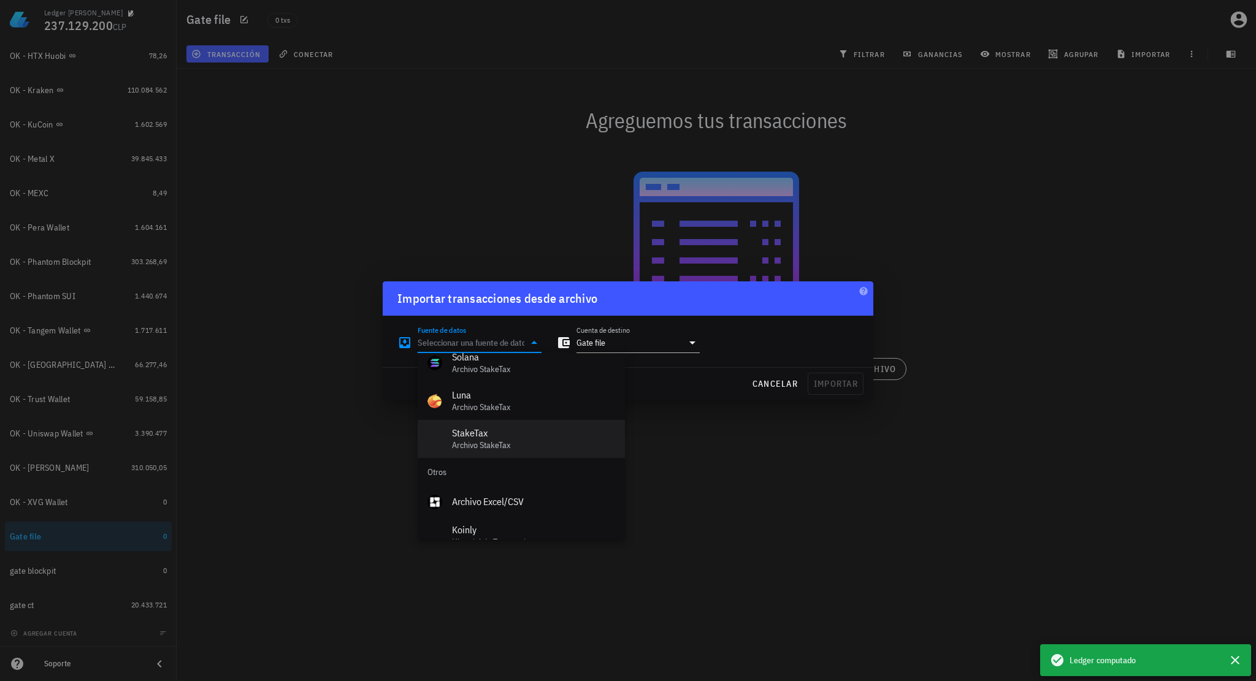
scroll to position [549, 0]
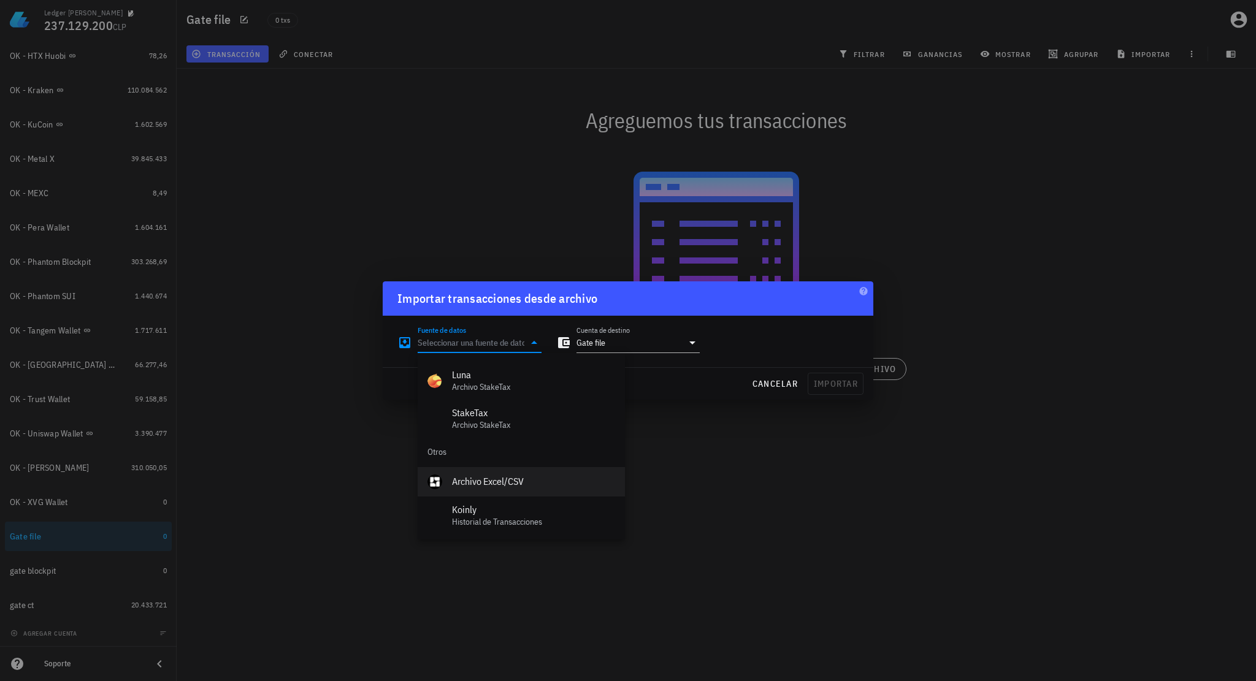
click at [519, 484] on div "Archivo Excel/CSV" at bounding box center [533, 482] width 163 height 12
type input "Archivo Excel/CSV"
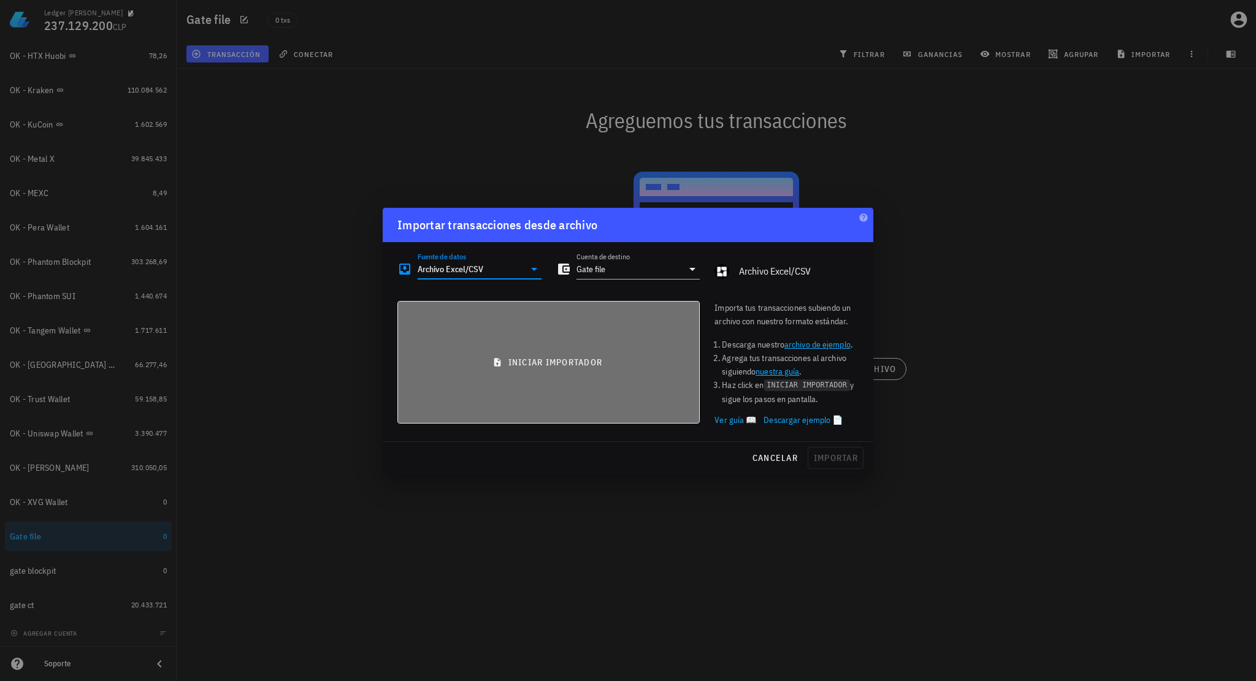
click at [552, 377] on button "iniciar importador" at bounding box center [548, 362] width 302 height 123
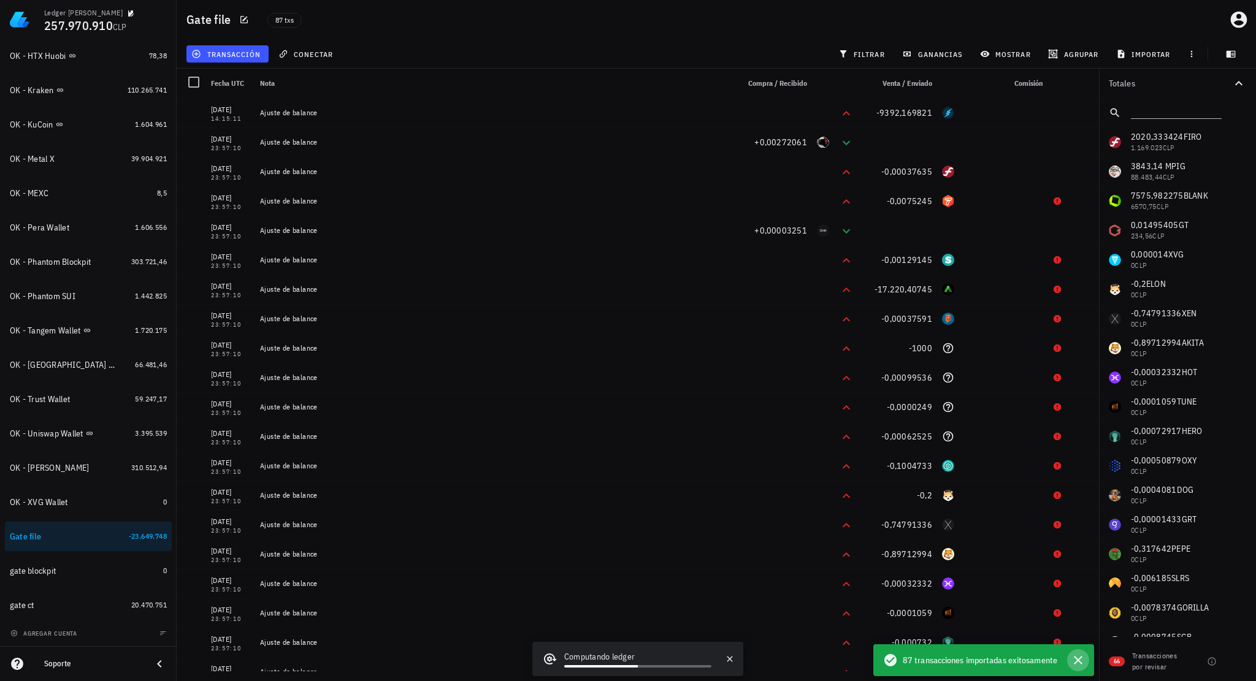
click at [1079, 662] on icon "button" at bounding box center [1078, 660] width 15 height 15
click at [1145, 51] on span "importar" at bounding box center [1144, 54] width 52 height 10
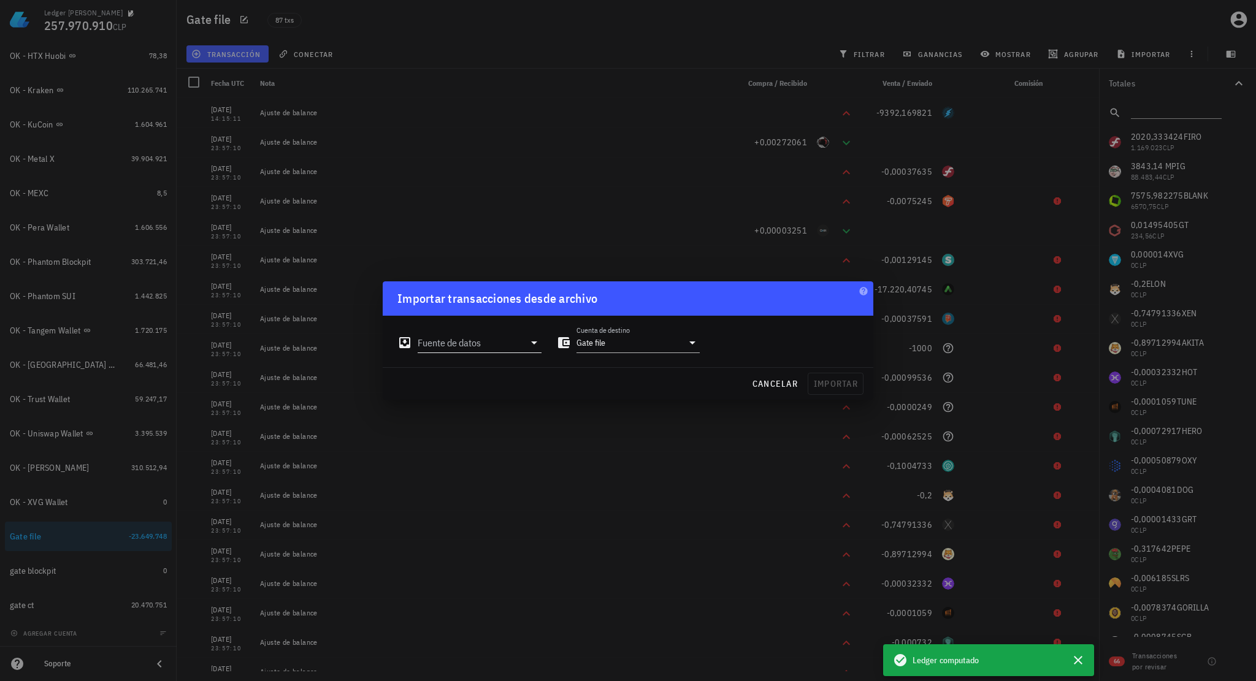
click at [491, 341] on input "Fuente de datos" at bounding box center [471, 343] width 107 height 20
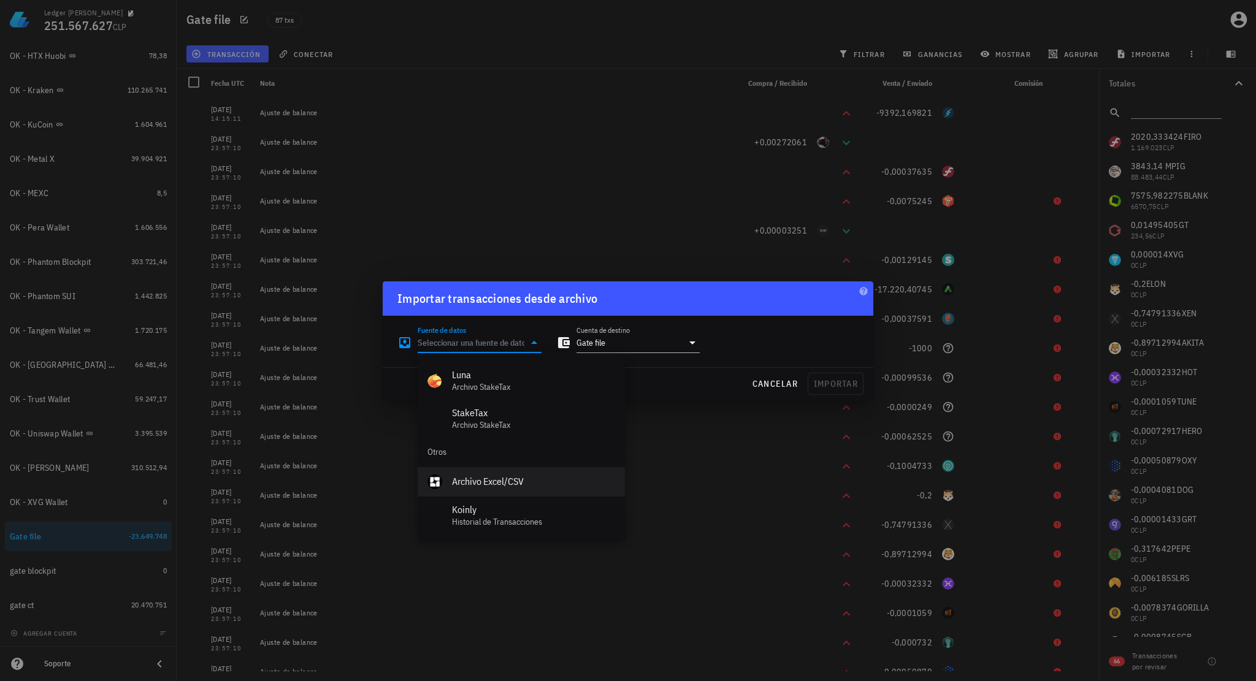
click at [507, 487] on div "Archivo Excel/CSV" at bounding box center [533, 482] width 163 height 12
type input "Archivo Excel/CSV"
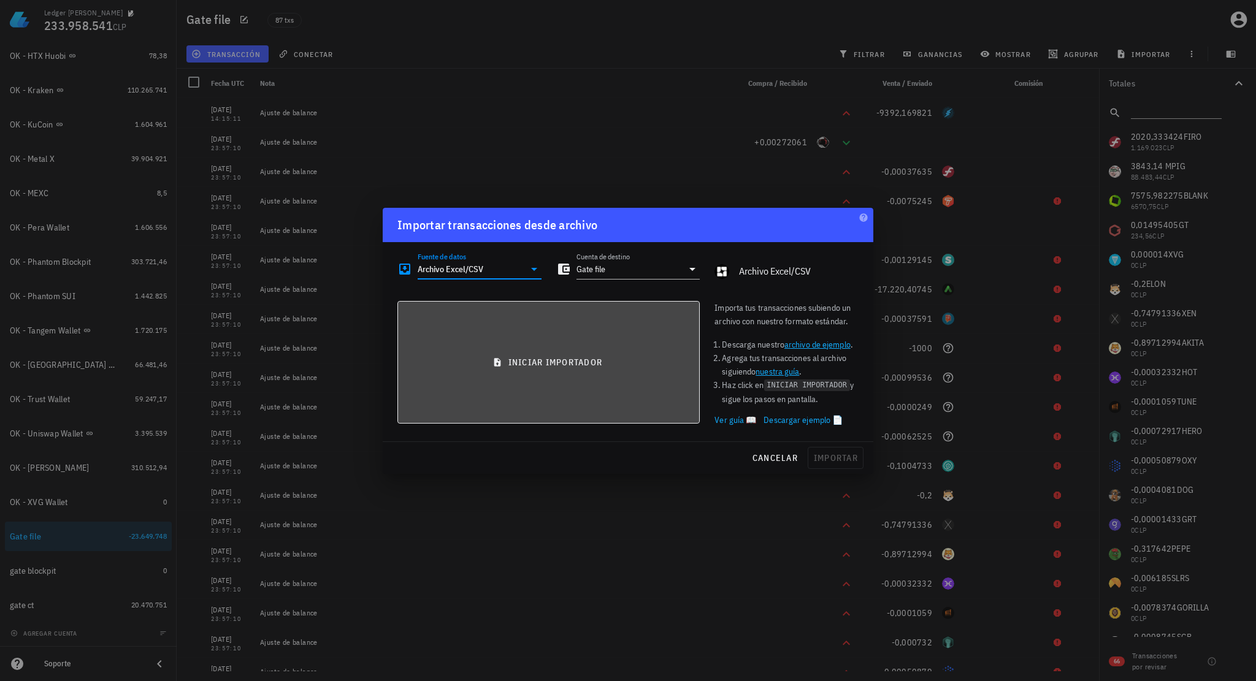
click at [535, 377] on button "iniciar importador" at bounding box center [548, 362] width 302 height 123
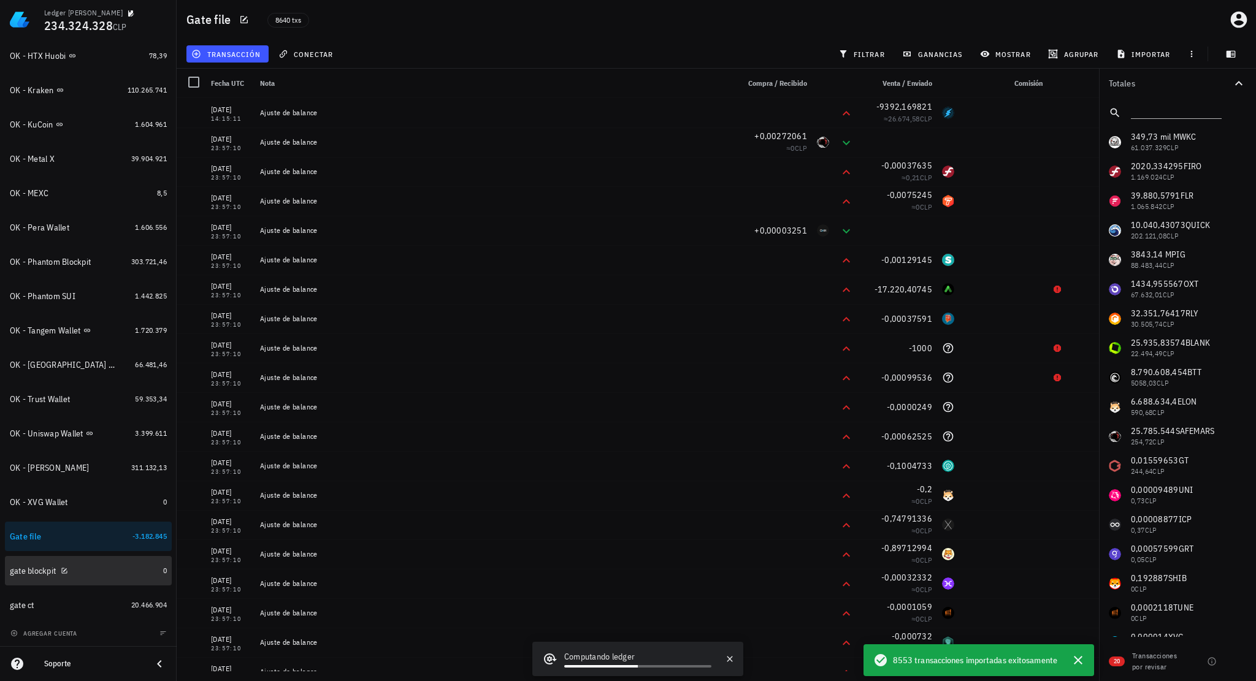
click at [113, 571] on div "gate blockpit" at bounding box center [84, 571] width 148 height 12
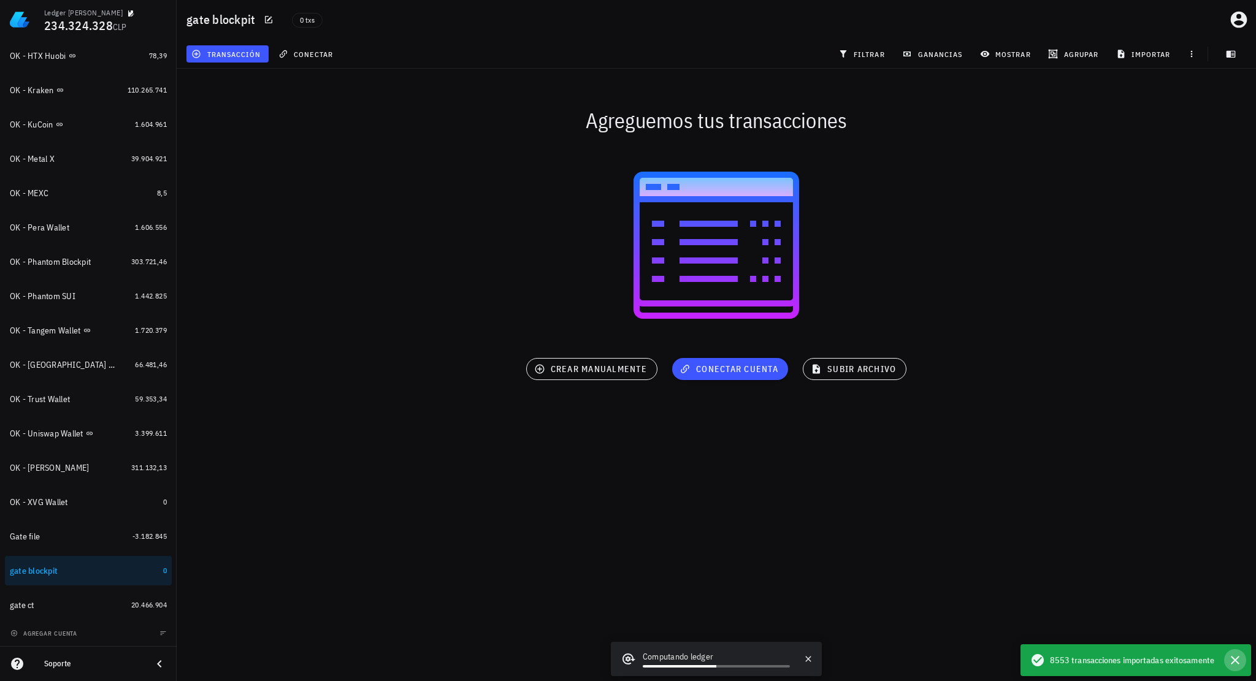
click at [1231, 662] on icon "button" at bounding box center [1235, 660] width 15 height 15
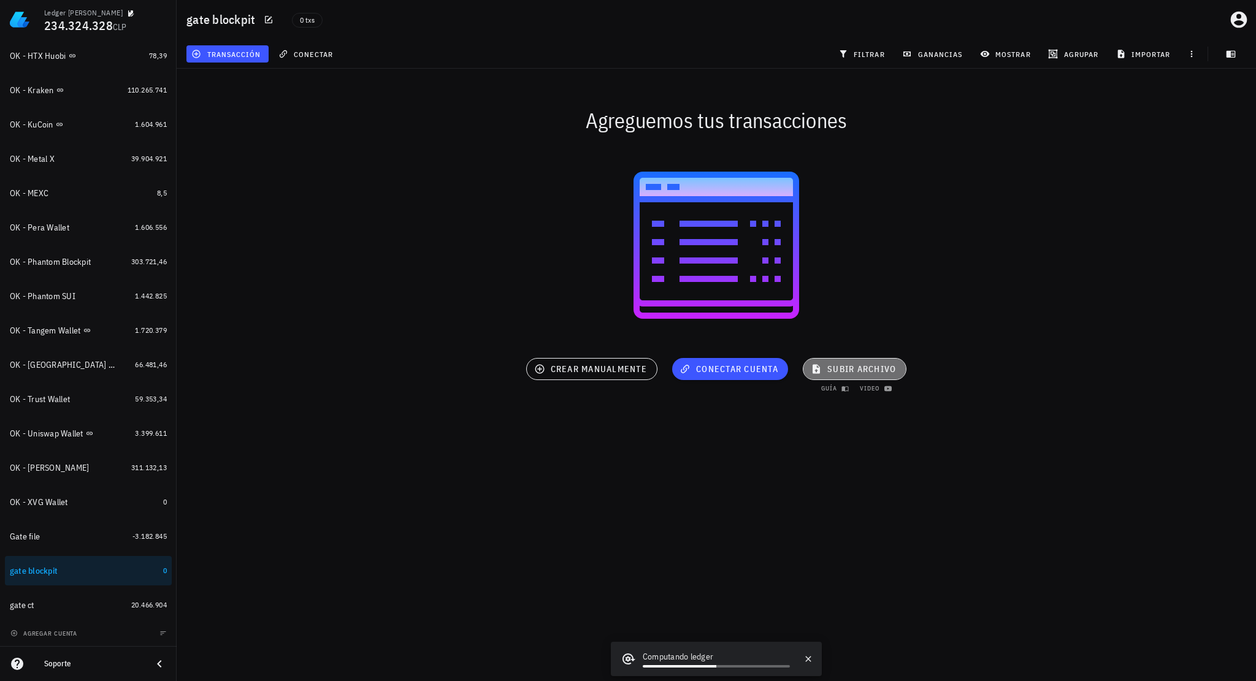
click at [856, 371] on span "subir archivo" at bounding box center [854, 369] width 83 height 11
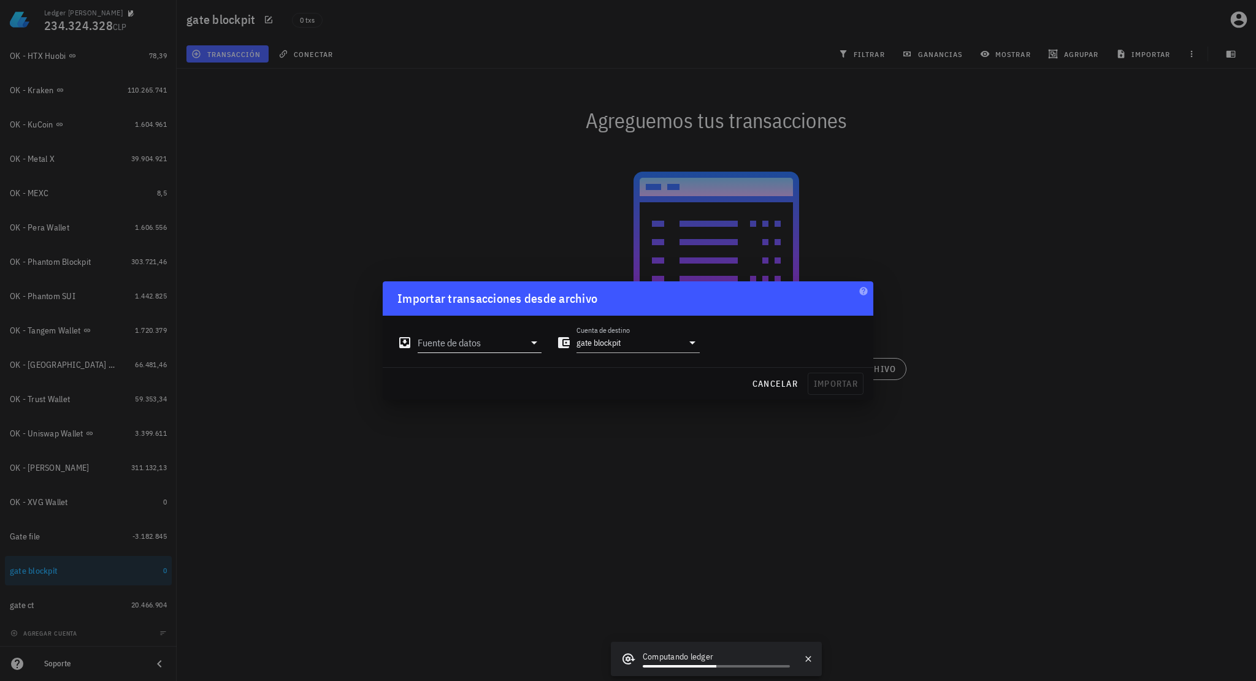
click at [512, 344] on input "Fuente de datos" at bounding box center [471, 343] width 107 height 20
click at [502, 485] on div "Archivo Excel/CSV" at bounding box center [533, 482] width 163 height 12
type input "Archivo Excel/CSV"
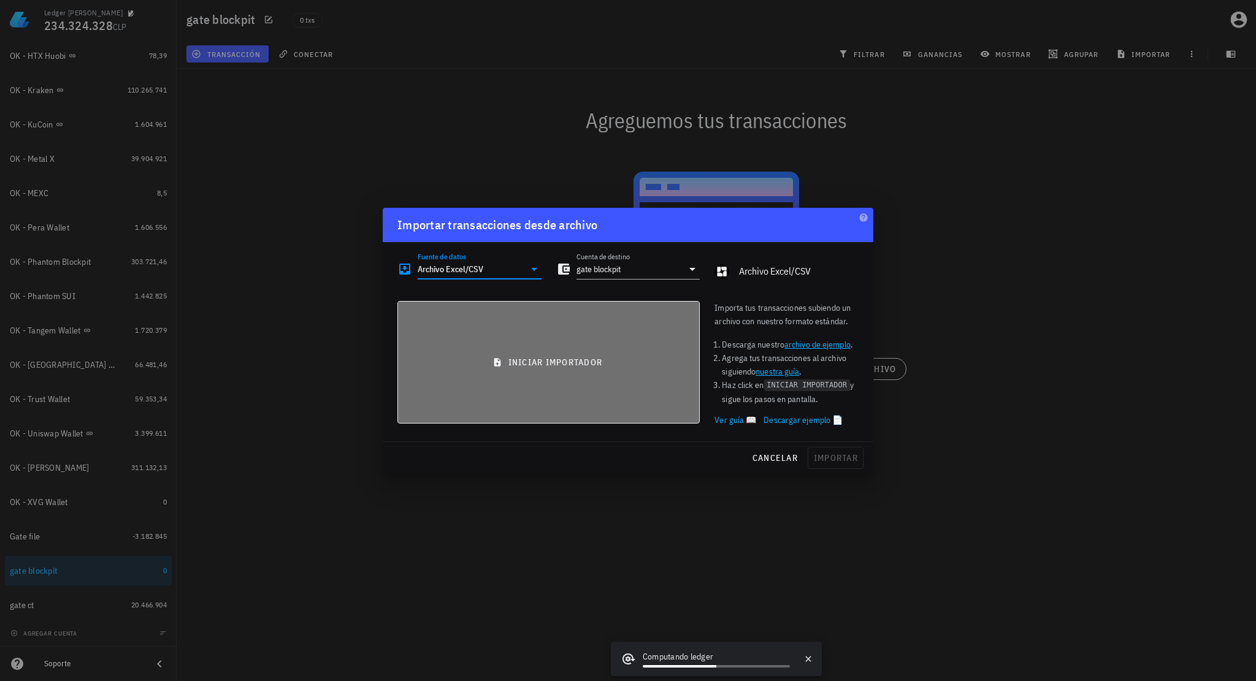
click at [554, 375] on button "iniciar importador" at bounding box center [548, 362] width 302 height 123
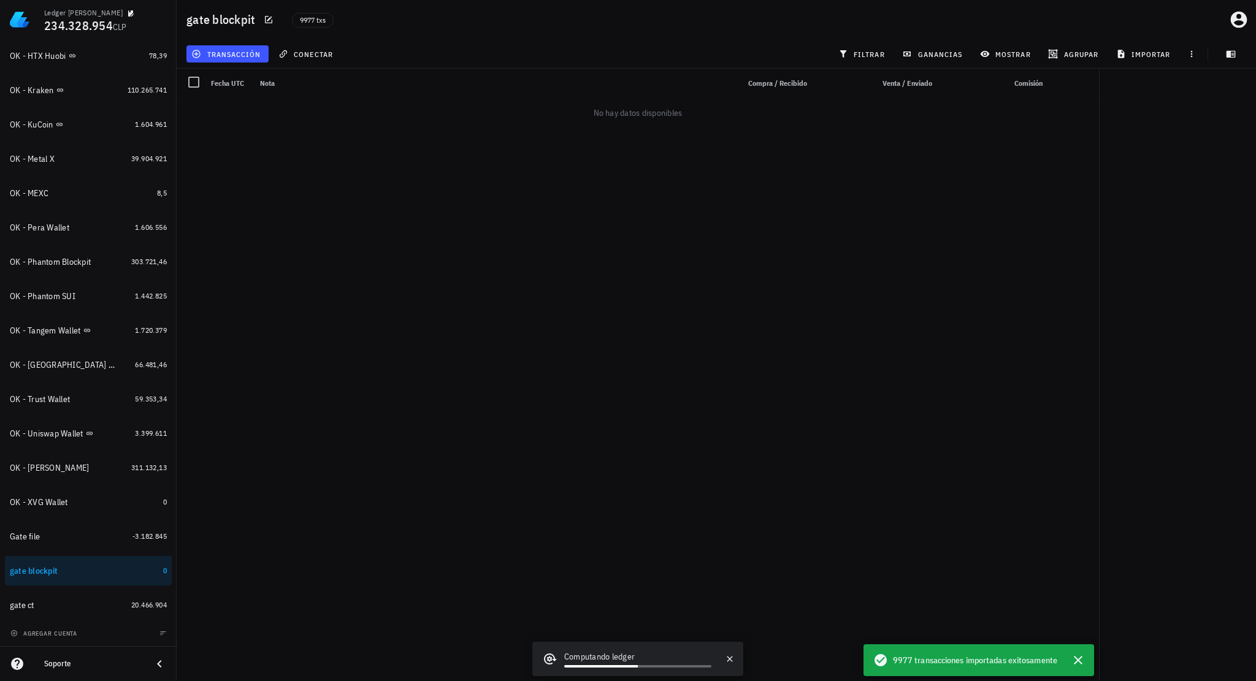
drag, startPoint x: 1144, startPoint y: 608, endPoint x: 1232, endPoint y: 660, distance: 102.5
click at [1232, 660] on div at bounding box center [1177, 375] width 157 height 613
click at [1080, 665] on icon "button" at bounding box center [1078, 660] width 15 height 15
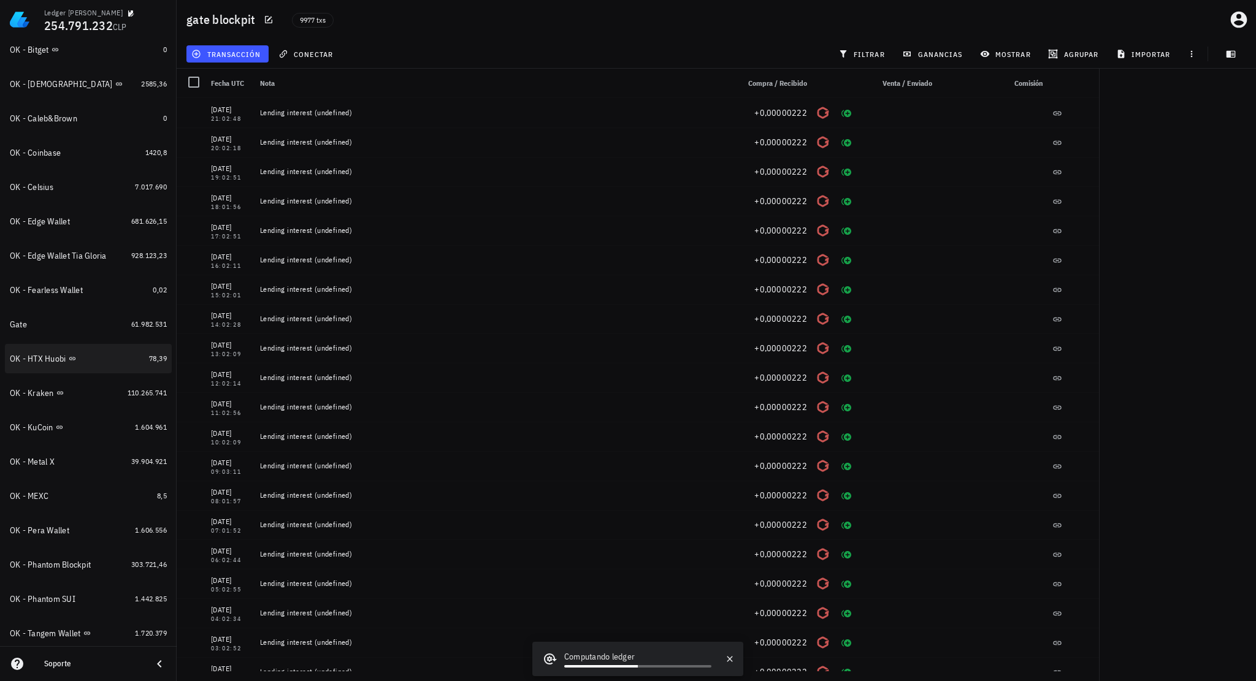
scroll to position [302, 0]
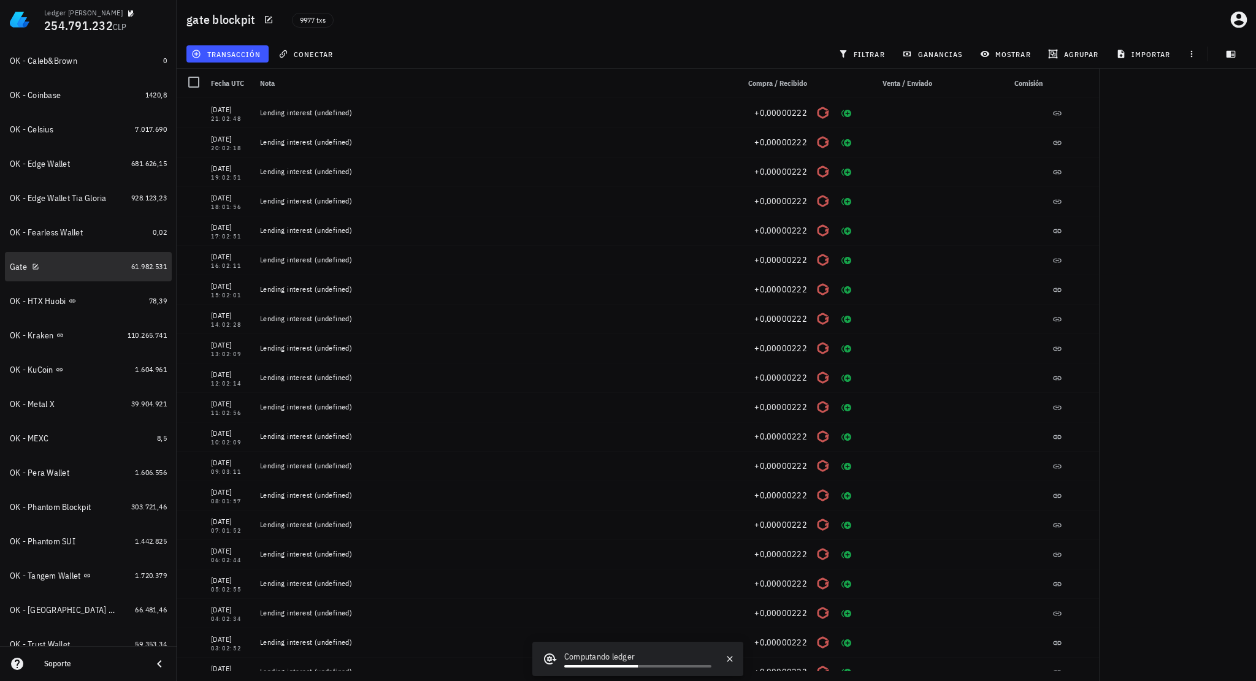
click at [102, 270] on div "Gate" at bounding box center [68, 267] width 116 height 12
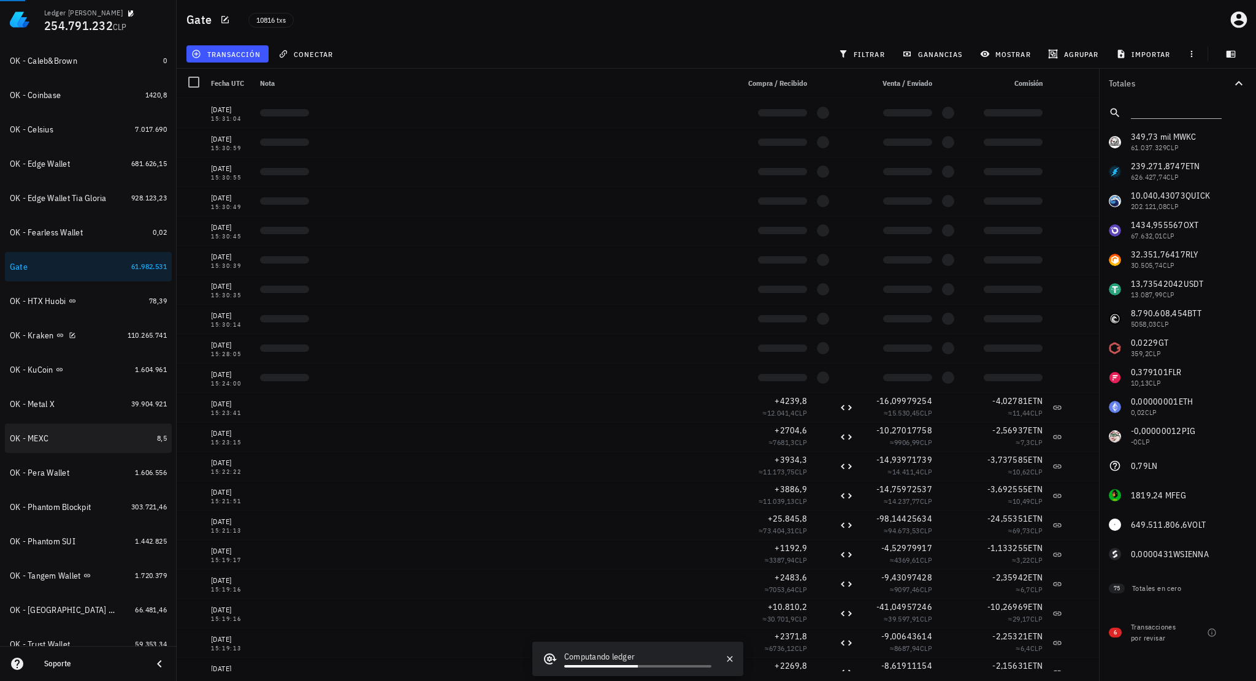
scroll to position [548, 0]
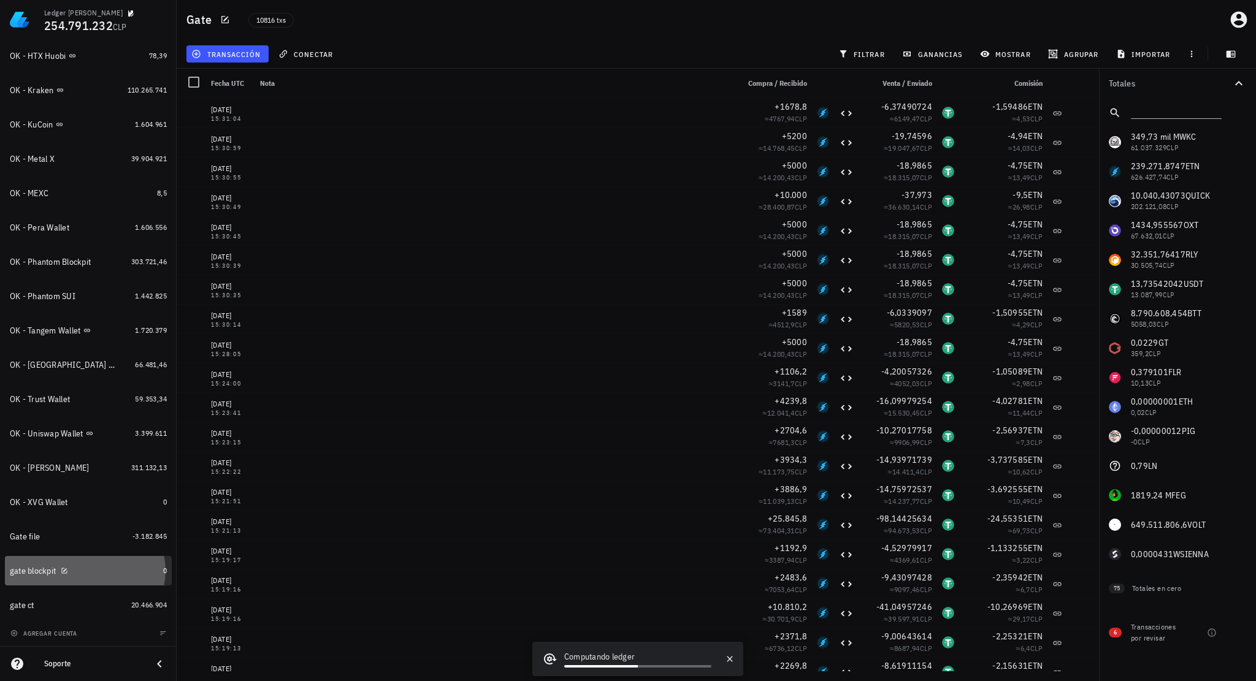
click at [107, 573] on div "gate blockpit" at bounding box center [84, 571] width 148 height 12
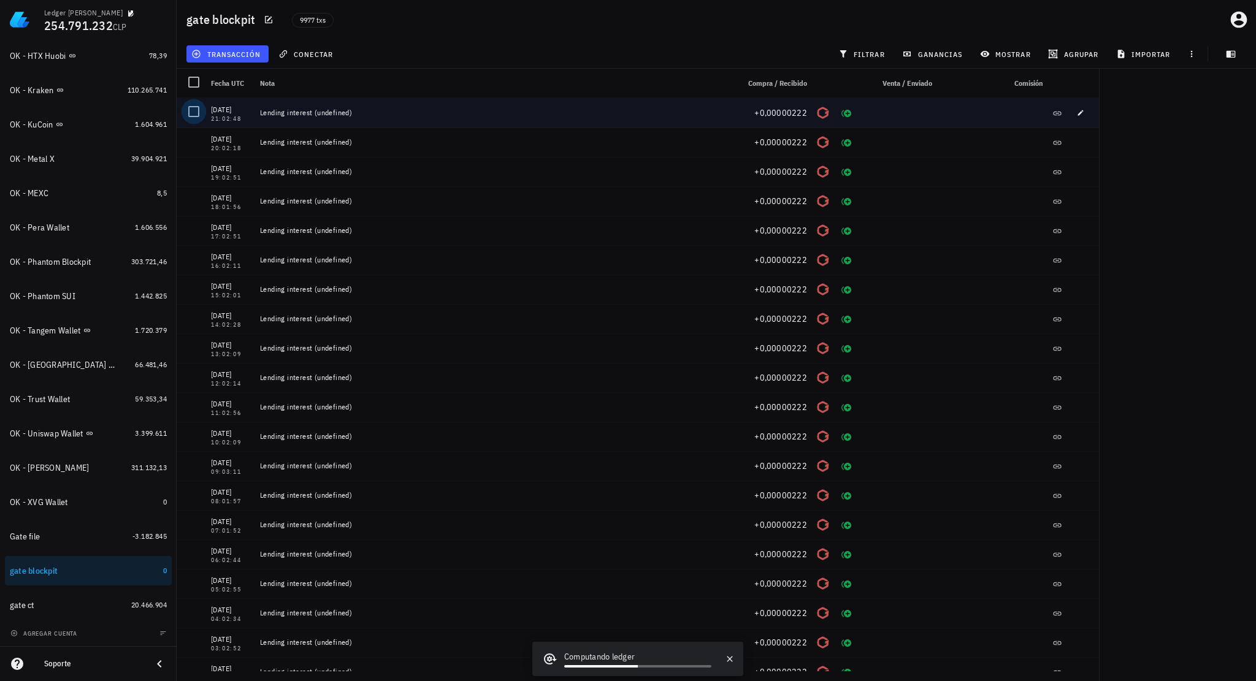
click at [196, 117] on div at bounding box center [193, 111] width 21 height 21
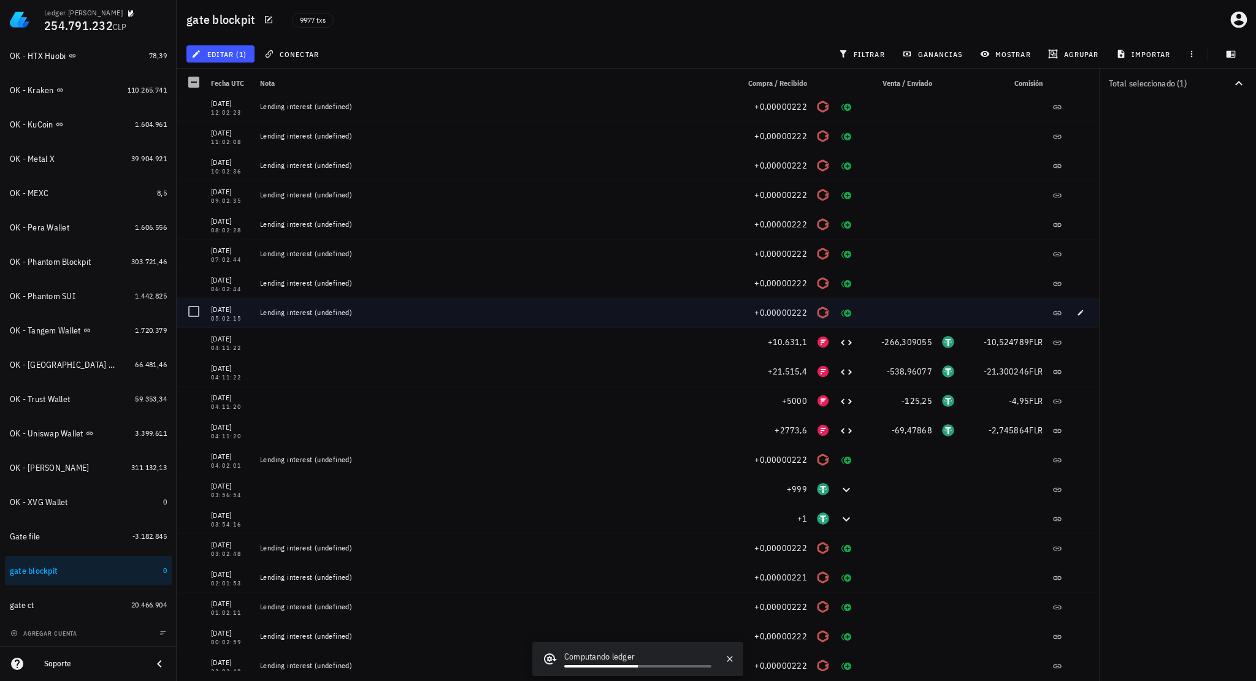
scroll to position [3801, 0]
click at [198, 313] on div at bounding box center [193, 312] width 21 height 21
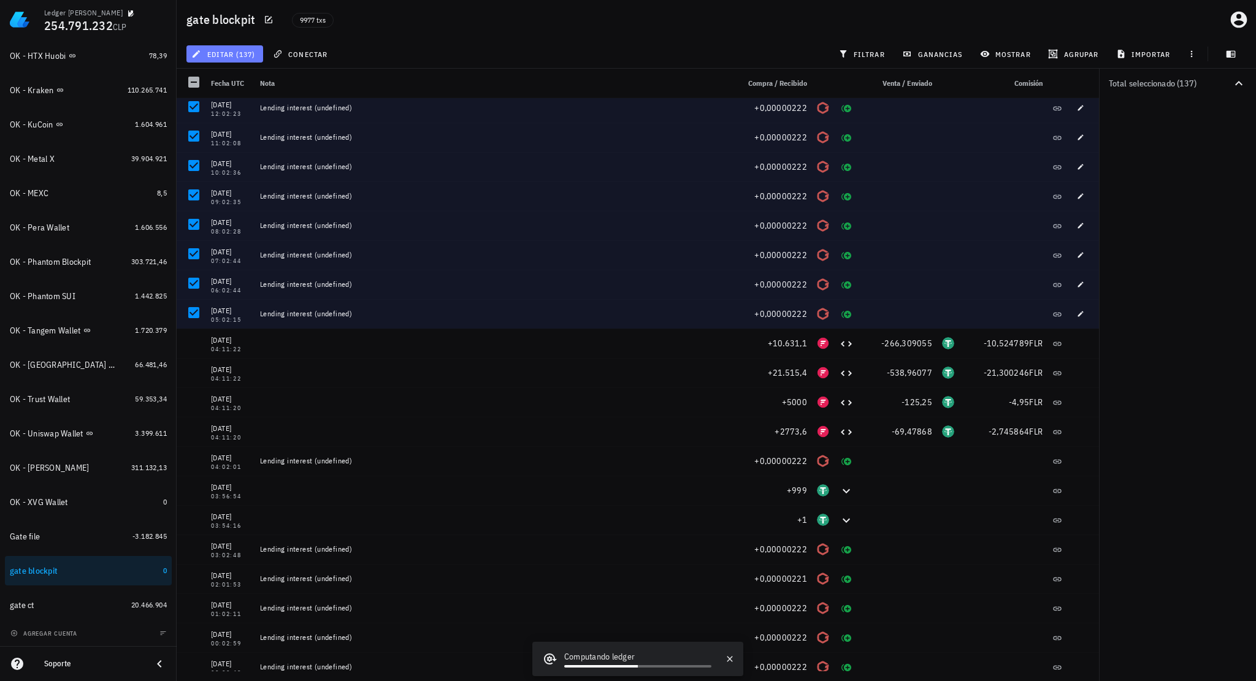
click at [239, 59] on button "editar (137)" at bounding box center [224, 53] width 77 height 17
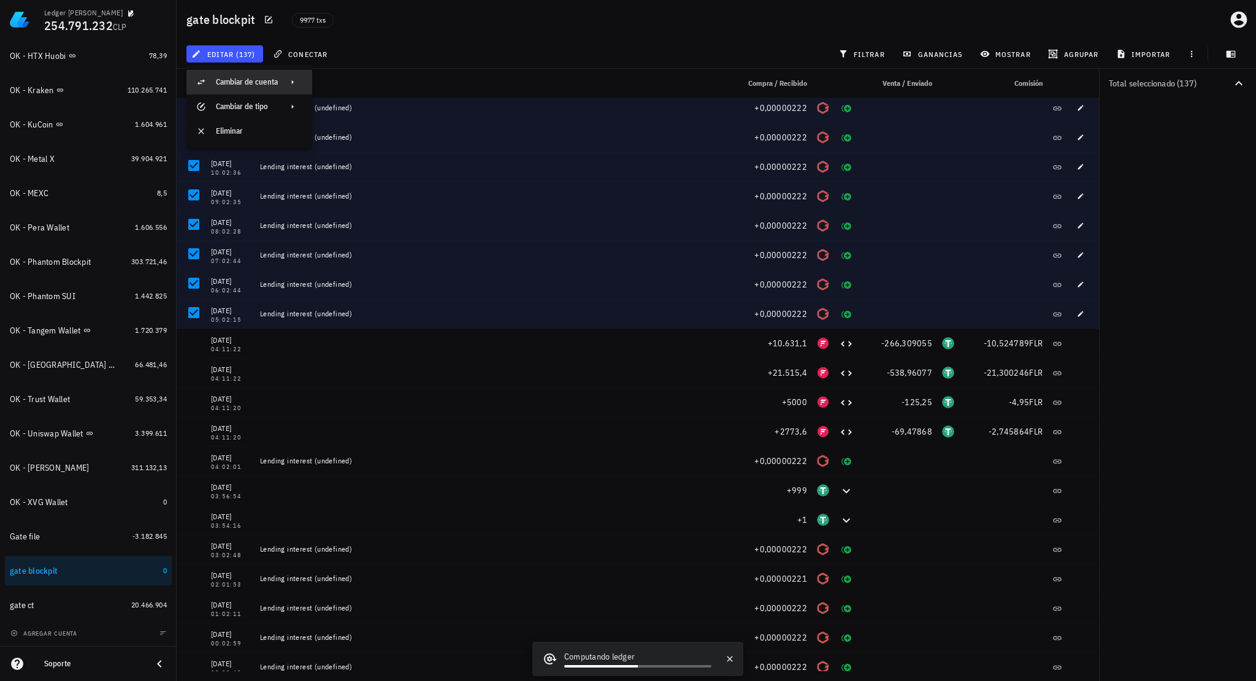
click at [257, 87] on div "Cambiar de cuenta" at bounding box center [247, 82] width 62 height 20
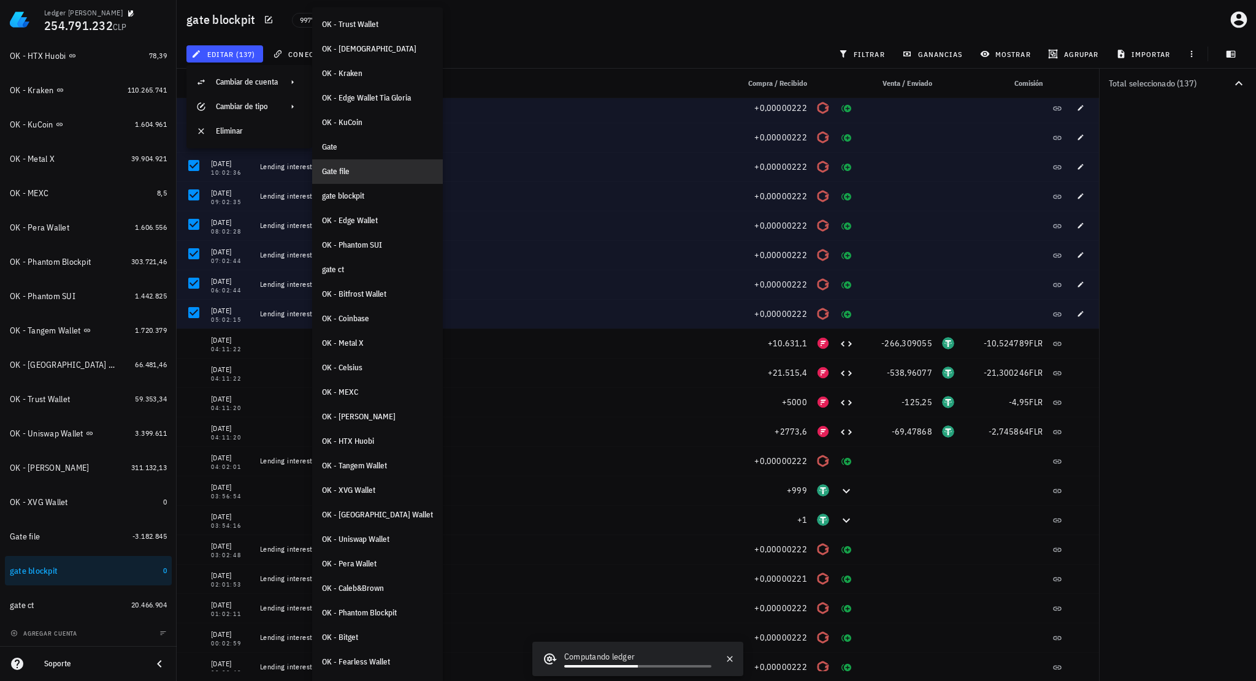
click at [352, 170] on div "Gate file" at bounding box center [377, 172] width 111 height 10
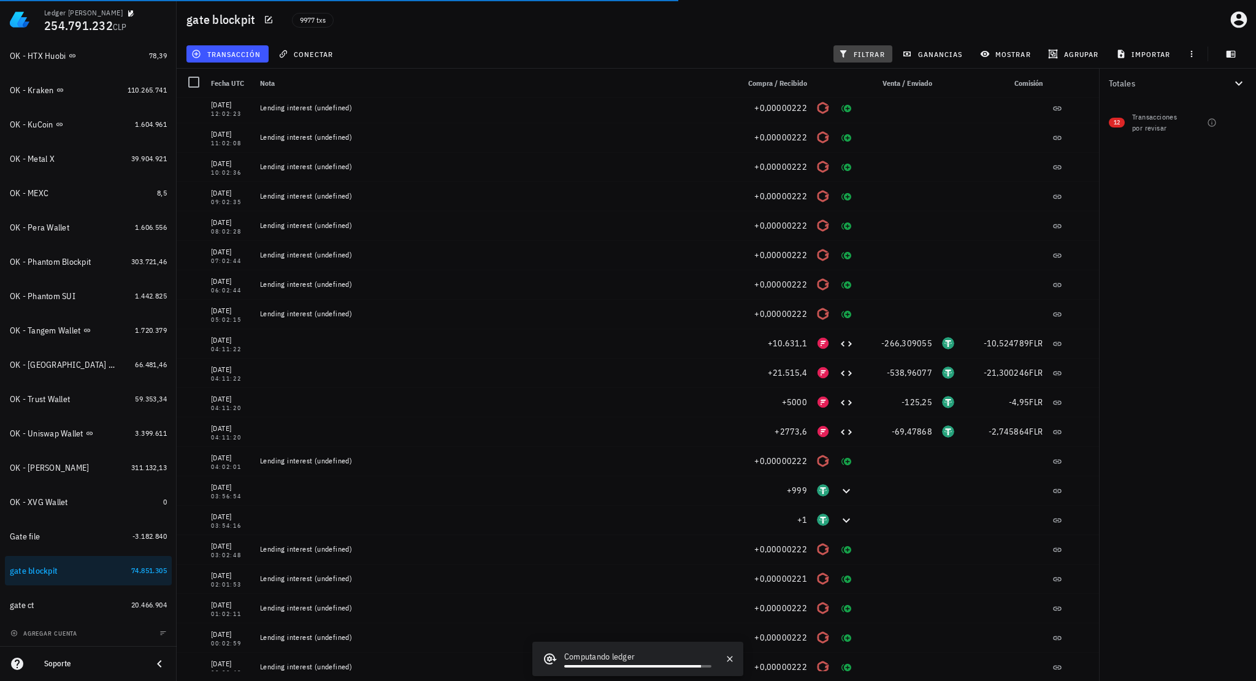
click at [874, 60] on button "filtrar" at bounding box center [862, 53] width 59 height 17
click at [883, 56] on span "filtrar" at bounding box center [863, 54] width 44 height 10
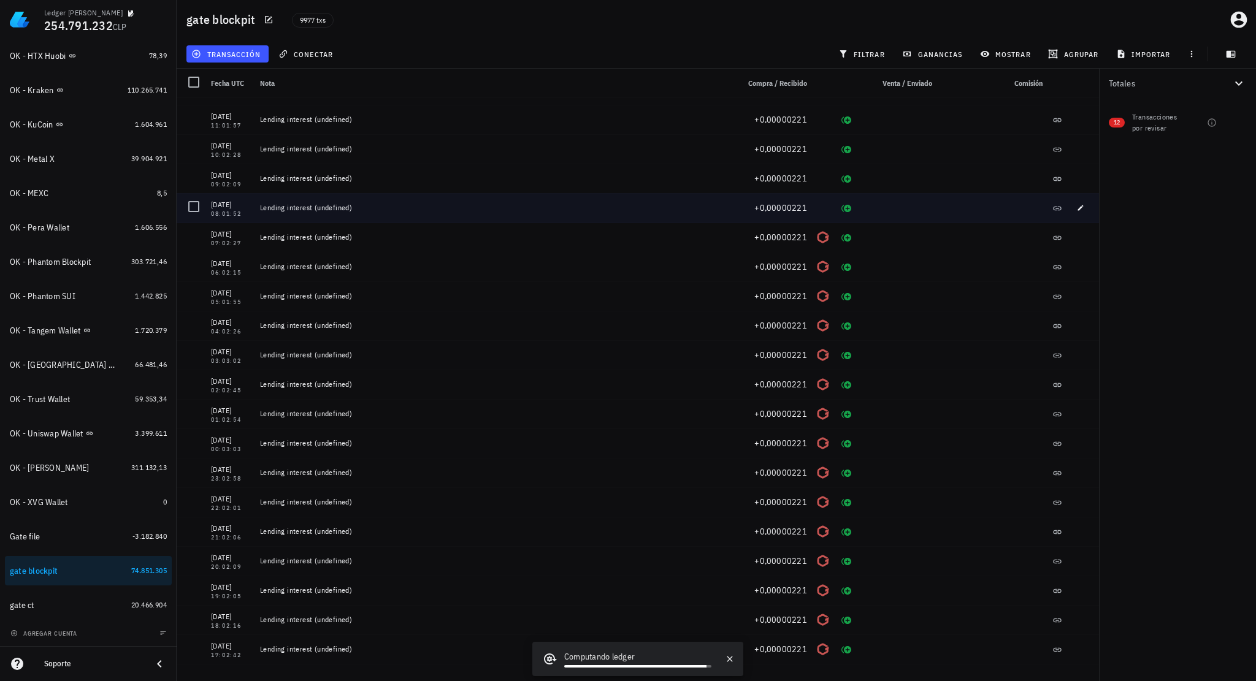
scroll to position [3495, 0]
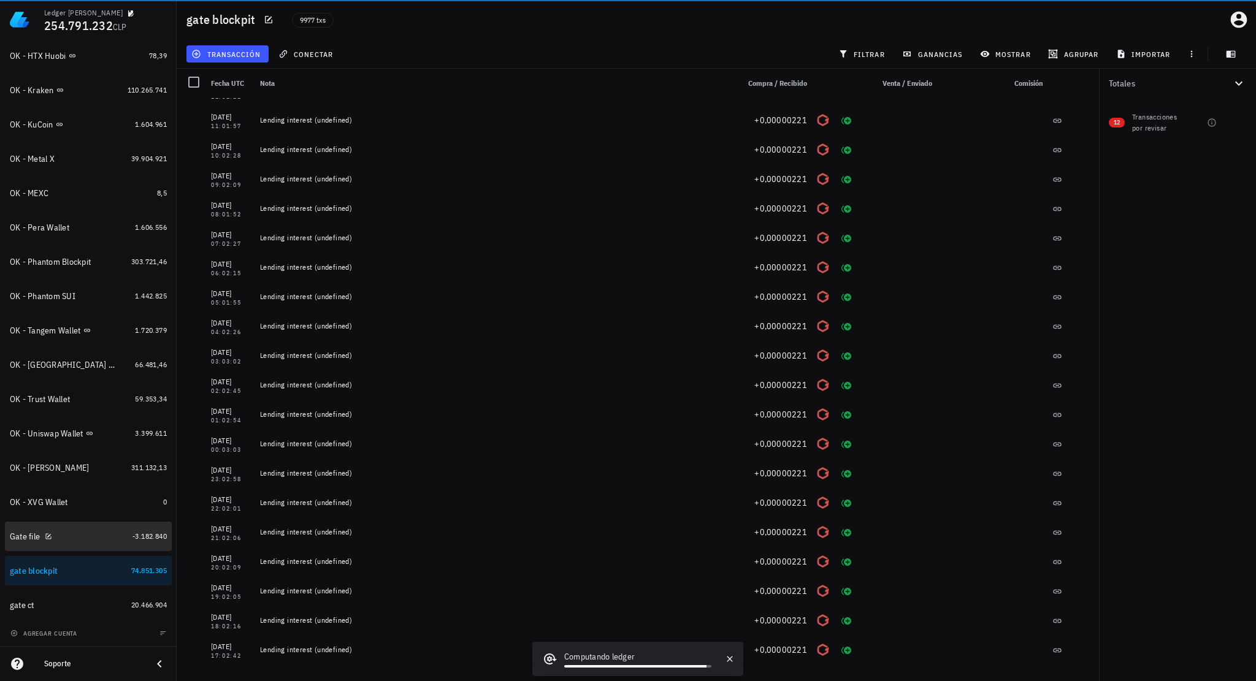
click at [73, 527] on div "Gate file" at bounding box center [69, 537] width 118 height 26
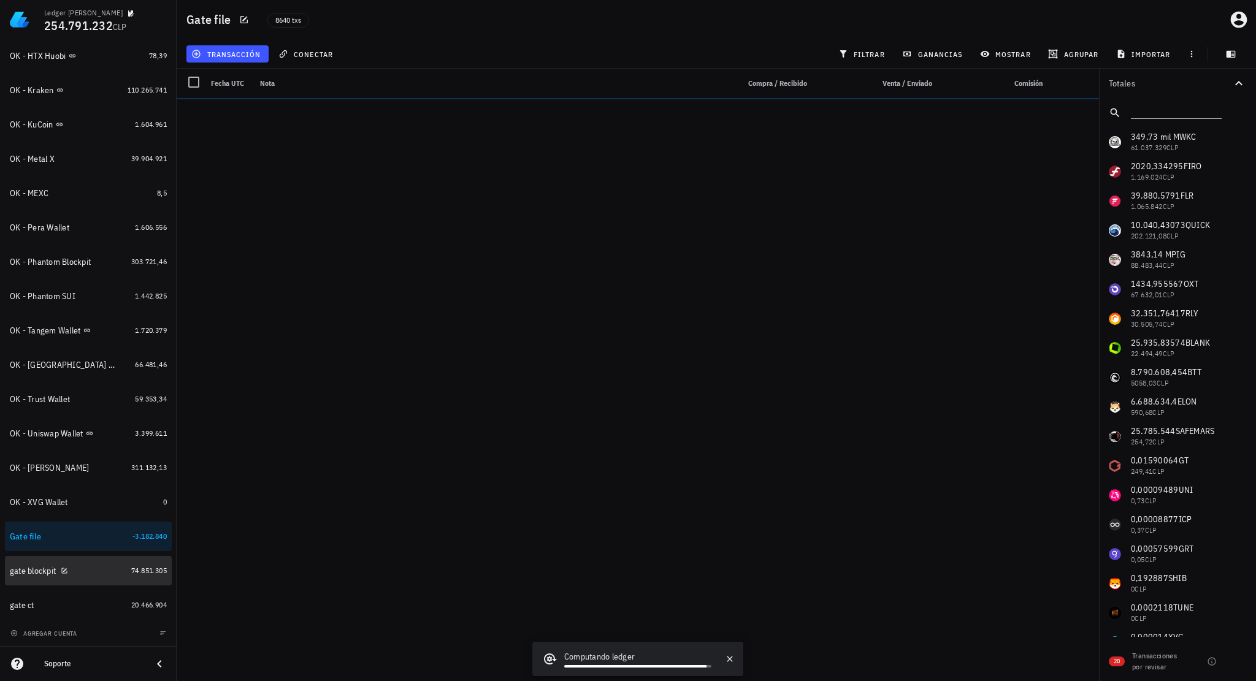
click at [88, 572] on div "gate blockpit" at bounding box center [68, 571] width 116 height 12
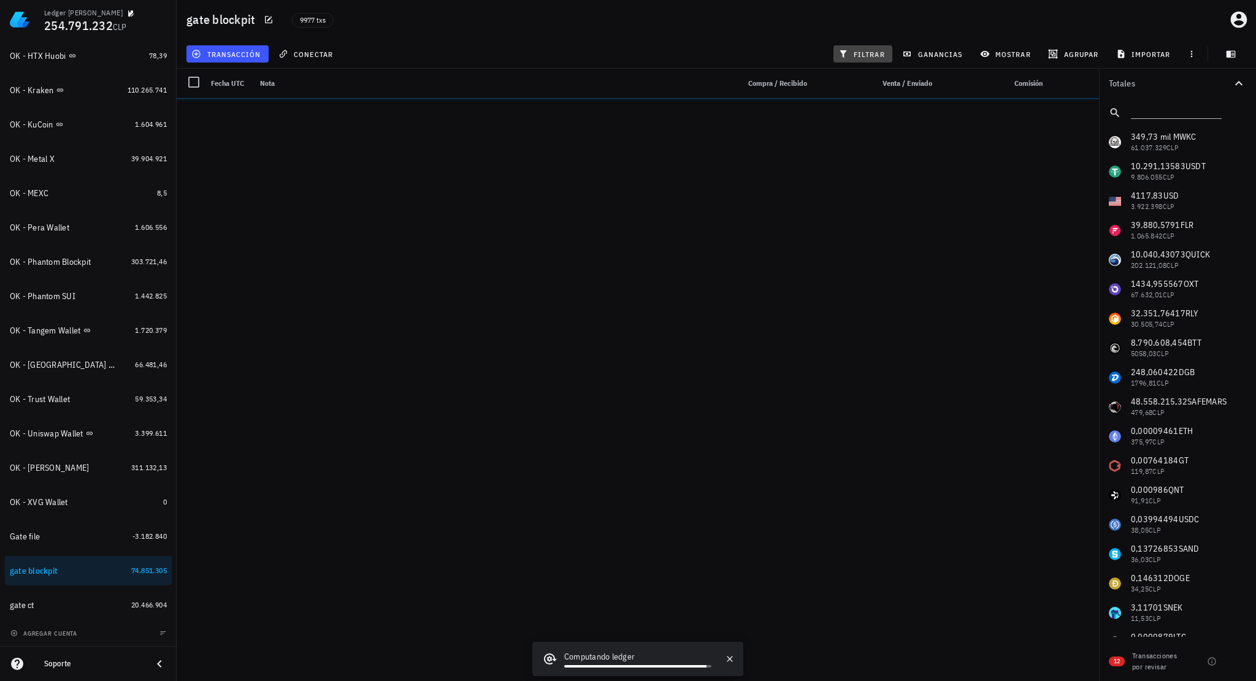
click at [856, 56] on span "filtrar" at bounding box center [863, 54] width 44 height 10
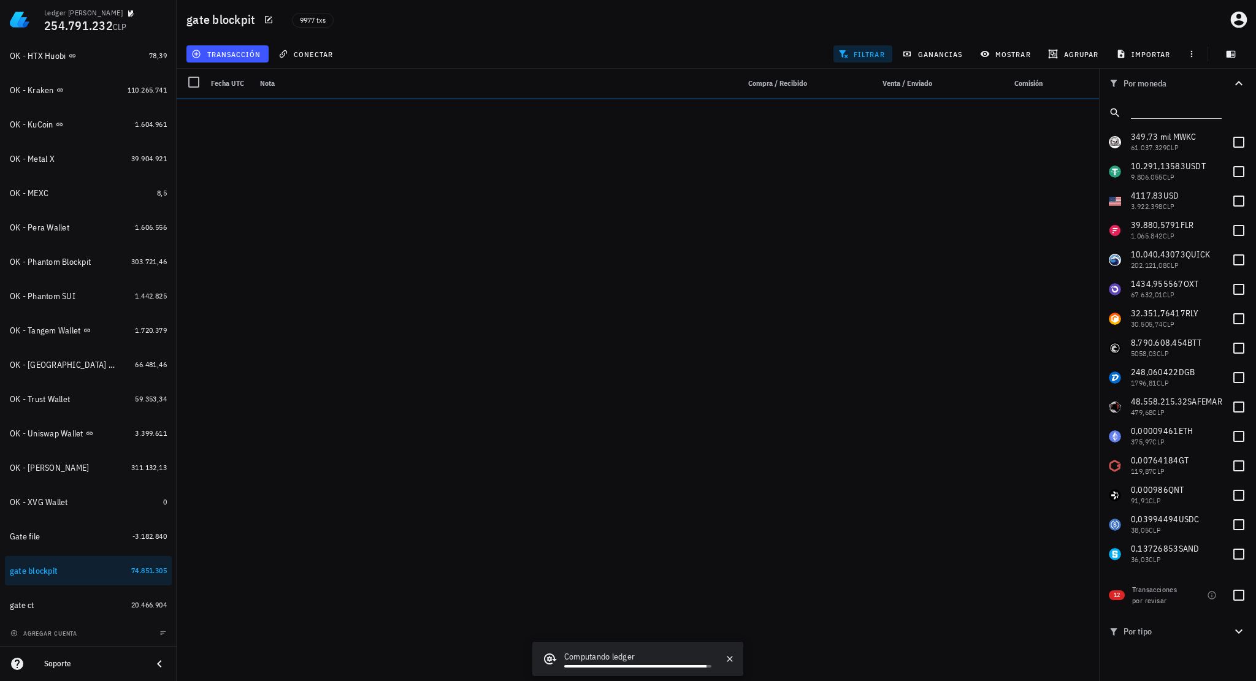
click at [1145, 107] on input "text" at bounding box center [1175, 110] width 88 height 16
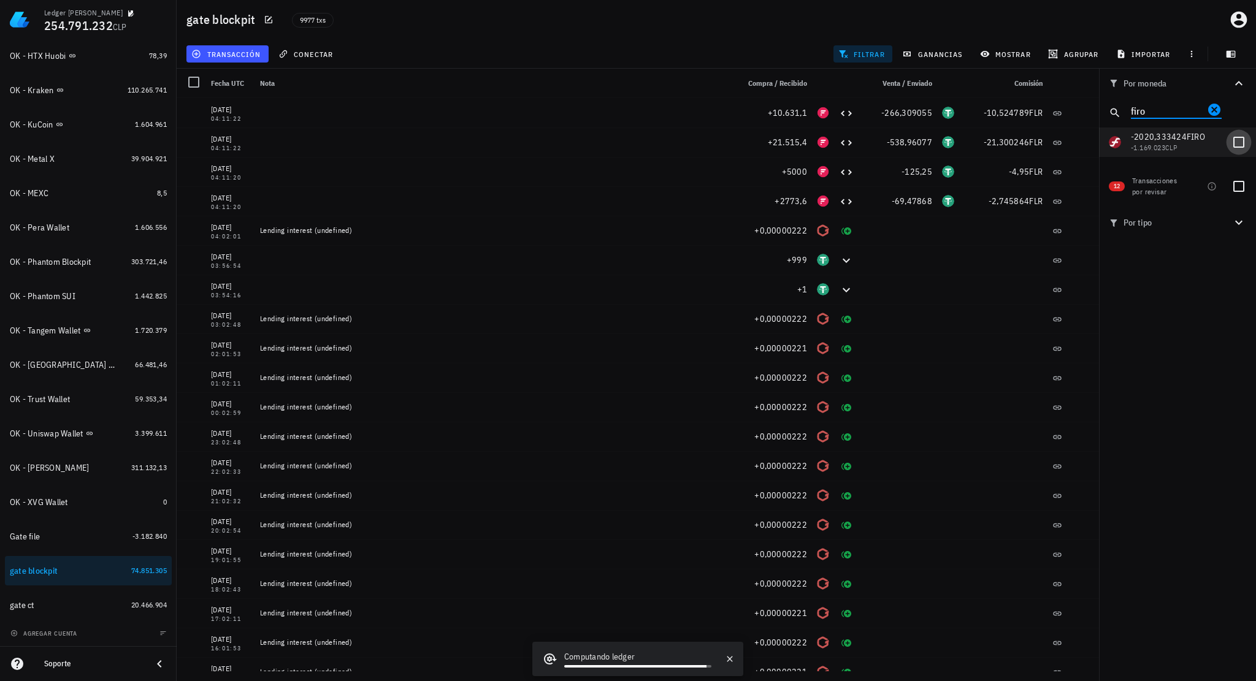
type input "firo"
click at [1238, 144] on div at bounding box center [1238, 142] width 21 height 21
checkbox input "true"
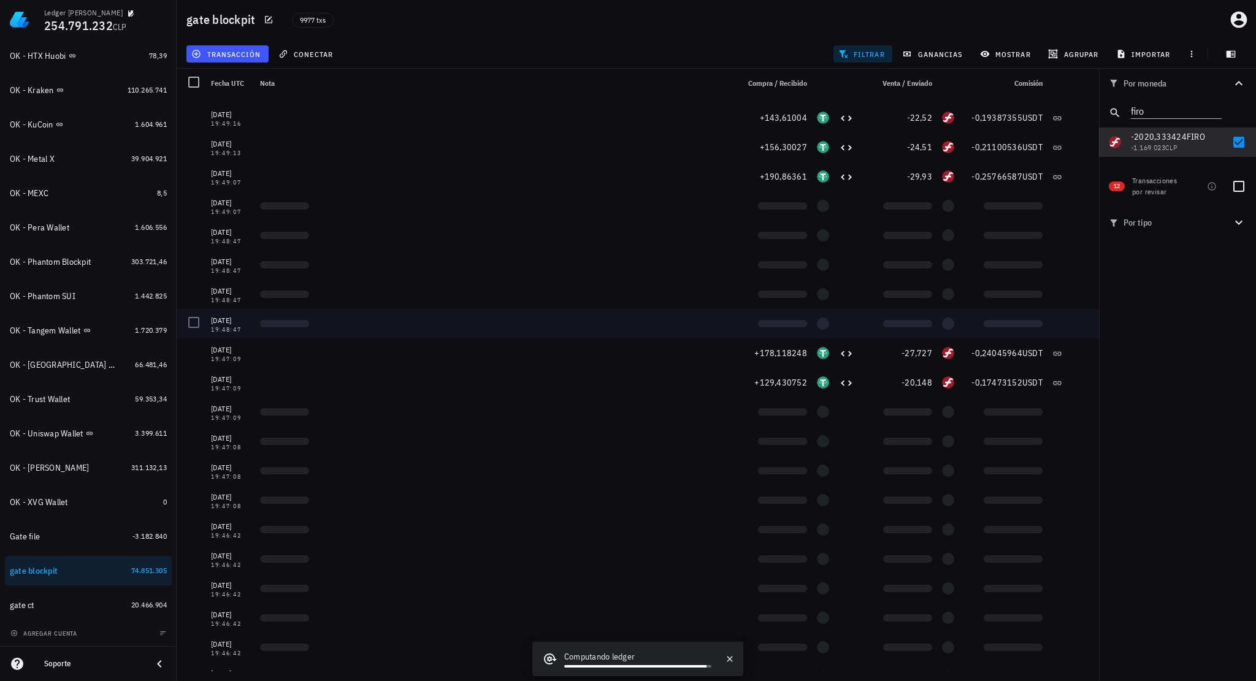
scroll to position [633, 0]
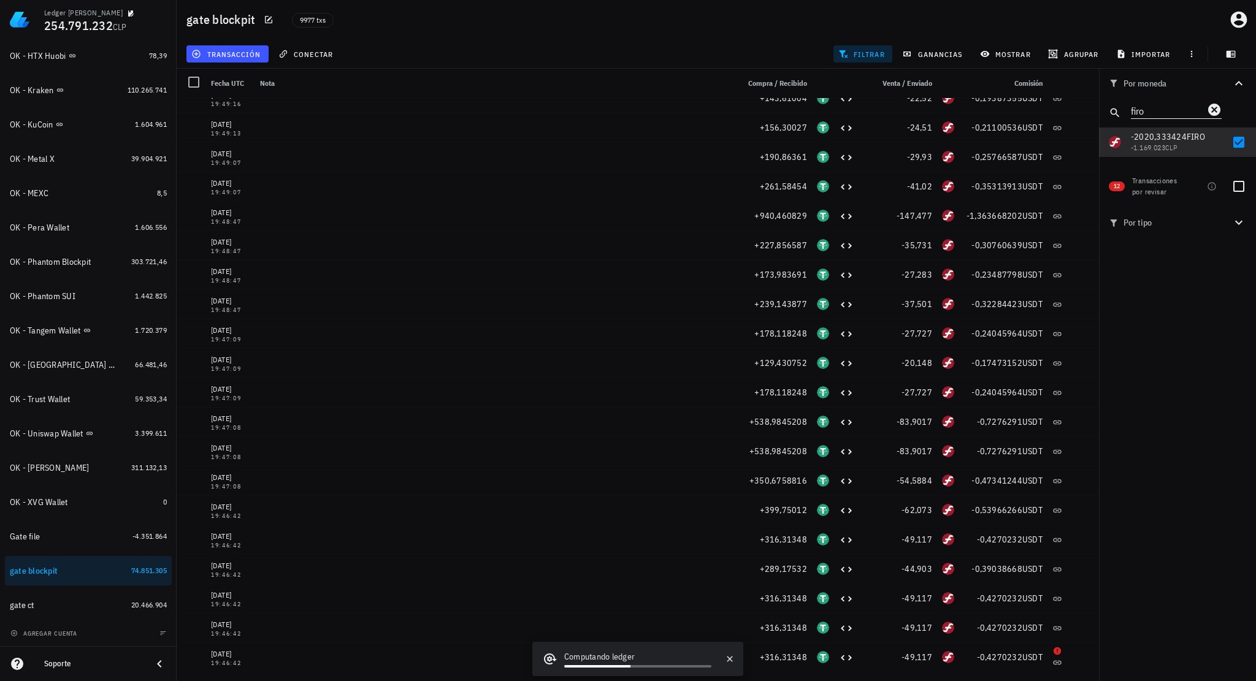
click at [1216, 112] on icon "Clear" at bounding box center [1214, 110] width 12 height 12
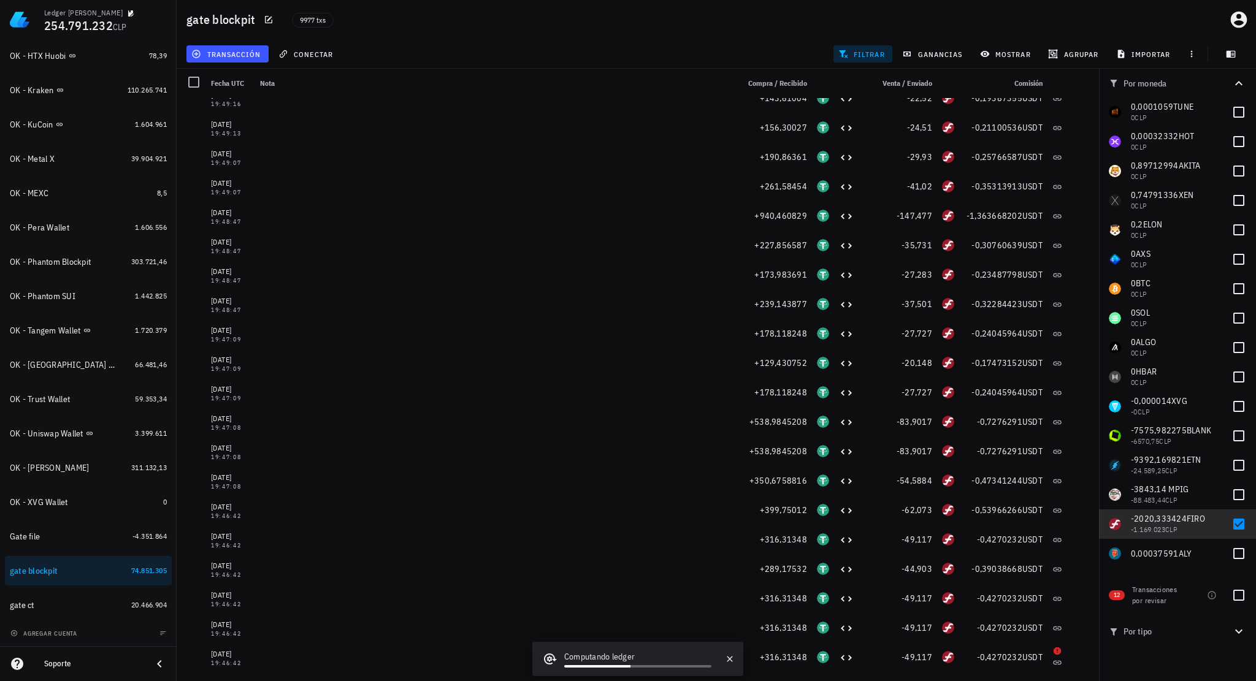
scroll to position [1812, 0]
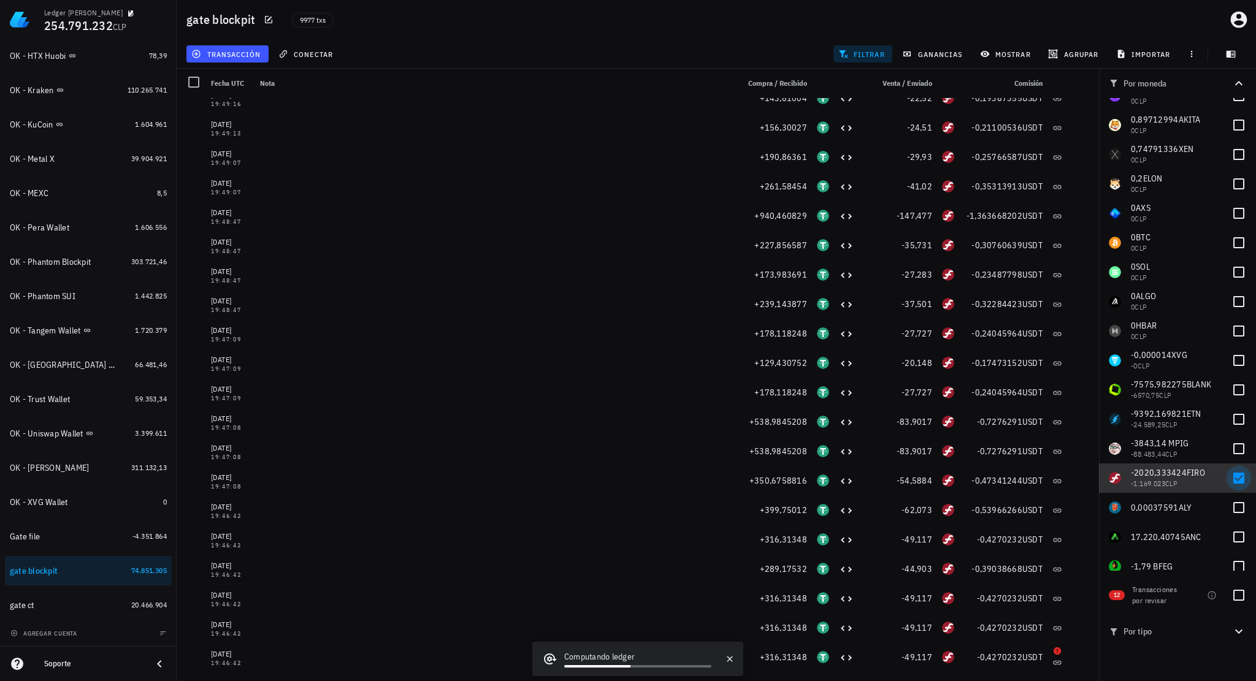
click at [1228, 481] on div at bounding box center [1238, 478] width 21 height 21
checkbox input "false"
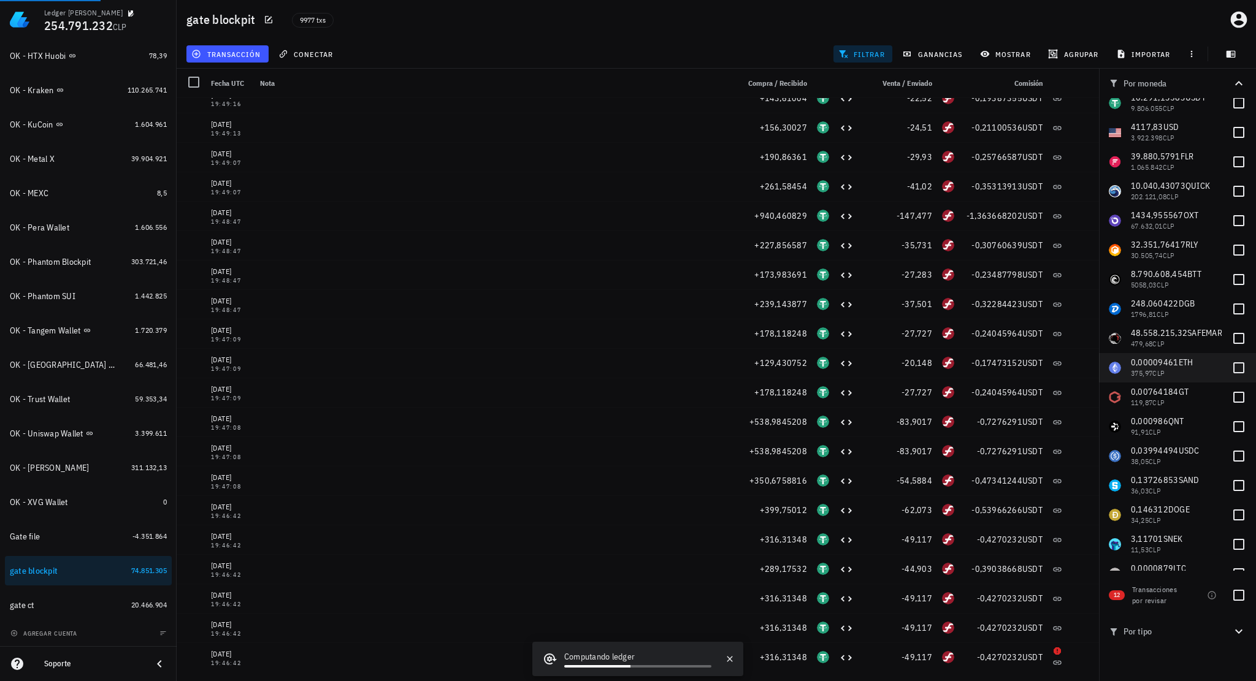
scroll to position [0, 0]
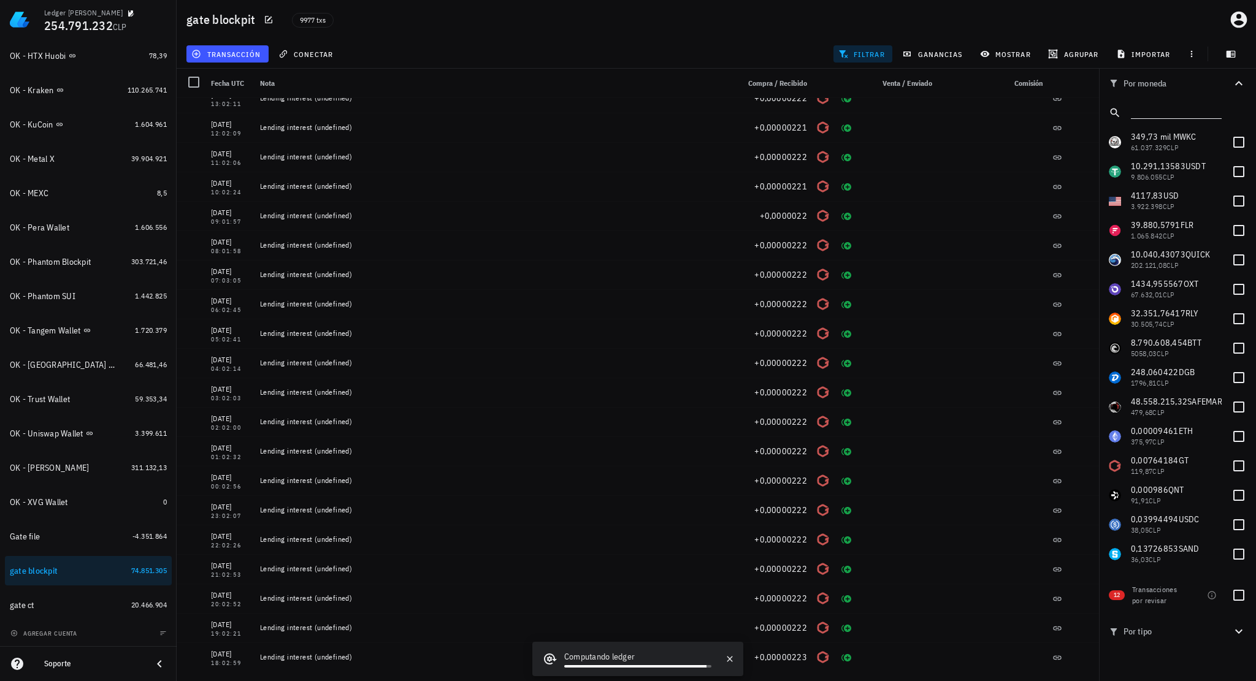
click at [1143, 118] on input "text" at bounding box center [1175, 110] width 88 height 16
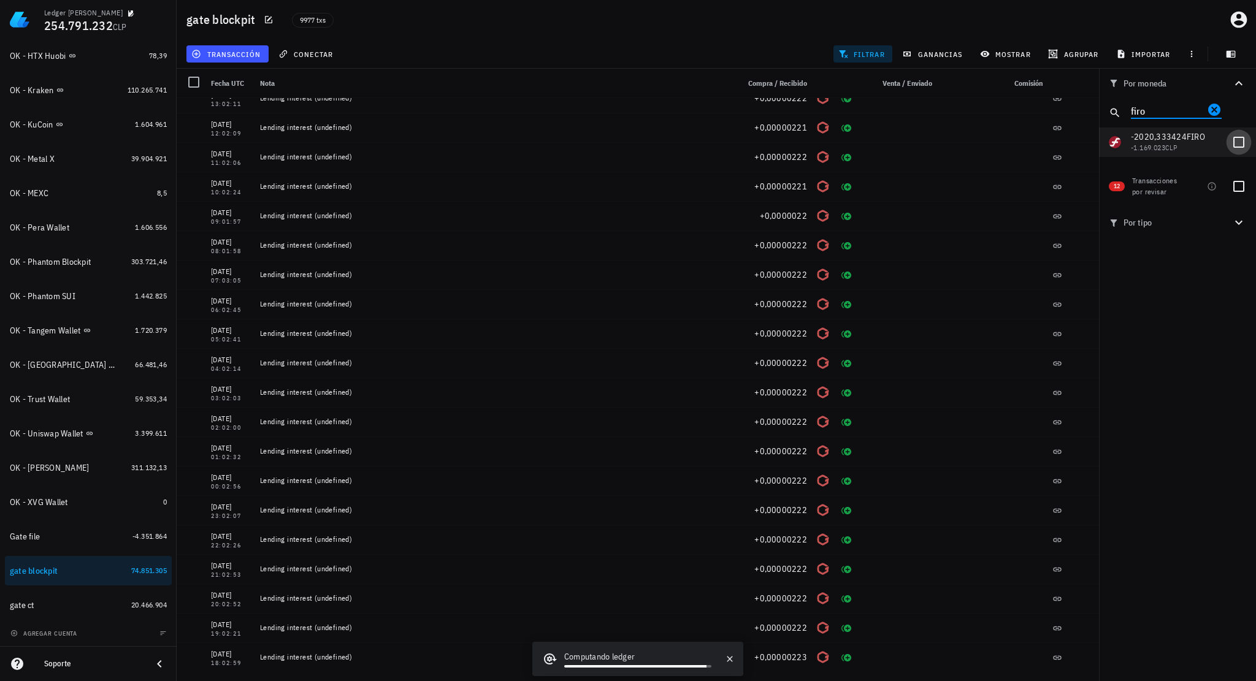
type input "firo"
click at [1234, 141] on div at bounding box center [1238, 142] width 21 height 21
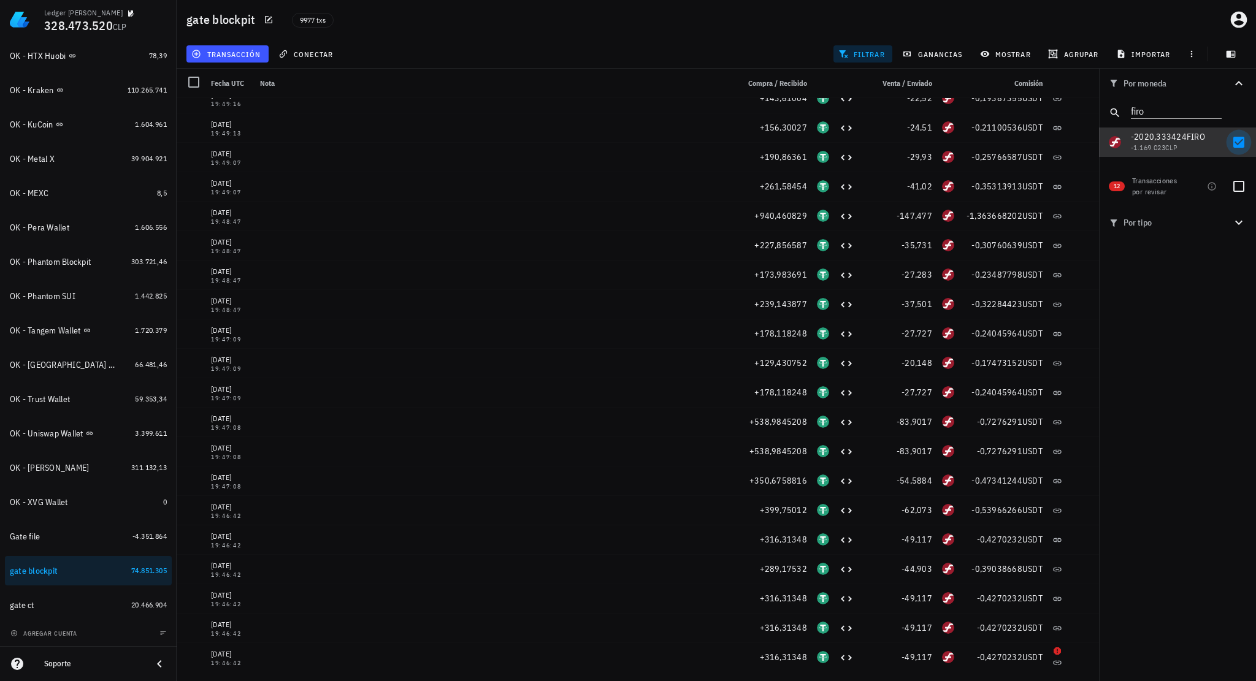
click at [1239, 142] on div at bounding box center [1238, 142] width 21 height 21
checkbox input "false"
click at [1215, 108] on icon "Clear" at bounding box center [1214, 109] width 15 height 15
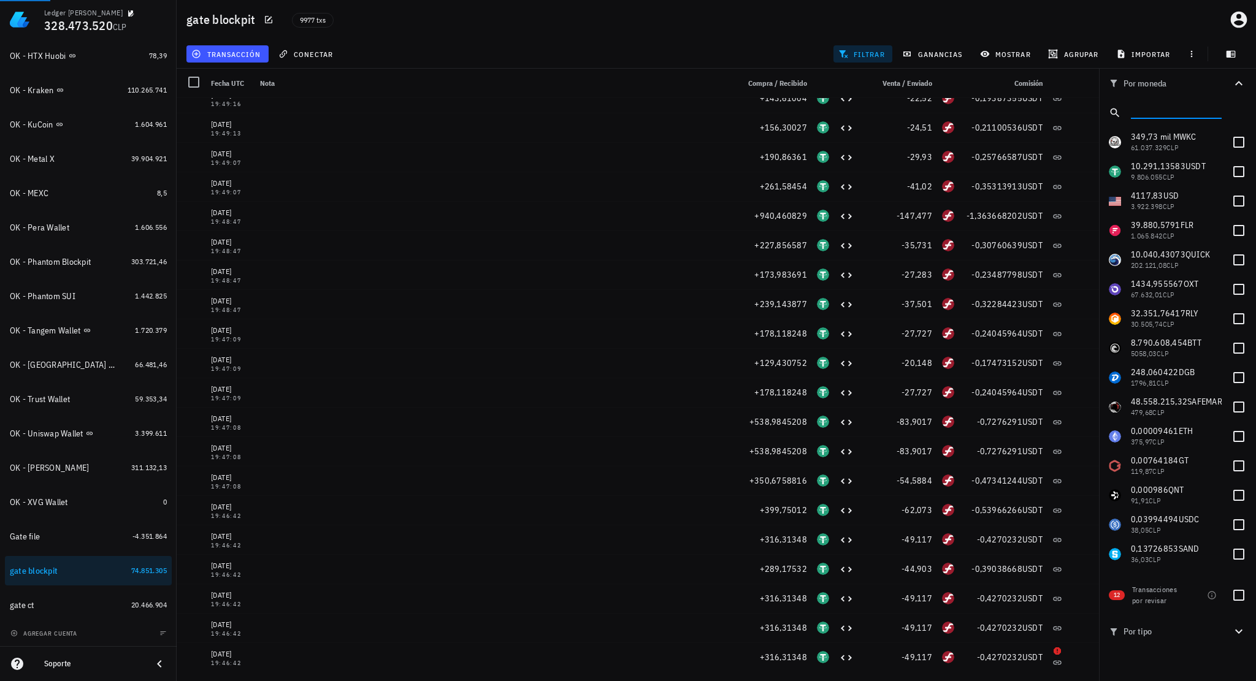
click at [1175, 110] on input "text" at bounding box center [1175, 110] width 88 height 16
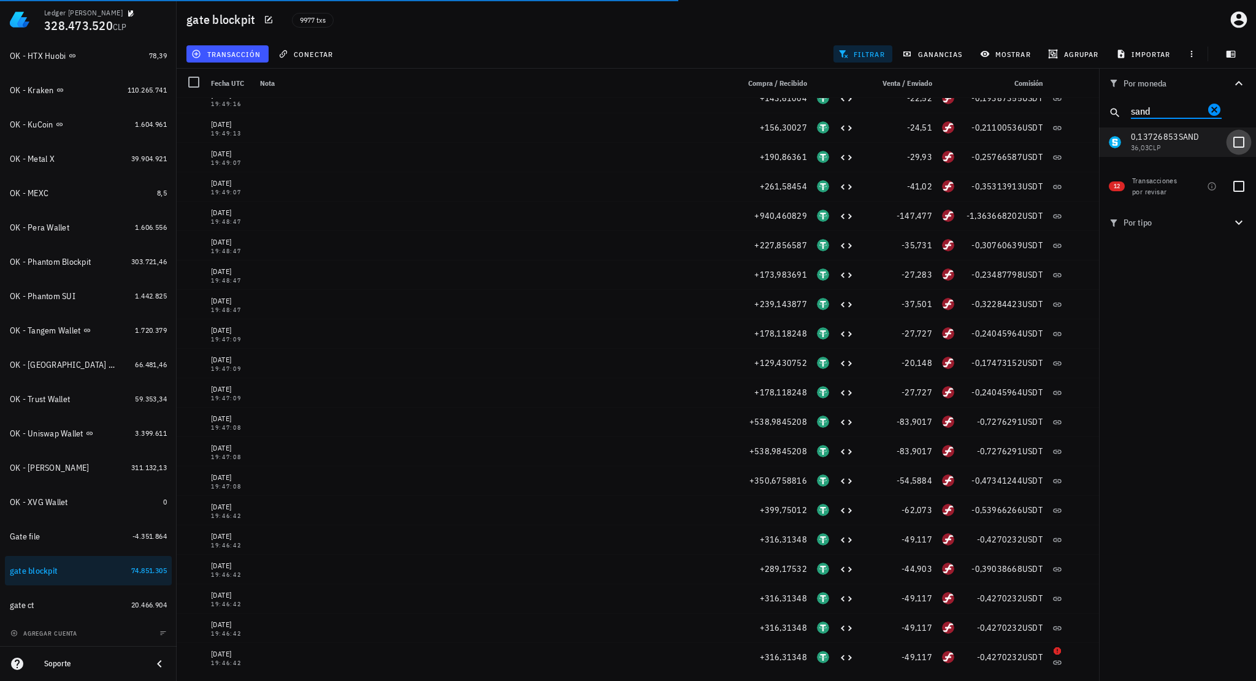
type input "sand"
click at [1234, 135] on div at bounding box center [1238, 142] width 21 height 21
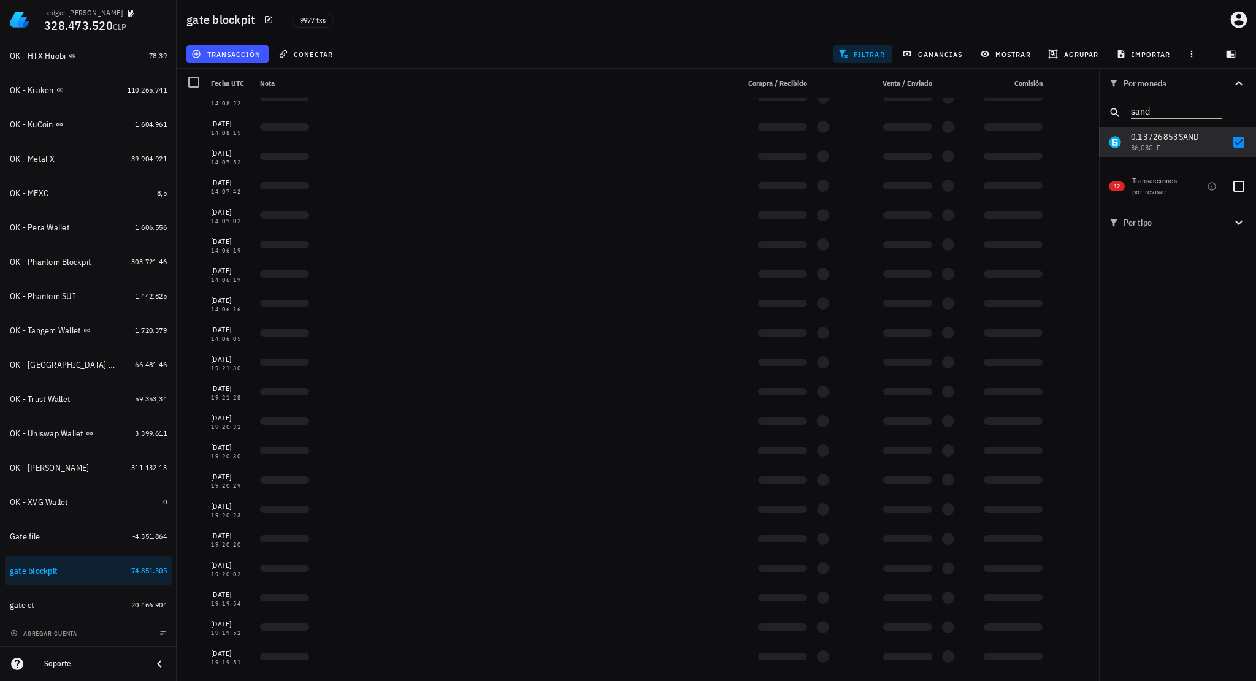
scroll to position [221, 0]
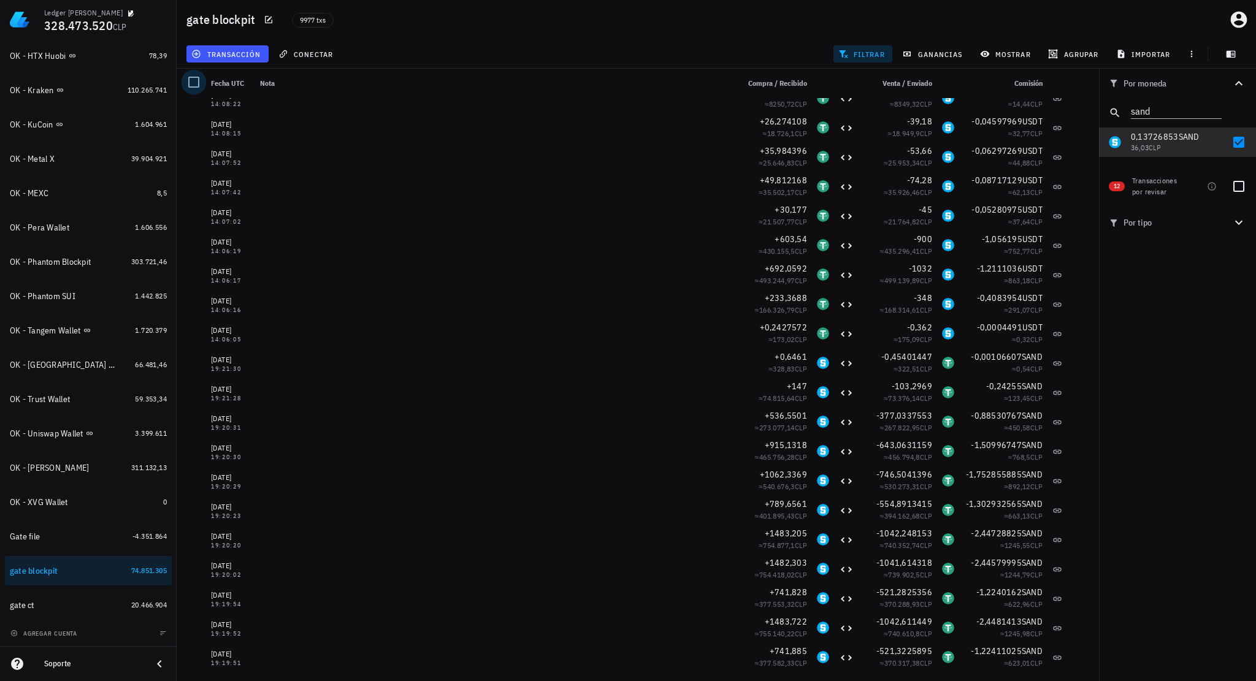
click at [194, 86] on div at bounding box center [193, 82] width 21 height 21
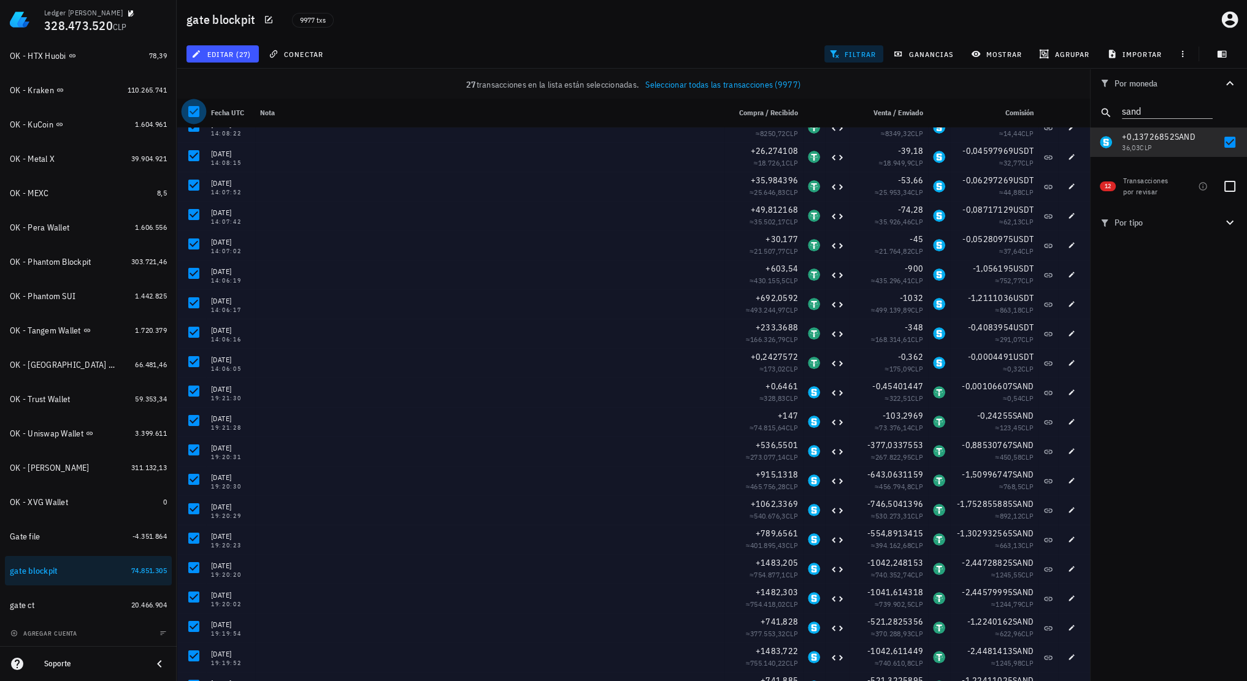
click at [196, 112] on div at bounding box center [193, 111] width 21 height 21
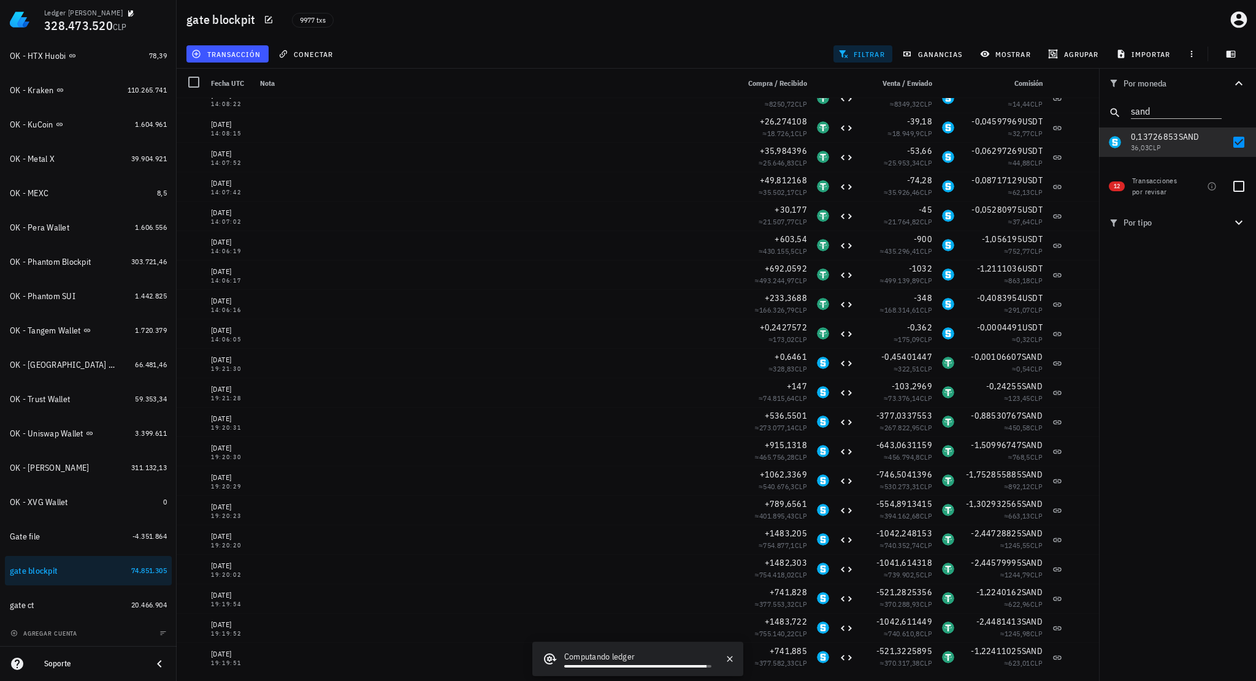
click at [704, 39] on div "transacción conectar filtrar ganancias mostrar agrupar importar" at bounding box center [716, 53] width 1064 height 29
click at [1234, 142] on div at bounding box center [1238, 142] width 21 height 21
checkbox input "false"
click at [1212, 113] on icon "Clear" at bounding box center [1214, 110] width 12 height 12
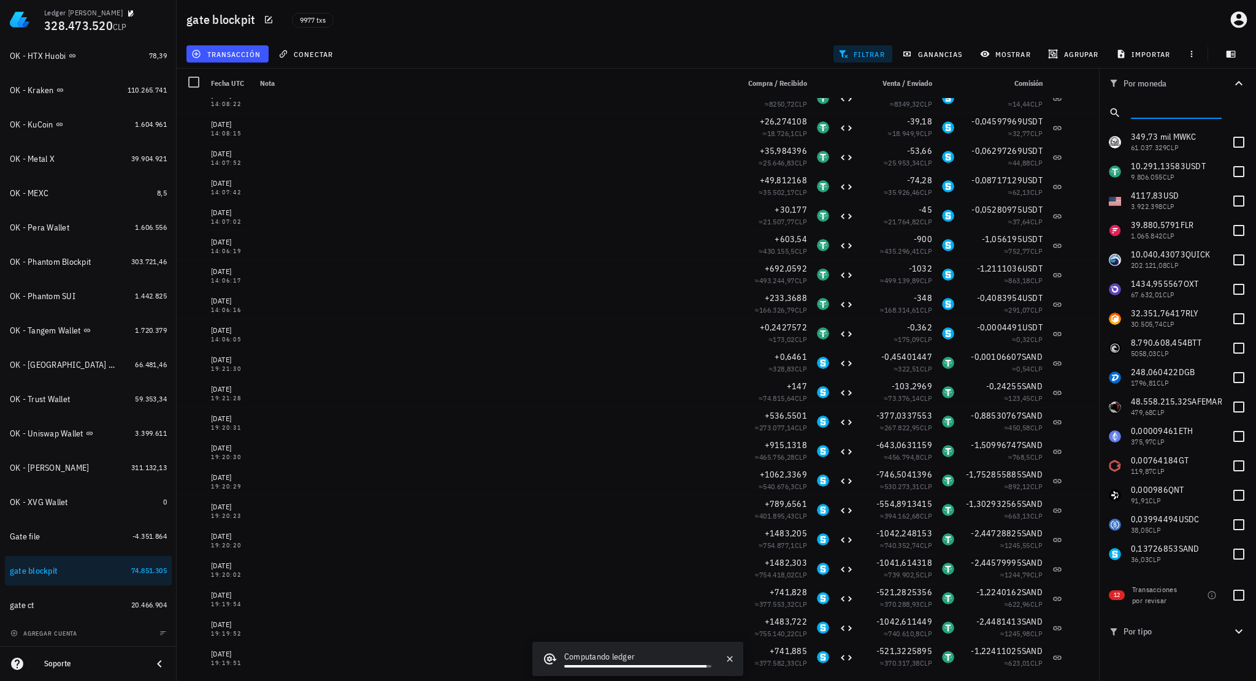
click at [1167, 117] on input "text" at bounding box center [1175, 110] width 88 height 16
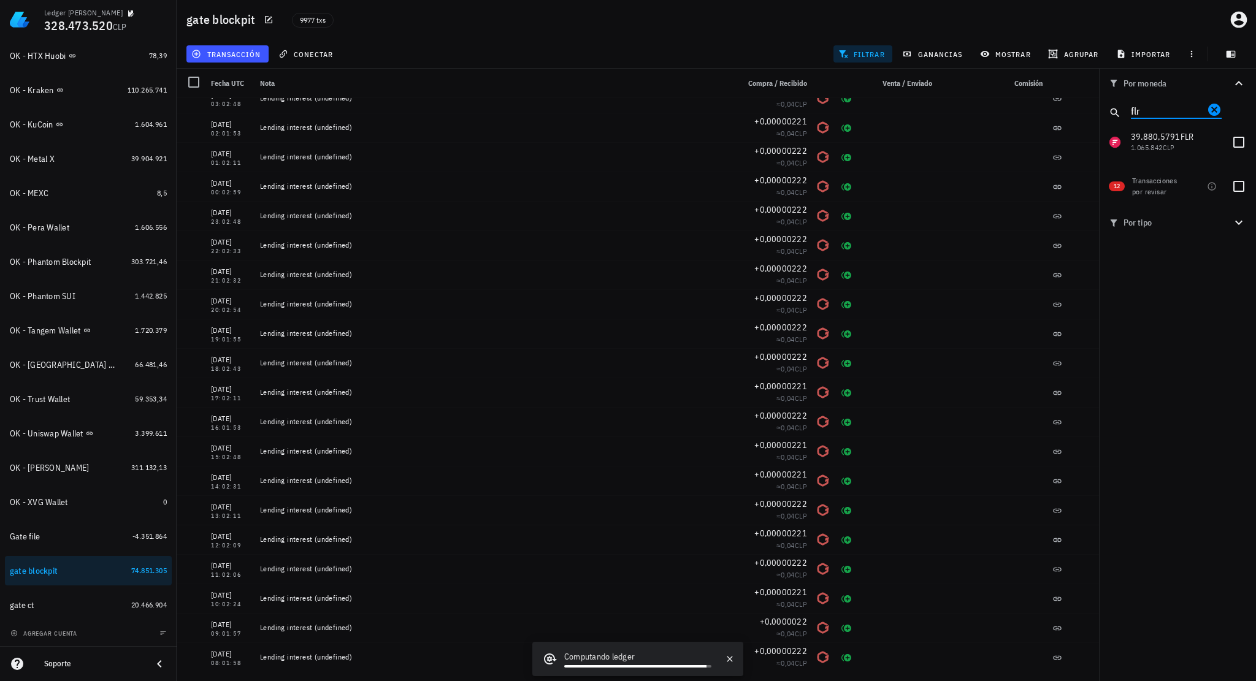
type input "flr"
click at [1234, 139] on div at bounding box center [1238, 142] width 21 height 21
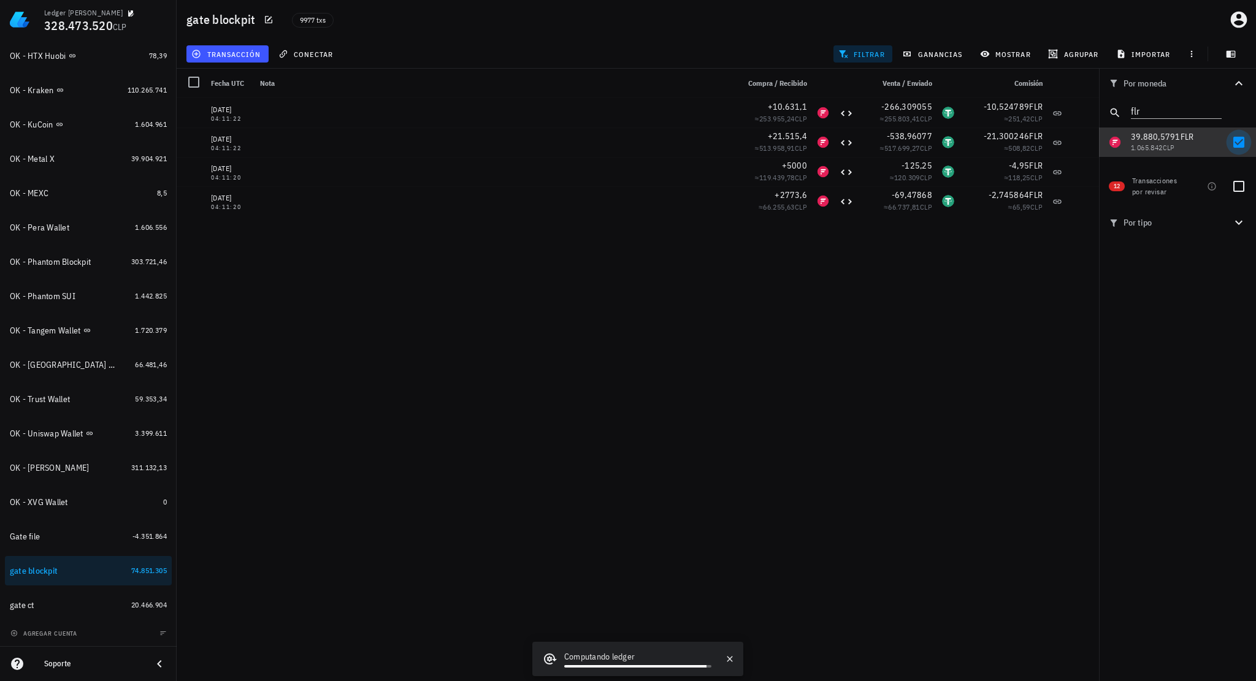
click at [1242, 142] on div at bounding box center [1238, 142] width 21 height 21
checkbox input "false"
click at [1213, 112] on icon "Clear" at bounding box center [1214, 110] width 12 height 12
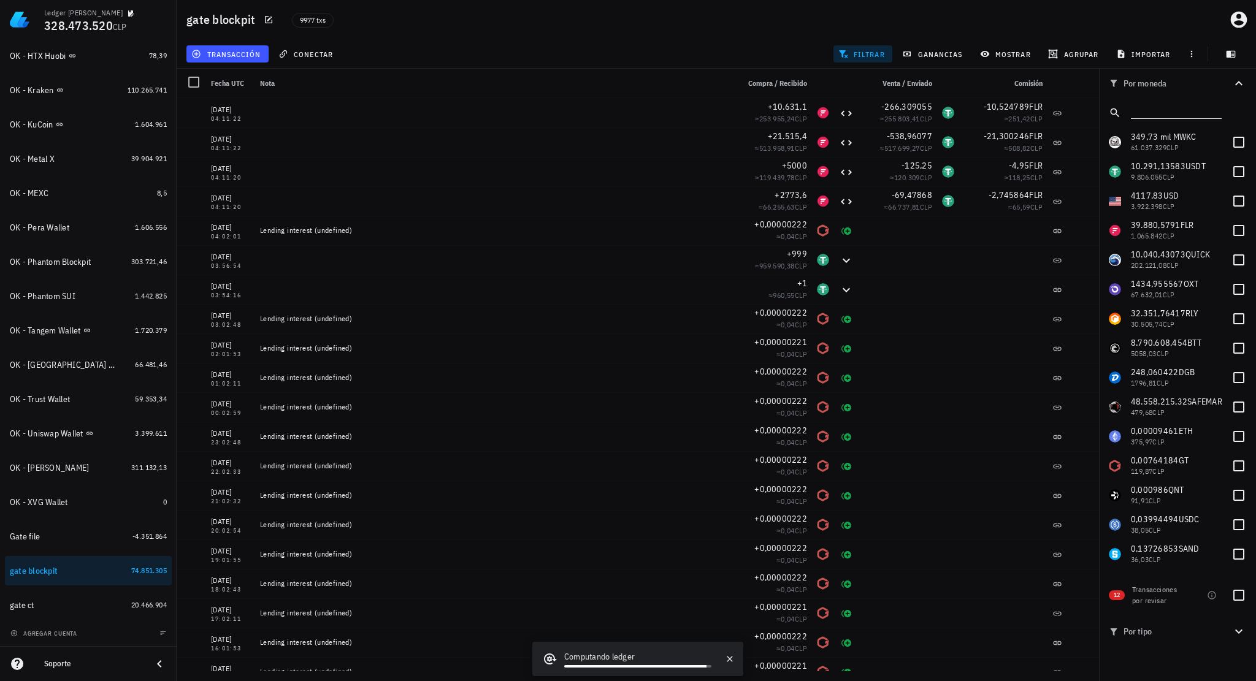
click at [1174, 110] on input "text" at bounding box center [1175, 110] width 88 height 16
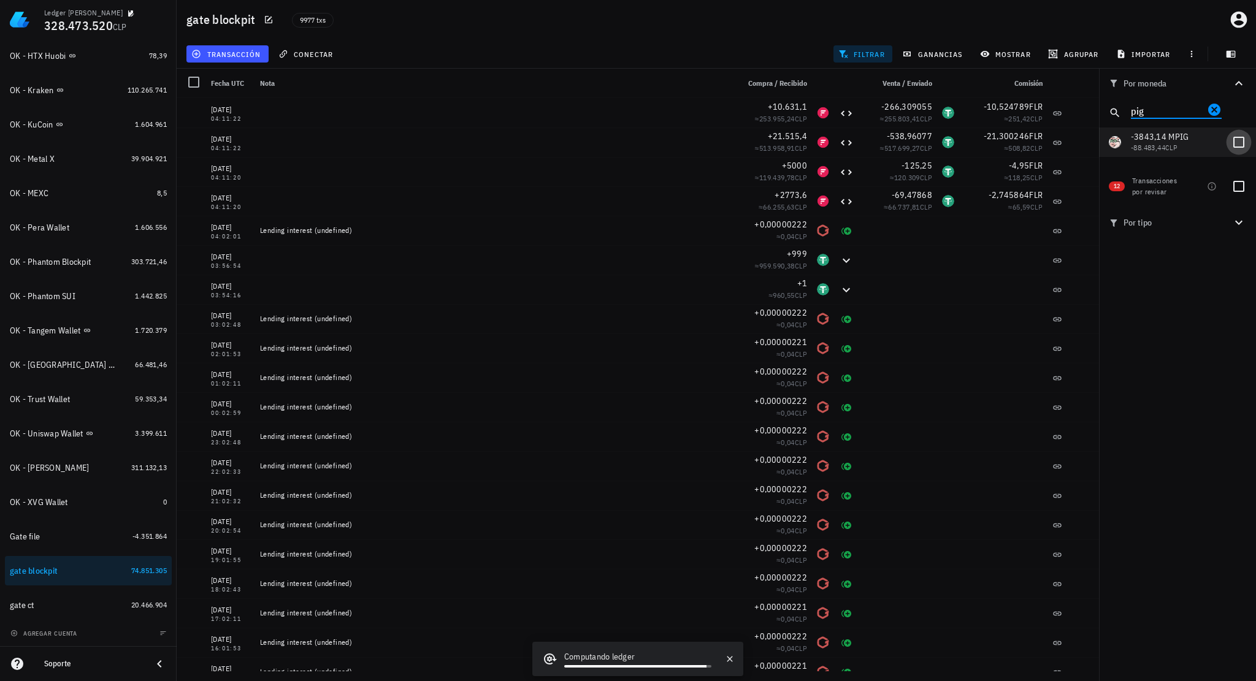
type input "pig"
click at [1233, 142] on div at bounding box center [1238, 142] width 21 height 21
checkbox input "true"
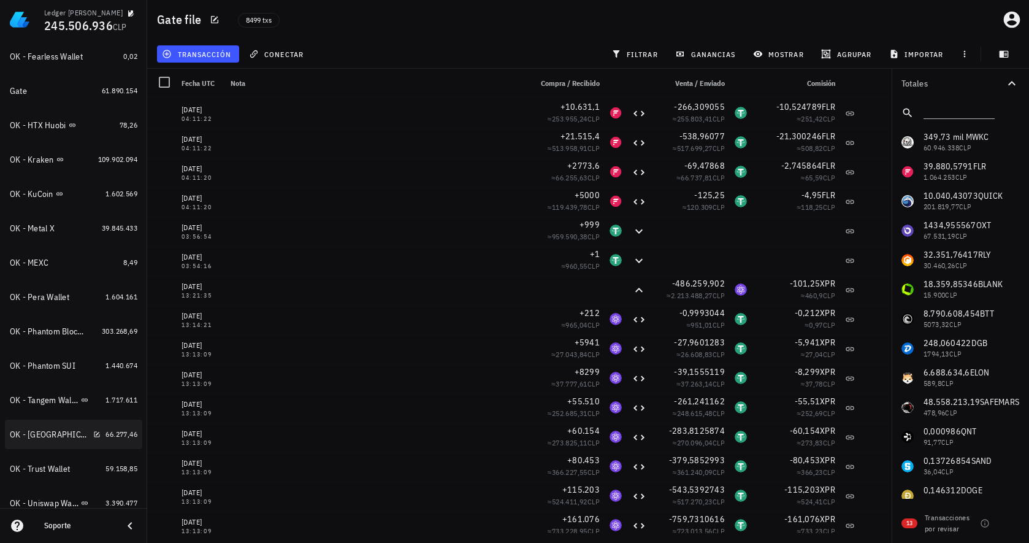
scroll to position [429, 0]
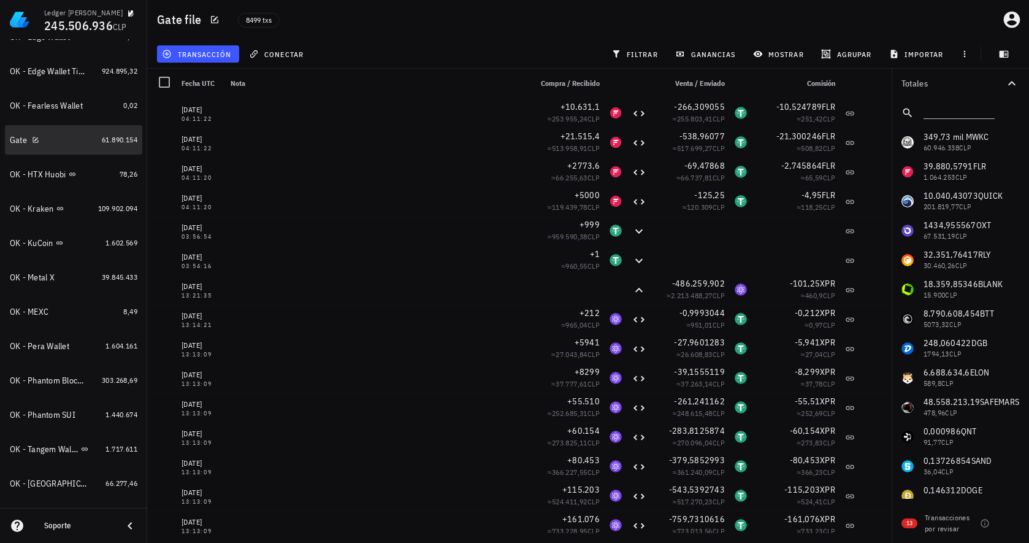
click at [58, 140] on div "Gate" at bounding box center [53, 140] width 87 height 12
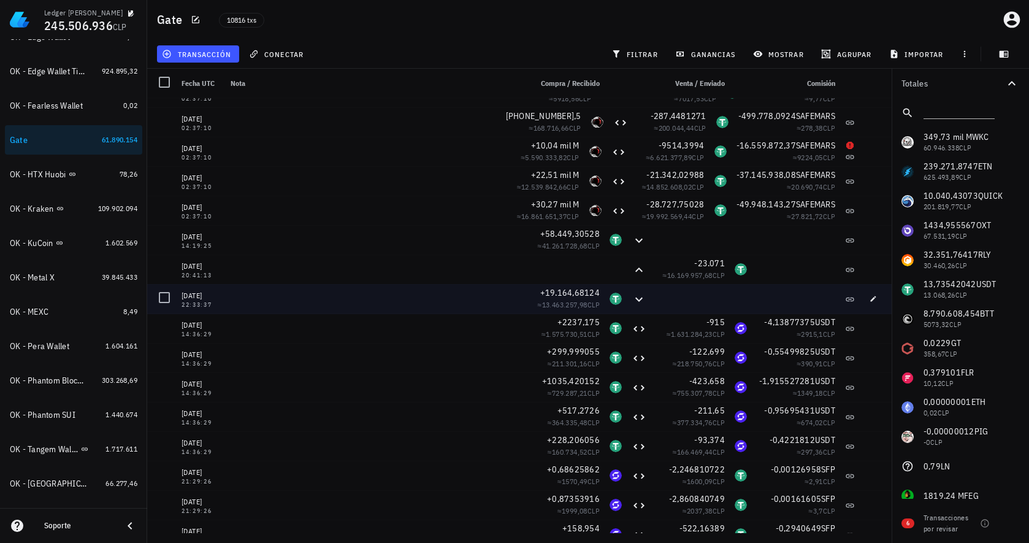
scroll to position [312607, 0]
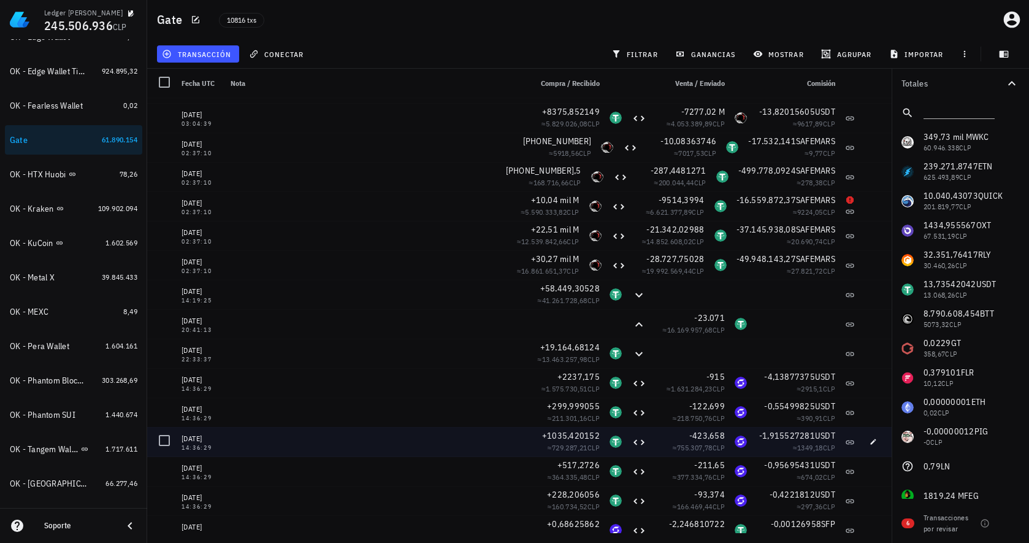
click at [759, 445] on div "≈ 1349,18 CLP" at bounding box center [796, 447] width 78 height 12
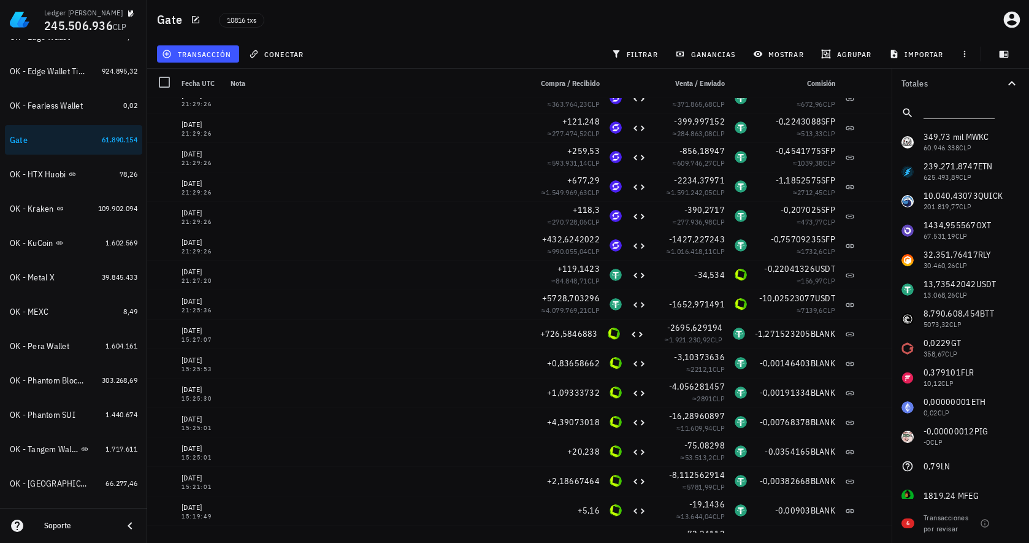
scroll to position [317886, 0]
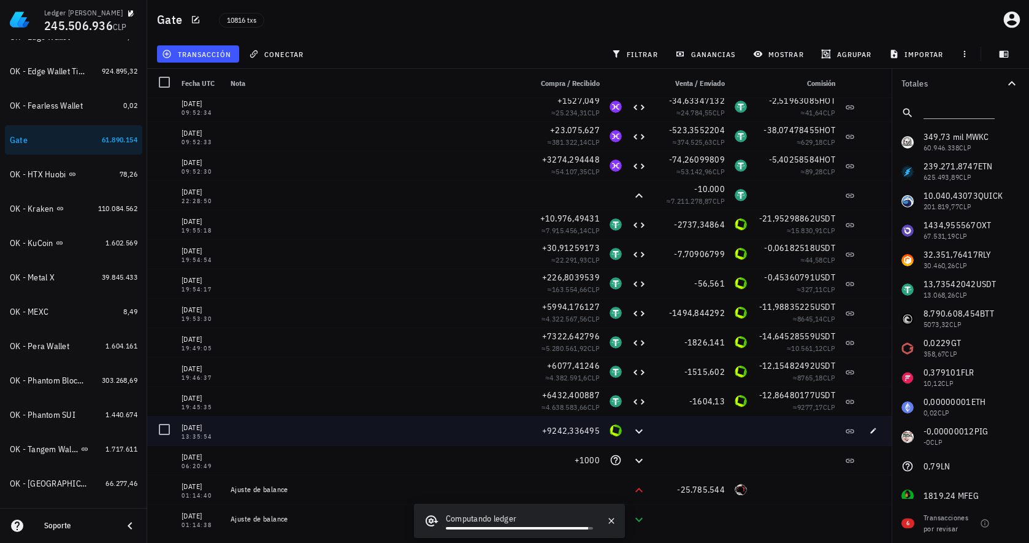
click at [664, 416] on div at bounding box center [690, 430] width 78 height 29
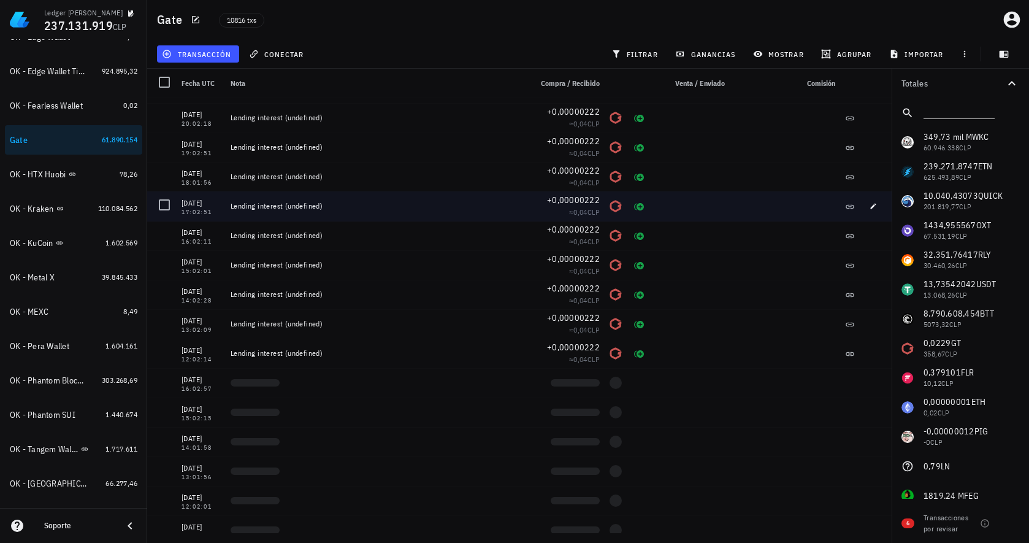
scroll to position [3618, 0]
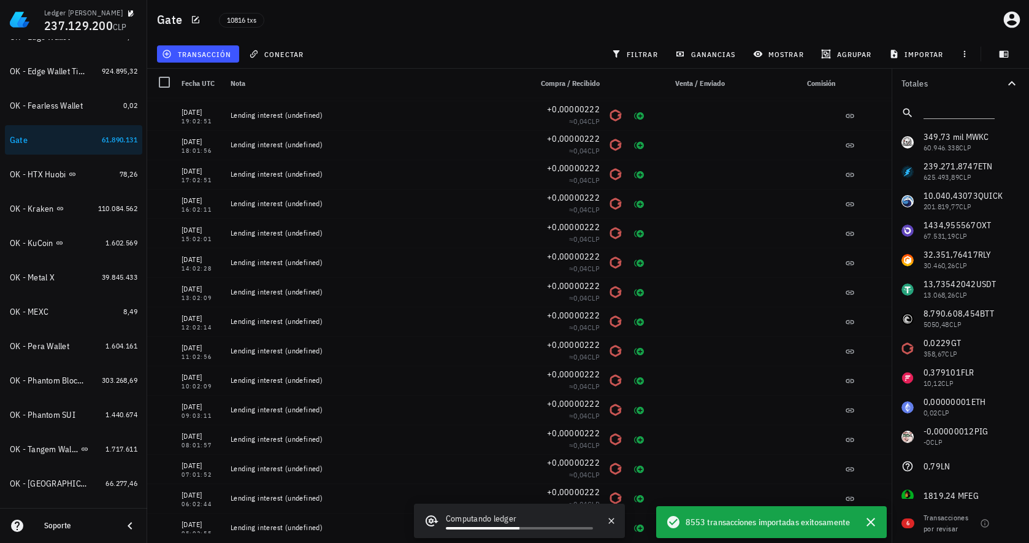
click at [776, 17] on div "Gate 10816 txs" at bounding box center [588, 19] width 882 height 39
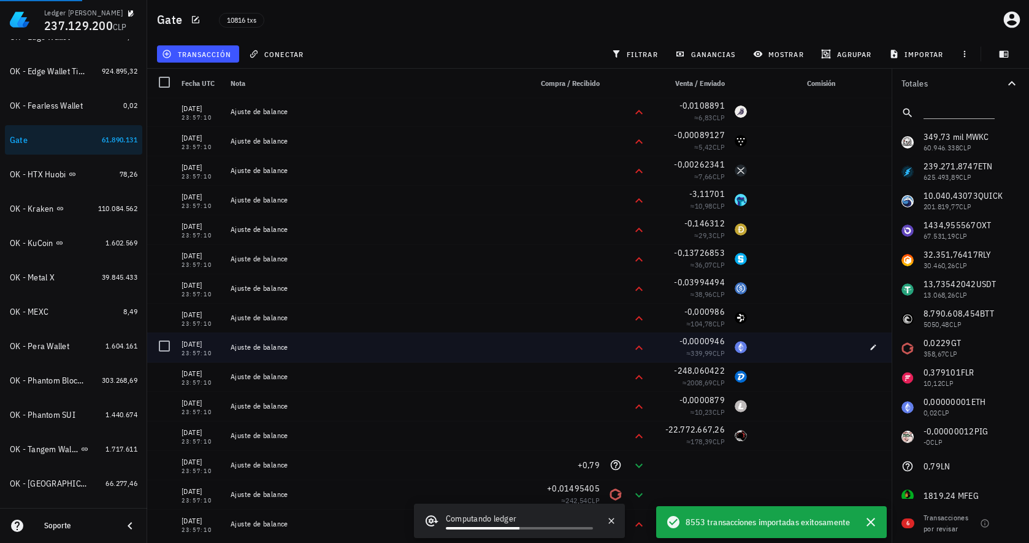
scroll to position [3127, 0]
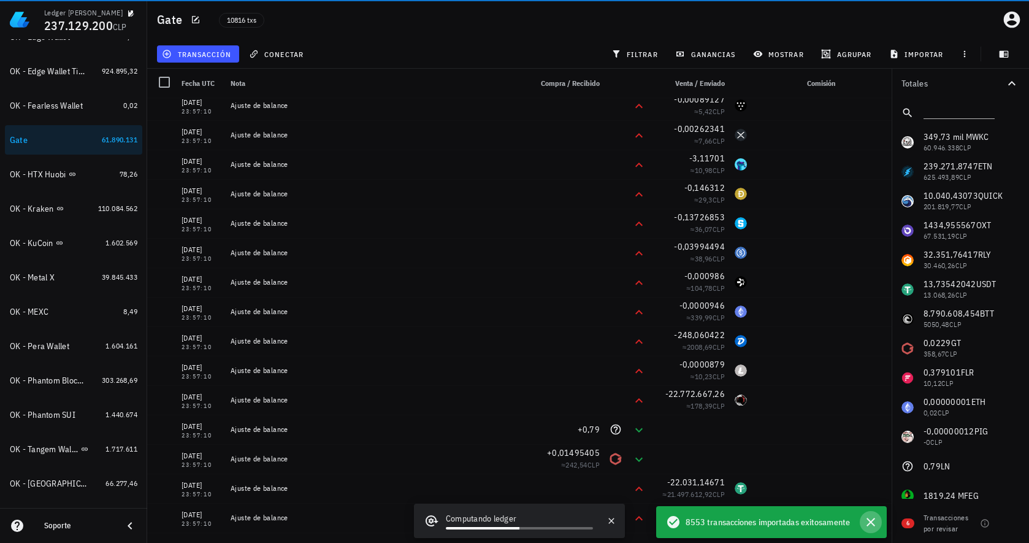
click at [869, 526] on icon "button" at bounding box center [870, 521] width 15 height 15
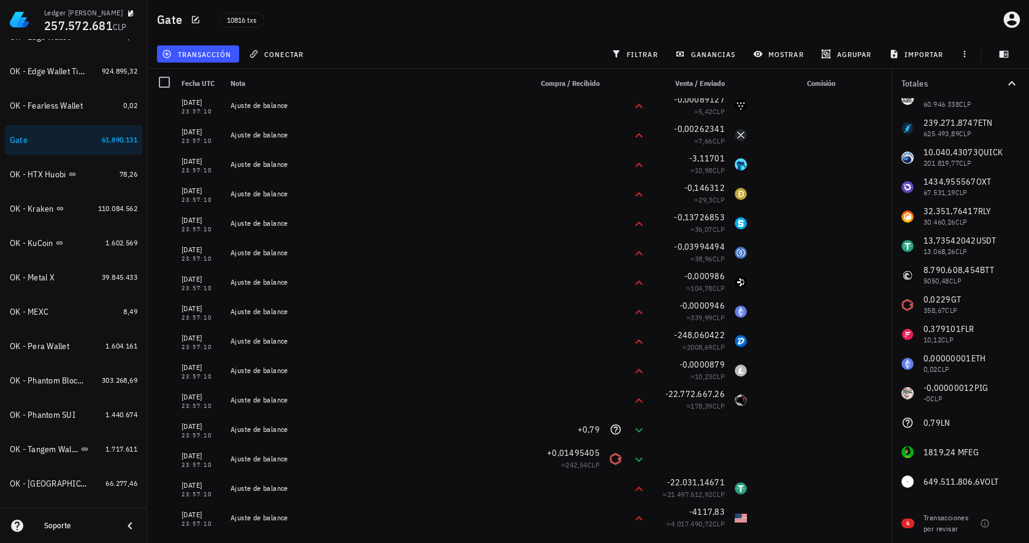
scroll to position [0, 0]
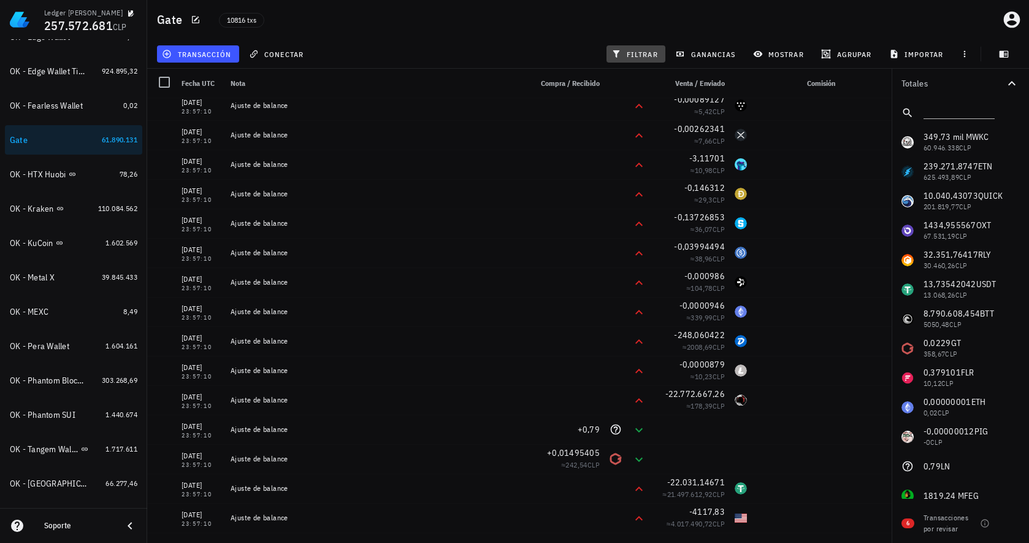
click at [642, 52] on span "filtrar" at bounding box center [636, 54] width 44 height 10
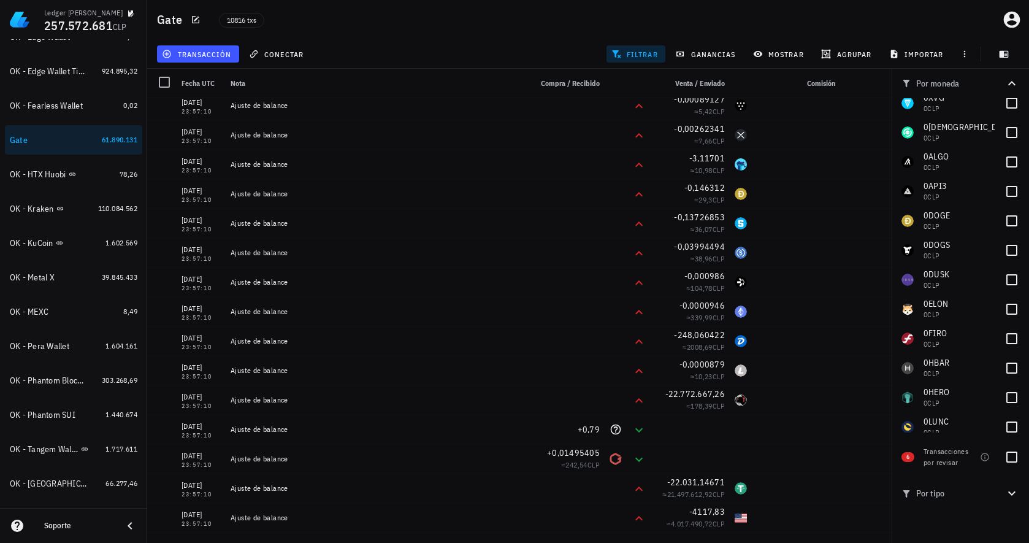
scroll to position [1594, 0]
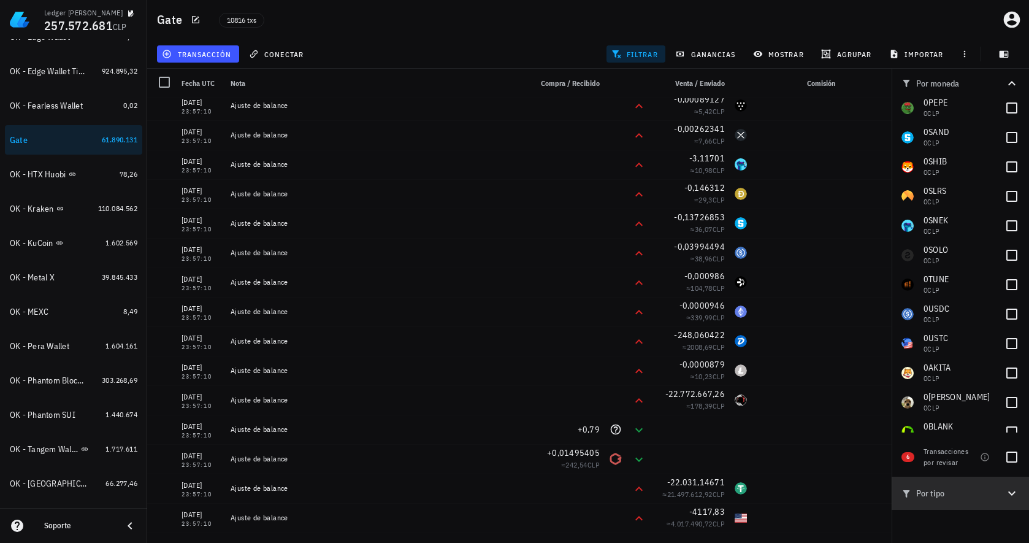
click at [1010, 492] on icon "button" at bounding box center [1011, 493] width 7 height 4
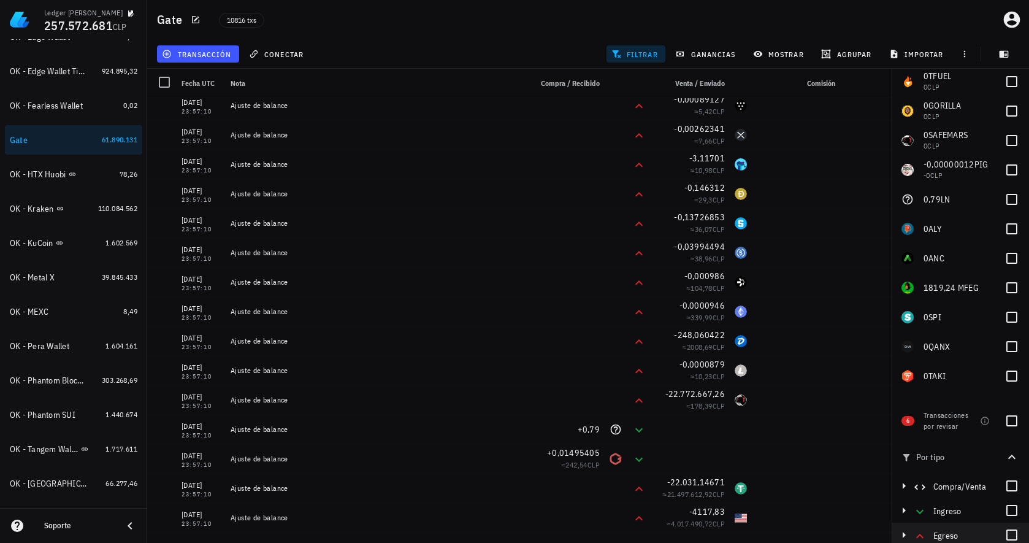
scroll to position [65, 0]
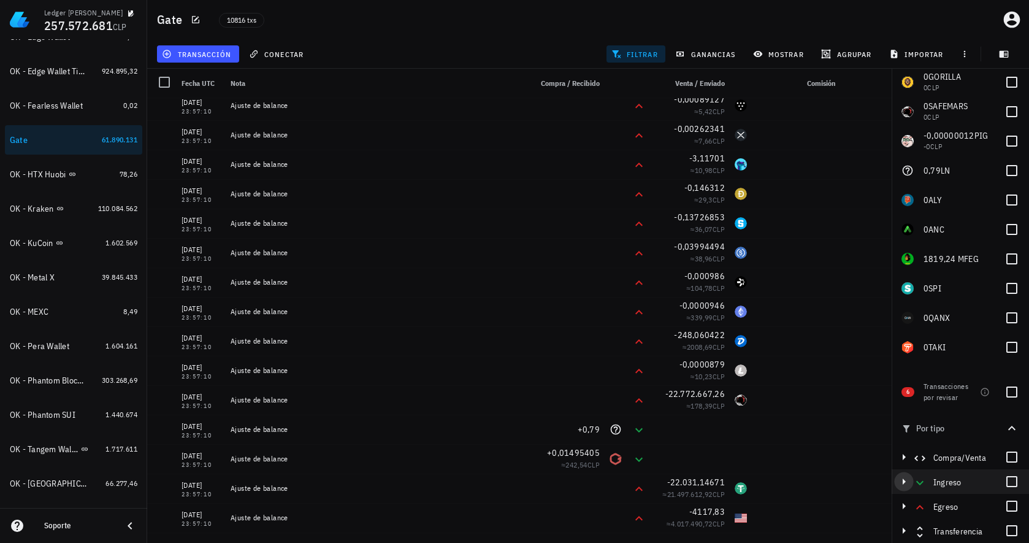
click at [901, 484] on icon "button" at bounding box center [903, 481] width 15 height 15
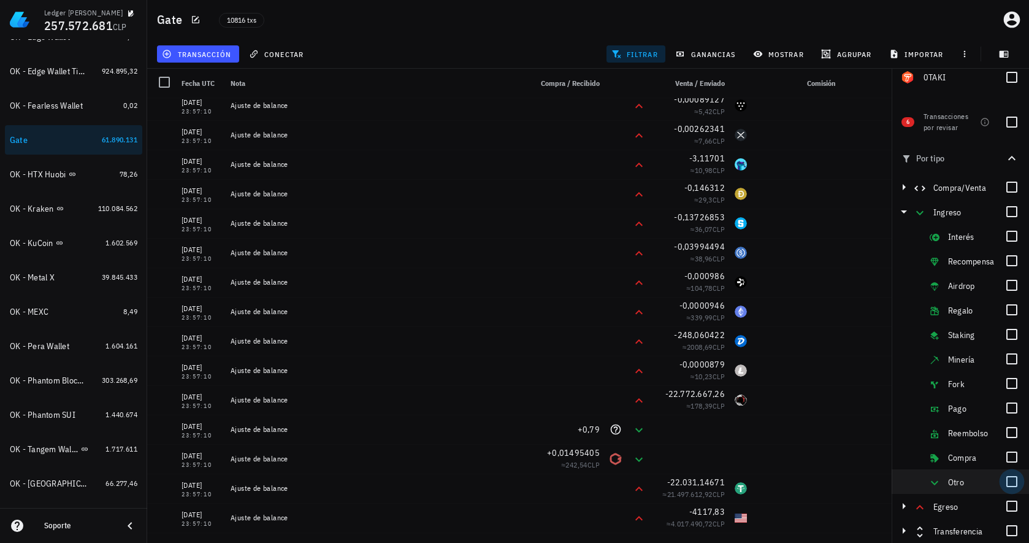
click at [1005, 485] on div at bounding box center [1011, 481] width 21 height 21
click at [904, 506] on icon "button" at bounding box center [904, 506] width 3 height 6
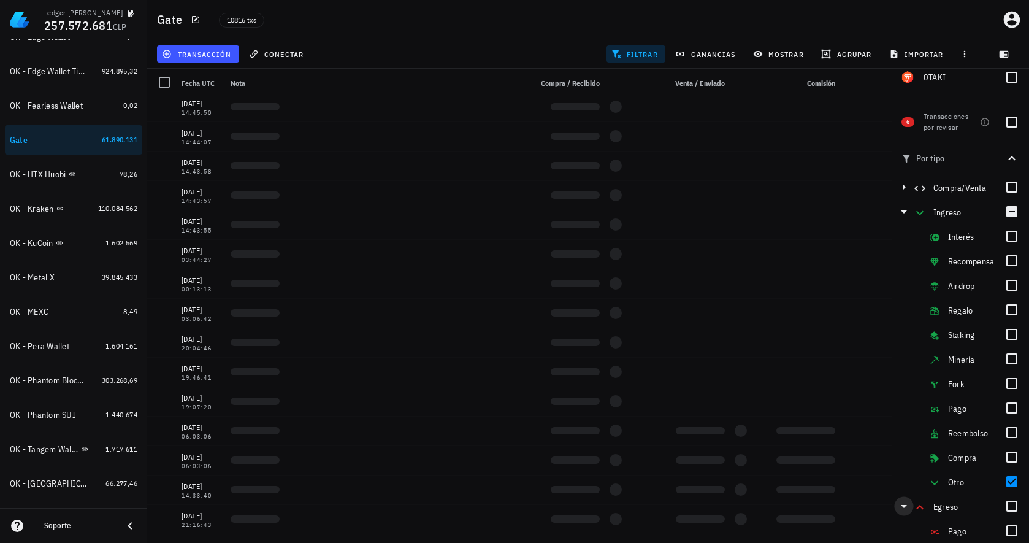
scroll to position [531, 0]
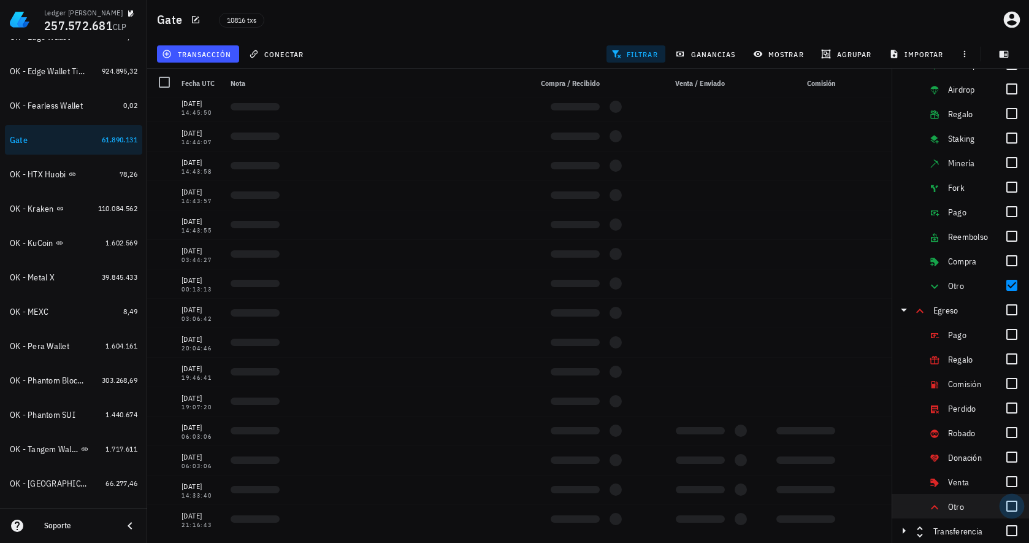
drag, startPoint x: 998, startPoint y: 506, endPoint x: 1006, endPoint y: 506, distance: 8.0
click at [1006, 506] on div at bounding box center [1011, 505] width 21 height 21
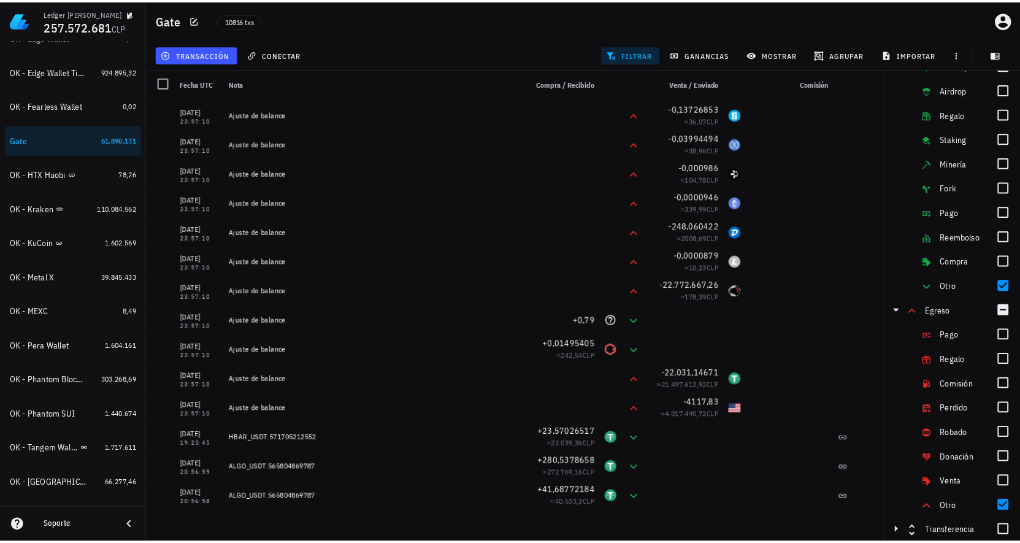
scroll to position [1610, 0]
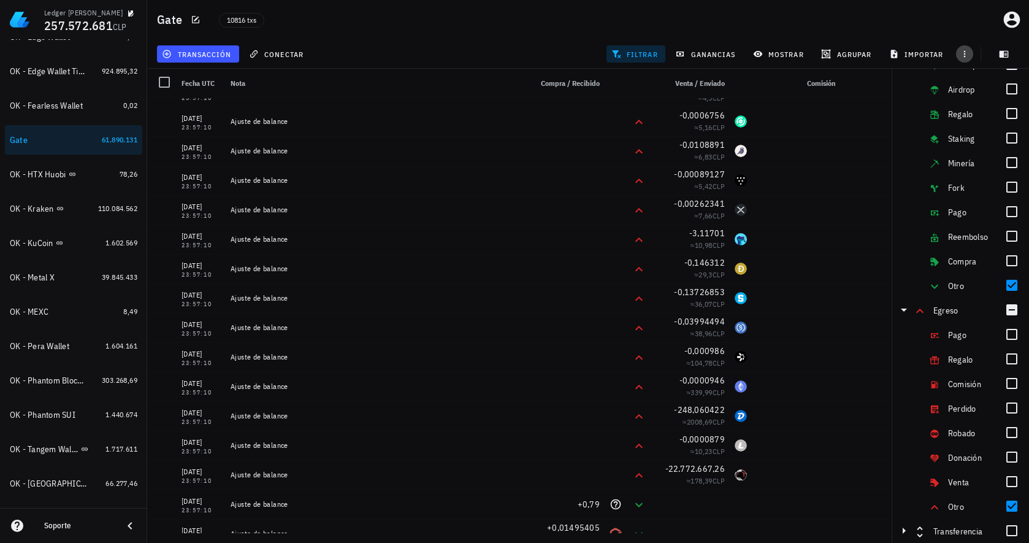
click at [961, 53] on icon "button" at bounding box center [965, 54] width 10 height 10
click at [985, 86] on span "exportar" at bounding box center [978, 85] width 52 height 10
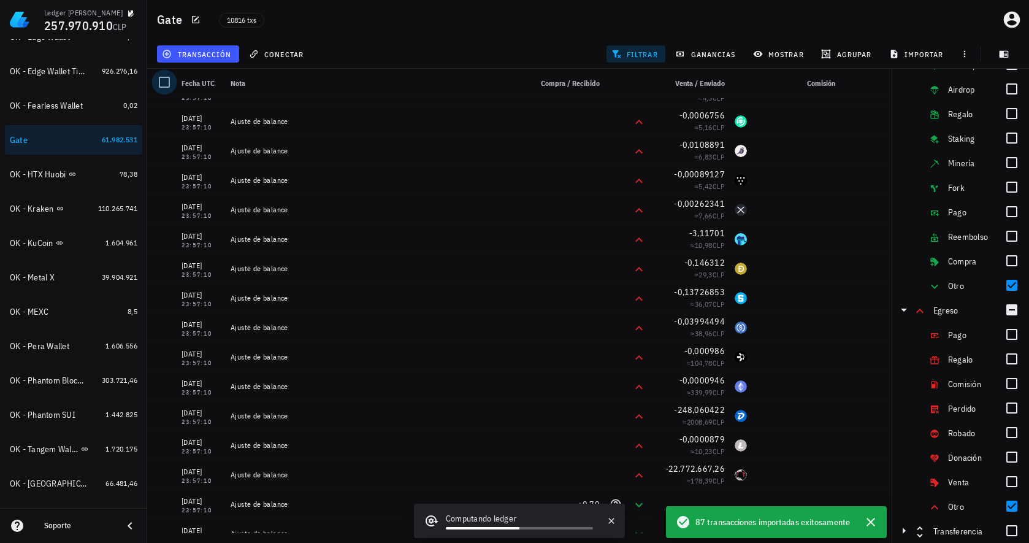
click at [161, 89] on div at bounding box center [164, 82] width 21 height 21
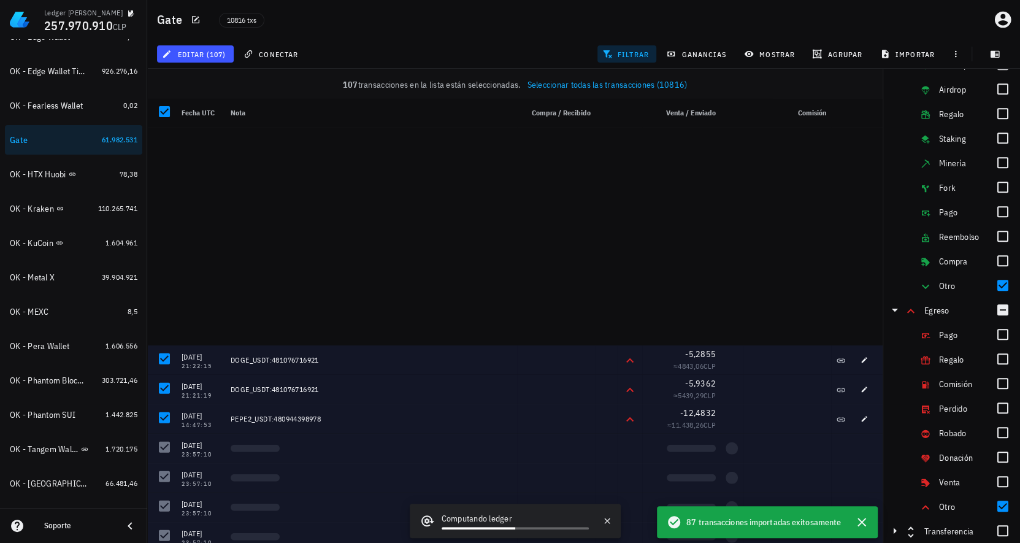
scroll to position [2714, 0]
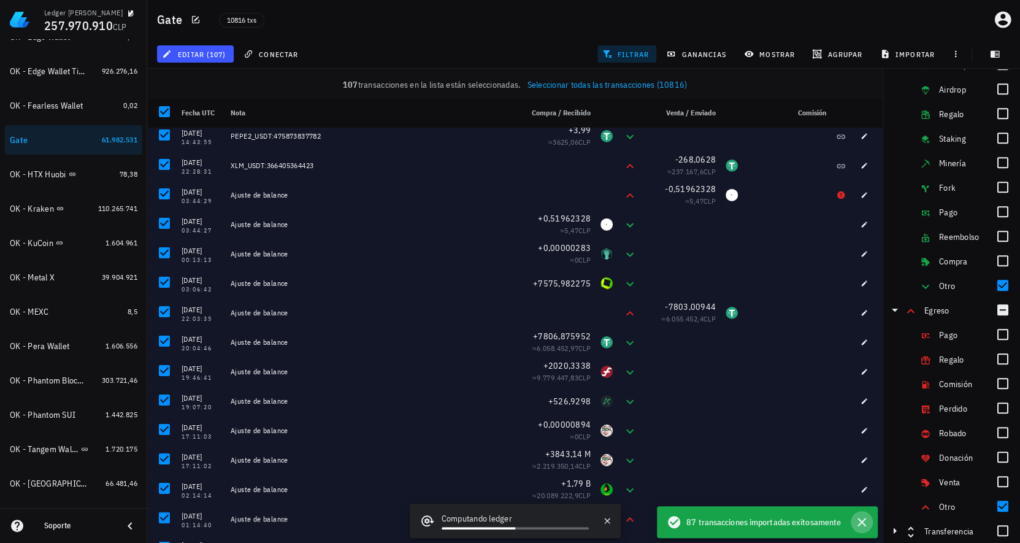
click at [863, 525] on icon "button" at bounding box center [861, 521] width 15 height 15
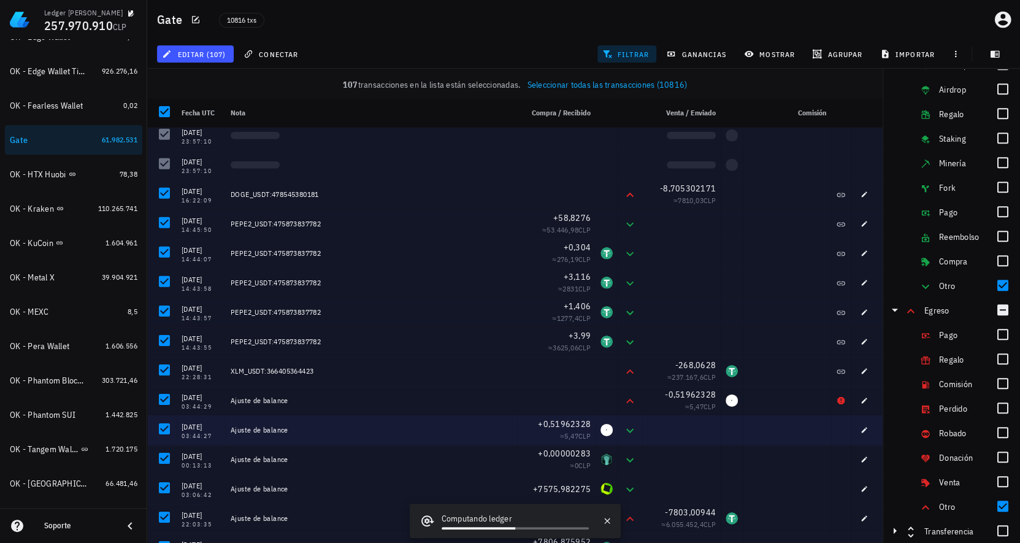
scroll to position [2468, 0]
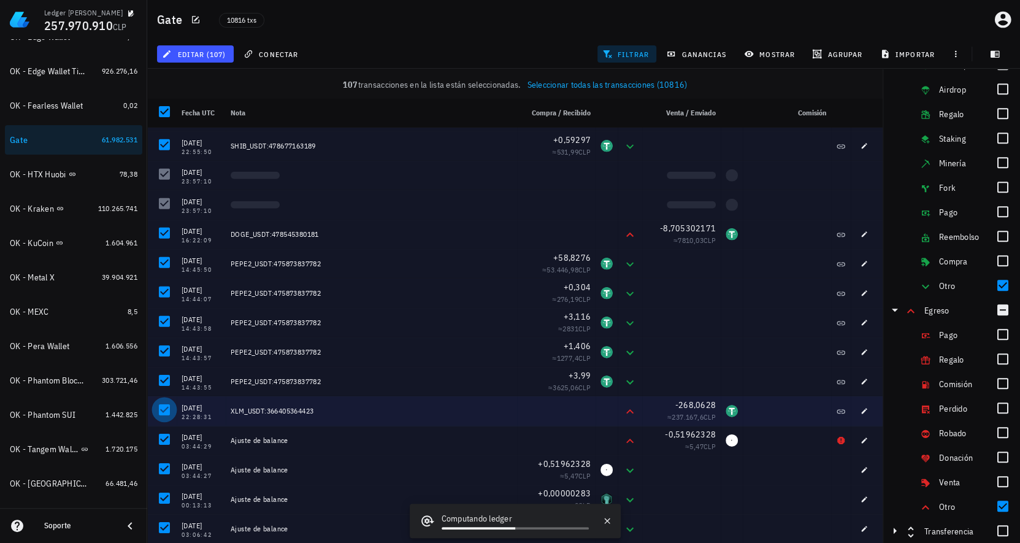
click at [164, 411] on div at bounding box center [164, 409] width 21 height 21
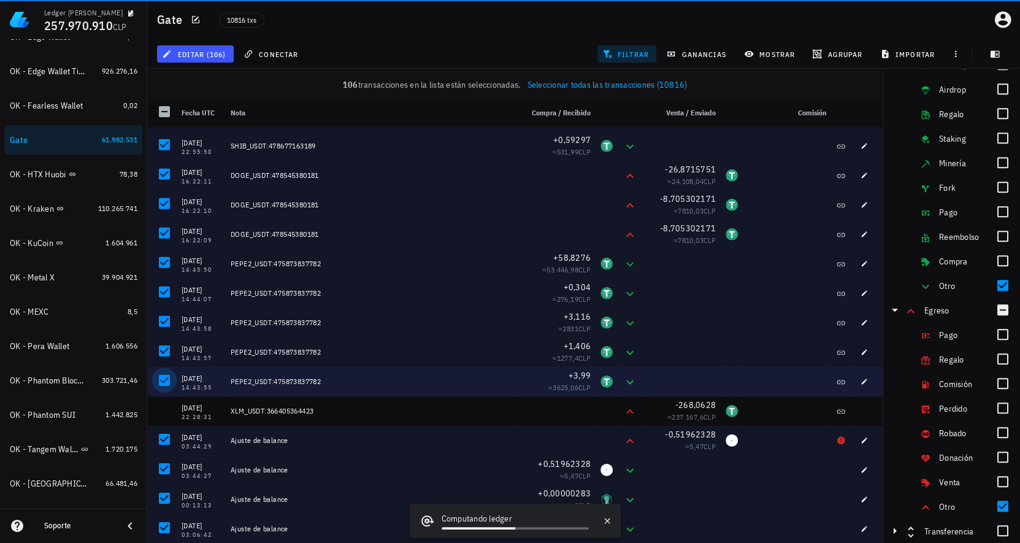
click at [163, 382] on div at bounding box center [164, 380] width 21 height 21
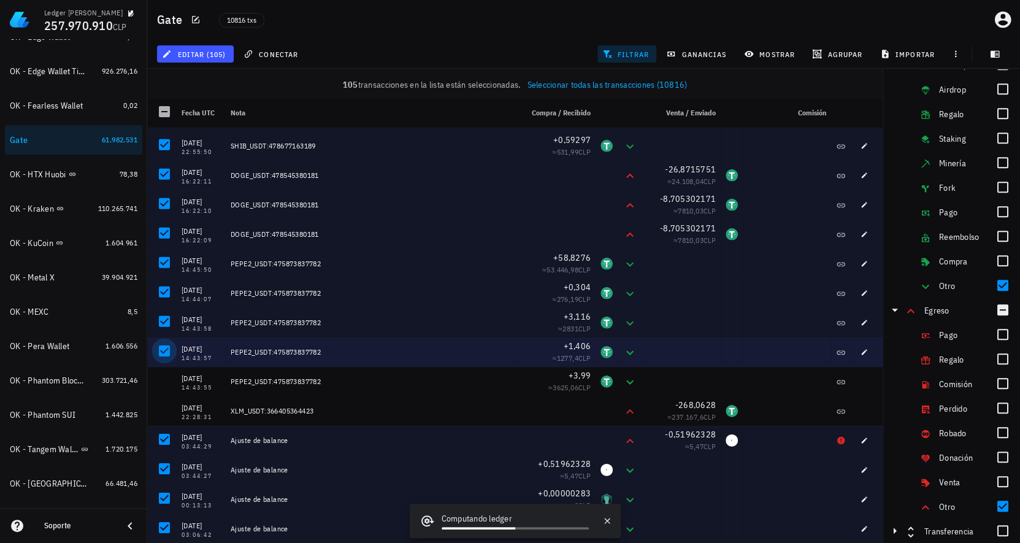
click at [166, 351] on div at bounding box center [164, 350] width 21 height 21
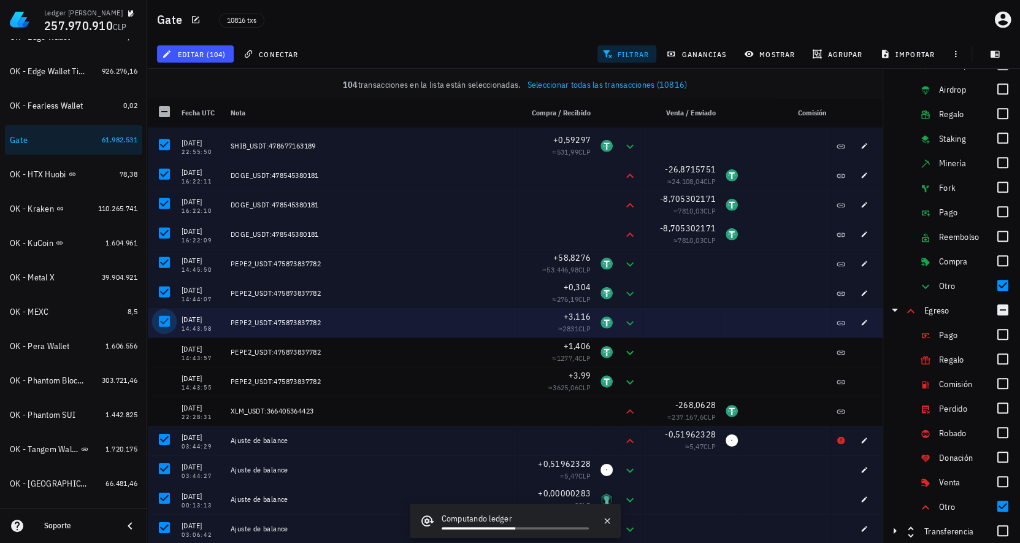
click at [163, 318] on div at bounding box center [164, 321] width 21 height 21
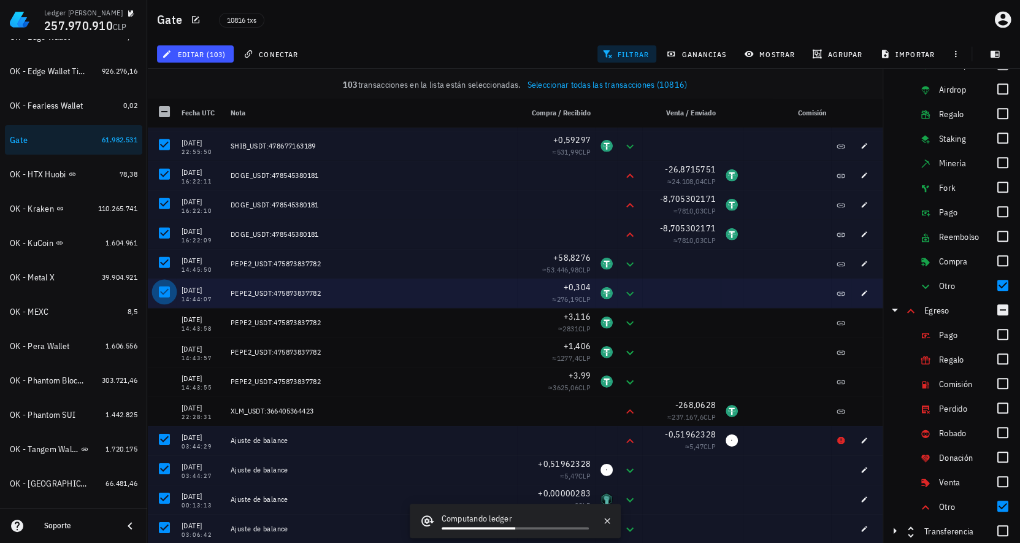
click at [167, 286] on div at bounding box center [164, 291] width 21 height 21
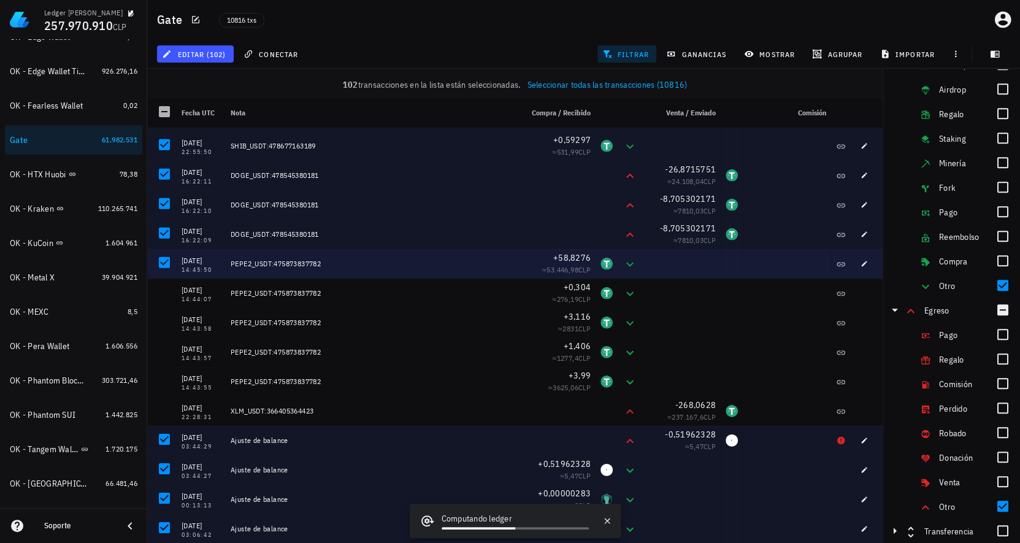
click at [165, 256] on div at bounding box center [164, 262] width 21 height 21
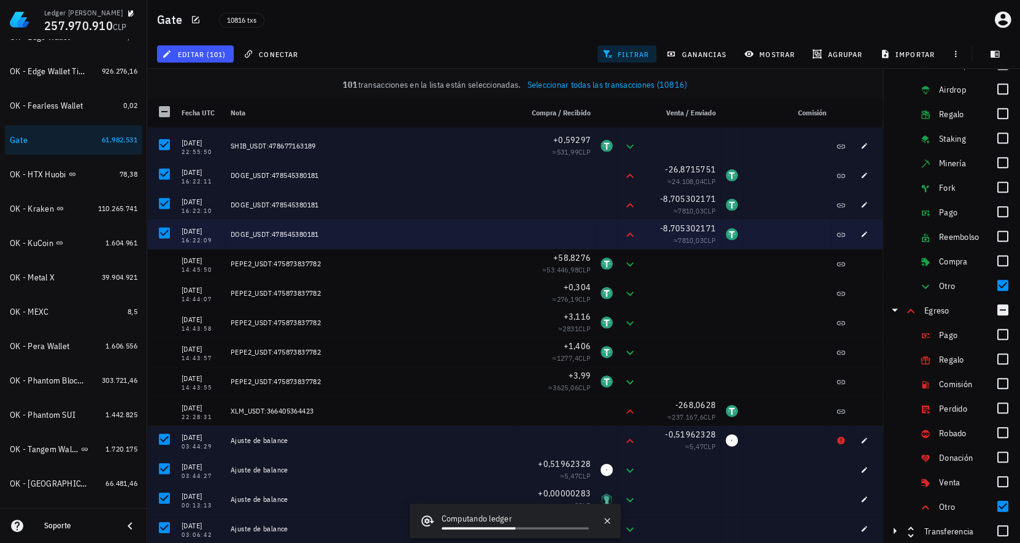
click at [164, 220] on div at bounding box center [161, 234] width 29 height 29
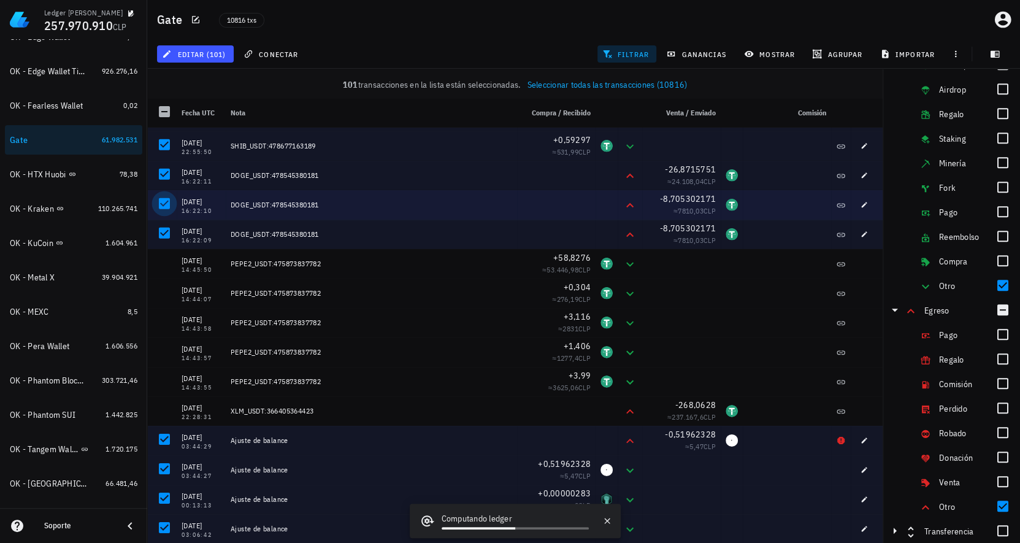
click at [164, 204] on div at bounding box center [164, 203] width 21 height 21
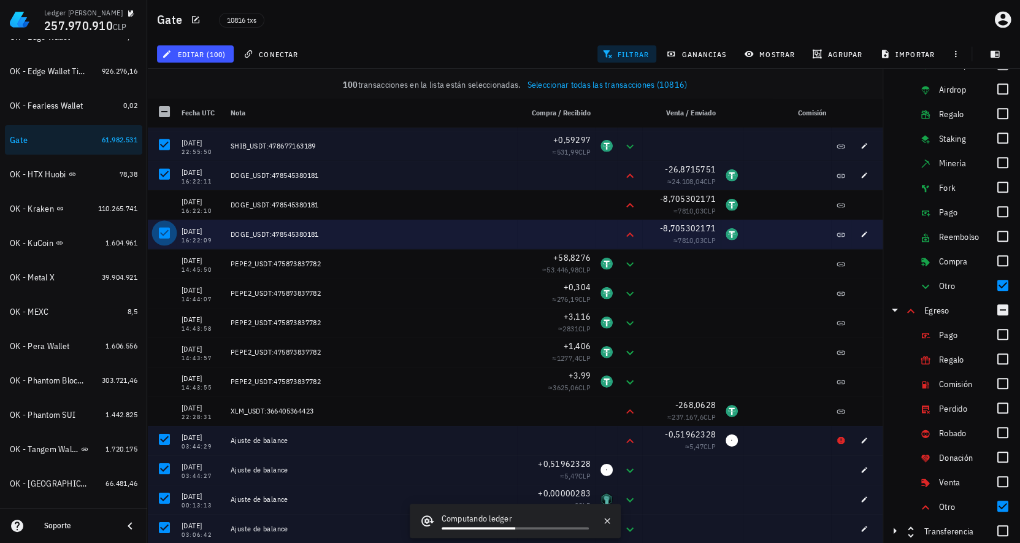
click at [162, 234] on div at bounding box center [164, 233] width 21 height 21
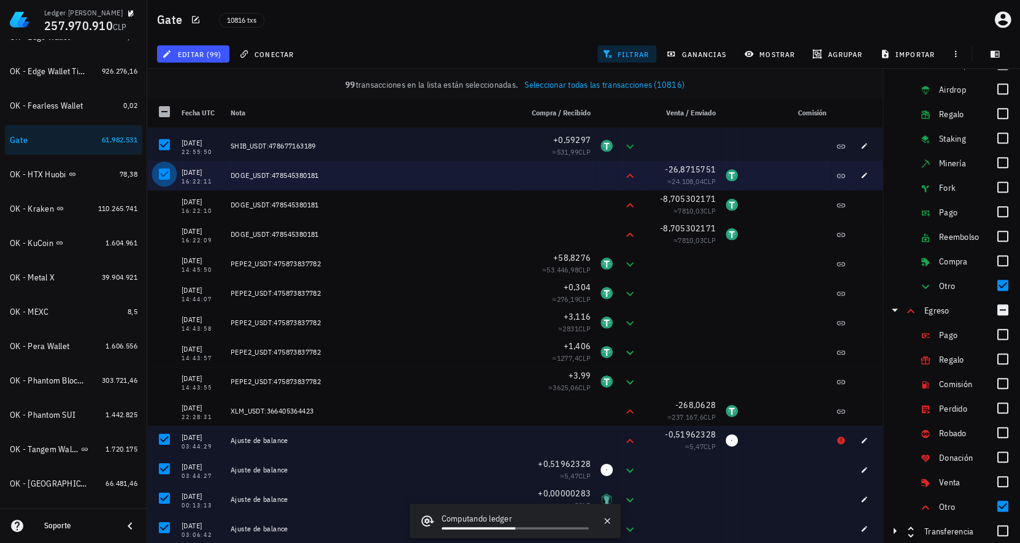
click at [167, 167] on div at bounding box center [164, 174] width 21 height 21
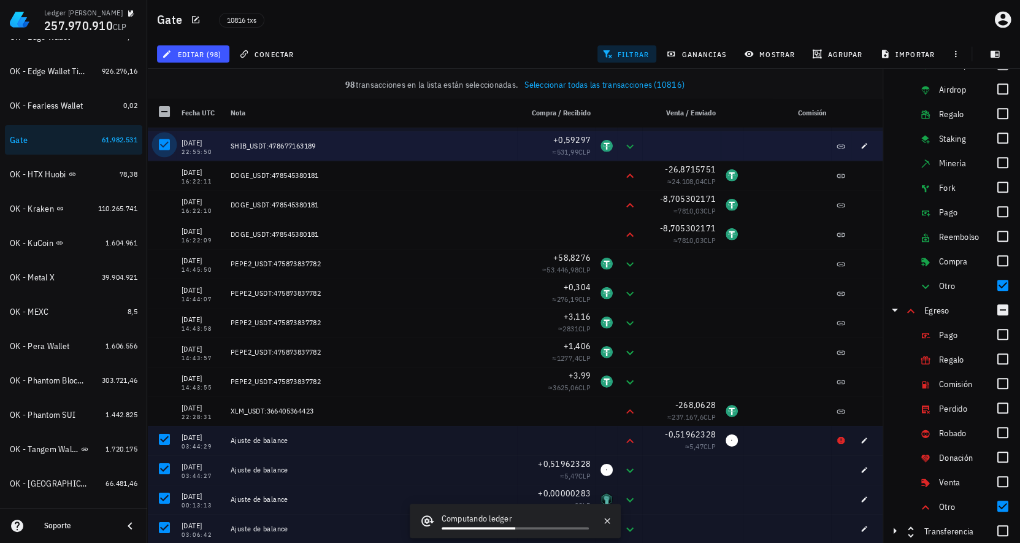
click at [165, 145] on div at bounding box center [164, 144] width 21 height 21
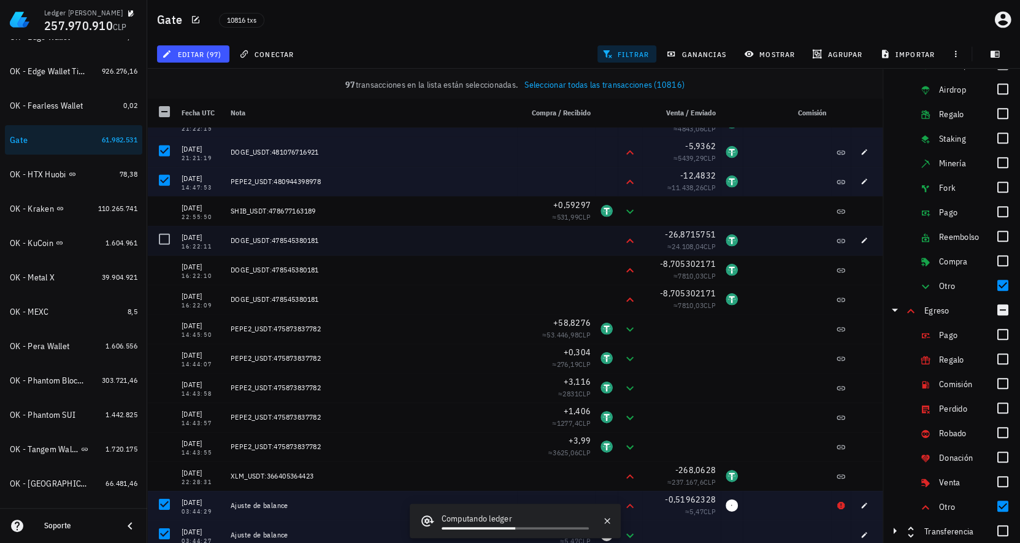
scroll to position [2223, 0]
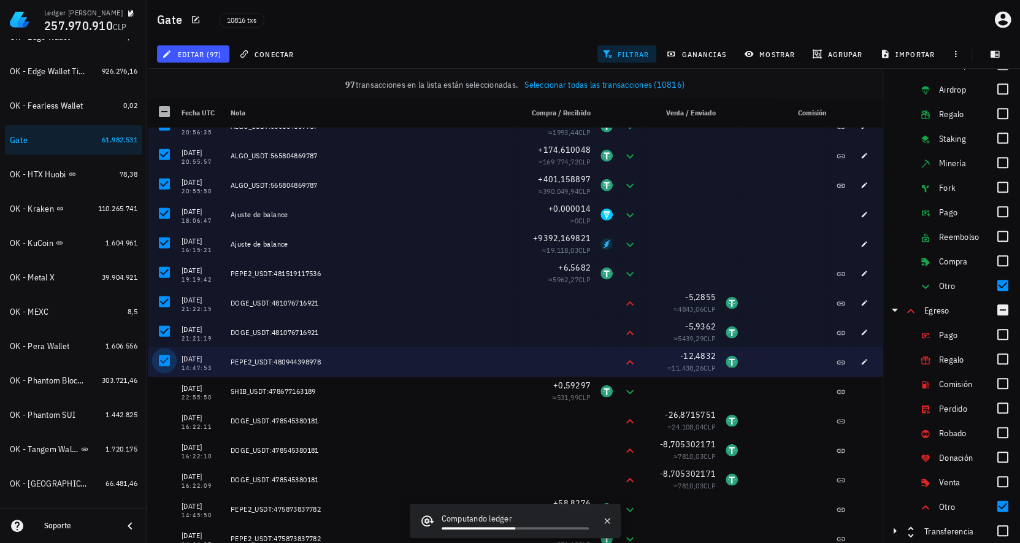
click at [169, 355] on div at bounding box center [164, 360] width 21 height 21
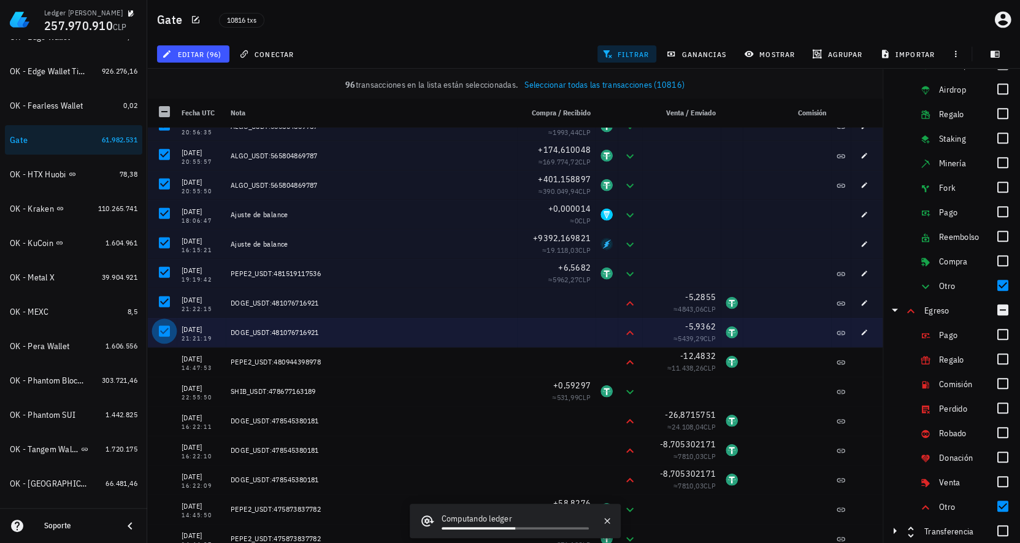
click at [170, 332] on div at bounding box center [164, 331] width 21 height 21
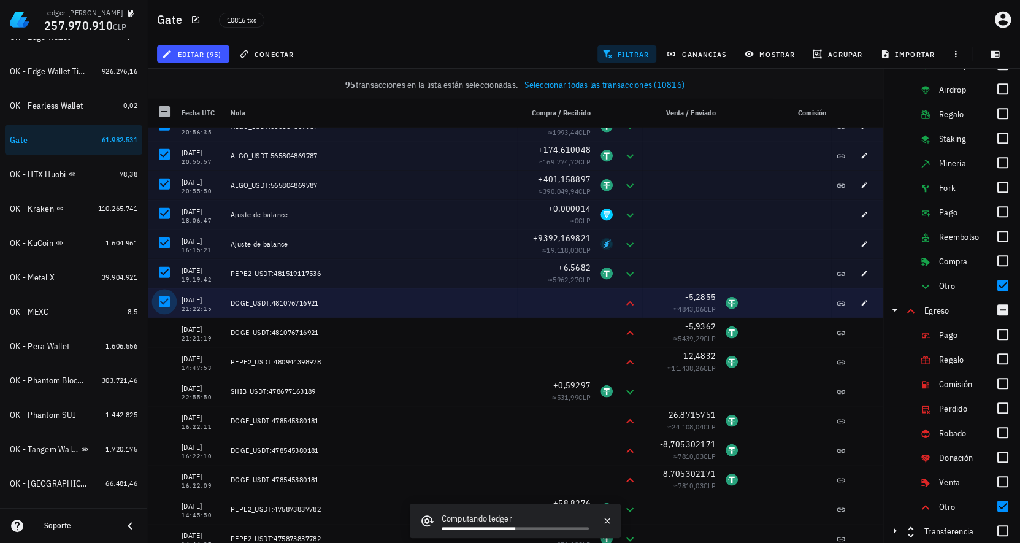
click at [170, 290] on div at bounding box center [161, 302] width 29 height 29
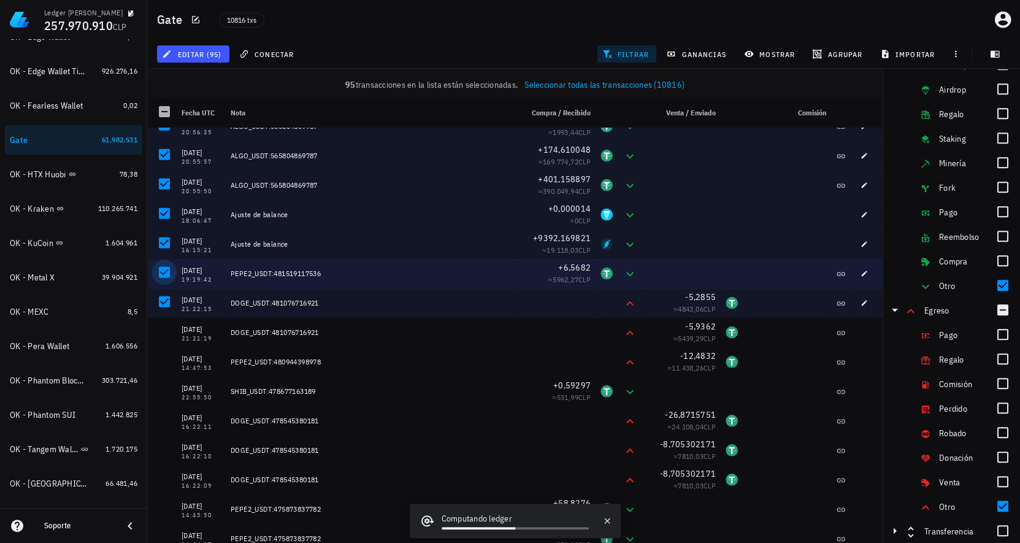
click at [167, 271] on div at bounding box center [164, 272] width 21 height 21
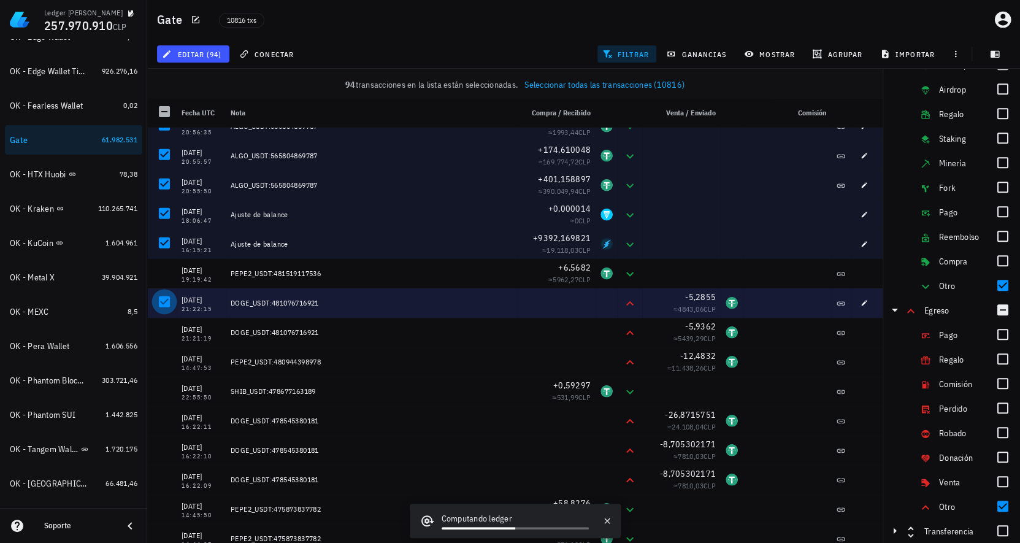
click at [168, 300] on div at bounding box center [164, 301] width 21 height 21
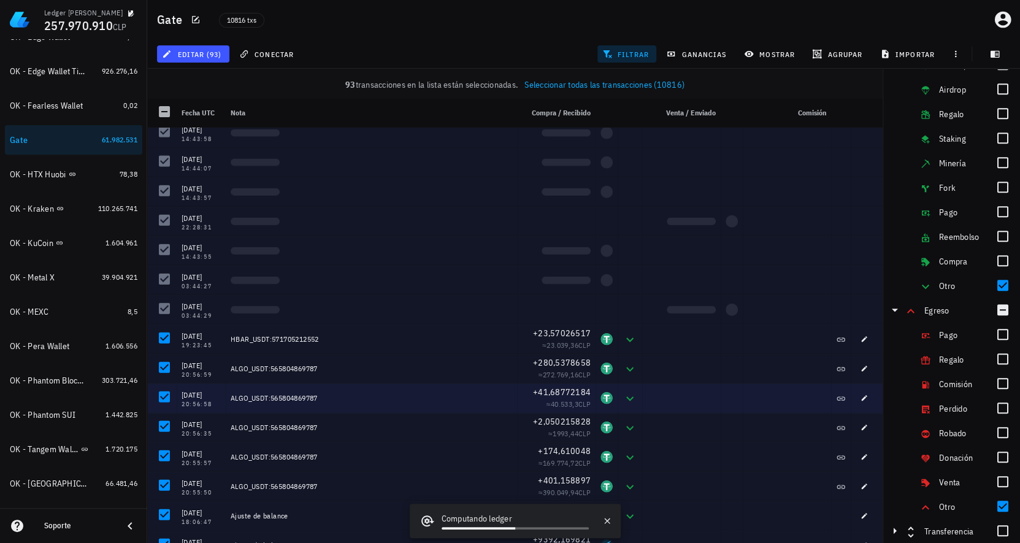
scroll to position [1917, 0]
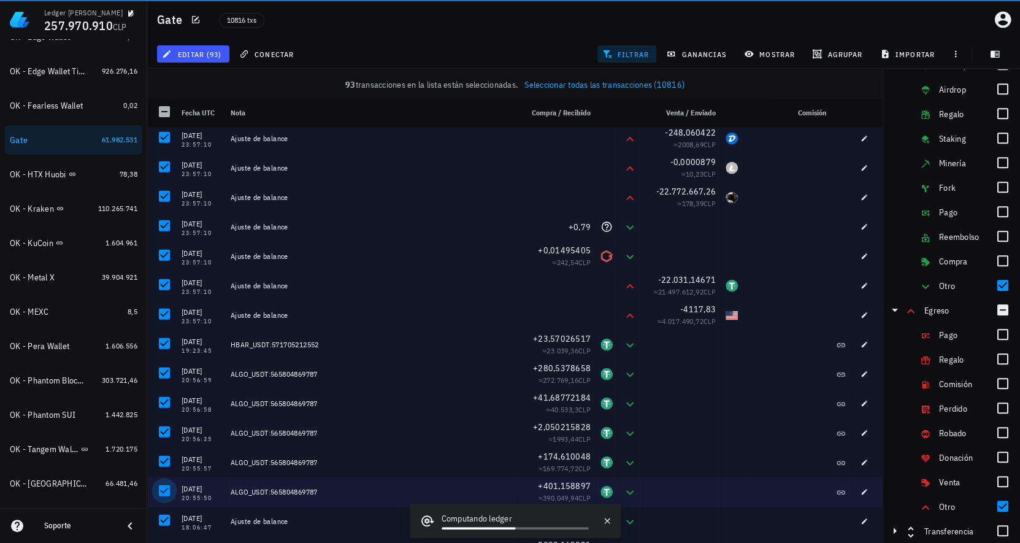
click at [162, 493] on div at bounding box center [164, 490] width 21 height 21
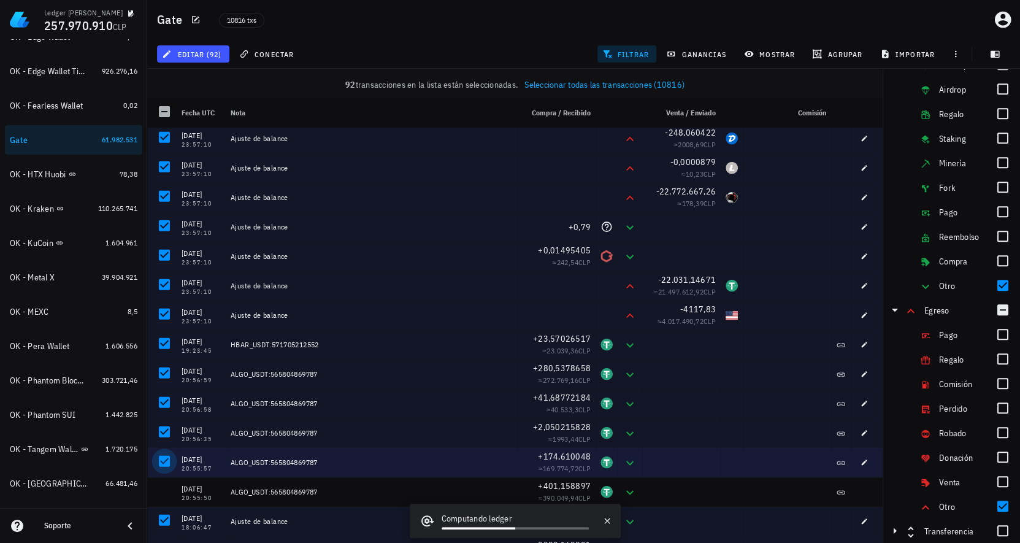
click at [166, 462] on div at bounding box center [164, 461] width 21 height 21
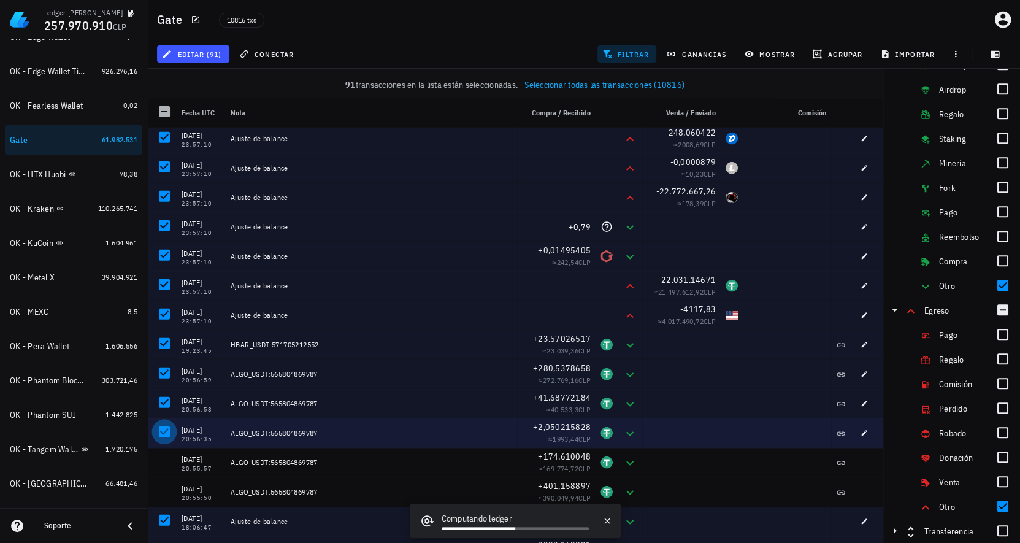
click at [164, 430] on div at bounding box center [164, 431] width 21 height 21
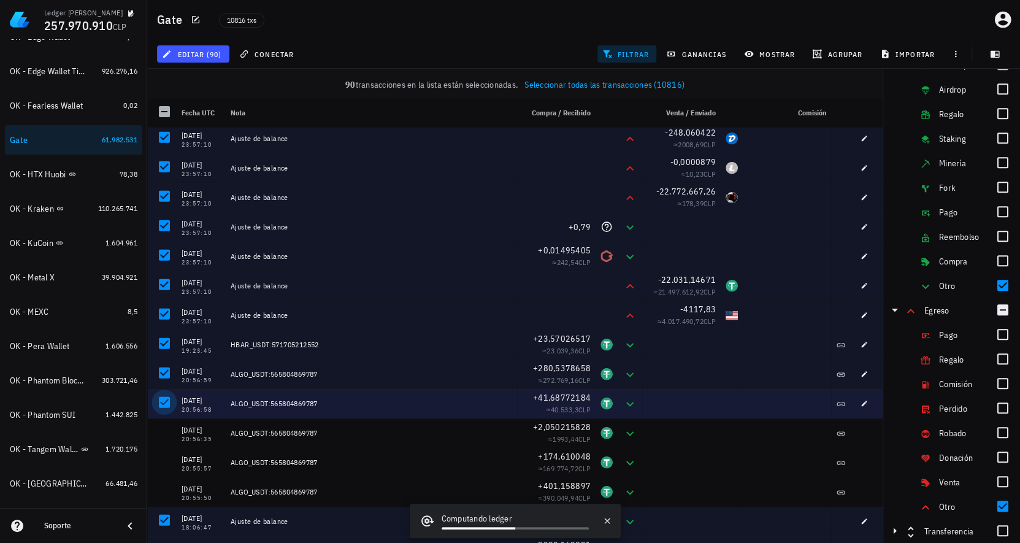
click at [166, 403] on div at bounding box center [164, 402] width 21 height 21
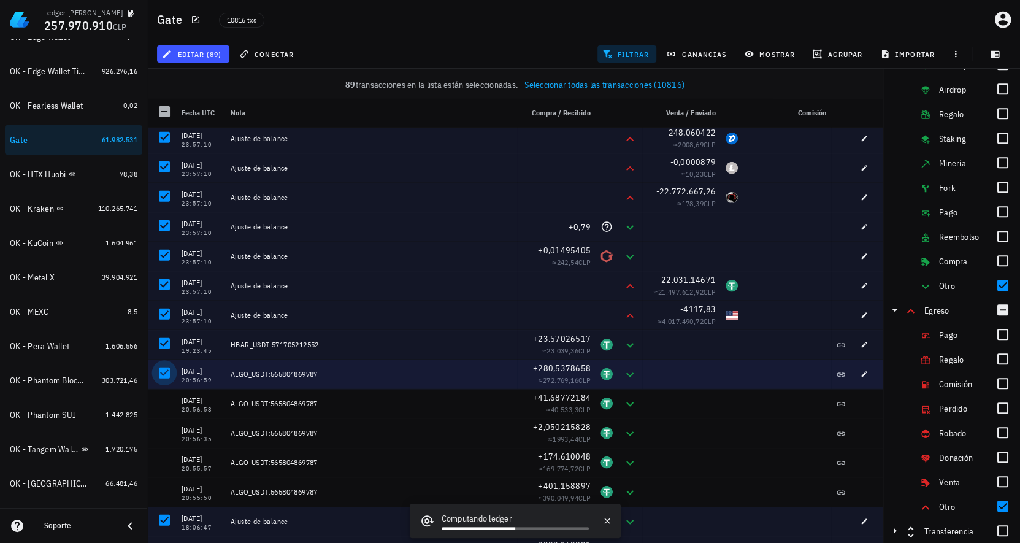
click at [164, 376] on div at bounding box center [164, 372] width 21 height 21
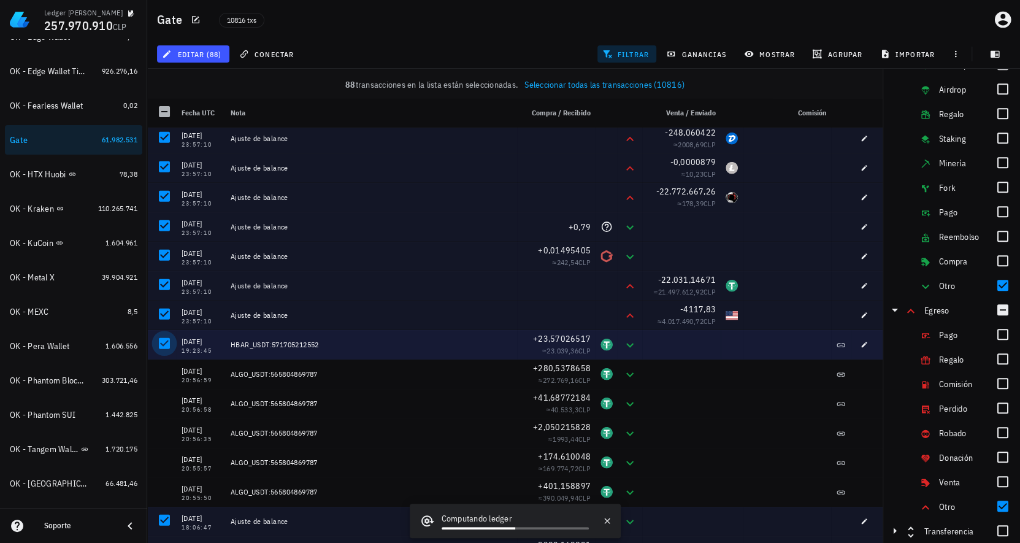
click at [164, 340] on div at bounding box center [164, 343] width 21 height 21
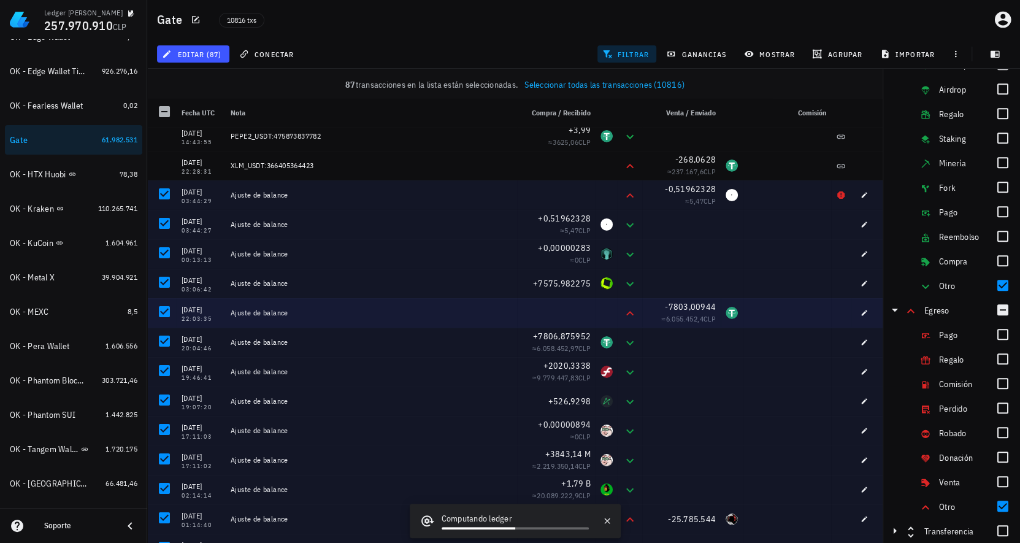
scroll to position [20, 0]
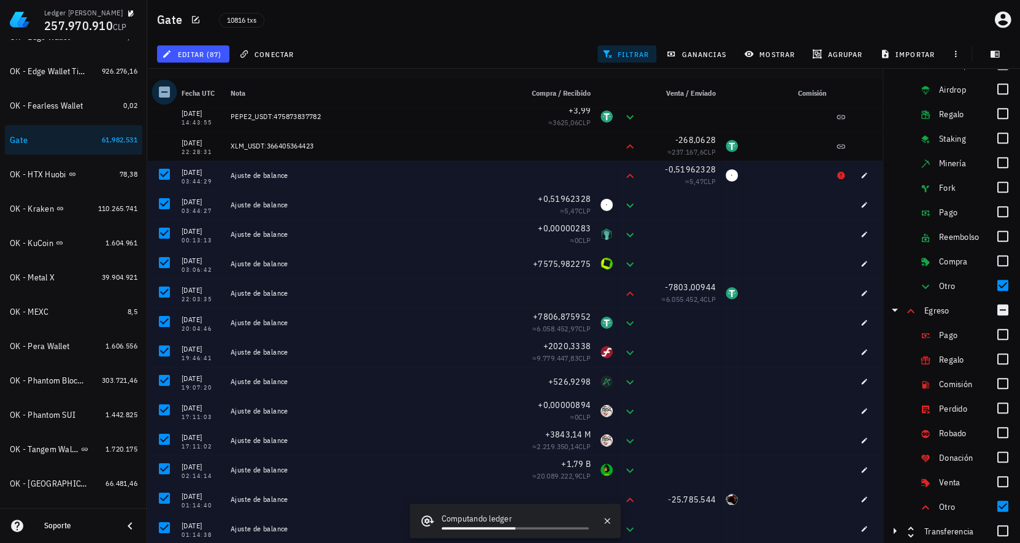
click at [174, 91] on div at bounding box center [164, 92] width 21 height 21
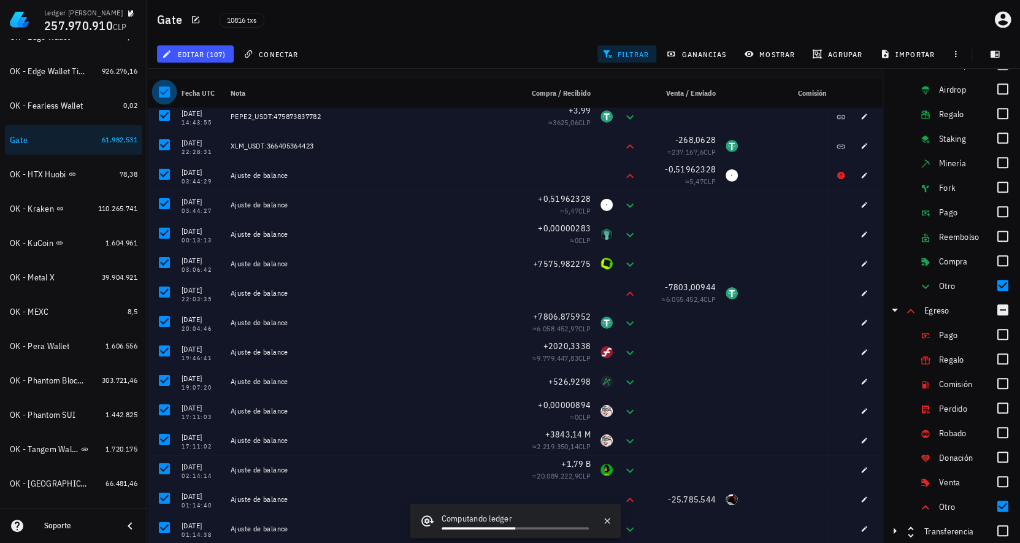
click at [167, 91] on div at bounding box center [164, 92] width 21 height 21
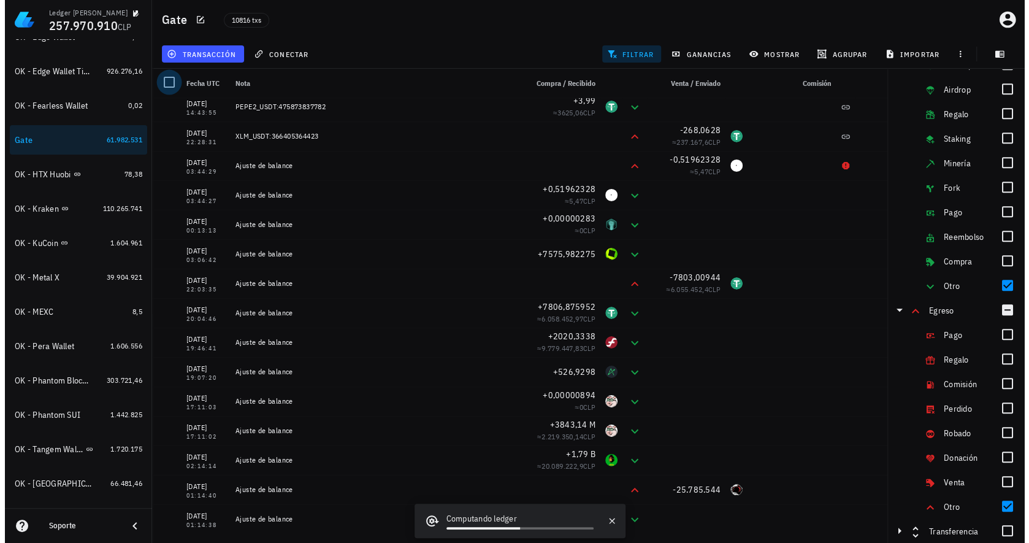
scroll to position [0, 0]
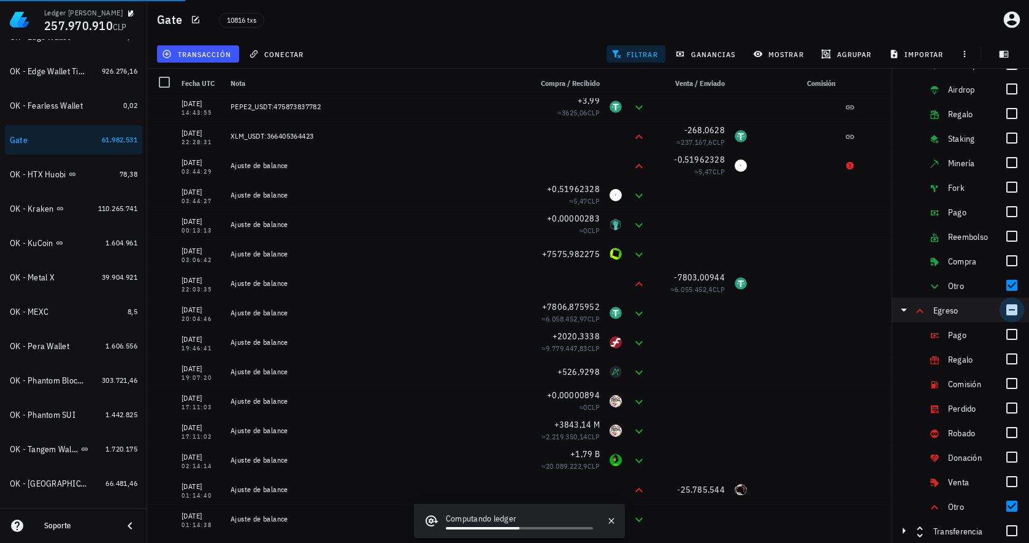
click at [1006, 309] on div at bounding box center [1011, 309] width 21 height 21
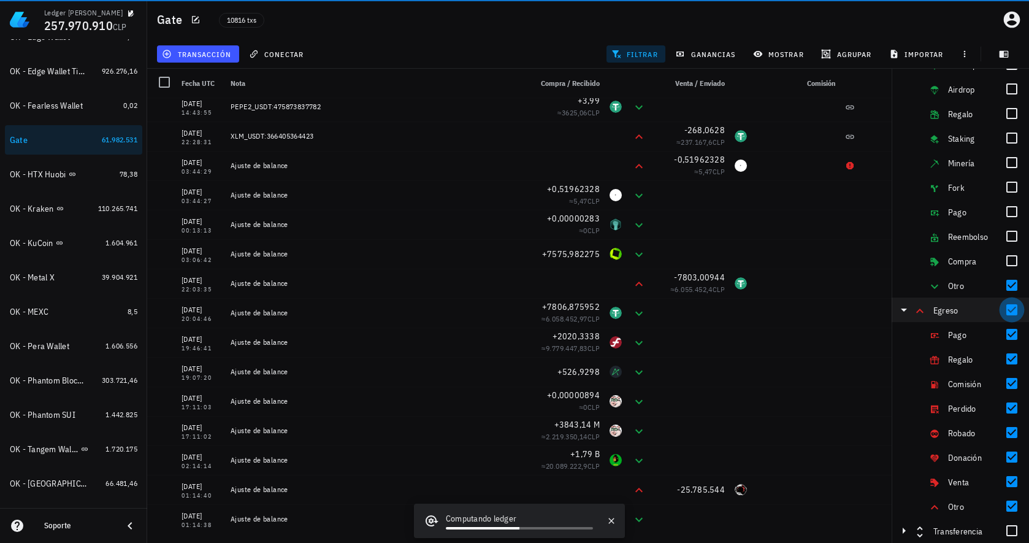
click at [1006, 310] on div at bounding box center [1011, 309] width 21 height 21
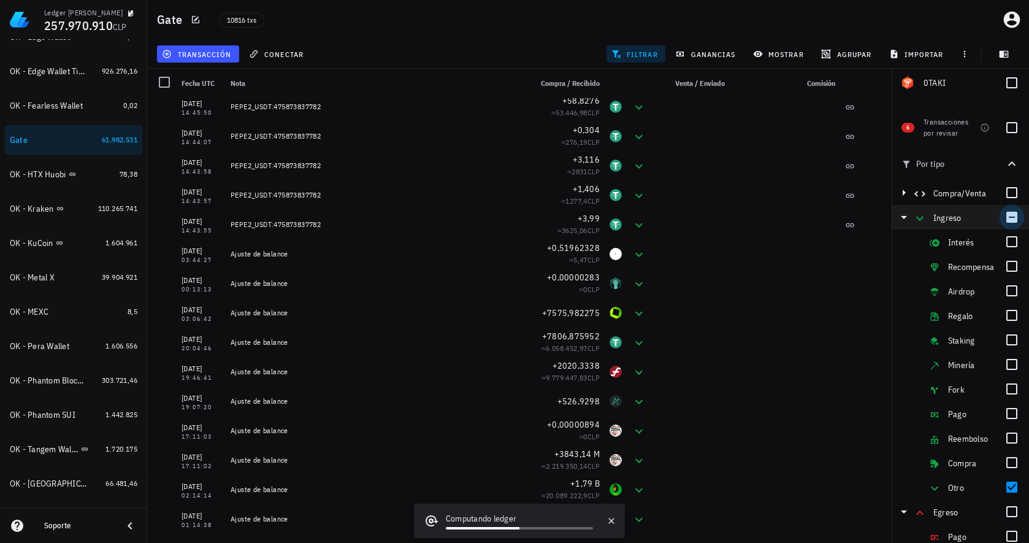
scroll to position [286, 0]
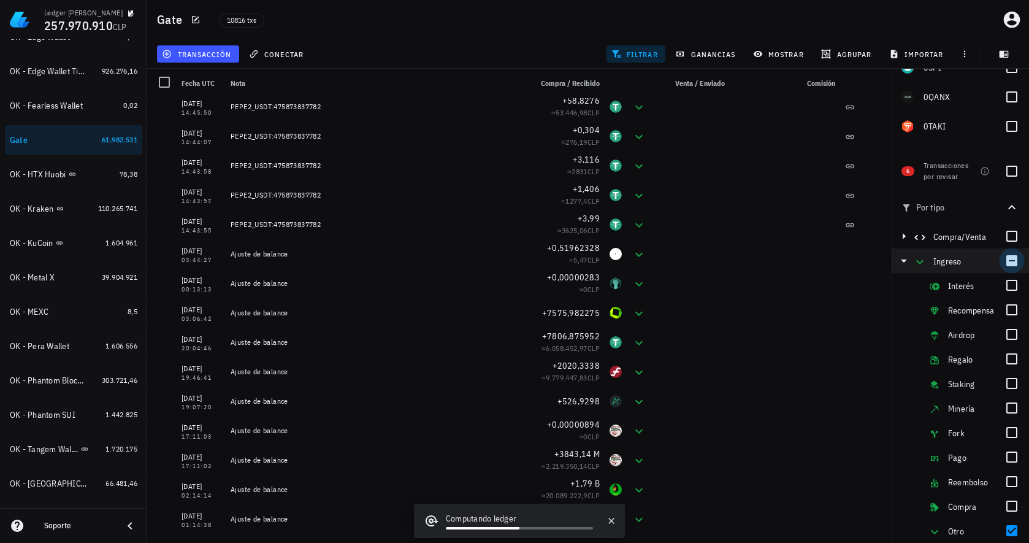
click at [1003, 264] on div at bounding box center [1011, 260] width 21 height 21
click at [904, 262] on icon "button" at bounding box center [904, 260] width 6 height 3
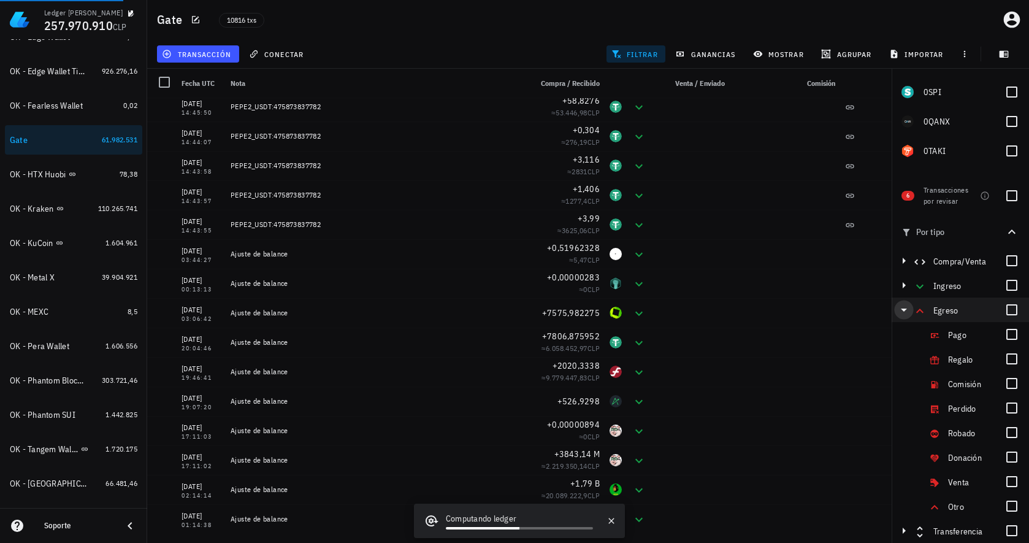
click at [903, 311] on icon "button" at bounding box center [903, 309] width 15 height 15
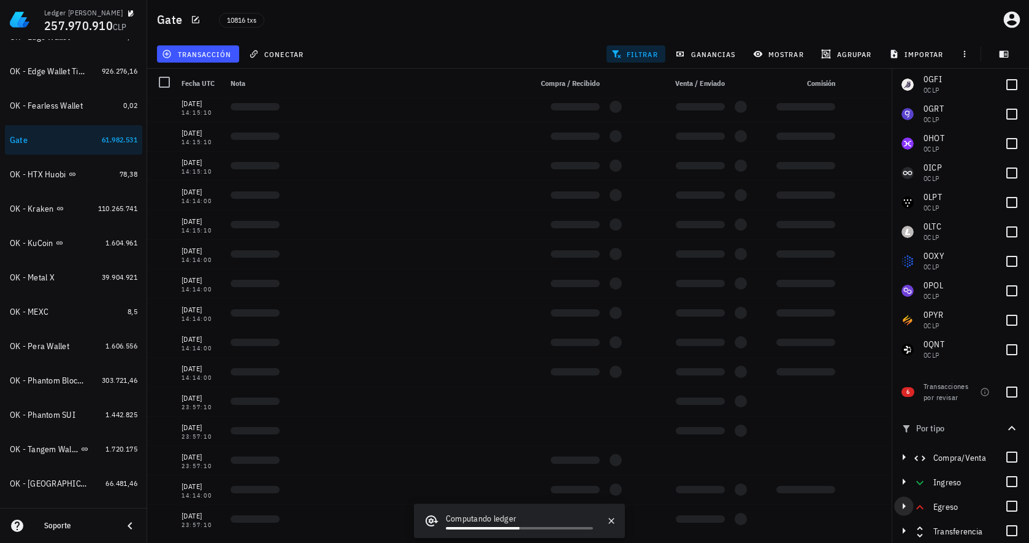
scroll to position [0, 0]
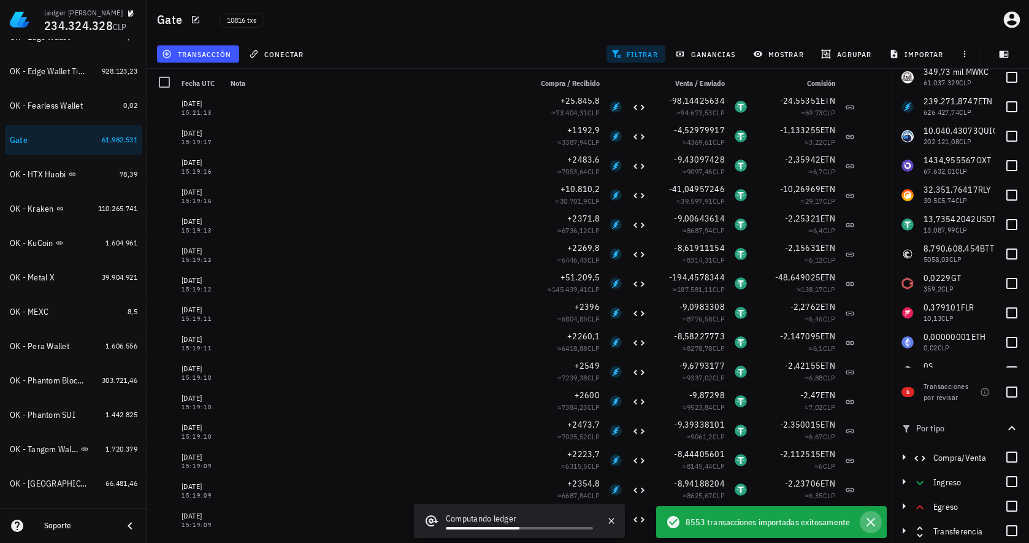
click at [867, 523] on icon "button" at bounding box center [870, 521] width 15 height 15
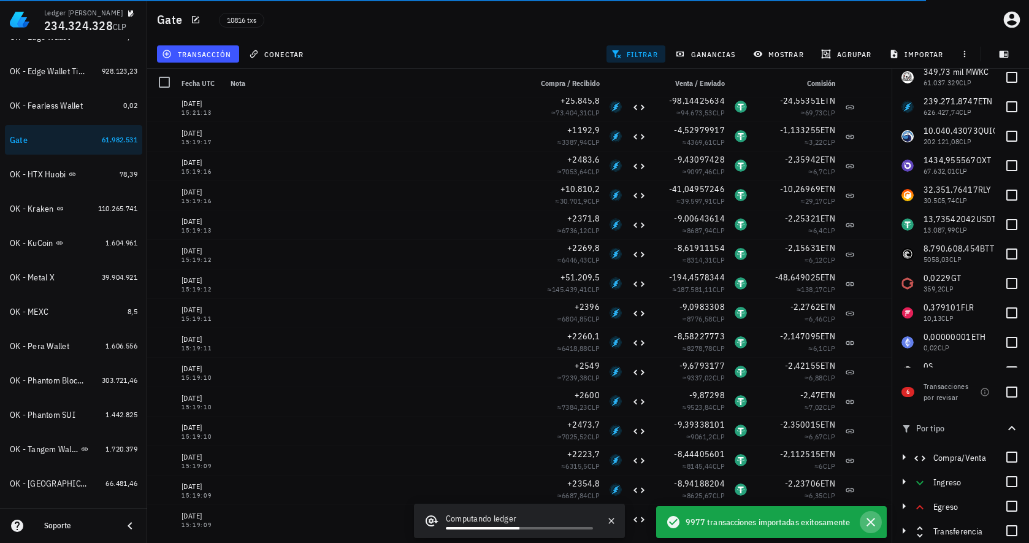
click at [869, 526] on icon "button" at bounding box center [870, 521] width 15 height 15
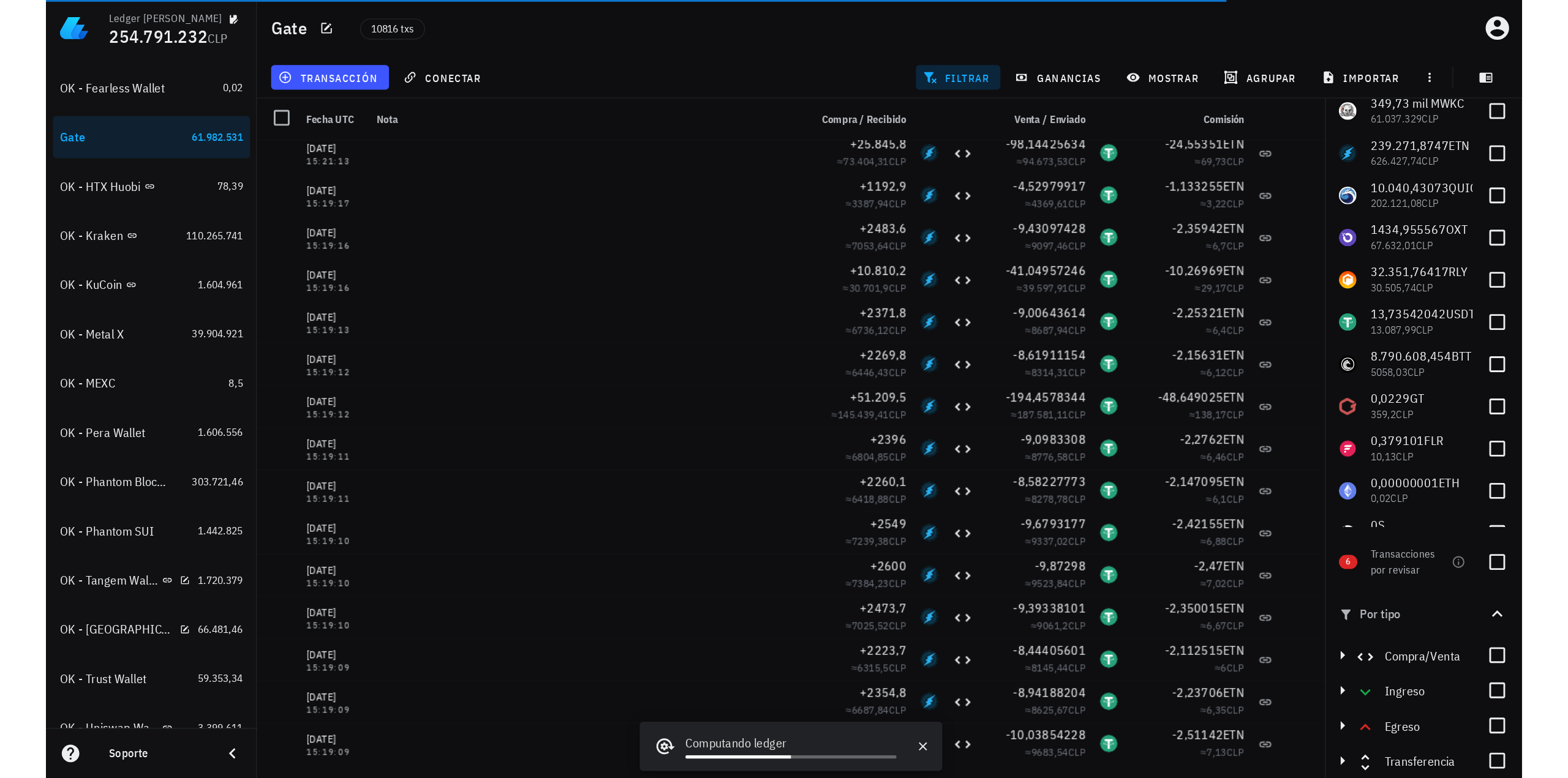
scroll to position [685, 0]
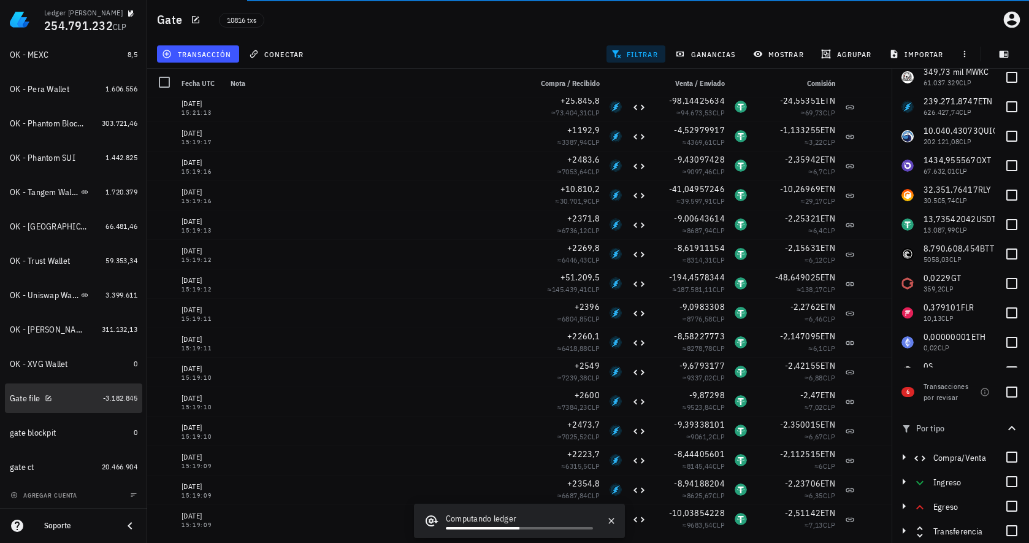
click at [69, 399] on div "Gate file" at bounding box center [54, 398] width 88 height 12
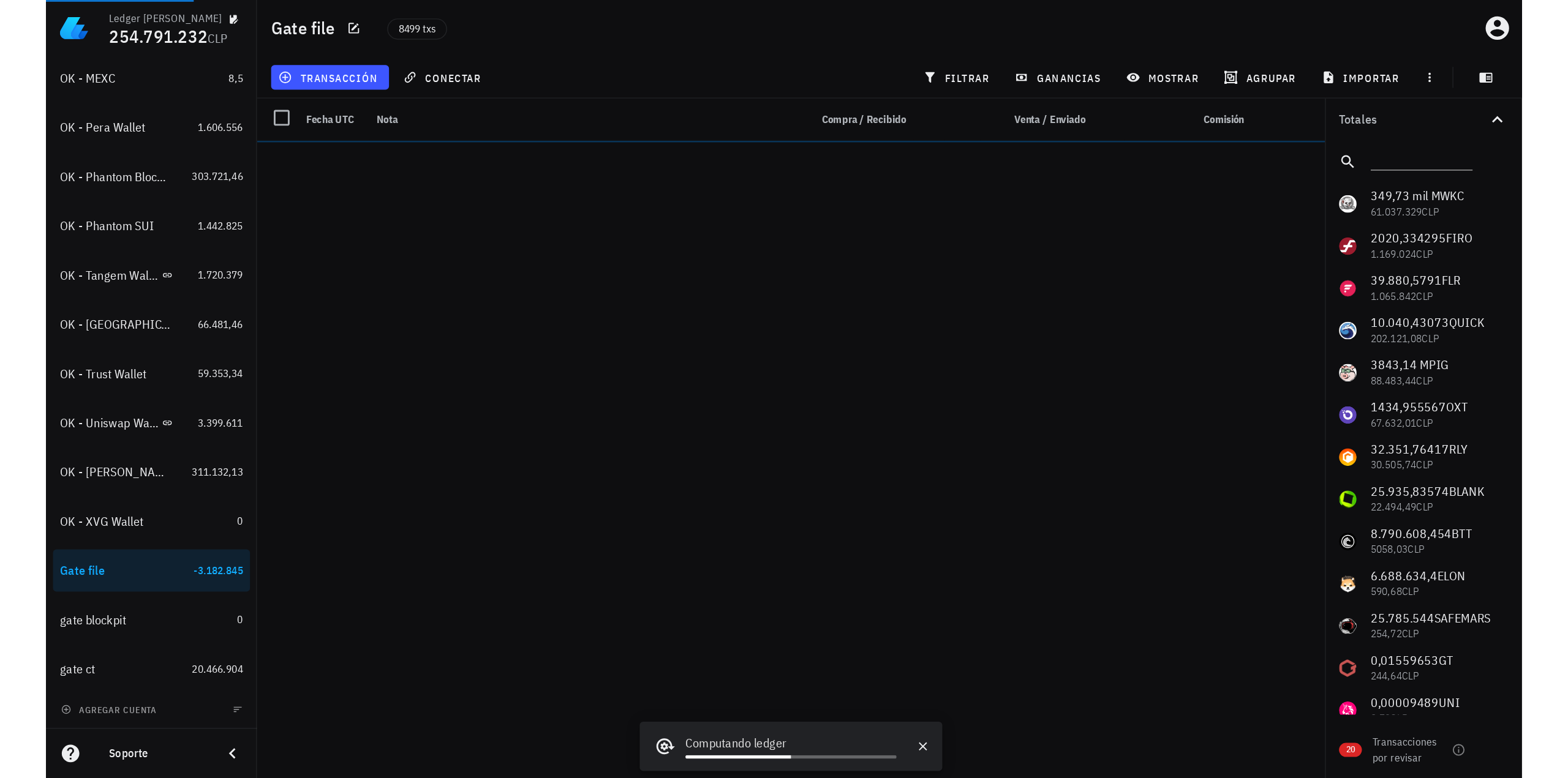
scroll to position [448, 0]
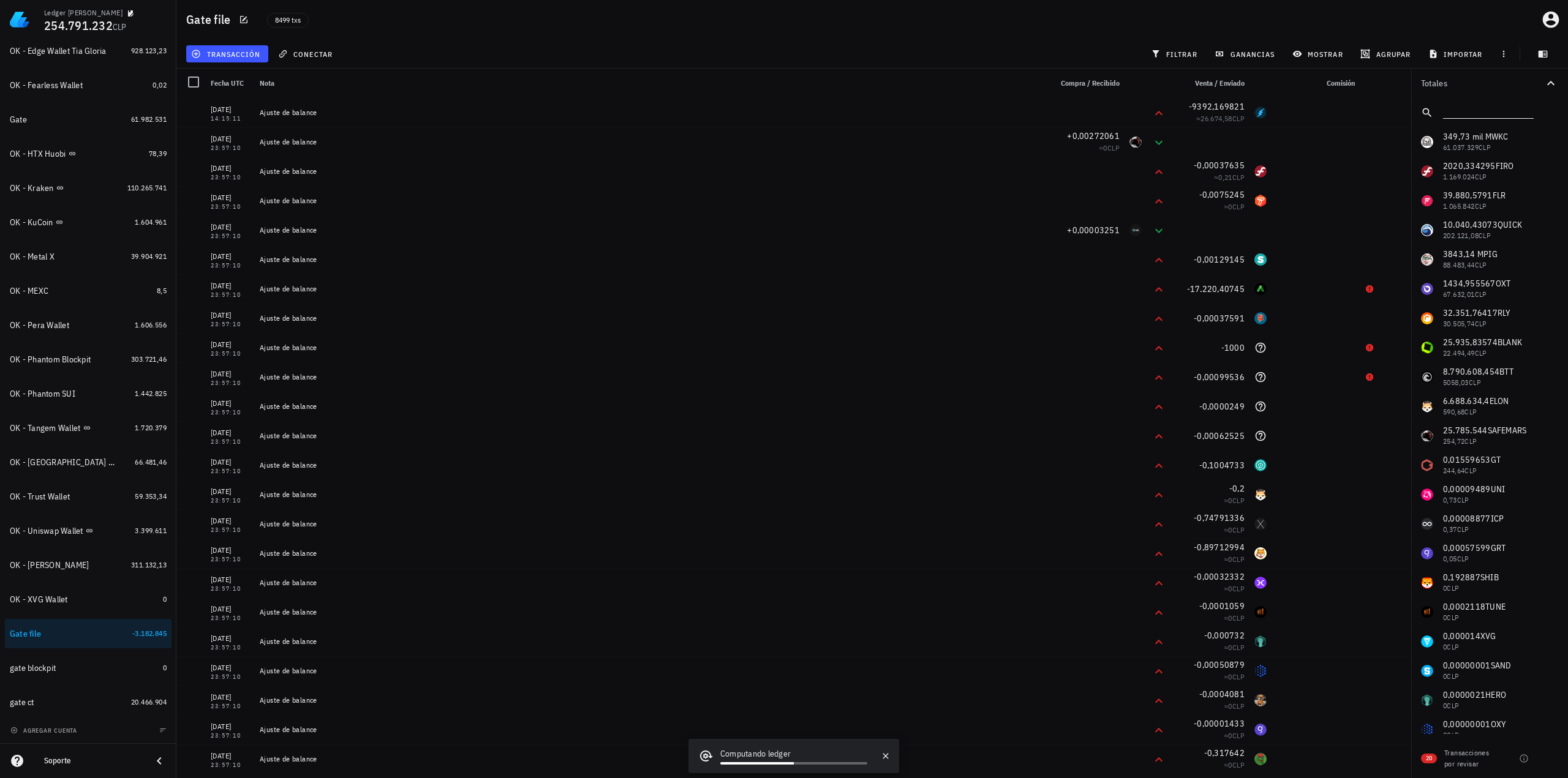
click at [1253, 106] on input "text" at bounding box center [1487, 110] width 88 height 16
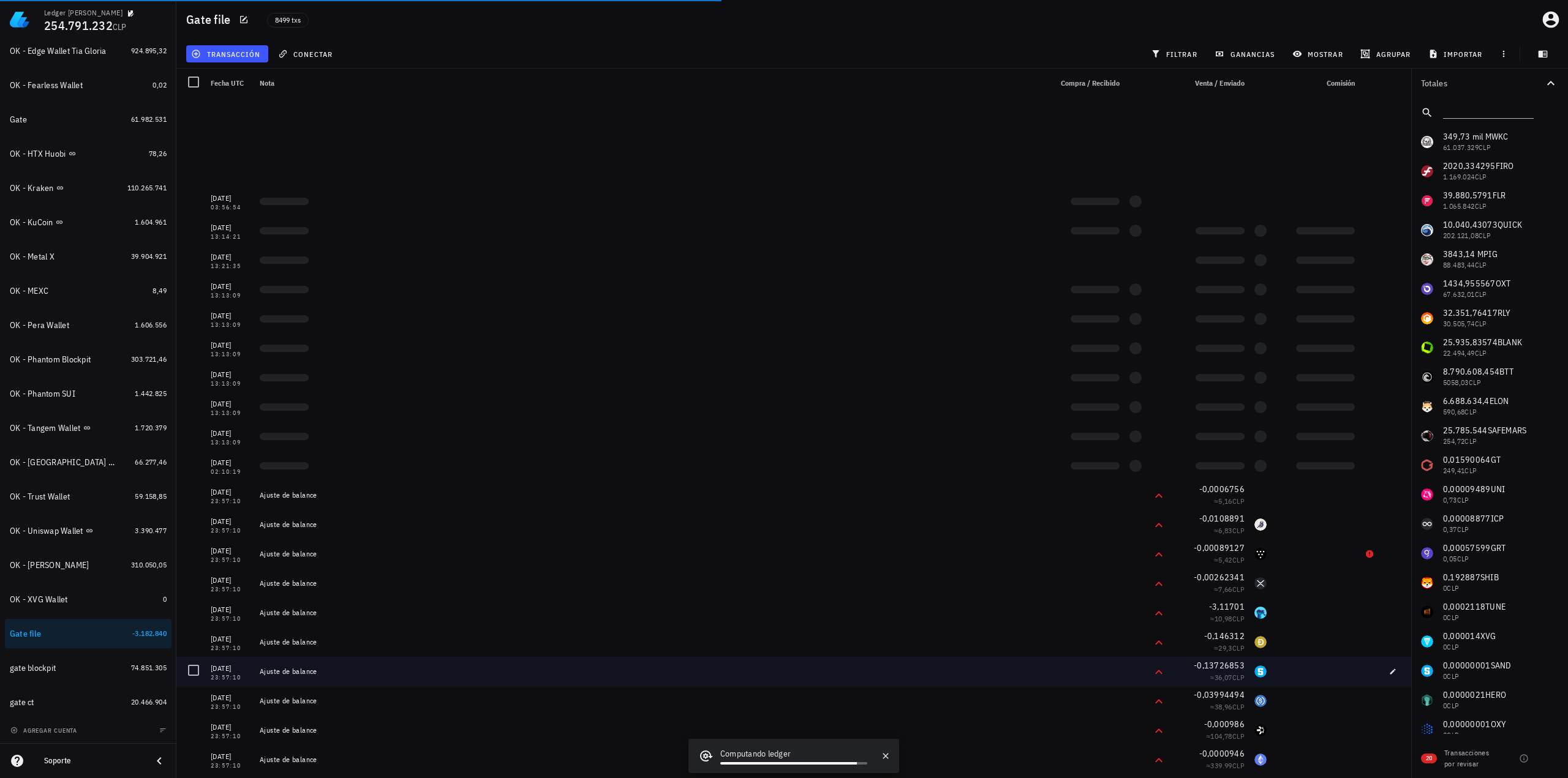
scroll to position [1224, 0]
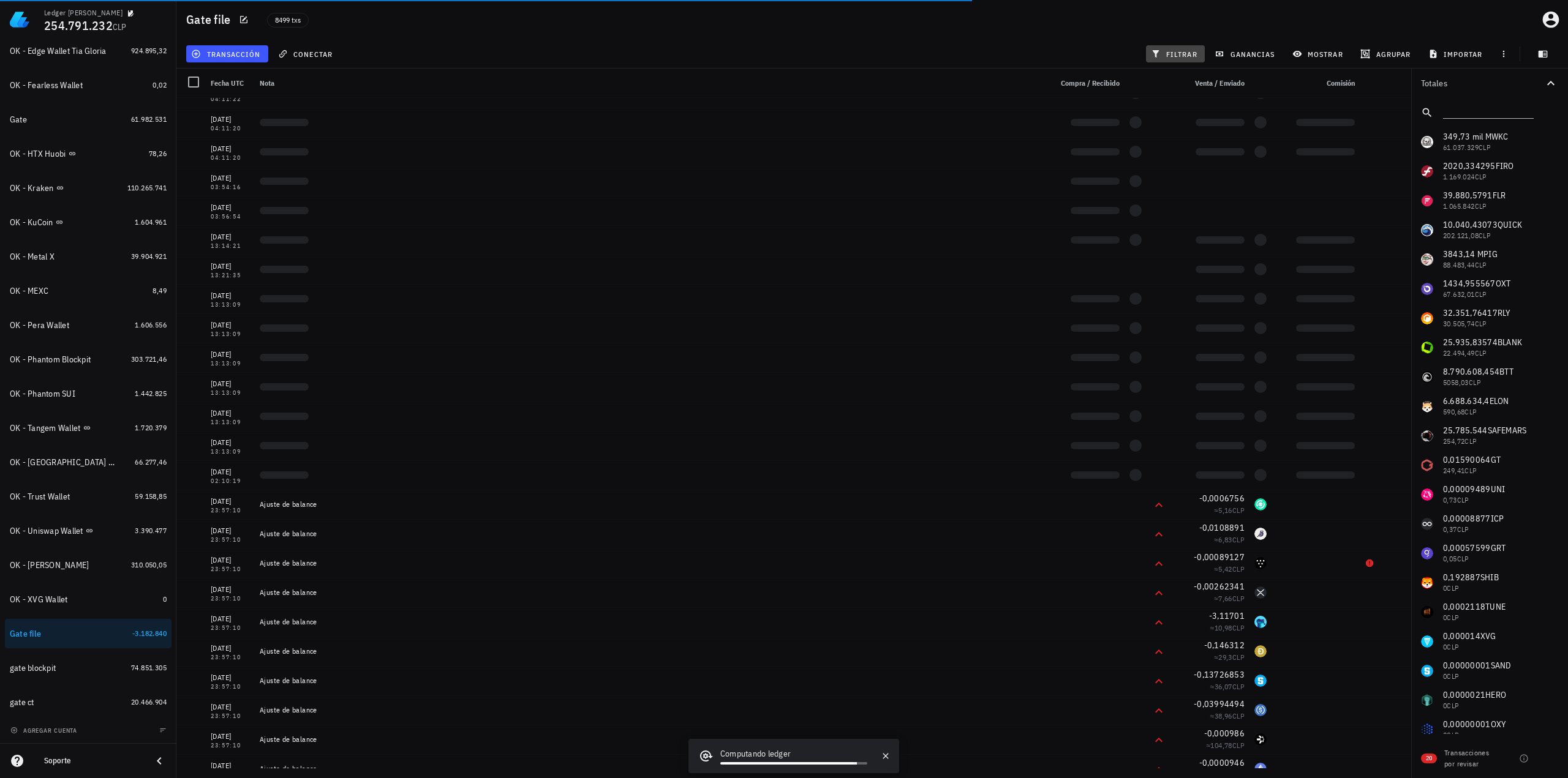
drag, startPoint x: 1170, startPoint y: 50, endPoint x: 1323, endPoint y: 69, distance: 154.2
click at [1170, 48] on button "filtrar" at bounding box center [1175, 53] width 59 height 17
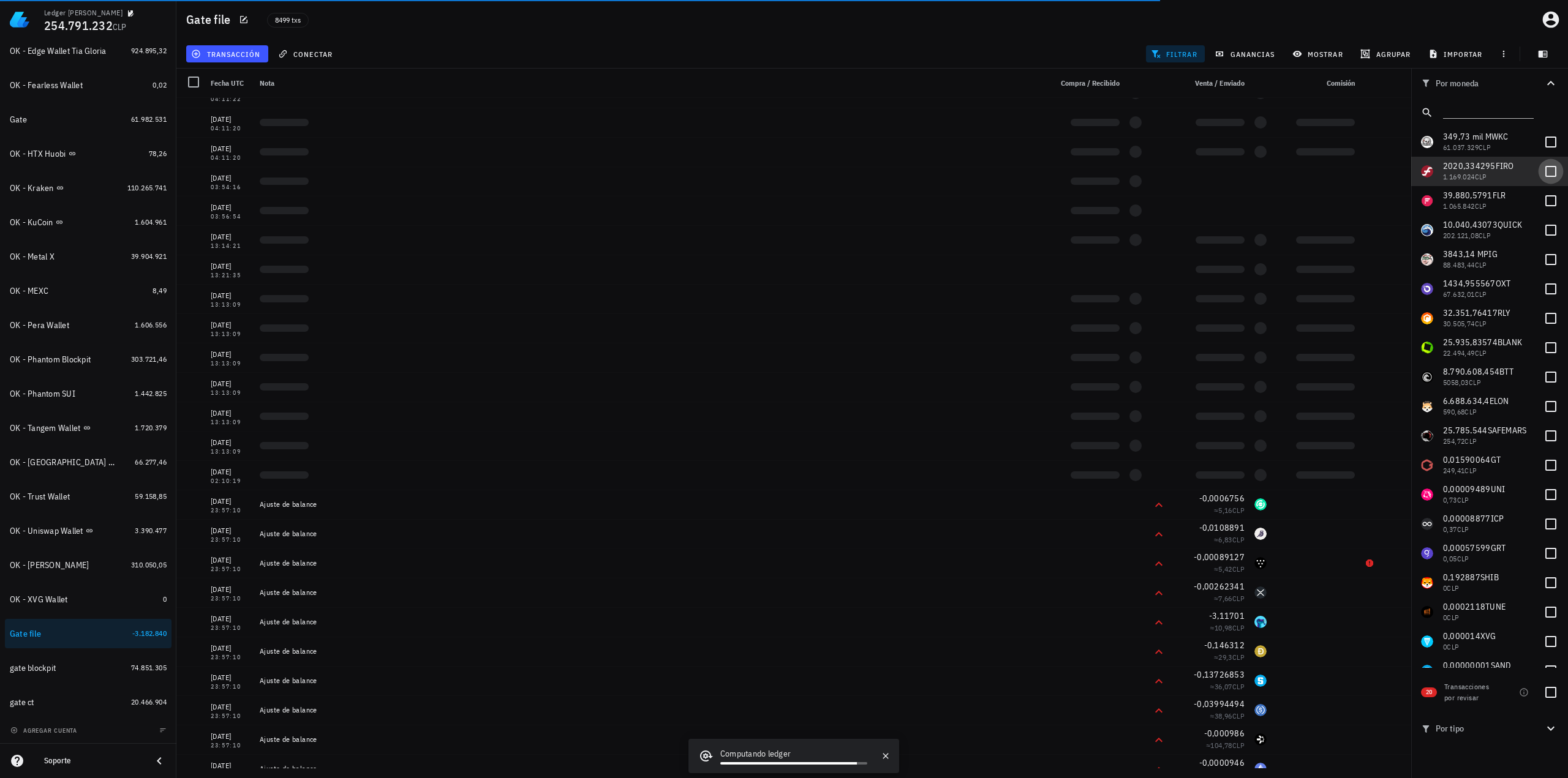
click at [1253, 178] on div at bounding box center [1550, 171] width 21 height 21
checkbox input "true"
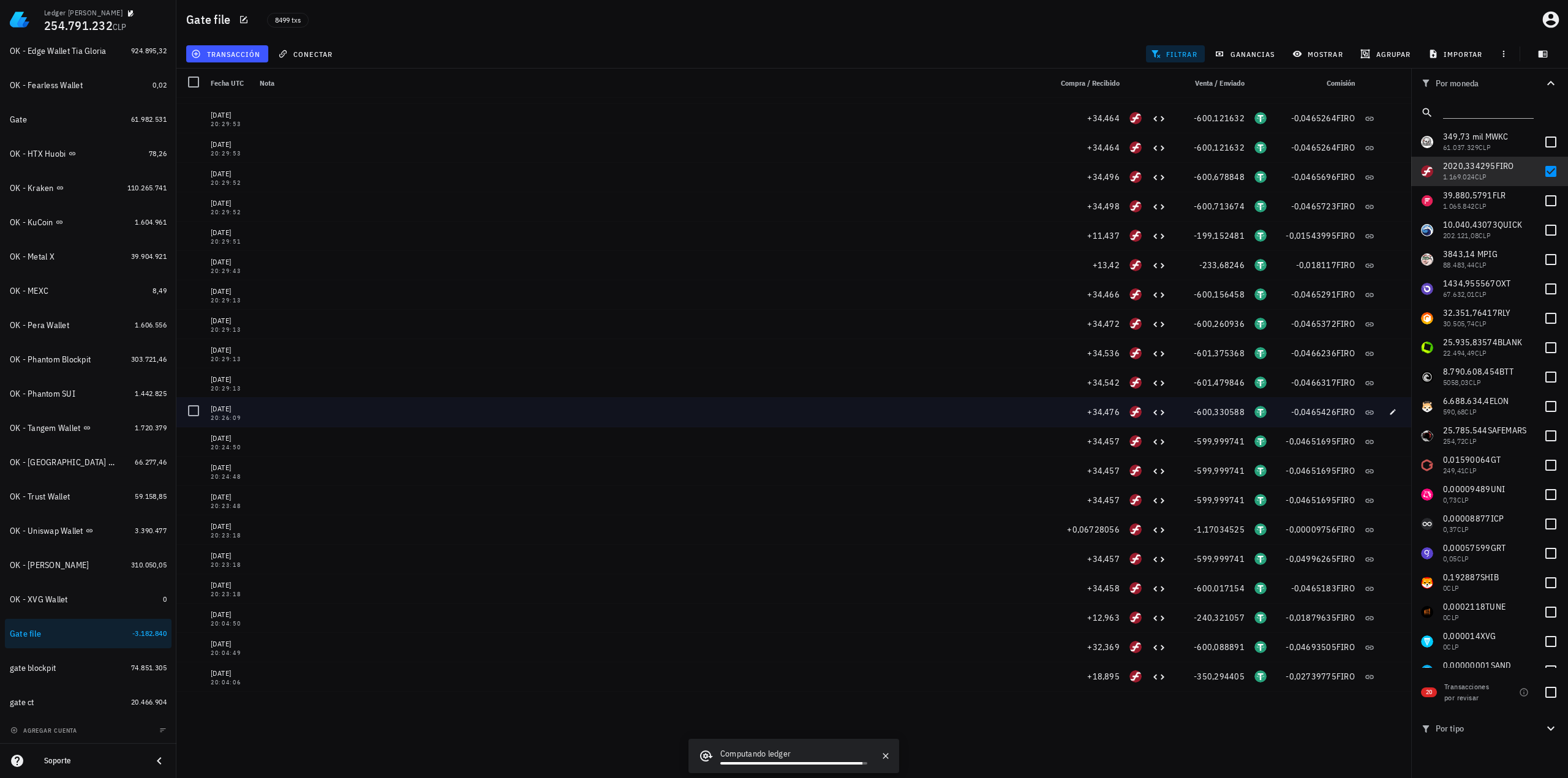
scroll to position [1005, 0]
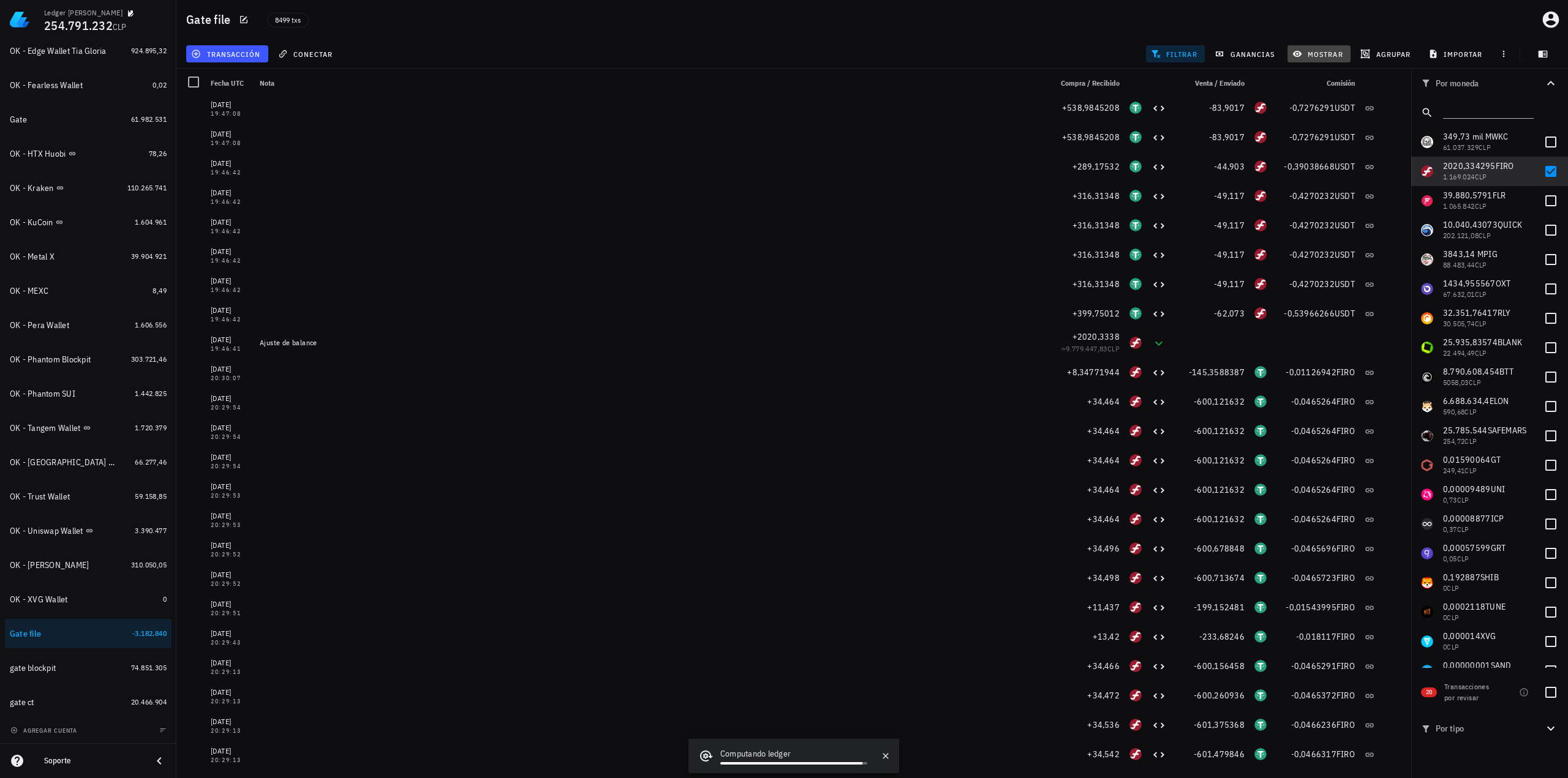
click at [1253, 49] on span "mostrar" at bounding box center [1318, 54] width 48 height 10
click at [1253, 205] on div "​" at bounding box center [1365, 195] width 157 height 34
click at [1253, 196] on input "text" at bounding box center [1355, 191] width 103 height 20
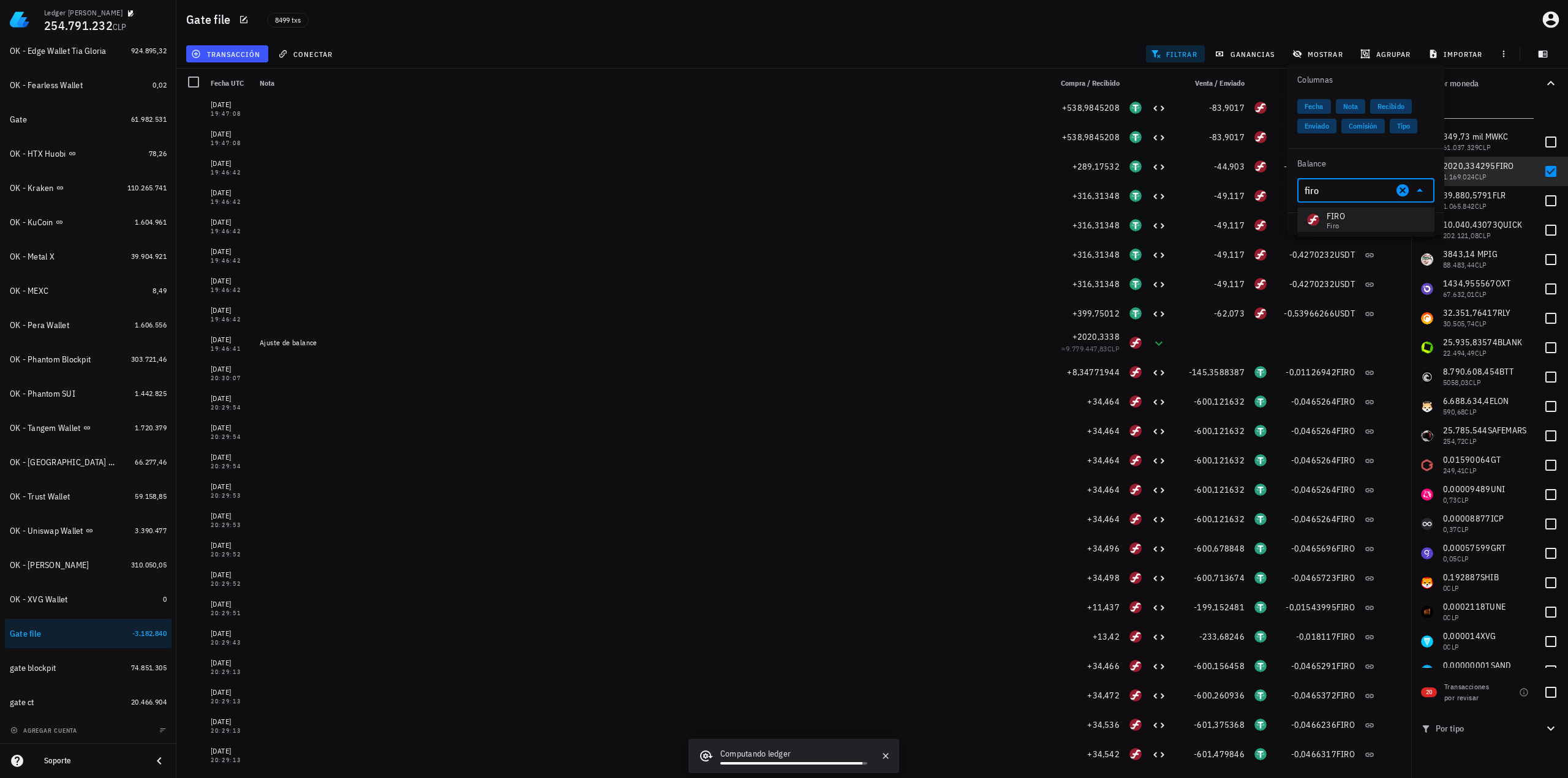
click at [1253, 221] on div "FIRO Firo" at bounding box center [1365, 220] width 137 height 25
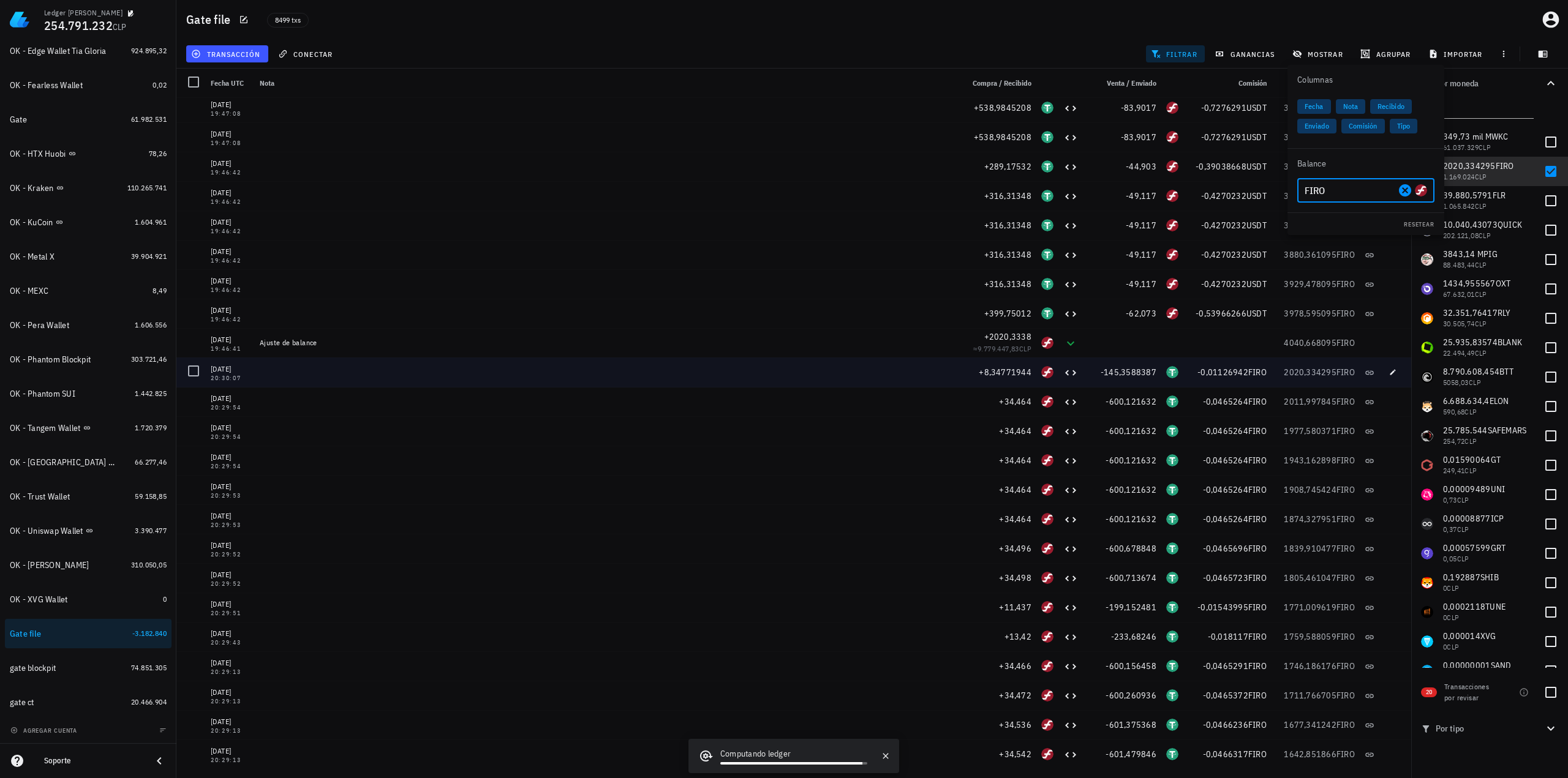
type input "FIRO"
click at [1253, 351] on div "4040,668095 FIRO" at bounding box center [1315, 343] width 88 height 29
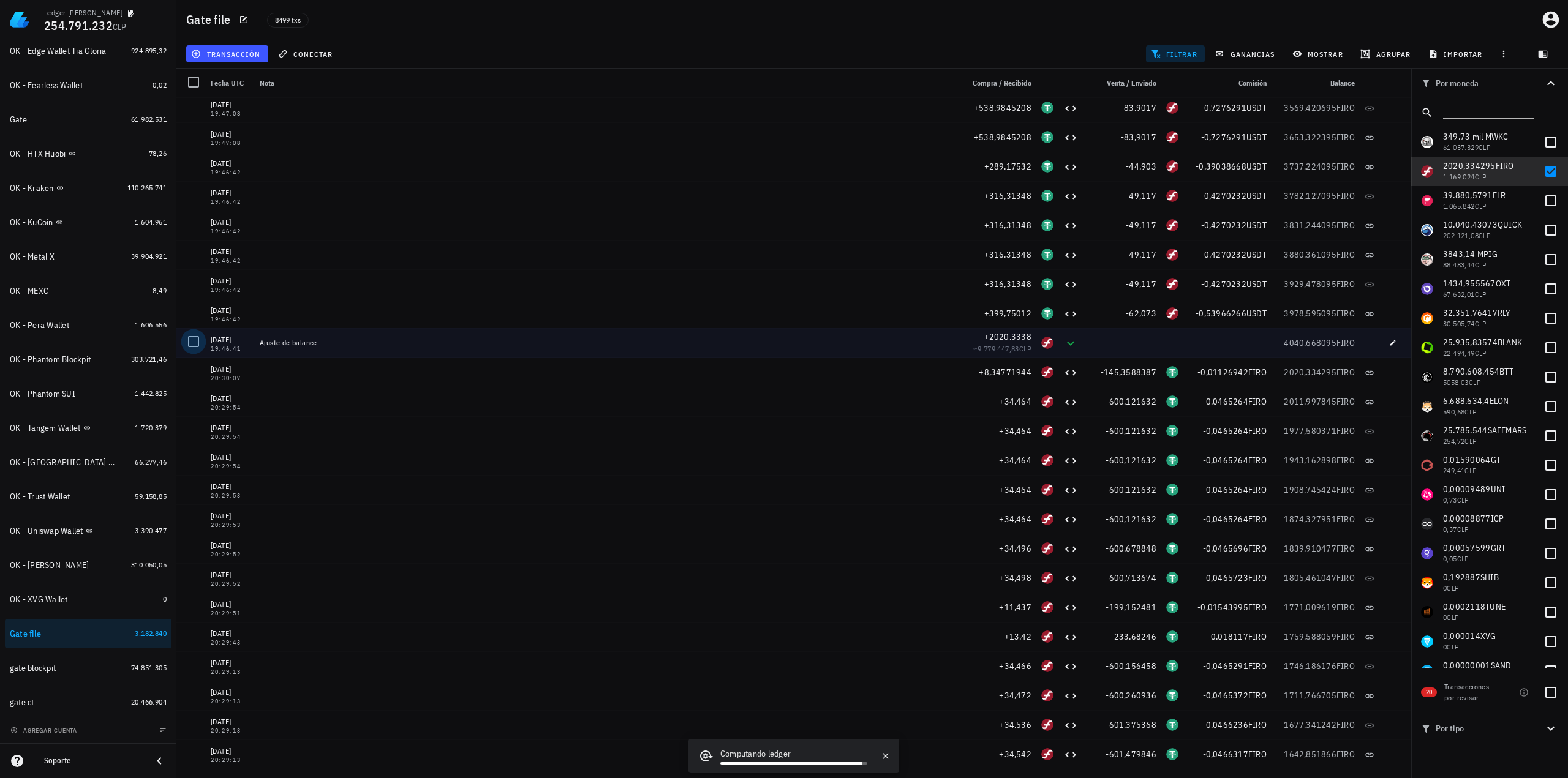
click at [195, 343] on div at bounding box center [193, 342] width 21 height 21
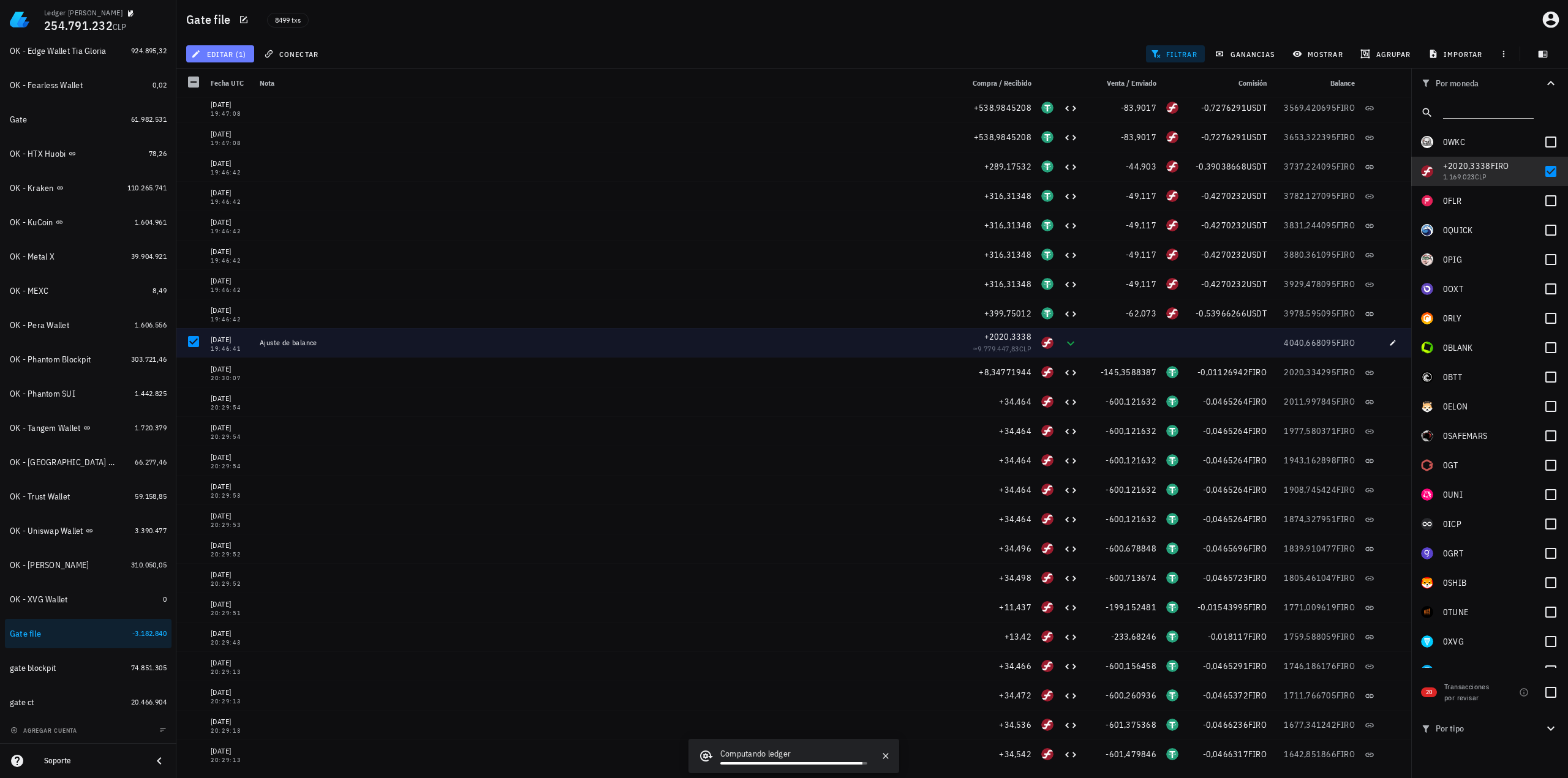
click at [233, 56] on span "editar (1)" at bounding box center [220, 54] width 53 height 10
click at [245, 128] on div "Eliminar" at bounding box center [259, 131] width 86 height 10
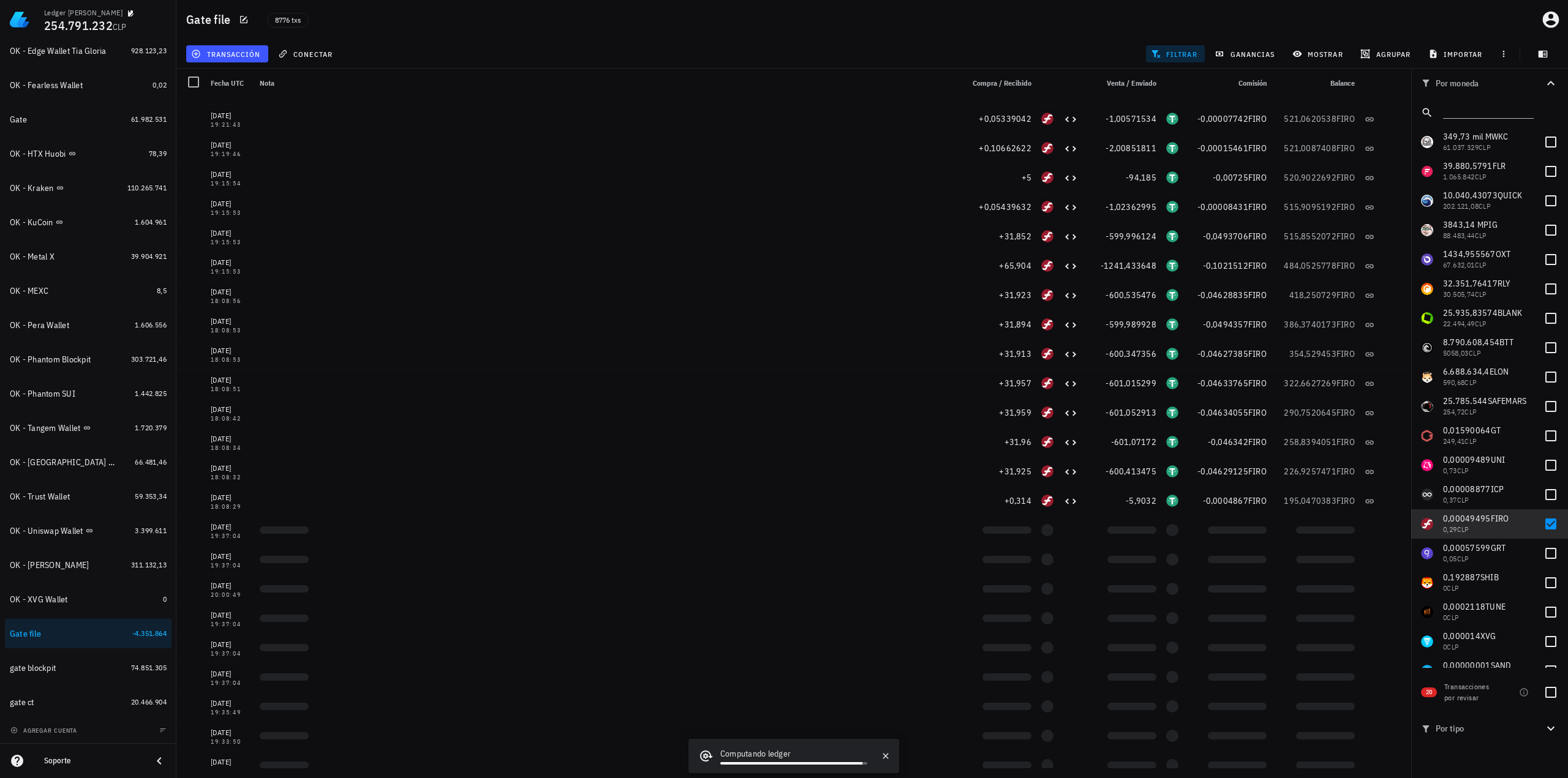
scroll to position [3179, 0]
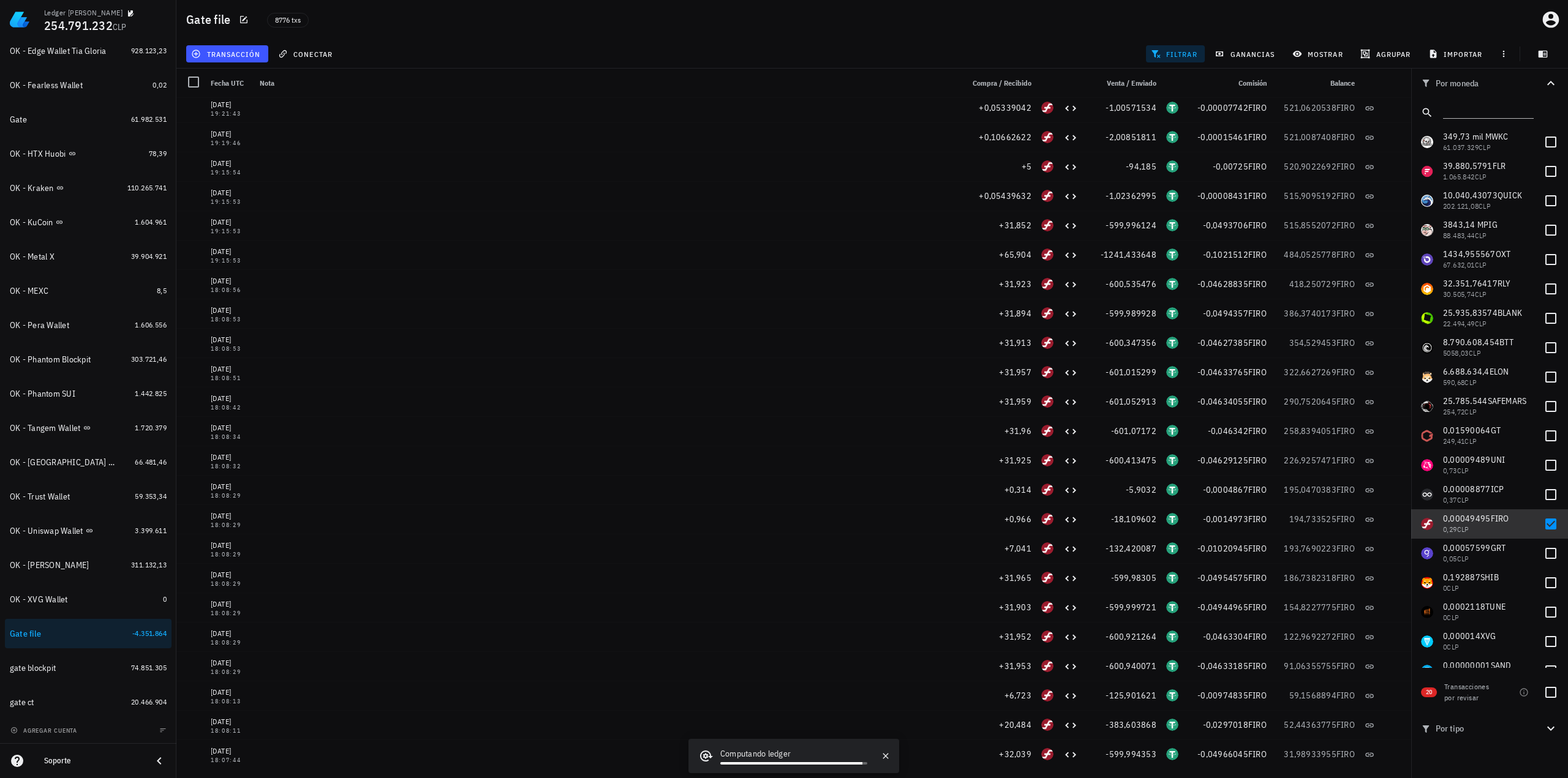
click at [1463, 518] on span "0,00049495" at bounding box center [1467, 518] width 48 height 11
checkbox input "true"
click at [229, 59] on button "transacción" at bounding box center [227, 53] width 82 height 17
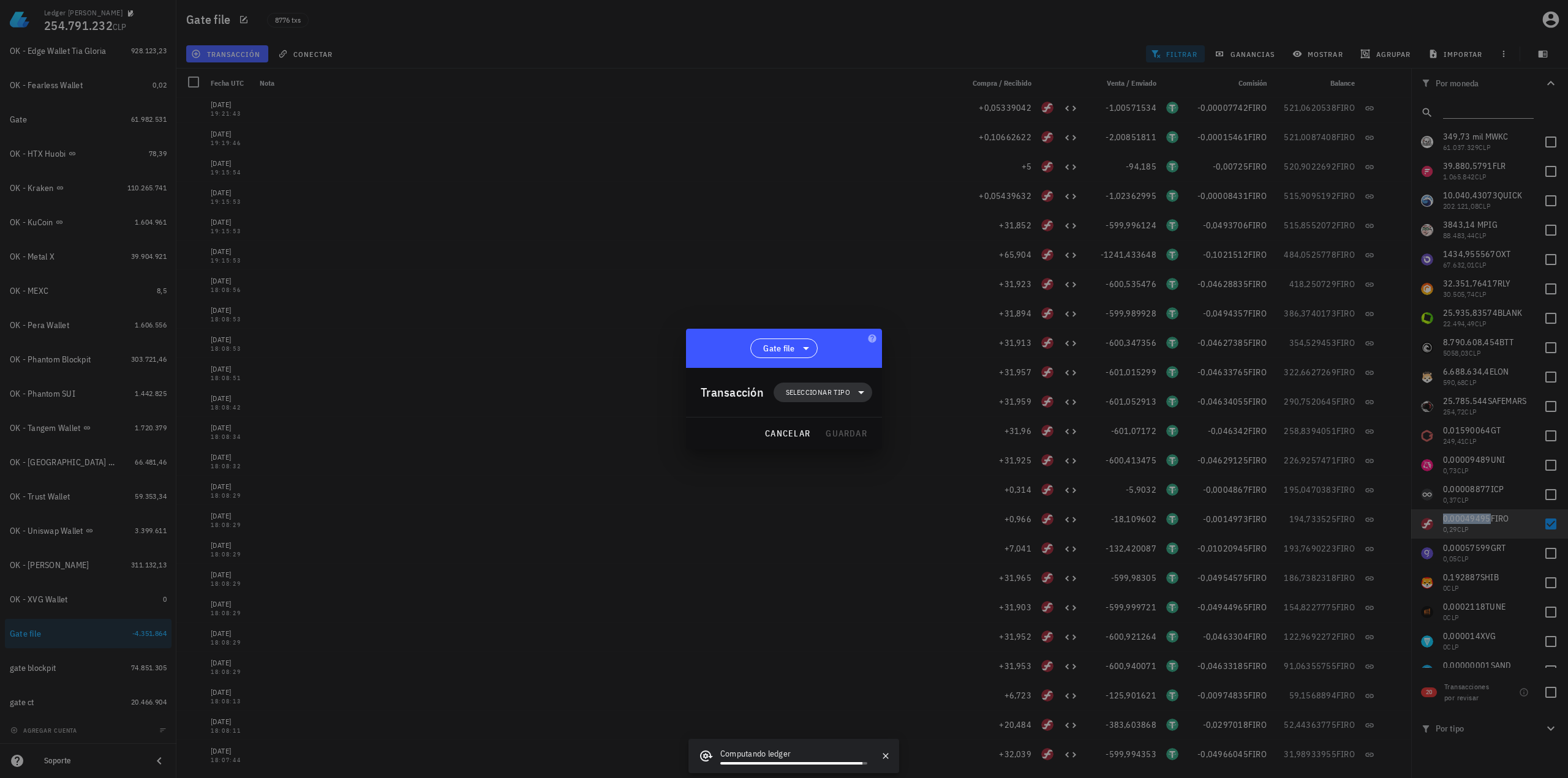
click at [811, 392] on span "Seleccionar tipo" at bounding box center [818, 392] width 64 height 12
click at [841, 468] on div "Egreso" at bounding box center [829, 471] width 48 height 10
click at [943, 651] on div "Otro egreso" at bounding box center [956, 647] width 73 height 10
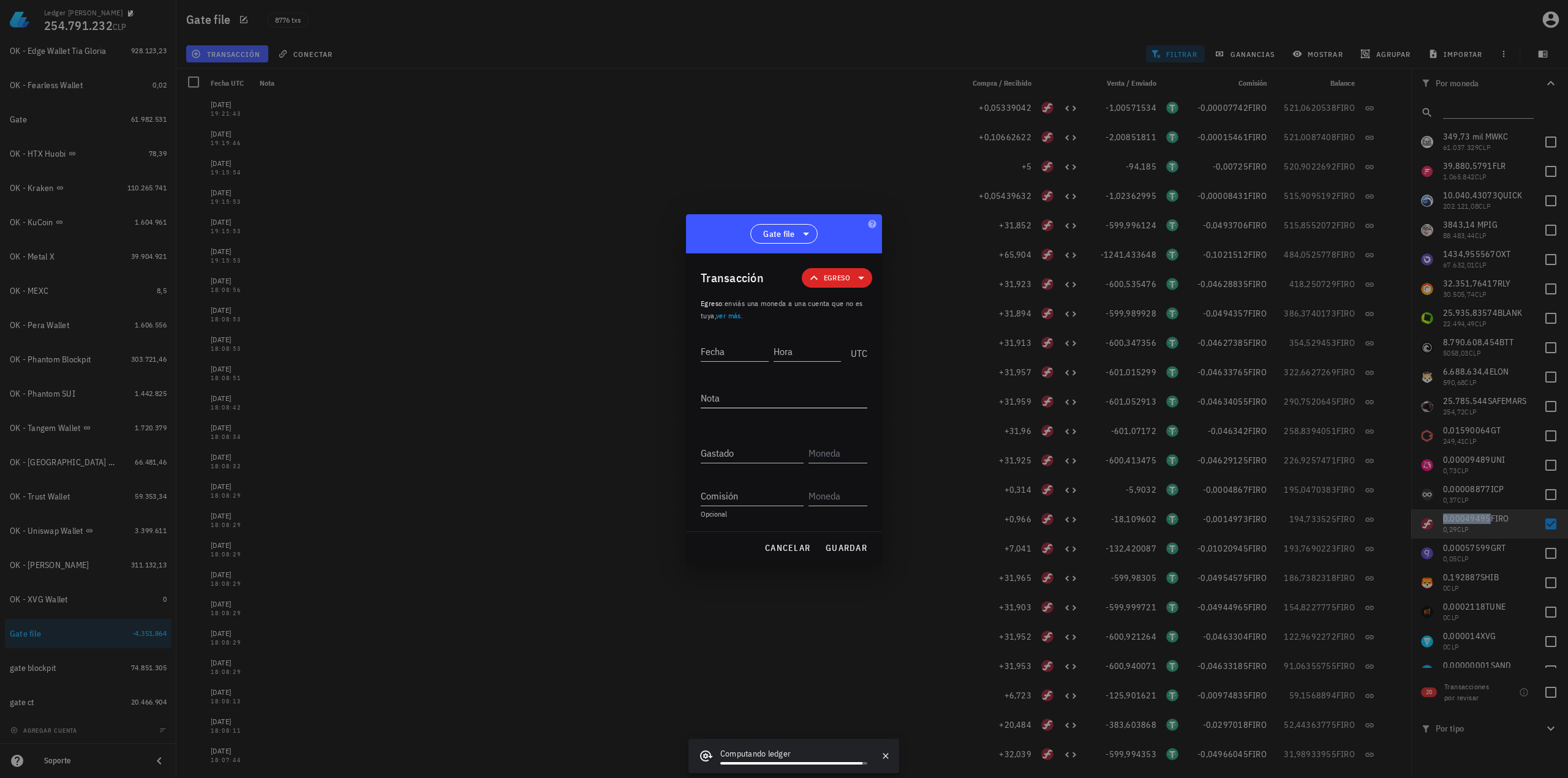
click at [723, 401] on textarea "Nota" at bounding box center [783, 398] width 167 height 20
type textarea "Ajuste de balance"
paste input "0,00049495"
type input "0,00049495"
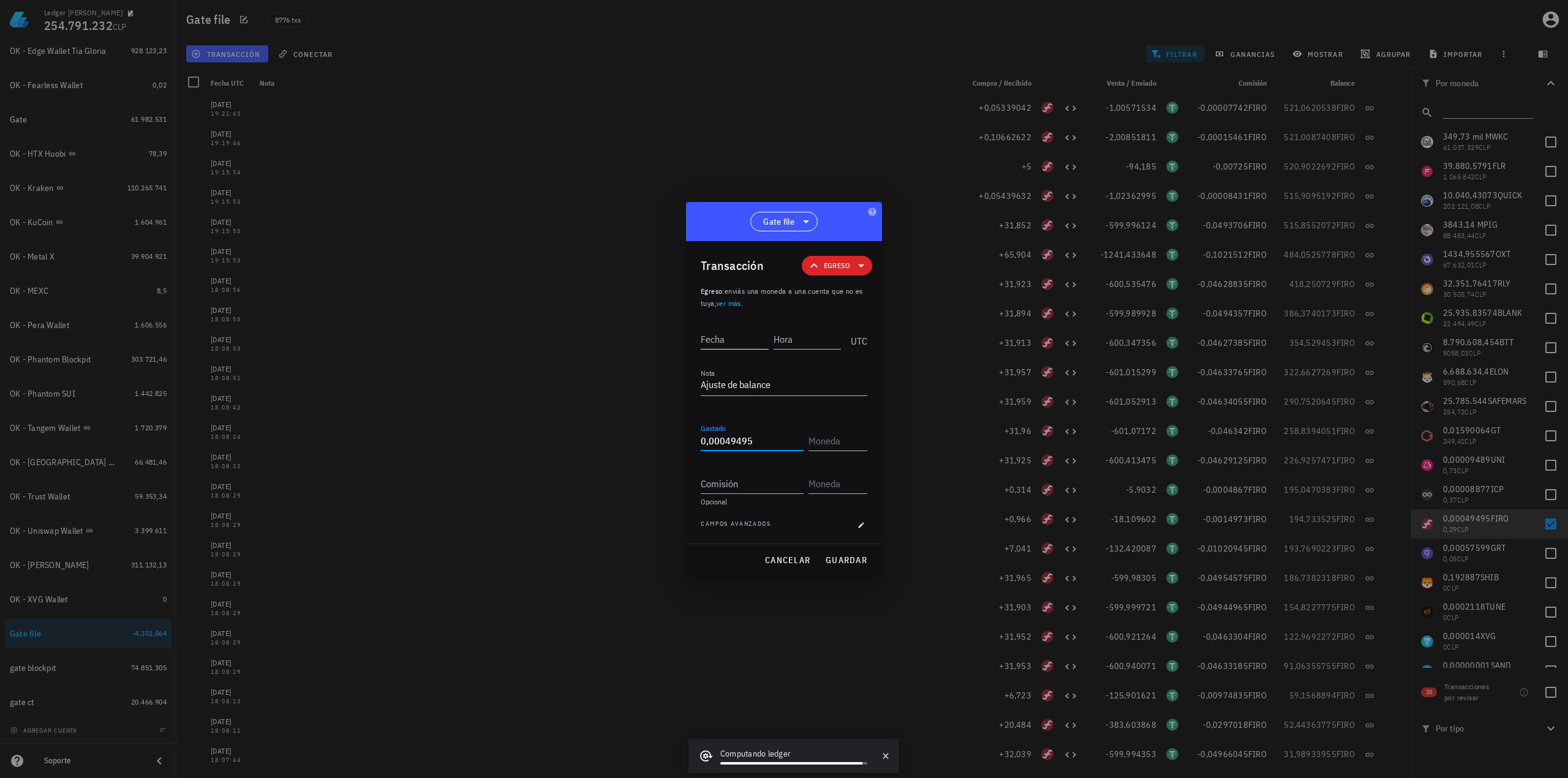
click at [737, 338] on input "Fecha" at bounding box center [734, 340] width 68 height 20
type input "[DATE]"
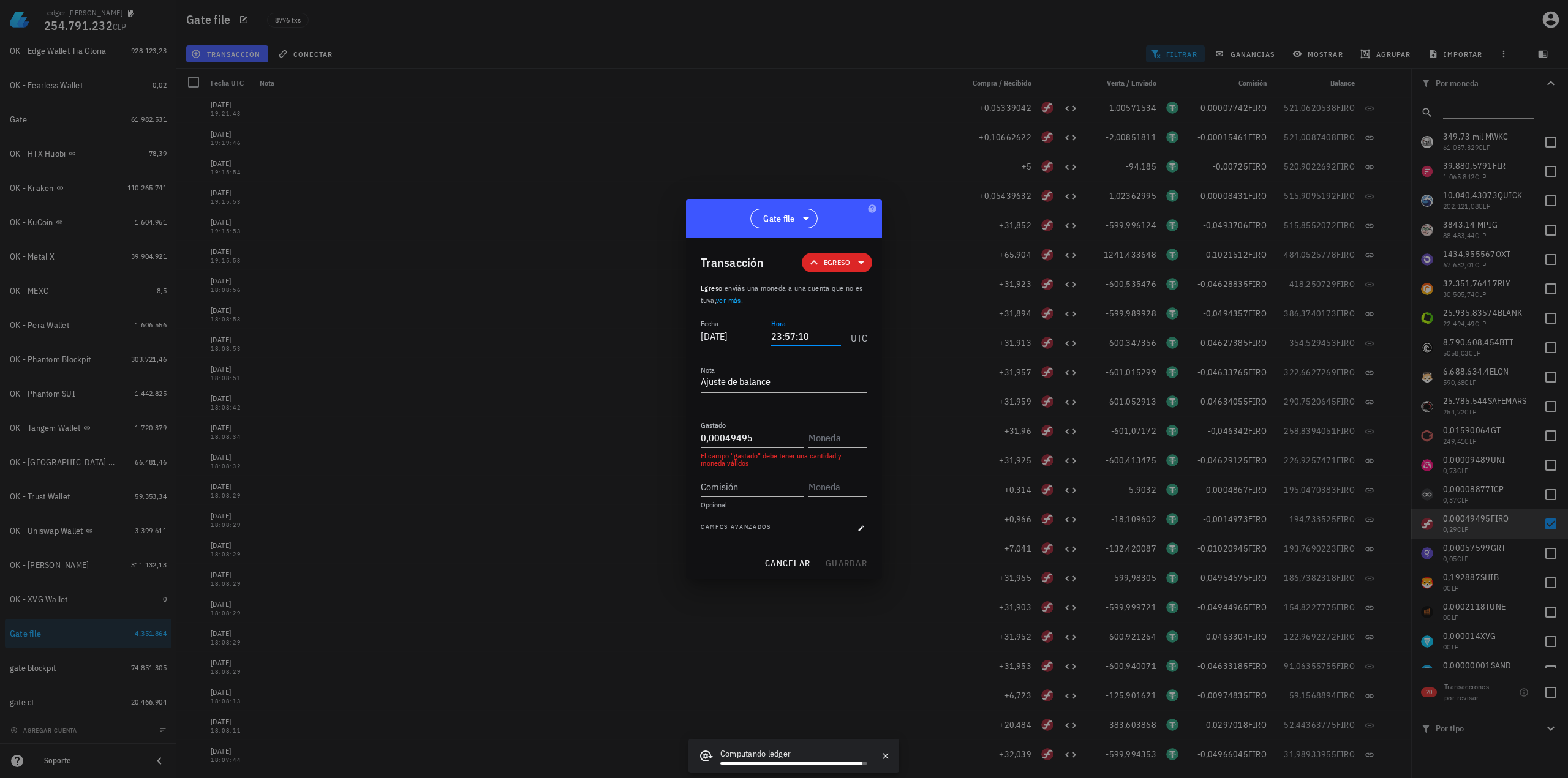
type input "23:57:10"
click at [830, 442] on input "text" at bounding box center [836, 438] width 56 height 20
type input "FIRO"
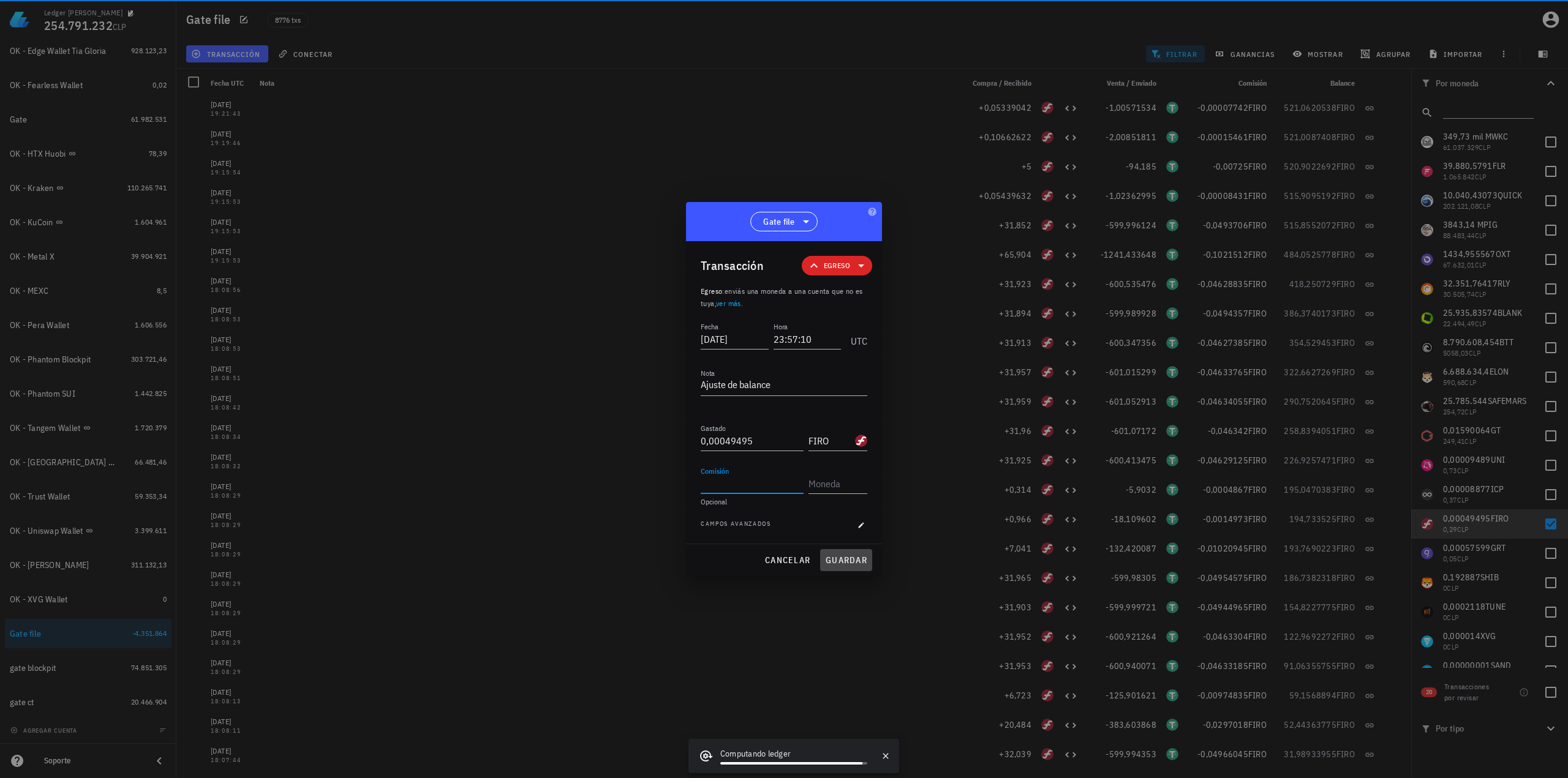
click at [846, 562] on span "guardar" at bounding box center [846, 560] width 42 height 11
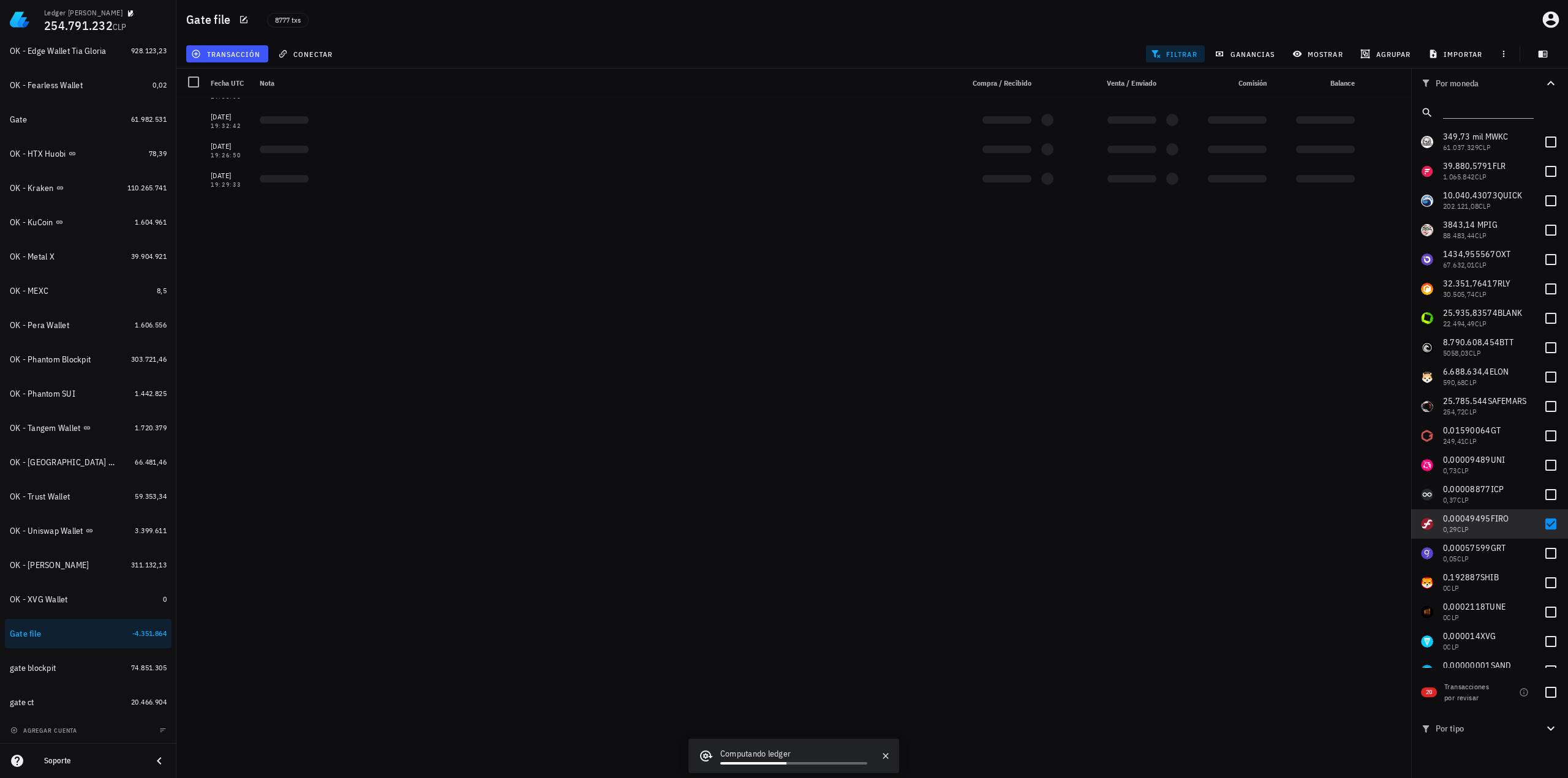
scroll to position [0, 0]
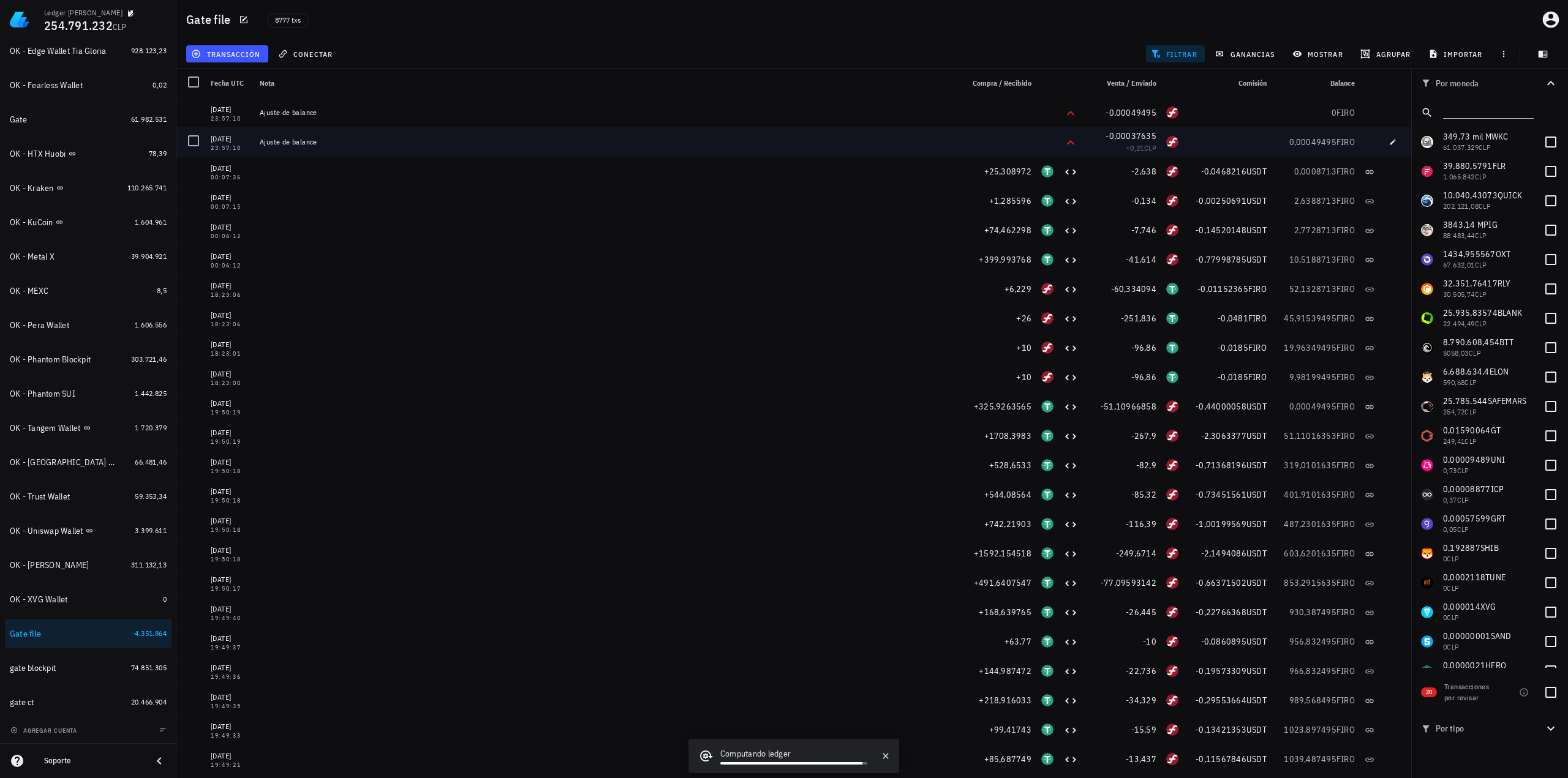
click at [1214, 136] on div at bounding box center [1227, 142] width 88 height 29
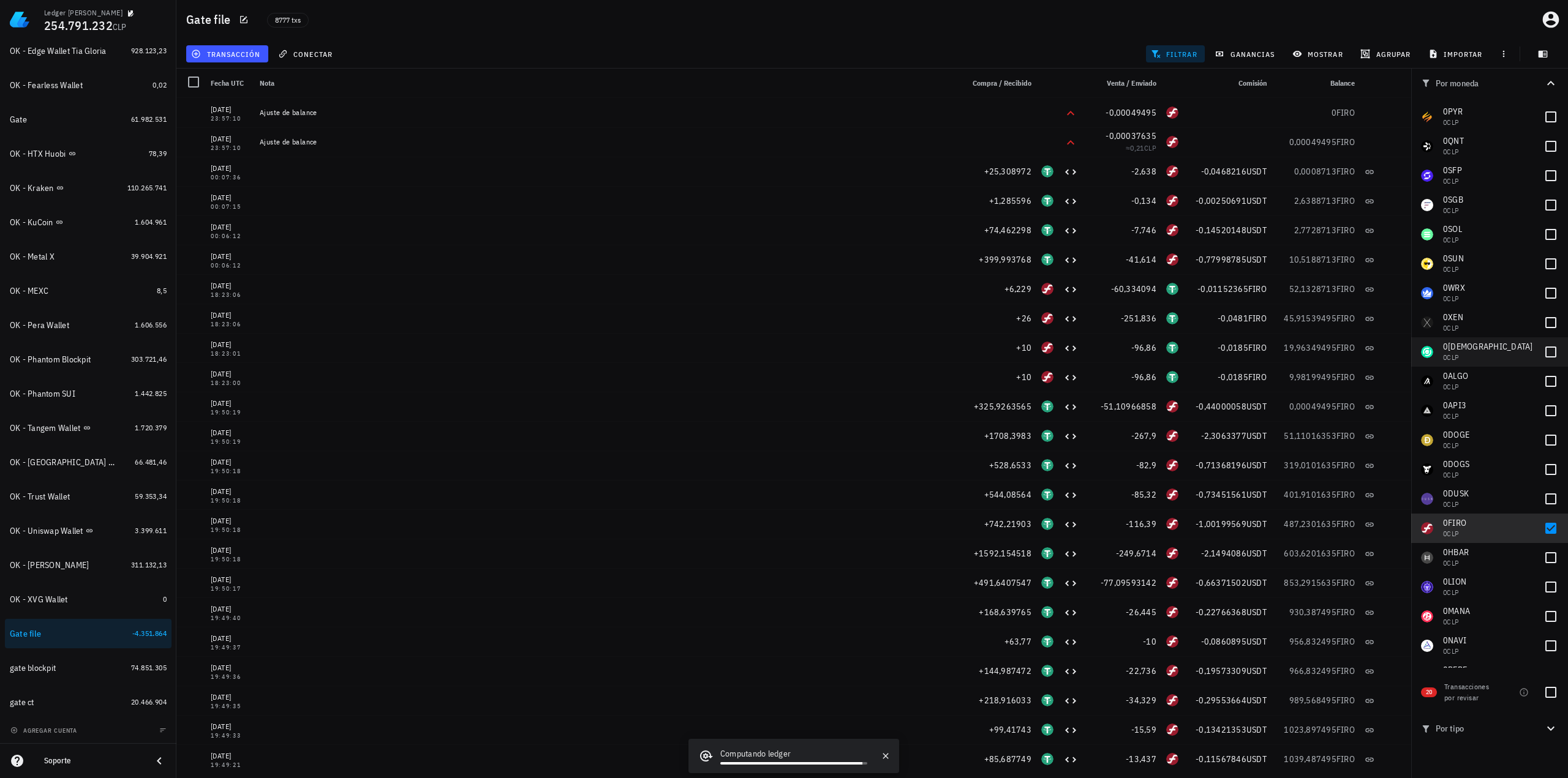
scroll to position [1041, 0]
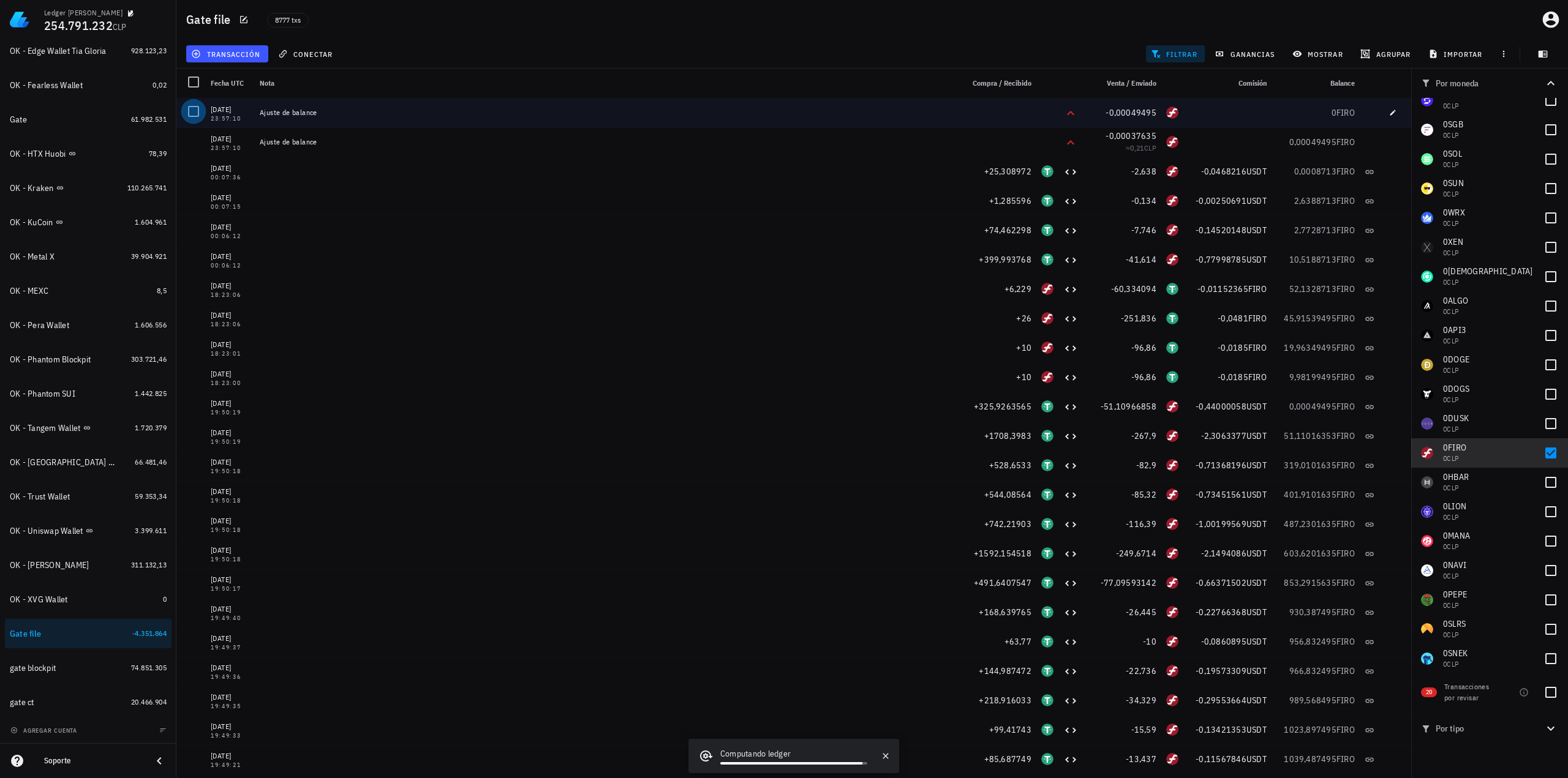
click at [193, 116] on div at bounding box center [193, 111] width 21 height 21
click at [224, 53] on span "editar (1)" at bounding box center [220, 54] width 53 height 10
click at [246, 128] on div "Eliminar" at bounding box center [259, 131] width 86 height 10
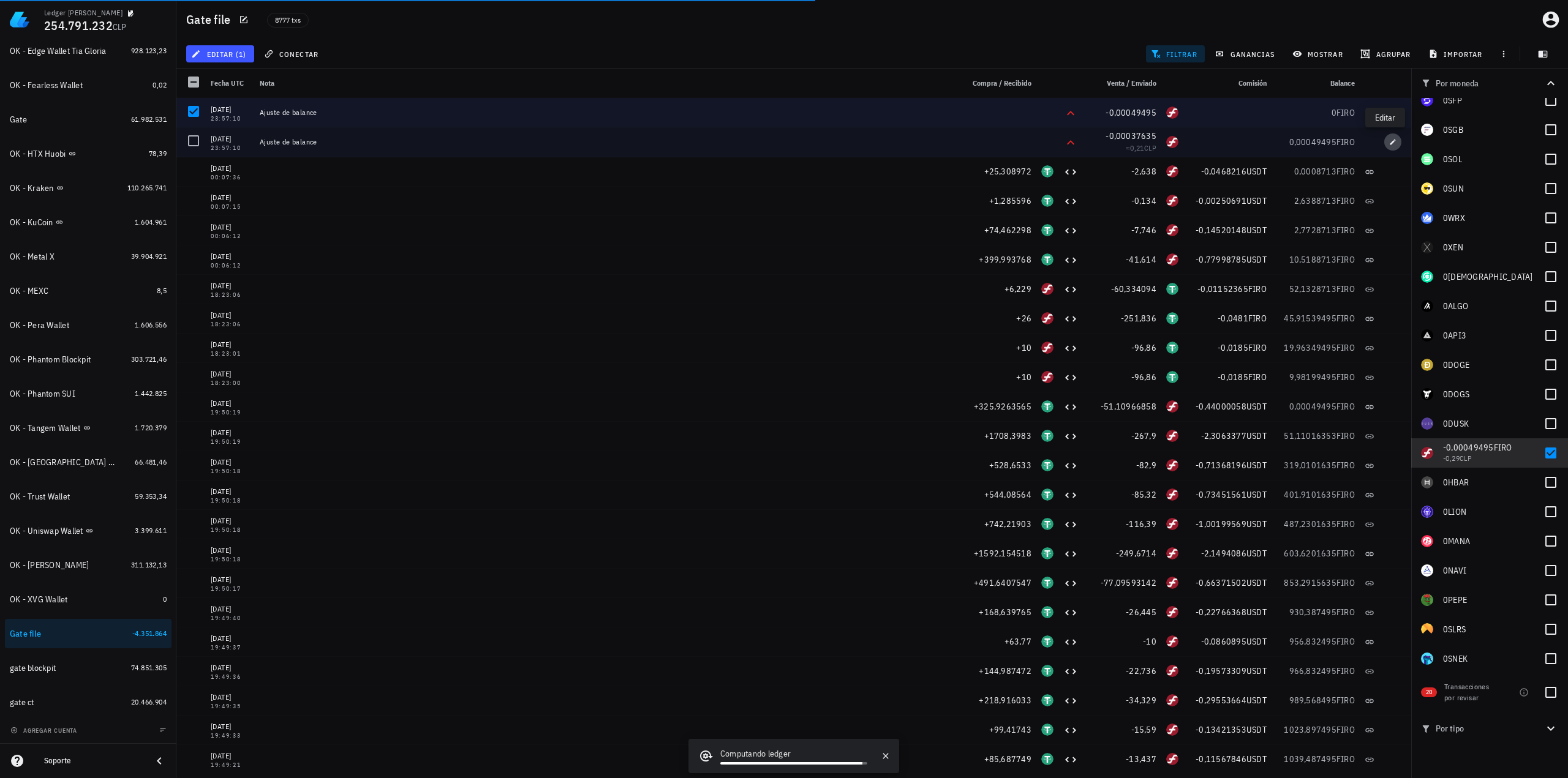
click at [1389, 144] on icon "button" at bounding box center [1392, 142] width 7 height 7
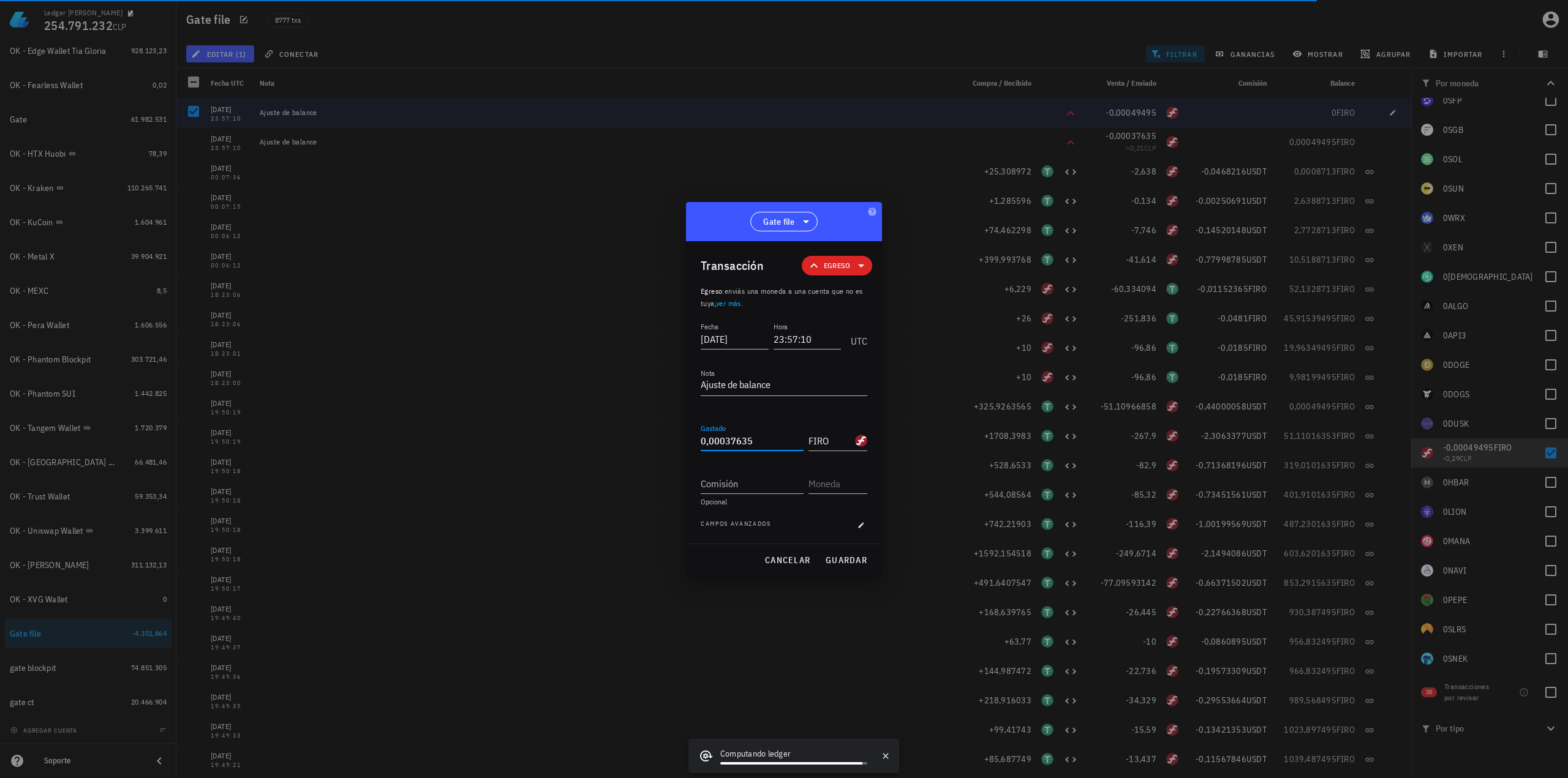
drag, startPoint x: 748, startPoint y: 441, endPoint x: 568, endPoint y: 413, distance: 182.2
click at [615, 419] on div "Ledger [PERSON_NAME] 254.791.232 CLP Inicio [GEOGRAPHIC_DATA] Impuestos [GEOGRA…" at bounding box center [784, 389] width 1568 height 778
click at [748, 432] on input "0,00037635" at bounding box center [751, 441] width 103 height 20
drag, startPoint x: 753, startPoint y: 437, endPoint x: 638, endPoint y: 426, distance: 115.5
click at [640, 427] on div "Ledger [PERSON_NAME] 254.791.232 CLP Inicio [GEOGRAPHIC_DATA] Impuestos [GEOGRA…" at bounding box center [784, 389] width 1568 height 778
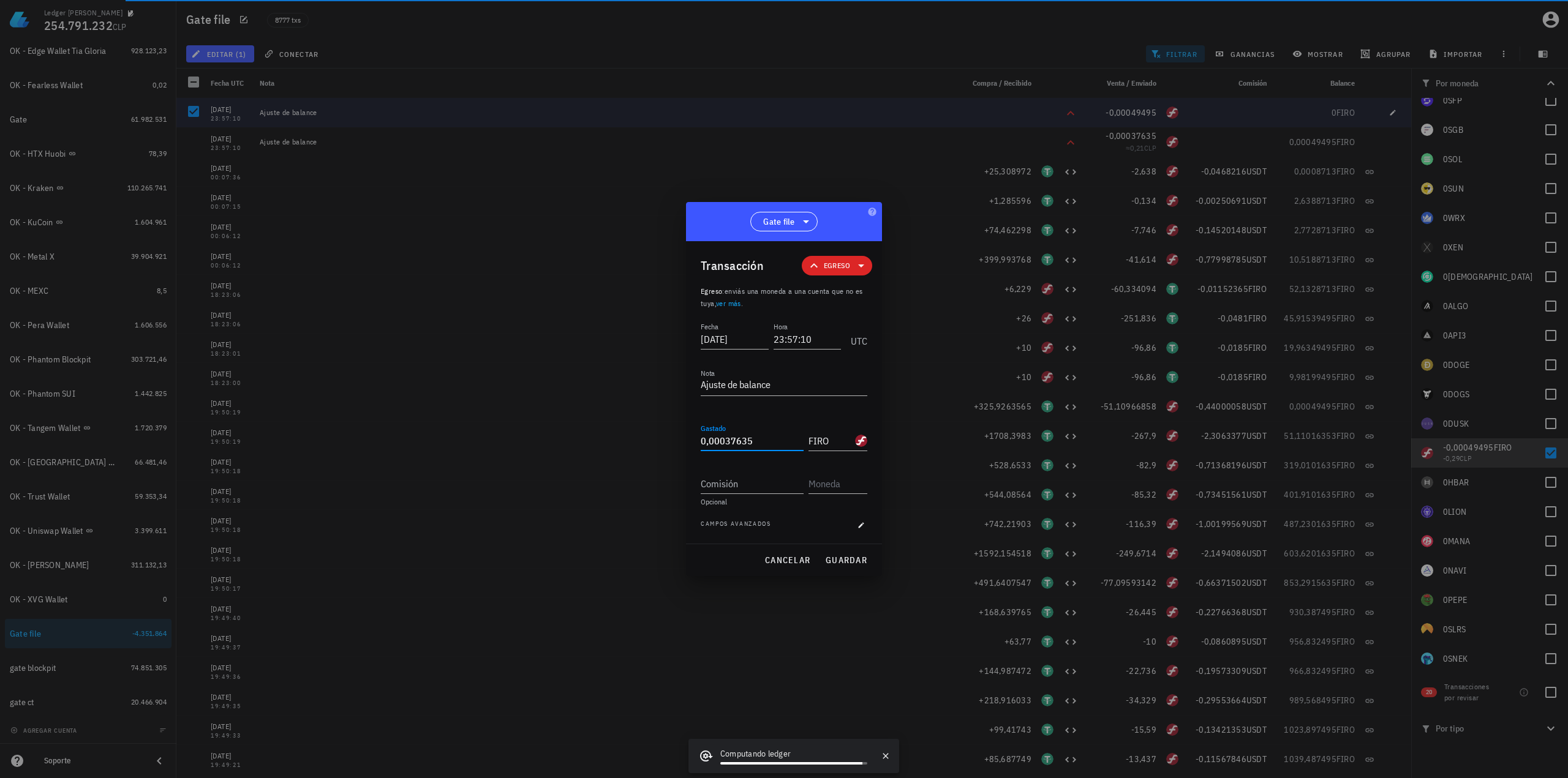
paste input "8713"
click at [858, 562] on span "guardar" at bounding box center [846, 560] width 42 height 11
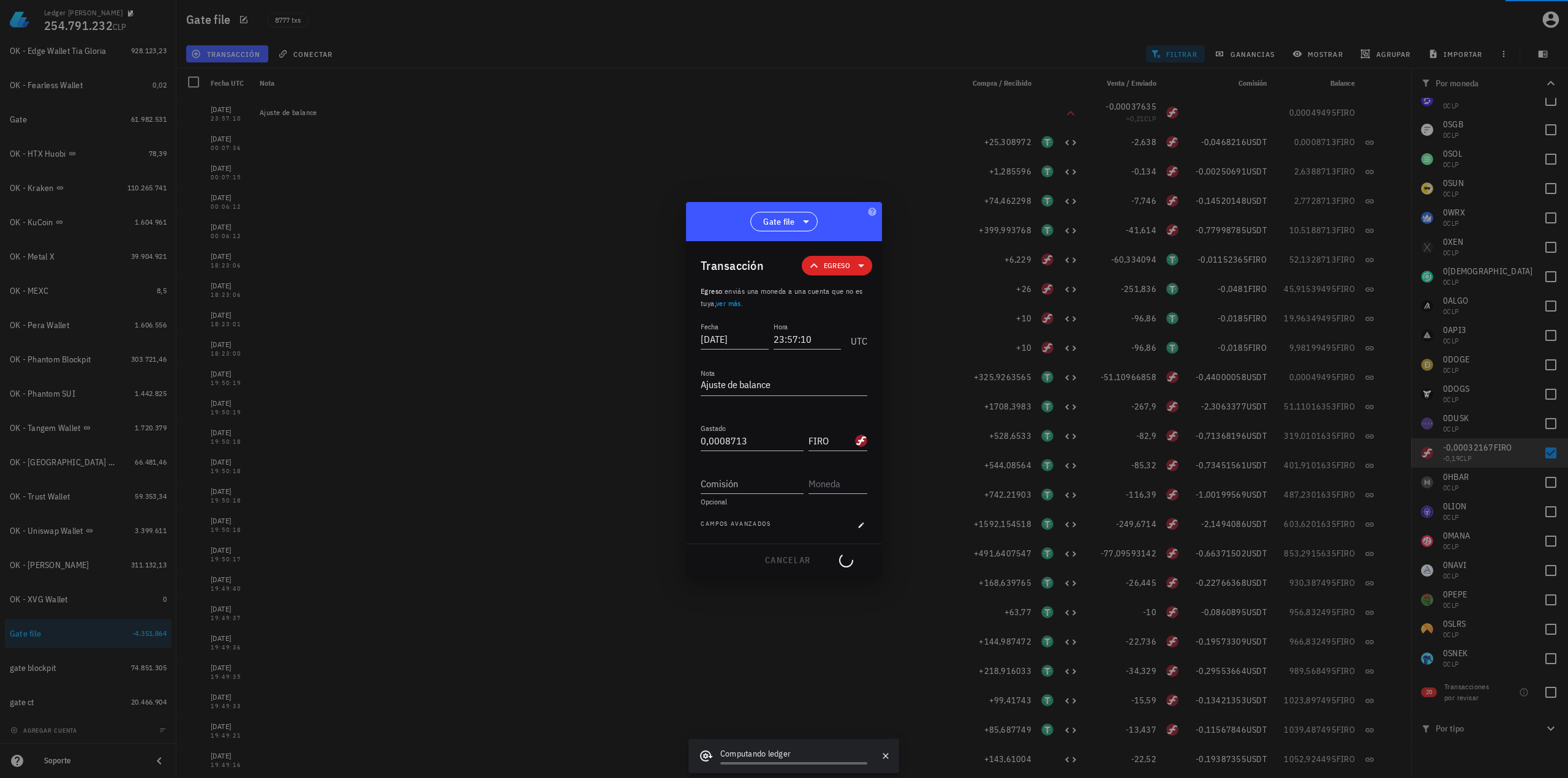
type input "0,00037635"
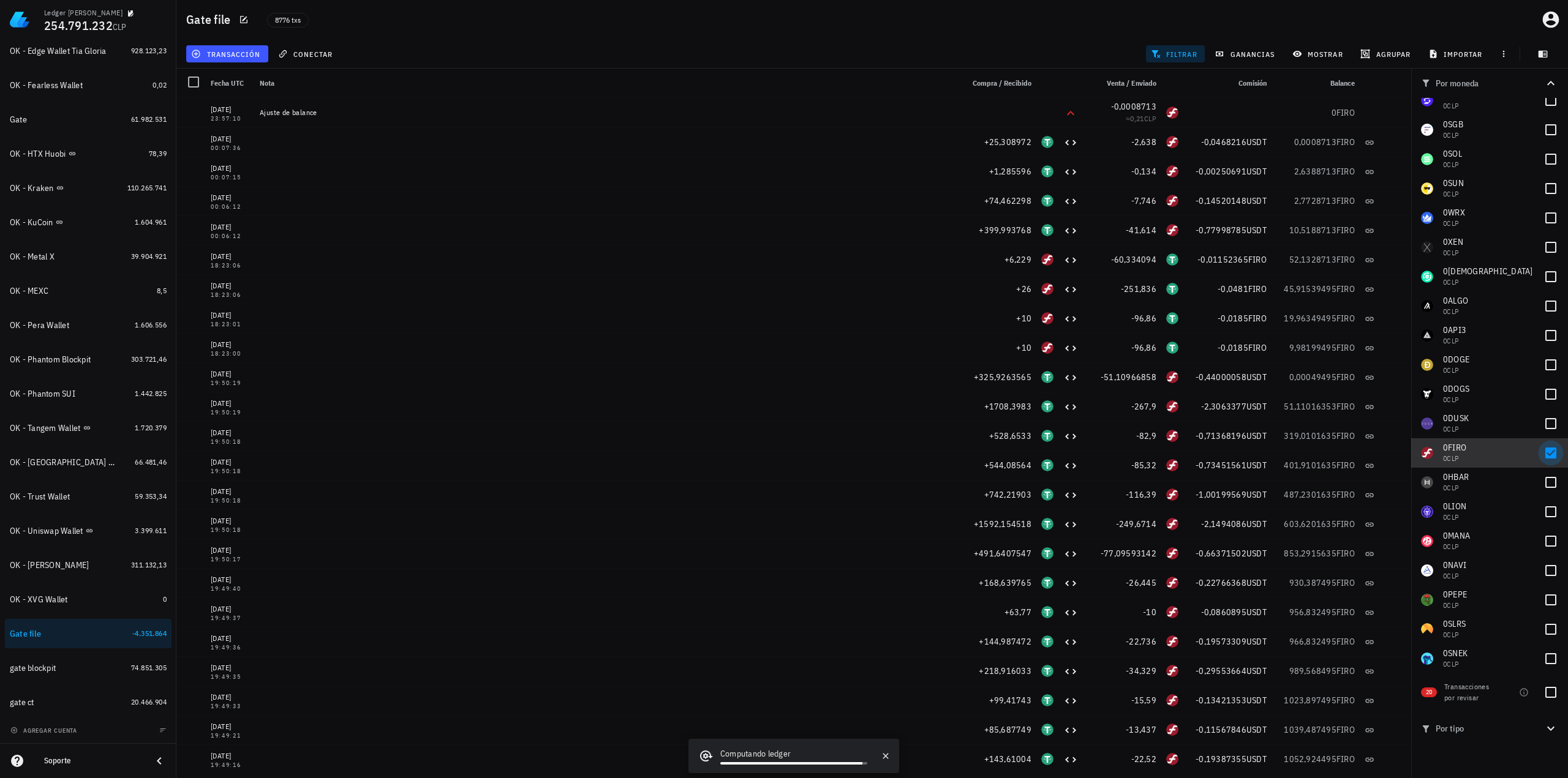
click at [1549, 459] on div at bounding box center [1550, 452] width 21 height 21
checkbox input "false"
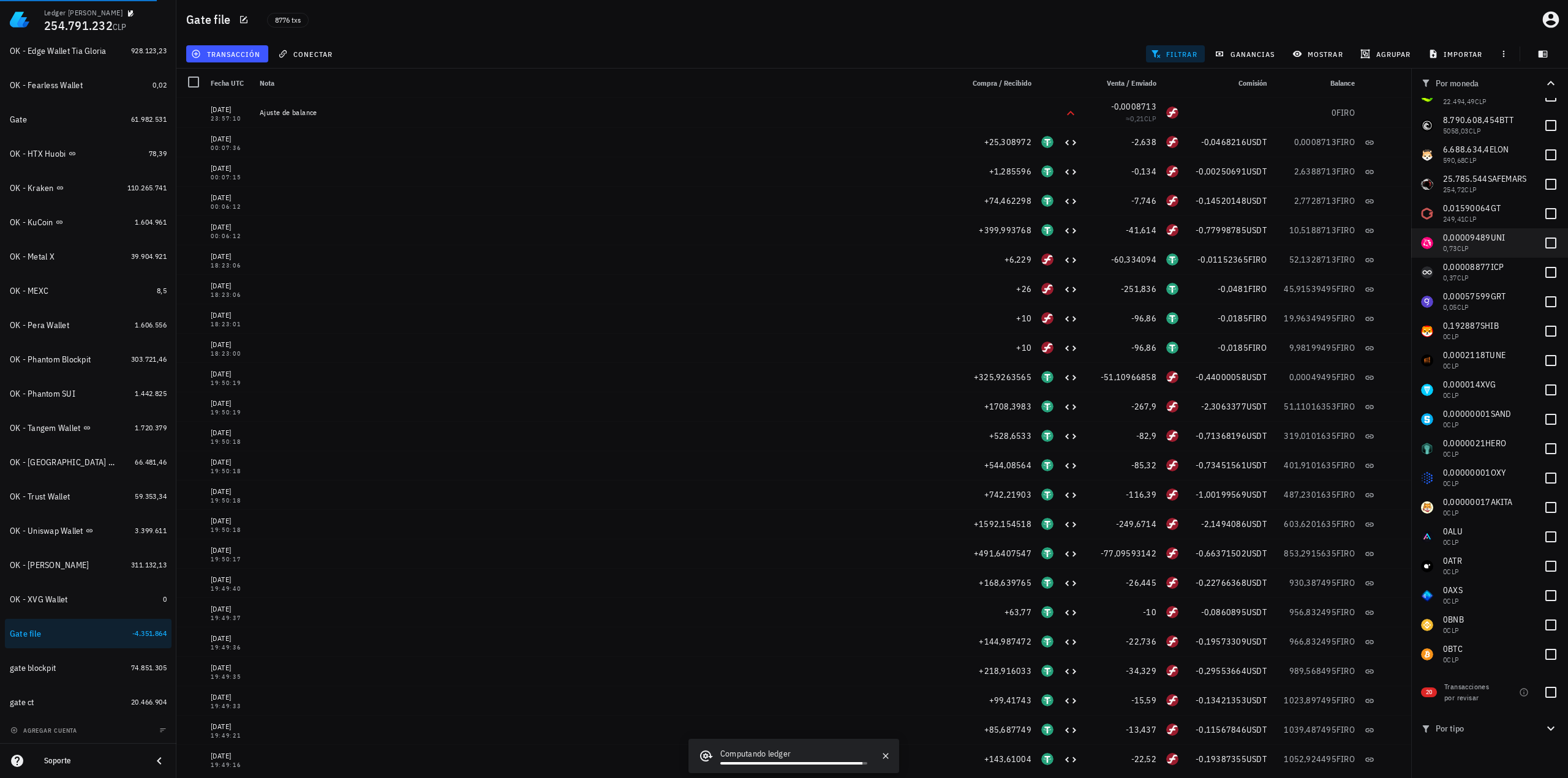
scroll to position [245, 0]
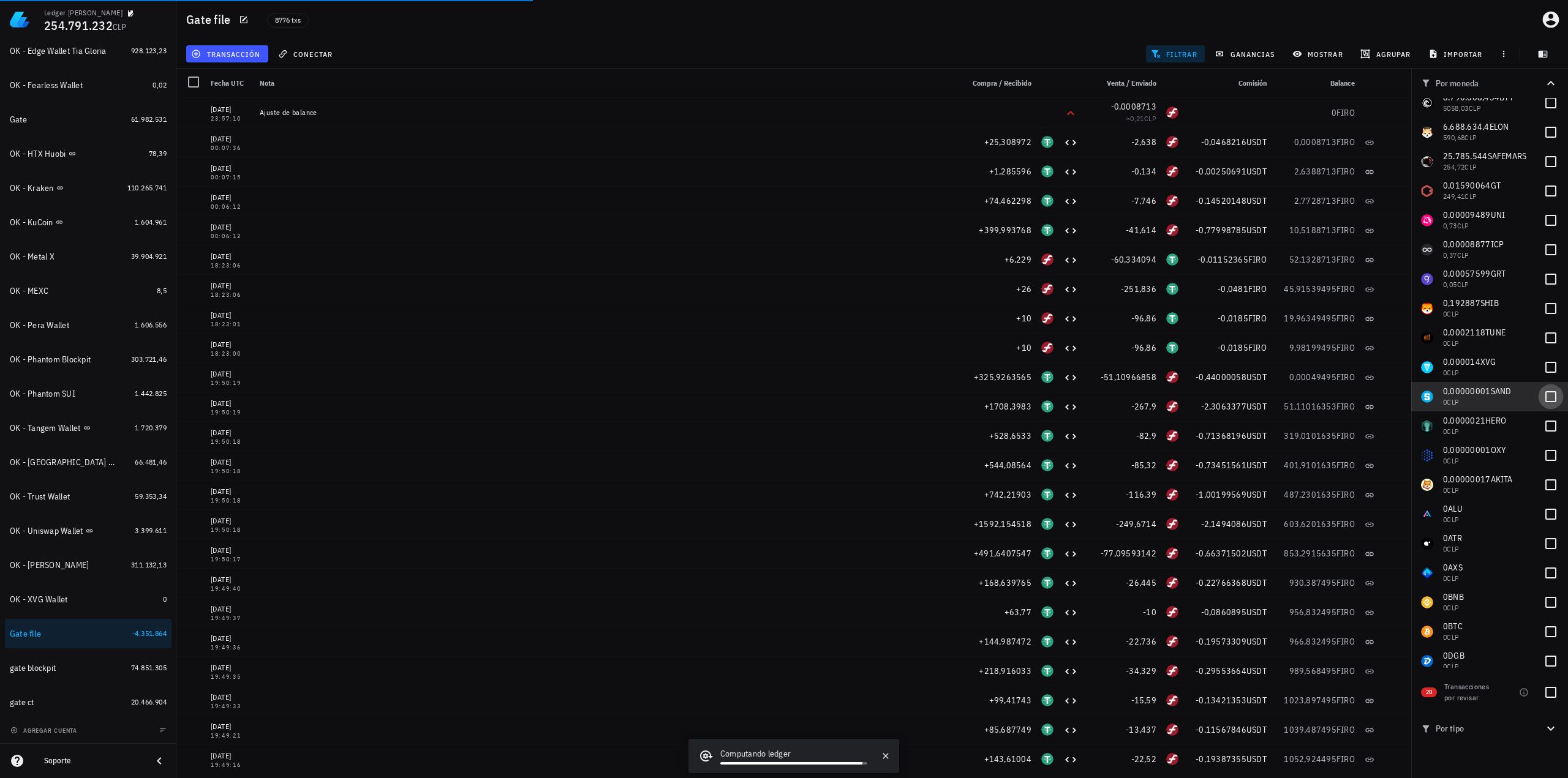
click at [1542, 399] on div at bounding box center [1550, 396] width 21 height 21
checkbox input "true"
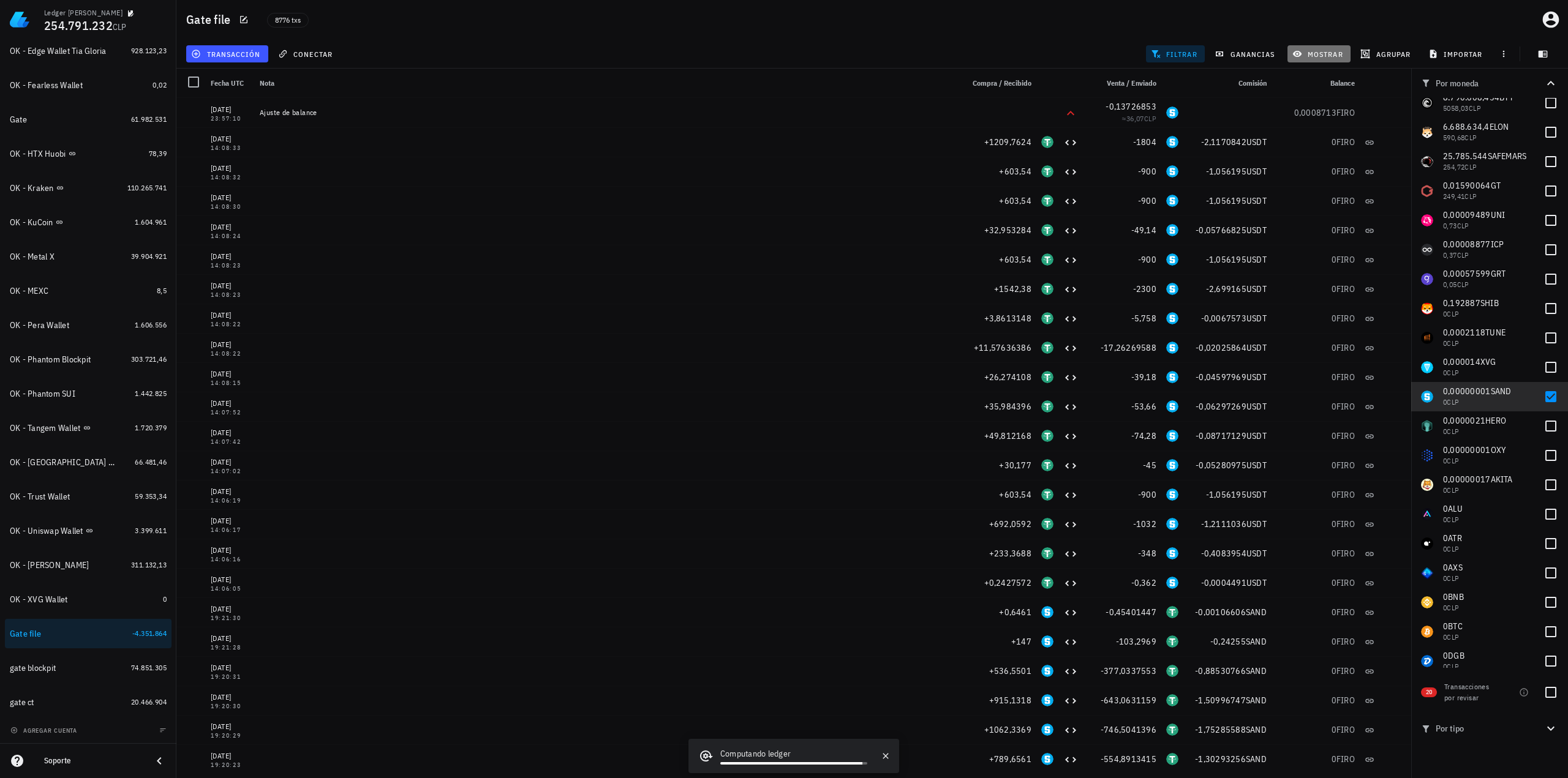
click at [1312, 49] on span "mostrar" at bounding box center [1318, 54] width 48 height 10
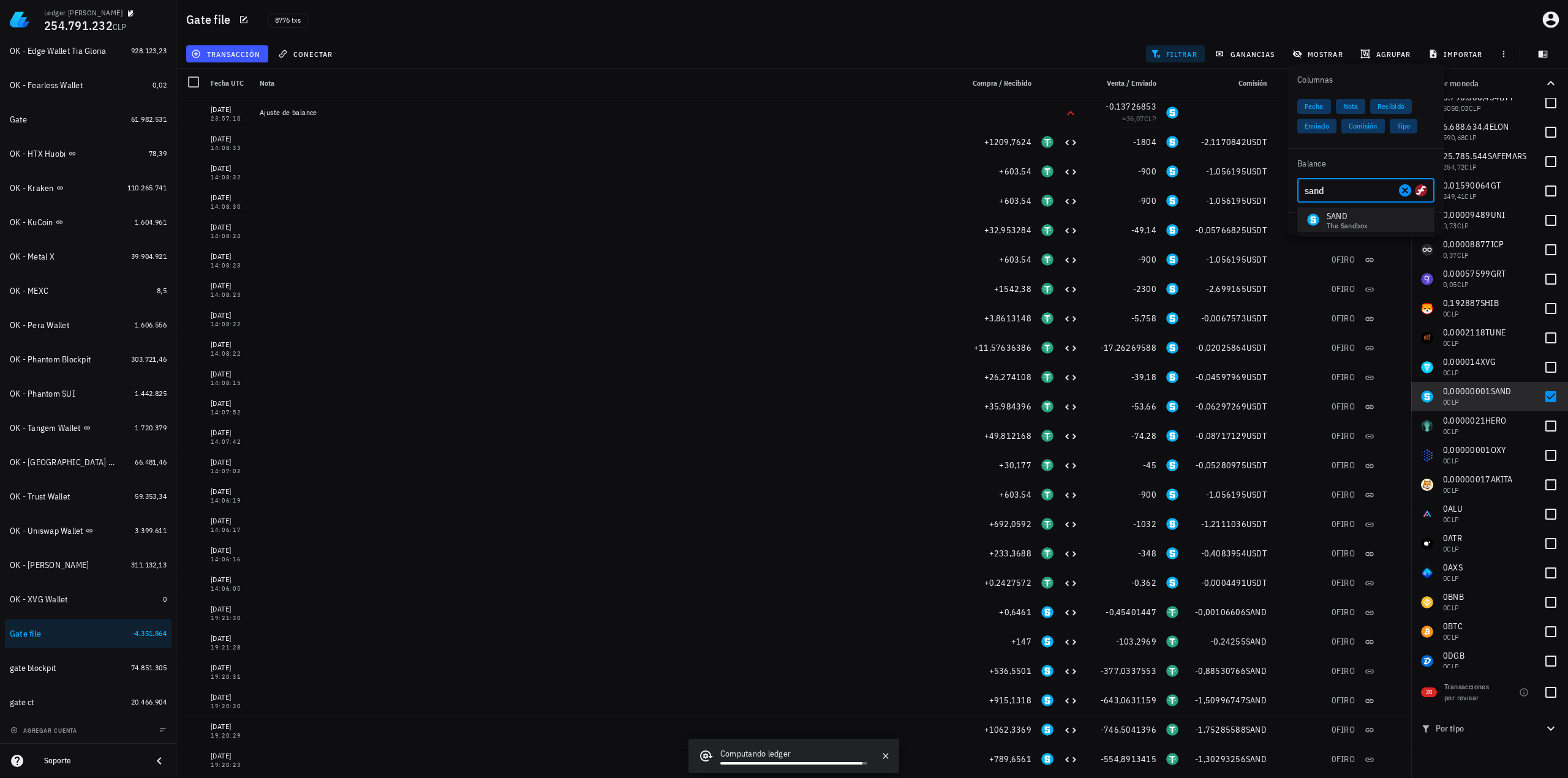
click at [1355, 225] on div "The Sandbox" at bounding box center [1346, 226] width 41 height 7
type input "SAND"
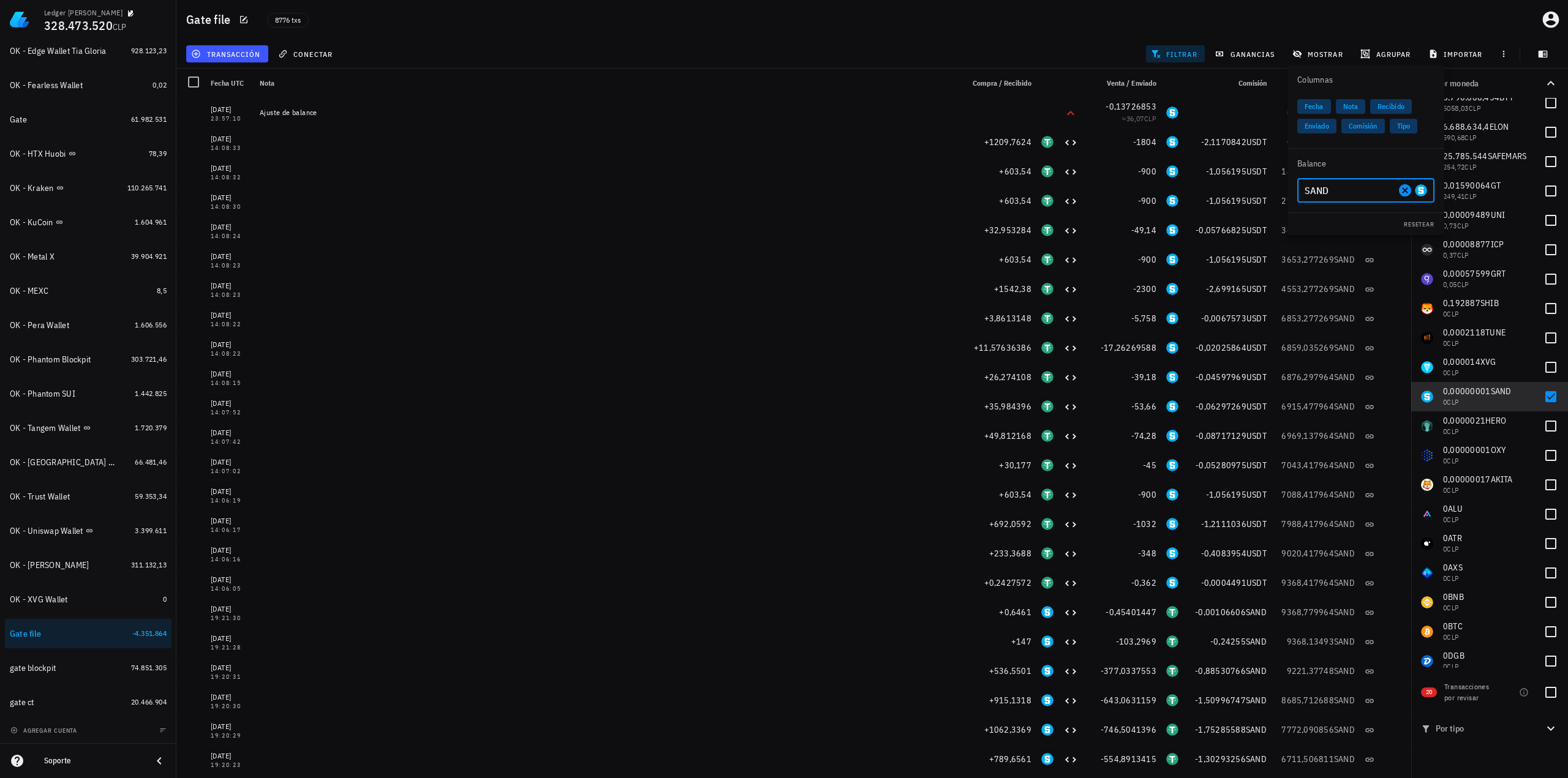
click at [893, 45] on div "transacción conectar filtrar ganancias mostrar [GEOGRAPHIC_DATA] importar" at bounding box center [872, 53] width 1376 height 29
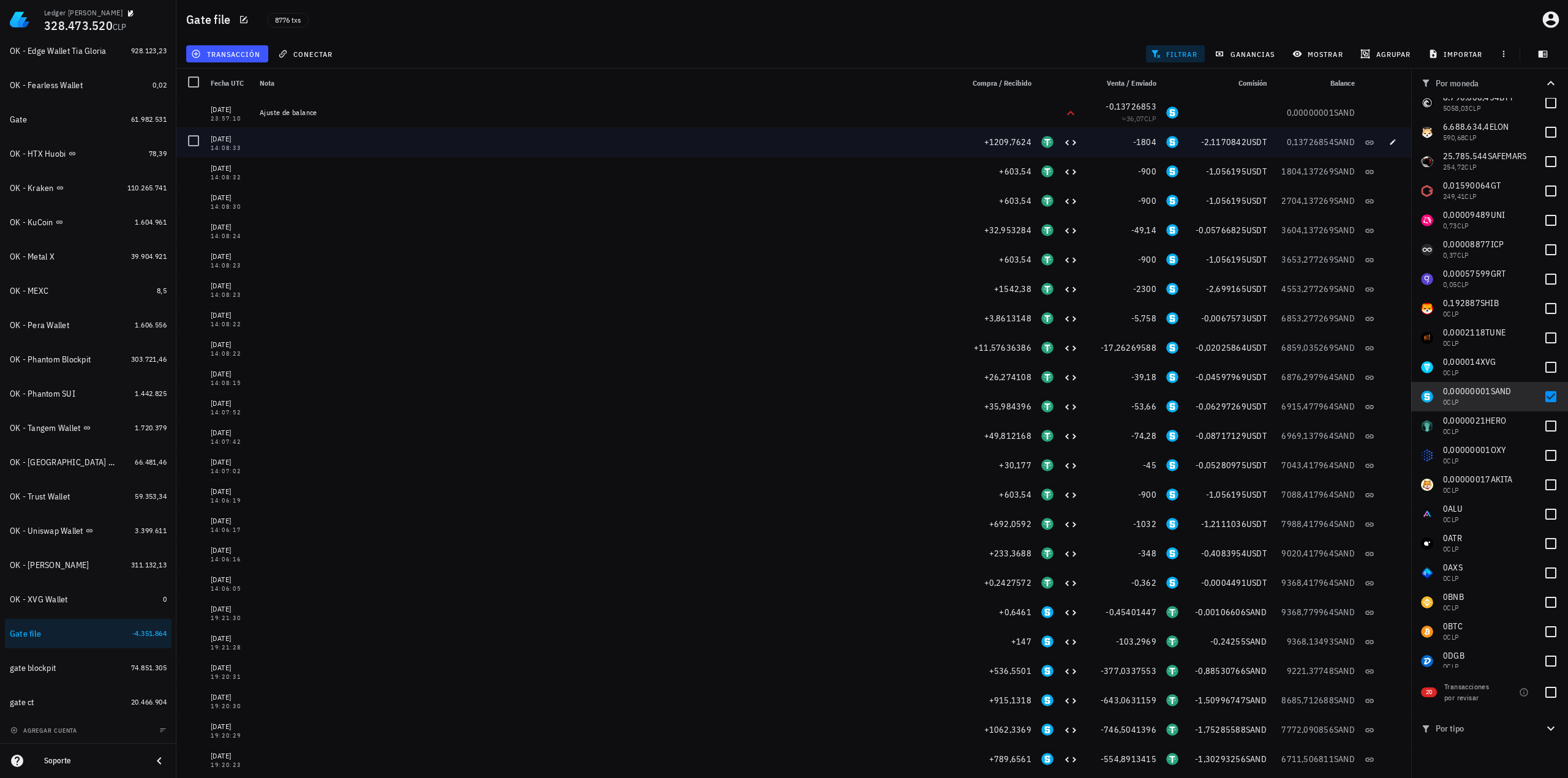
click at [1293, 141] on span "0,13726854" at bounding box center [1310, 142] width 48 height 11
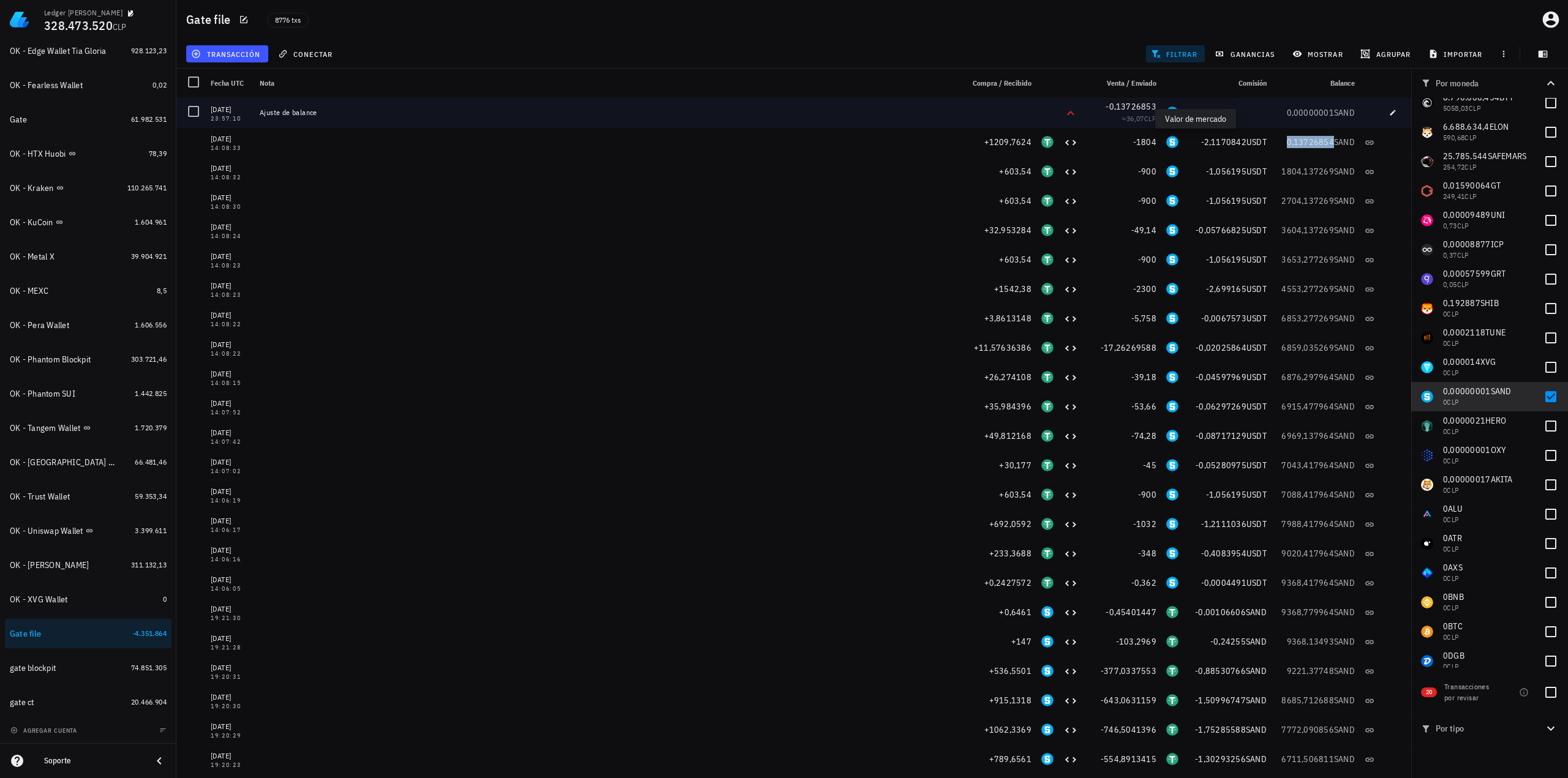
copy span "0,13726854"
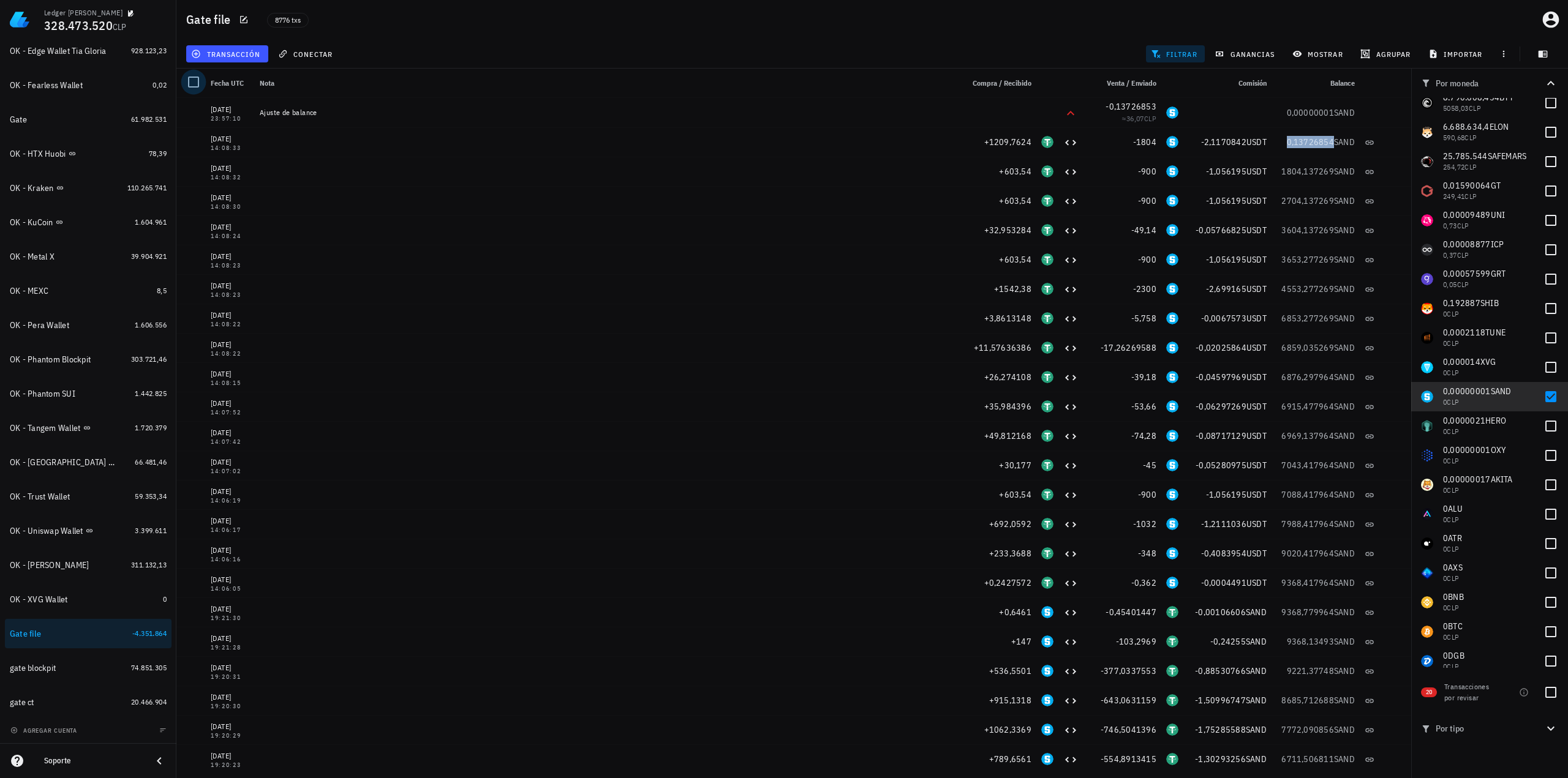
click at [194, 83] on div at bounding box center [193, 82] width 21 height 21
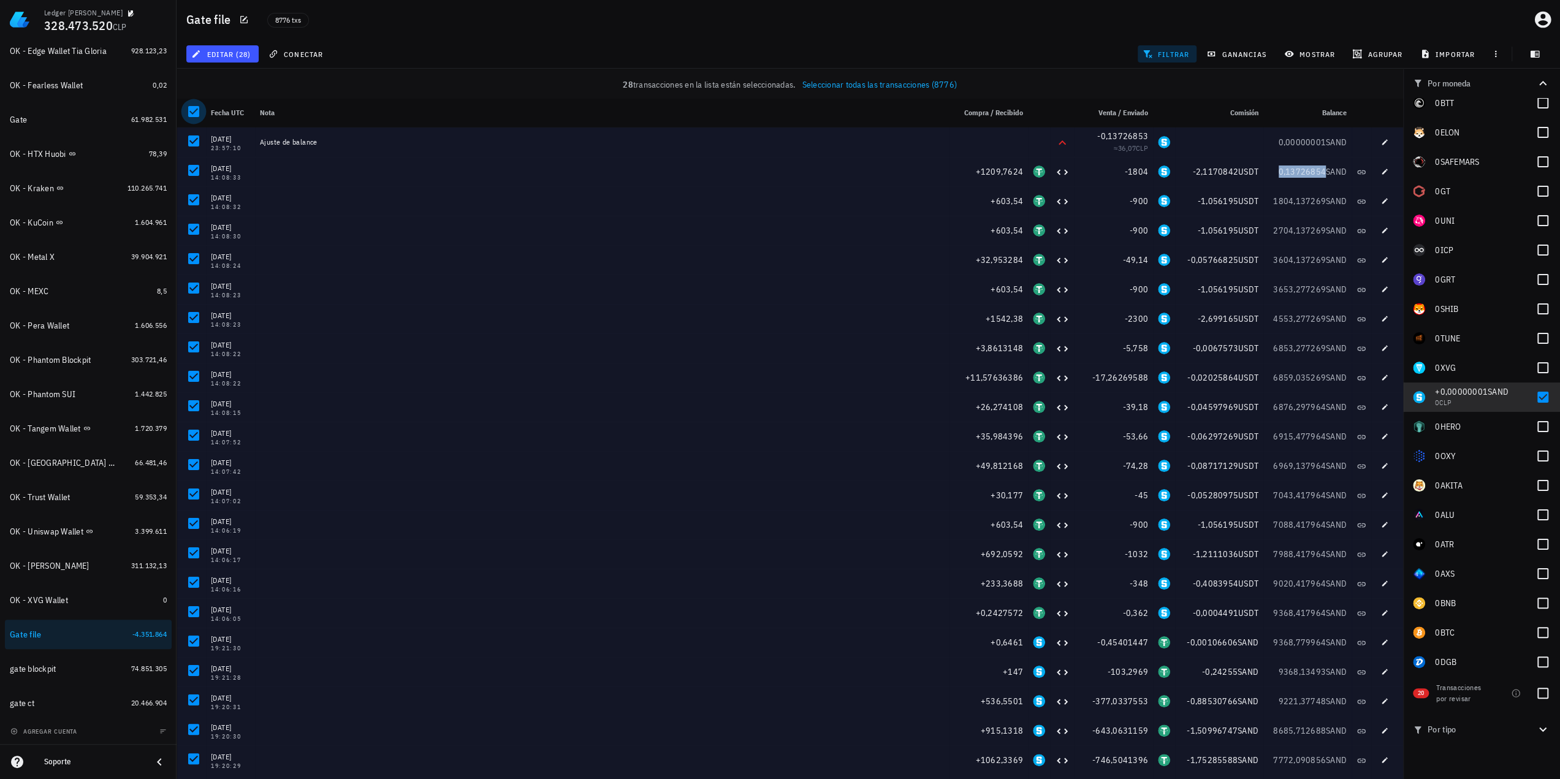
drag, startPoint x: 191, startPoint y: 110, endPoint x: 307, endPoint y: 114, distance: 115.3
click at [192, 110] on div at bounding box center [193, 111] width 21 height 21
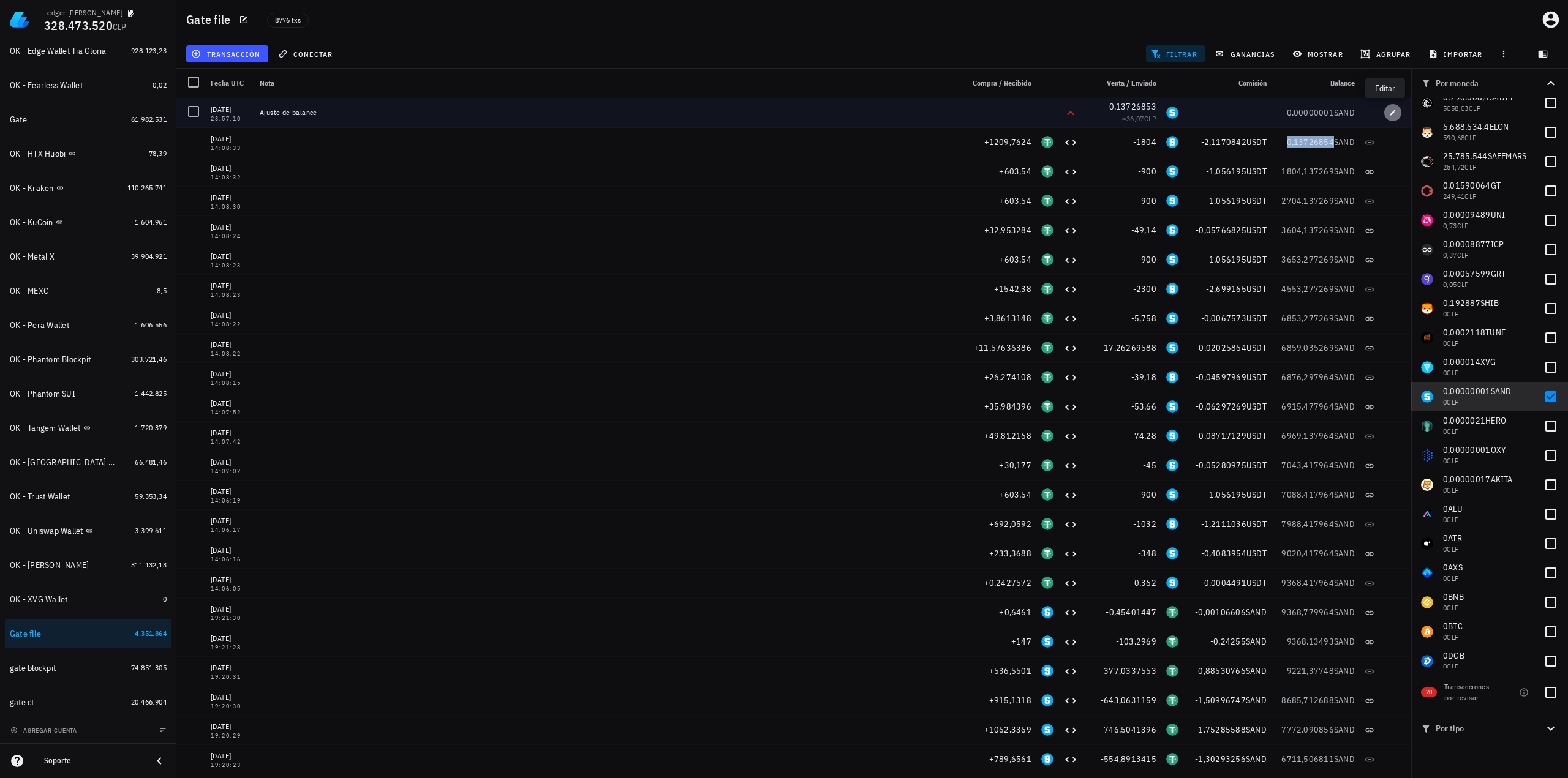
click at [1390, 110] on icon "button" at bounding box center [1393, 113] width 6 height 6
type input "0,13726853"
type input "SAND"
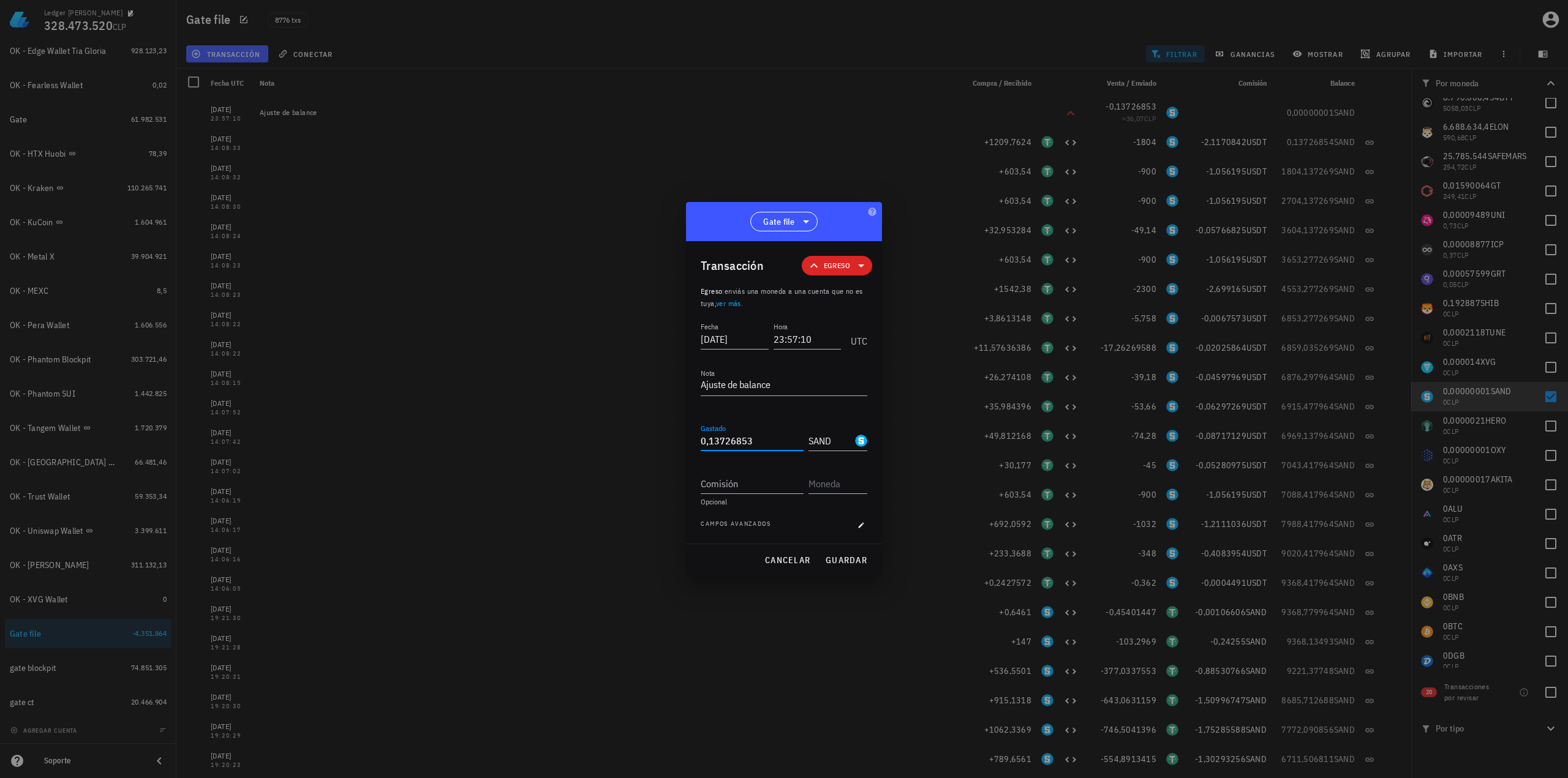
scroll to position [0, 0]
drag, startPoint x: 756, startPoint y: 443, endPoint x: 578, endPoint y: 430, distance: 178.5
click at [578, 430] on div "Ledger [PERSON_NAME] 328.473.520 CLP Inicio [GEOGRAPHIC_DATA] Impuestos [GEOGRA…" at bounding box center [784, 389] width 1568 height 778
paste input "4"
click at [848, 561] on span "guardar" at bounding box center [846, 560] width 42 height 11
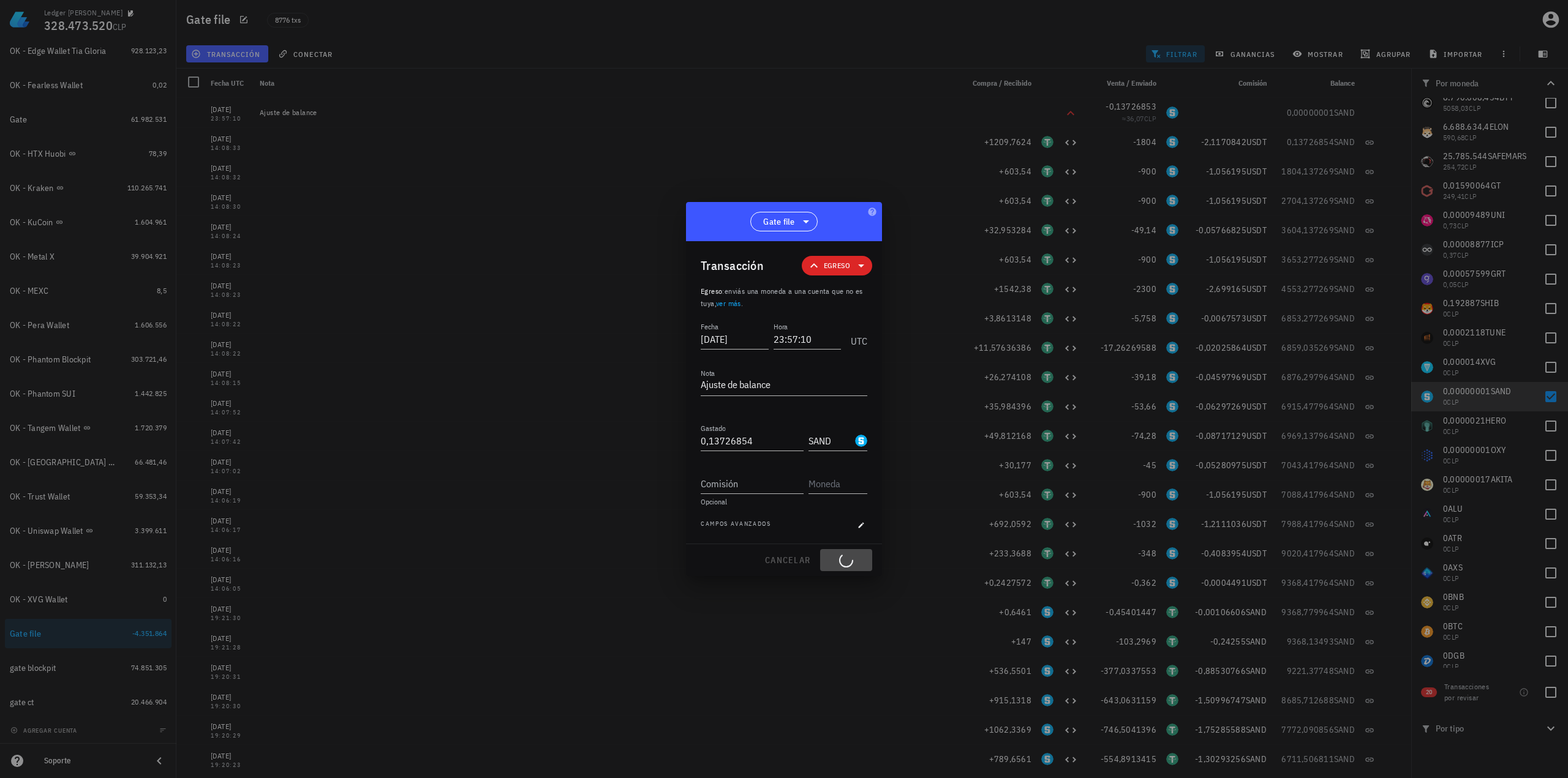
type input "0,13726853"
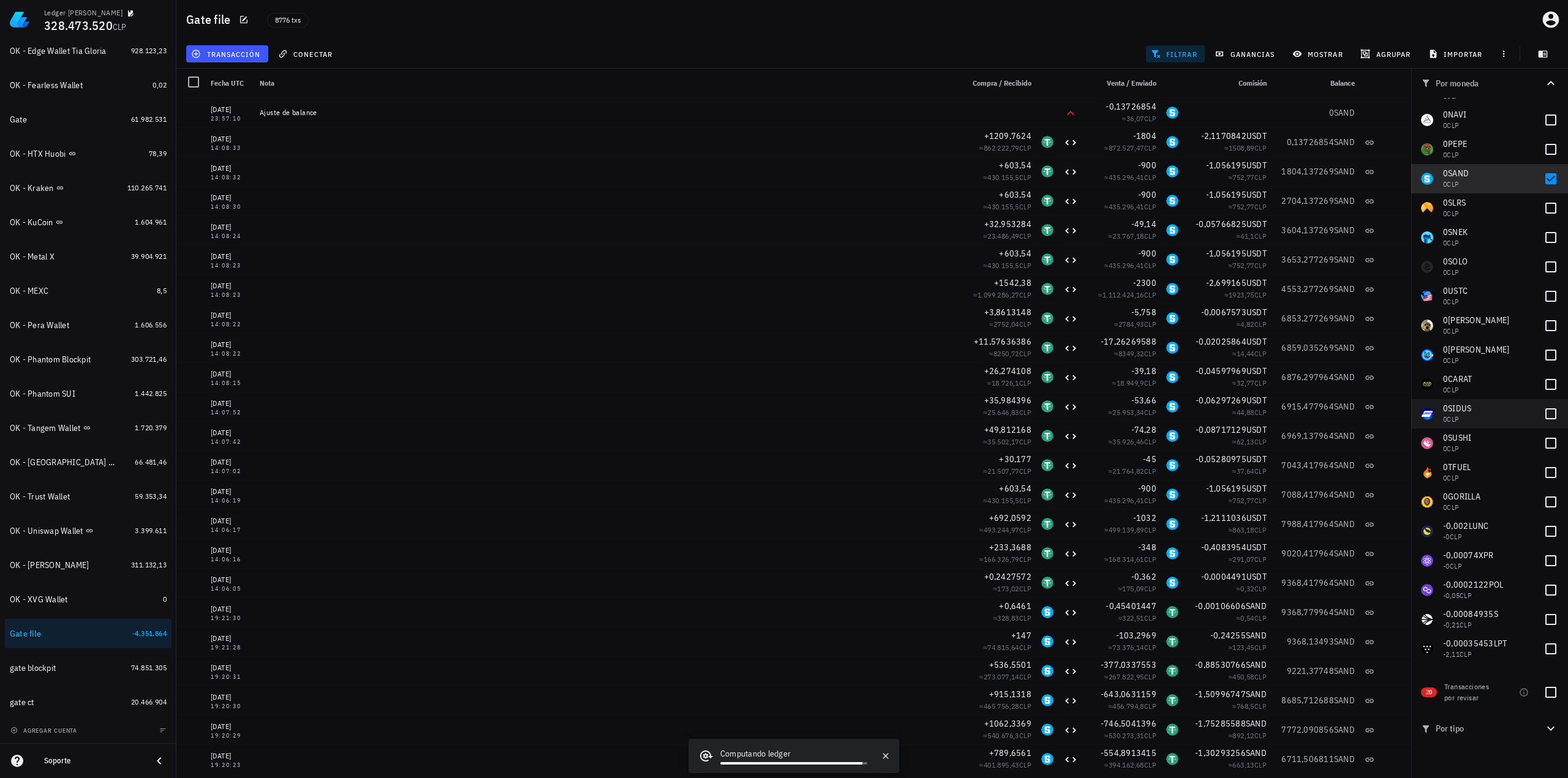
scroll to position [1347, 0]
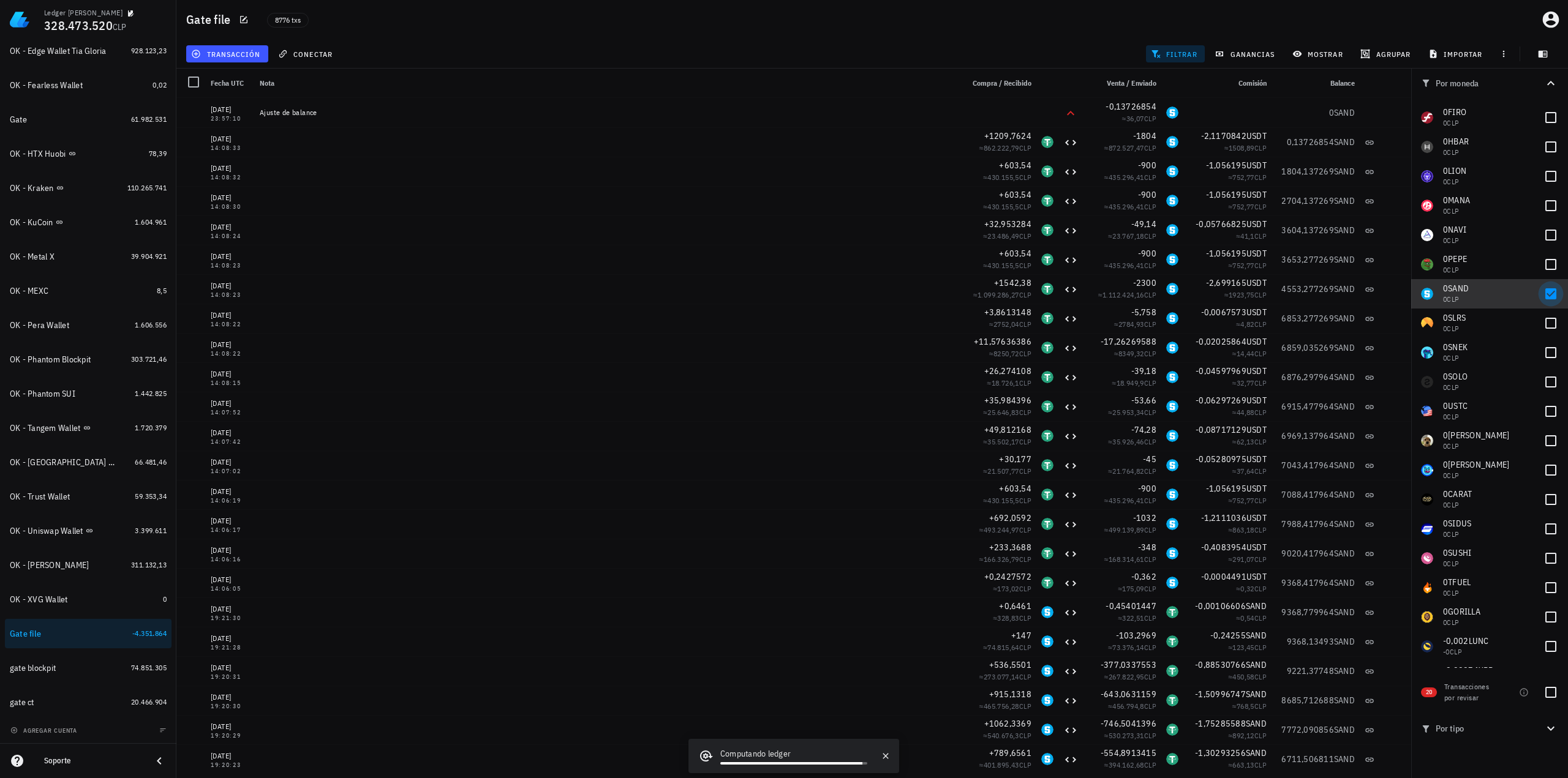
click at [1541, 291] on div at bounding box center [1550, 294] width 21 height 21
checkbox input "false"
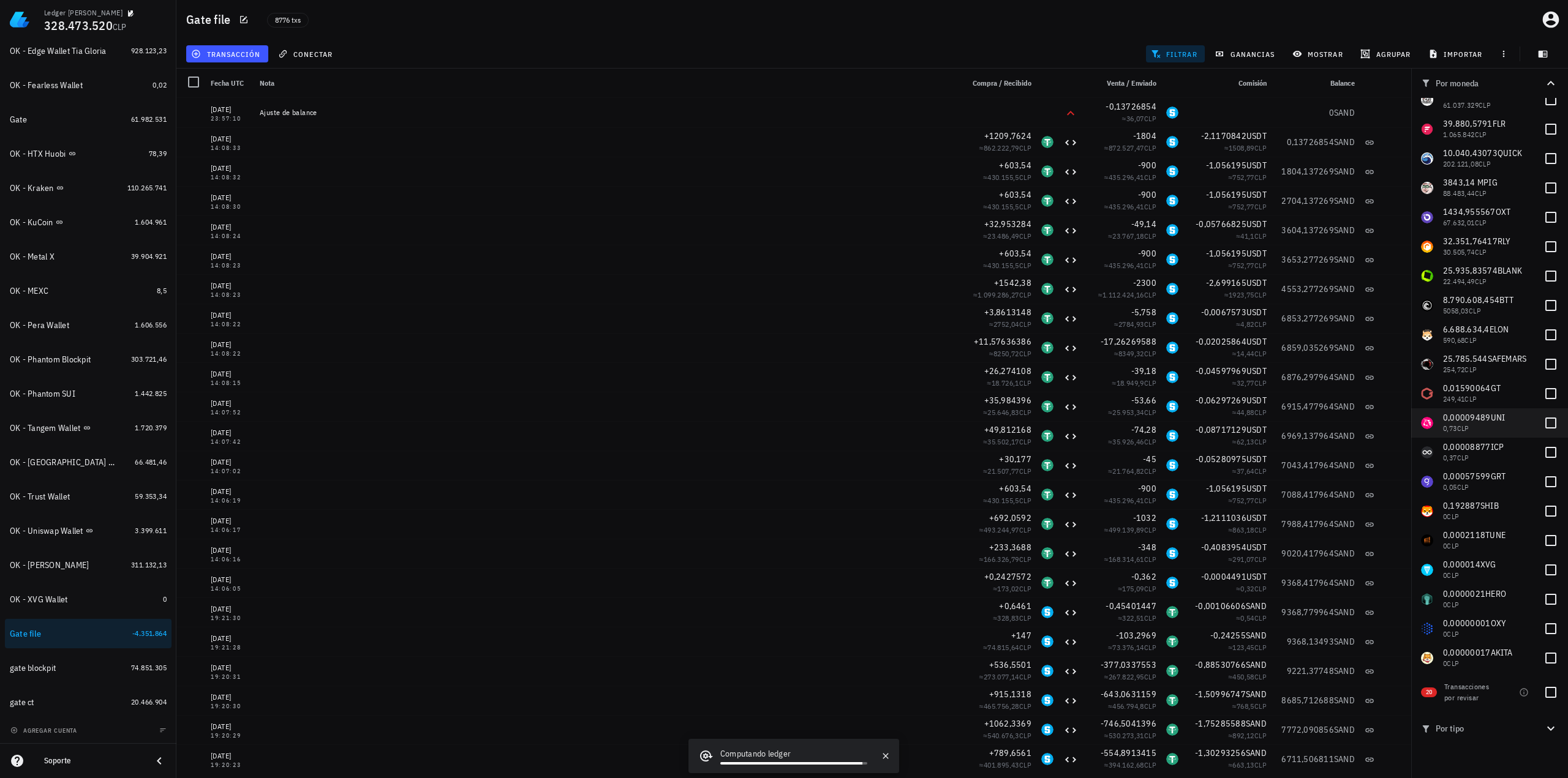
scroll to position [0, 0]
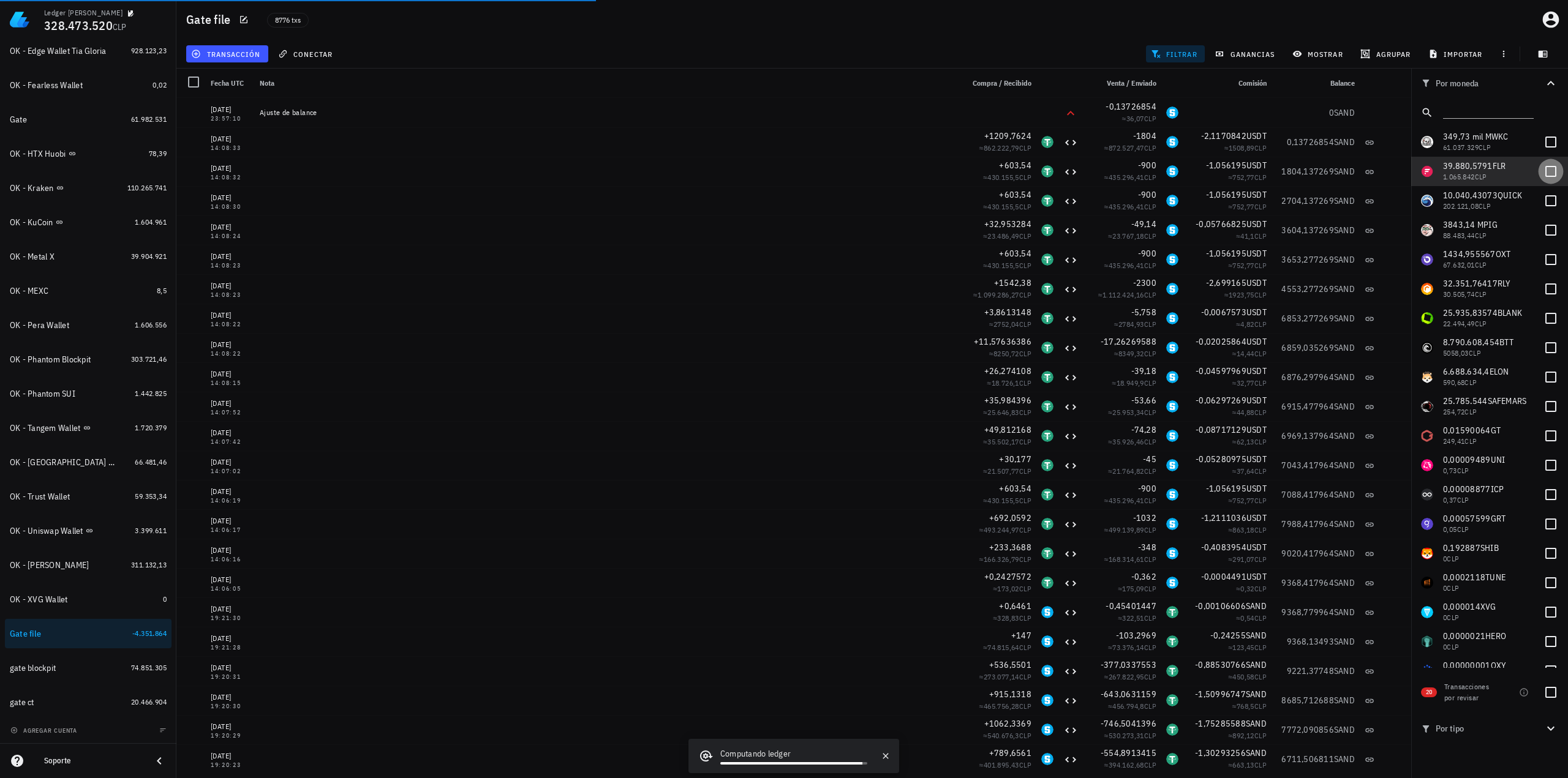
click at [1546, 168] on div at bounding box center [1550, 171] width 21 height 21
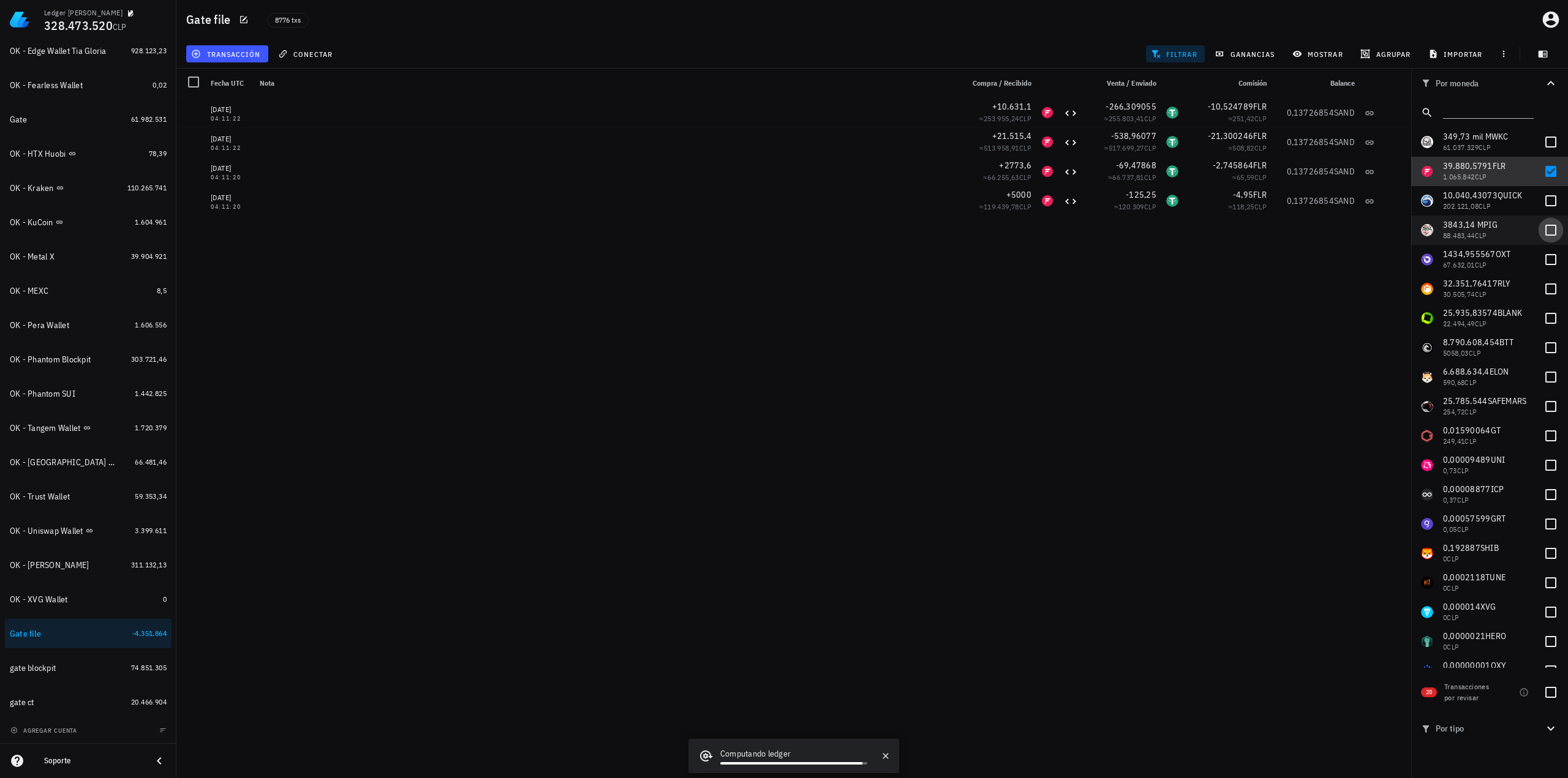
click at [1547, 172] on div at bounding box center [1550, 171] width 21 height 21
checkbox input "false"
click at [1544, 229] on div at bounding box center [1550, 230] width 21 height 21
checkbox input "true"
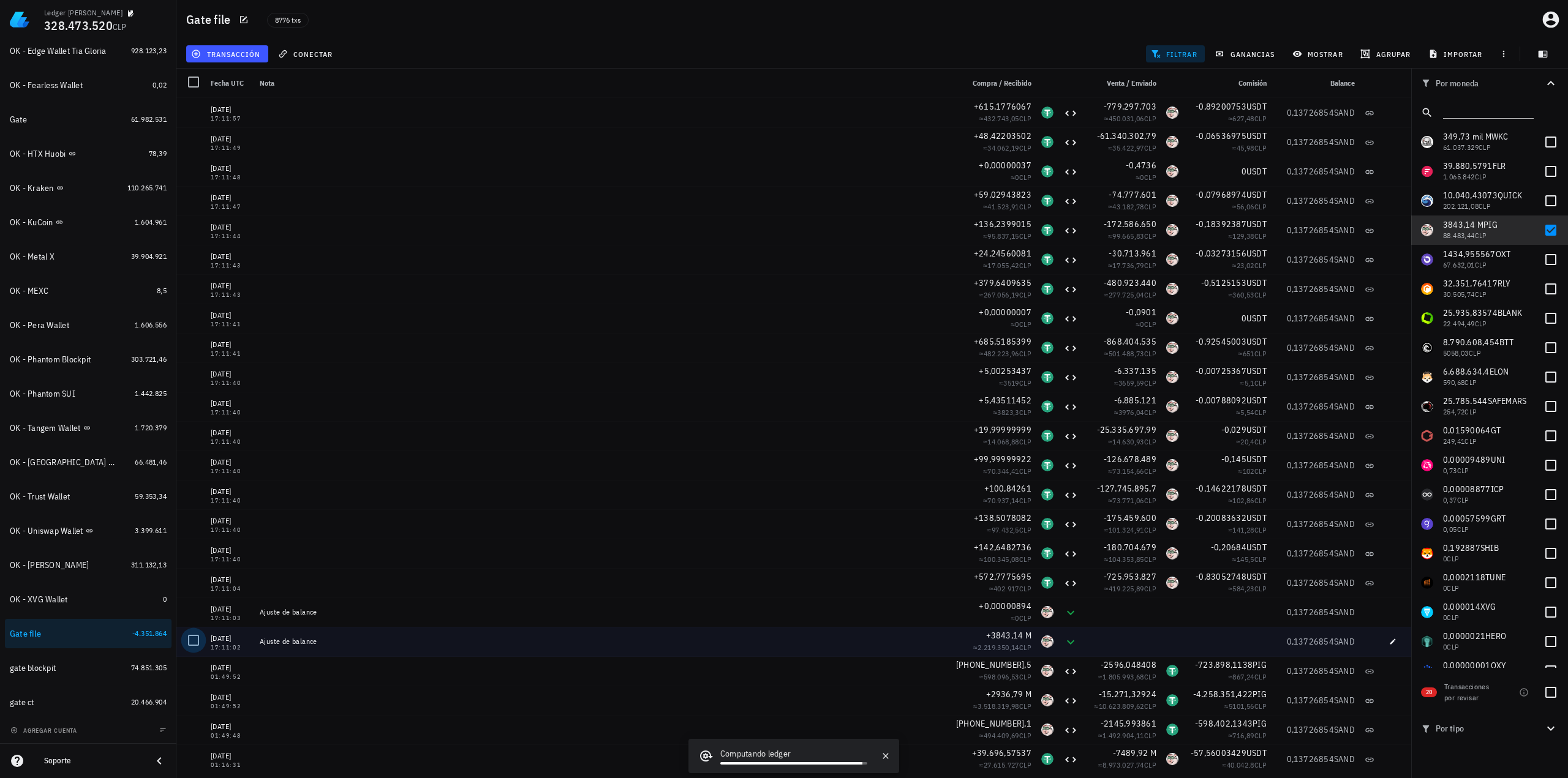
click at [194, 640] on div at bounding box center [193, 640] width 21 height 21
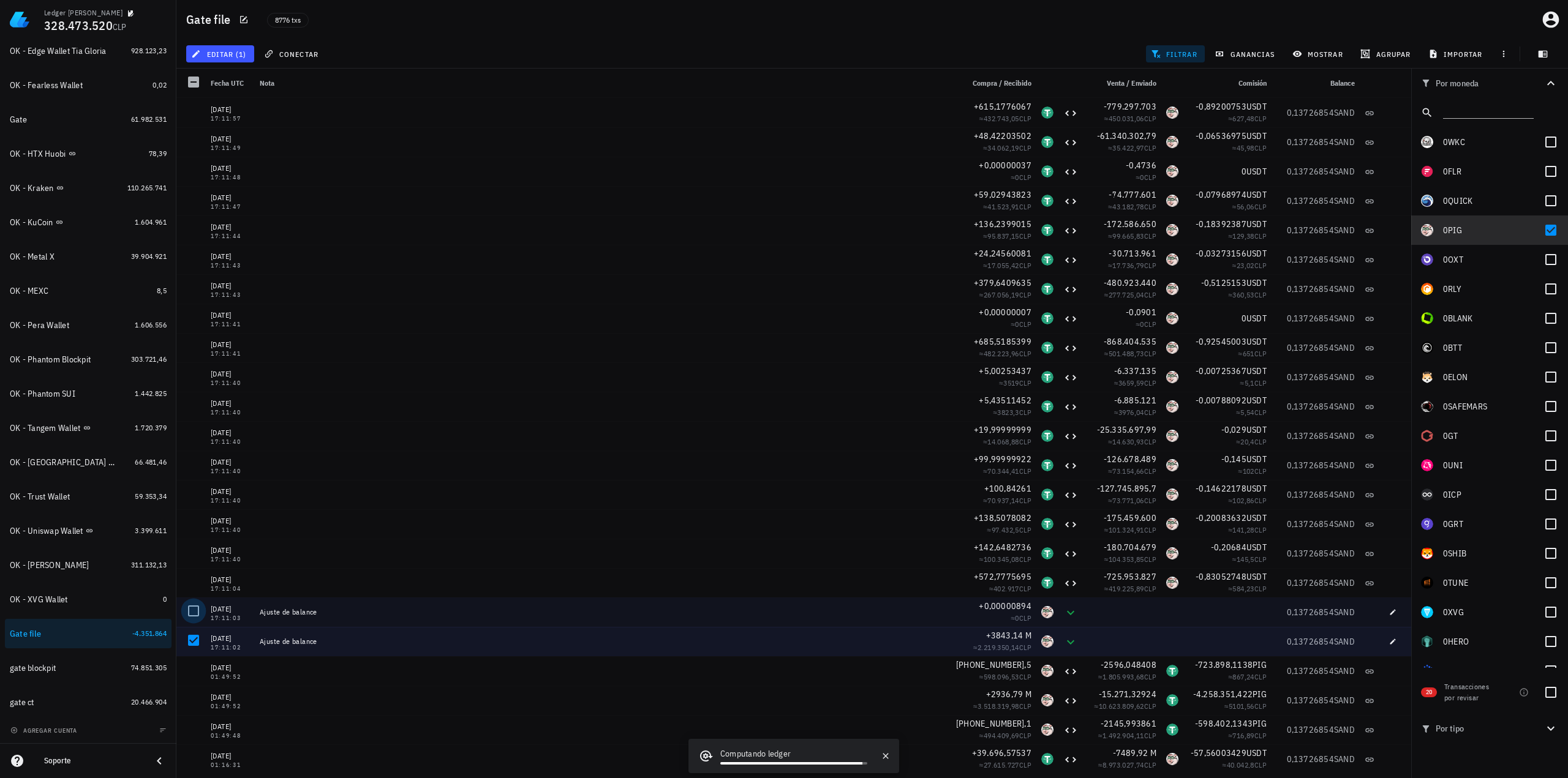
click at [194, 608] on div at bounding box center [193, 610] width 21 height 21
click at [232, 53] on span "editar (2)" at bounding box center [220, 54] width 53 height 10
click at [258, 129] on div "Eliminar" at bounding box center [259, 131] width 86 height 10
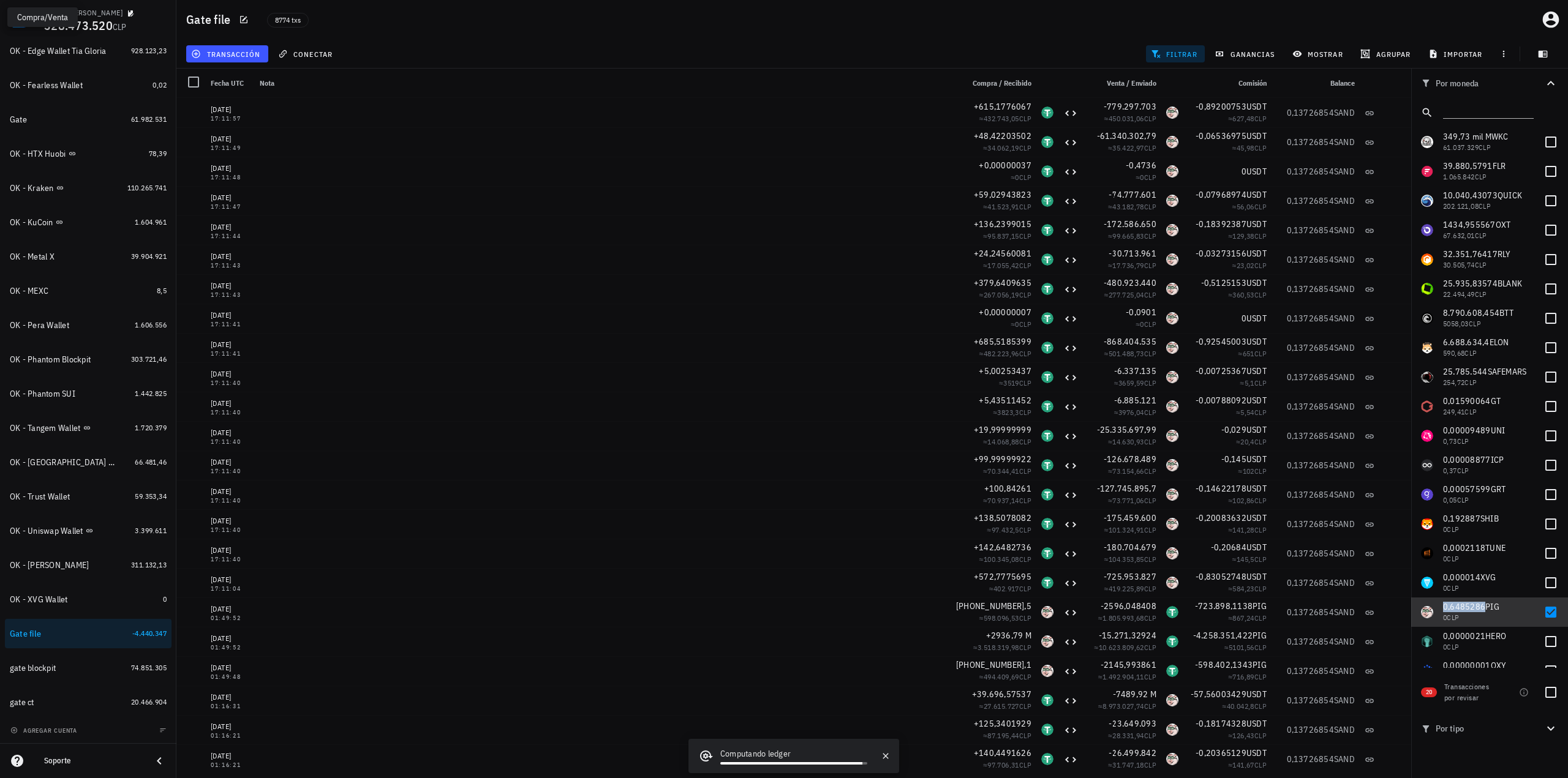
click at [1465, 610] on span "0,6485286" at bounding box center [1464, 606] width 42 height 11
checkbox input "true"
copy span "0,6485286"
click at [242, 56] on span "transacción" at bounding box center [227, 54] width 67 height 10
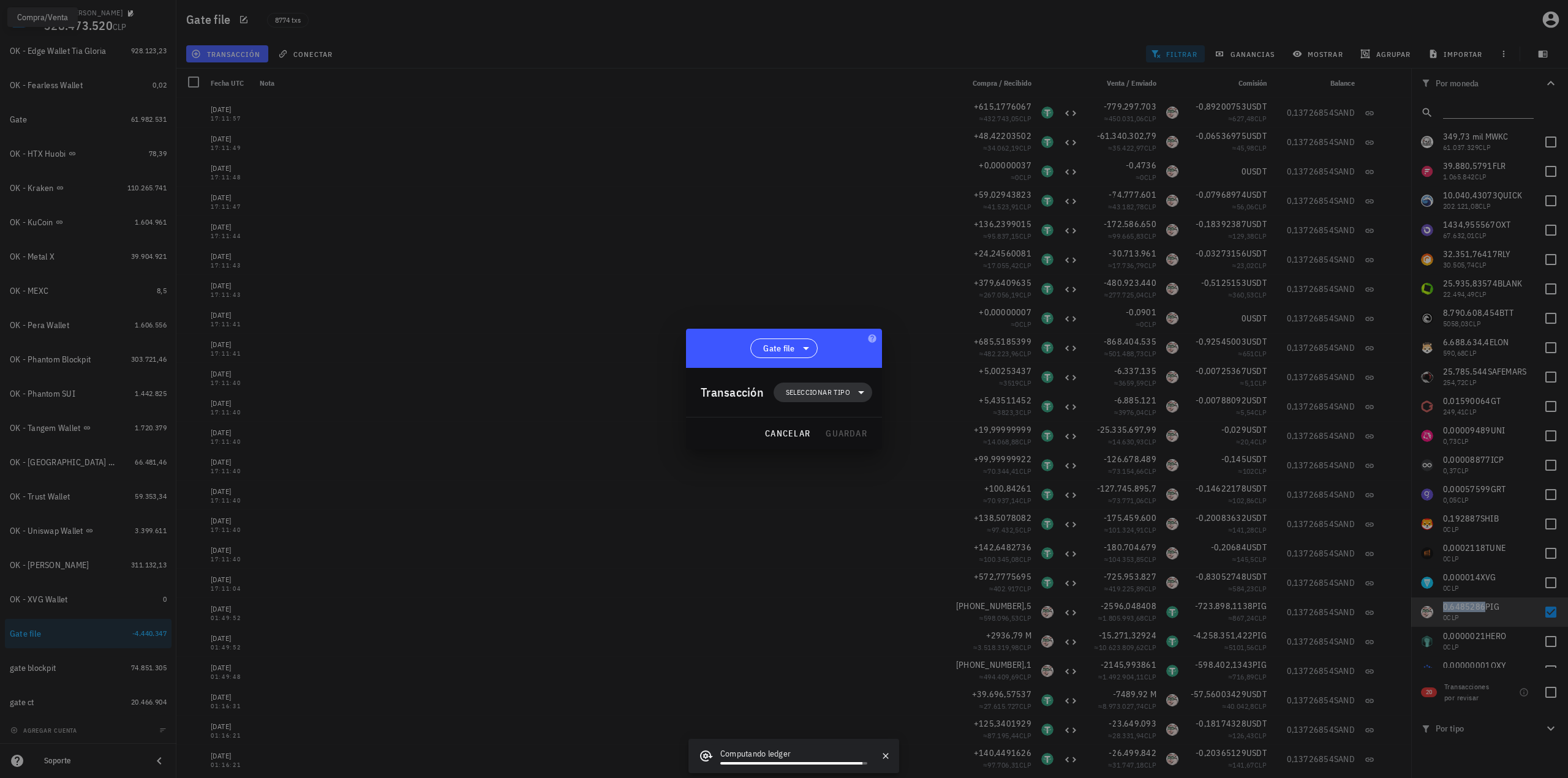
click at [854, 396] on icon at bounding box center [861, 392] width 15 height 15
click at [829, 470] on div "Egreso" at bounding box center [829, 471] width 48 height 10
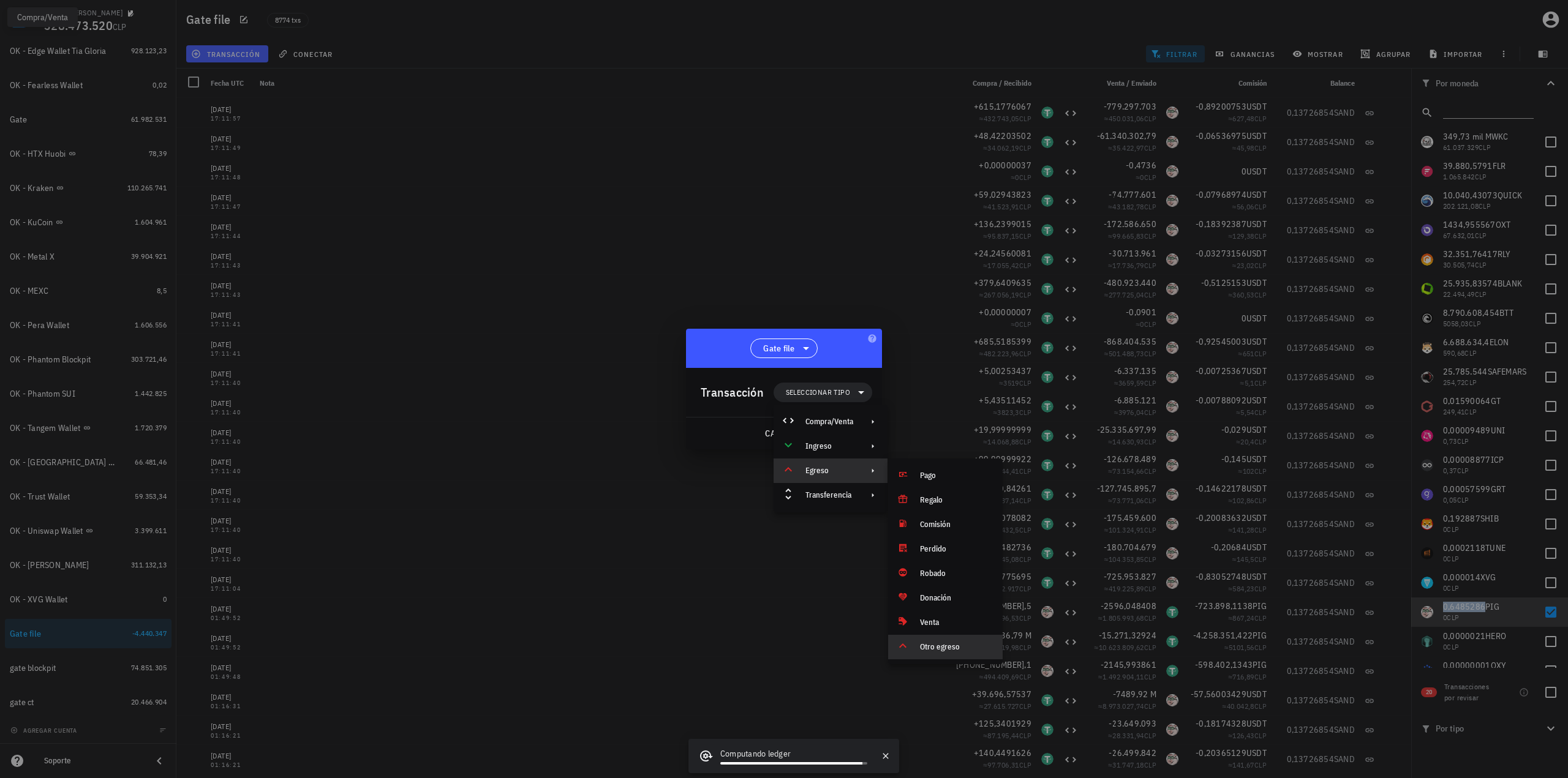
click at [943, 648] on div "Otro egreso" at bounding box center [956, 647] width 73 height 10
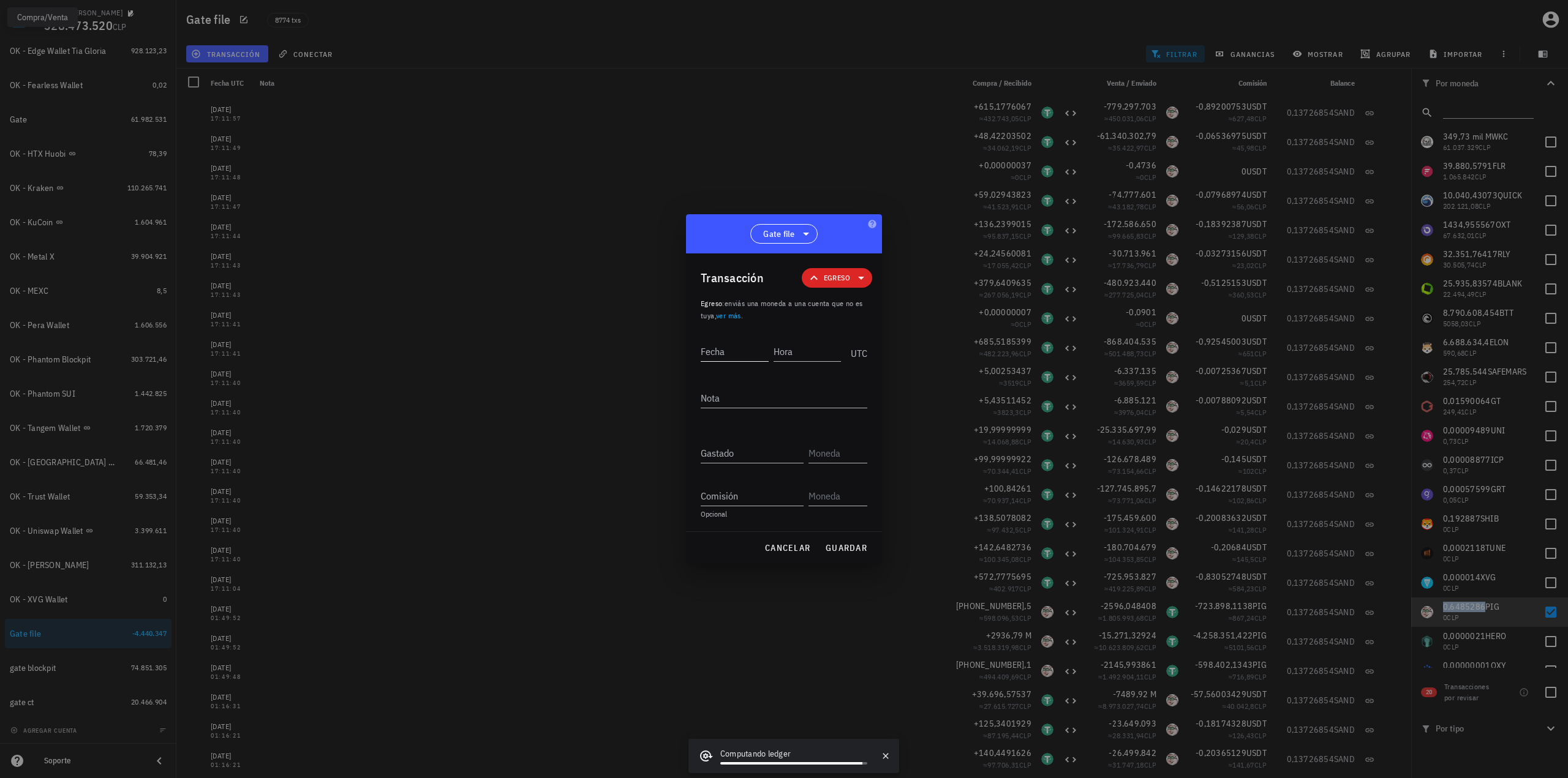
click at [729, 358] on input "Fecha" at bounding box center [734, 352] width 68 height 20
click at [740, 350] on input "Fecha" at bounding box center [735, 352] width 70 height 20
type input "[DATE]"
type input "17:11:58"
type textarea "Ajuste de balance"
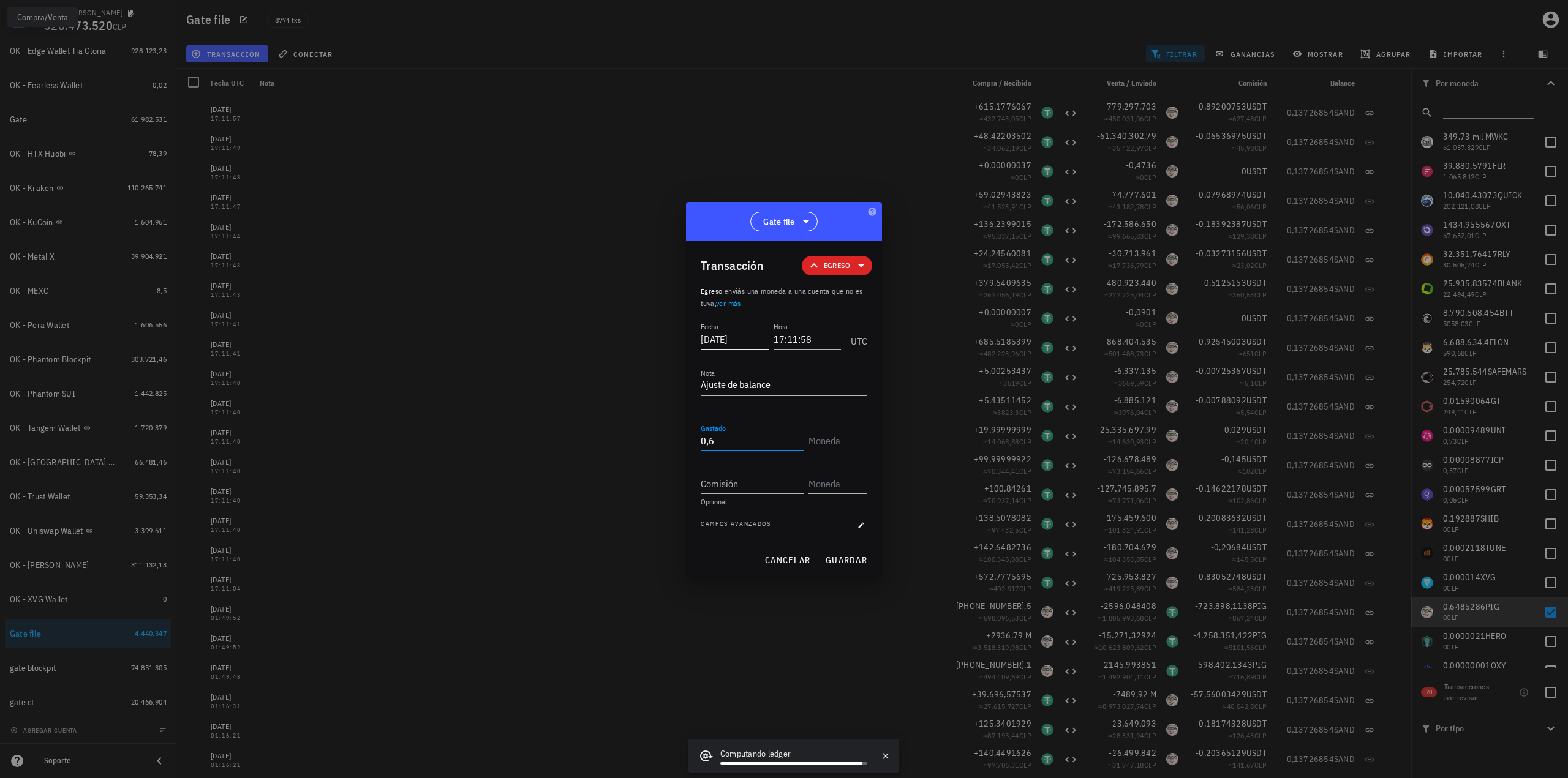
type input "0"
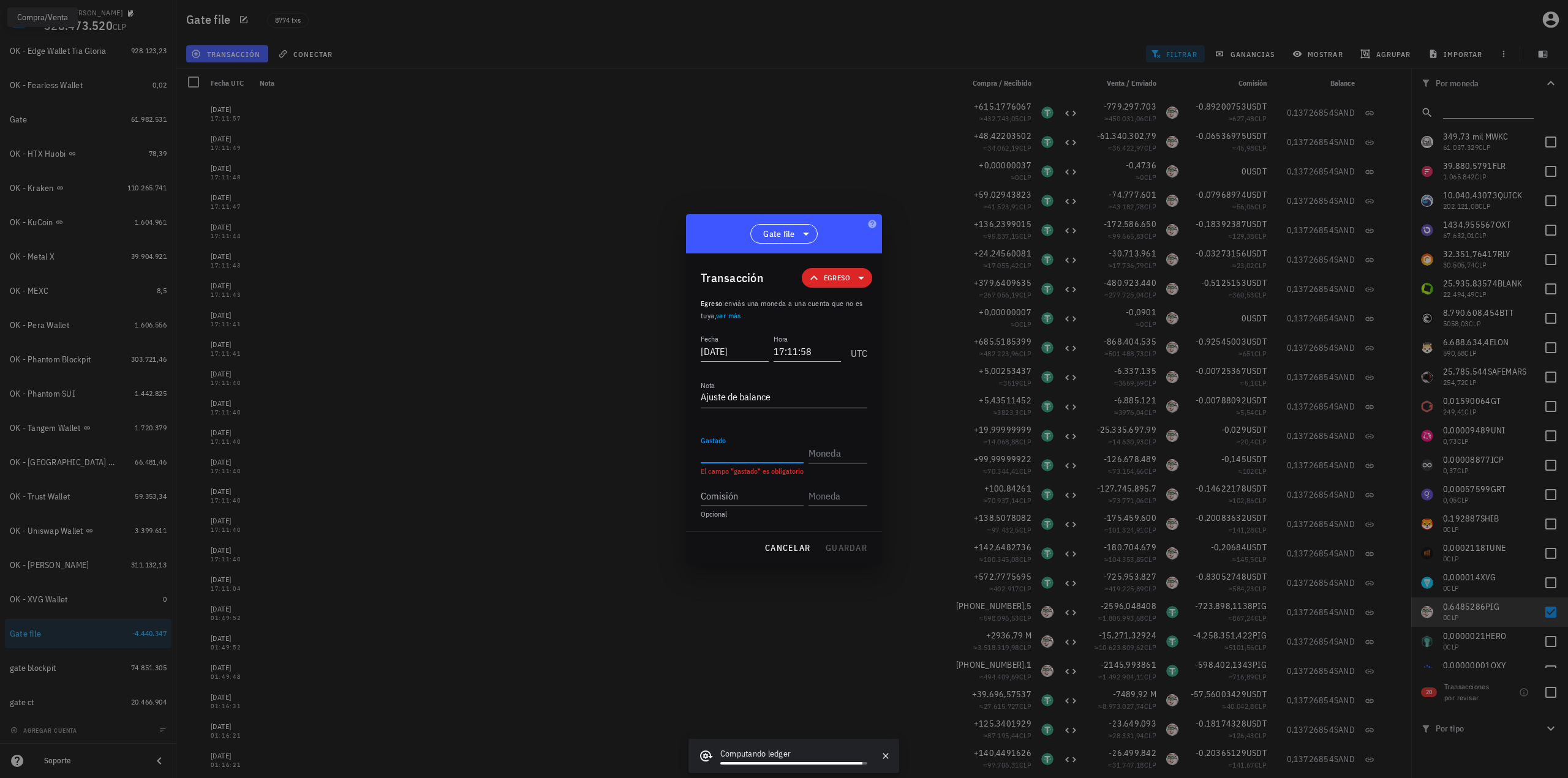
click at [742, 455] on input "Gastado" at bounding box center [751, 453] width 103 height 20
paste input "0,6485286"
type input "0,6485286"
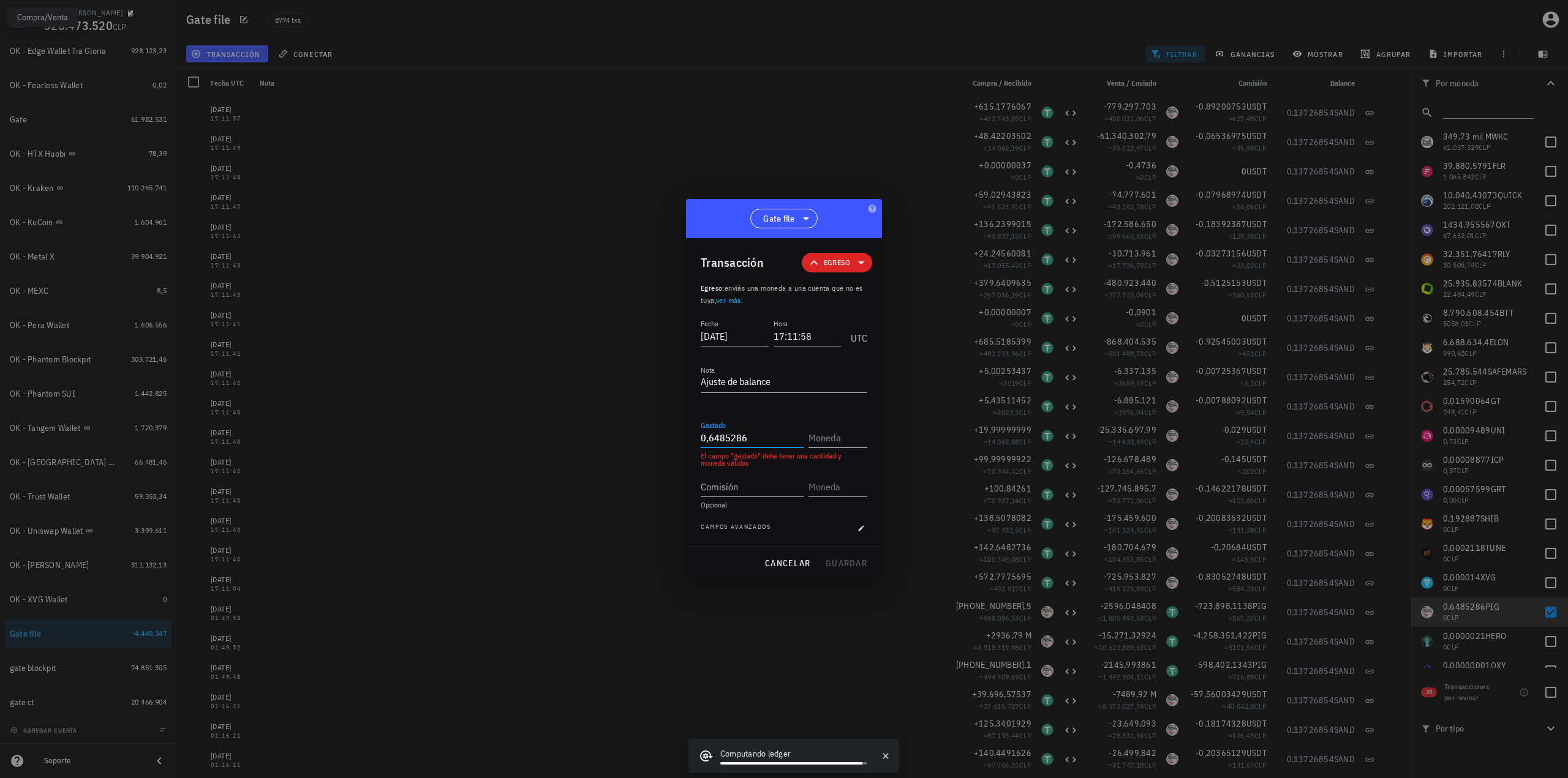
click at [845, 432] on input "text" at bounding box center [836, 438] width 56 height 20
type input "PIG"
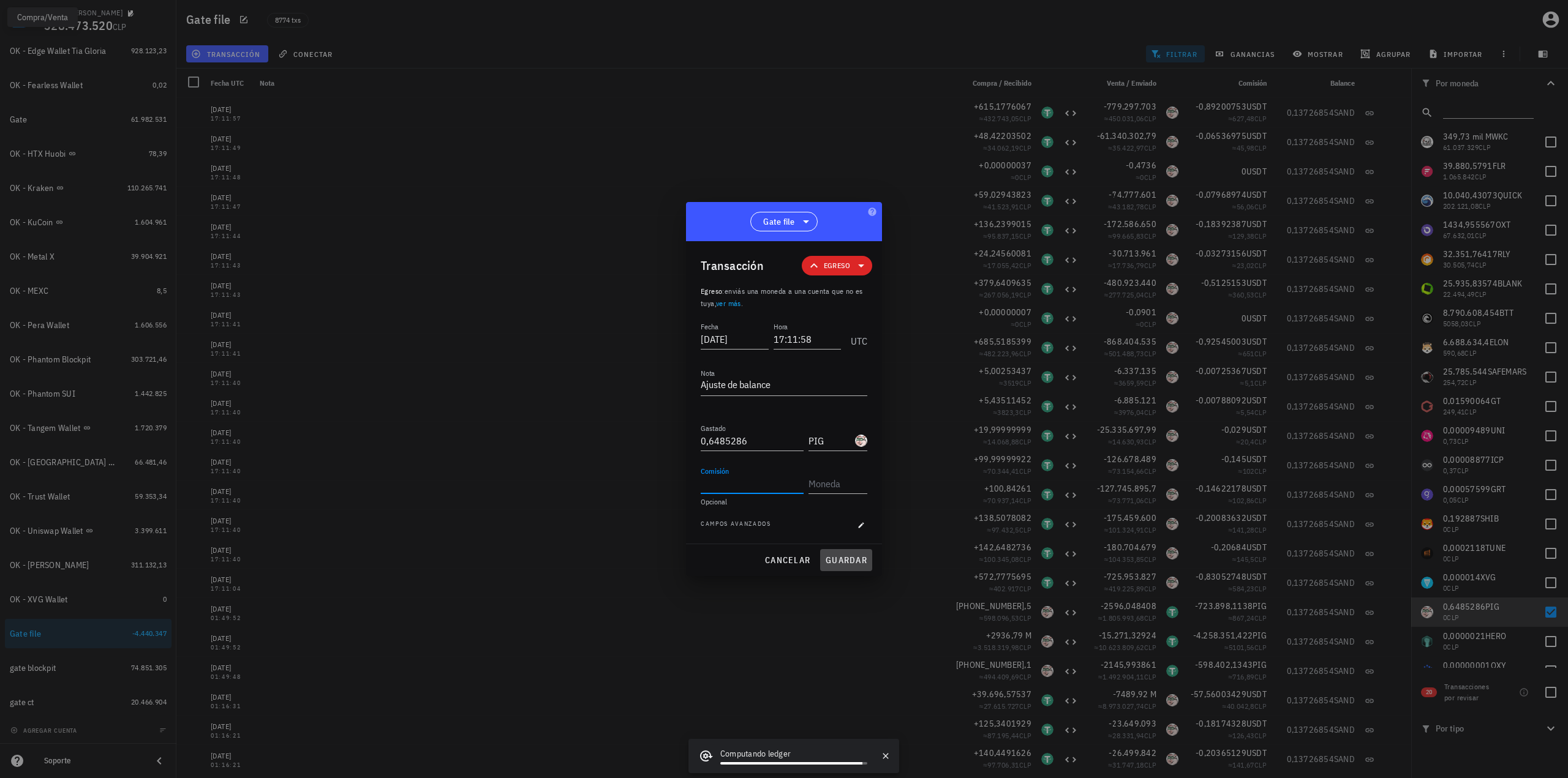
click at [859, 563] on span "guardar" at bounding box center [846, 560] width 42 height 11
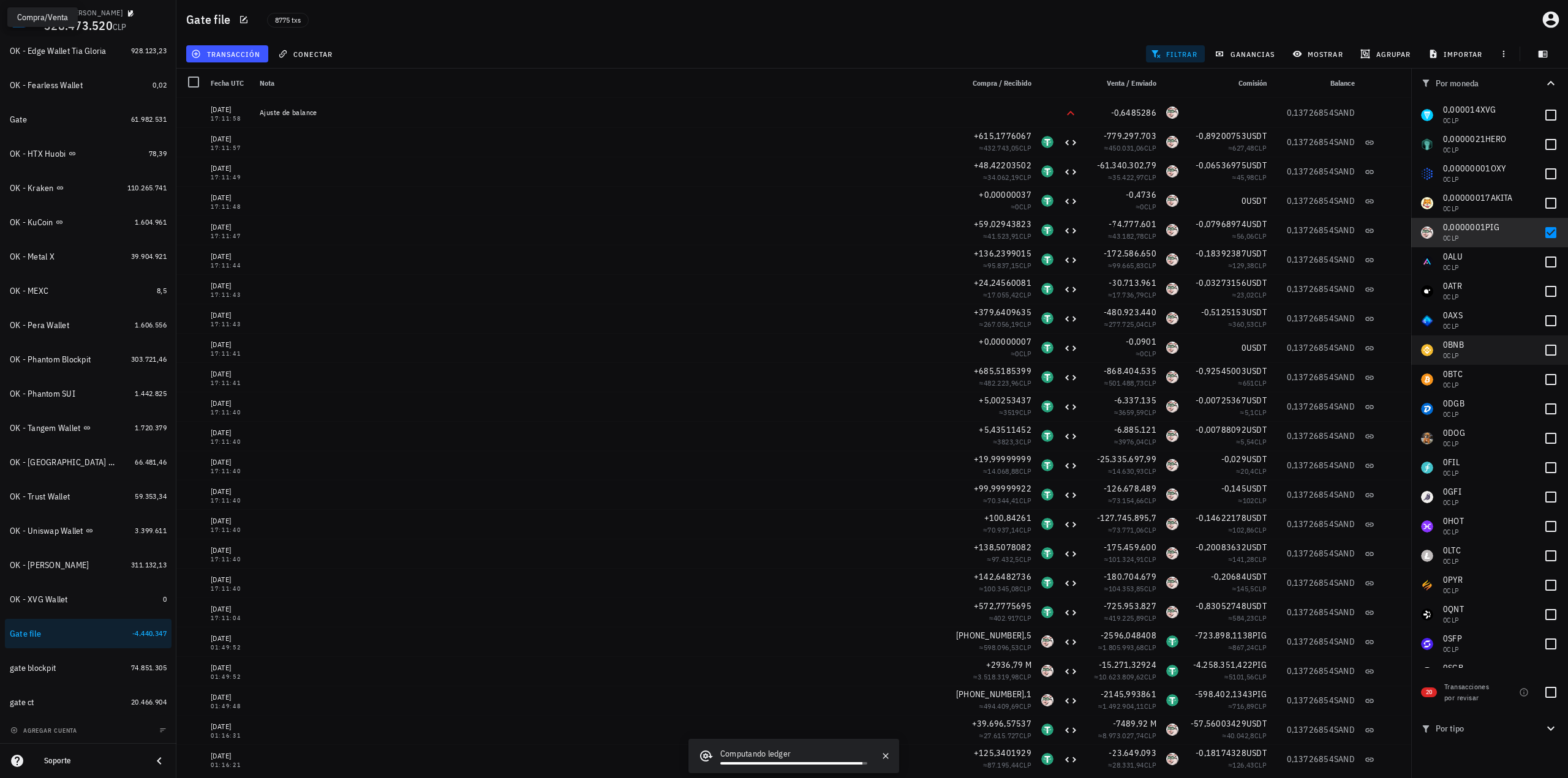
scroll to position [329, 0]
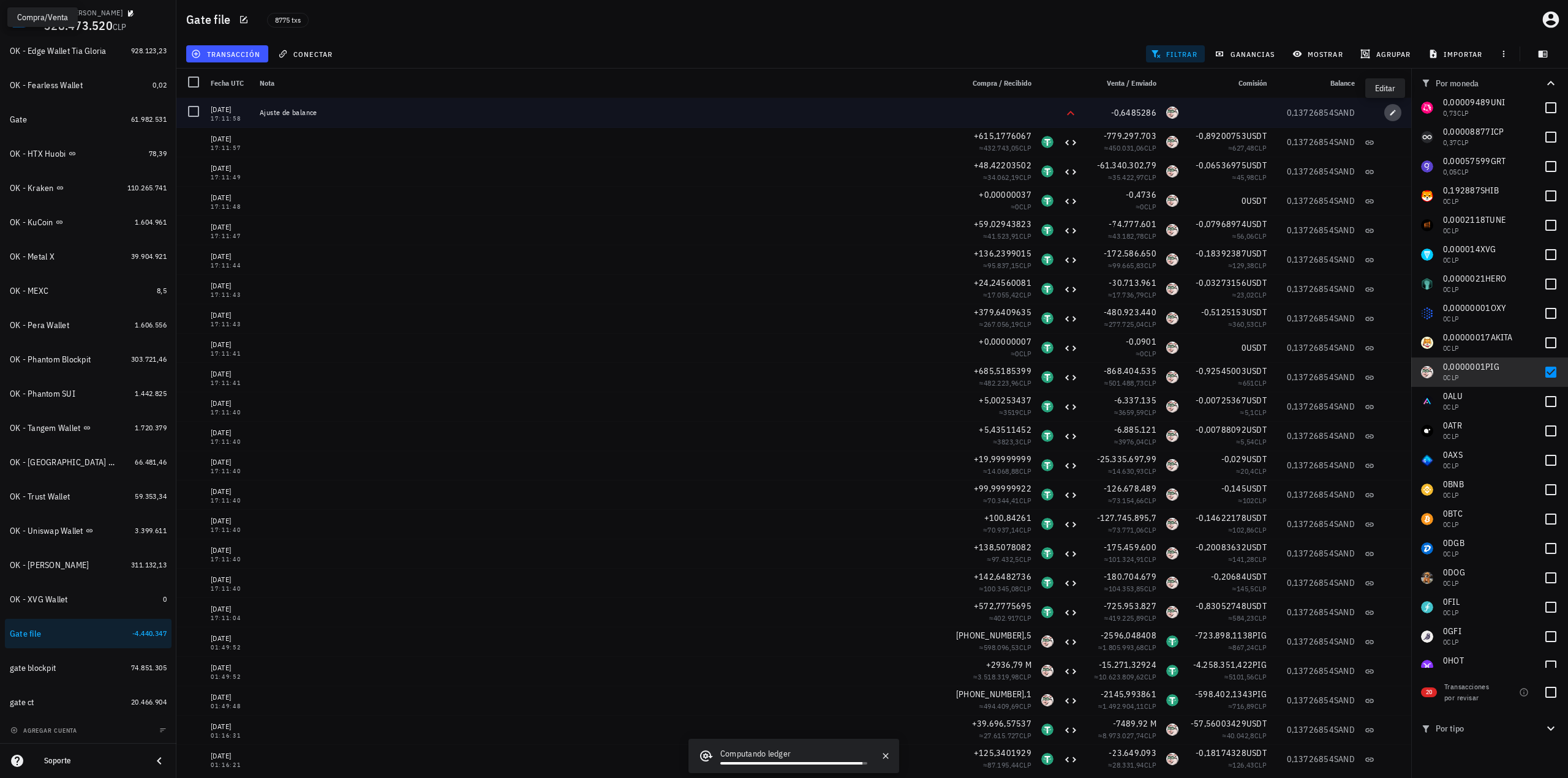
click at [1389, 115] on icon "button" at bounding box center [1392, 112] width 7 height 7
type input "[DATE]"
type input "17:11:58"
type input "0,6485286"
type input "PIG"
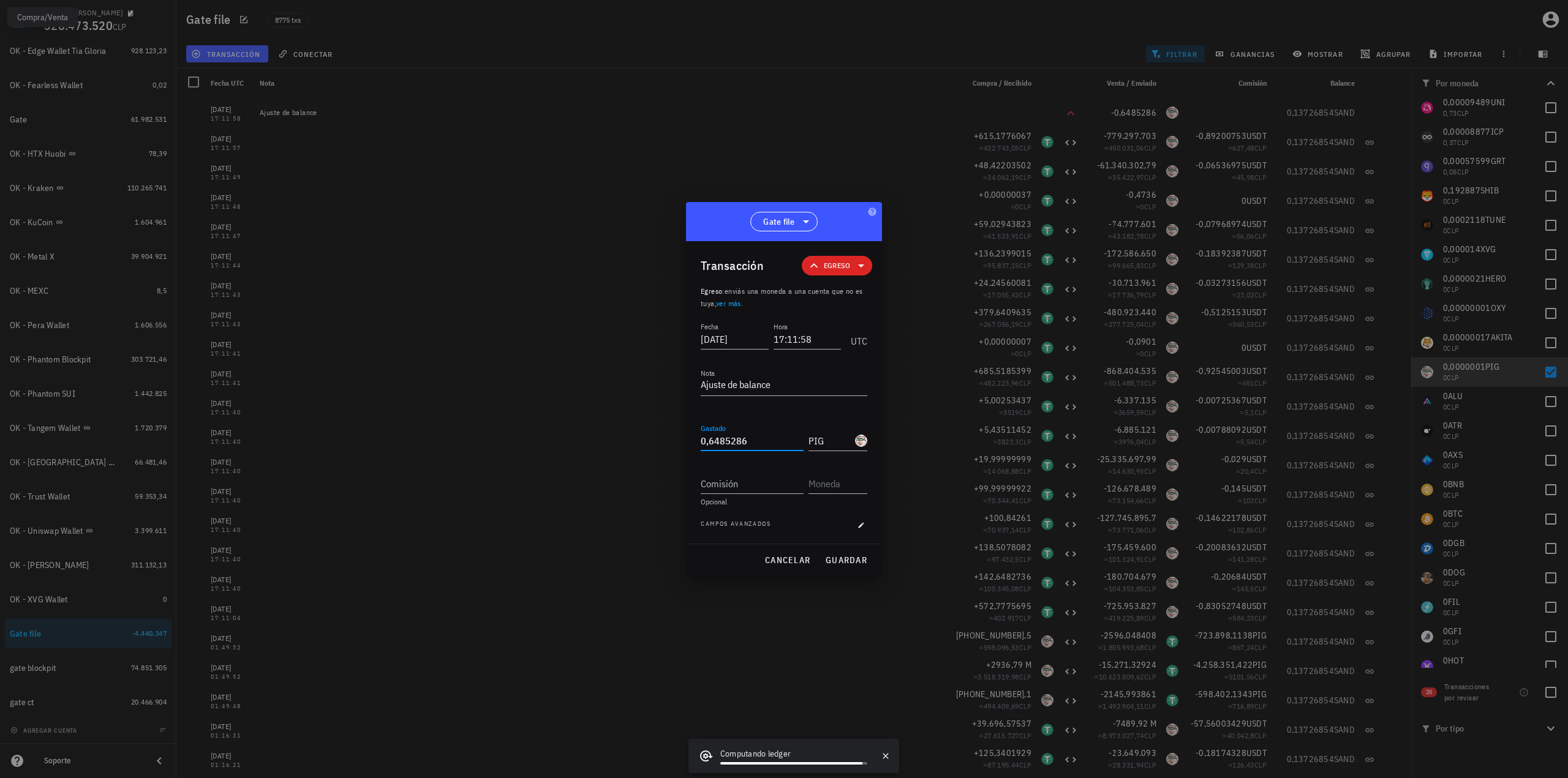
click at [770, 440] on input "0,6485286" at bounding box center [751, 441] width 103 height 20
click at [838, 558] on span "guardar" at bounding box center [846, 560] width 42 height 11
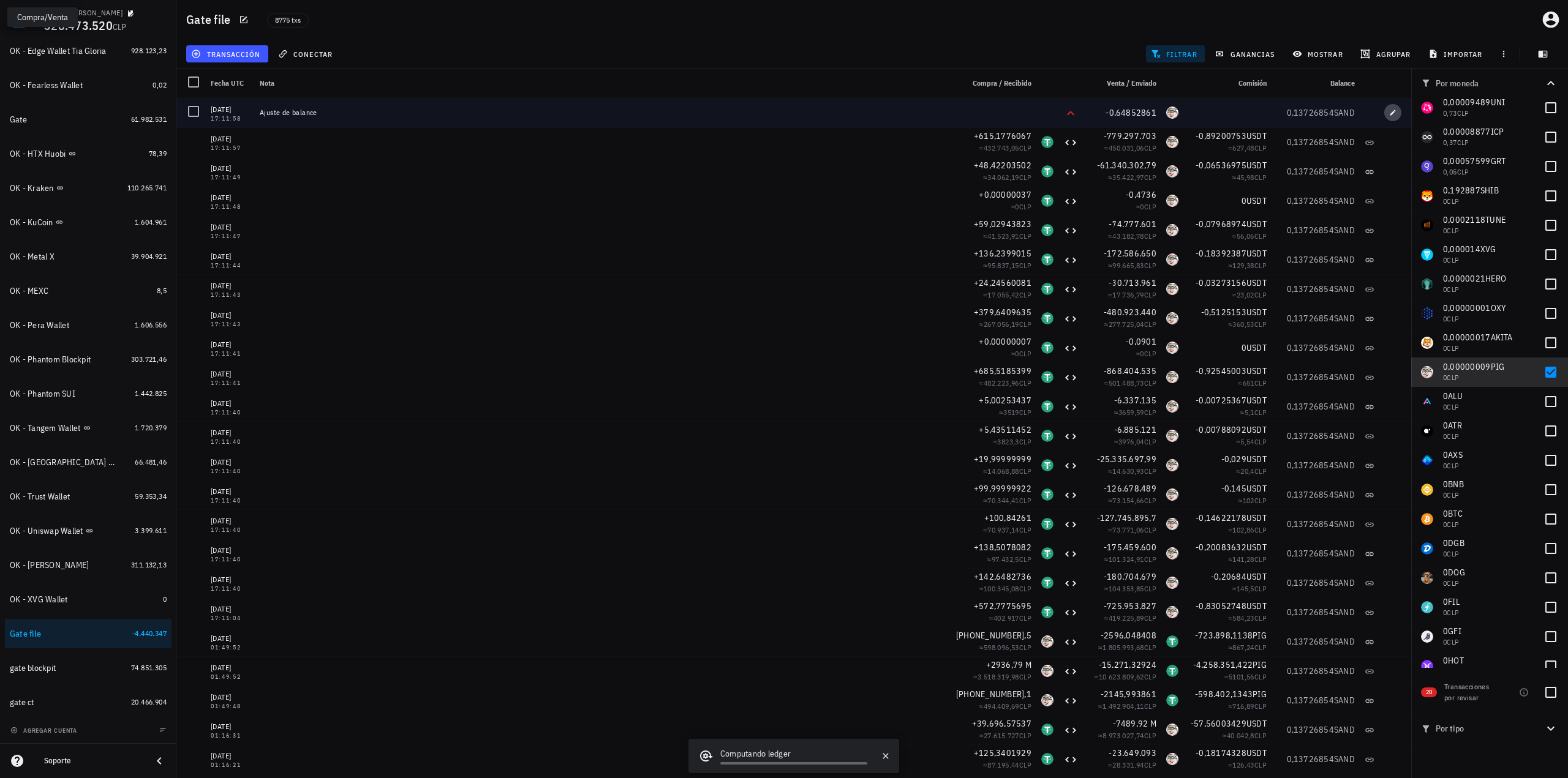
click at [1390, 111] on icon "button" at bounding box center [1393, 113] width 6 height 6
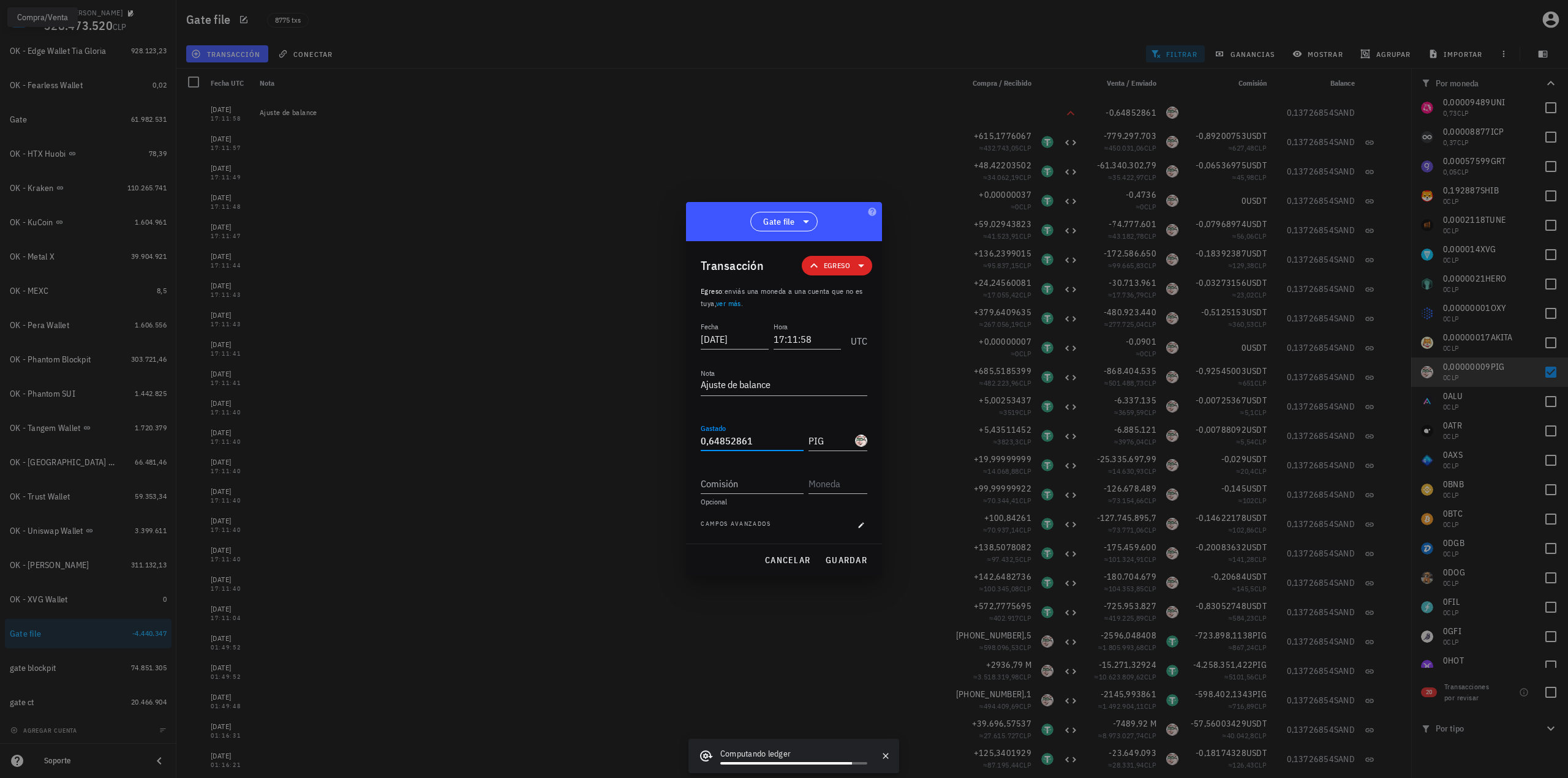
drag, startPoint x: 741, startPoint y: 440, endPoint x: 749, endPoint y: 440, distance: 8.0
click at [749, 440] on input "0,64852861" at bounding box center [751, 441] width 103 height 20
click at [845, 561] on span "guardar" at bounding box center [846, 560] width 42 height 11
type input "0,64852861"
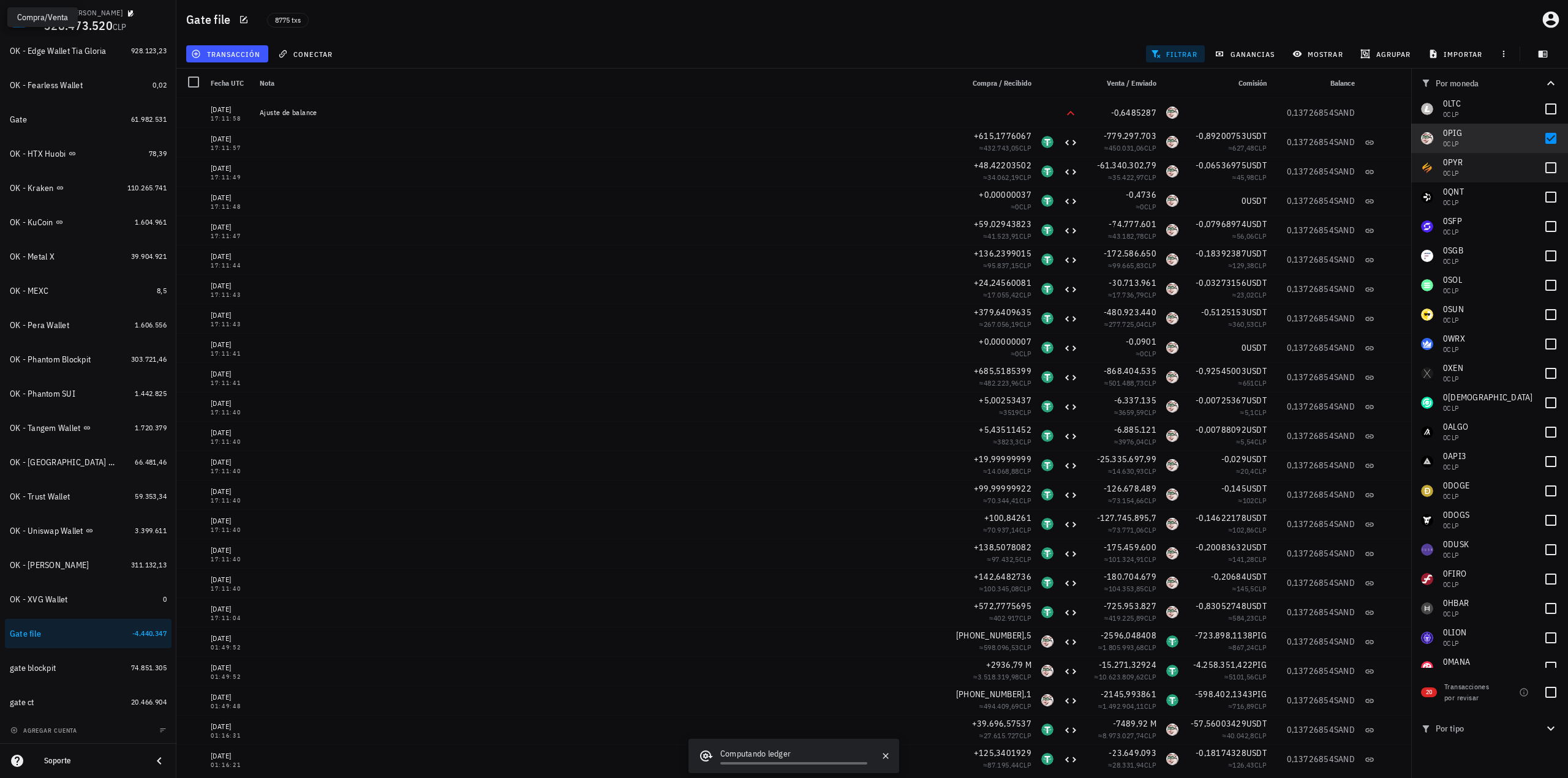
scroll to position [757, 0]
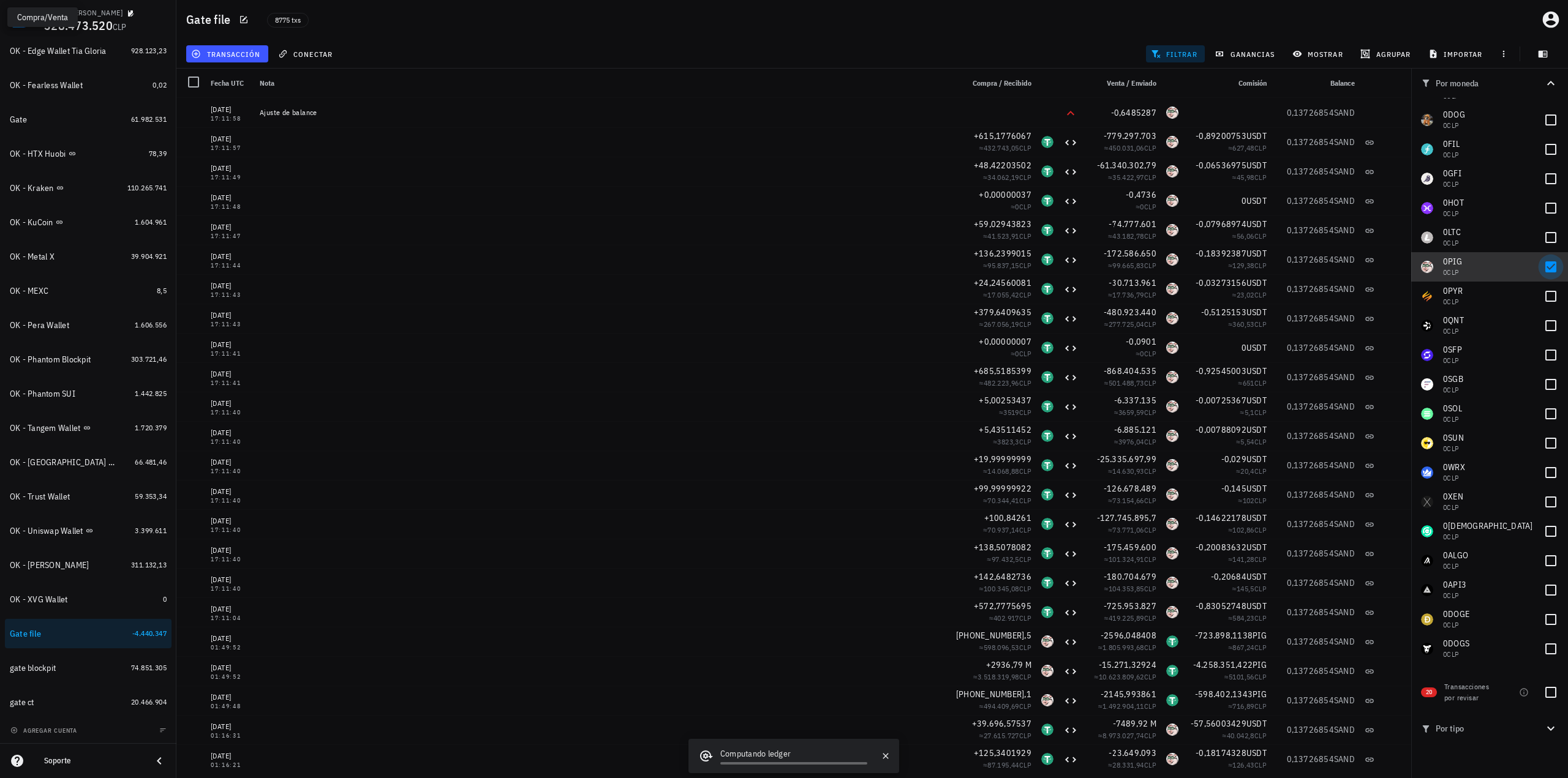
click at [1544, 265] on div at bounding box center [1550, 267] width 21 height 21
checkbox input "false"
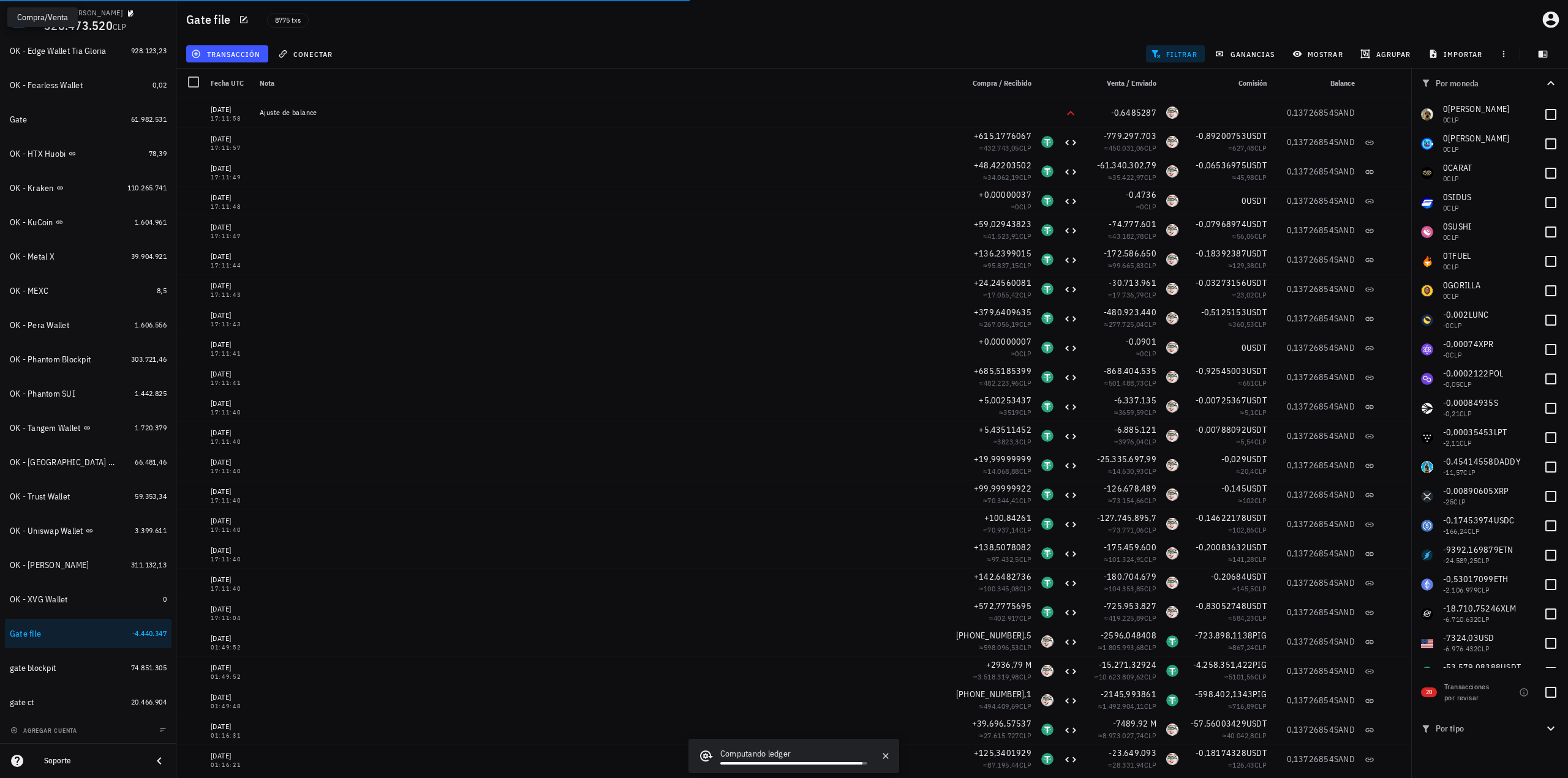
scroll to position [1737, 0]
